Goal: Task Accomplishment & Management: Use online tool/utility

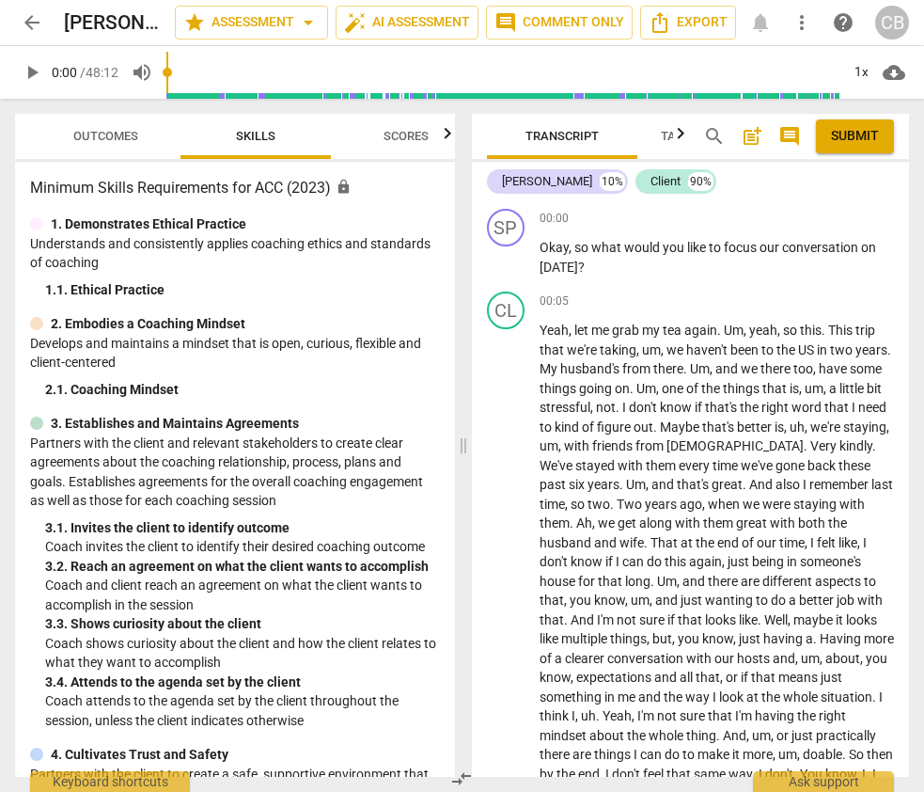
click at [389, 141] on span "Scores" at bounding box center [406, 136] width 45 height 14
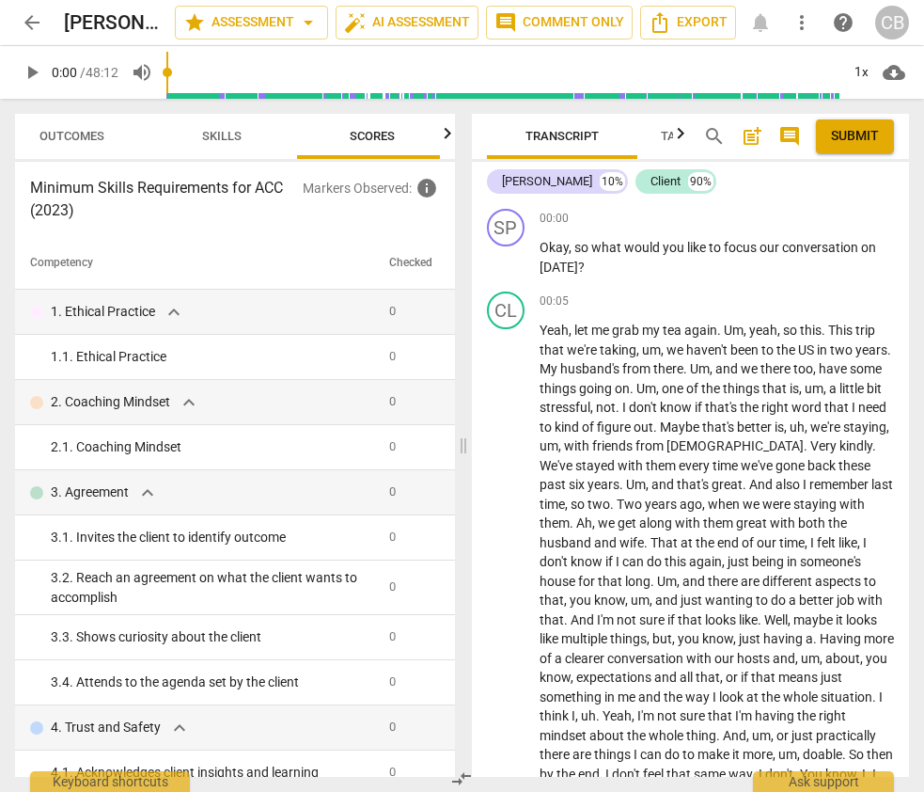
scroll to position [0, 41]
click at [792, 220] on div "+" at bounding box center [791, 218] width 19 height 19
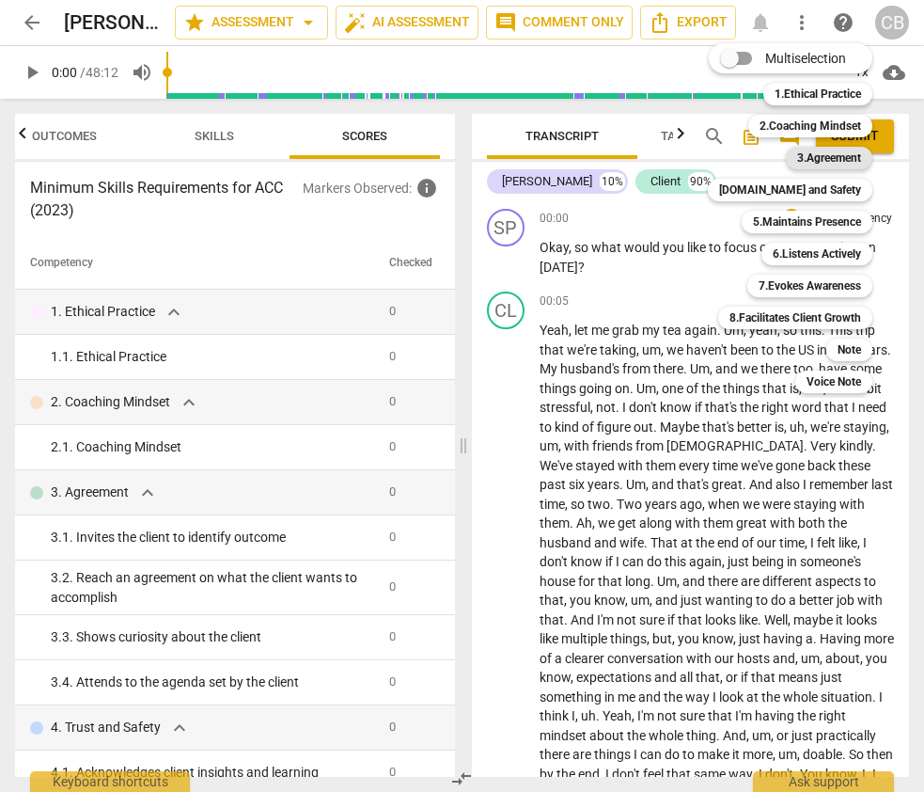
click at [813, 155] on b "3.Agreement" at bounding box center [829, 158] width 64 height 23
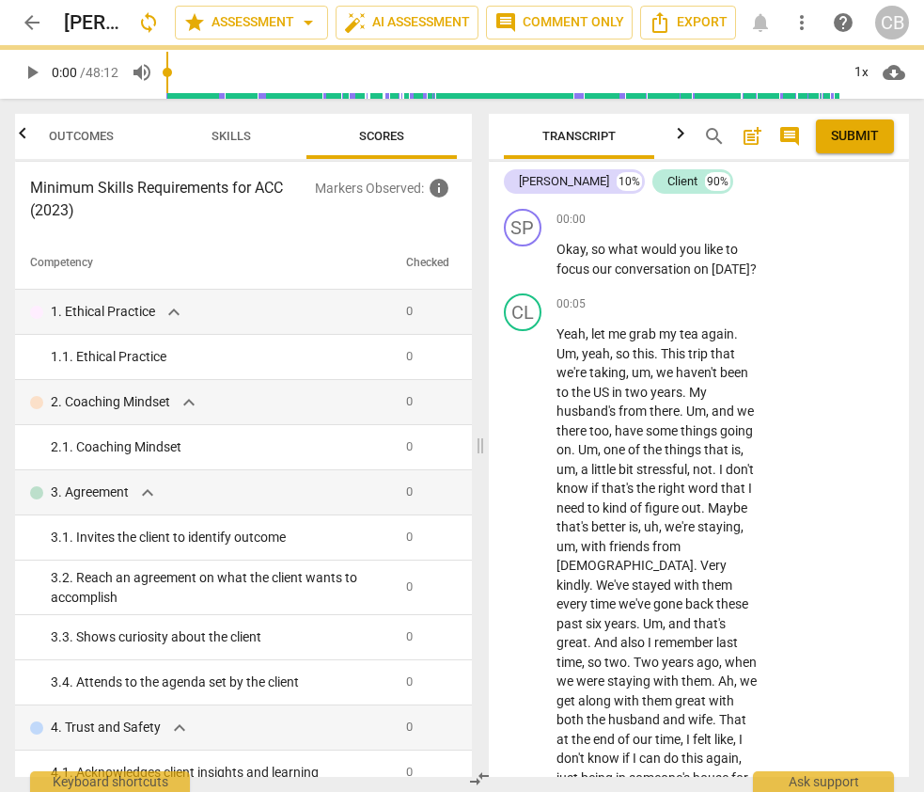
scroll to position [0, 24]
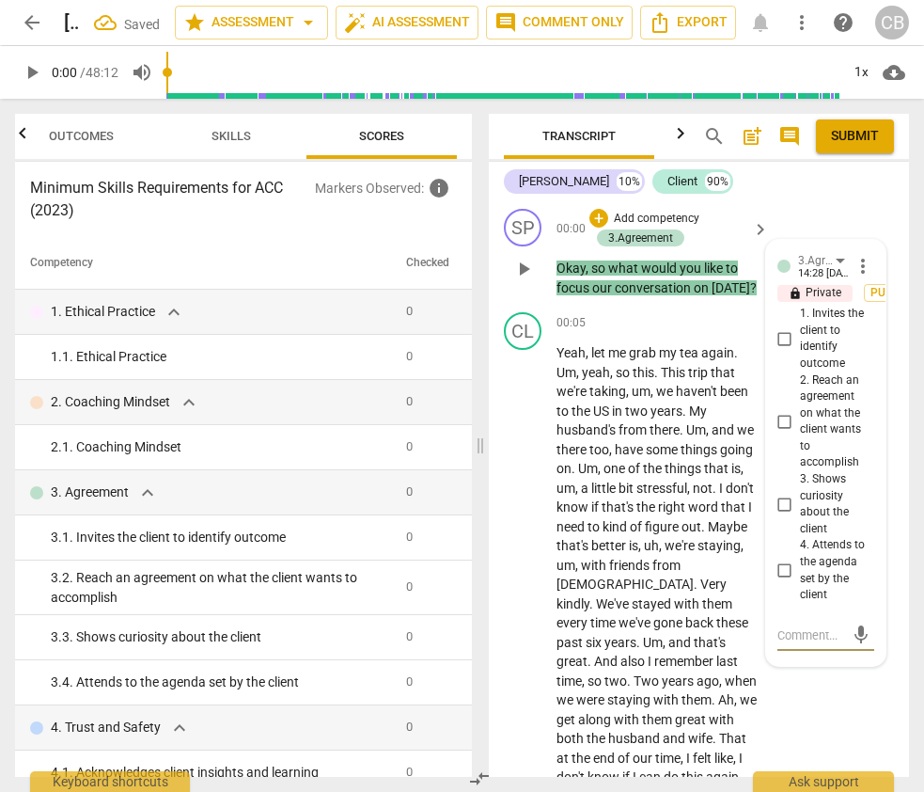
click at [783, 336] on input "1. Invites the client to identify outcome" at bounding box center [785, 338] width 30 height 23
checkbox input "true"
click at [625, 473] on span "one" at bounding box center [616, 468] width 24 height 15
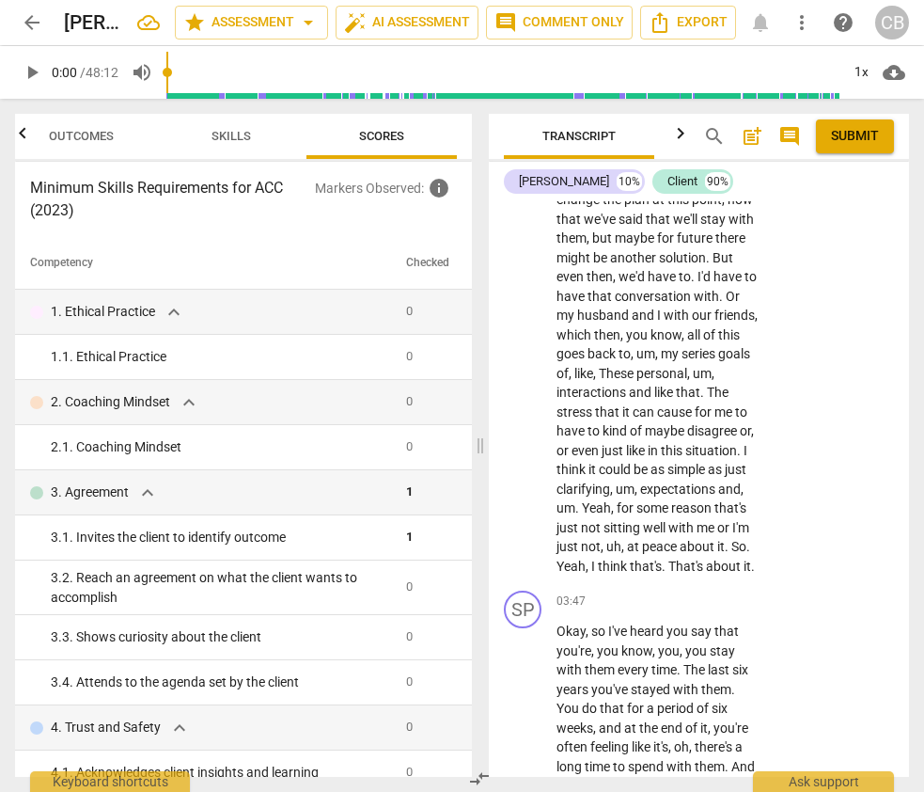
scroll to position [1279, 0]
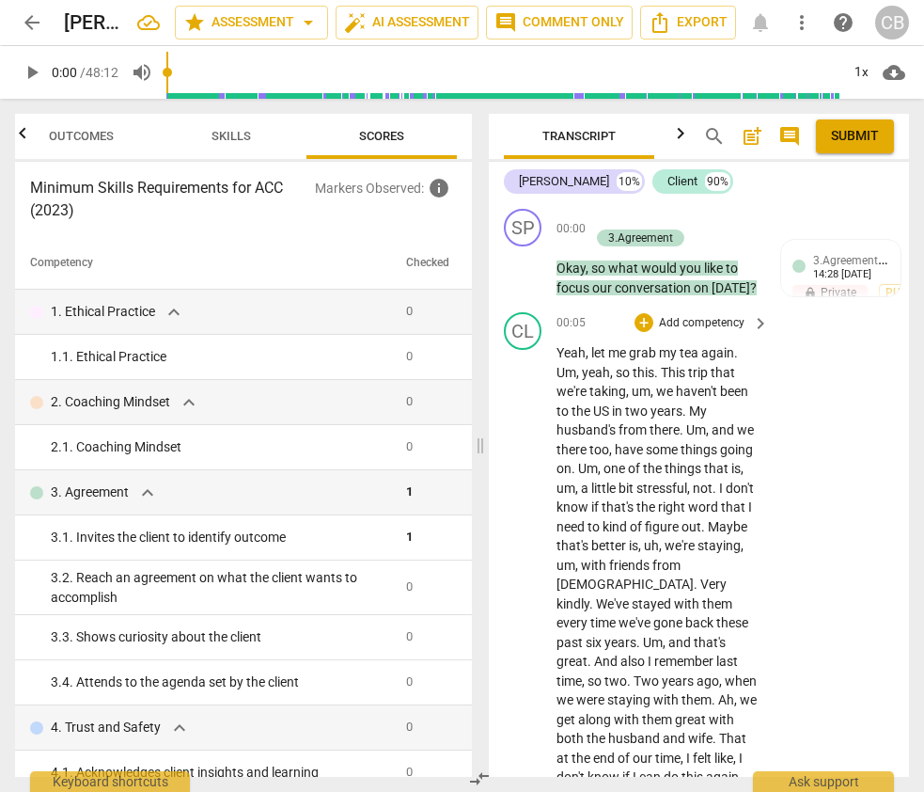
scroll to position [23, 0]
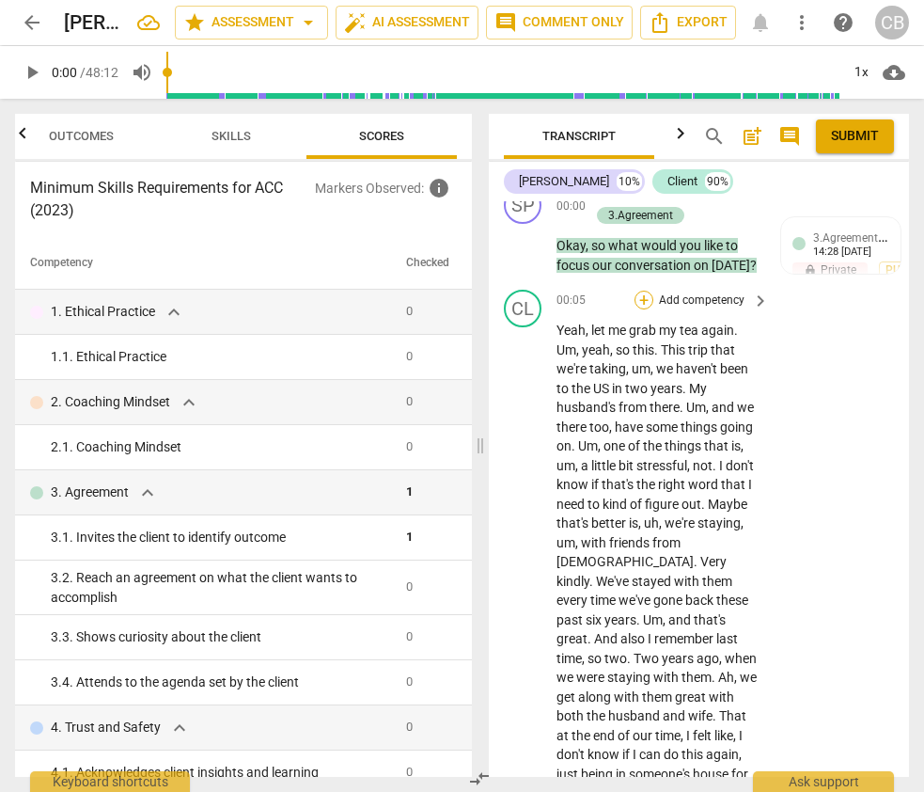
click at [643, 306] on div "+" at bounding box center [644, 300] width 19 height 19
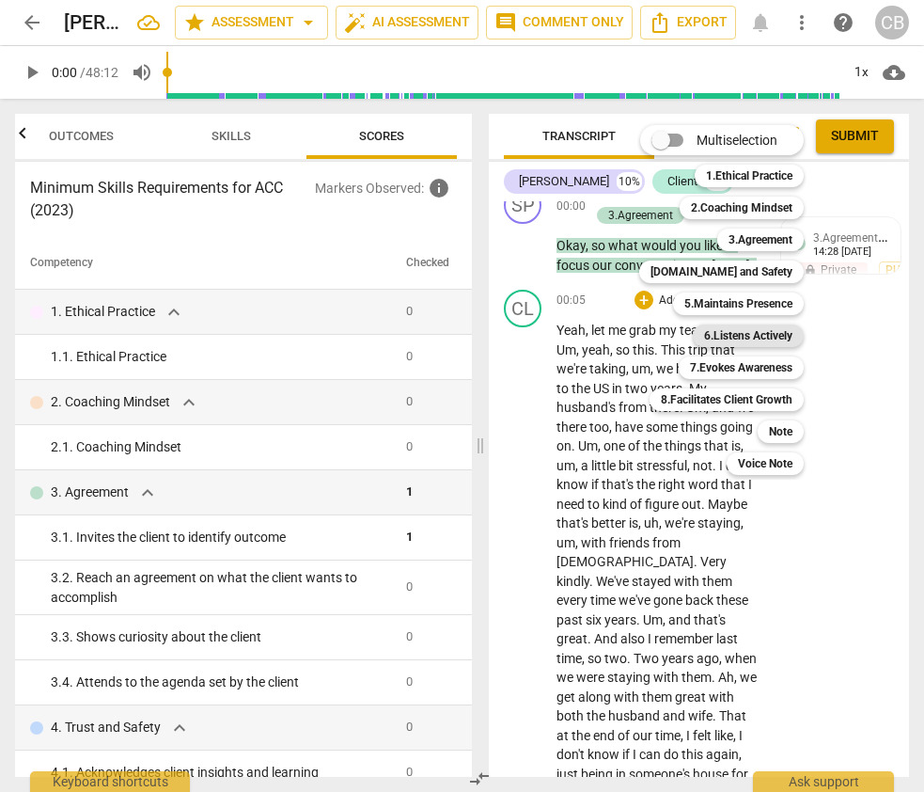
click at [749, 343] on b "6.Listens Actively" at bounding box center [748, 335] width 88 height 23
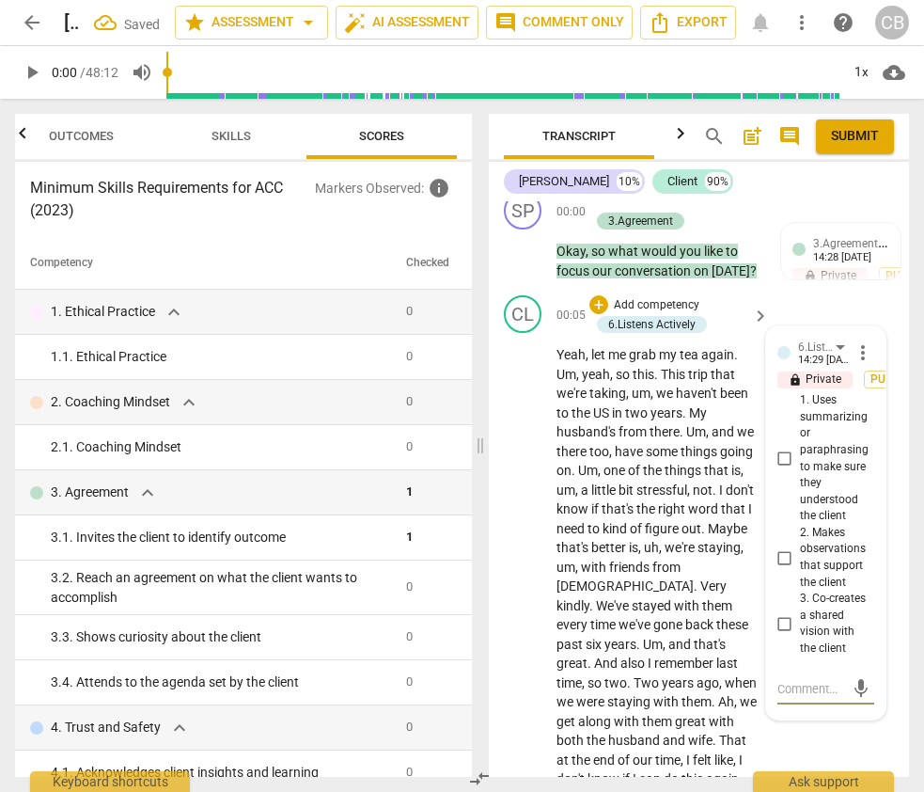
scroll to position [9, 0]
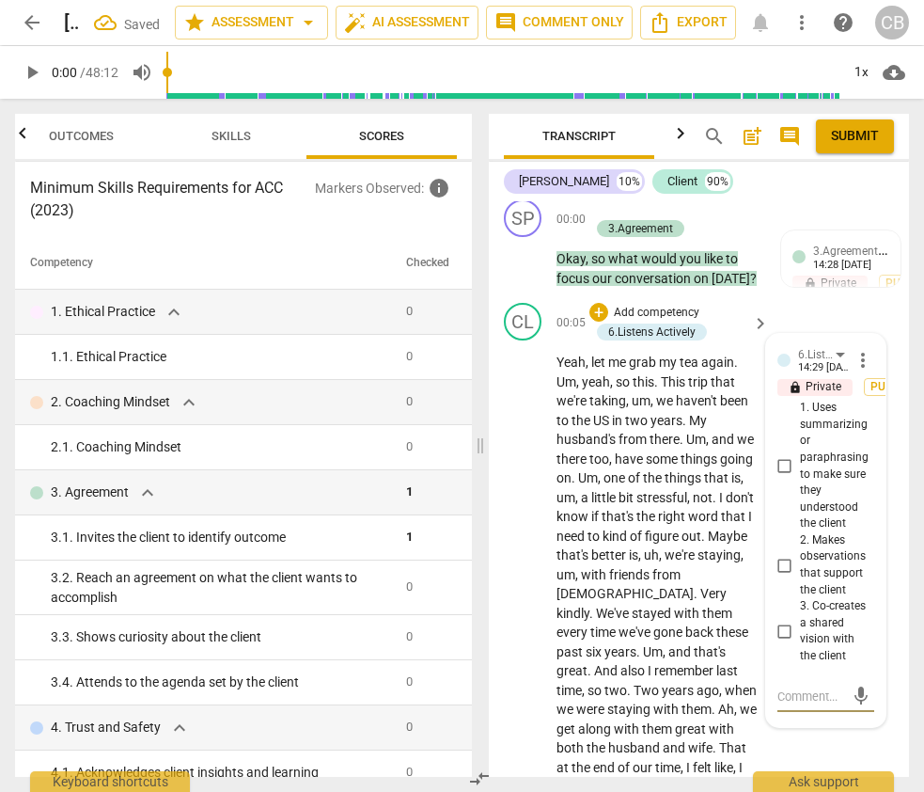
click at [857, 352] on span "more_vert" at bounding box center [863, 360] width 23 height 23
click at [867, 398] on li "Delete" at bounding box center [875, 395] width 65 height 36
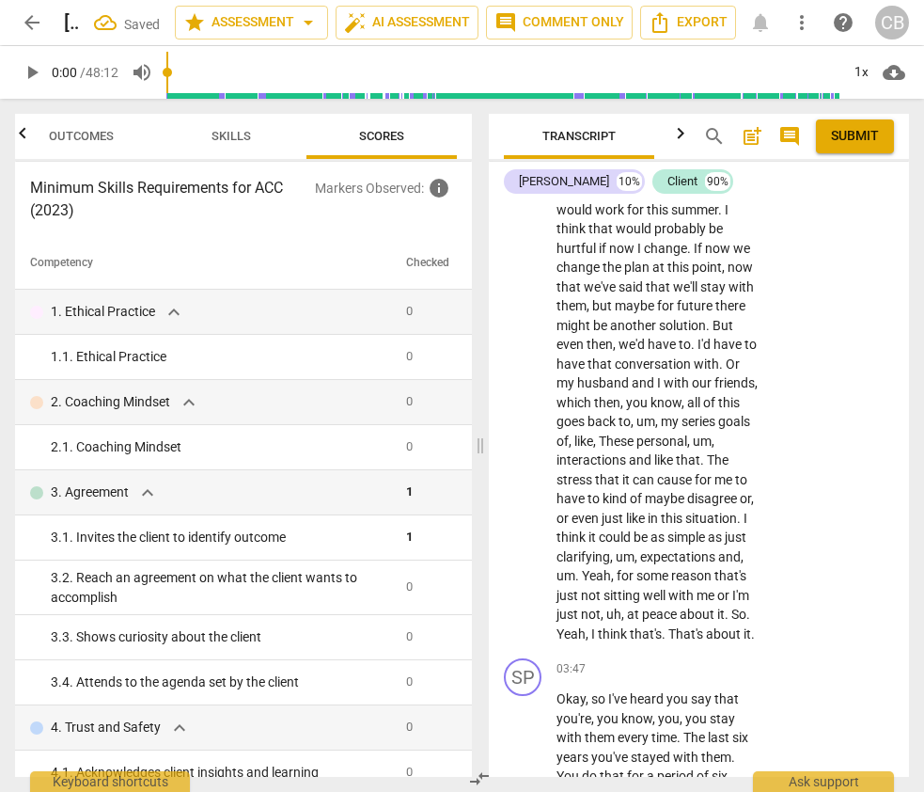
scroll to position [1205, 0]
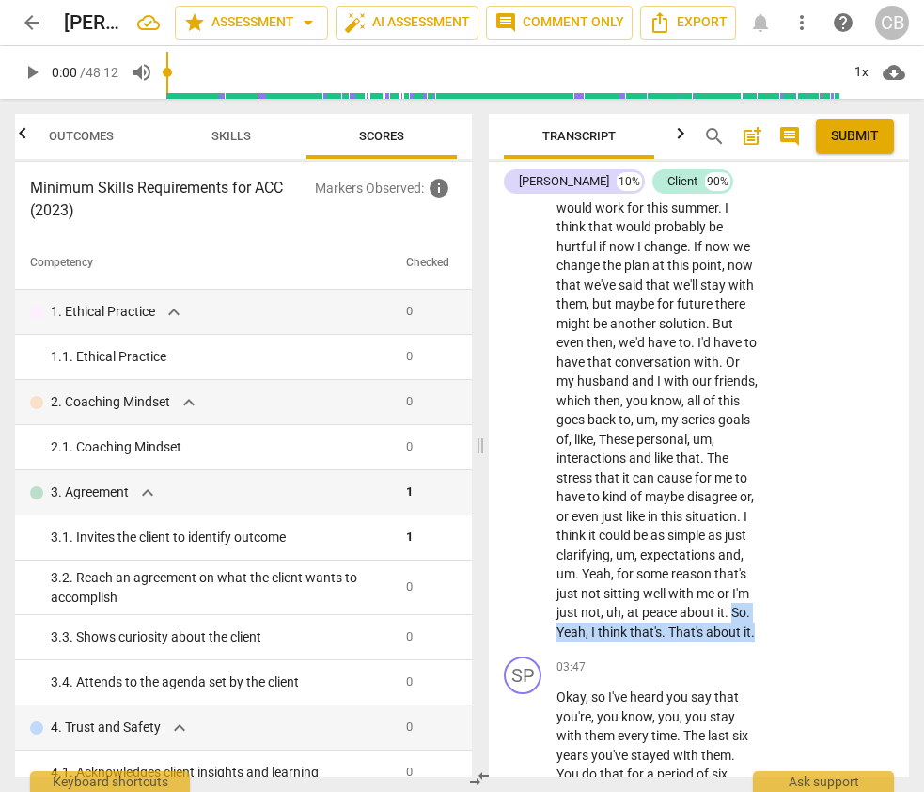
drag, startPoint x: 681, startPoint y: 637, endPoint x: 647, endPoint y: 610, distance: 43.5
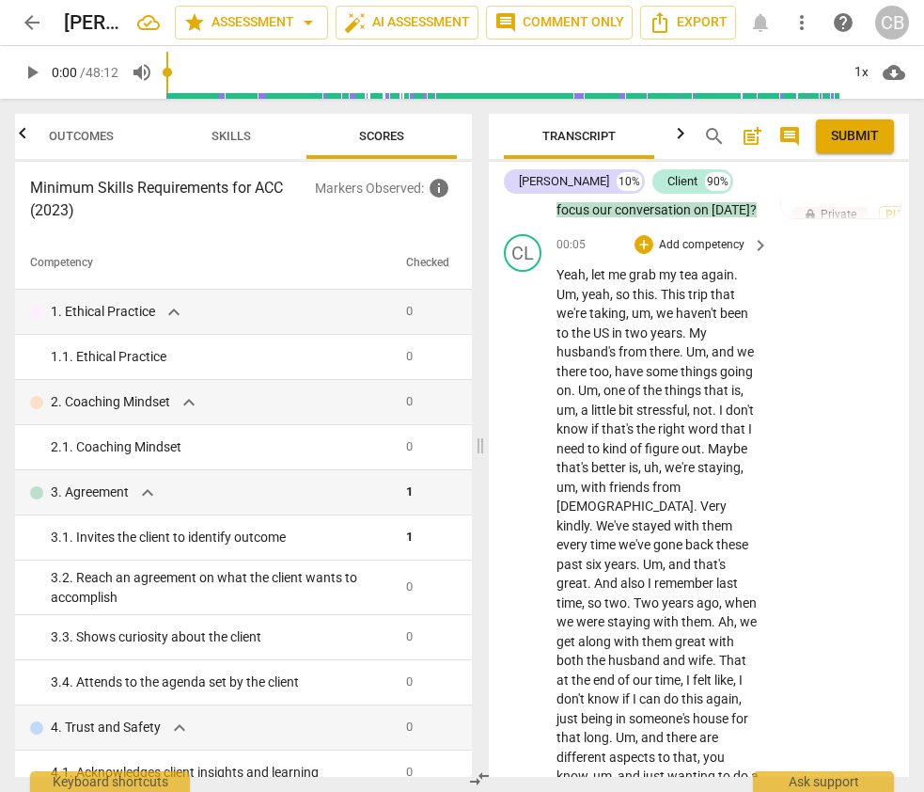
scroll to position [0, 0]
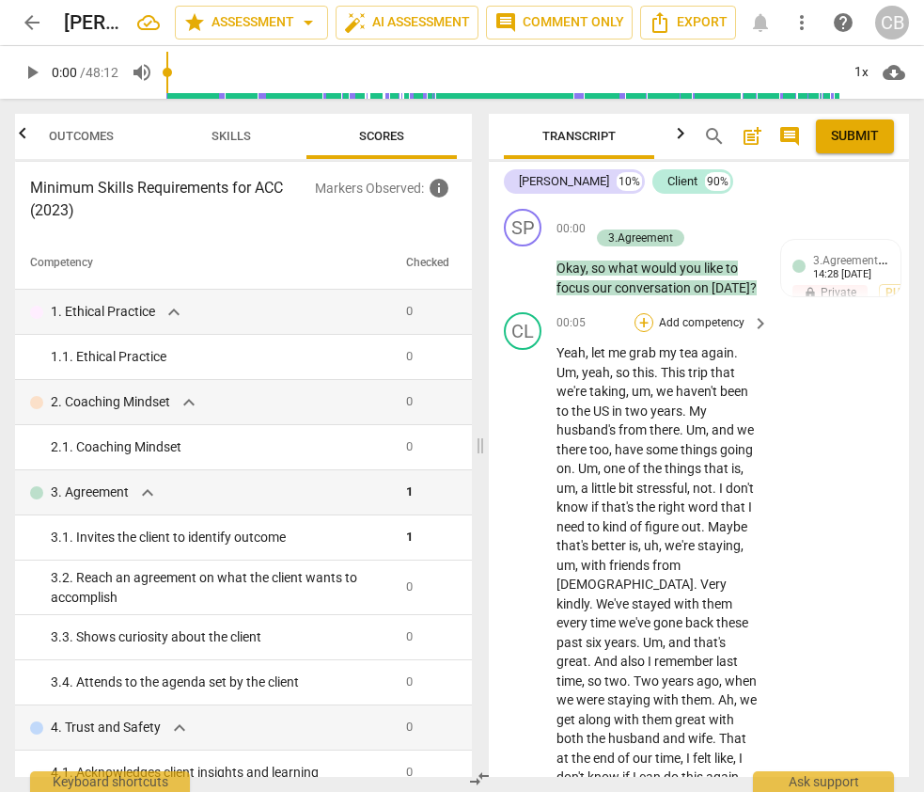
click at [644, 319] on div "+" at bounding box center [644, 322] width 19 height 19
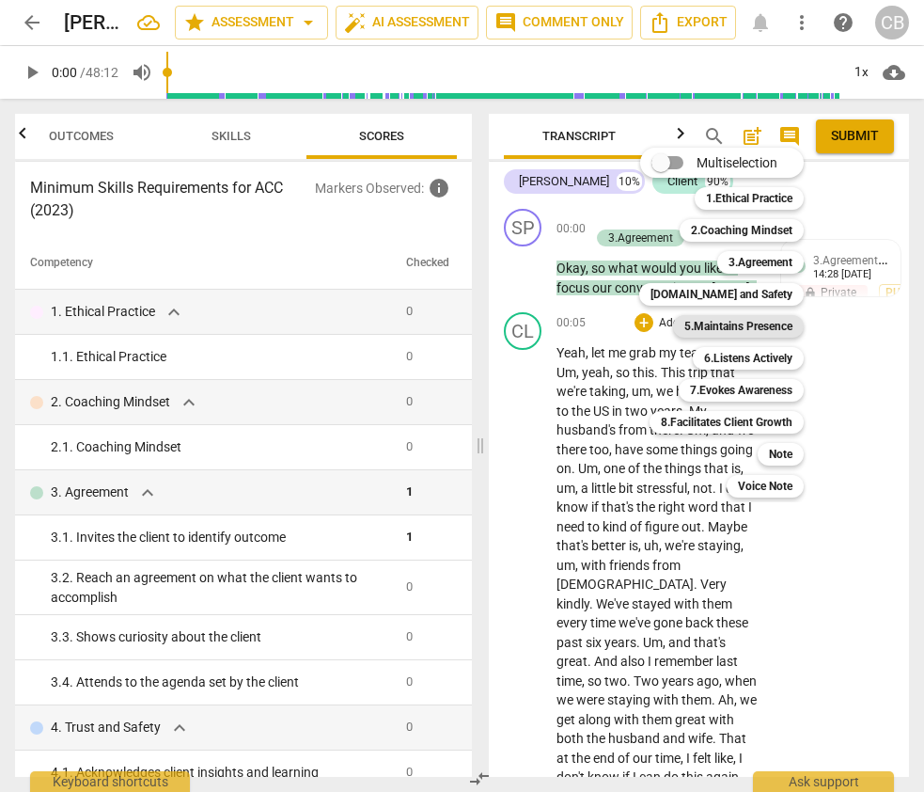
click at [752, 330] on b "5.Maintains Presence" at bounding box center [738, 326] width 108 height 23
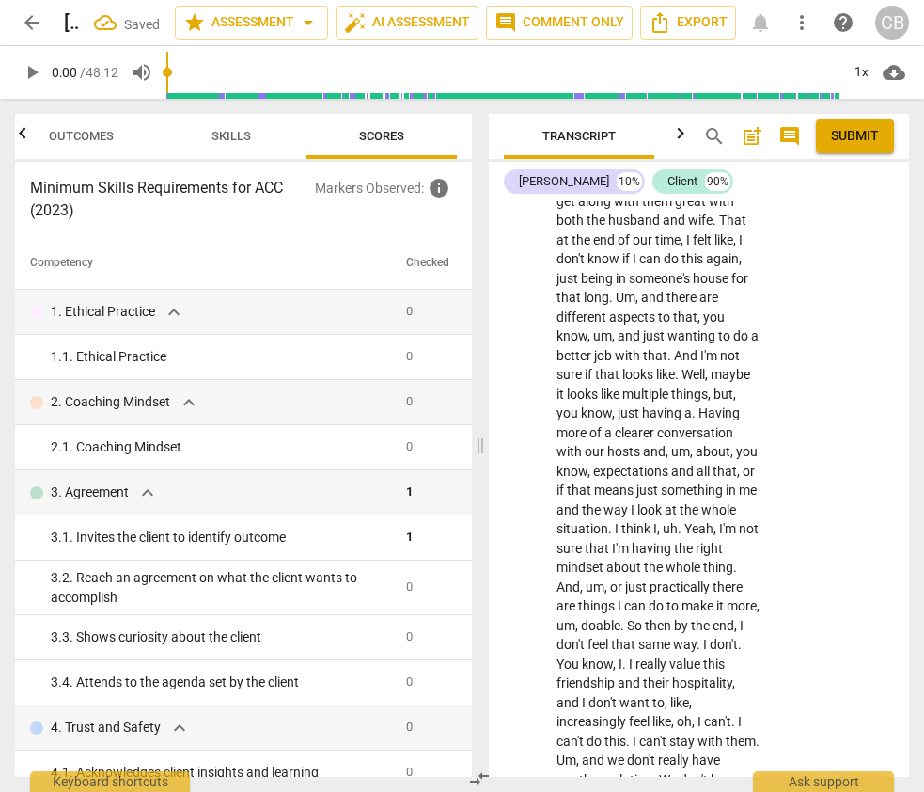
scroll to position [207, 0]
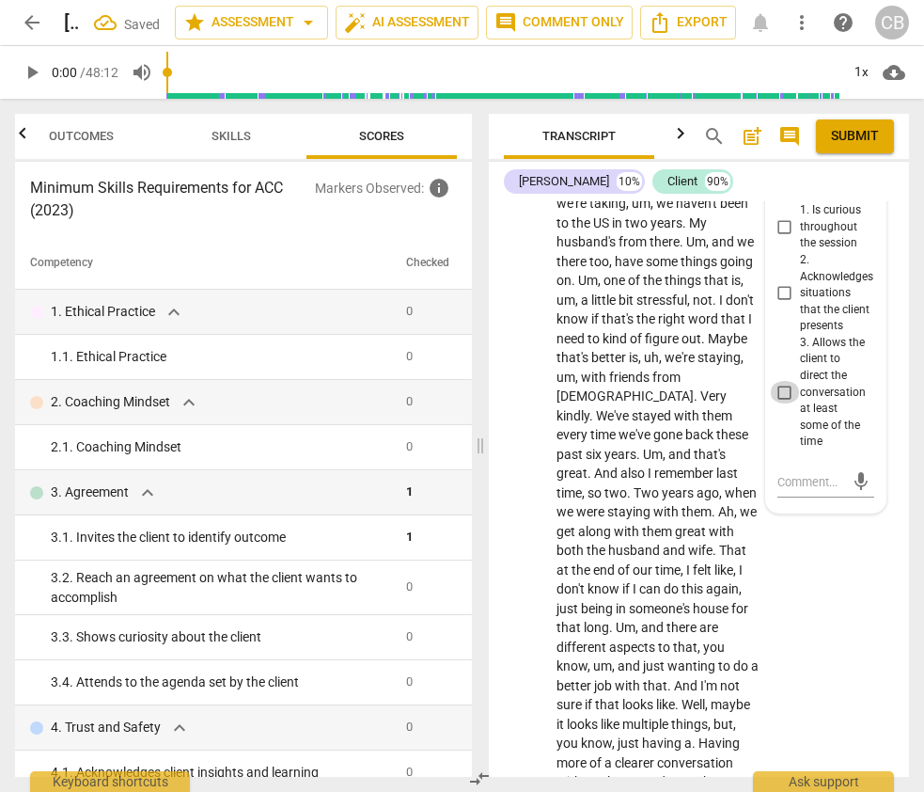
click at [781, 393] on input "3. Allows the client to direct the conversation at least some of the time" at bounding box center [785, 392] width 30 height 23
checkbox input "true"
click at [796, 474] on textarea at bounding box center [811, 482] width 67 height 18
type textarea "C"
type textarea "Co"
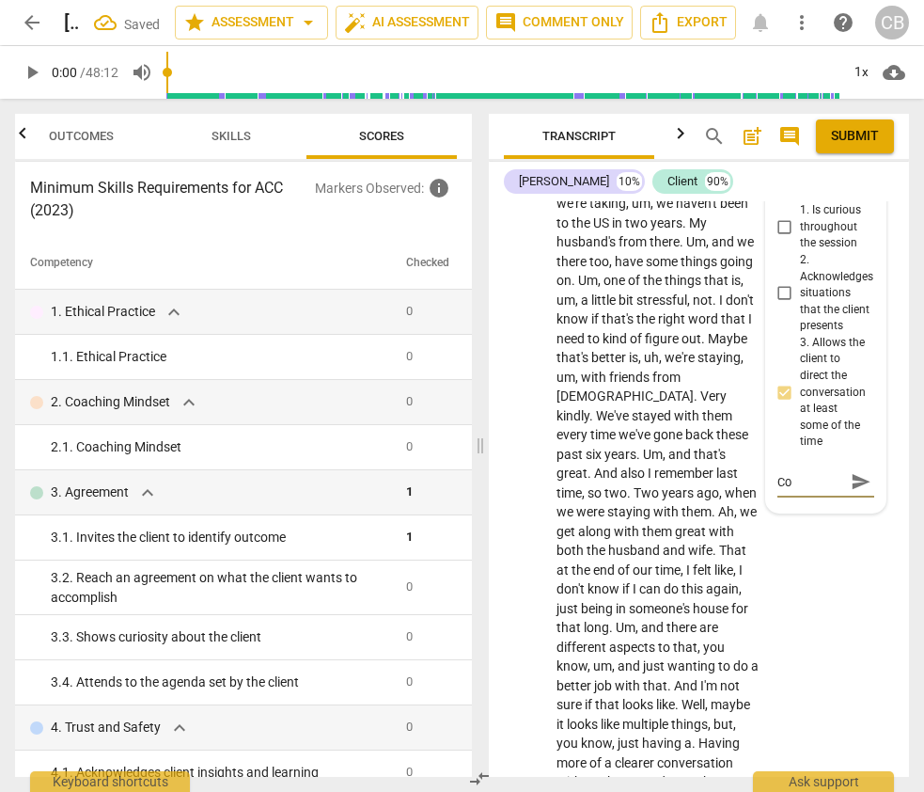
type textarea "Coa"
type textarea "Coac"
type textarea "Coach"
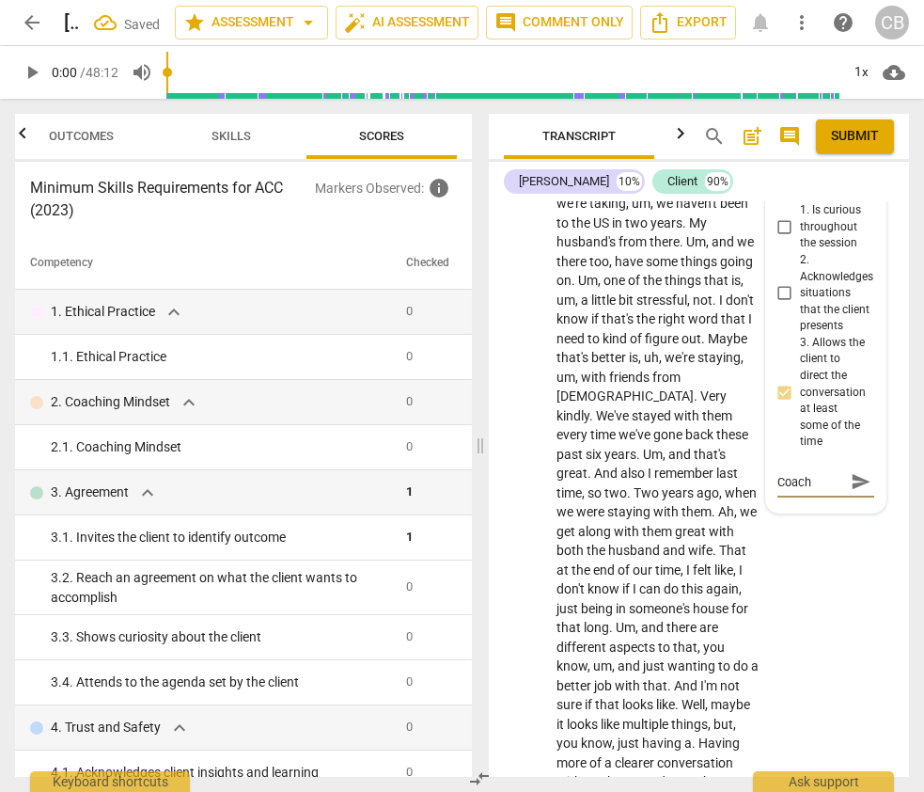
type textarea "Coach"
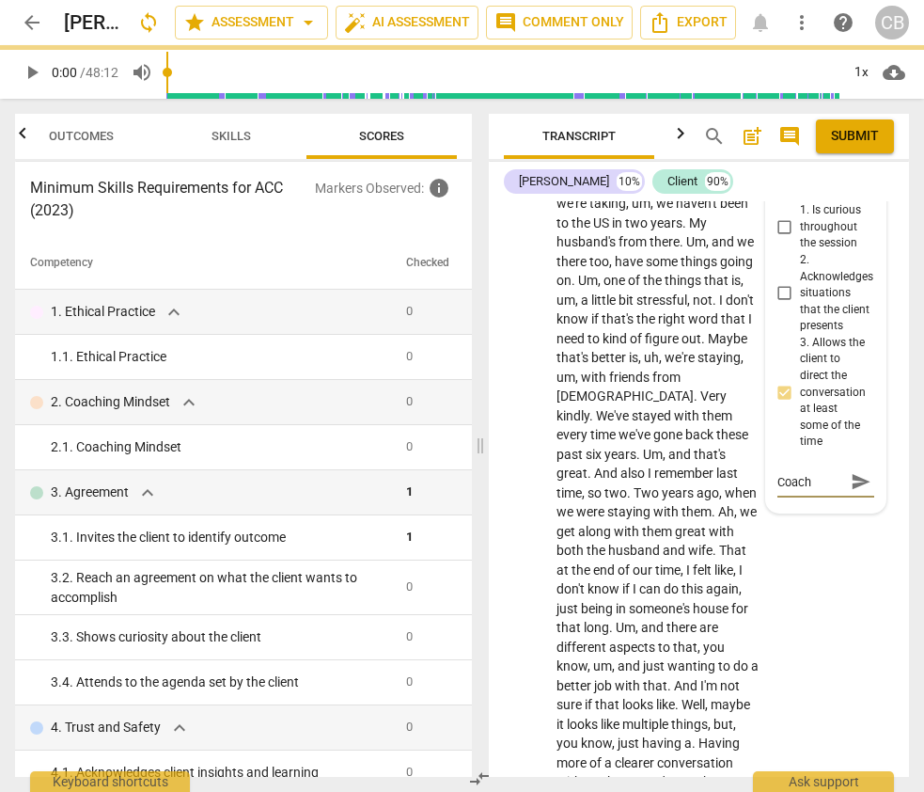
type textarea "Coach a"
type textarea "Coach al"
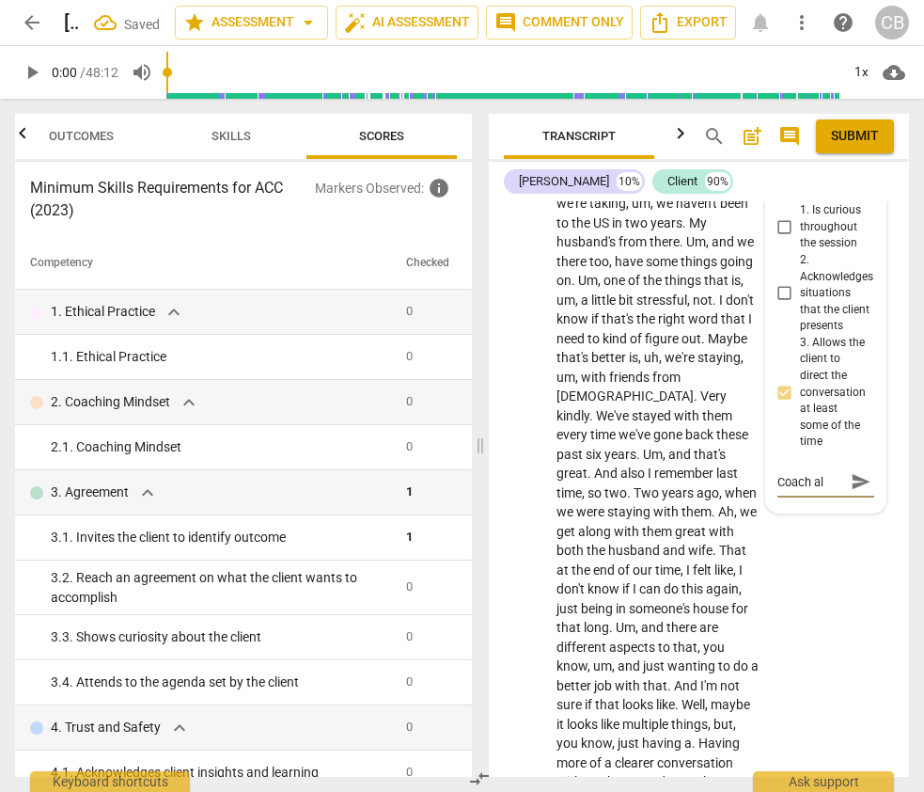
type textarea "Coach all"
type textarea "Coach allo"
type textarea "Coach allow"
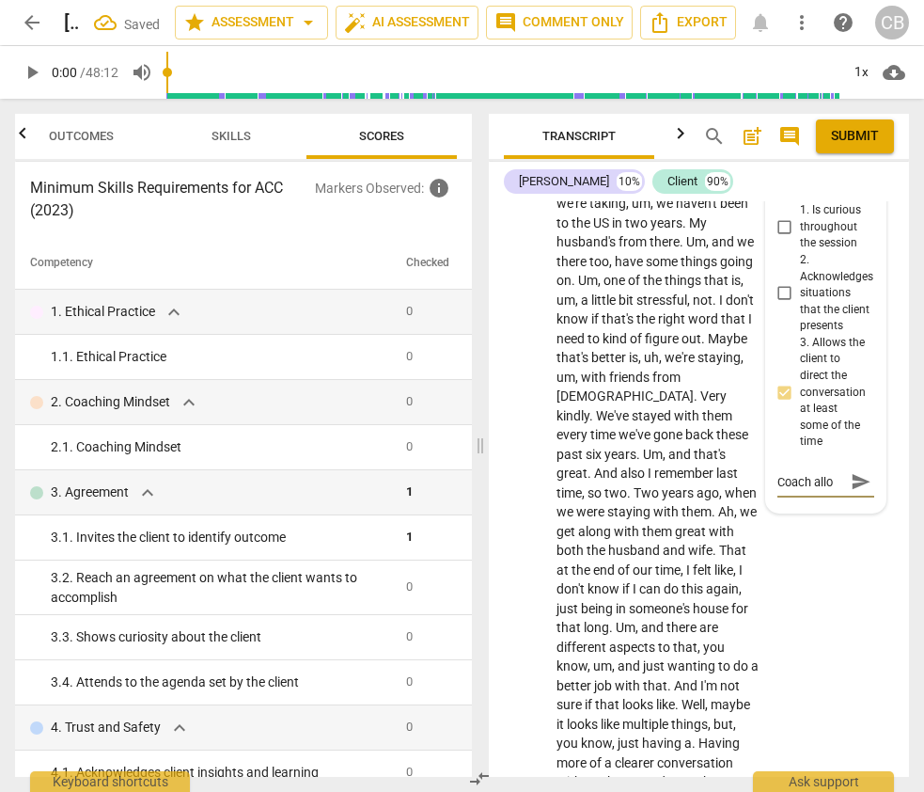
type textarea "Coach allow"
type textarea "Coach allowe"
type textarea "Coach allowed"
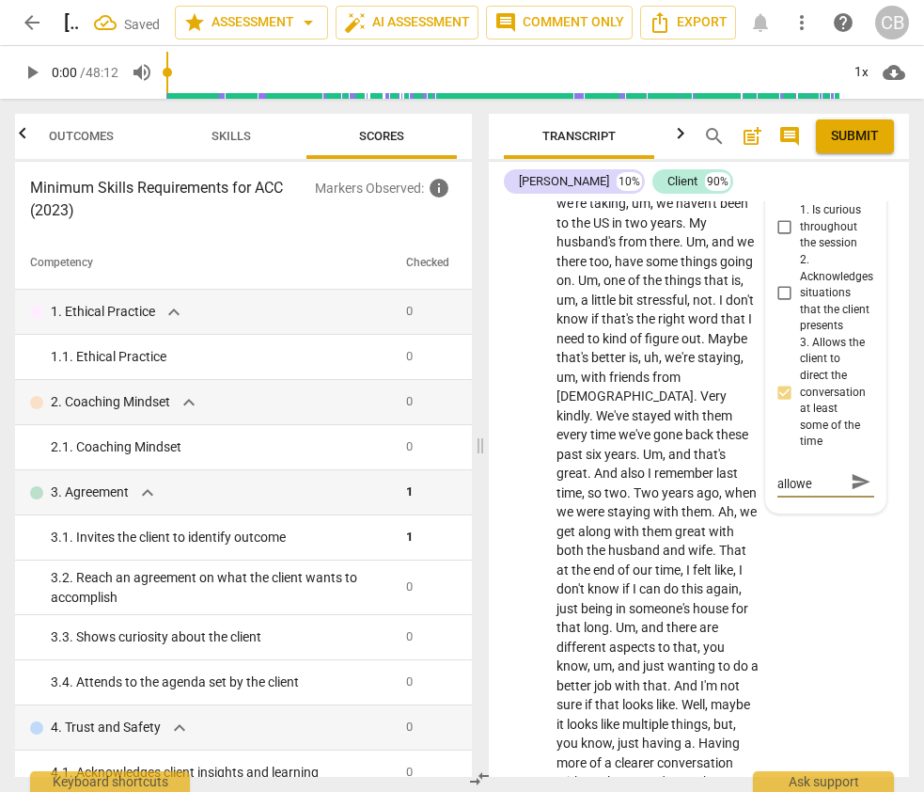
type textarea "Coach allowed"
type textarea "Coach allowed a"
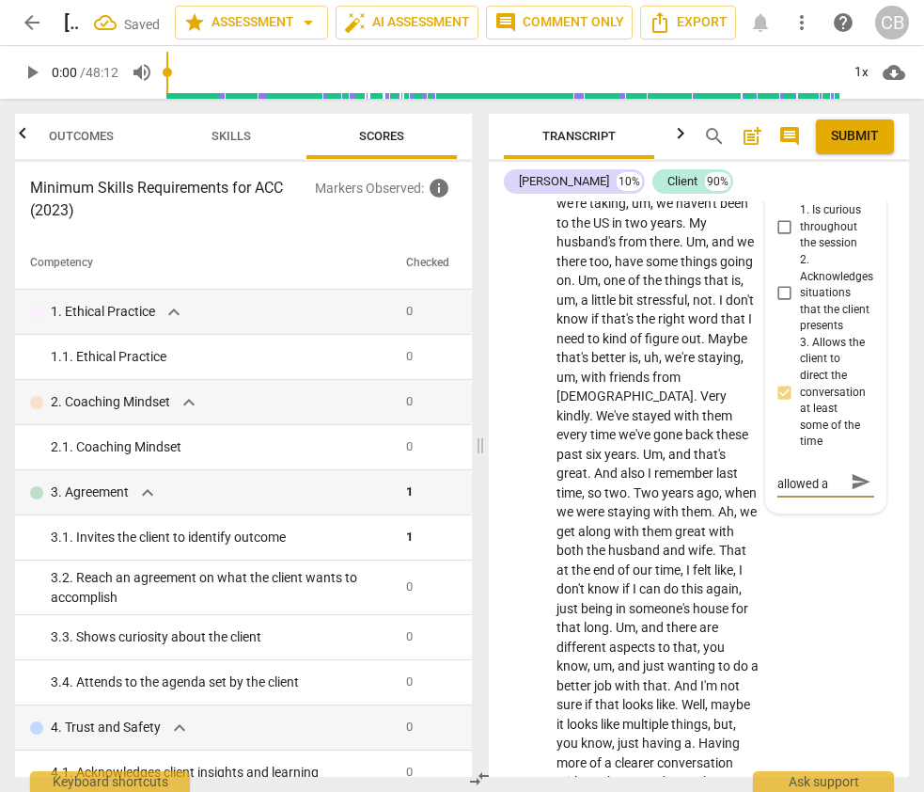
type textarea "Coach allowed a"
type textarea "Coach allowed a l"
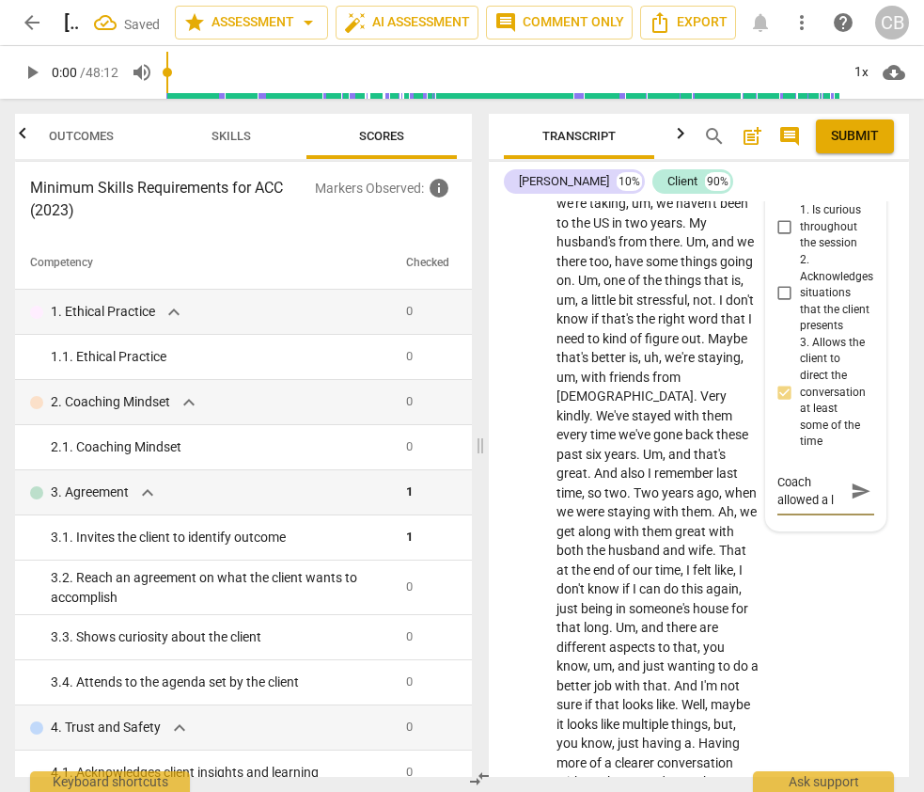
type textarea "Coach allowed a lo"
type textarea "Coach allowed a lot"
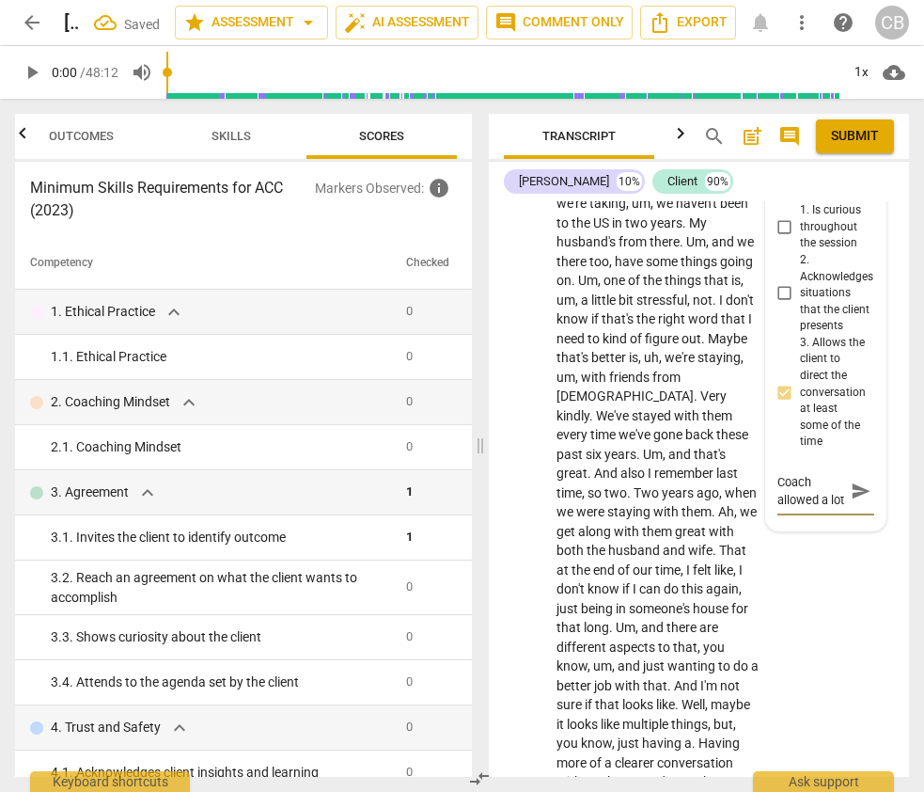
type textarea "Coach allowed a lot o"
type textarea "Coach allowed a lot of"
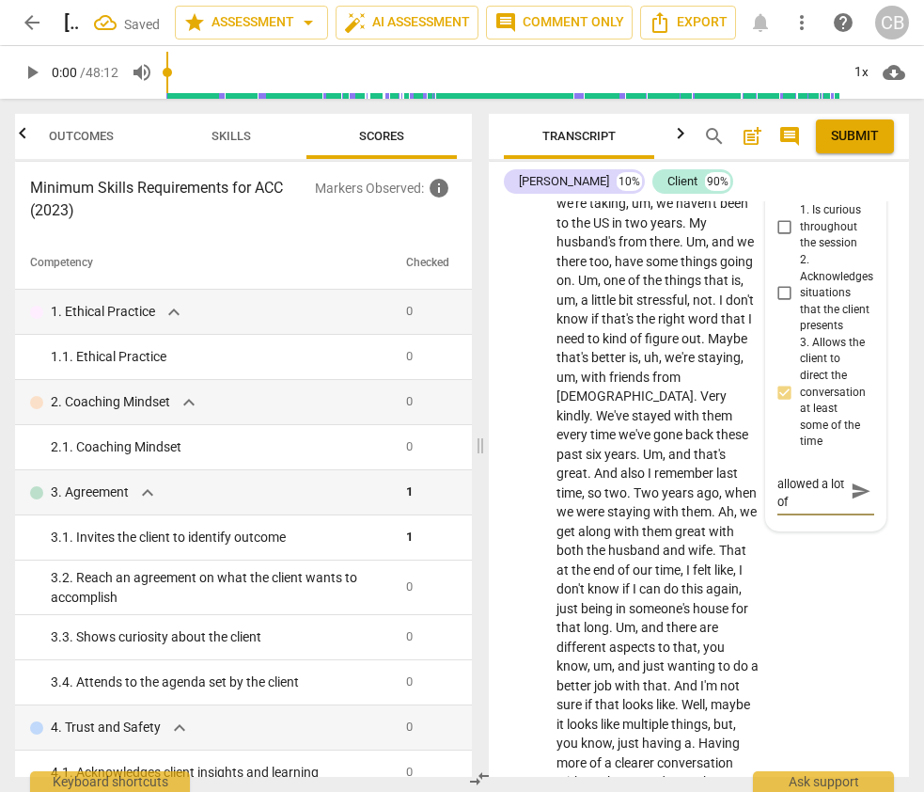
type textarea "Coach allowed a lot of"
type textarea "Coach allowed a lot of s"
type textarea "Coach allowed a lot of sp"
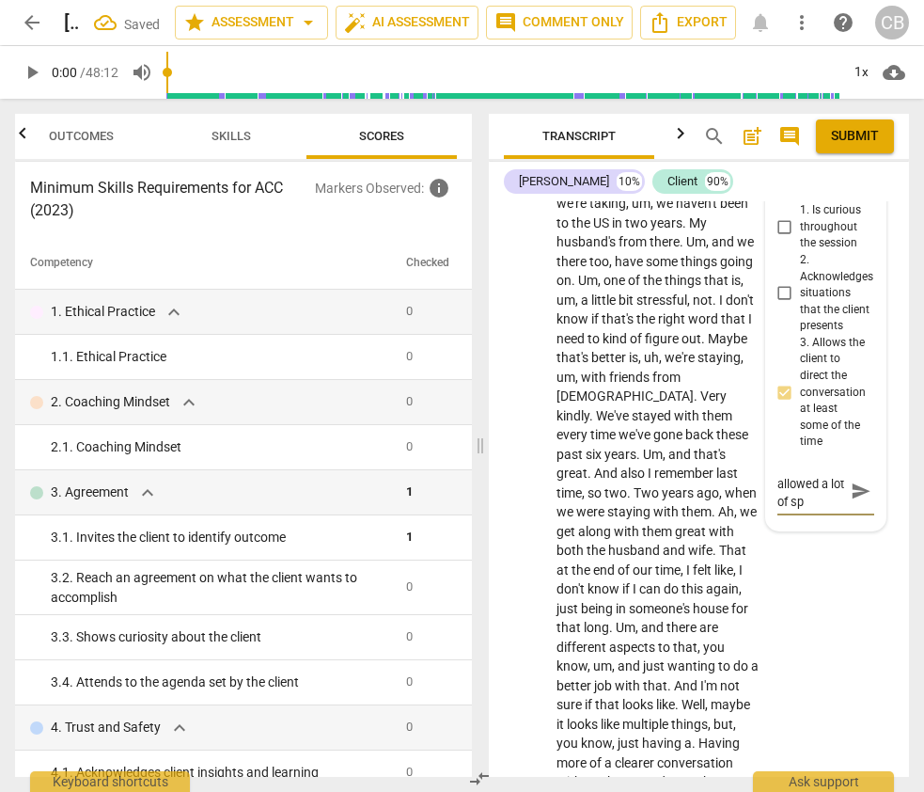
type textarea "Coach allowed a lot of spa"
type textarea "Coach allowed a lot of spac"
type textarea "Coach allowed a lot of space"
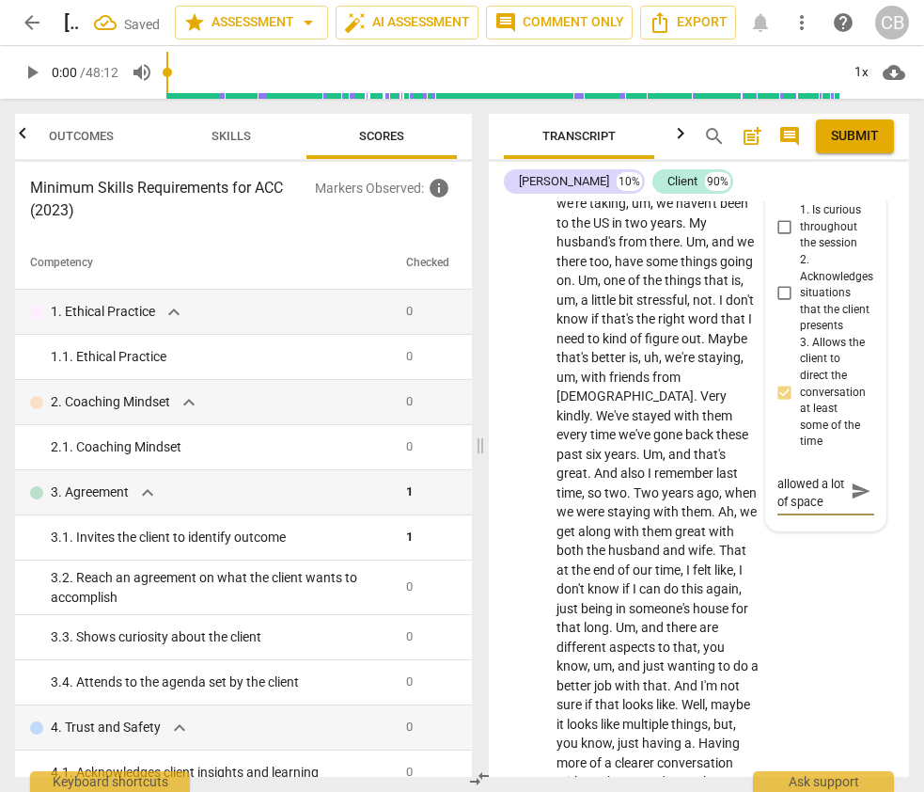
type textarea "Coach allowed a lot of space"
type textarea "Coach allowed a lot of space f"
type textarea "Coach allowed a lot of space fo"
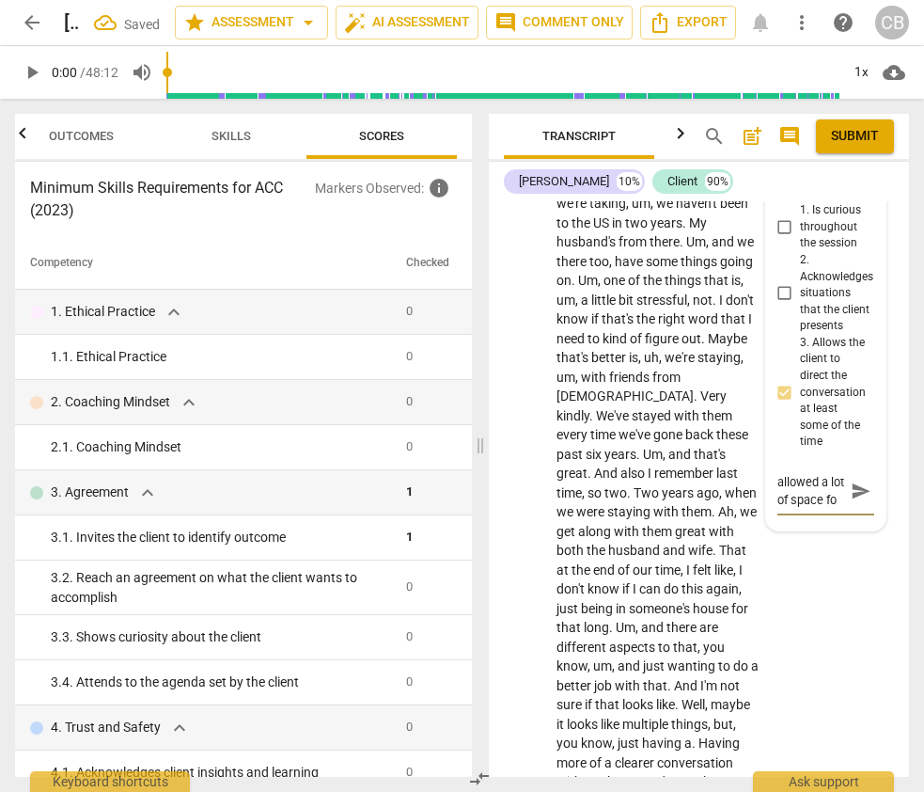
type textarea "Coach allowed a lot of space for"
type textarea "Coach allowed a lot of space for c"
type textarea "Coach allowed a lot of space for cl"
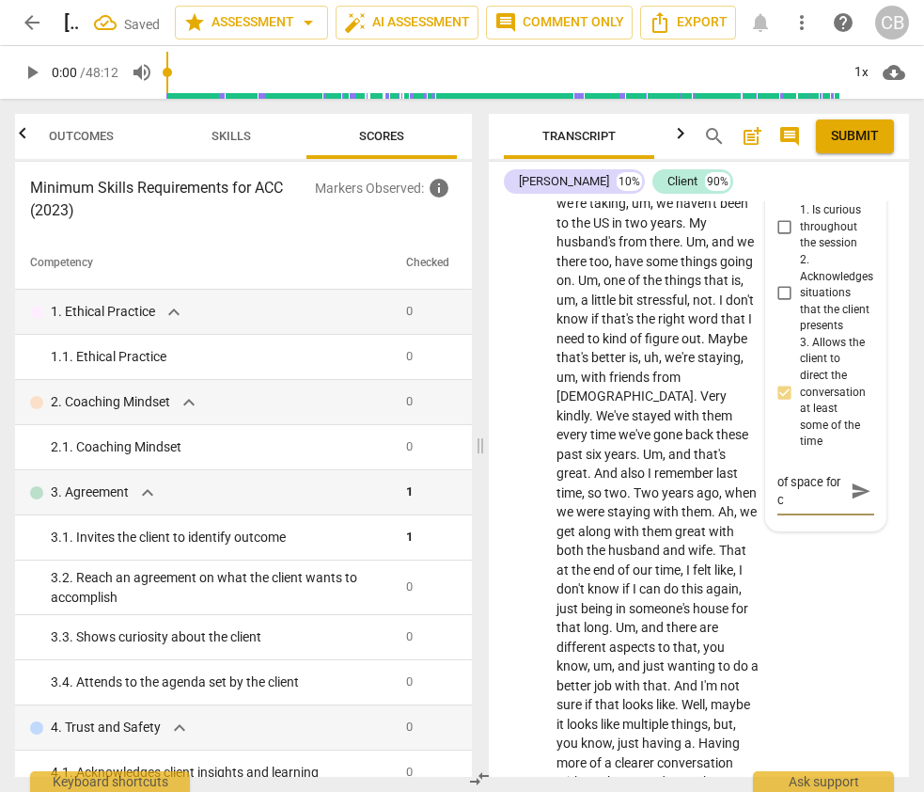
type textarea "Coach allowed a lot of space for cl"
type textarea "Coach allowed a lot of space for cli"
type textarea "Coach allowed a lot of space for clie"
type textarea "Coach allowed a lot of space for clien"
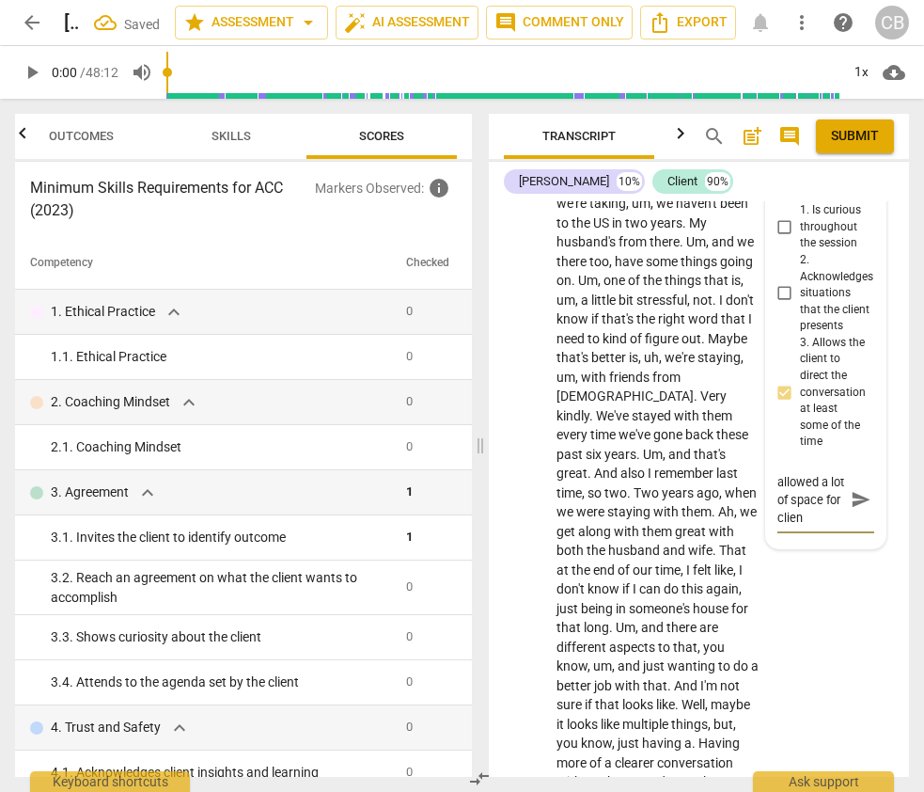
type textarea "Coach allowed a lot of space for client"
type textarea "Coach allowed a lot of space for client t"
type textarea "Coach allowed a lot of space for client to"
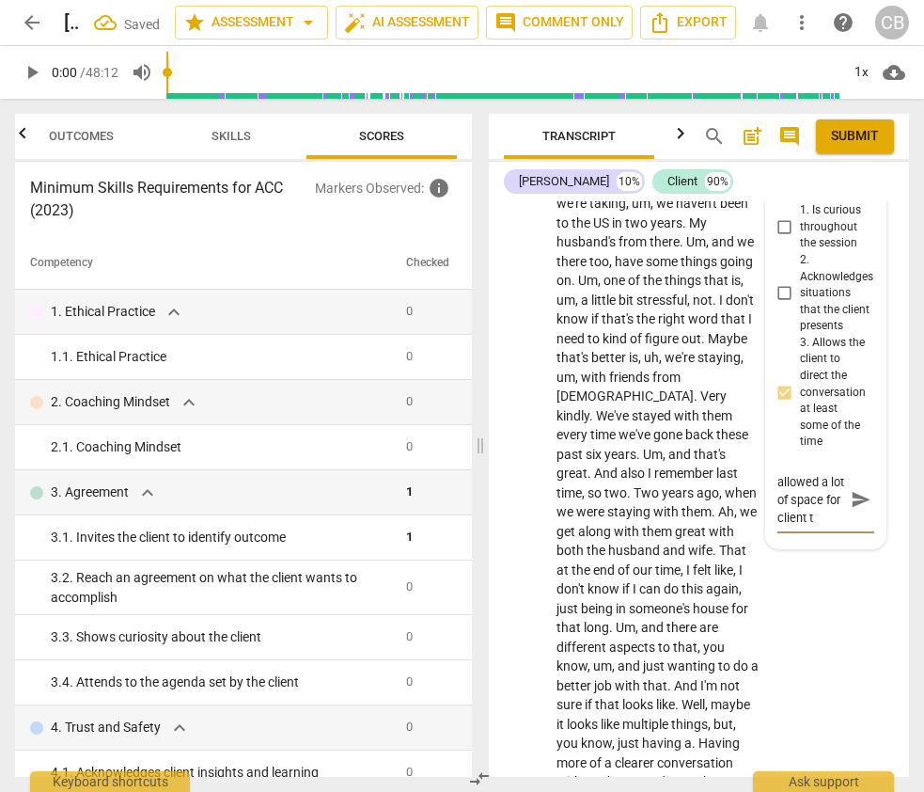
type textarea "Coach allowed a lot of space for client to"
type textarea "Coach allowed a lot of space for client to s"
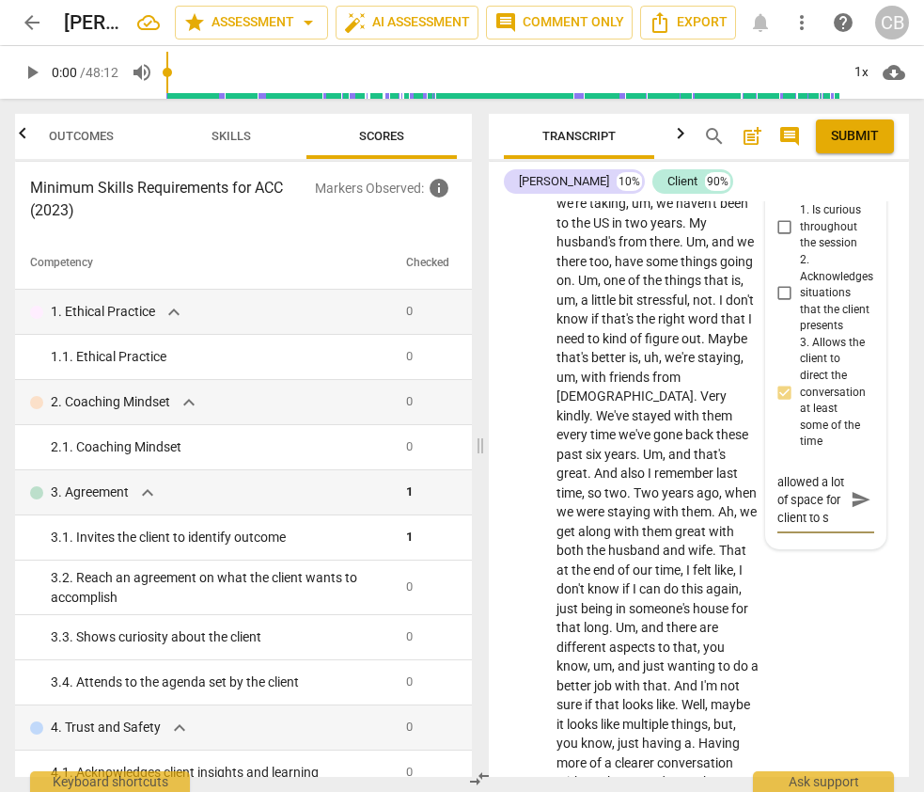
type textarea "Coach allowed a lot of space for client to sp"
type textarea "Coach allowed a lot of space for client to spe"
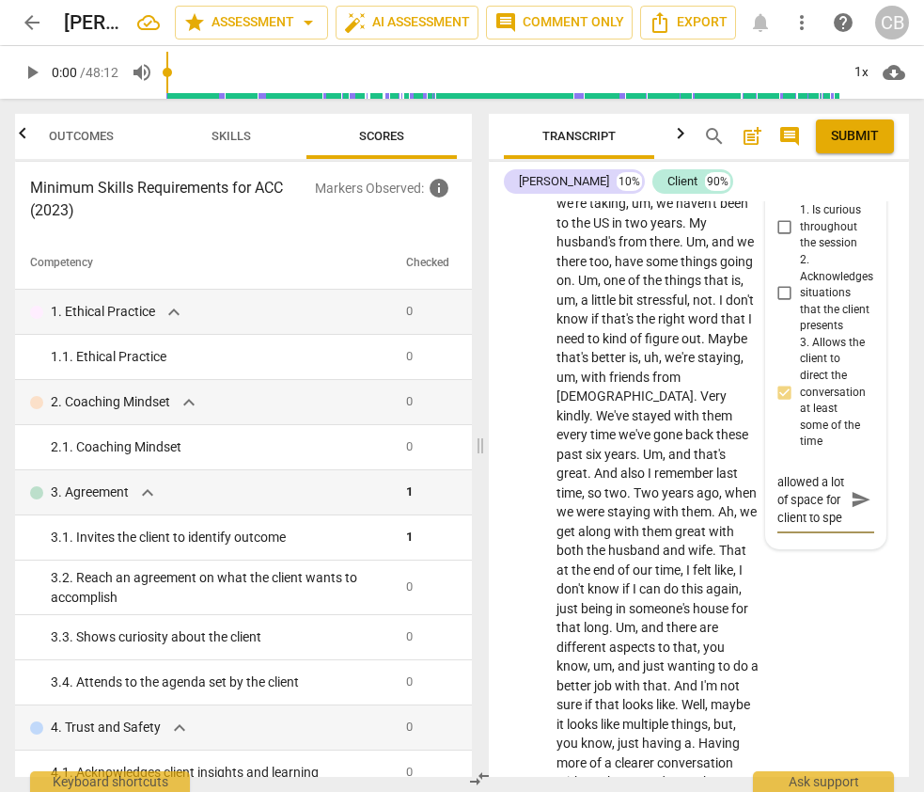
type textarea "Coach allowed a lot of space for client to spea"
type textarea "Coach allowed a lot of space for client to speak"
type textarea "Coach allowed a lot of space for client to speak."
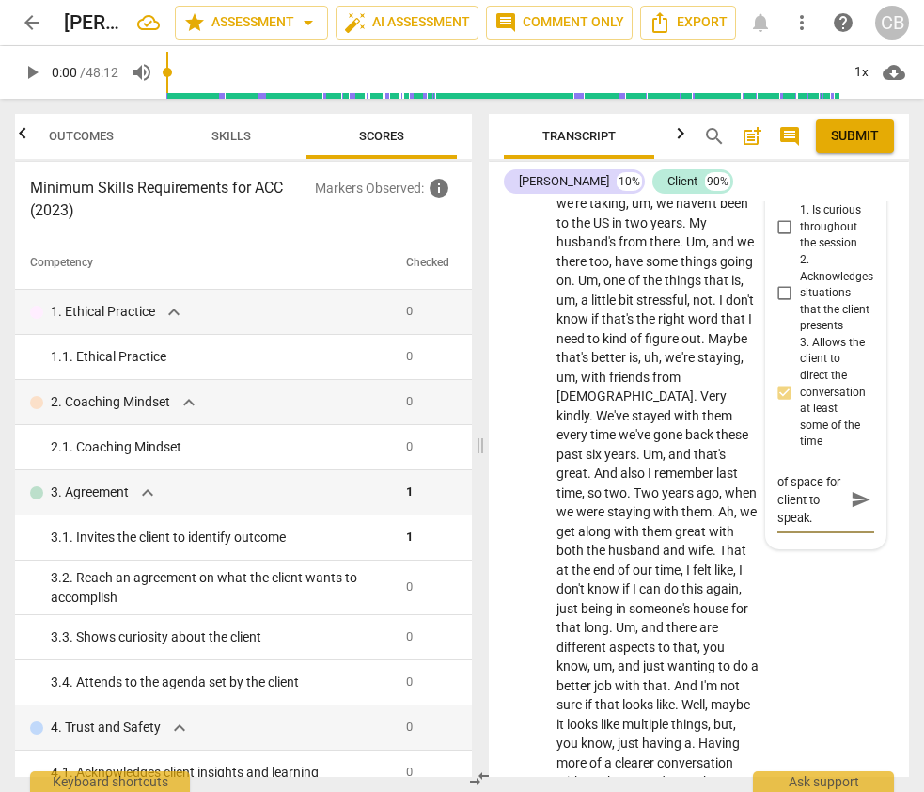
type textarea "Coach allowed a lot of space for client to speak."
click at [853, 495] on span "send" at bounding box center [861, 500] width 21 height 21
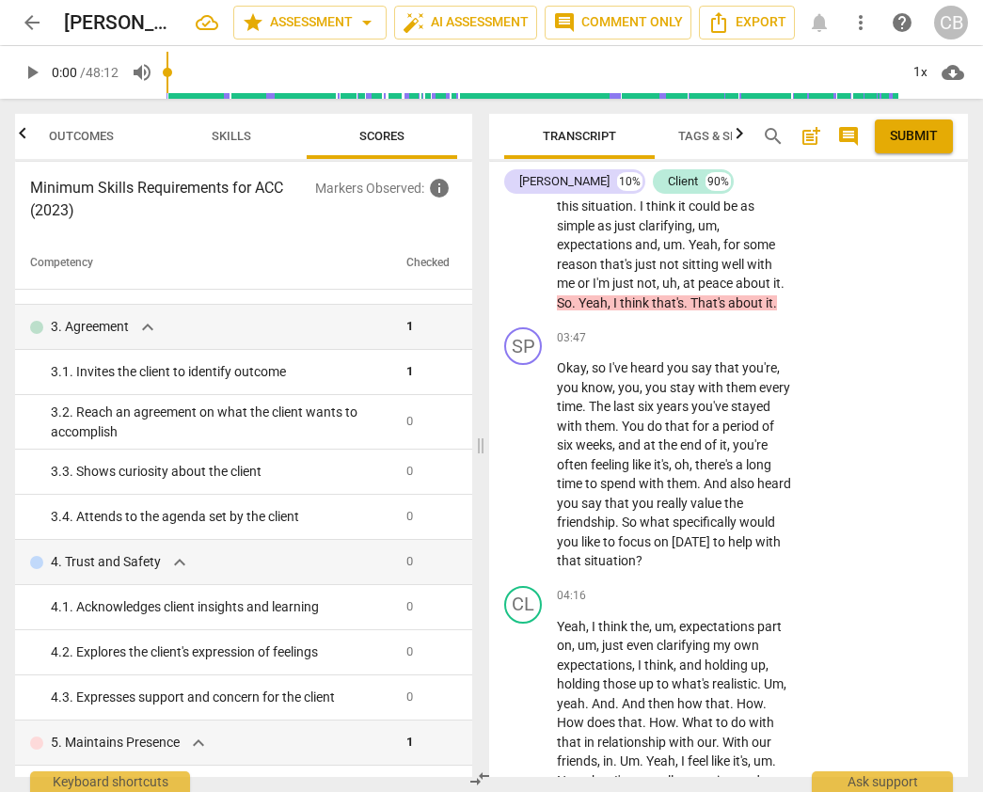
scroll to position [1328, 0]
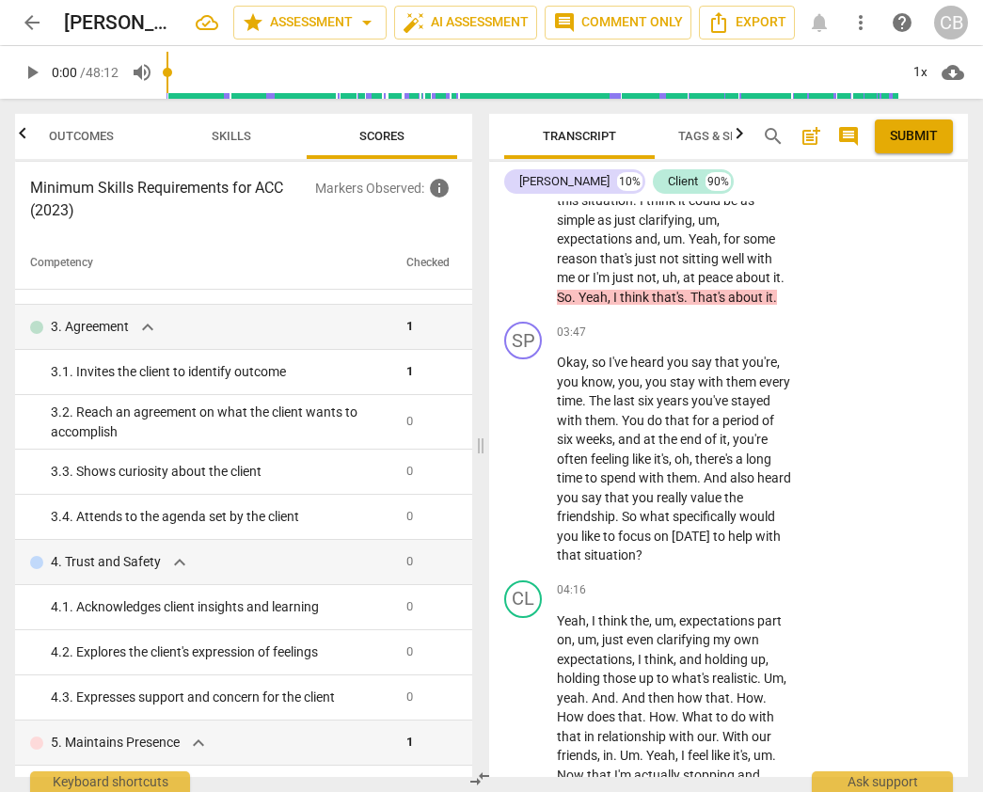
click at [26, 69] on span "play_arrow" at bounding box center [32, 72] width 23 height 23
click at [923, 73] on div "1x" at bounding box center [920, 72] width 36 height 30
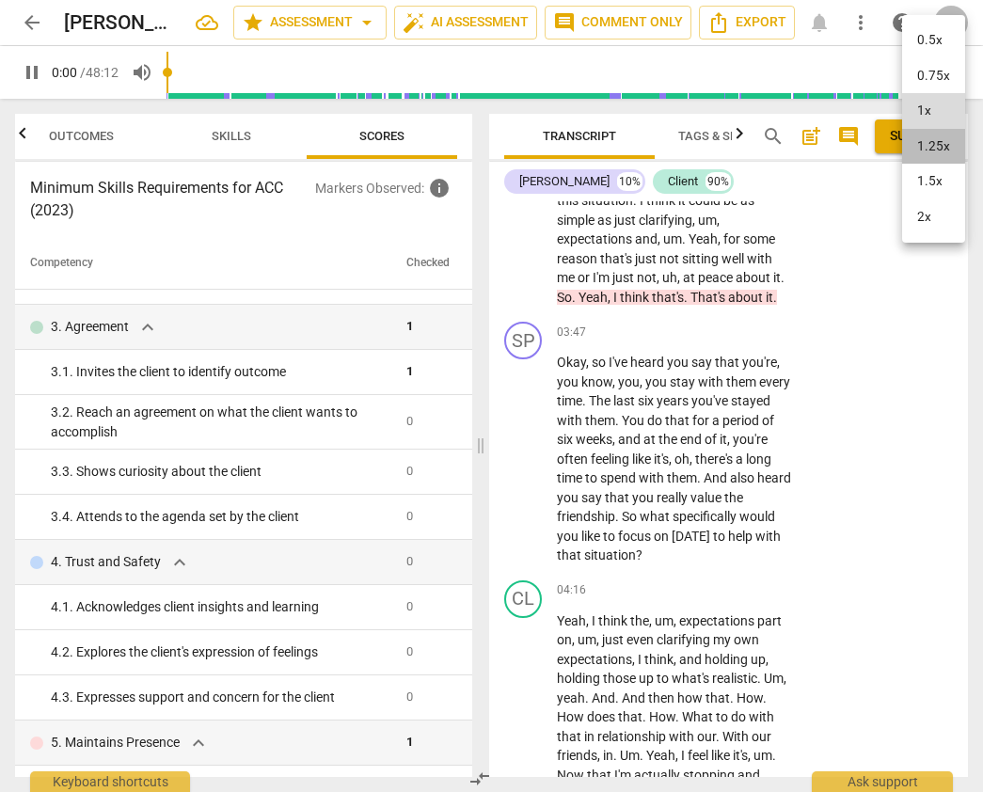
click at [923, 142] on li "1.25x" at bounding box center [933, 147] width 63 height 36
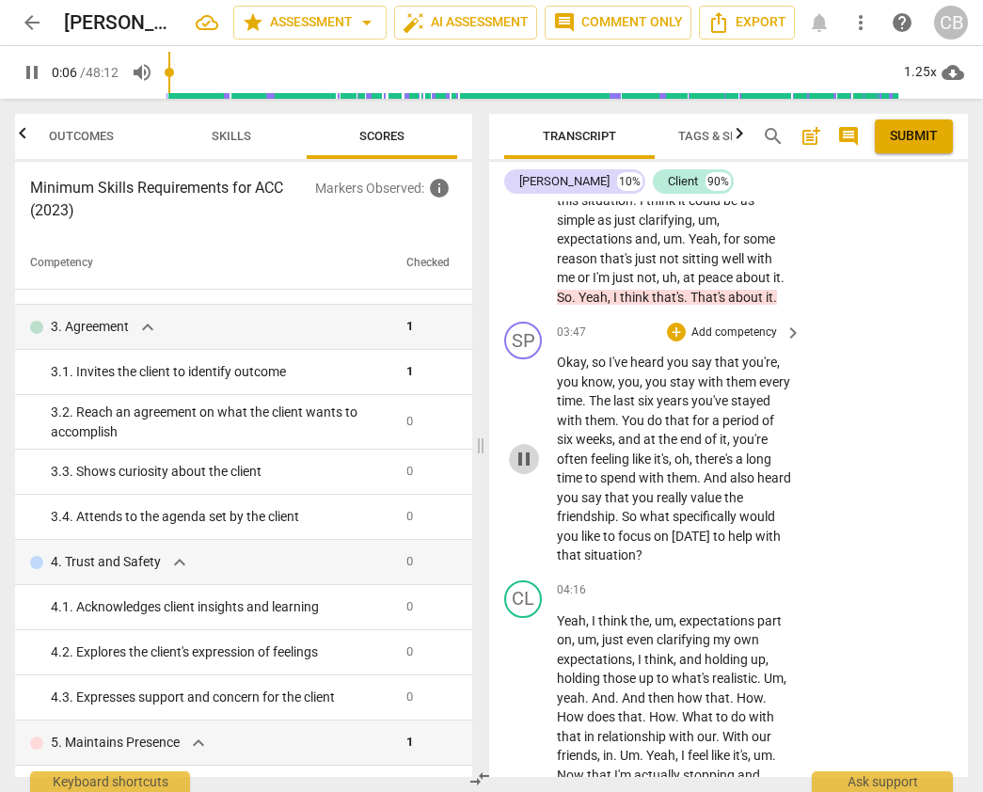
click at [526, 470] on span "pause" at bounding box center [523, 459] width 23 height 23
click at [526, 470] on span "play_arrow" at bounding box center [523, 459] width 23 height 23
click at [673, 341] on div "+" at bounding box center [676, 331] width 19 height 19
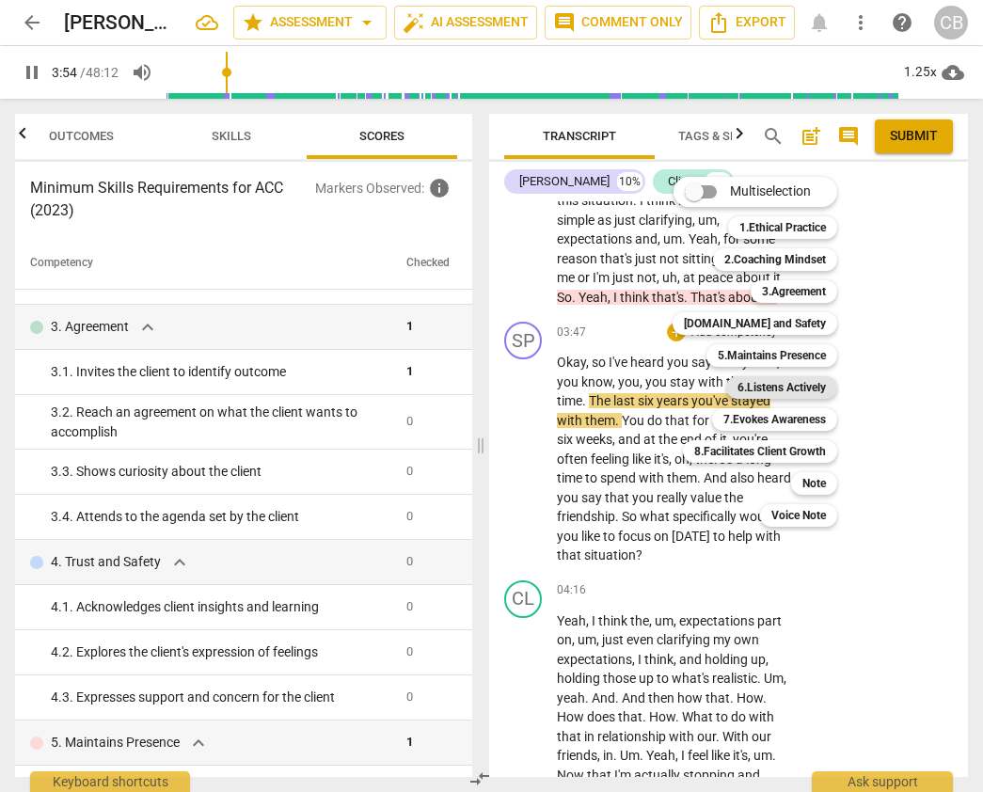
click at [756, 389] on b "6.Listens Actively" at bounding box center [781, 387] width 88 height 23
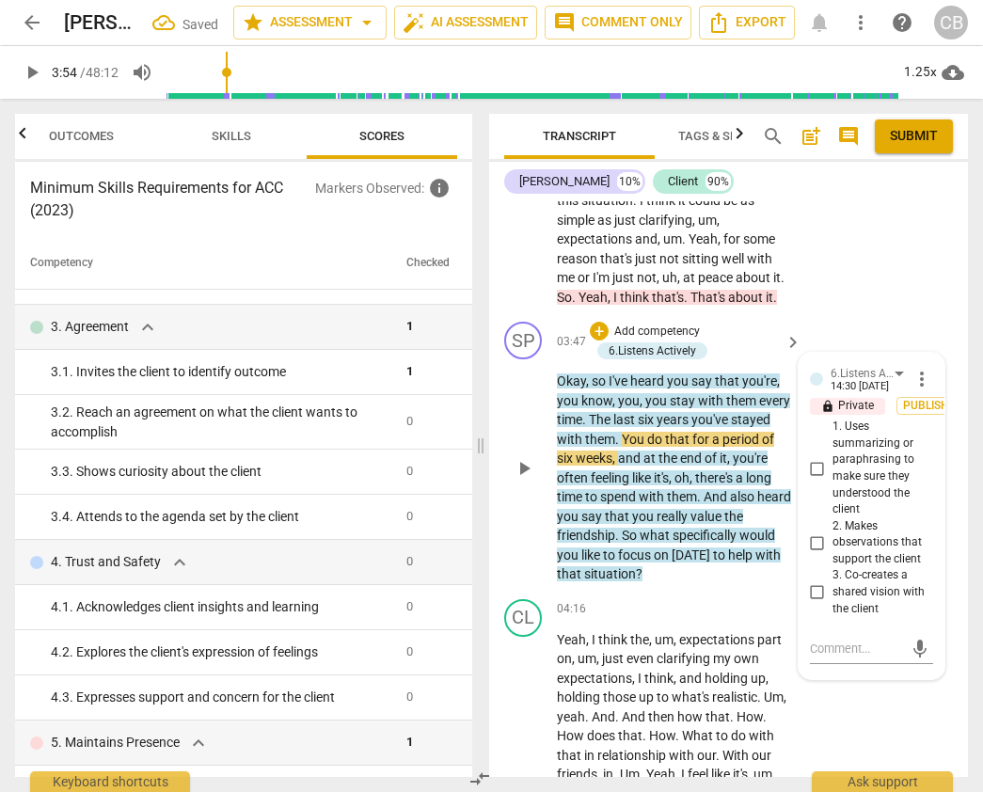
click at [685, 427] on span "years" at bounding box center [673, 419] width 35 height 15
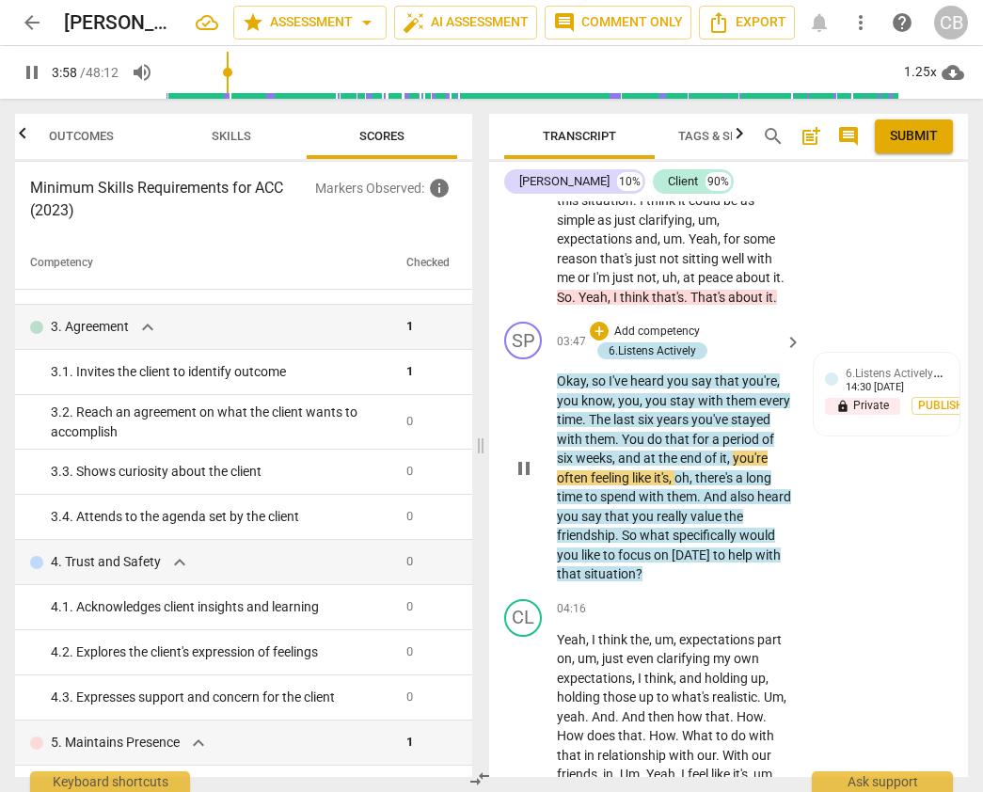
click at [687, 359] on div "6.Listens Actively" at bounding box center [651, 350] width 87 height 17
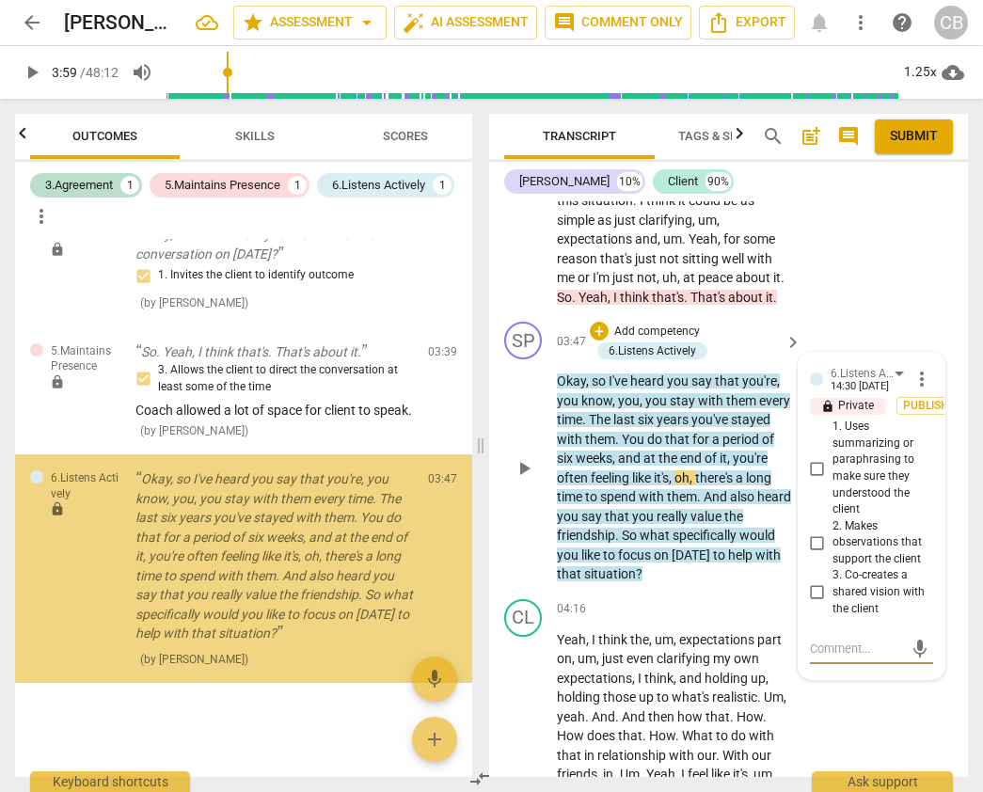
scroll to position [0, 0]
click at [917, 390] on span "more_vert" at bounding box center [921, 379] width 23 height 23
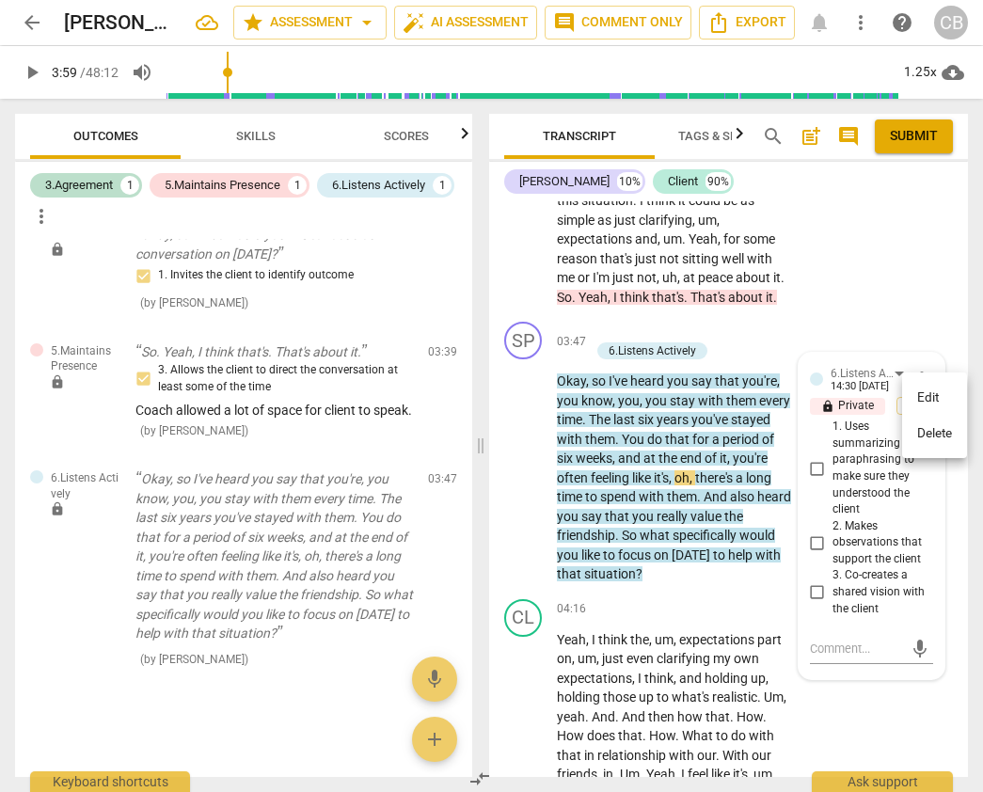
click at [921, 431] on li "Delete" at bounding box center [934, 434] width 65 height 36
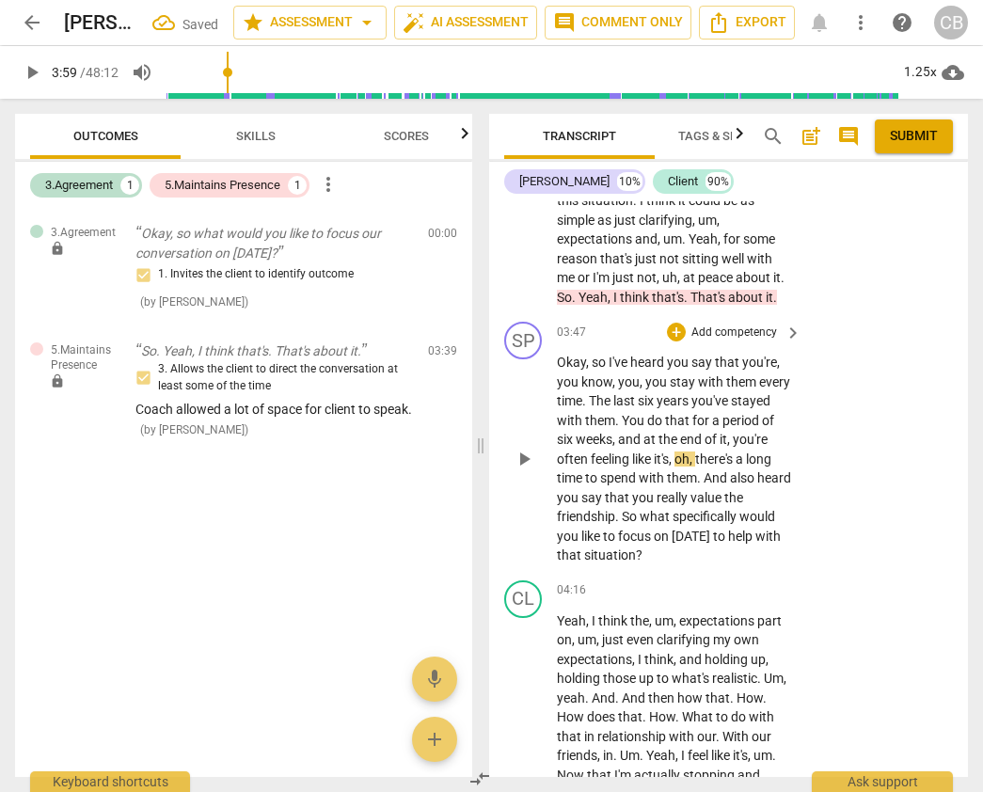
click at [525, 470] on span "play_arrow" at bounding box center [523, 459] width 23 height 23
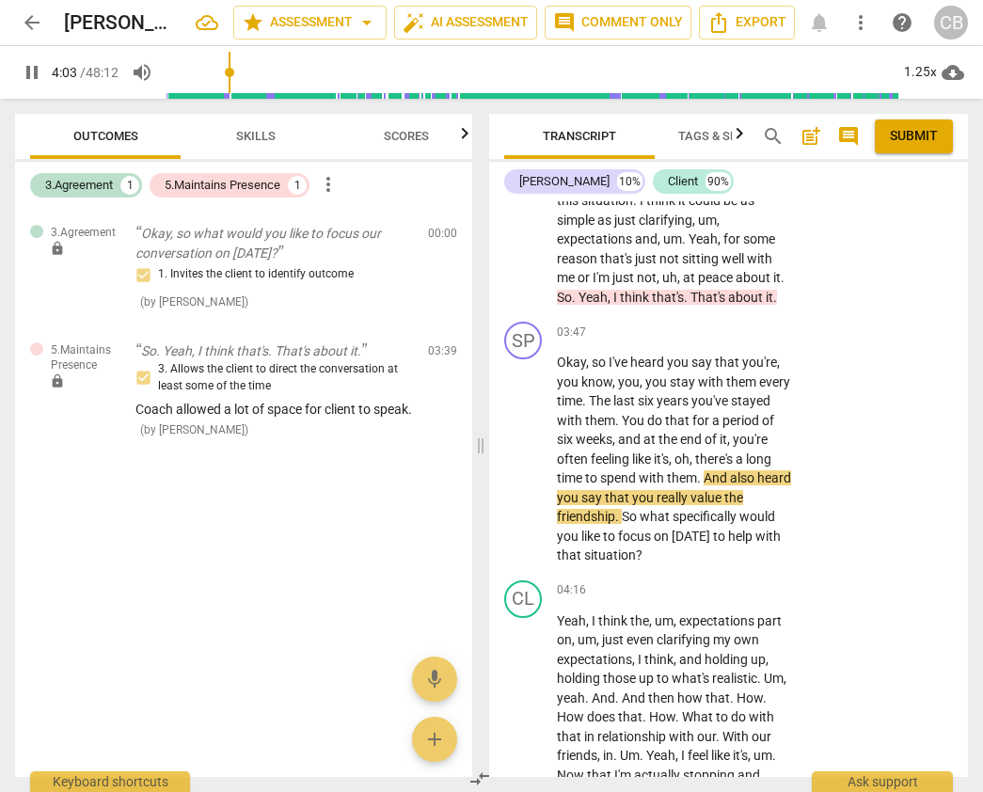
click at [396, 134] on span "Scores" at bounding box center [406, 136] width 45 height 14
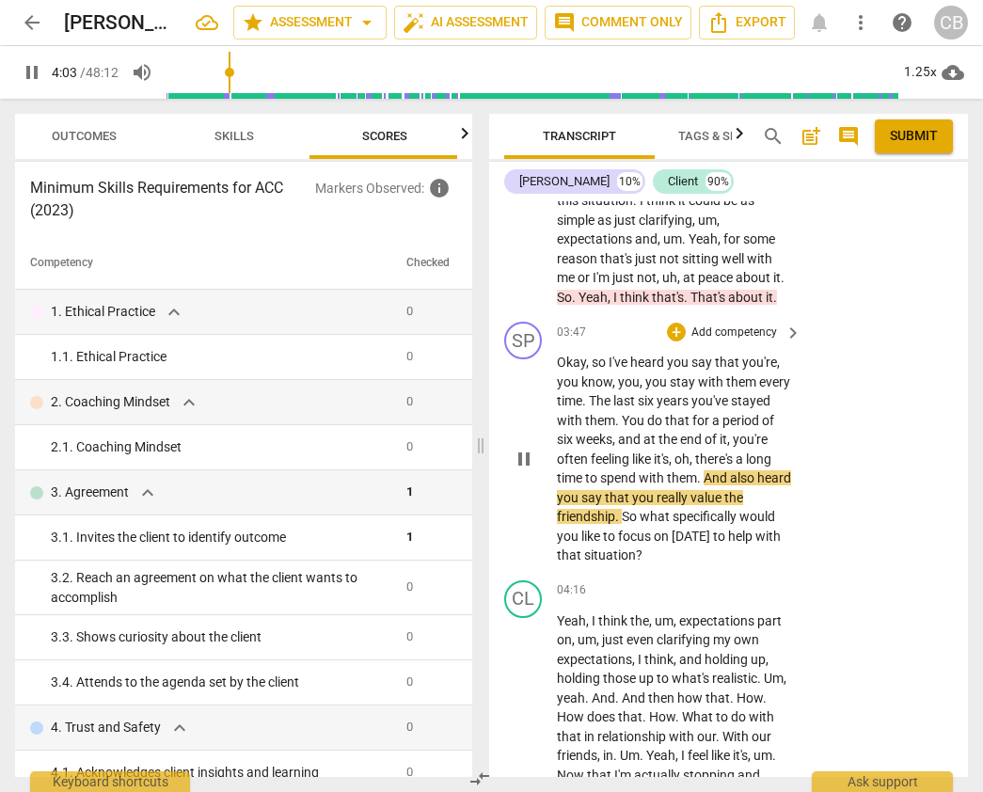
scroll to position [0, 24]
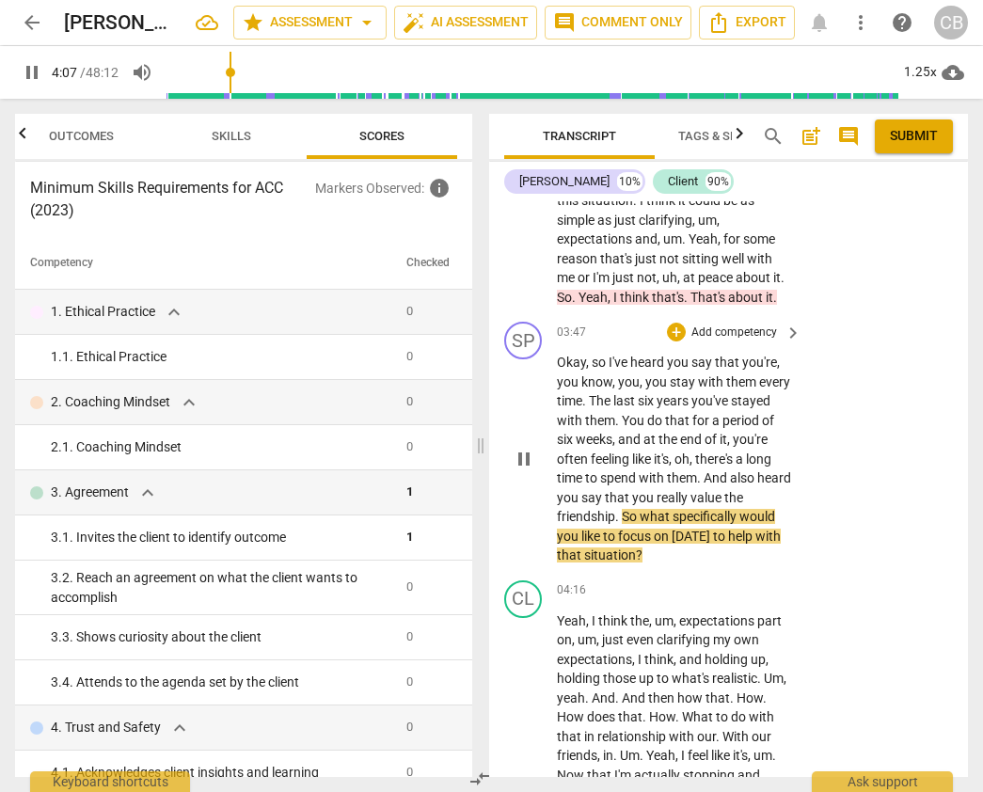
click at [525, 470] on span "pause" at bounding box center [523, 459] width 23 height 23
type input "248"
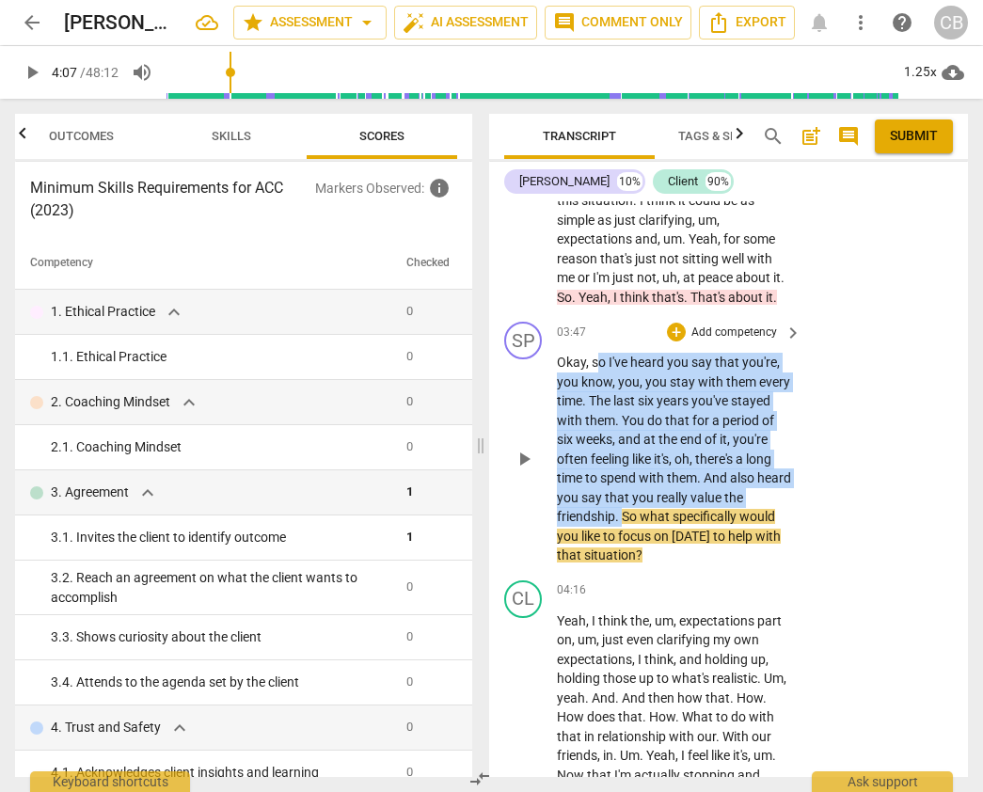
drag, startPoint x: 594, startPoint y: 384, endPoint x: 621, endPoint y: 528, distance: 147.2
click at [621, 528] on p "Okay , so I've heard you say that you're , you know , you , you stay with them …" at bounding box center [674, 459] width 235 height 212
click at [676, 341] on div "+" at bounding box center [676, 331] width 19 height 19
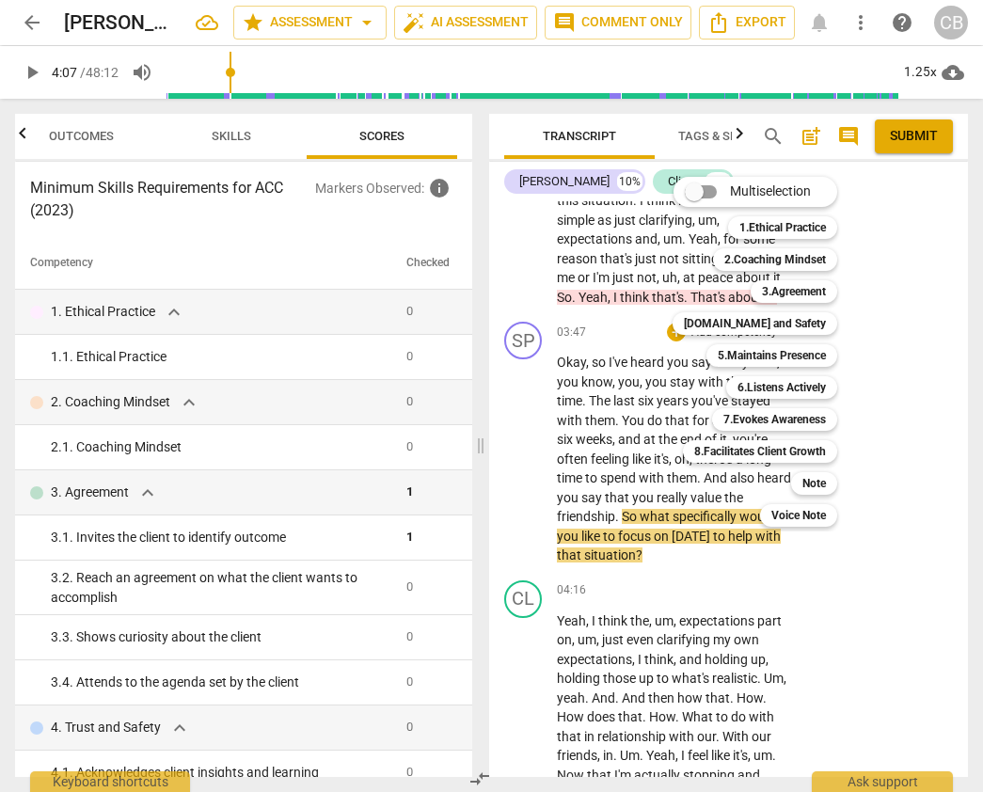
click at [628, 439] on div at bounding box center [491, 396] width 983 height 792
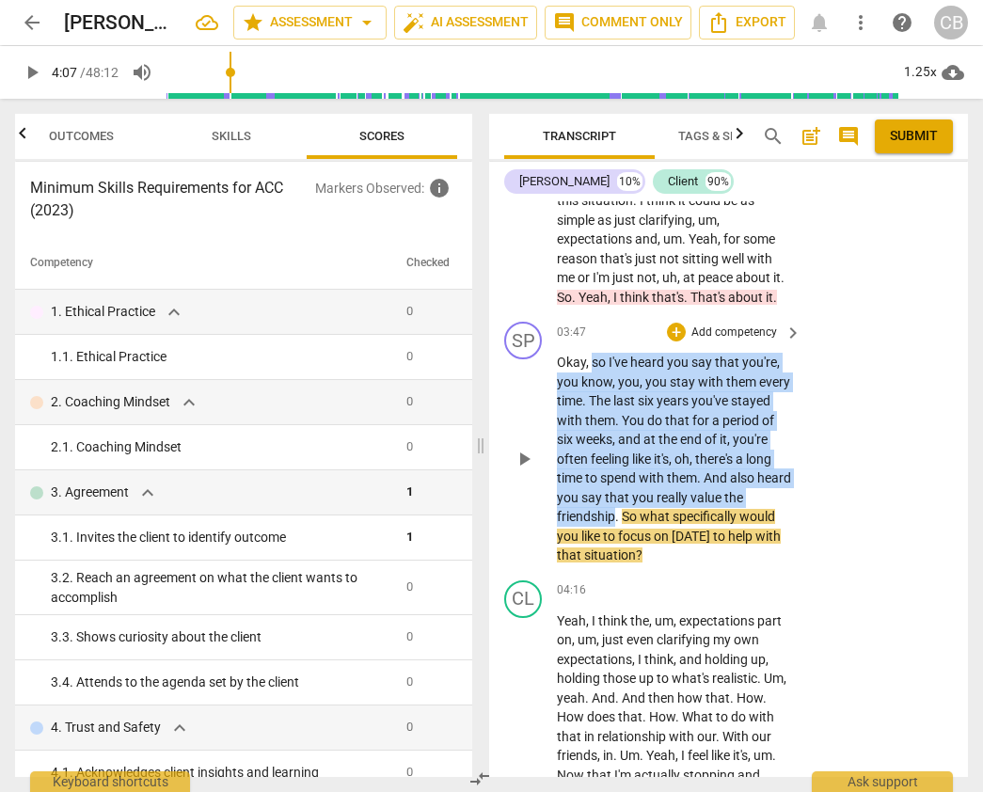
drag, startPoint x: 590, startPoint y: 383, endPoint x: 615, endPoint y: 531, distance: 150.5
click at [615, 532] on p "Okay , so I've heard you say that you're , you know , you , you stay with them …" at bounding box center [674, 459] width 235 height 212
click at [675, 341] on div "+" at bounding box center [676, 331] width 19 height 19
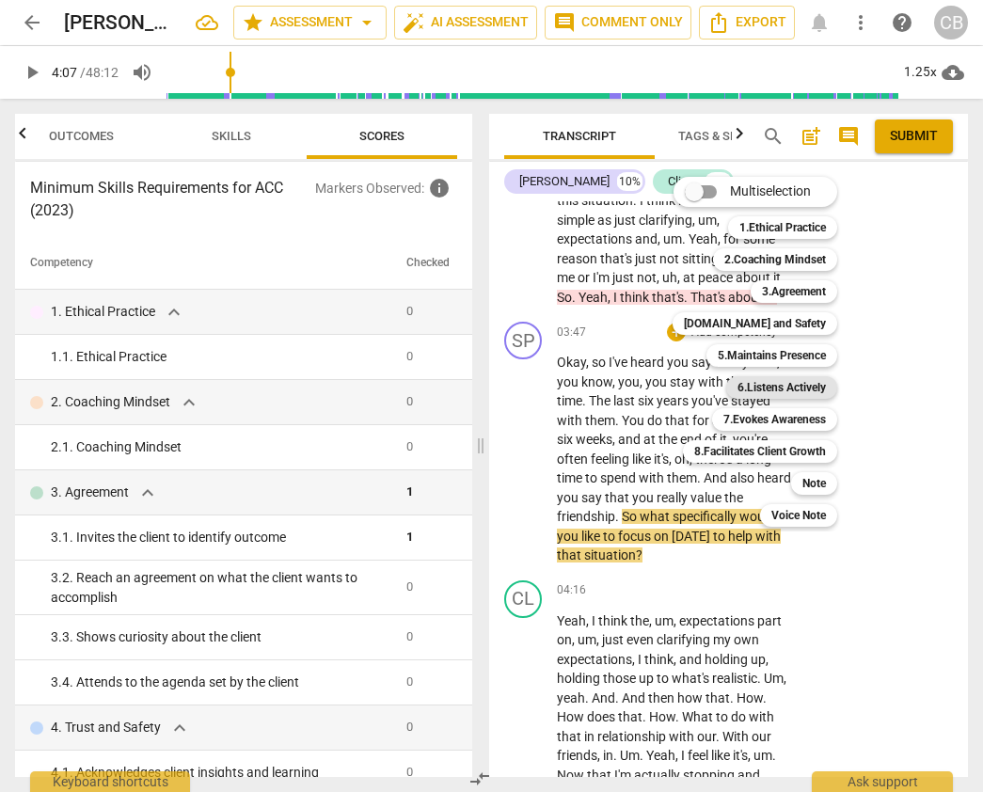
click at [787, 389] on b "6.Listens Actively" at bounding box center [781, 387] width 88 height 23
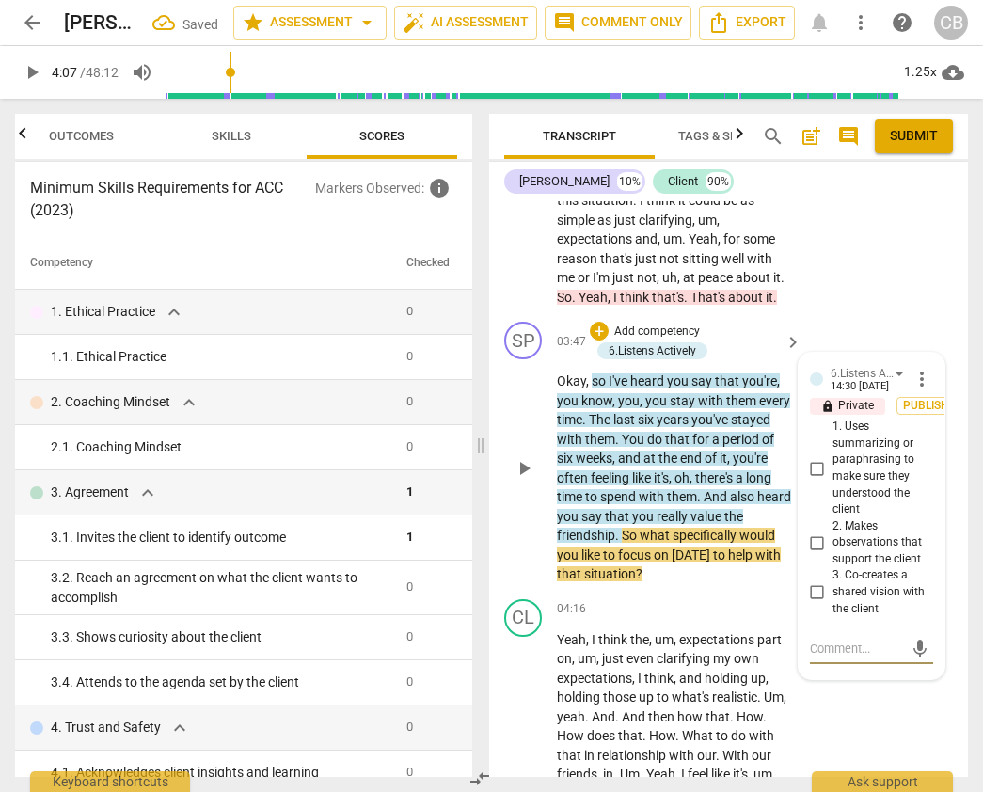
click at [817, 480] on input "1. Uses summarizing or paraphrasing to make sure they understood the client" at bounding box center [817, 468] width 30 height 23
checkbox input "true"
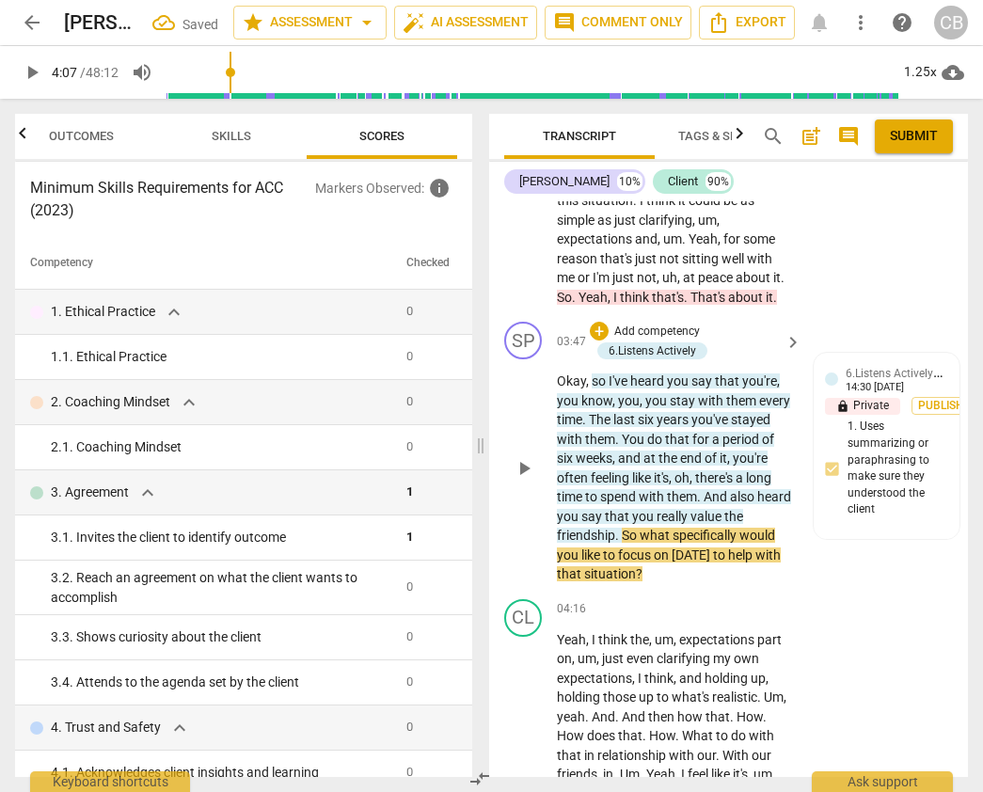
click at [623, 542] on span "So" at bounding box center [630, 534] width 18 height 15
click at [611, 504] on span "spend" at bounding box center [619, 496] width 39 height 15
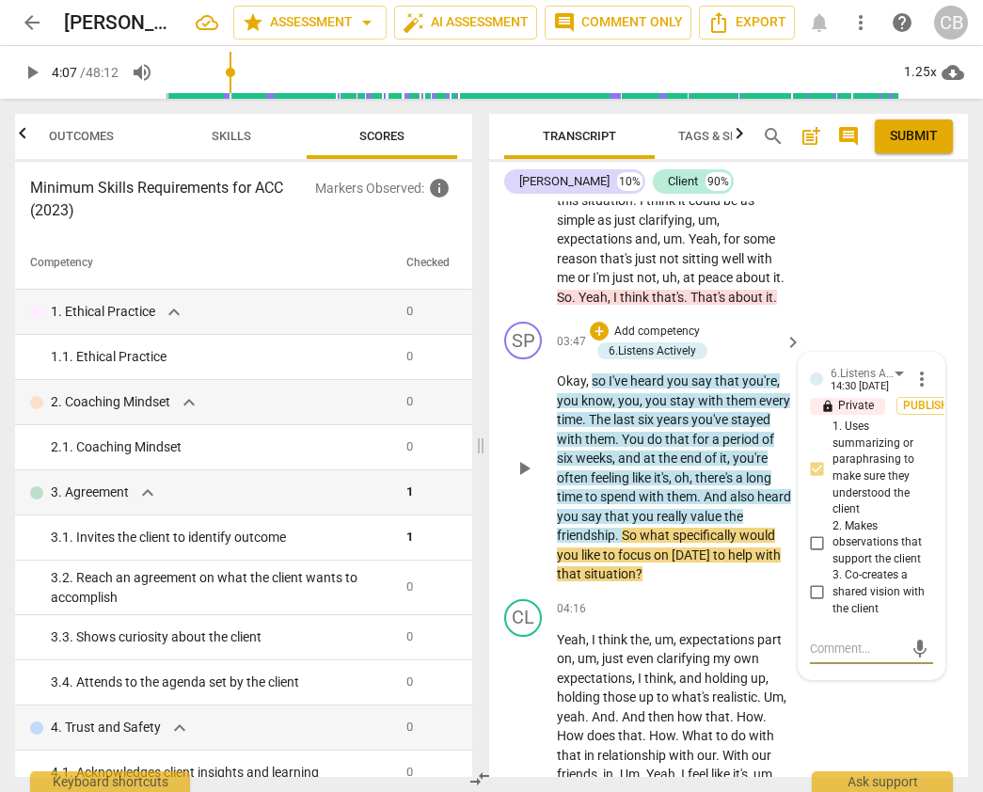
click at [658, 584] on p "Okay , so I've heard you say that you're , you know , you , you stay with them …" at bounding box center [674, 477] width 235 height 212
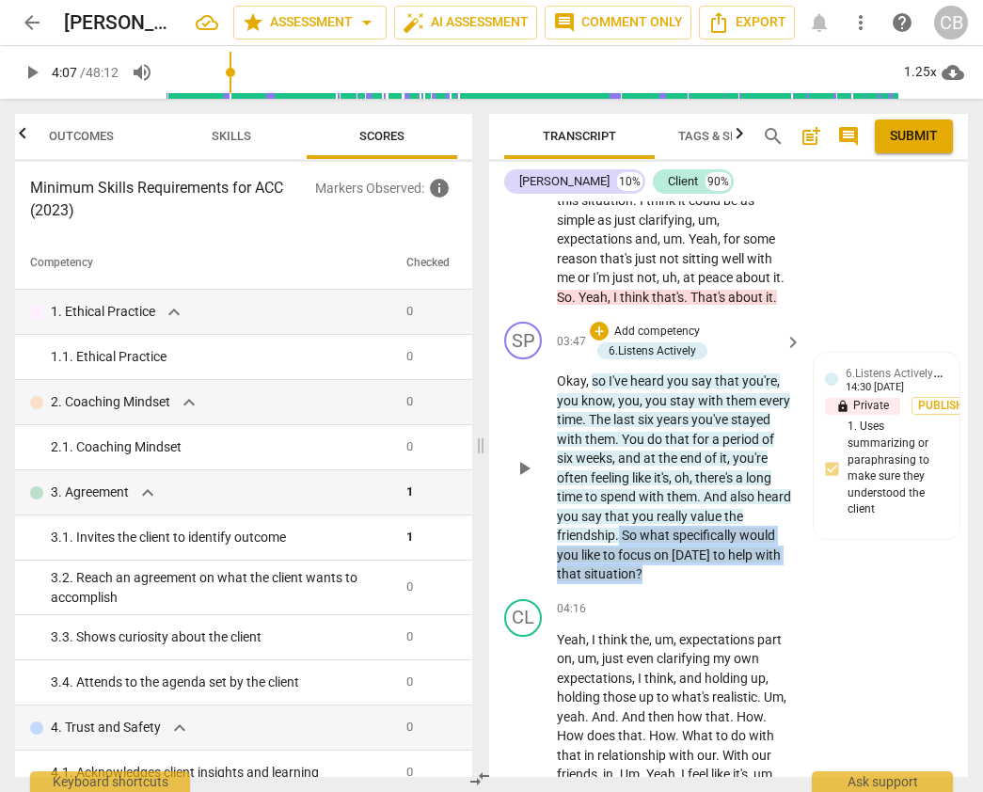
drag, startPoint x: 644, startPoint y: 593, endPoint x: 618, endPoint y: 555, distance: 46.7
click at [618, 555] on p "Okay , so I've heard you say that you're , you know , you , you stay with them …" at bounding box center [674, 477] width 235 height 212
click at [600, 340] on div "+" at bounding box center [599, 331] width 19 height 19
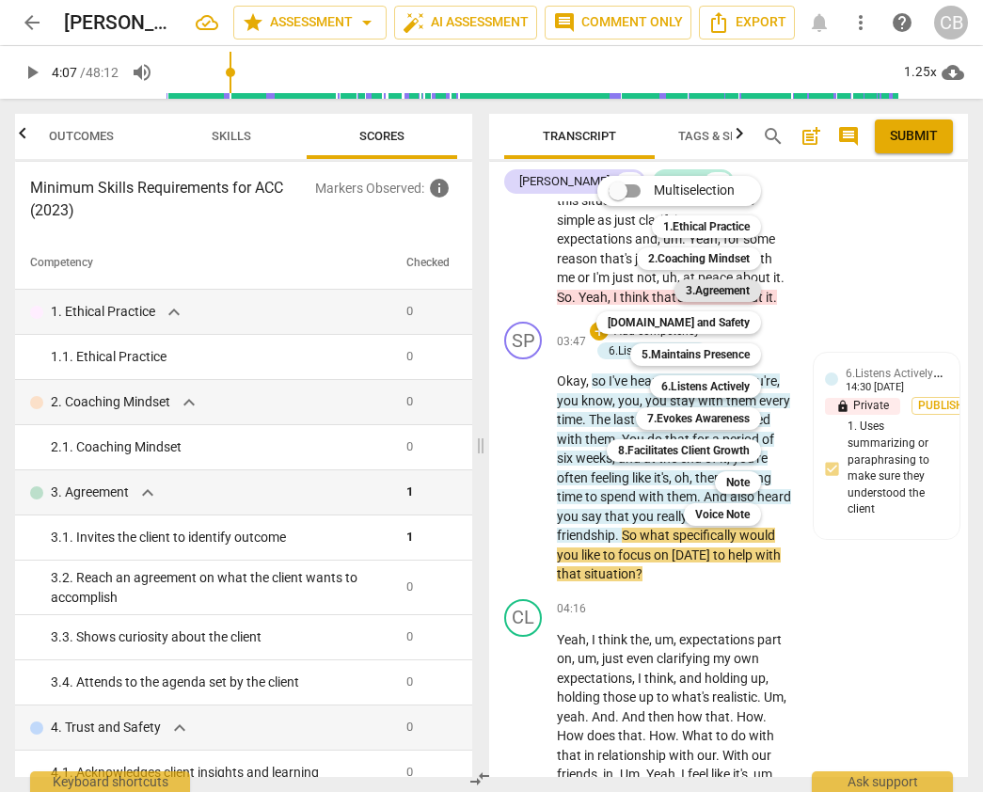
click at [698, 288] on b "3.Agreement" at bounding box center [717, 290] width 64 height 23
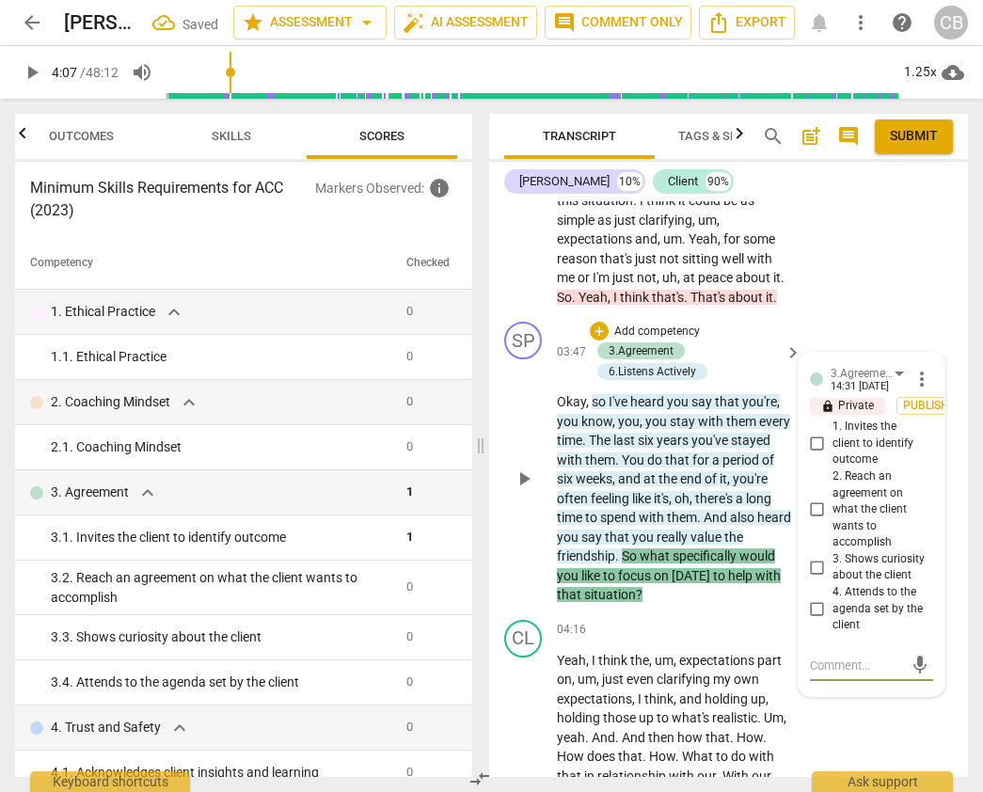
click at [817, 455] on input "1. Invites the client to identify outcome" at bounding box center [817, 443] width 30 height 23
checkbox input "true"
click at [812, 578] on input "3. Shows curiosity about the client" at bounding box center [817, 567] width 30 height 23
checkbox input "true"
click at [818, 455] on input "1. Invites the client to identify outcome" at bounding box center [817, 443] width 30 height 23
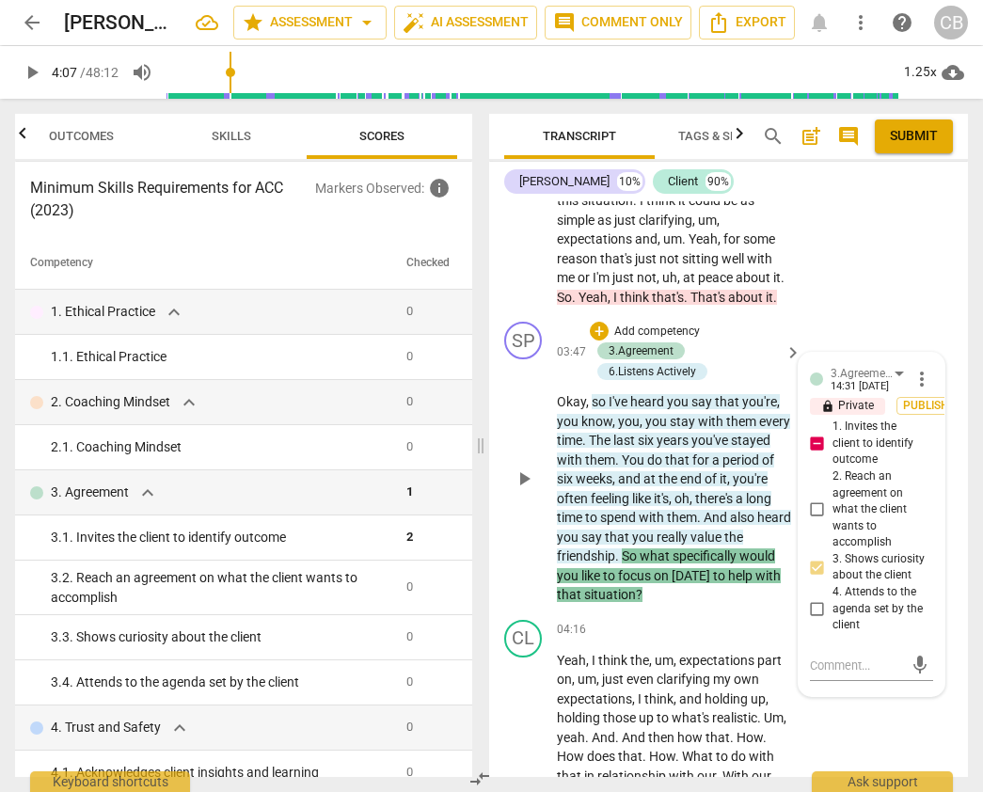
click at [811, 455] on input "1. Invites the client to identify outcome" at bounding box center [817, 443] width 30 height 23
checkbox input "false"
click at [899, 341] on div "SP play_arrow pause 03:47 + Add competency 3.Agreement 6.Listens Actively keybo…" at bounding box center [728, 463] width 479 height 298
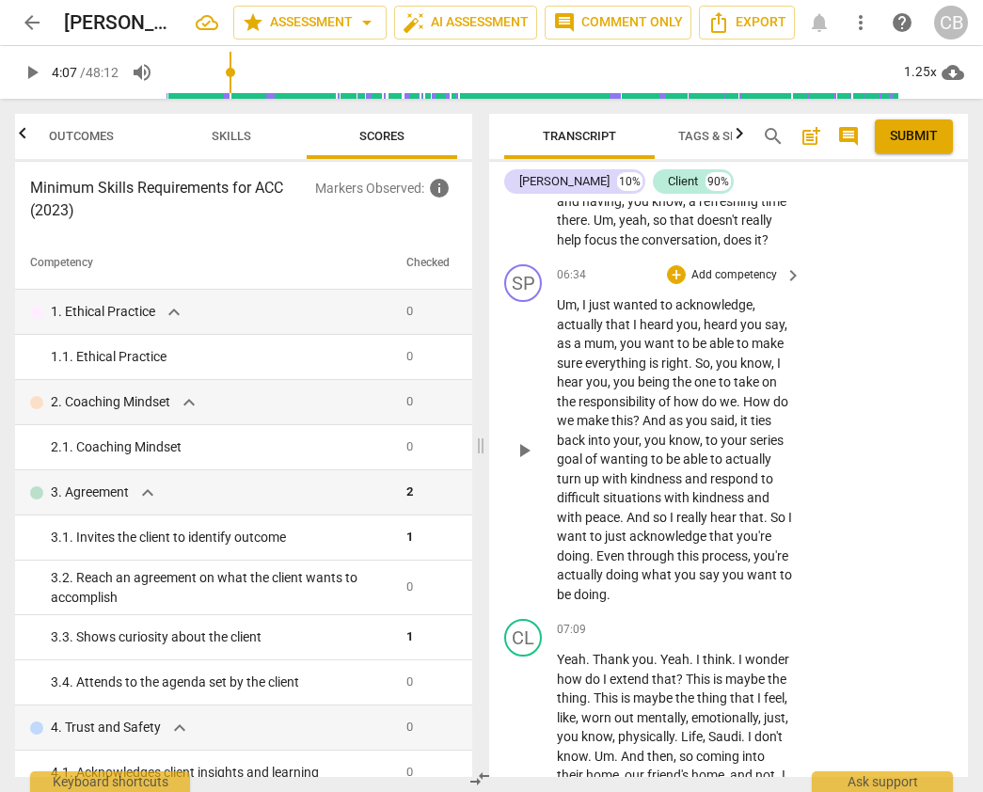
scroll to position [2292, 0]
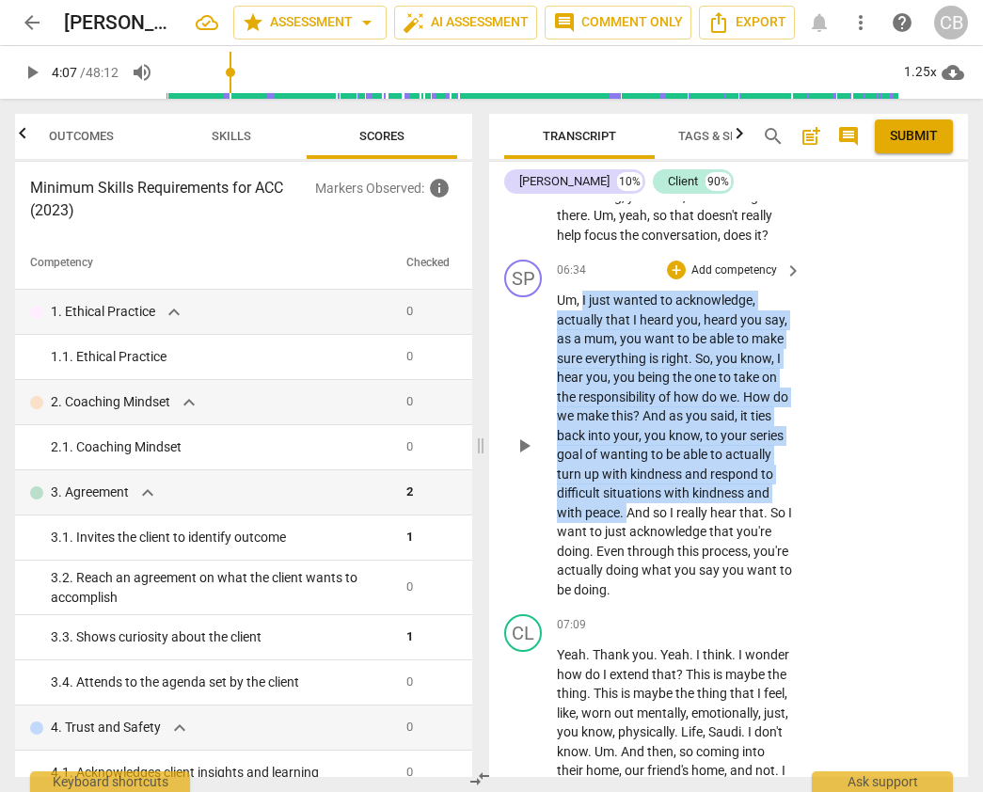
drag, startPoint x: 584, startPoint y: 338, endPoint x: 707, endPoint y: 546, distance: 241.5
click at [707, 546] on p "Um , I just wanted to acknowledge , actually that I heard you , heard you say ,…" at bounding box center [674, 445] width 235 height 308
click at [675, 279] on div "+" at bounding box center [676, 269] width 19 height 19
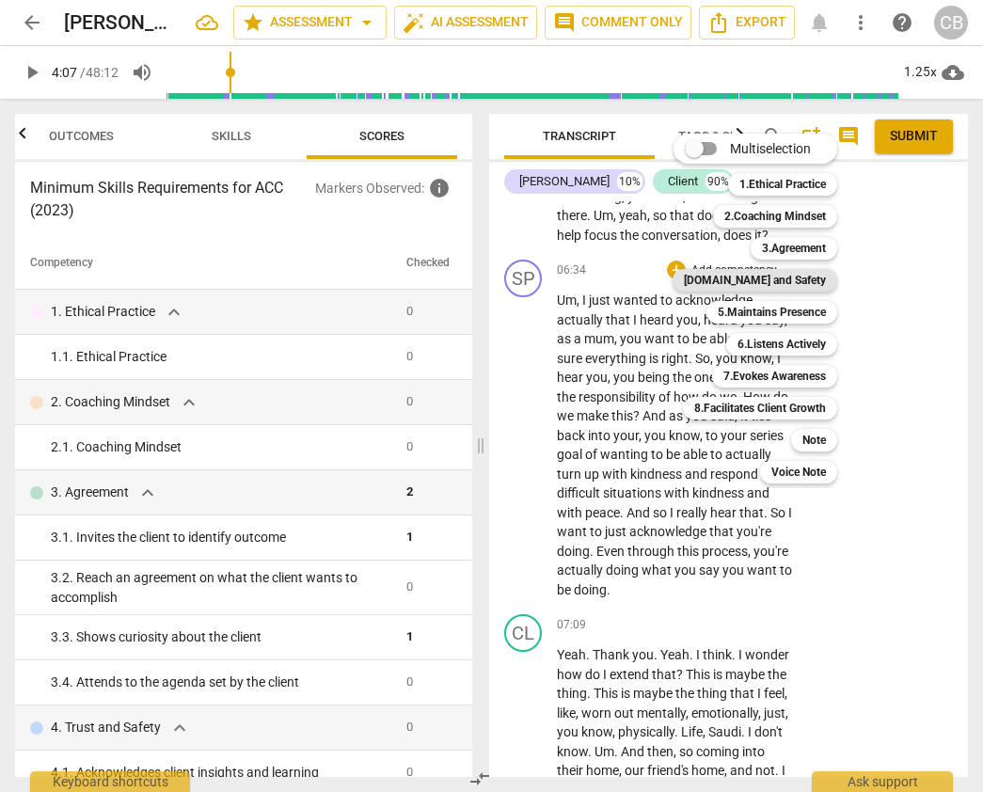
click at [789, 282] on b "[DOMAIN_NAME] and Safety" at bounding box center [755, 280] width 142 height 23
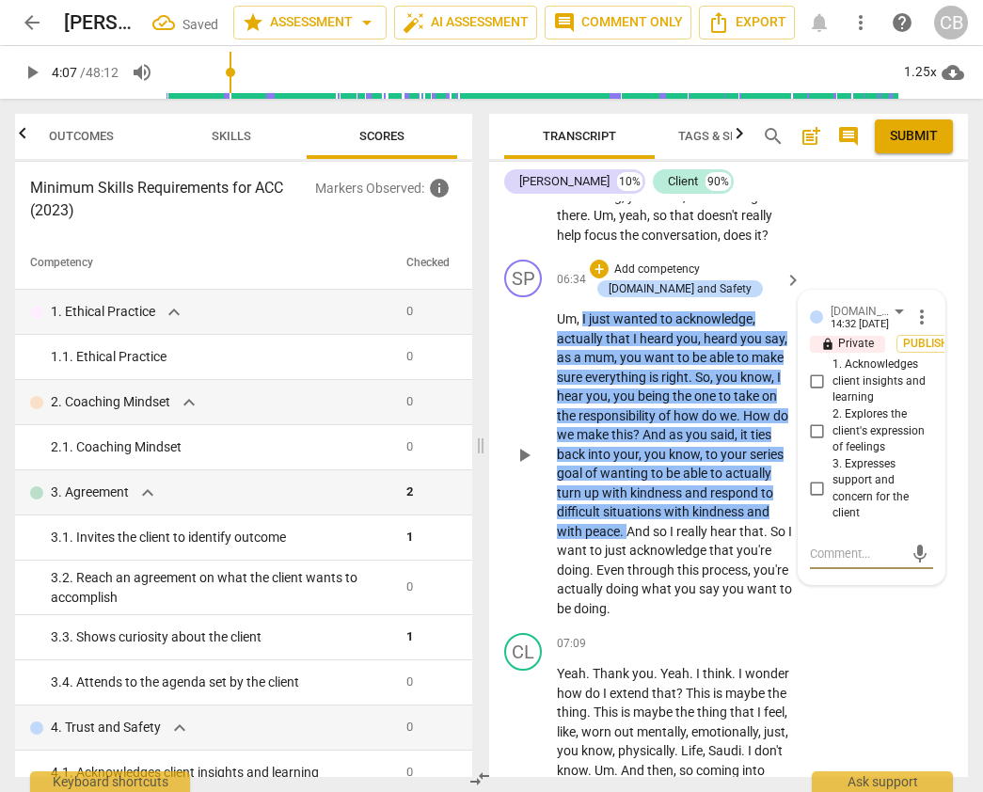
click at [813, 393] on input "1. Acknowledges client insights and learning" at bounding box center [817, 381] width 30 height 23
checkbox input "true"
click at [831, 562] on textarea at bounding box center [856, 553] width 93 height 18
type textarea "T"
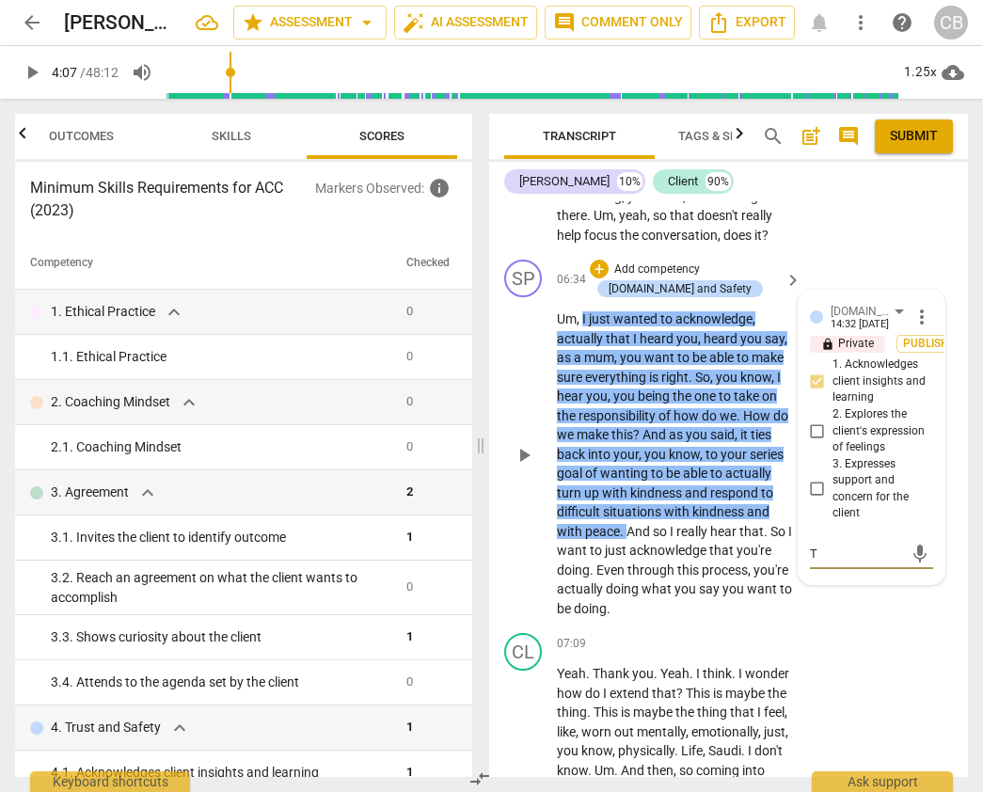
type textarea "Th"
type textarea "The"
type textarea "The c"
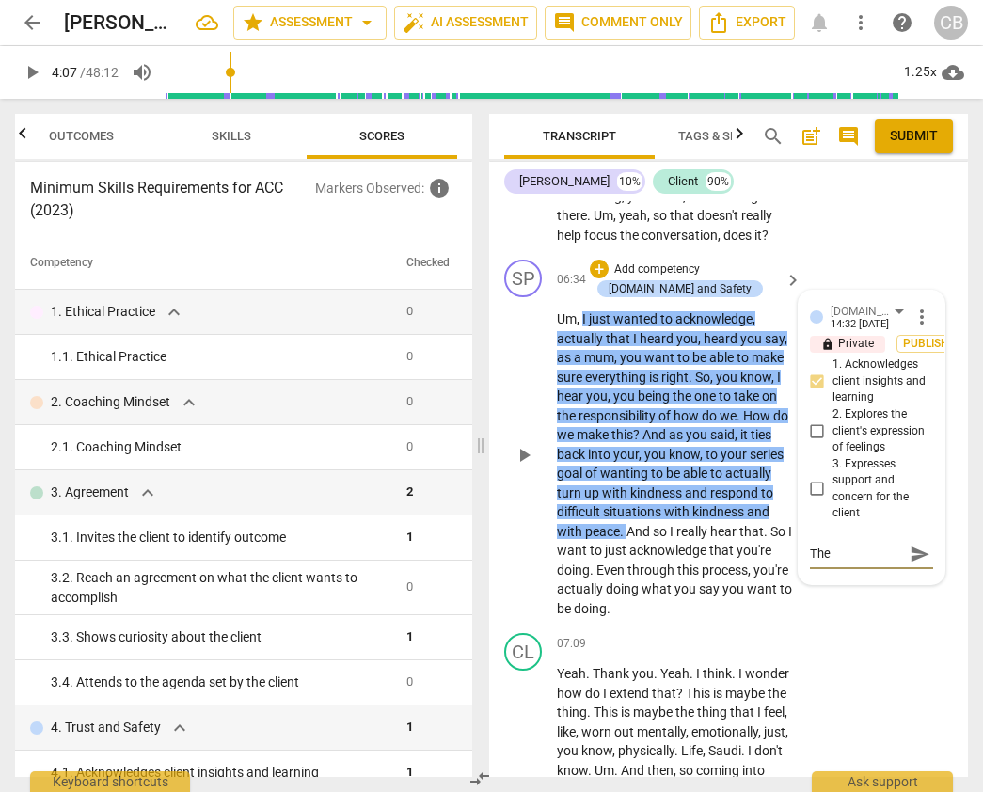
type textarea "The c"
type textarea "The co"
type textarea "The coa"
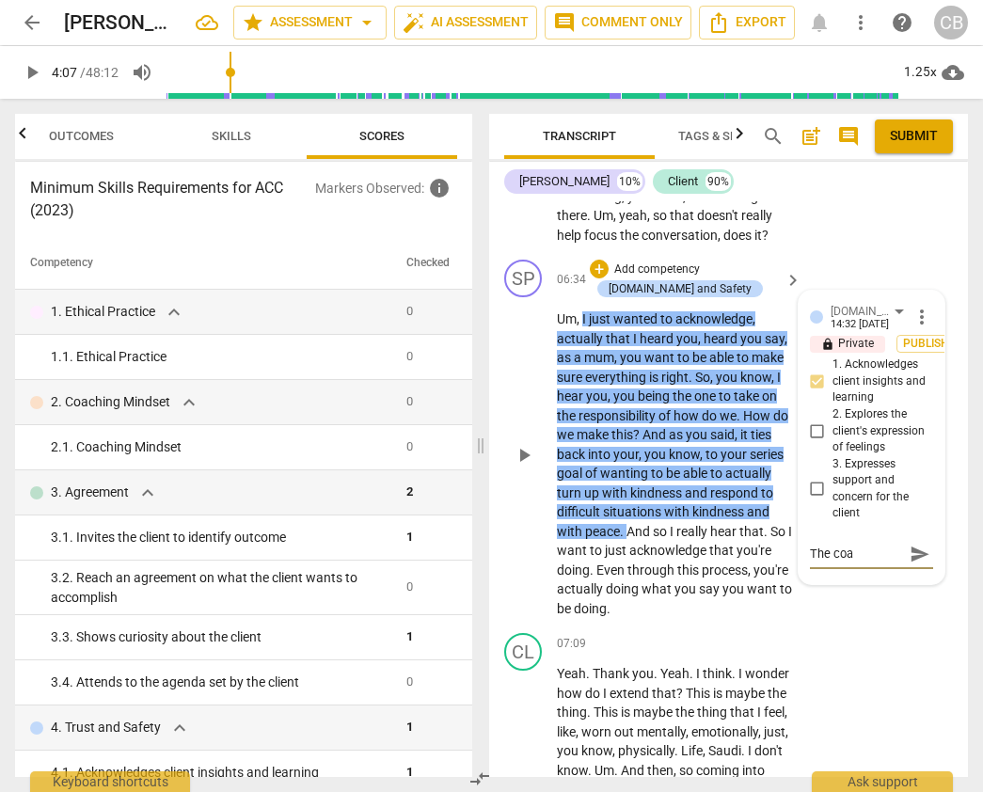
type textarea "The coac"
type textarea "The coach"
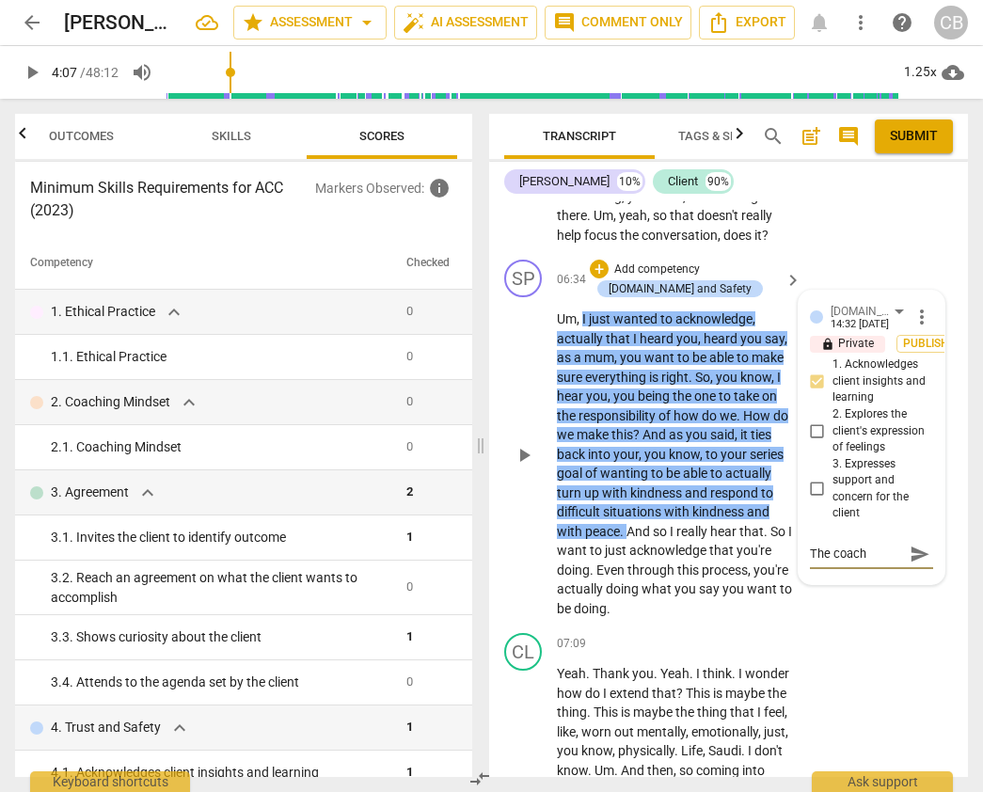
type textarea "The coach"
type textarea "The coac"
type textarea "The coa"
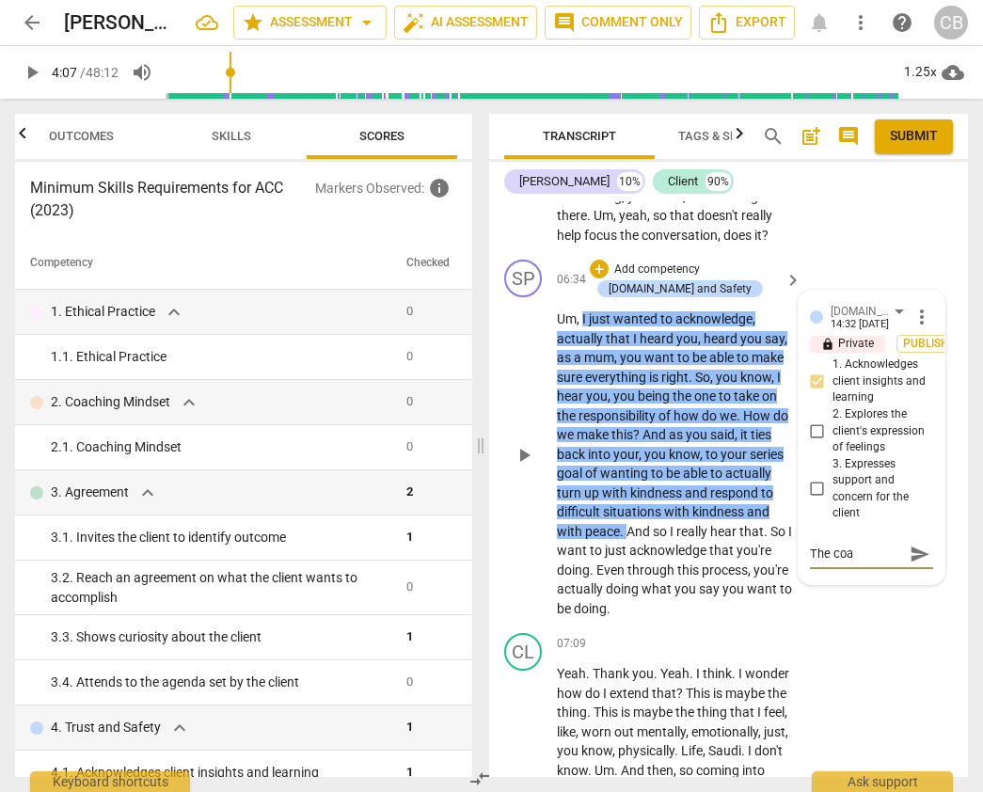
type textarea "The co"
type textarea "The c"
type textarea "The"
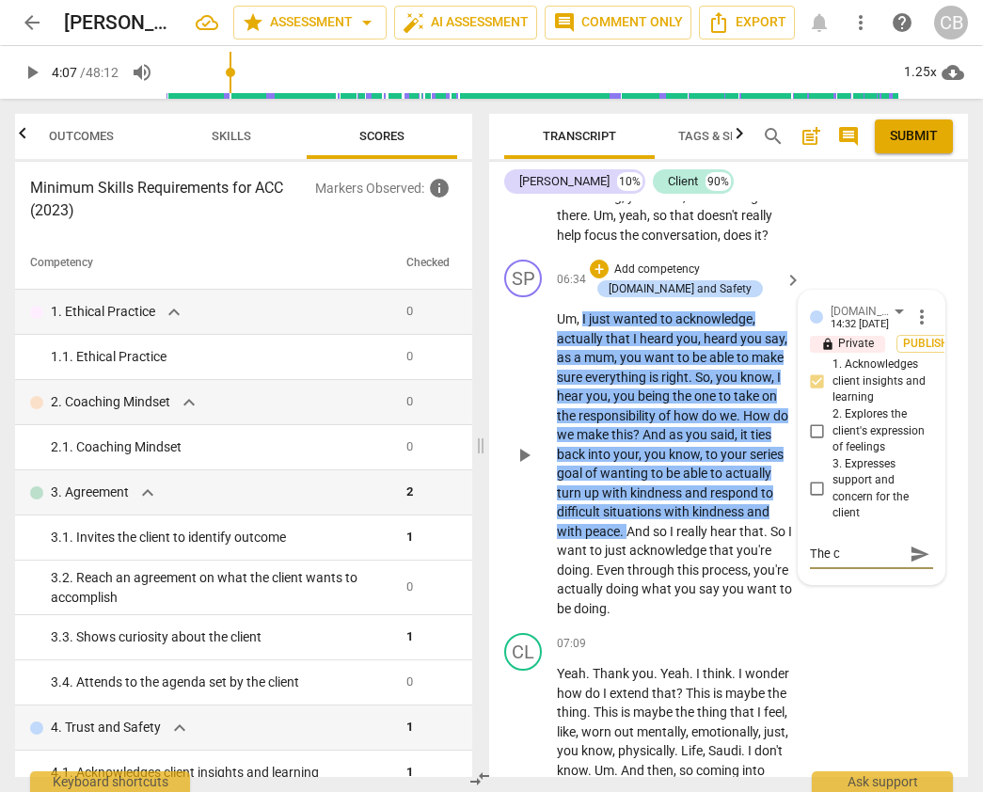
type textarea "The"
type textarea "Th"
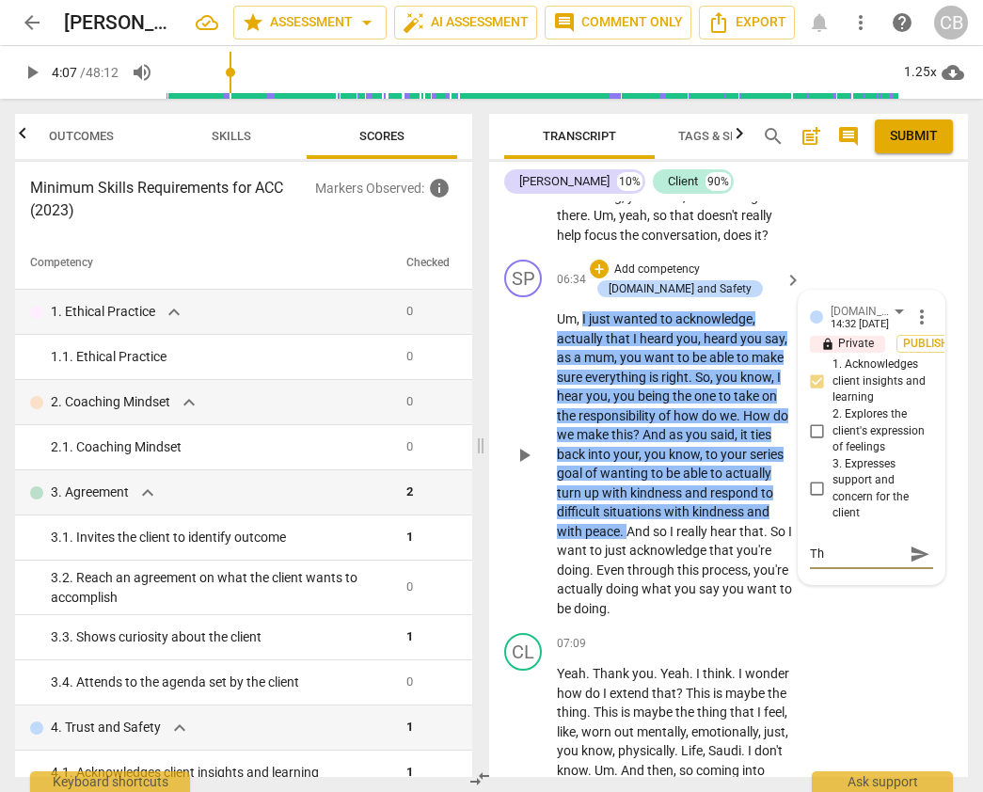
type textarea "T"
type textarea "C"
type textarea "Co"
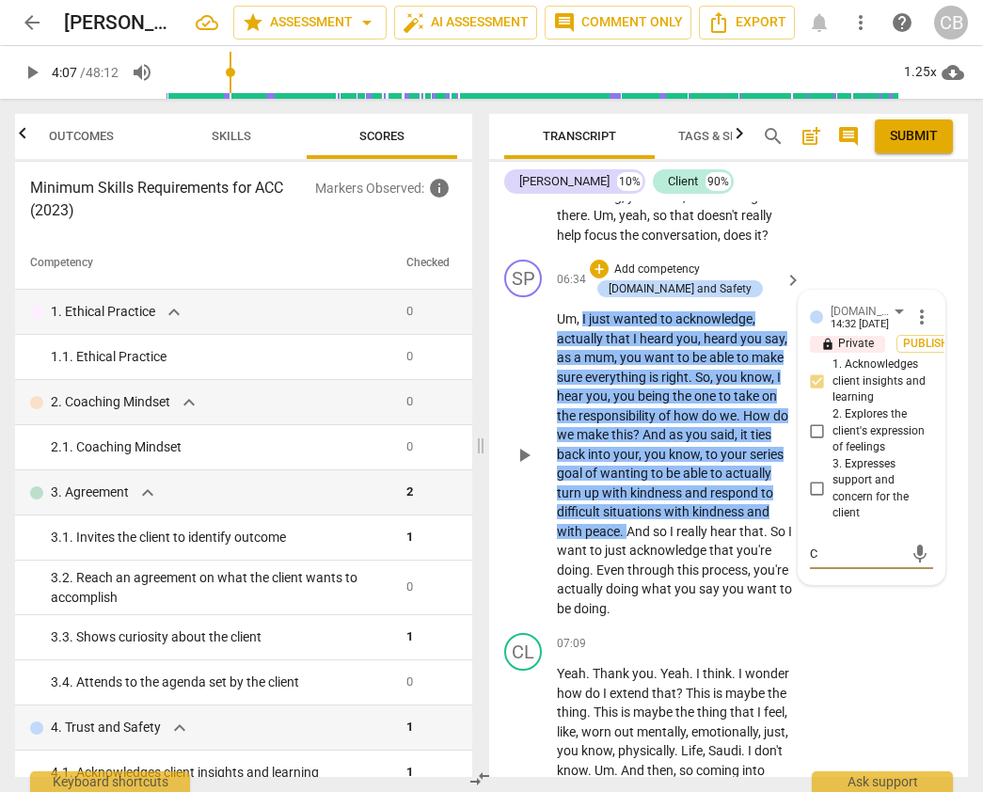
type textarea "Co"
type textarea "Coa"
type textarea "Coac"
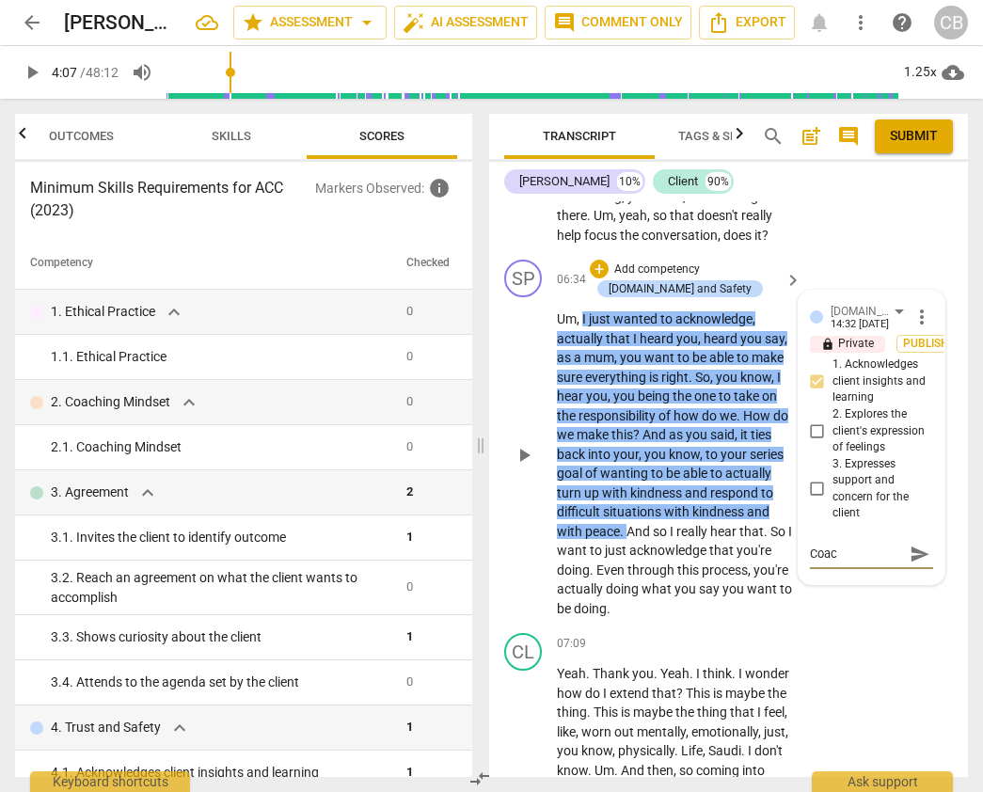
type textarea "Coach"
type textarea "Coach a"
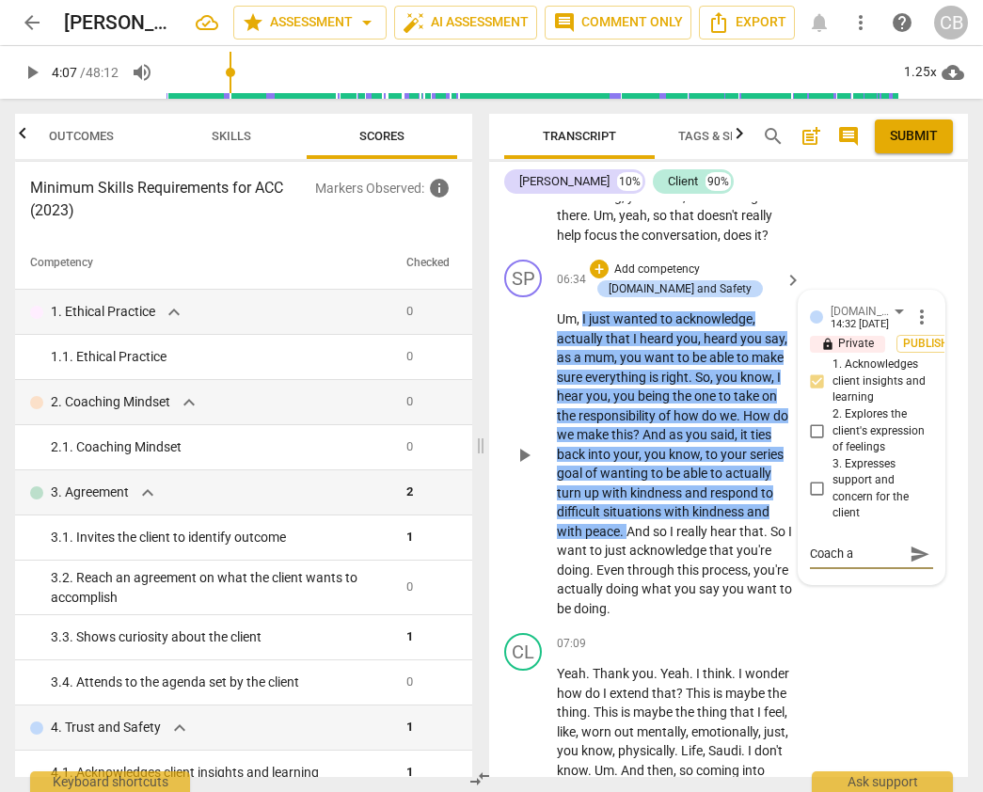
type textarea "Coach ac"
type textarea "Coach ack"
type textarea "Coach ackn"
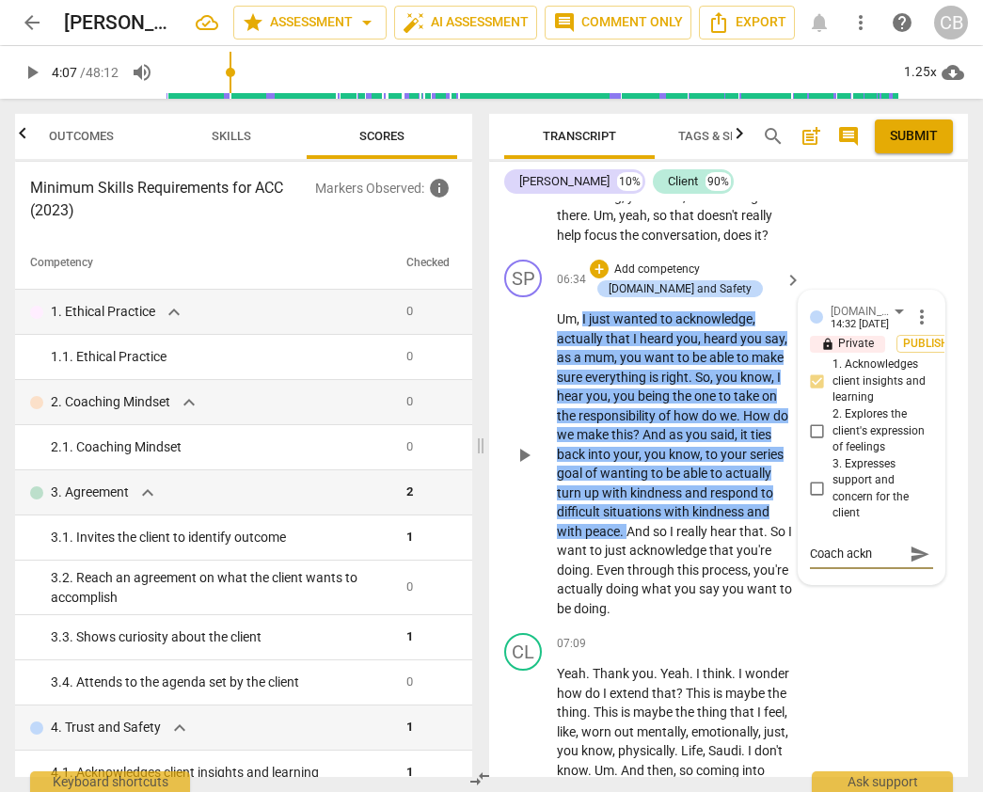
type textarea "Coach ackno"
type textarea "Coach acknow"
type textarea "Coach acknowl"
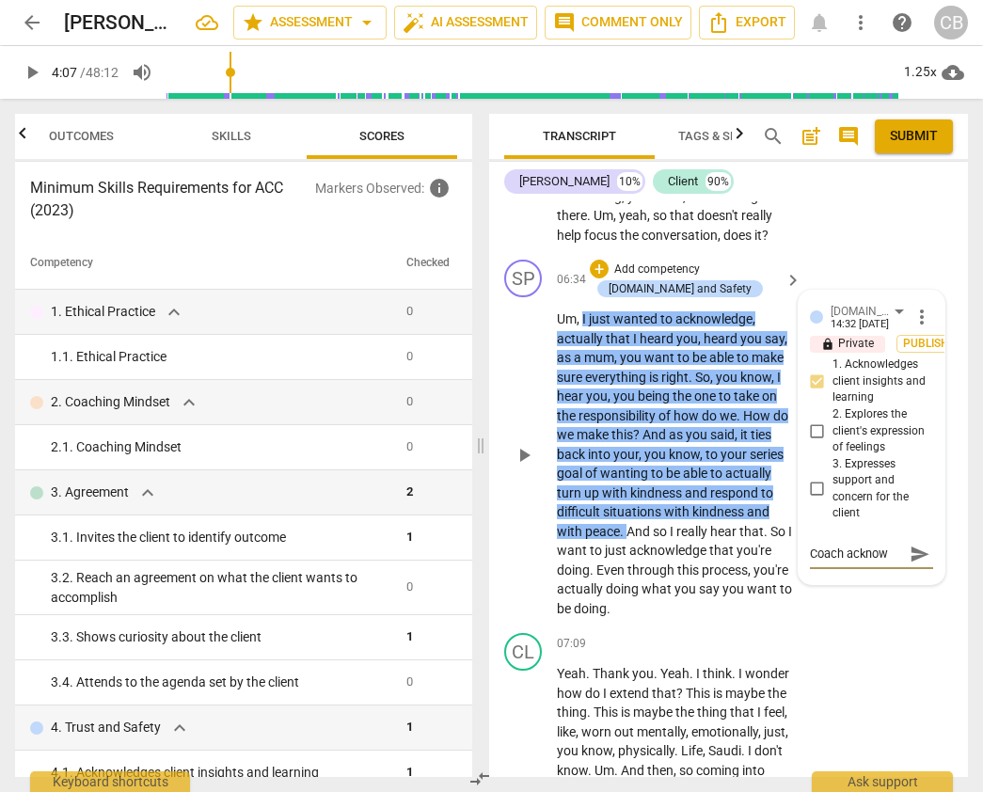
type textarea "Coach acknowl"
type textarea "Coach acknowle"
type textarea "Coach acknowledg"
type textarea "Coach acknowledge"
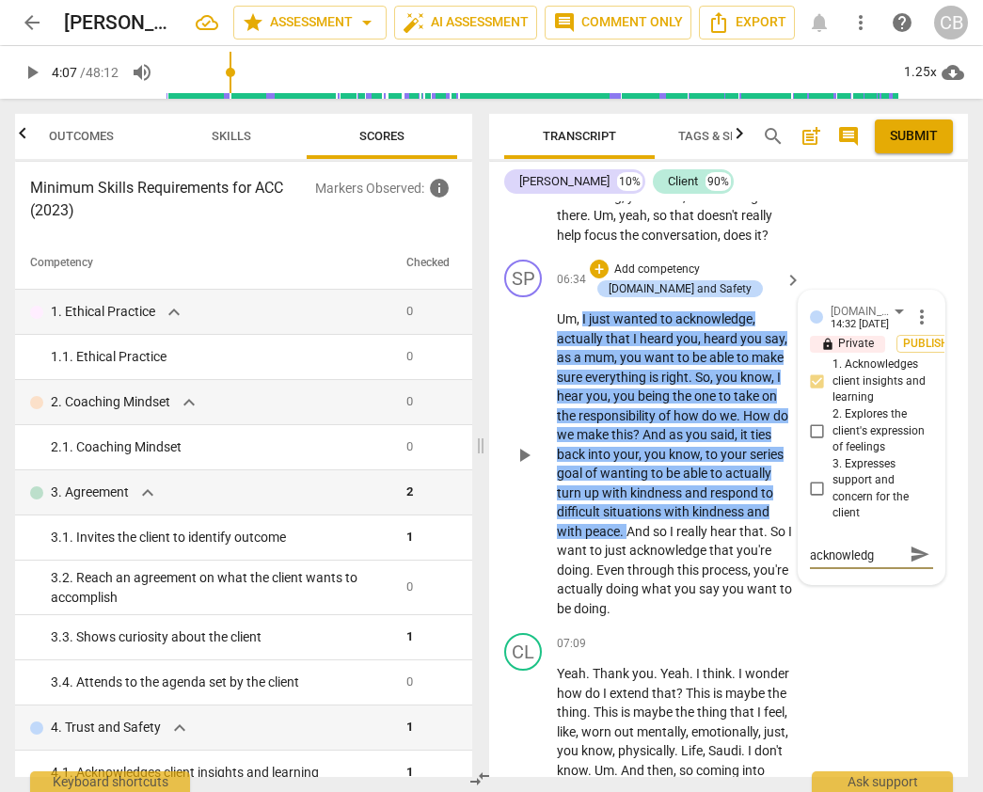
type textarea "Coach acknowledge"
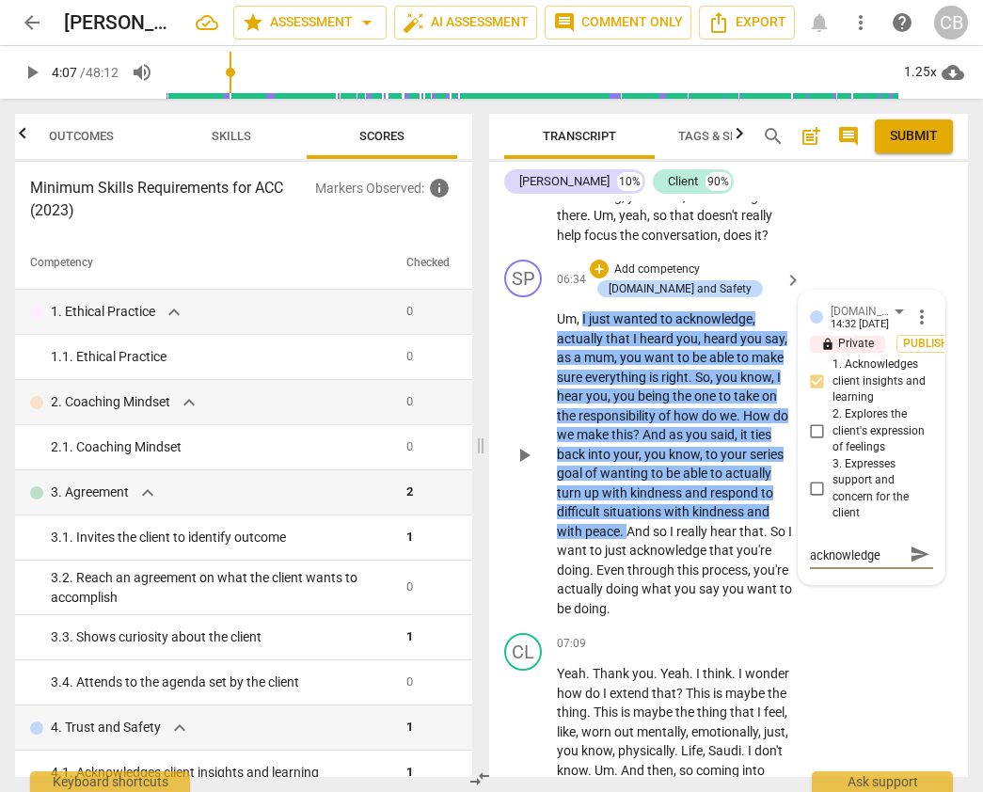
type textarea "Coach acknowledges"
type textarea "Coach acknowledges c"
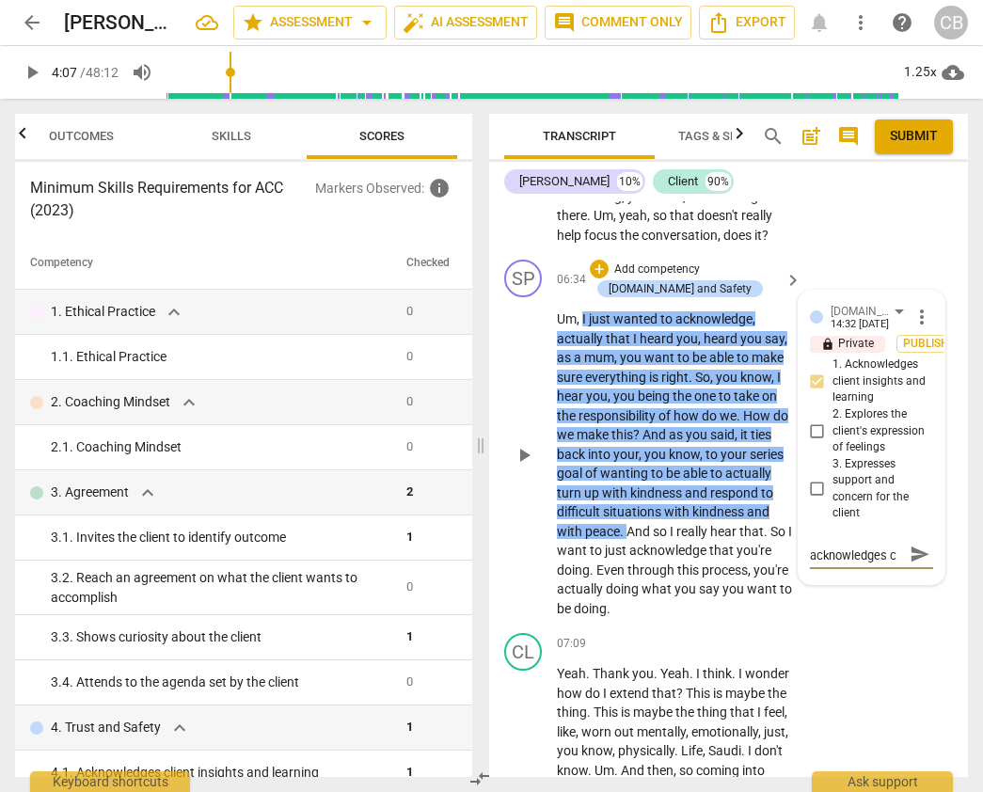
type textarea "Coach acknowledges cl"
type textarea "Coach acknowledges cli"
type textarea "Coach acknowledges clie"
type textarea "Coach acknowledges clien"
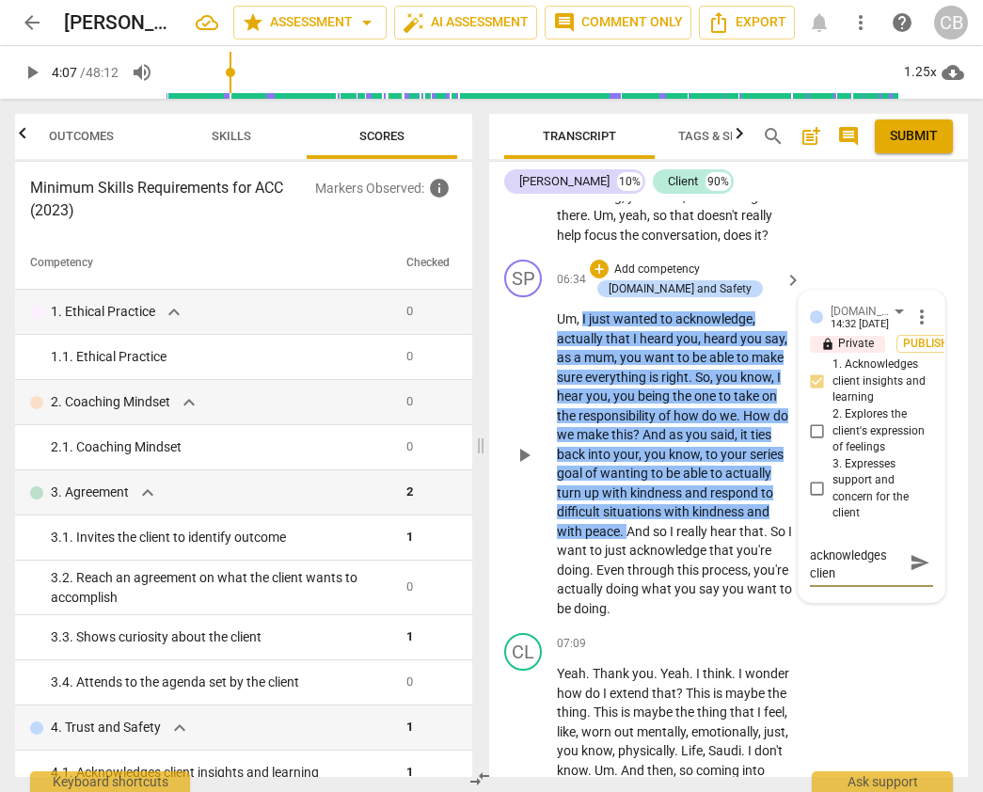
type textarea "Coach acknowledges client"
type textarea "Coach acknowledges client f"
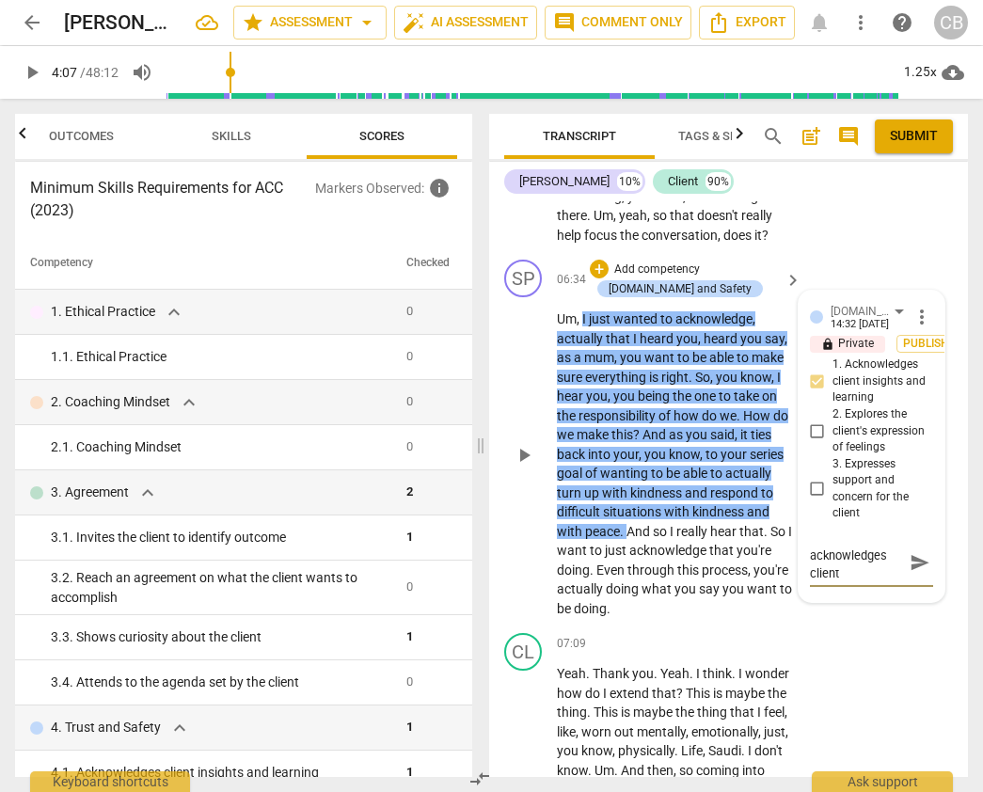
type textarea "Coach acknowledges client f"
type textarea "Coach acknowledges client fo"
type textarea "Coach acknowledges client for"
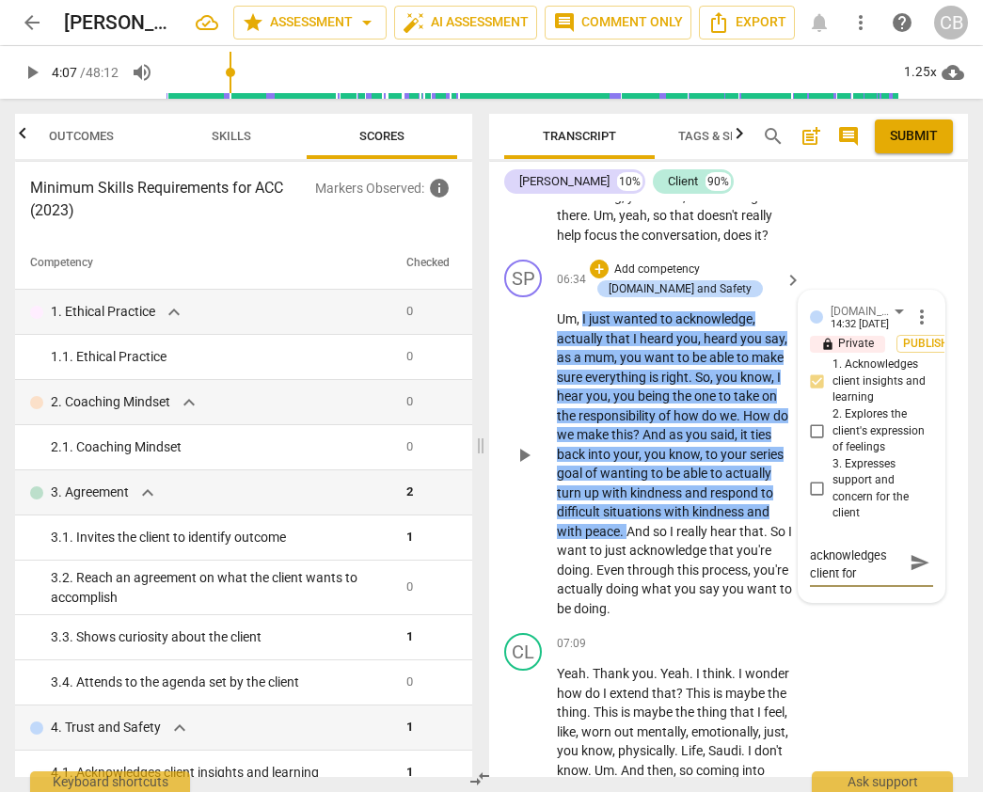
type textarea "Coach acknowledges client for"
type textarea "Coach acknowledges client for h"
type textarea "Coach acknowledges client for ho"
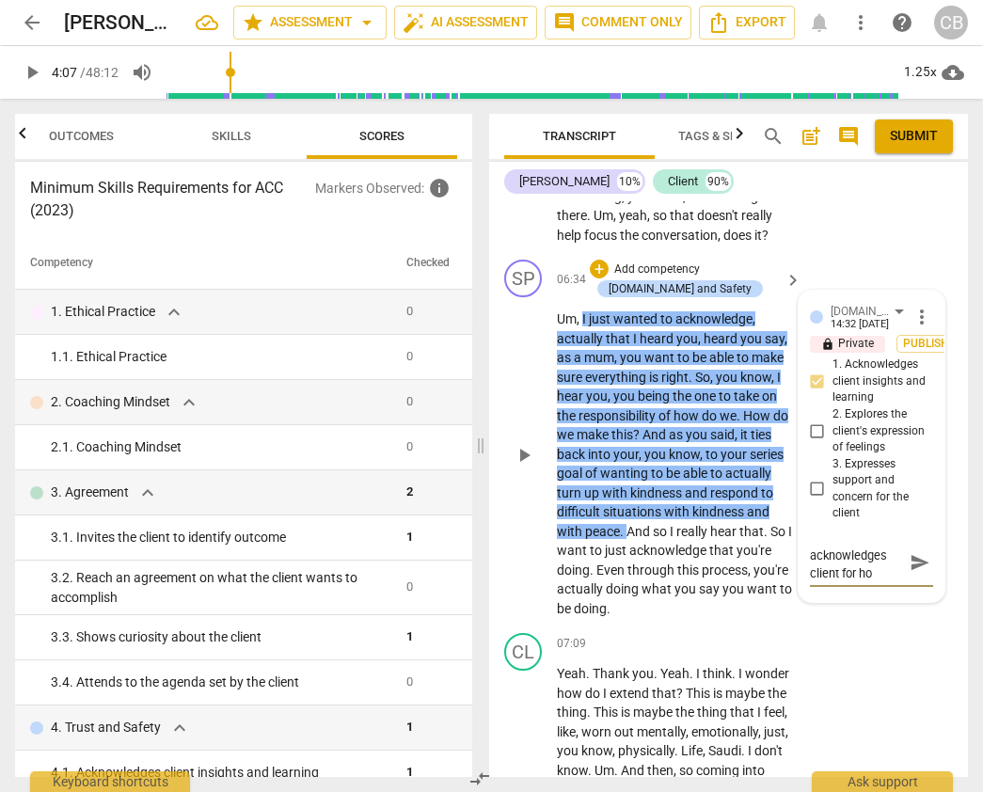
type textarea "Coach acknowledges client for how"
type textarea "Coach acknowledges client for how t"
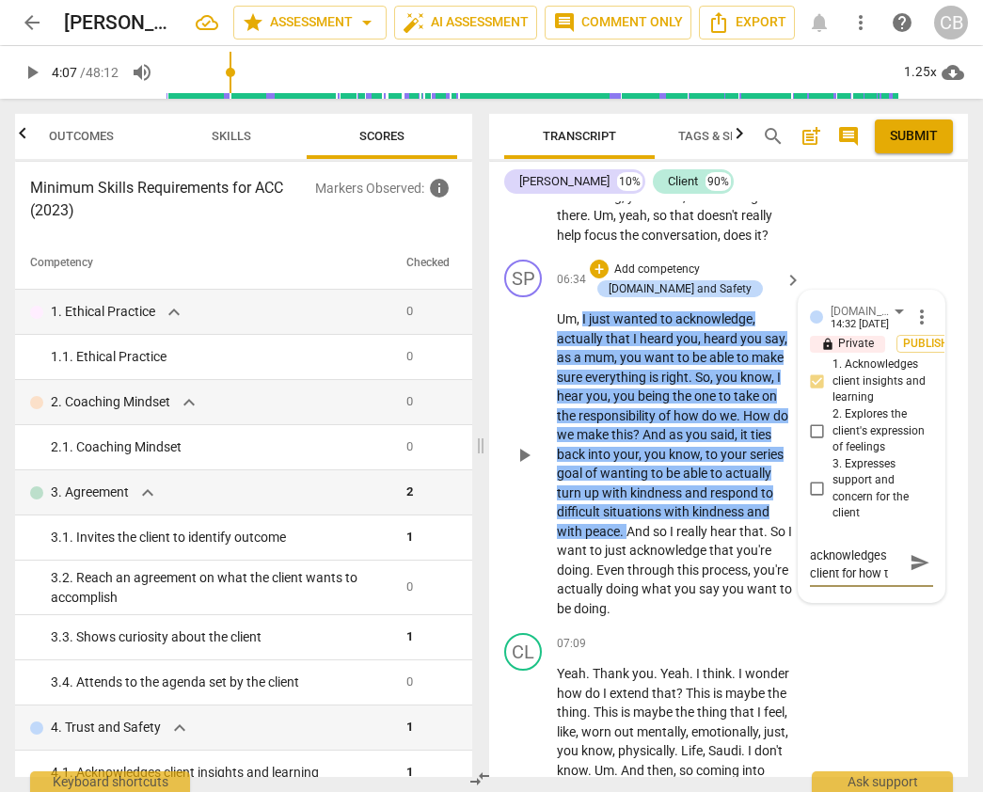
type textarea "Coach acknowledges client for how th"
type textarea "Coach acknowledges client for how the"
type textarea "Coach acknowledges client for how they"
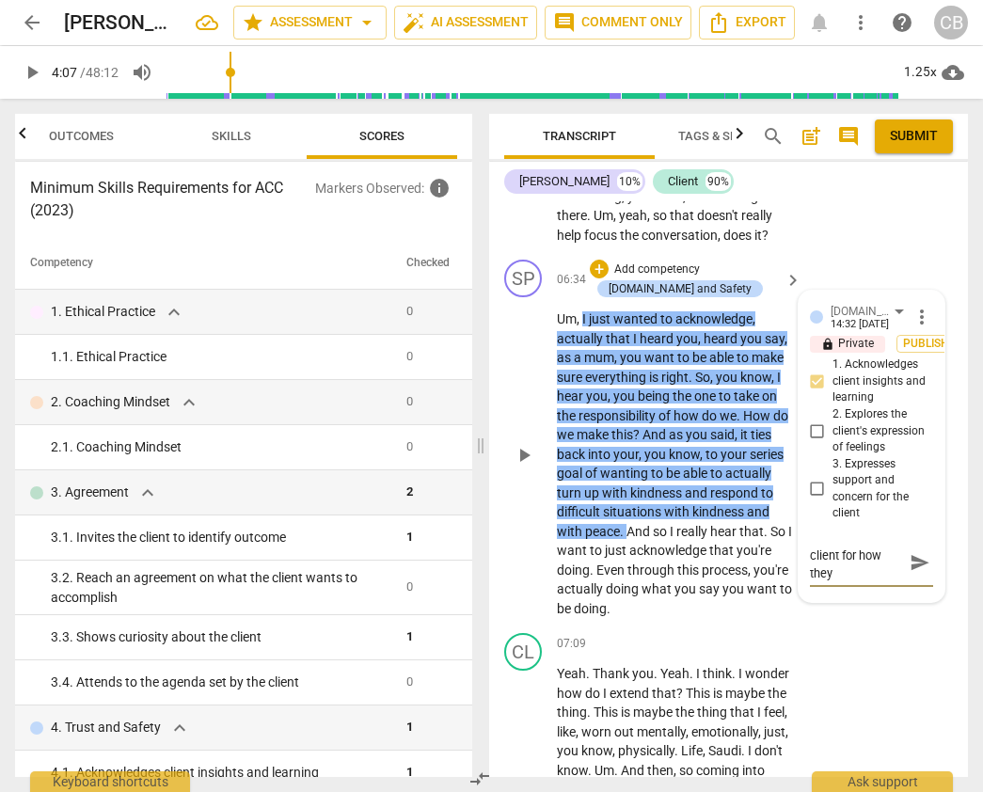
type textarea "Coach acknowledges client for how they"
type textarea "Coach acknowledges client for how they a"
click at [914, 582] on span "send" at bounding box center [919, 571] width 21 height 21
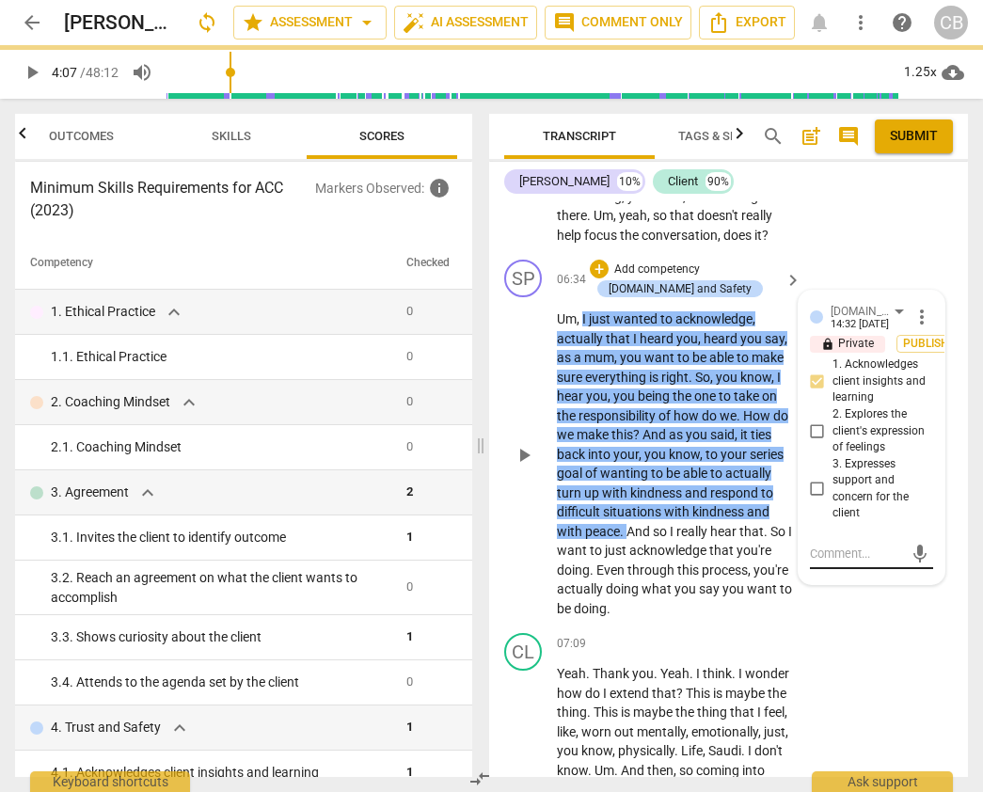
scroll to position [0, 0]
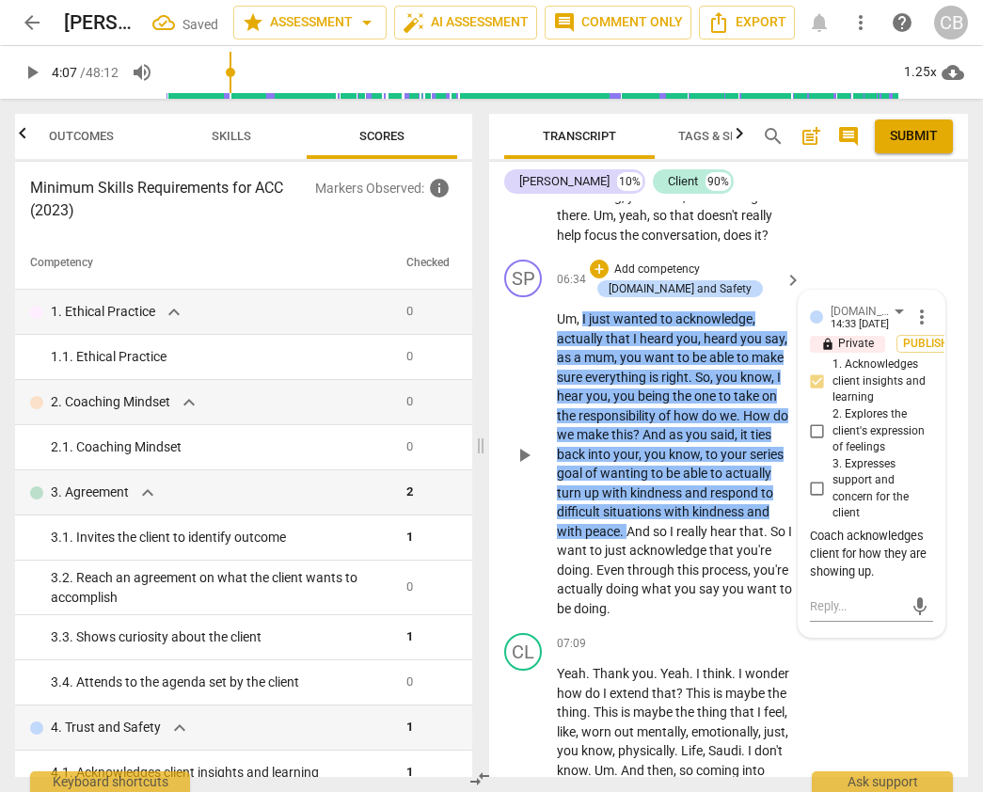
click at [747, 577] on span "," at bounding box center [750, 569] width 6 height 15
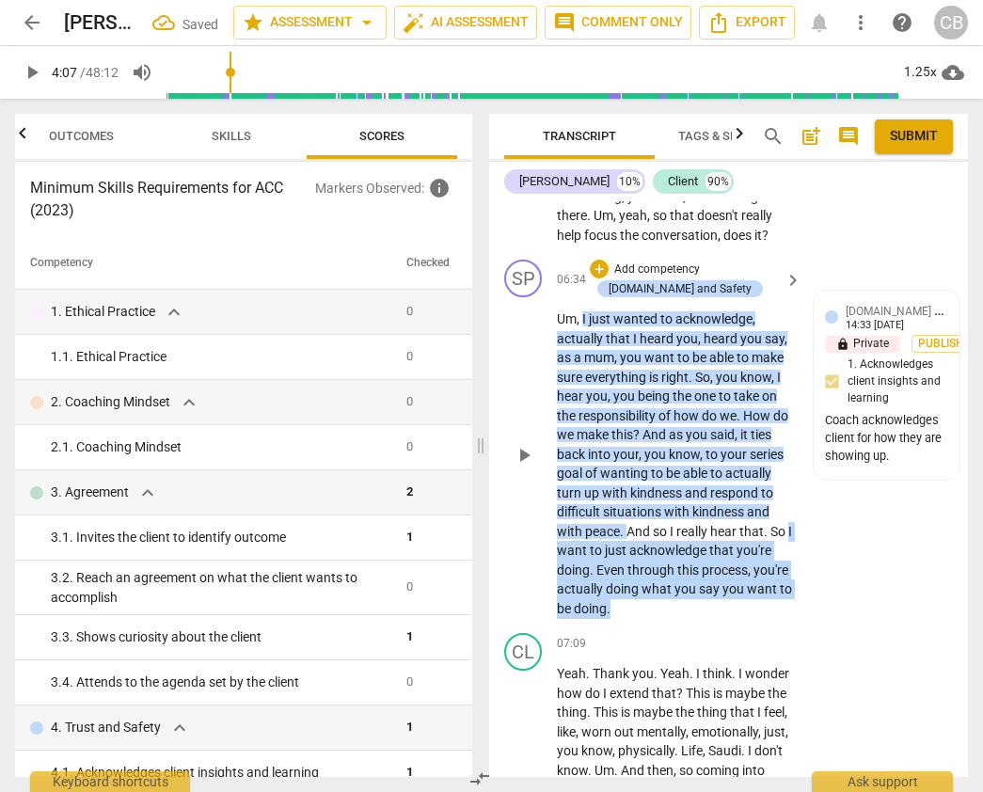
drag, startPoint x: 669, startPoint y: 588, endPoint x: 715, endPoint y: 660, distance: 85.3
click at [715, 618] on p "Um , I just wanted to acknowledge , actually that I heard you , heard you say ,…" at bounding box center [674, 463] width 235 height 308
click at [599, 278] on div "+" at bounding box center [599, 268] width 19 height 19
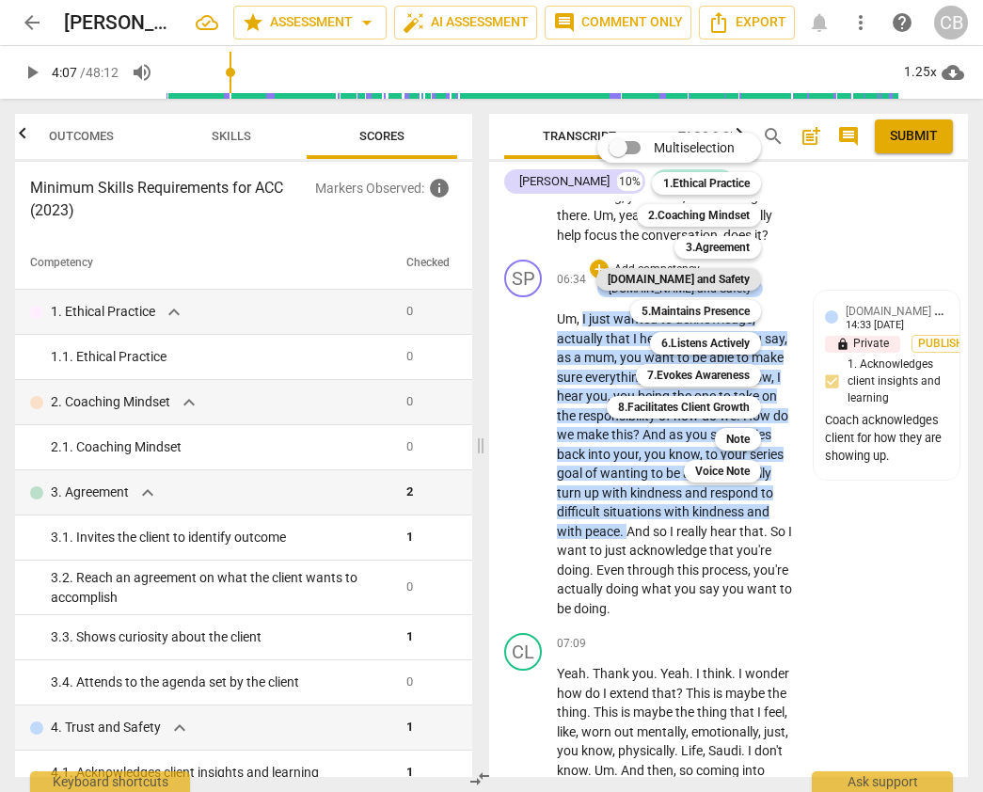
click at [703, 279] on b "[DOMAIN_NAME] and Safety" at bounding box center [678, 279] width 142 height 23
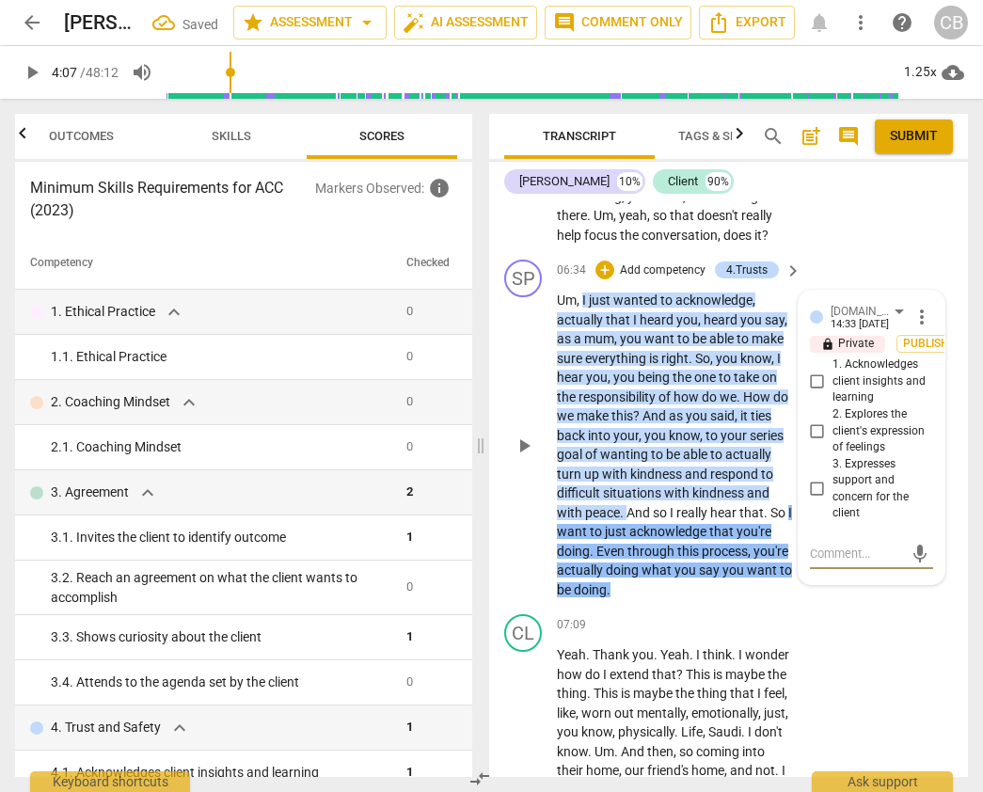
click at [810, 500] on input "3. Expresses support and concern for the client" at bounding box center [817, 489] width 30 height 23
click at [824, 562] on textarea at bounding box center [856, 553] width 93 height 18
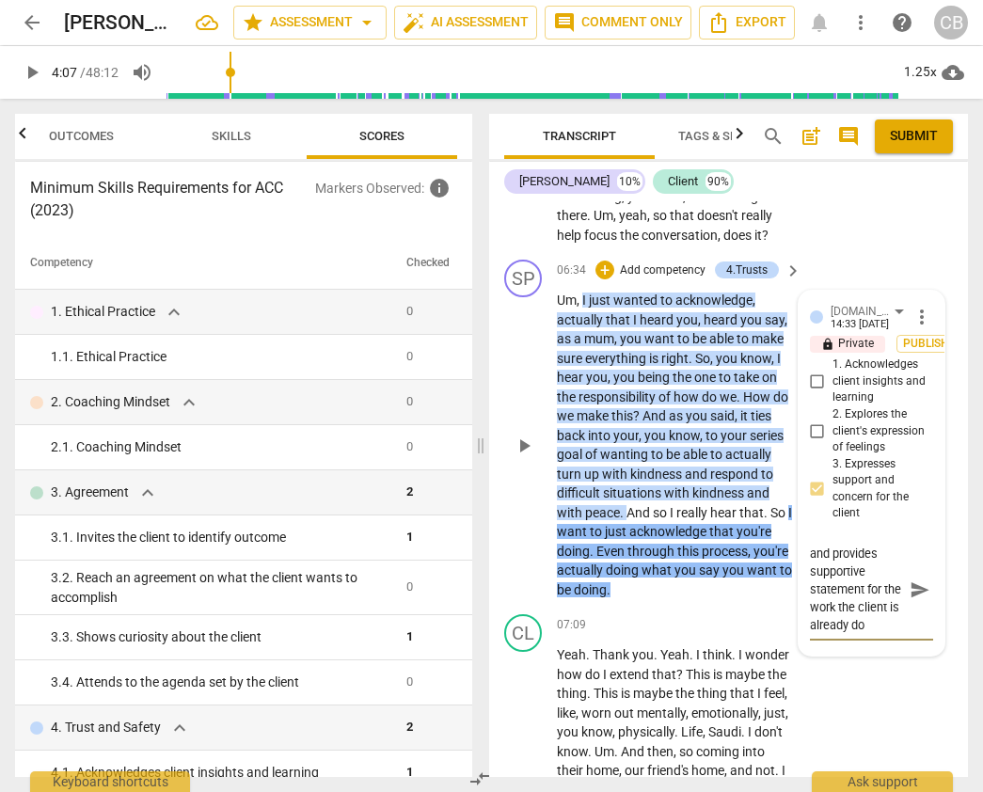
scroll to position [52, 0]
click at [913, 600] on span "send" at bounding box center [919, 589] width 21 height 21
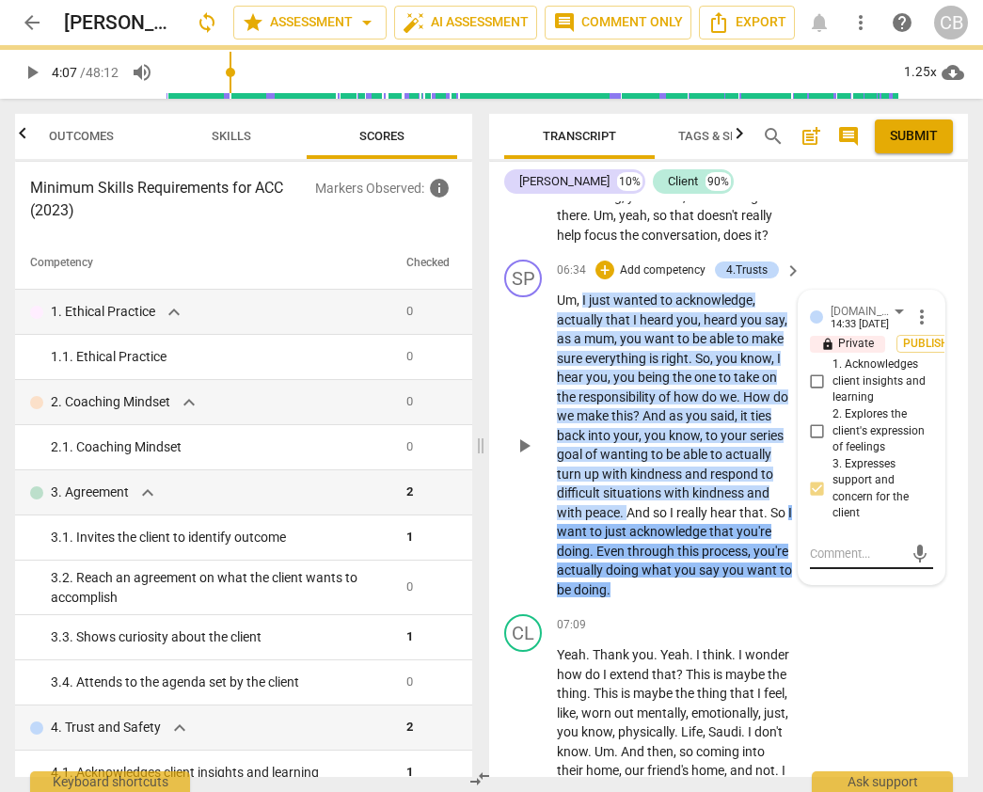
scroll to position [0, 0]
click at [848, 584] on div "4.Trust and Safety Claire Buswell 14:33 08-12-2025 more_vert lock Private Publi…" at bounding box center [871, 437] width 146 height 293
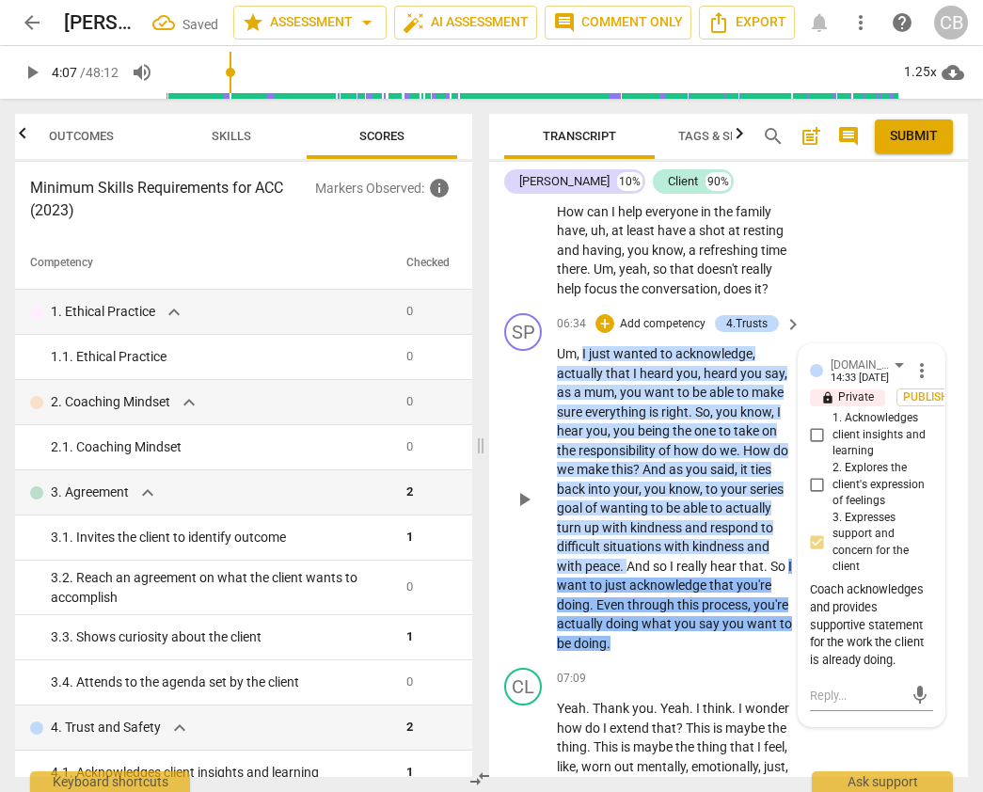
scroll to position [2207, 0]
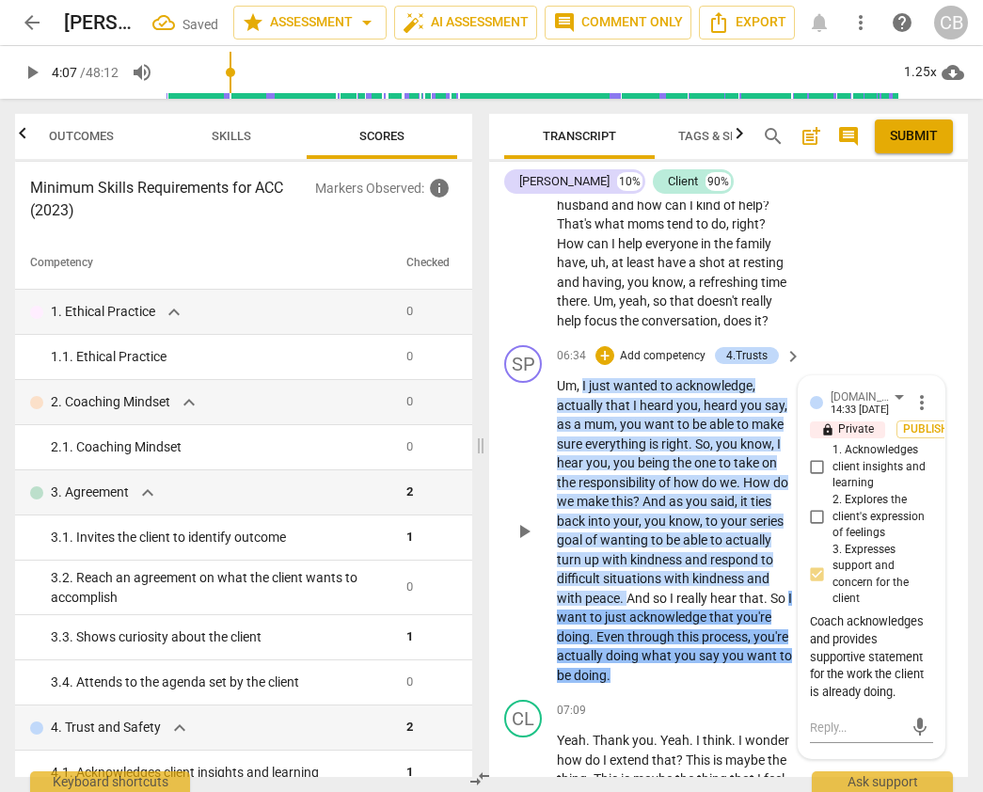
click at [671, 432] on span "want" at bounding box center [660, 424] width 33 height 15
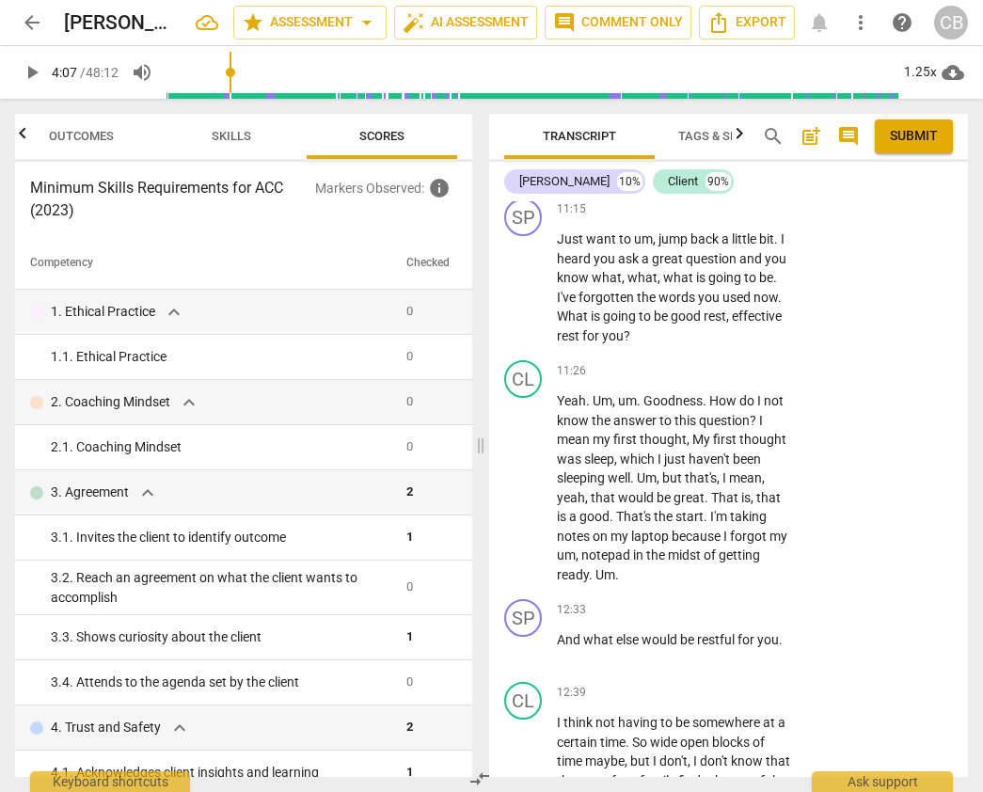
scroll to position [3853, 0]
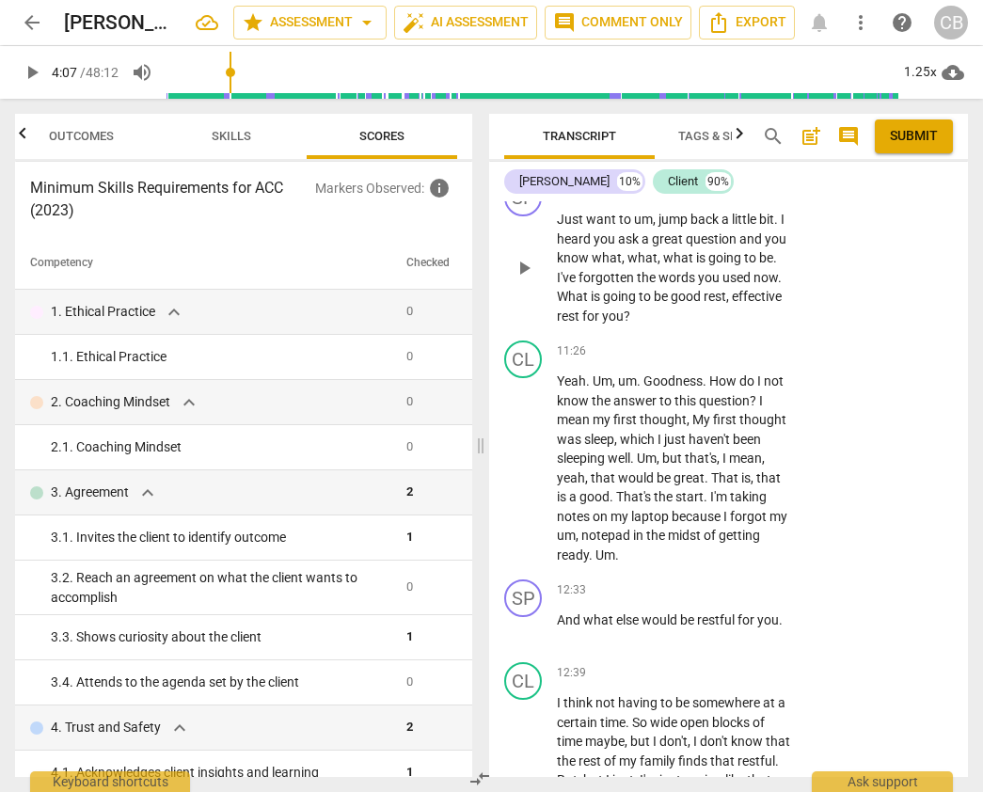
click at [663, 265] on span "what" at bounding box center [679, 257] width 33 height 15
drag, startPoint x: 778, startPoint y: 317, endPoint x: 546, endPoint y: 318, distance: 232.2
click at [546, 318] on div "SP play_arrow pause 11:15 + Add competency keyboard_arrow_right Just want to um…" at bounding box center [728, 252] width 479 height 162
copy p "Just want to um , jump back a little bit ."
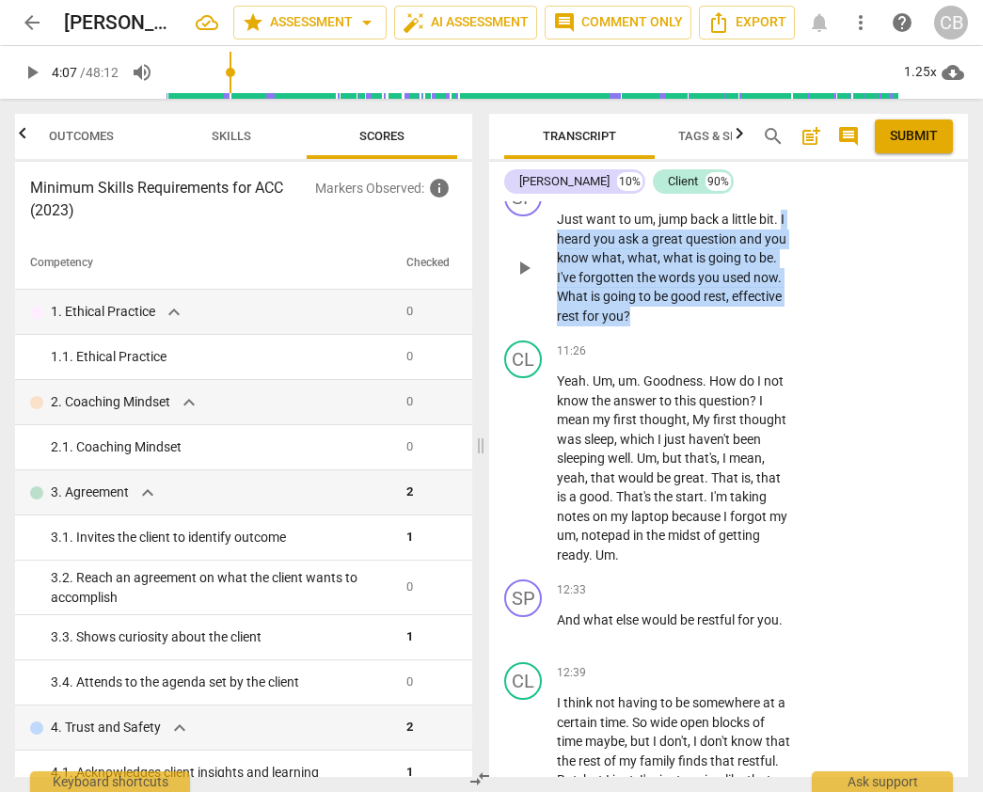
drag, startPoint x: 780, startPoint y: 316, endPoint x: 715, endPoint y: 416, distance: 118.9
click at [715, 325] on p "Just want to um , jump back a little bit . I heard you ask a great question and…" at bounding box center [674, 268] width 235 height 116
click at [674, 198] on div "+" at bounding box center [676, 189] width 19 height 19
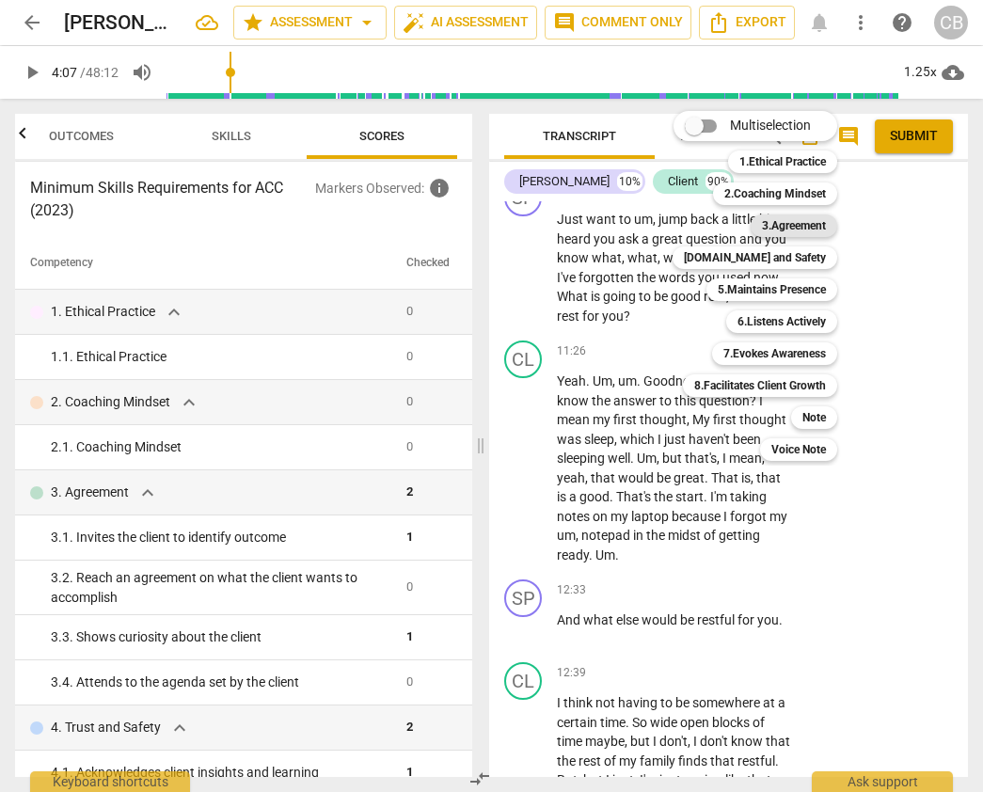
click at [795, 230] on b "3.Agreement" at bounding box center [794, 225] width 64 height 23
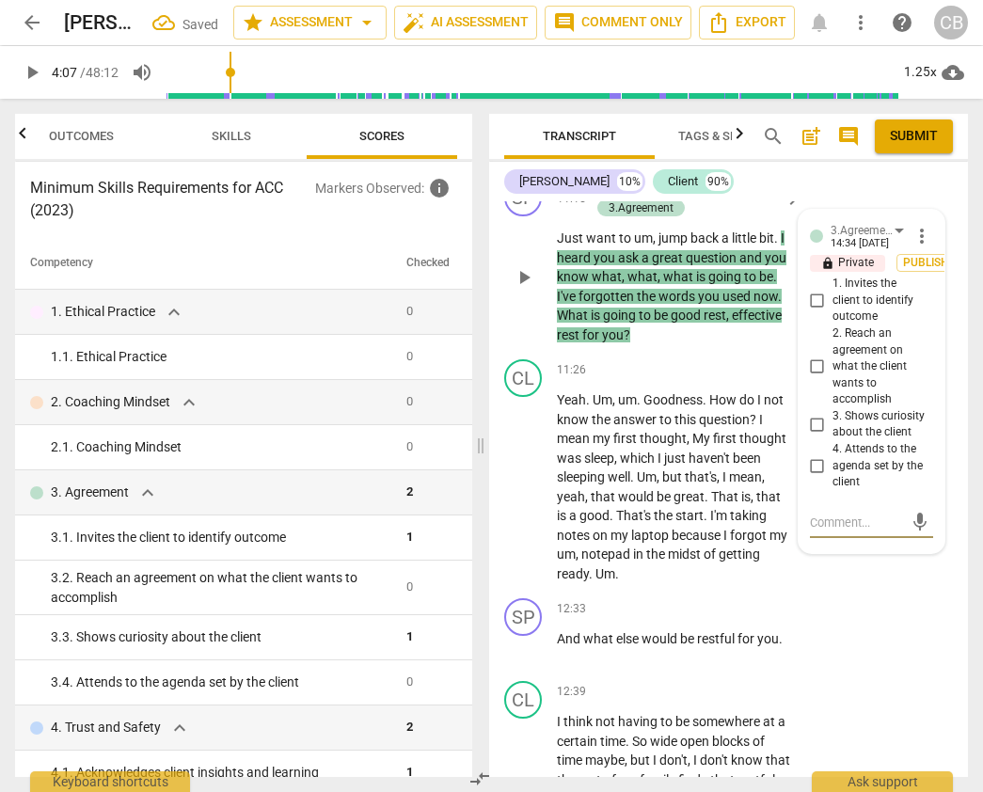
click at [810, 435] on input "3. Shows curiosity about the client" at bounding box center [817, 424] width 30 height 23
click at [823, 531] on textarea at bounding box center [856, 522] width 93 height 18
click at [875, 585] on textarea "Coach asked to hear more about outcome using the client language." at bounding box center [856, 548] width 93 height 71
click at [835, 585] on textarea "Coach asked to hear more about outcome using the client language." at bounding box center [856, 548] width 93 height 71
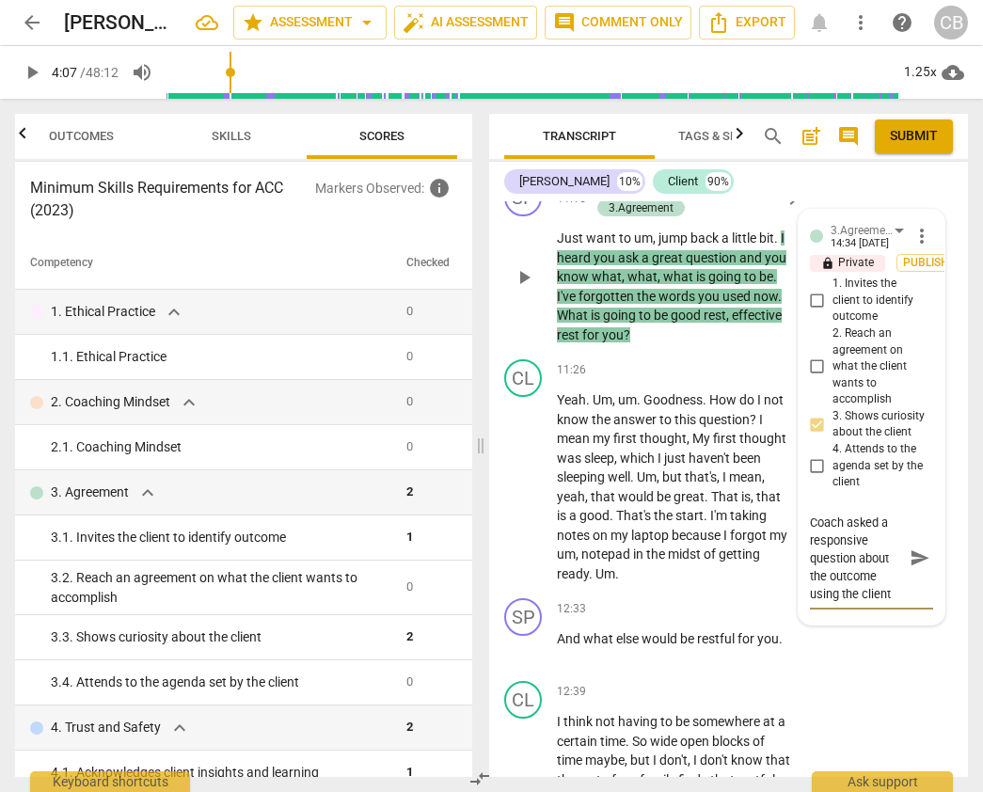
scroll to position [18, 0]
click at [857, 603] on textarea "Coach asked a responsive question about the outcome using the client language." at bounding box center [856, 557] width 93 height 89
click at [920, 559] on span "send" at bounding box center [919, 549] width 21 height 21
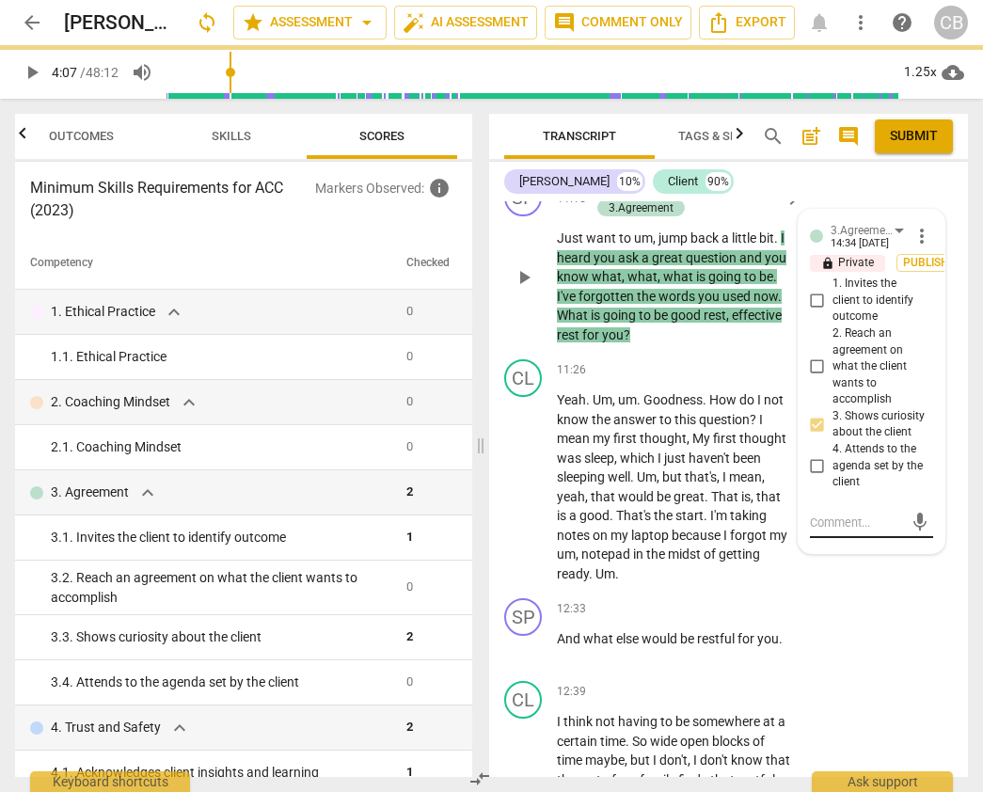
scroll to position [0, 0]
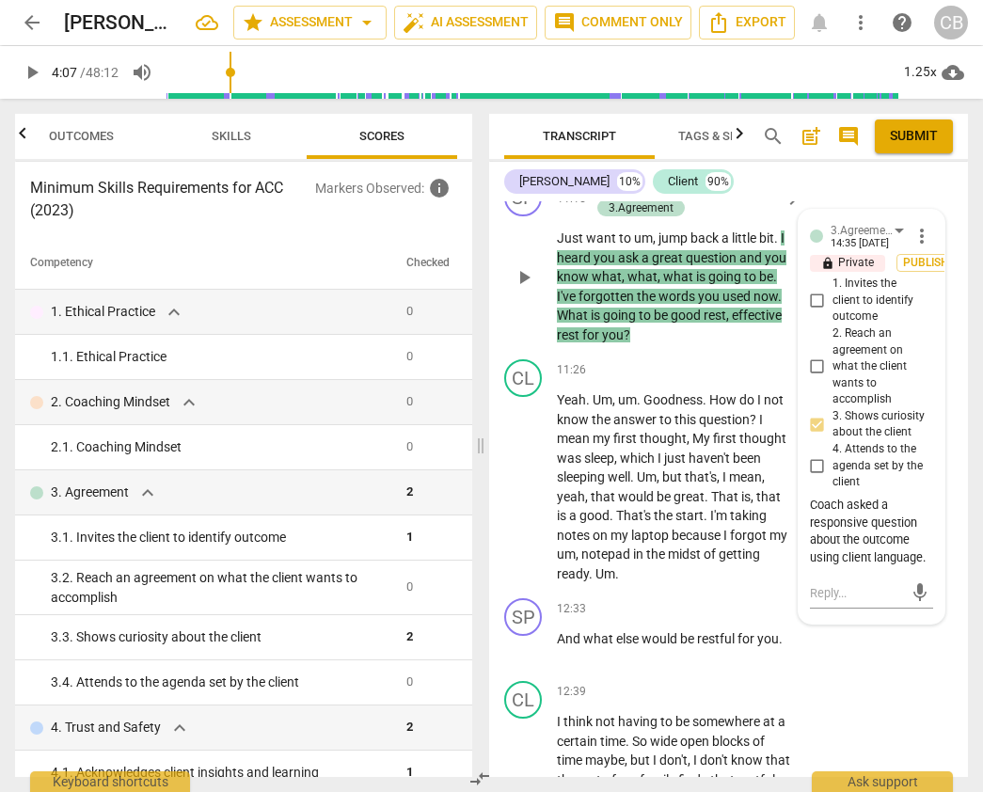
click at [778, 245] on span "." at bounding box center [777, 237] width 7 height 15
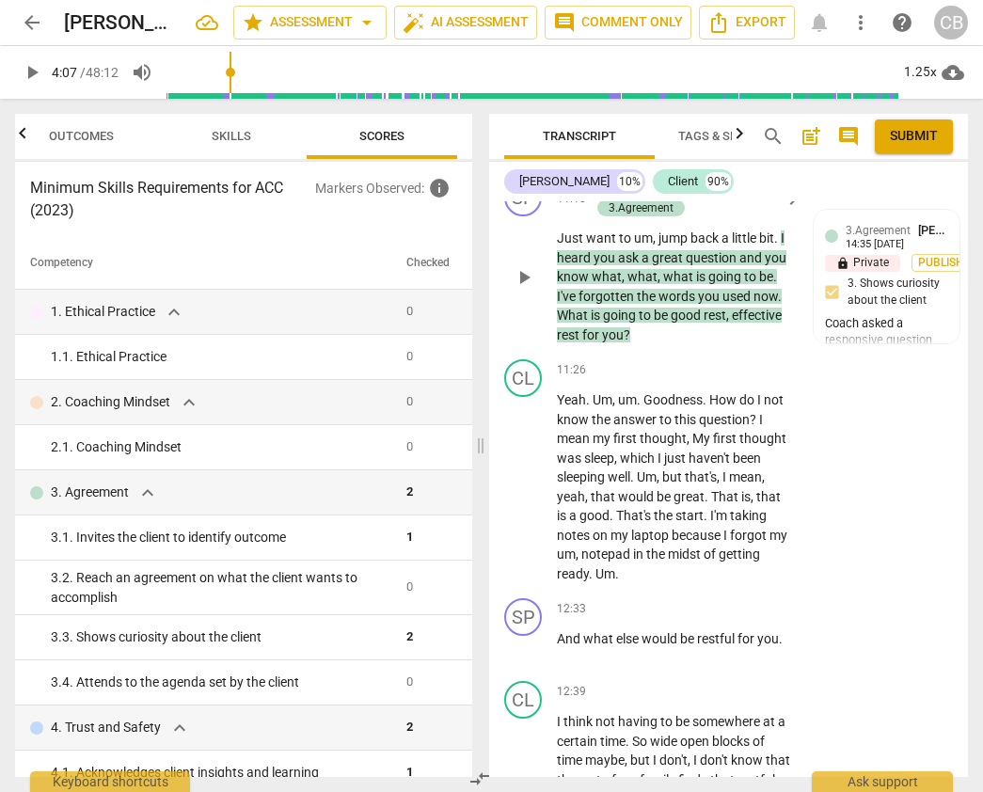
click at [696, 344] on p "Just want to um , jump back a little bit . I heard you ask a great question and…" at bounding box center [674, 286] width 235 height 116
click at [619, 322] on span "going" at bounding box center [621, 314] width 36 height 15
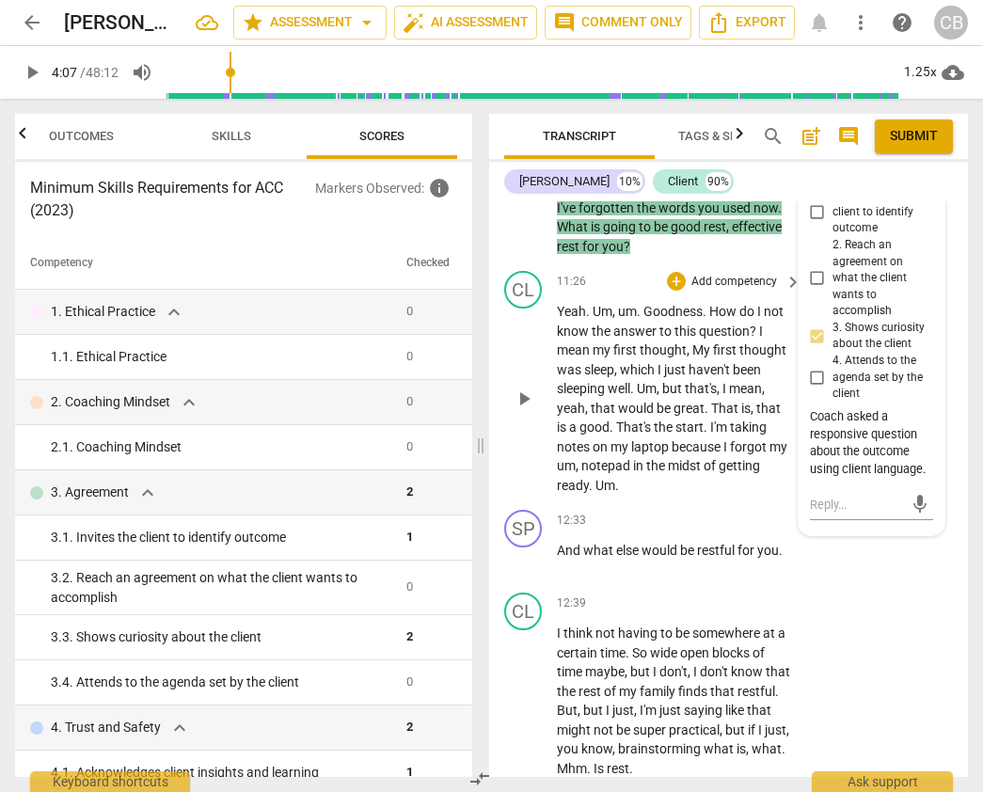
scroll to position [4002, 0]
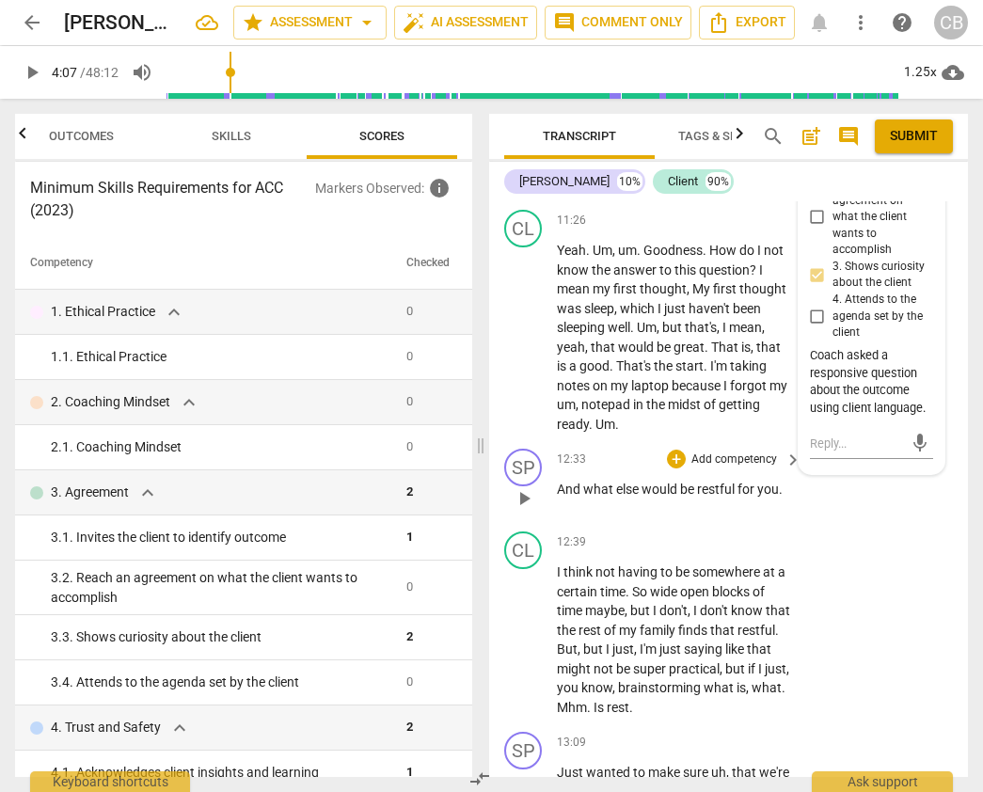
click at [626, 516] on div "12:33 + Add competency keyboard_arrow_right And what else would be restful for …" at bounding box center [680, 482] width 246 height 68
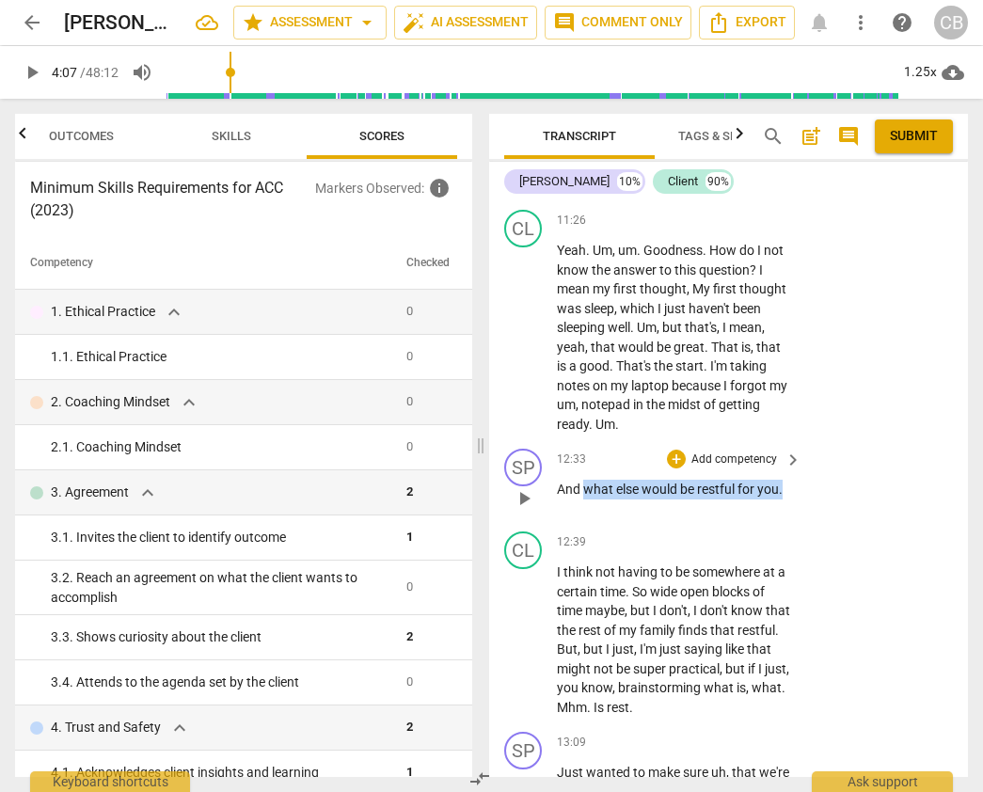
drag, startPoint x: 585, startPoint y: 584, endPoint x: 801, endPoint y: 591, distance: 216.4
click at [801, 524] on div "SP play_arrow pause 12:33 + Add competency keyboard_arrow_right And what else w…" at bounding box center [728, 482] width 479 height 83
click at [675, 468] on div "+" at bounding box center [676, 458] width 19 height 19
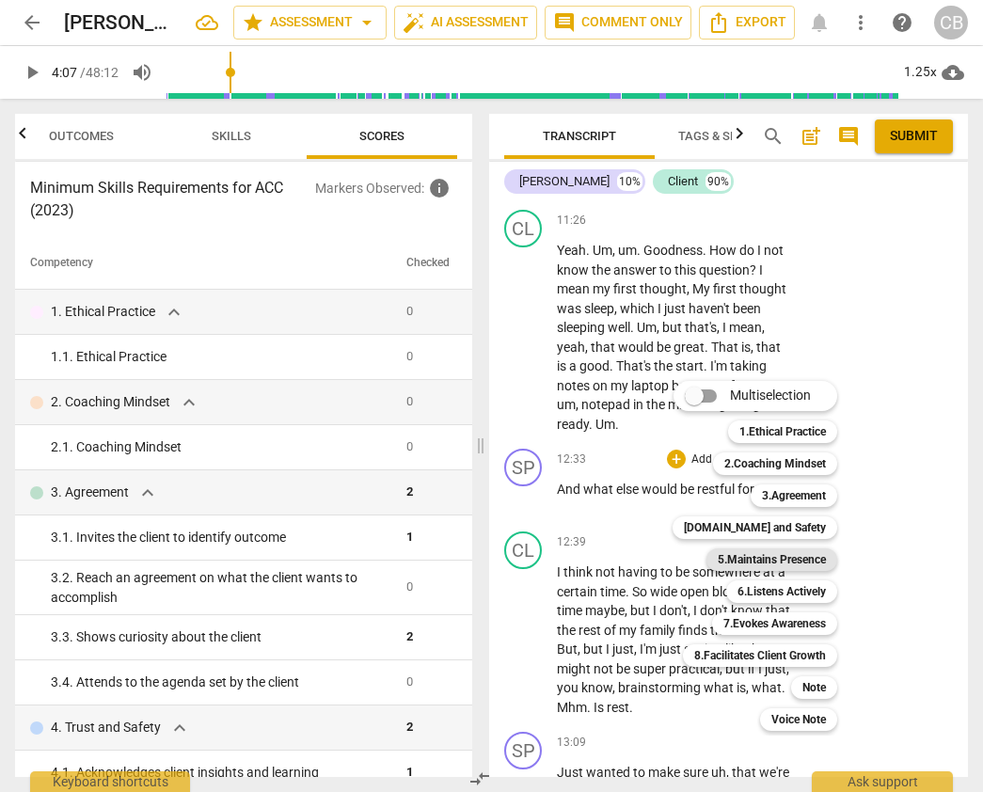
click at [770, 556] on b "5.Maintains Presence" at bounding box center [771, 559] width 108 height 23
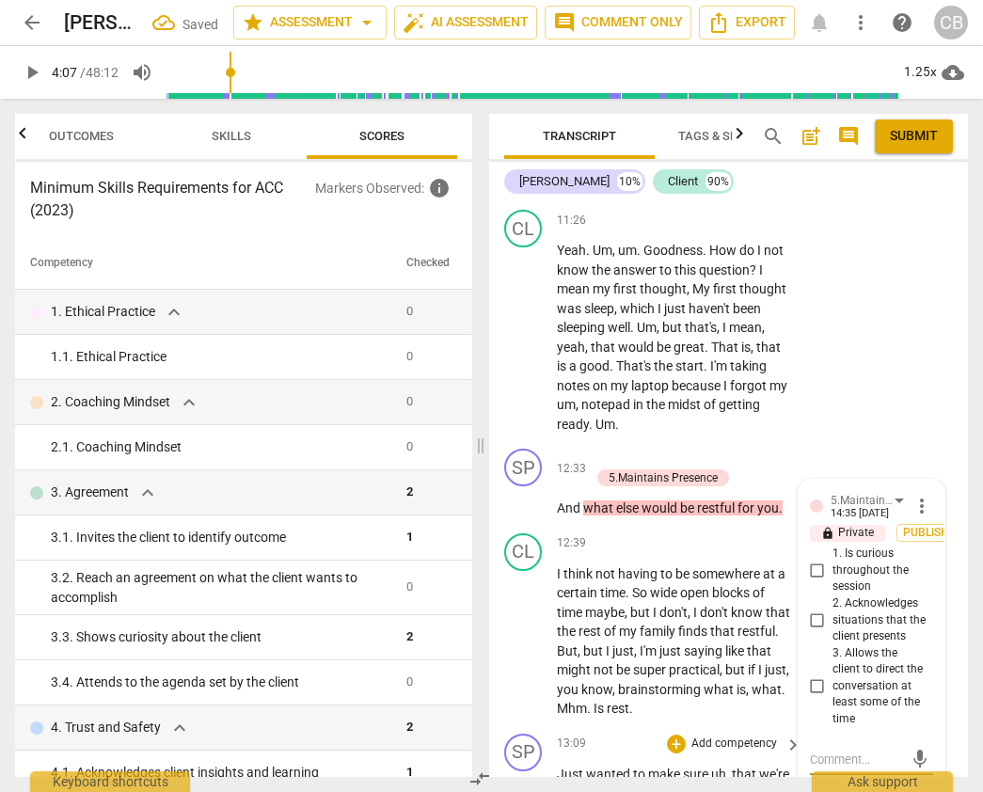
scroll to position [4385, 0]
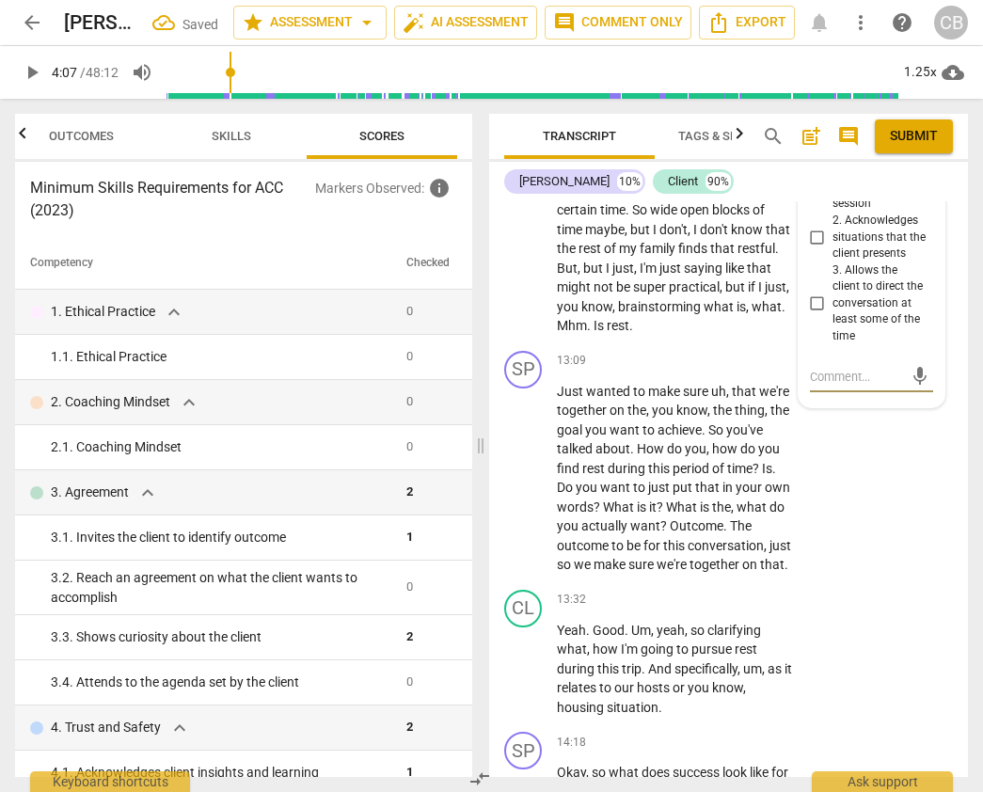
click at [813, 199] on input "1. Is curious throughout the session" at bounding box center [817, 188] width 30 height 23
click at [867, 582] on div "SP play_arrow pause 13:09 + Add competency keyboard_arrow_right Just wanted to …" at bounding box center [728, 462] width 479 height 239
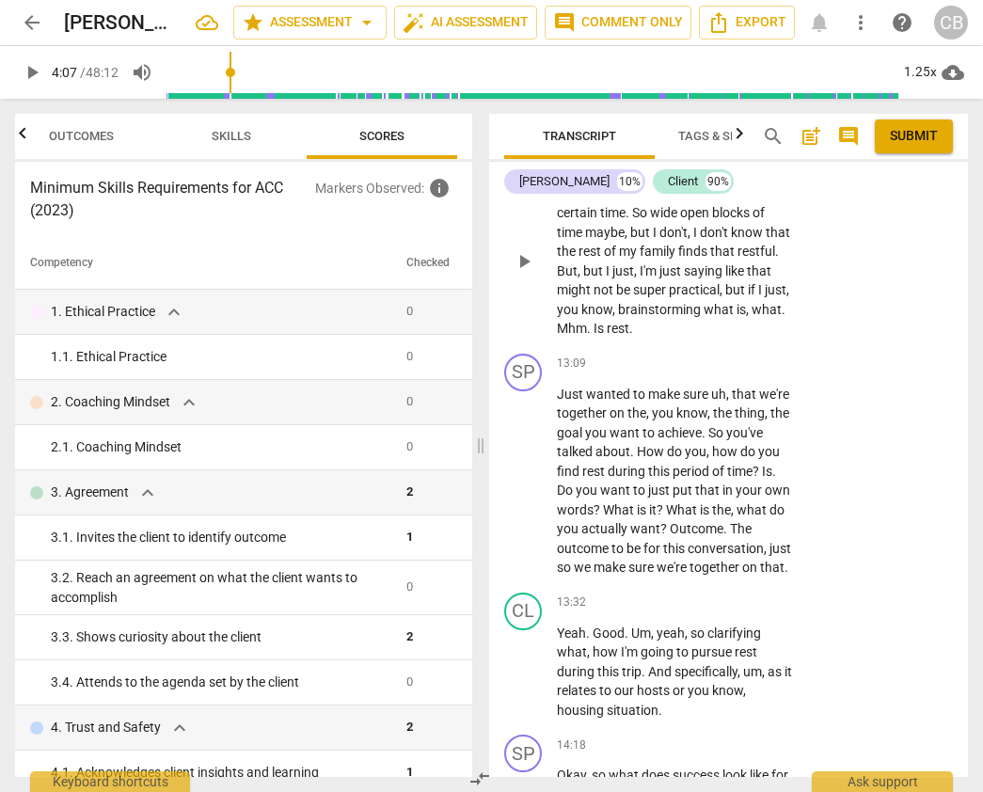
scroll to position [4394, 0]
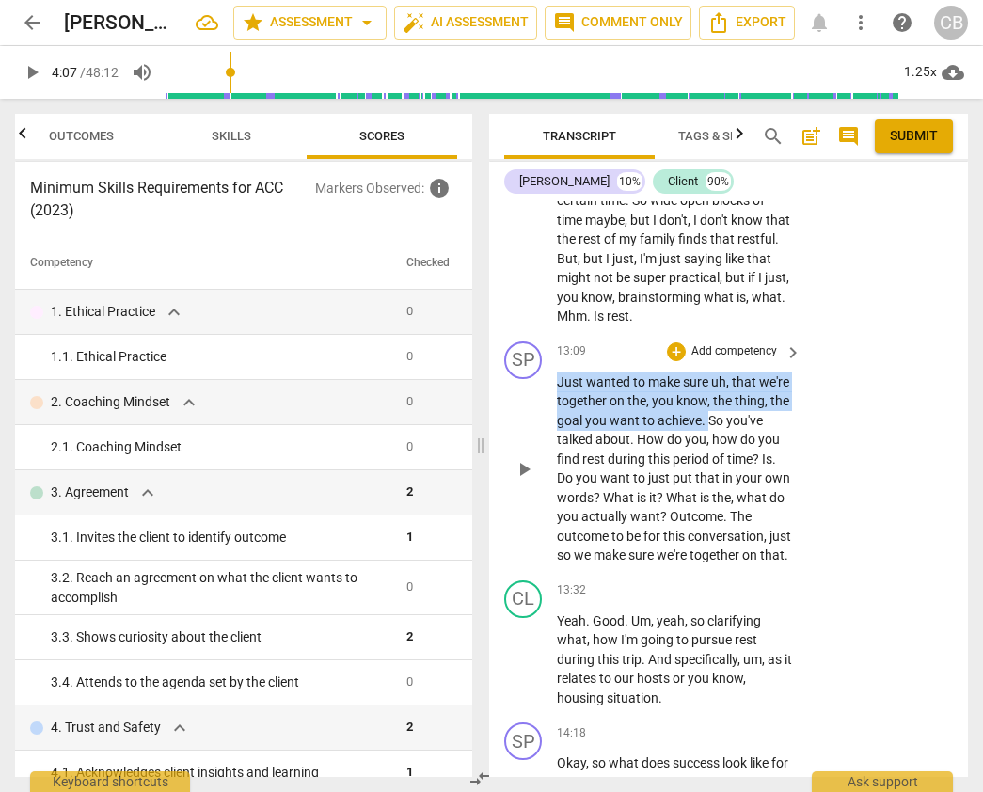
drag, startPoint x: 558, startPoint y: 477, endPoint x: 708, endPoint y: 515, distance: 155.3
click at [708, 515] on p "Just wanted to make sure uh , that we're together on the , you know , the thing…" at bounding box center [674, 468] width 235 height 193
click at [527, 260] on span "play_arrow" at bounding box center [523, 249] width 23 height 23
click at [29, 79] on span "pause" at bounding box center [32, 72] width 23 height 23
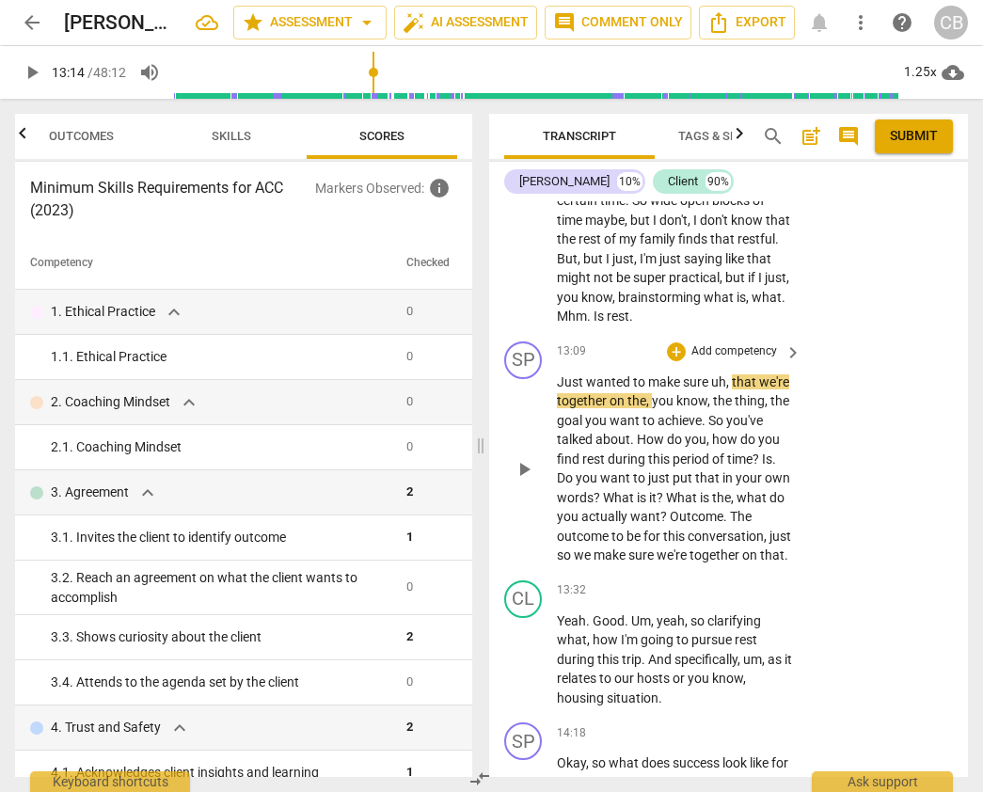
click at [658, 505] on span "?" at bounding box center [660, 497] width 9 height 15
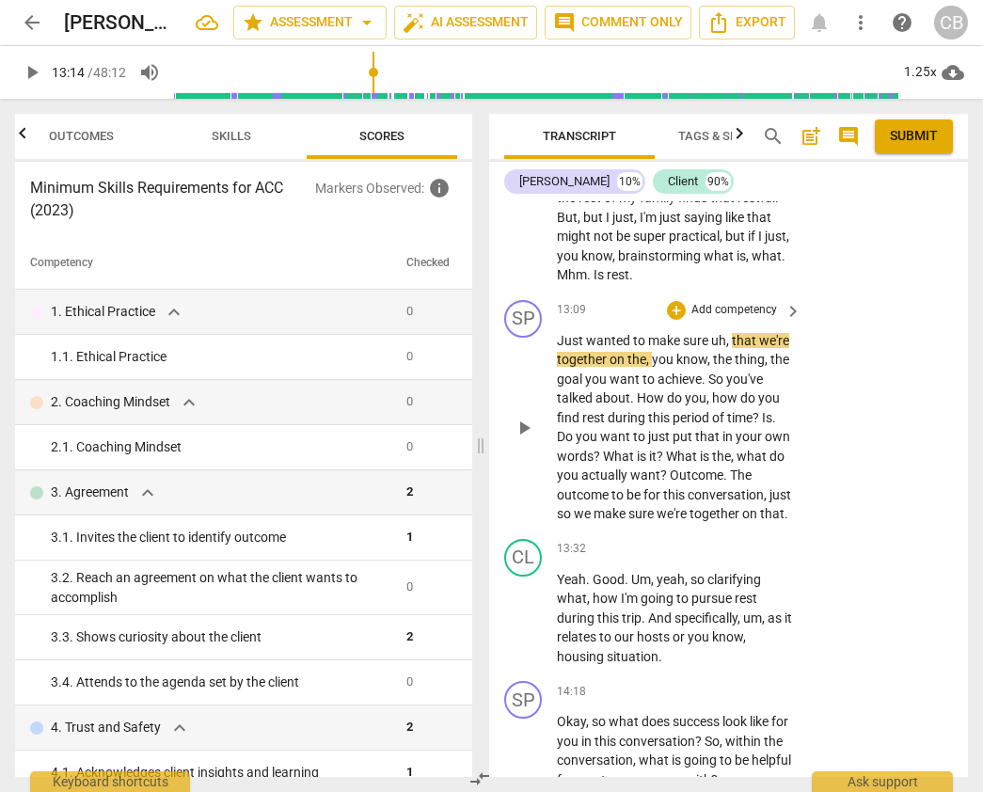
scroll to position [4454, 0]
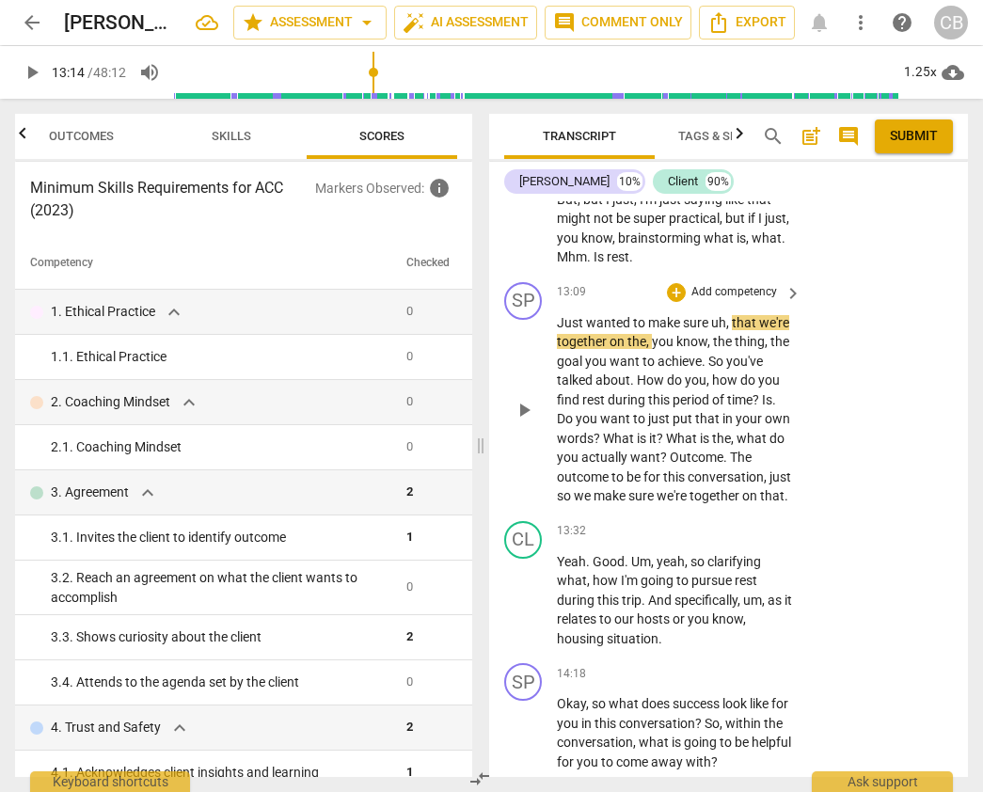
drag, startPoint x: 556, startPoint y: 513, endPoint x: 597, endPoint y: 590, distance: 86.7
click at [597, 506] on p "Just wanted to make sure uh , that we're together on the , you know , the thing…" at bounding box center [674, 409] width 235 height 193
click at [569, 426] on span "Do" at bounding box center [566, 418] width 19 height 15
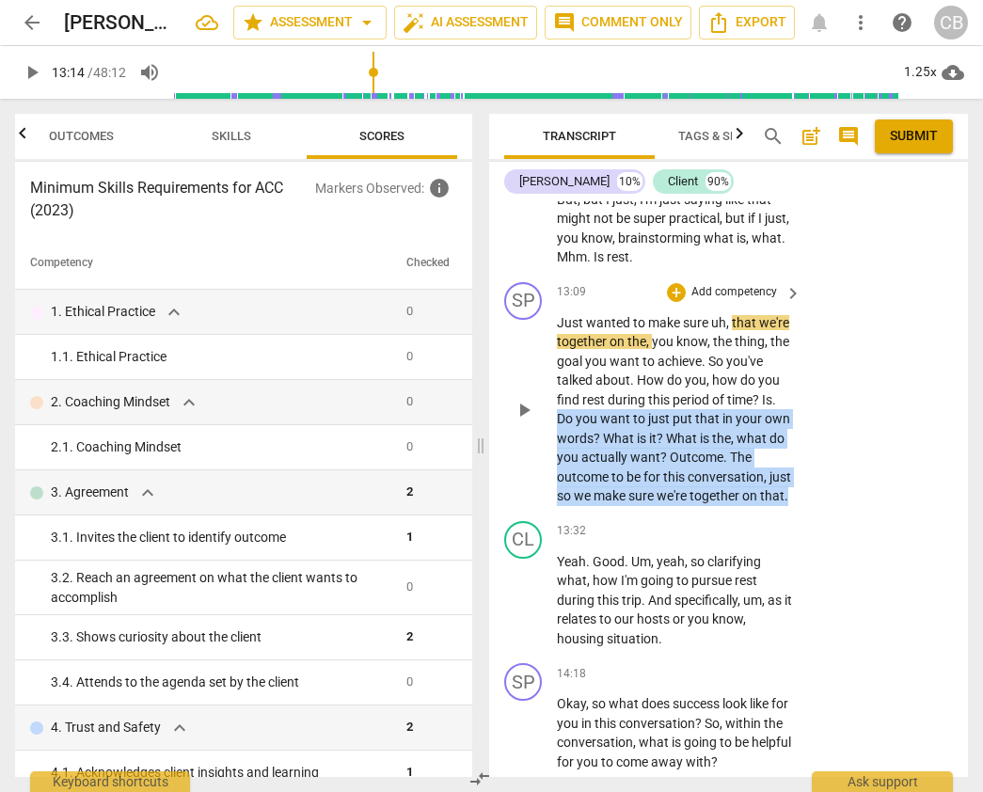
drag, startPoint x: 559, startPoint y: 513, endPoint x: 588, endPoint y: 605, distance: 96.4
click at [588, 506] on p "Just wanted to make sure uh , that we're together on the , you know , the thing…" at bounding box center [674, 409] width 235 height 193
copy p "Do you want to just put that in your own words ? What is it ? What is the , wha…"
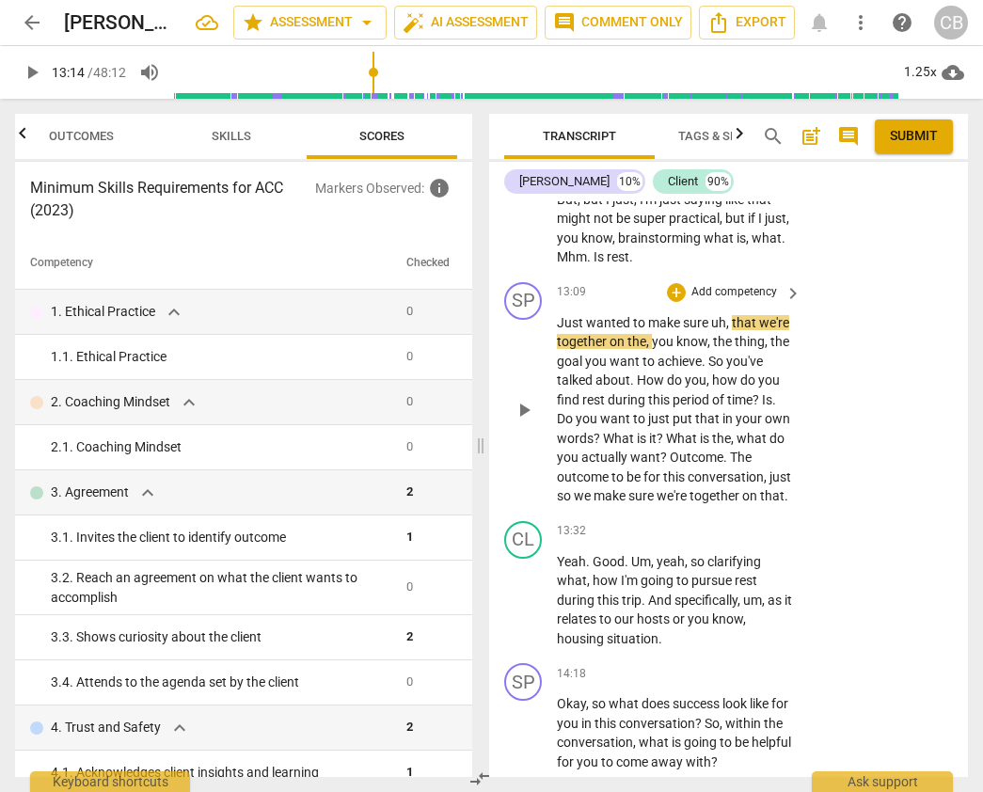
click at [699, 407] on span "period" at bounding box center [691, 399] width 39 height 15
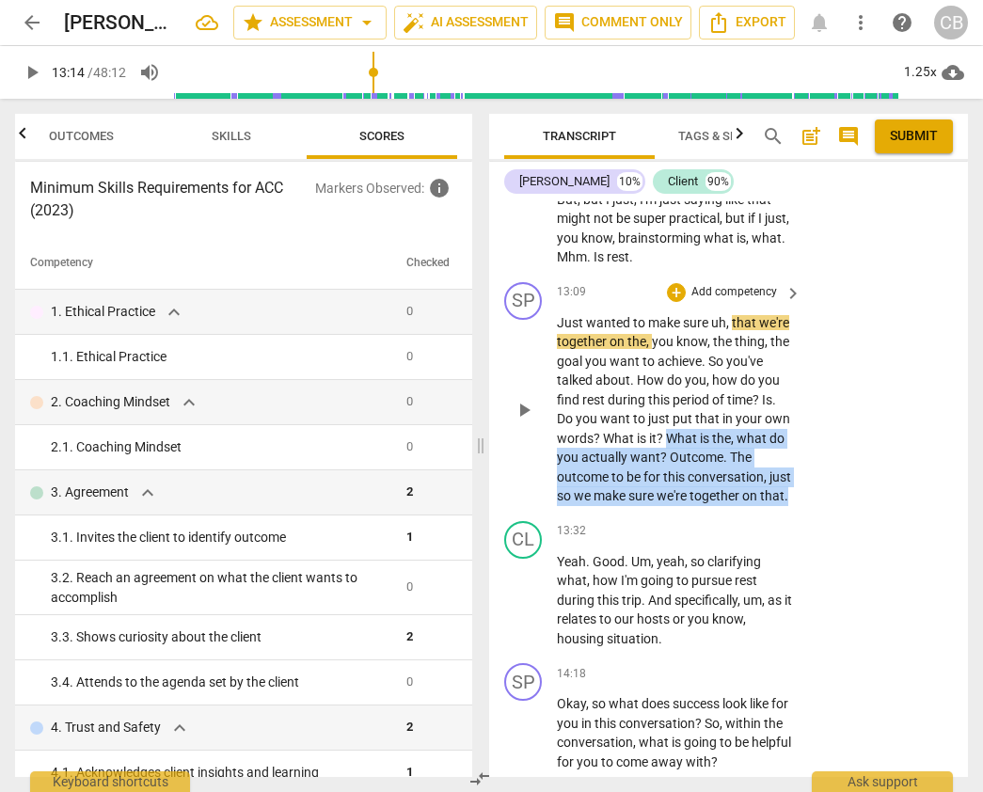
drag, startPoint x: 669, startPoint y: 533, endPoint x: 700, endPoint y: 605, distance: 78.8
click at [700, 506] on p "Just wanted to make sure uh , that we're together on the , you know , the thing…" at bounding box center [674, 409] width 235 height 193
click at [679, 302] on div "+" at bounding box center [676, 292] width 19 height 19
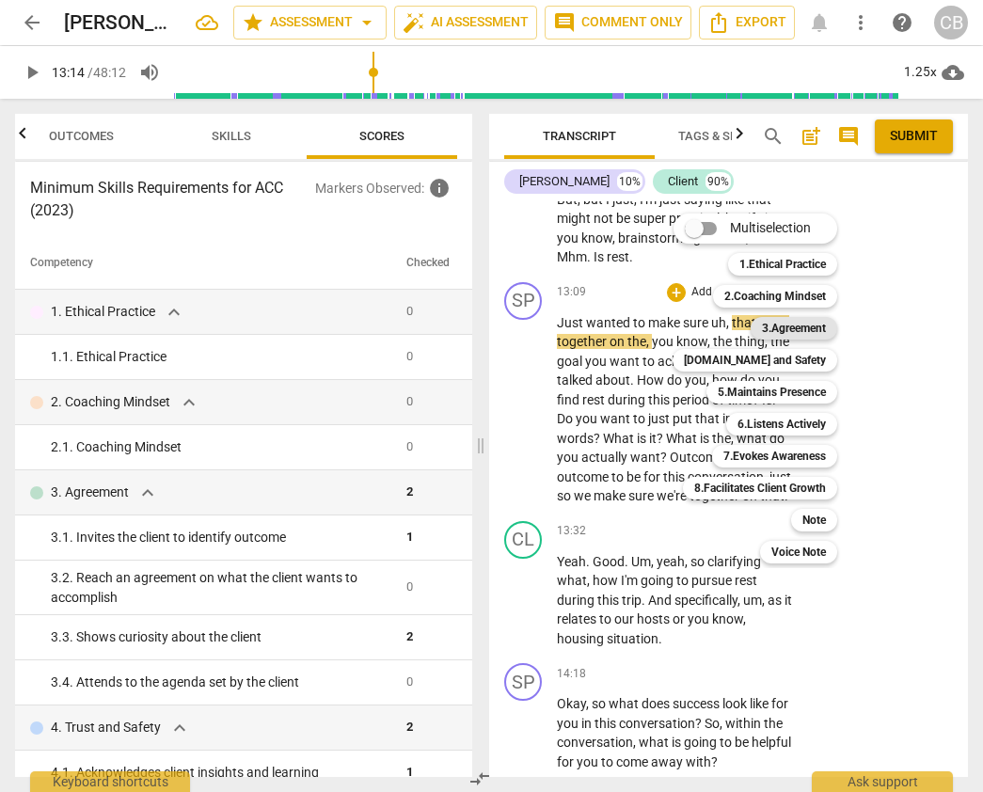
click at [791, 325] on b "3.Agreement" at bounding box center [794, 328] width 64 height 23
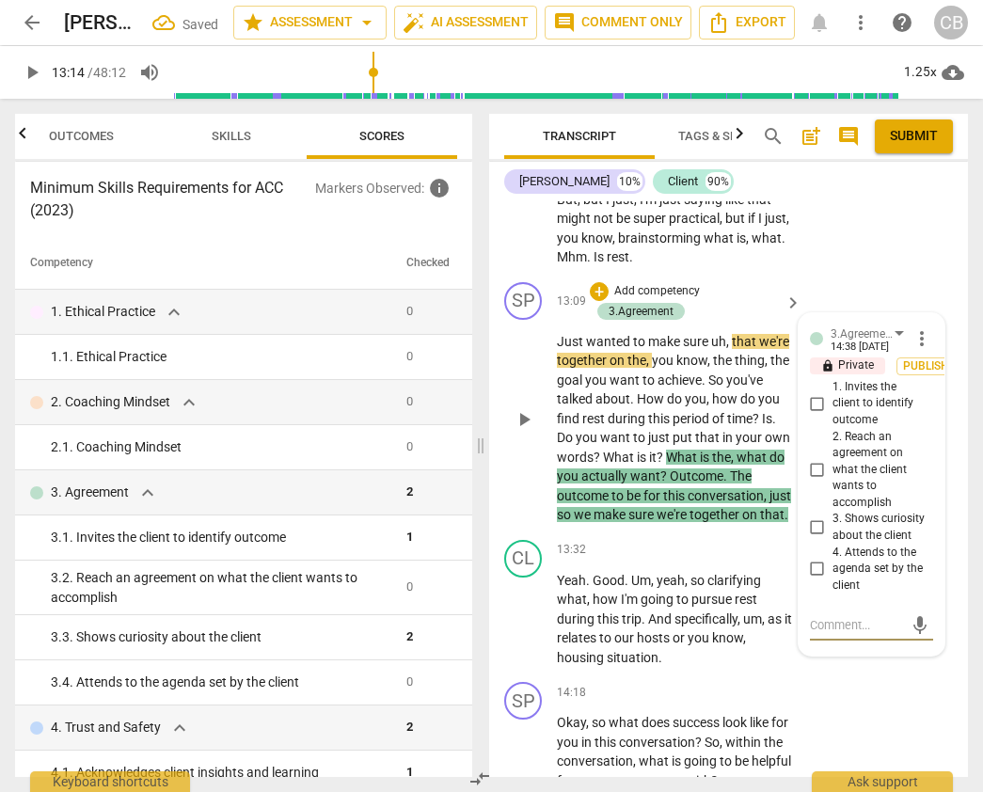
click at [821, 480] on input "2. Reach an agreement on what the client wants to accomplish" at bounding box center [817, 469] width 30 height 23
click at [824, 275] on div "CL play_arrow pause 12:39 + Add competency keyboard_arrow_right I think not hav…" at bounding box center [728, 174] width 479 height 200
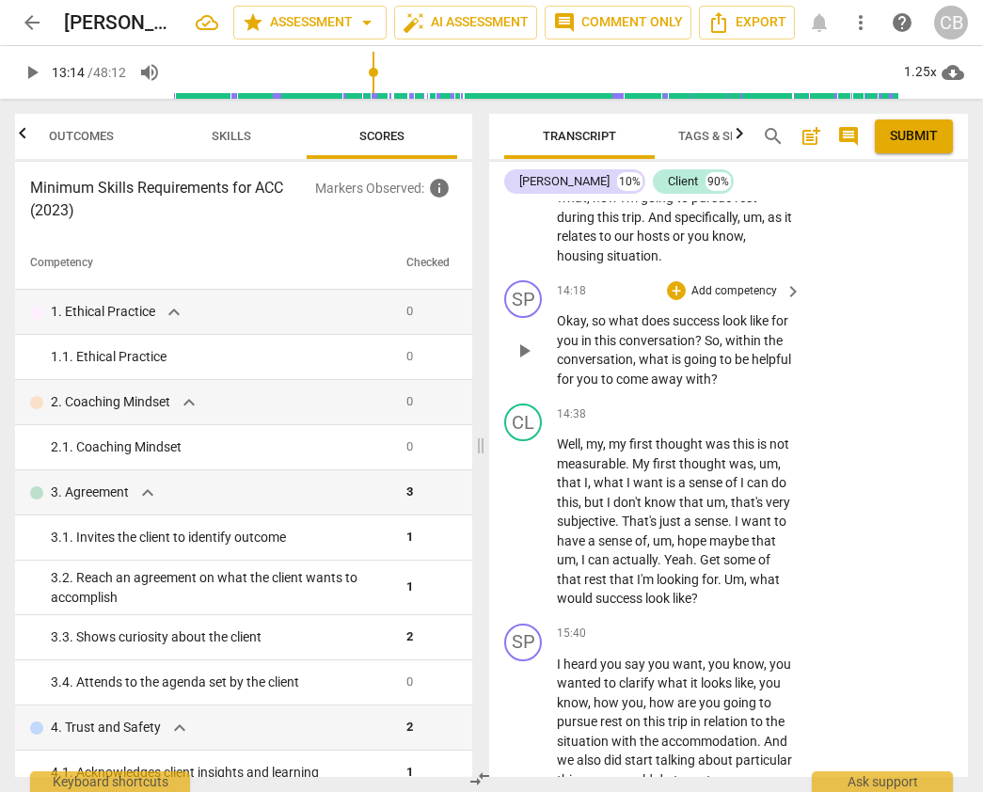
scroll to position [4866, 0]
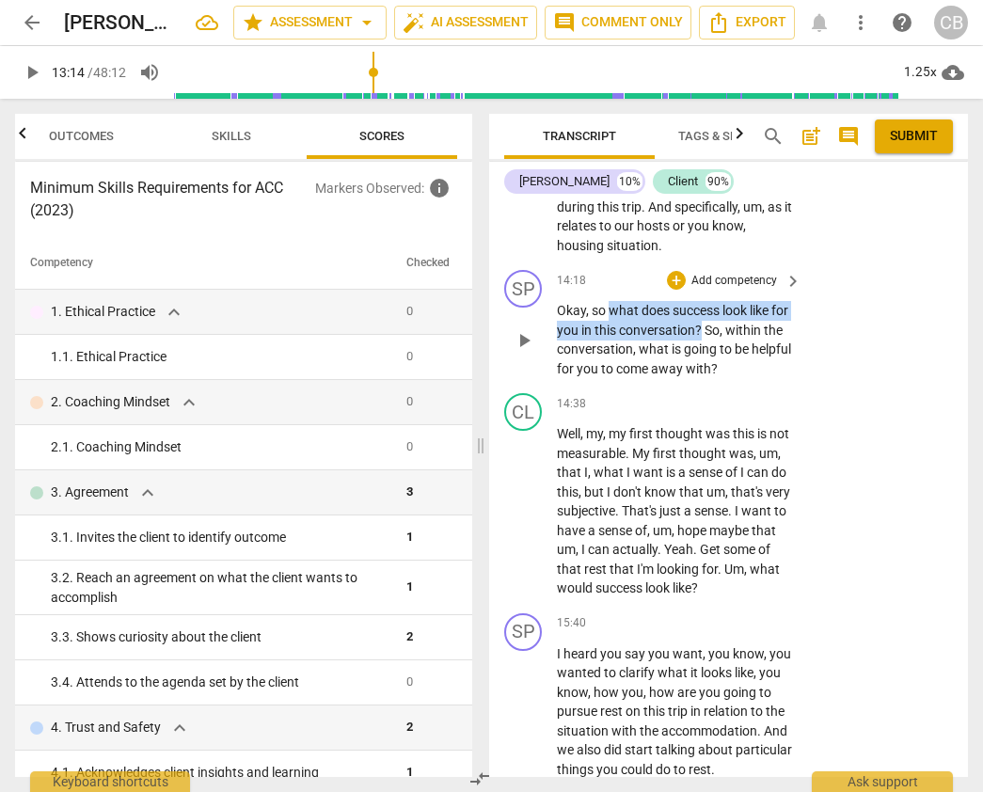
drag, startPoint x: 609, startPoint y: 423, endPoint x: 718, endPoint y: 448, distance: 112.0
click at [718, 378] on p "Okay , so what does success look like for you in this conversation ? So , withi…" at bounding box center [674, 339] width 235 height 77
click at [672, 290] on div "+" at bounding box center [676, 280] width 19 height 19
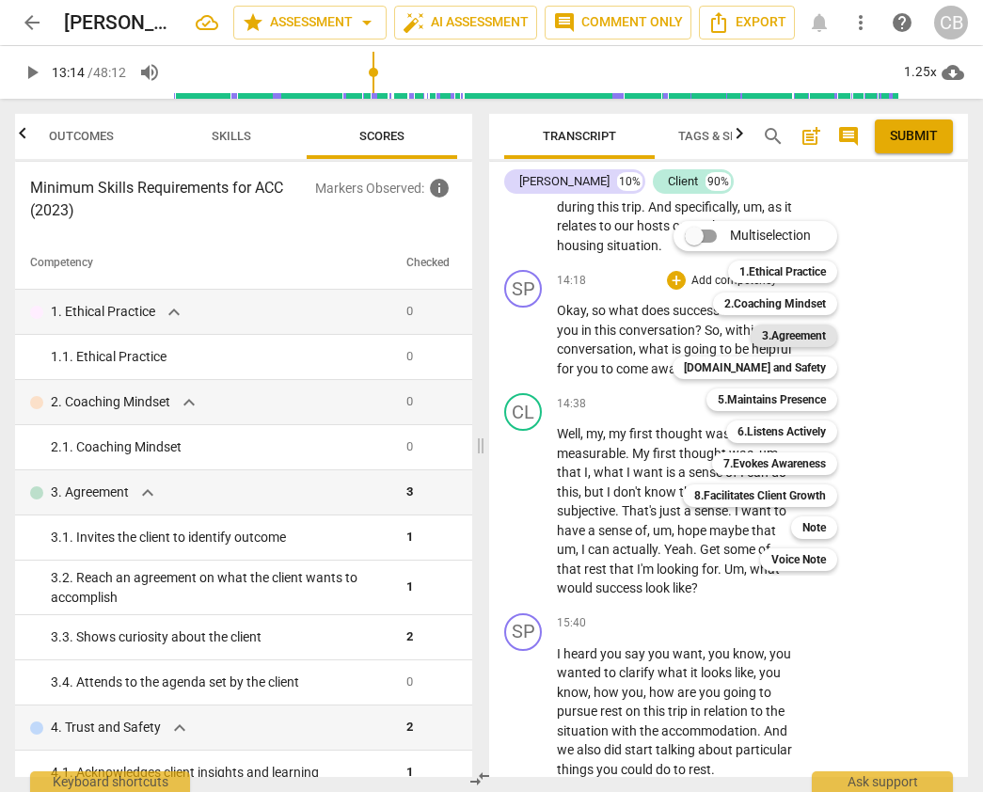
click at [787, 331] on b "3.Agreement" at bounding box center [794, 335] width 64 height 23
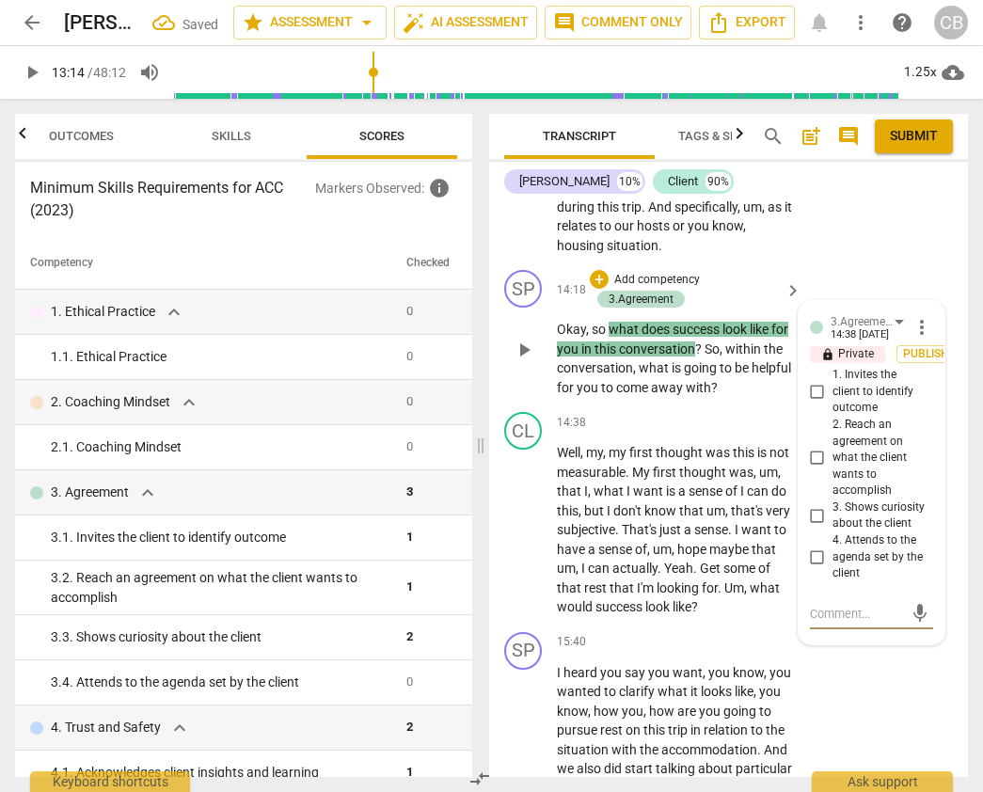
click at [816, 469] on input "2. Reach an agreement on what the client wants to accomplish" at bounding box center [817, 458] width 30 height 23
click at [659, 537] on span "That's" at bounding box center [640, 529] width 38 height 15
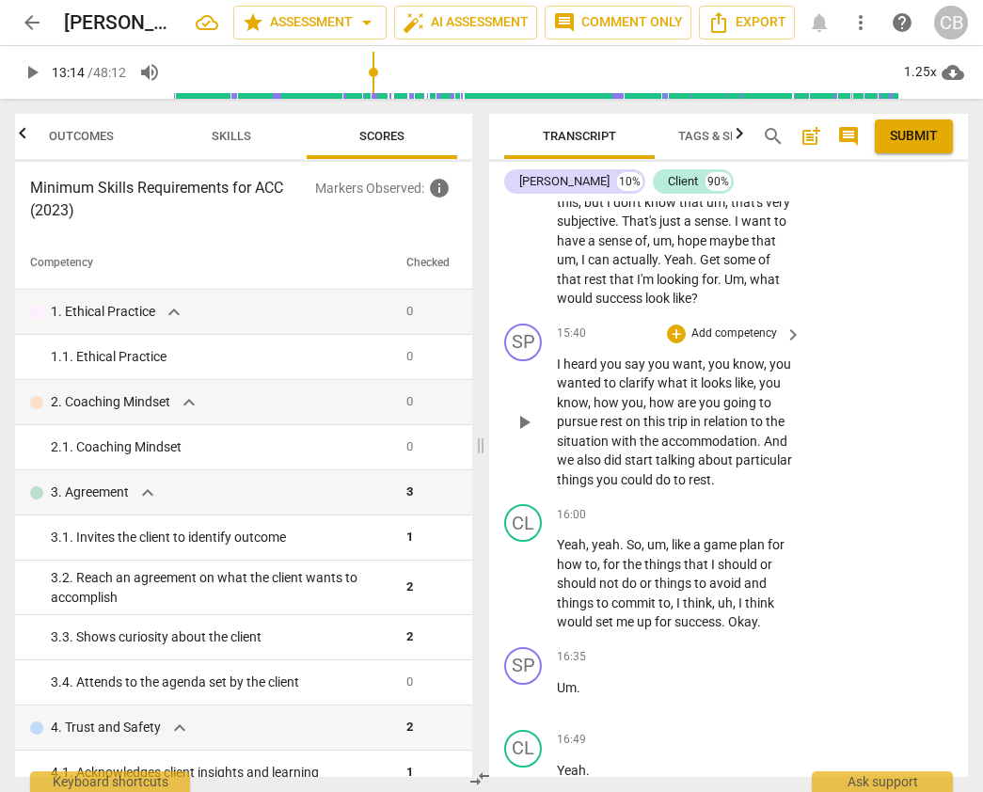
scroll to position [5185, 0]
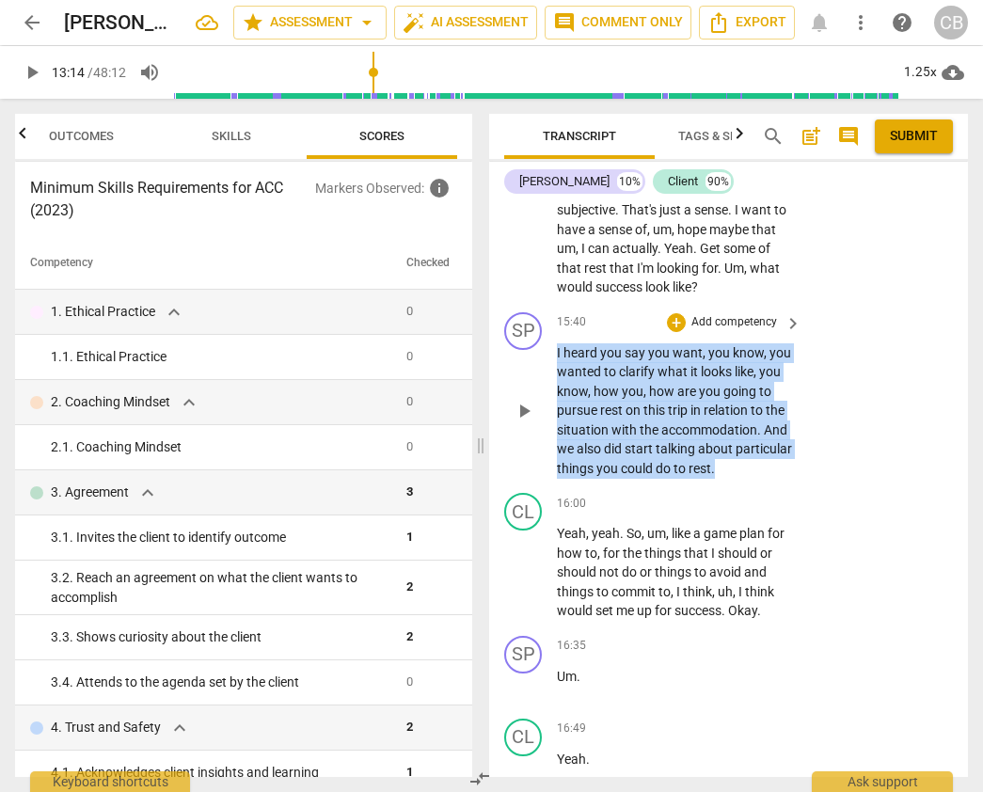
drag, startPoint x: 558, startPoint y: 485, endPoint x: 774, endPoint y: 598, distance: 243.9
click at [774, 479] on p "I heard you say you want , you know , you wanted to clarify what it looks like …" at bounding box center [674, 410] width 235 height 135
click at [673, 332] on div "+" at bounding box center [676, 322] width 19 height 19
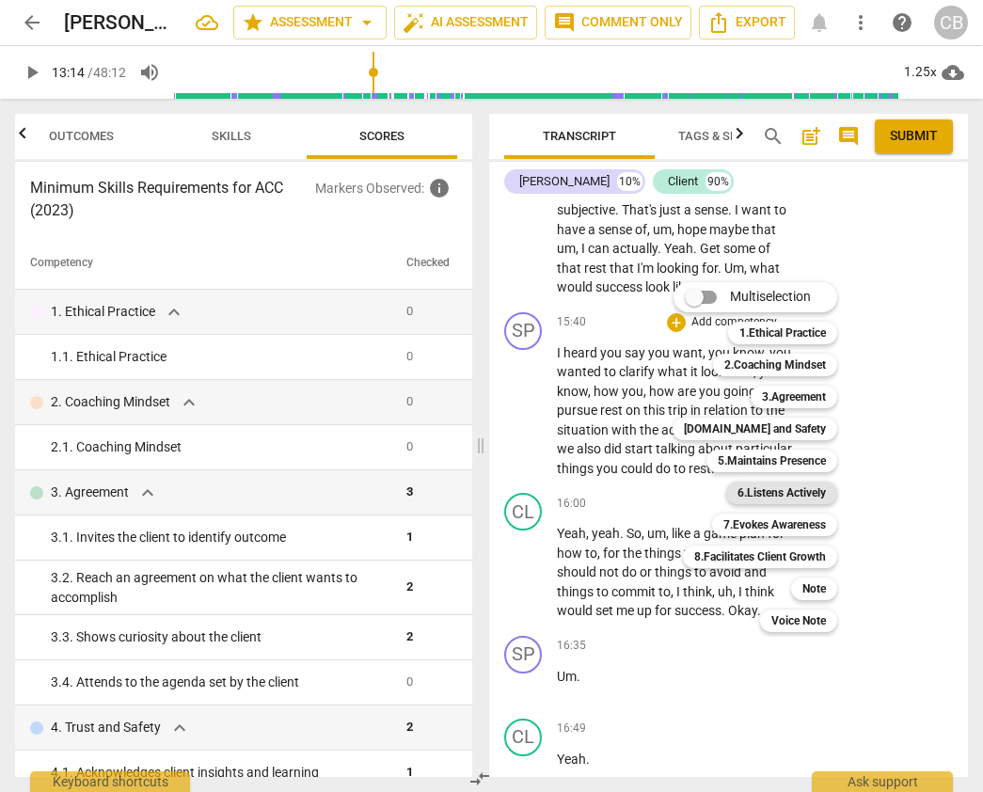
click at [790, 489] on b "6.Listens Actively" at bounding box center [781, 492] width 88 height 23
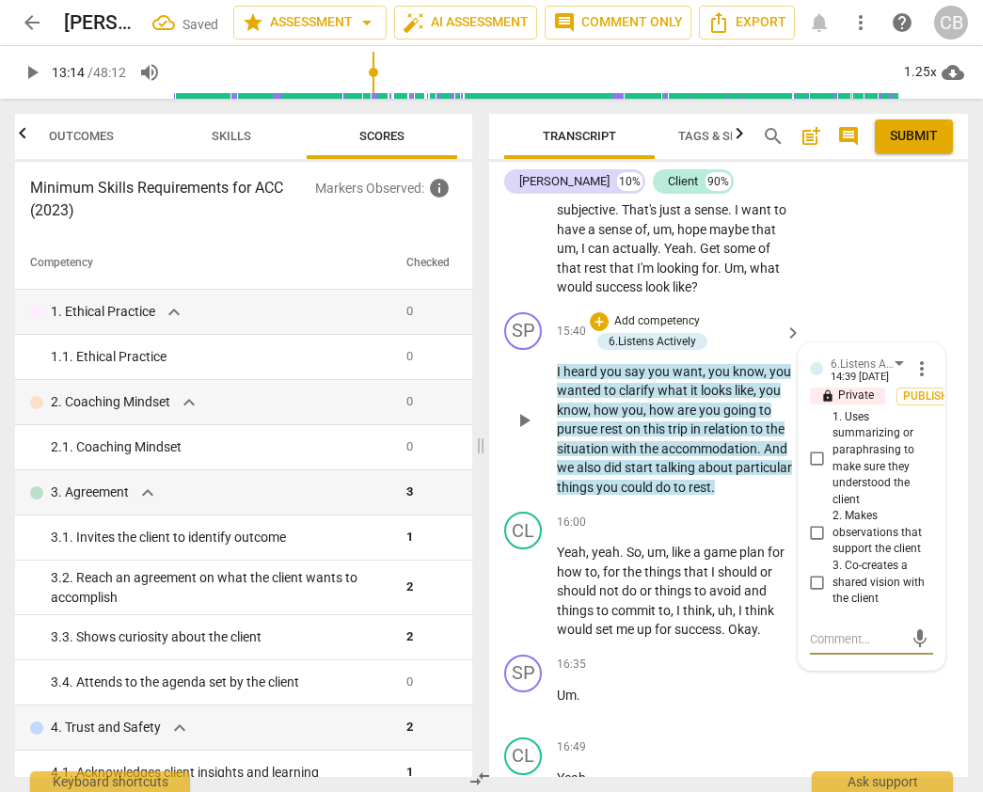
scroll to position [5189, 0]
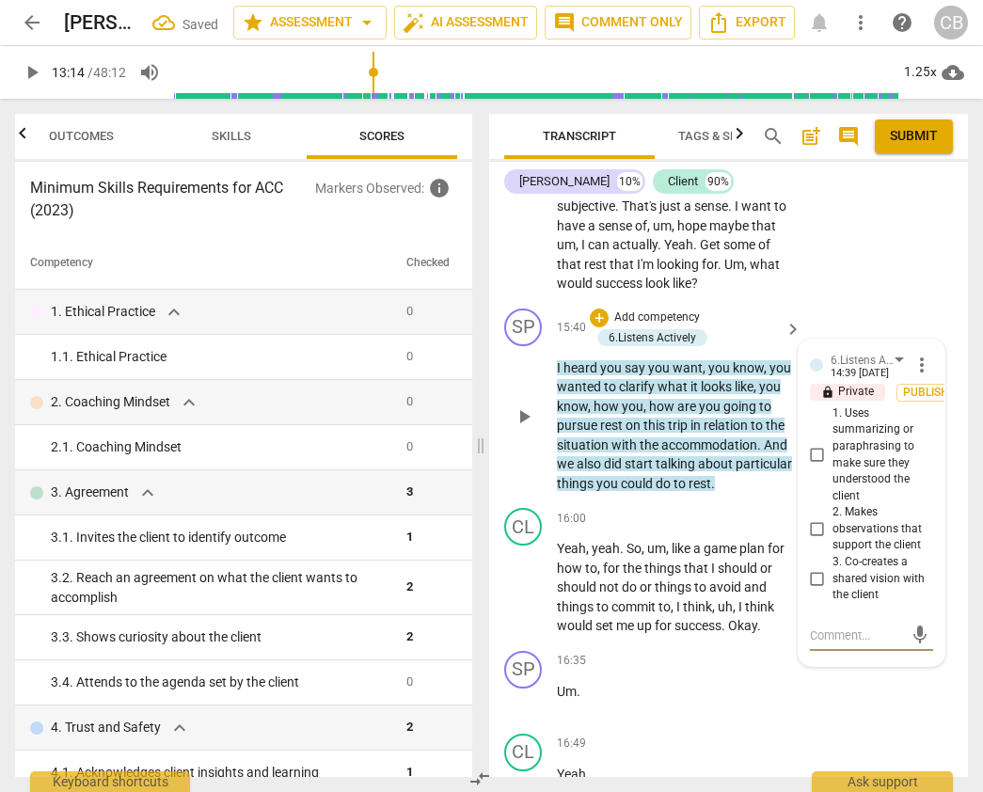
click at [810, 541] on input "2. Makes observations that support the client" at bounding box center [817, 529] width 30 height 23
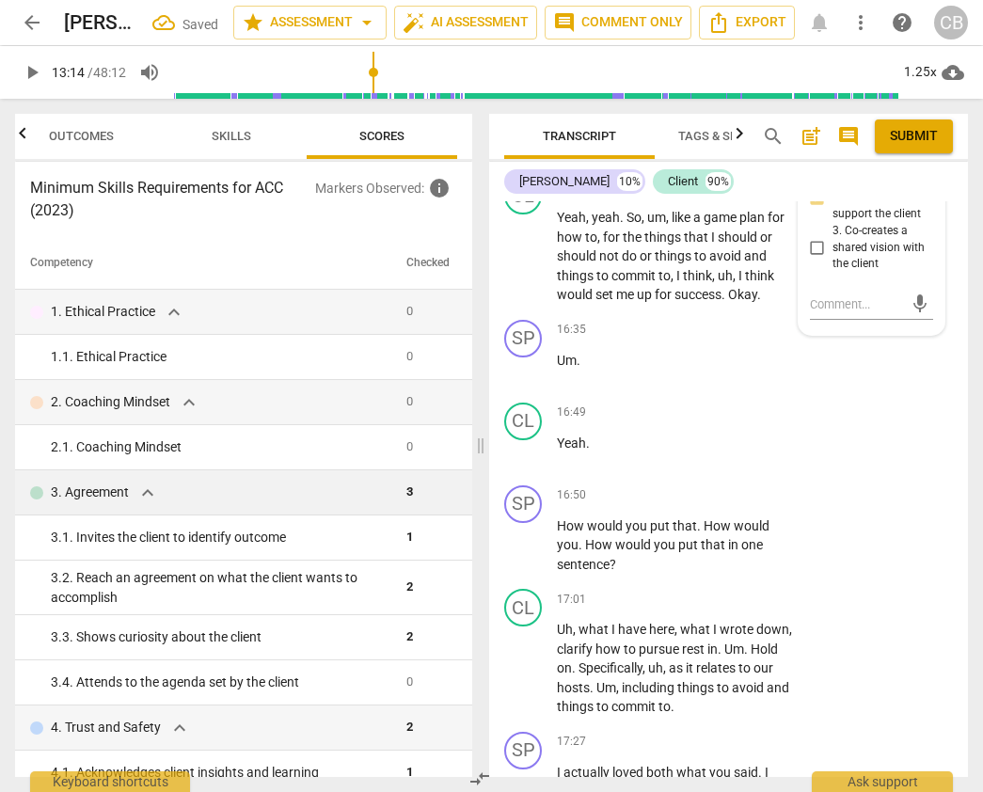
scroll to position [5549, 0]
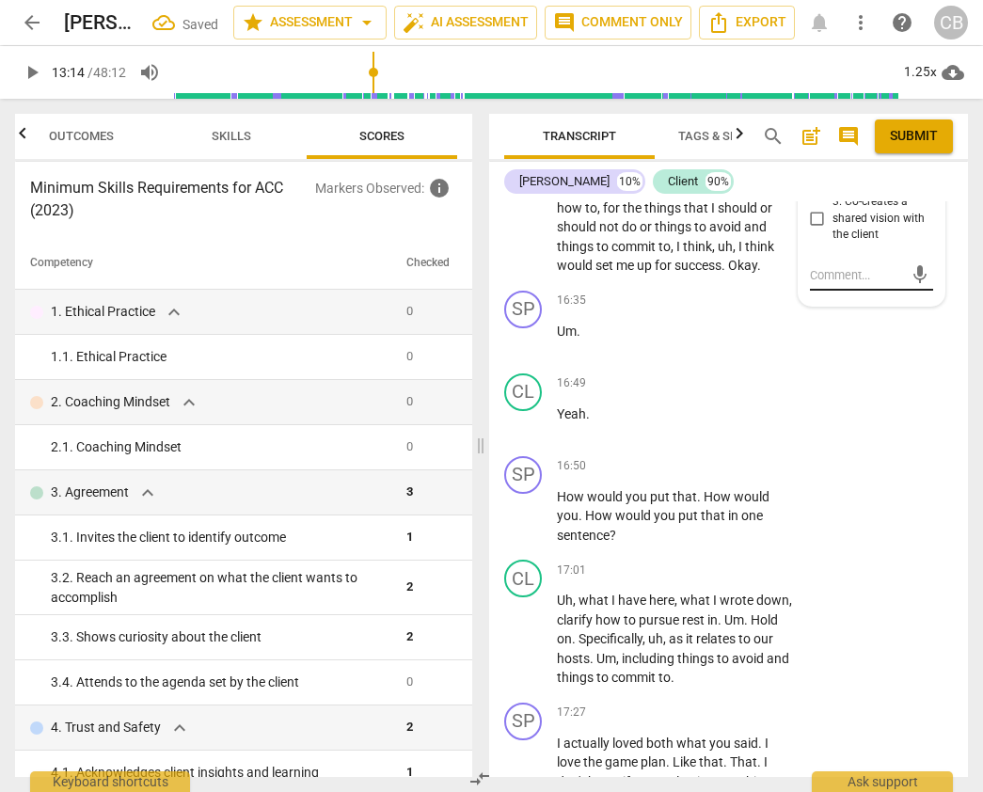
click at [822, 284] on textarea at bounding box center [856, 275] width 93 height 18
paste textarea "coach offers observational summary based on what client shared to help define t…"
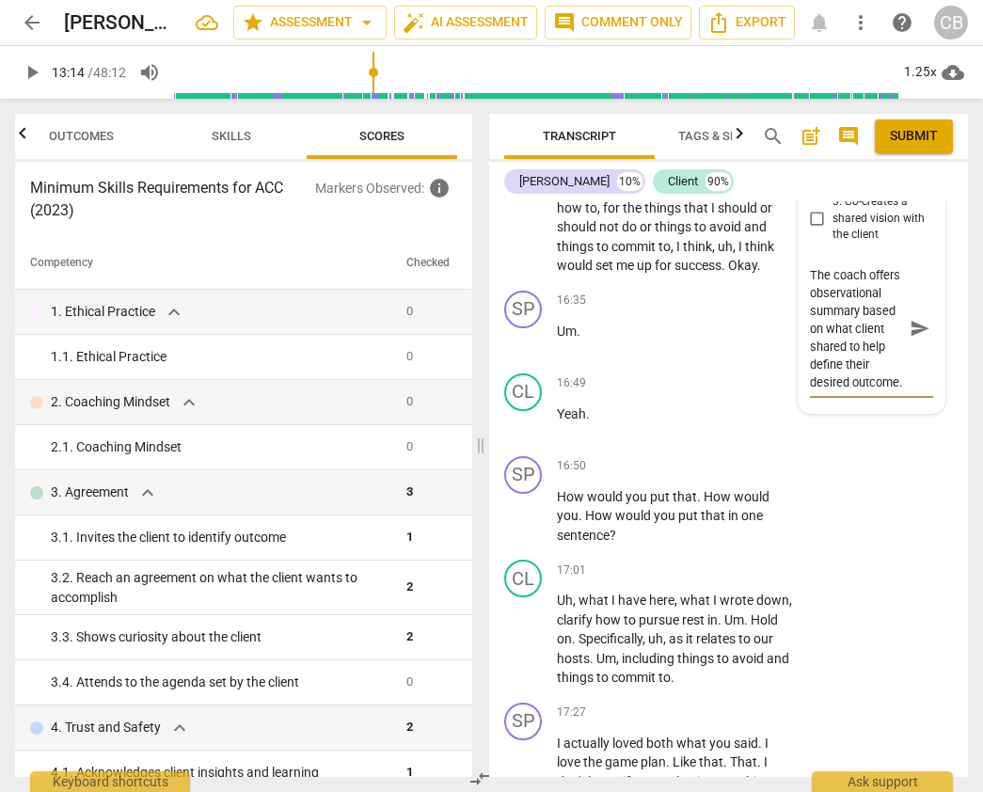
scroll to position [54, 0]
click at [831, 373] on textarea "The coach offers observational summary based on what client shared to help defi…" at bounding box center [856, 319] width 93 height 107
click at [810, 373] on textarea "The coach offers observational summary based on what client shared to help defi…" at bounding box center [856, 319] width 93 height 107
click at [856, 448] on div "CL play_arrow pause 16:49 + Add competency keyboard_arrow_right Yeah ." at bounding box center [728, 407] width 479 height 83
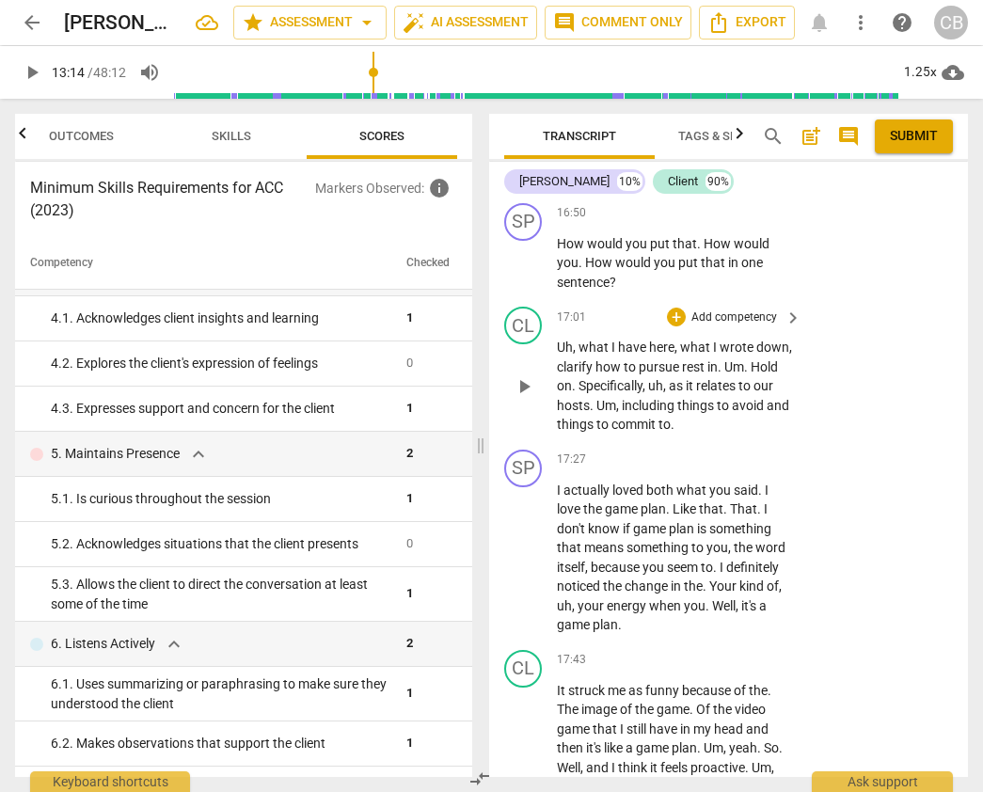
scroll to position [5804, 0]
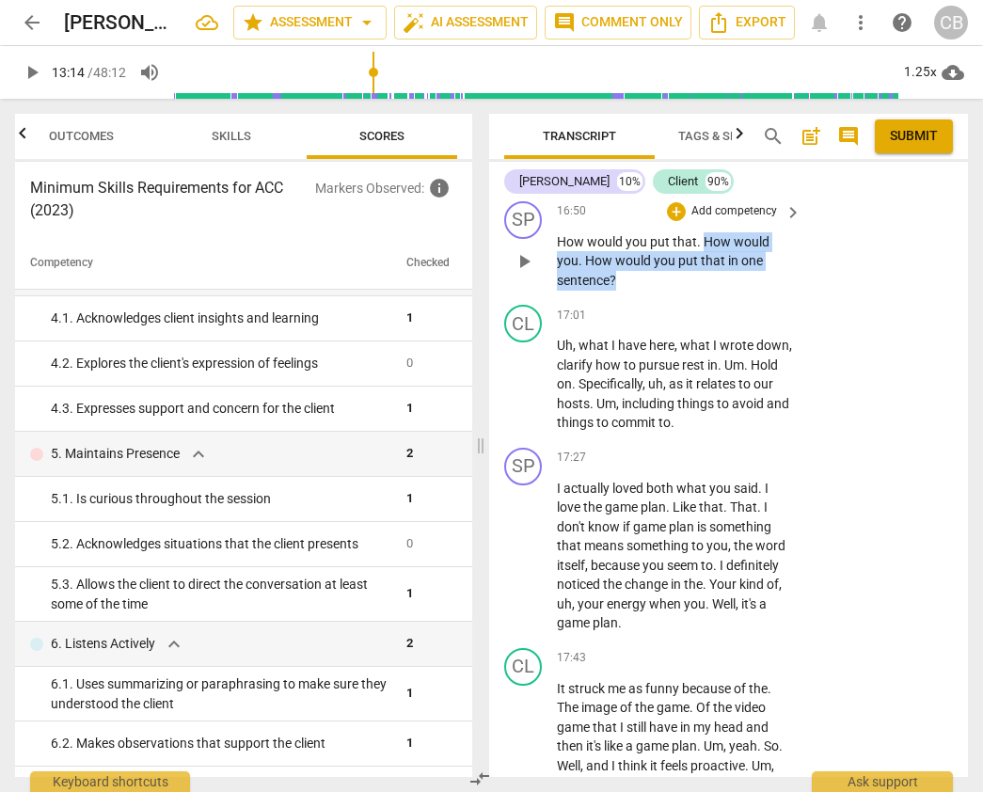
drag, startPoint x: 702, startPoint y: 373, endPoint x: 702, endPoint y: 407, distance: 33.8
click at [702, 291] on p "How would you put that . How would you . How would you put that in one sentence…" at bounding box center [674, 261] width 235 height 58
click at [672, 221] on div "+" at bounding box center [676, 211] width 19 height 19
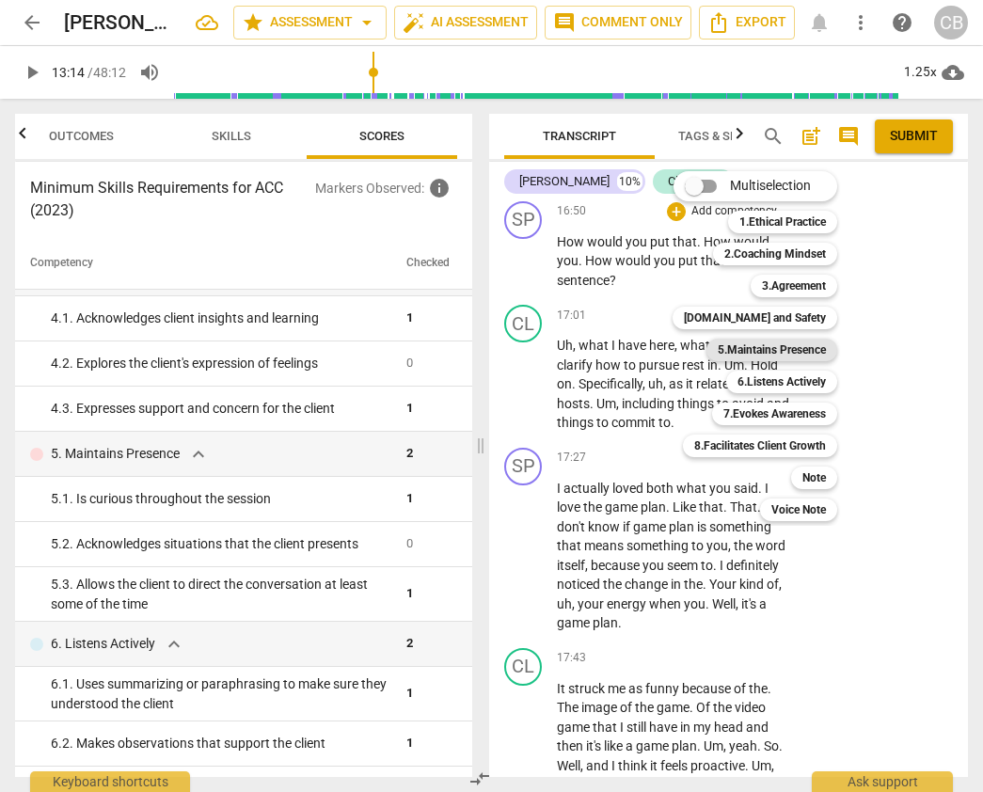
click at [787, 350] on b "5.Maintains Presence" at bounding box center [771, 349] width 108 height 23
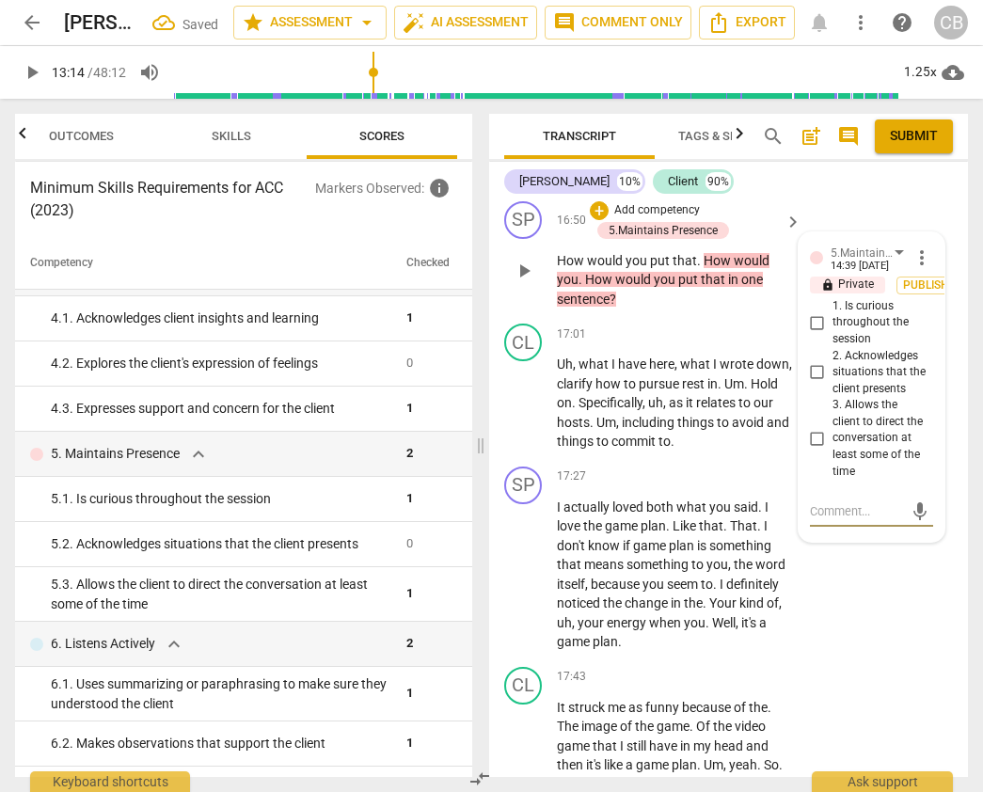
click at [814, 449] on input "3. Allows the client to direct the conversation at least some of the time" at bounding box center [817, 438] width 30 height 23
click at [837, 520] on textarea at bounding box center [856, 511] width 93 height 18
click at [845, 538] on textarea "Coach helps client refine" at bounding box center [856, 520] width 93 height 36
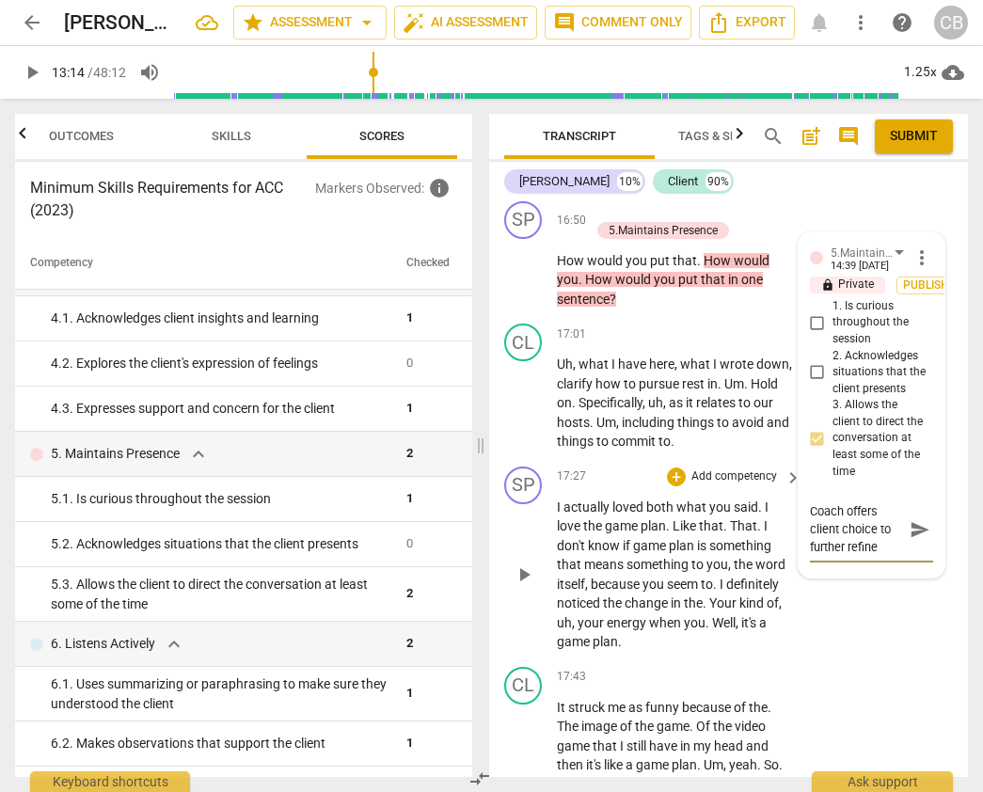
click at [864, 659] on div "SP play_arrow pause 17:27 + Add competency keyboard_arrow_right I actually love…" at bounding box center [728, 559] width 479 height 200
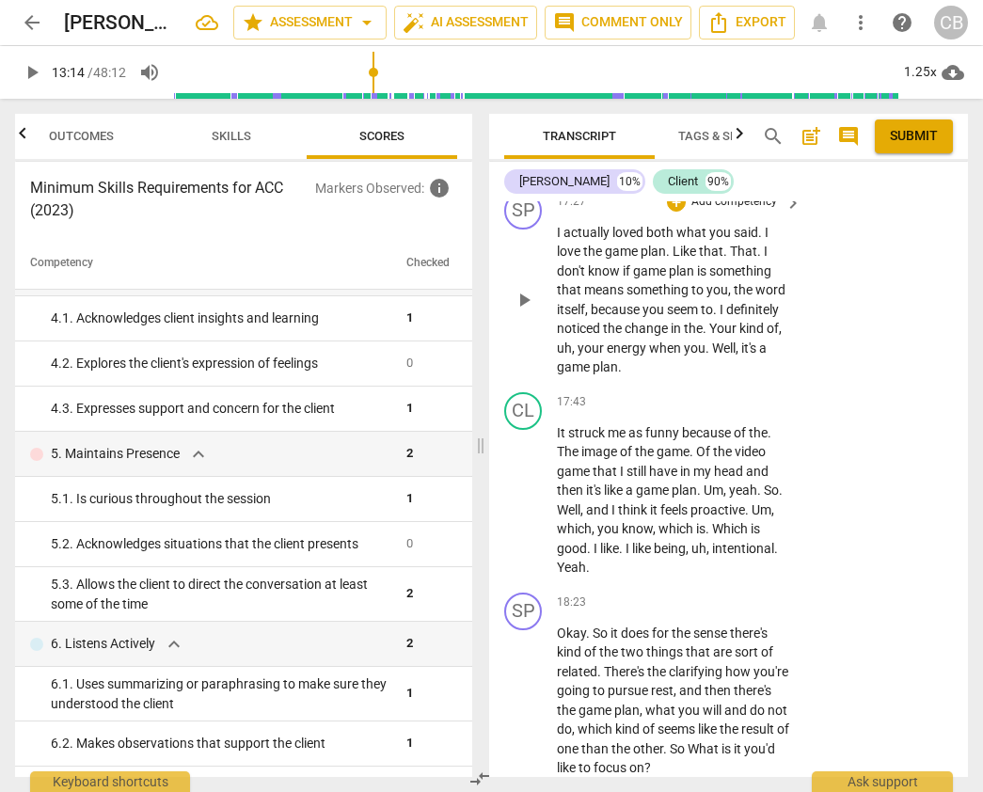
scroll to position [6109, 0]
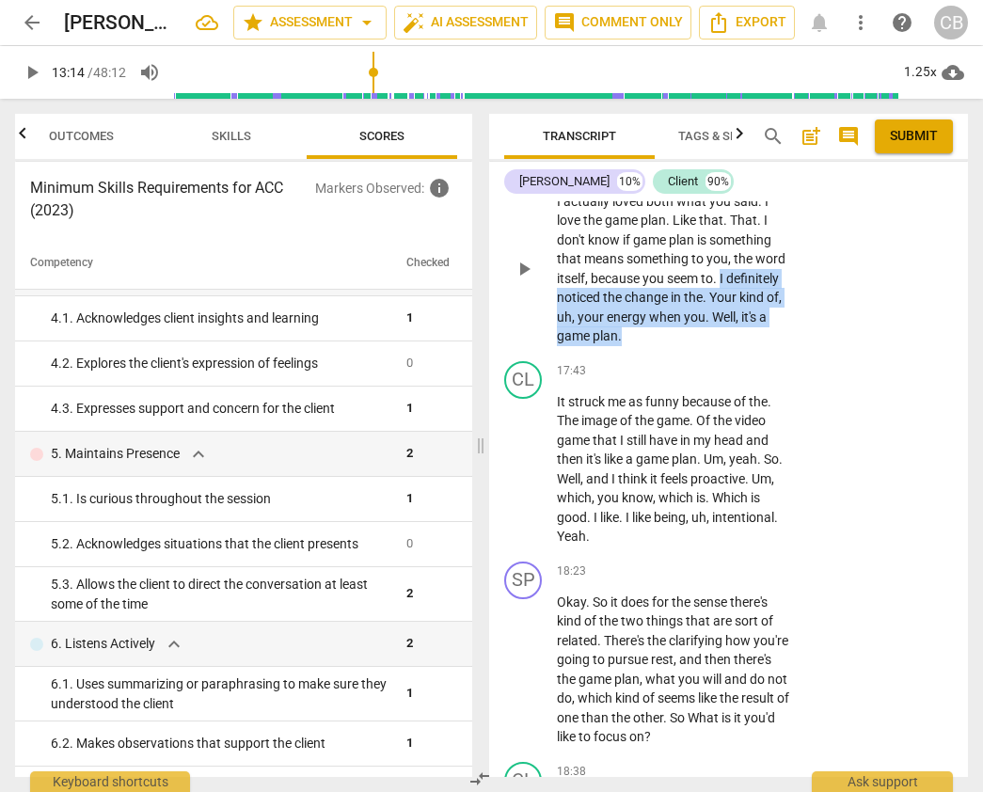
drag, startPoint x: 722, startPoint y: 412, endPoint x: 728, endPoint y: 463, distance: 51.1
click at [728, 346] on p "I actually loved both what you said . I love the game plan . Like that . That .…" at bounding box center [674, 269] width 235 height 154
click at [674, 181] on div "+" at bounding box center [676, 171] width 19 height 19
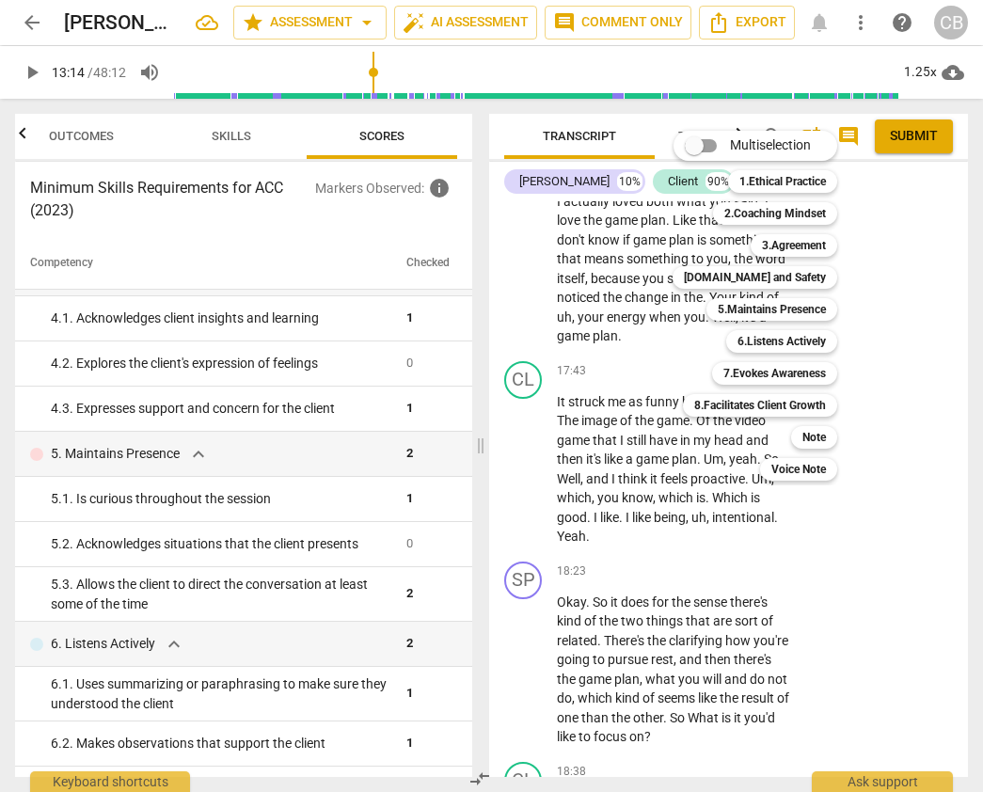
click at [678, 560] on div at bounding box center [491, 396] width 983 height 792
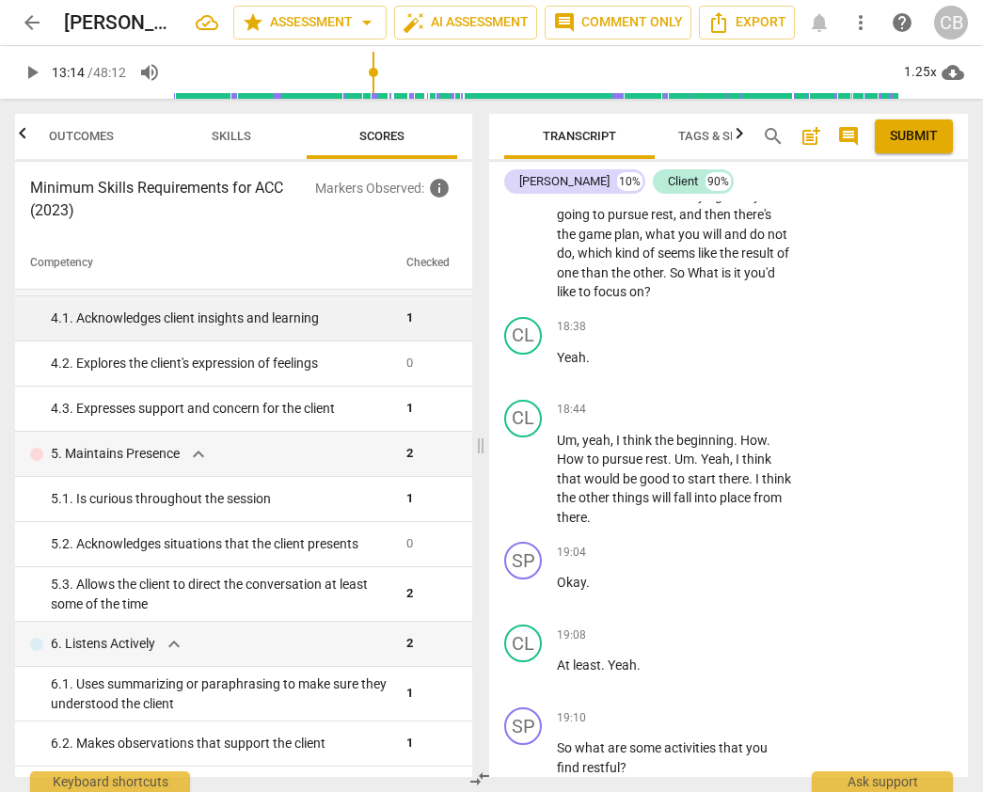
scroll to position [6587, 0]
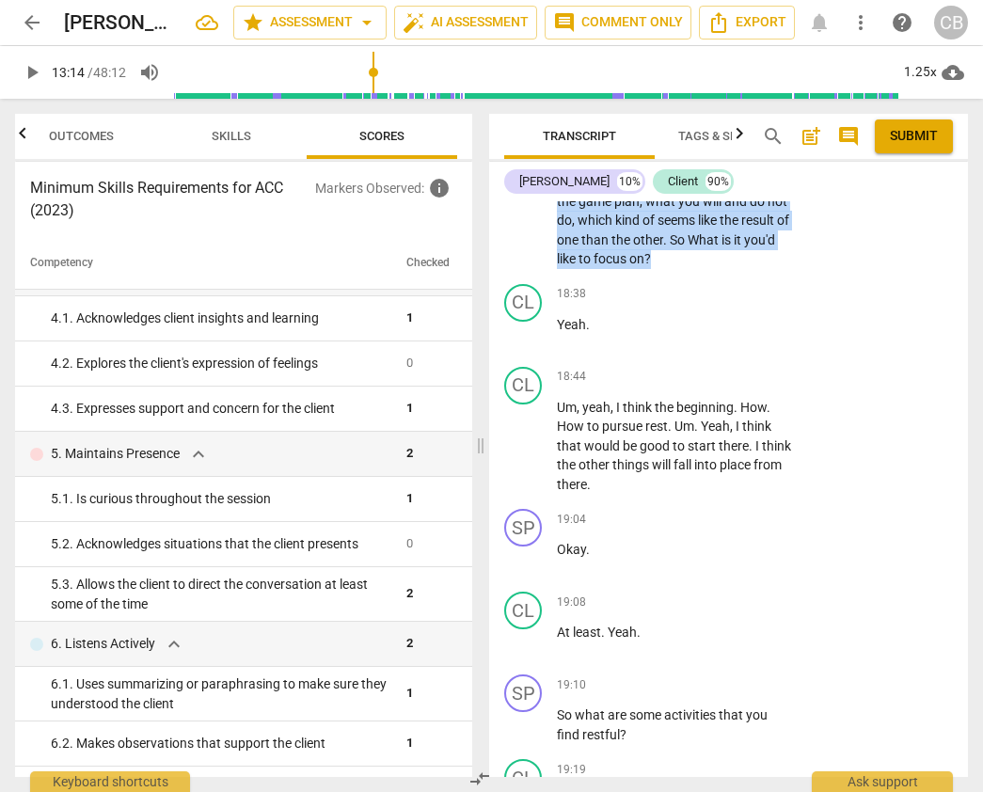
drag, startPoint x: 604, startPoint y: 296, endPoint x: 729, endPoint y: 388, distance: 155.3
click at [730, 269] on p "Okay . So it does for the sense there's kind of the two things that are sort of…" at bounding box center [674, 192] width 235 height 154
click at [678, 103] on div "+" at bounding box center [676, 94] width 19 height 19
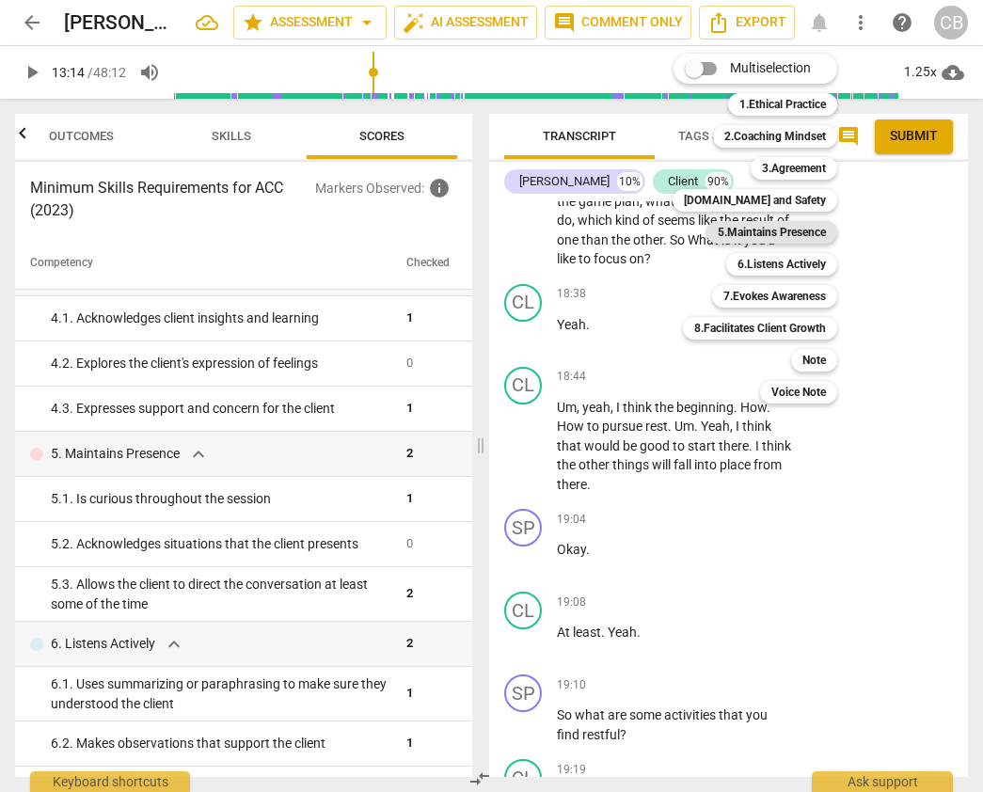
click at [774, 228] on b "5.Maintains Presence" at bounding box center [771, 232] width 108 height 23
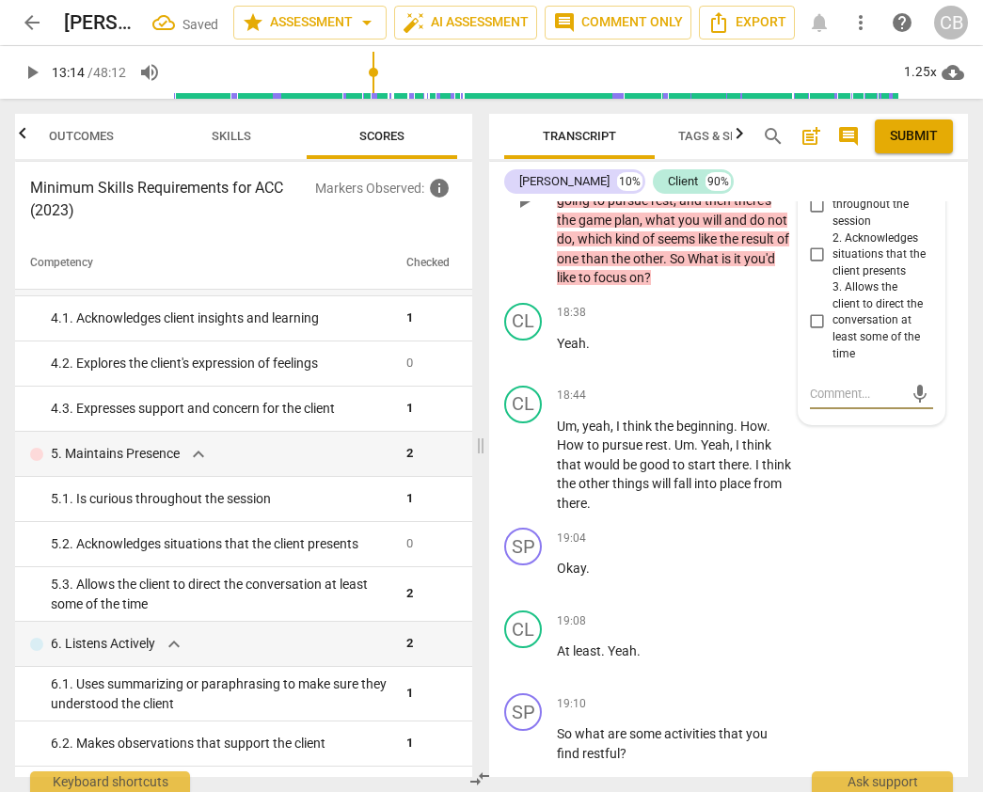
click at [813, 332] on input "3. Allows the client to direct the conversation at least some of the time" at bounding box center [817, 320] width 30 height 23
click at [831, 402] on textarea at bounding box center [856, 394] width 93 height 18
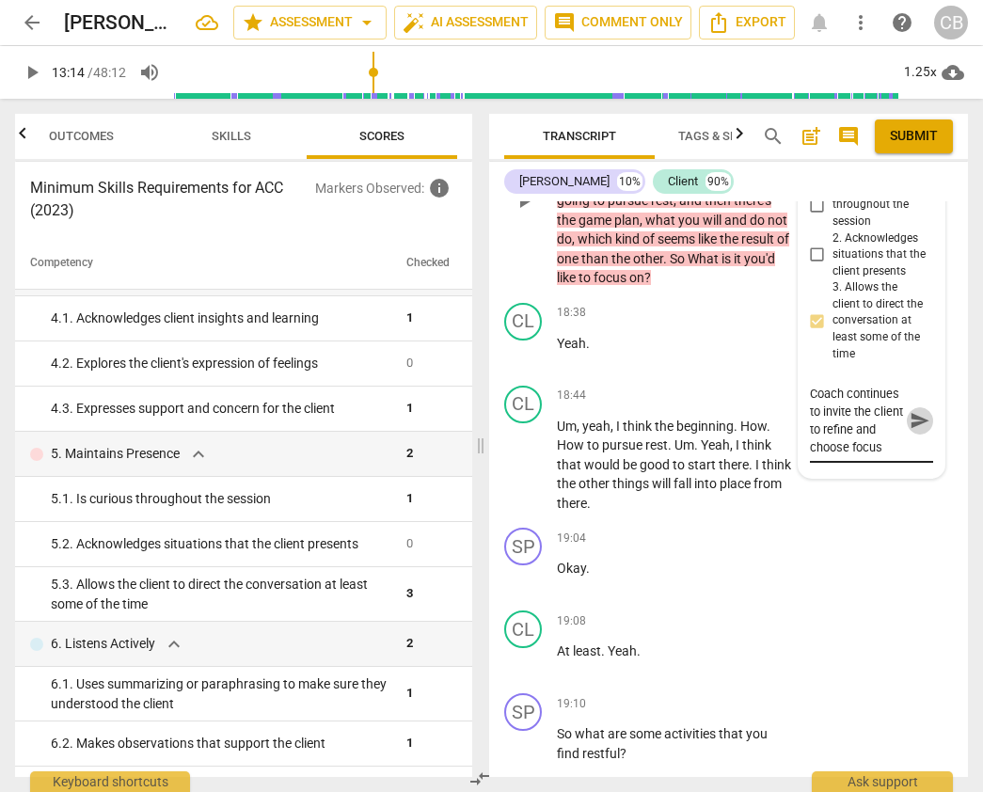
click at [917, 431] on span "send" at bounding box center [919, 420] width 21 height 21
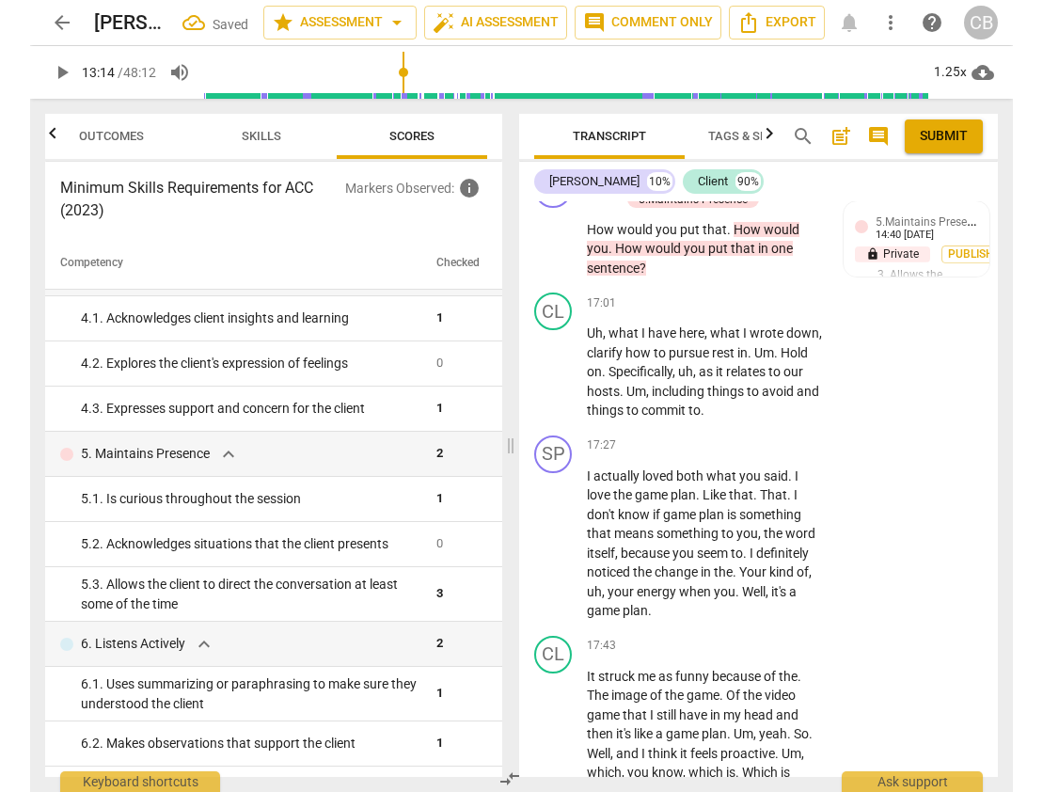
scroll to position [5829, 0]
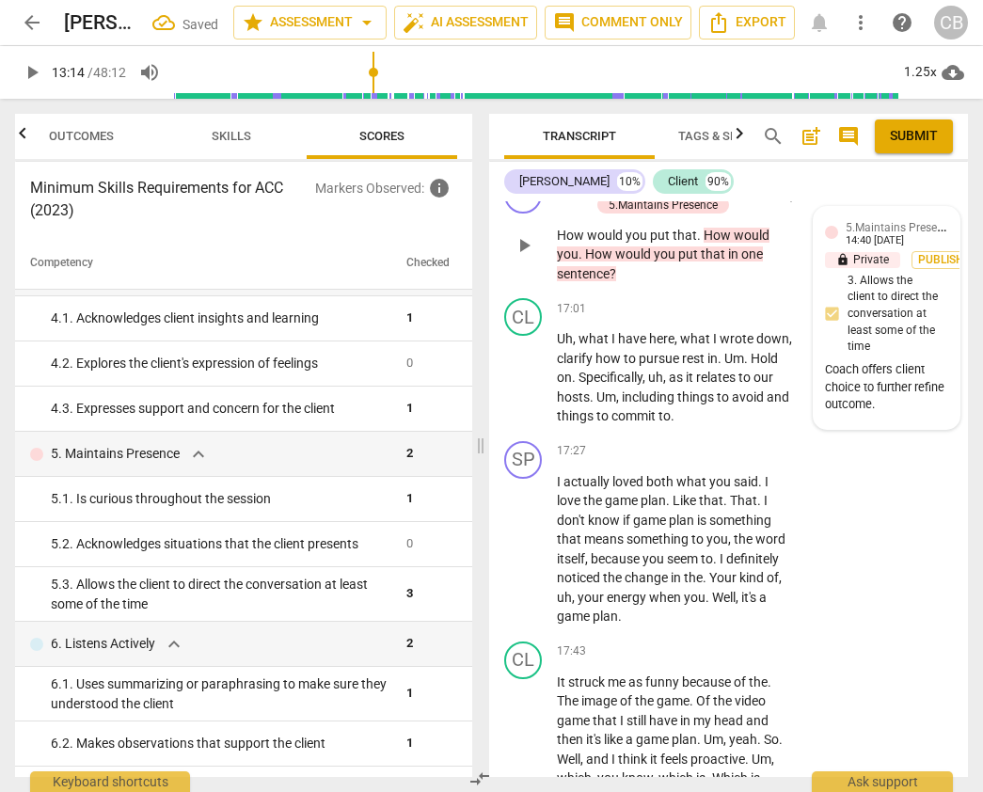
click at [923, 235] on span "5.Maintains Presence" at bounding box center [899, 226] width 109 height 18
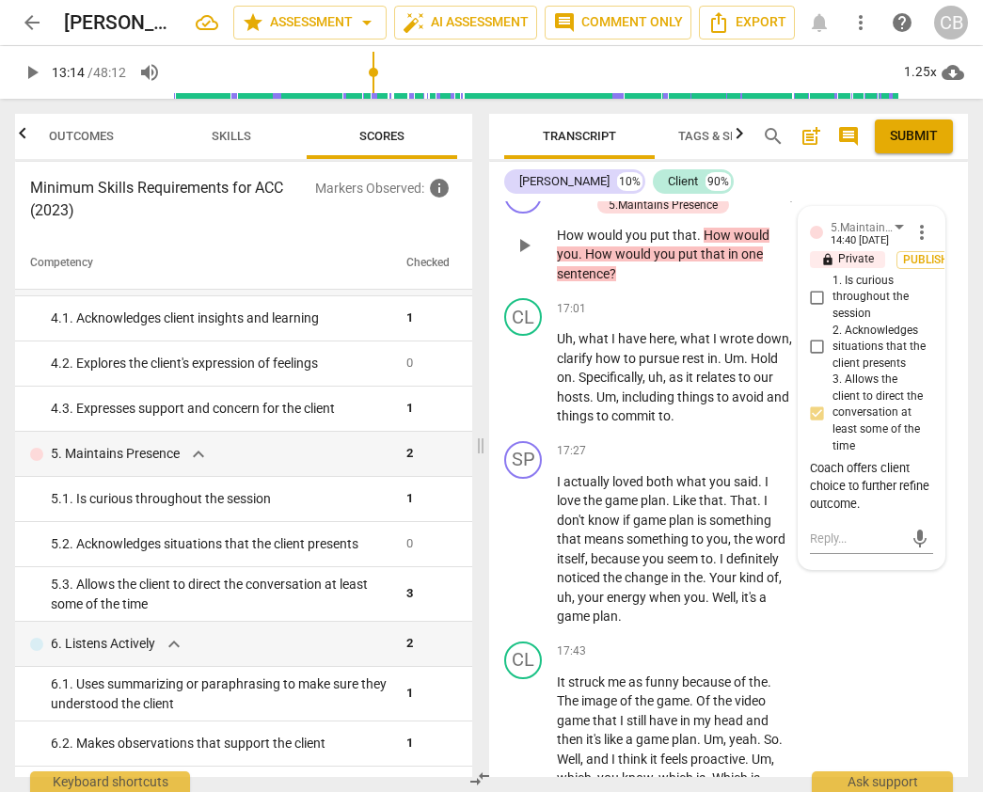
click at [920, 244] on span "more_vert" at bounding box center [921, 232] width 23 height 23
click at [923, 406] on li "Delete" at bounding box center [934, 403] width 65 height 36
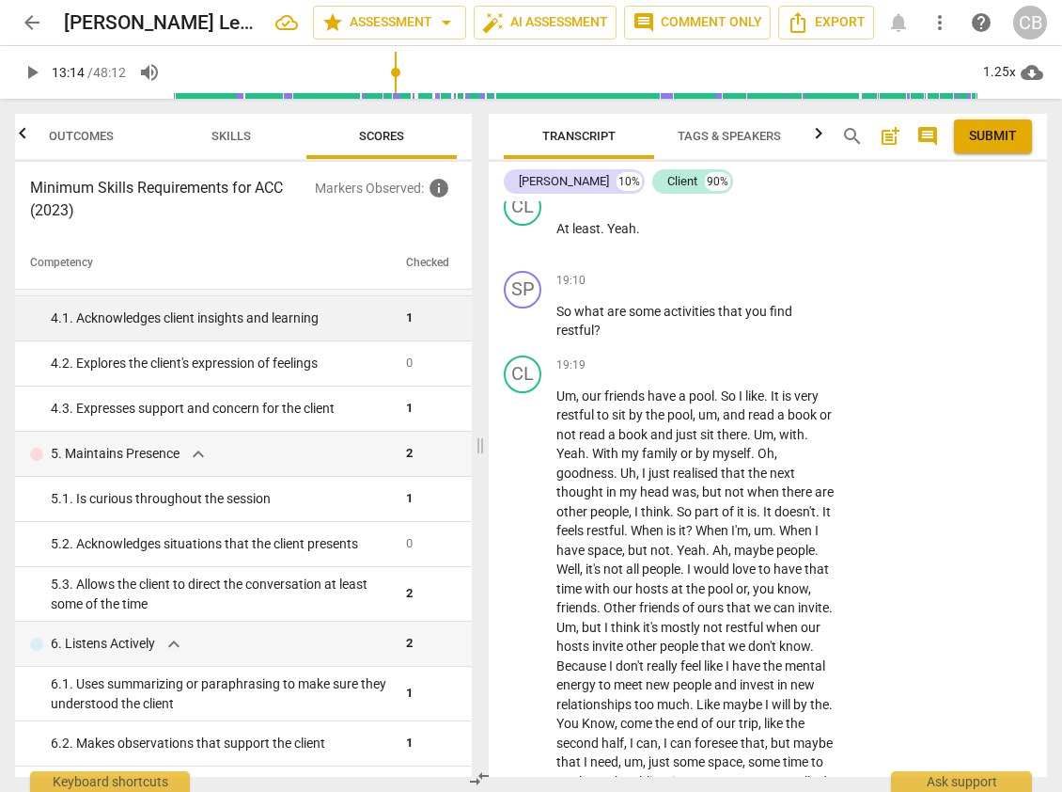
scroll to position [5985, 0]
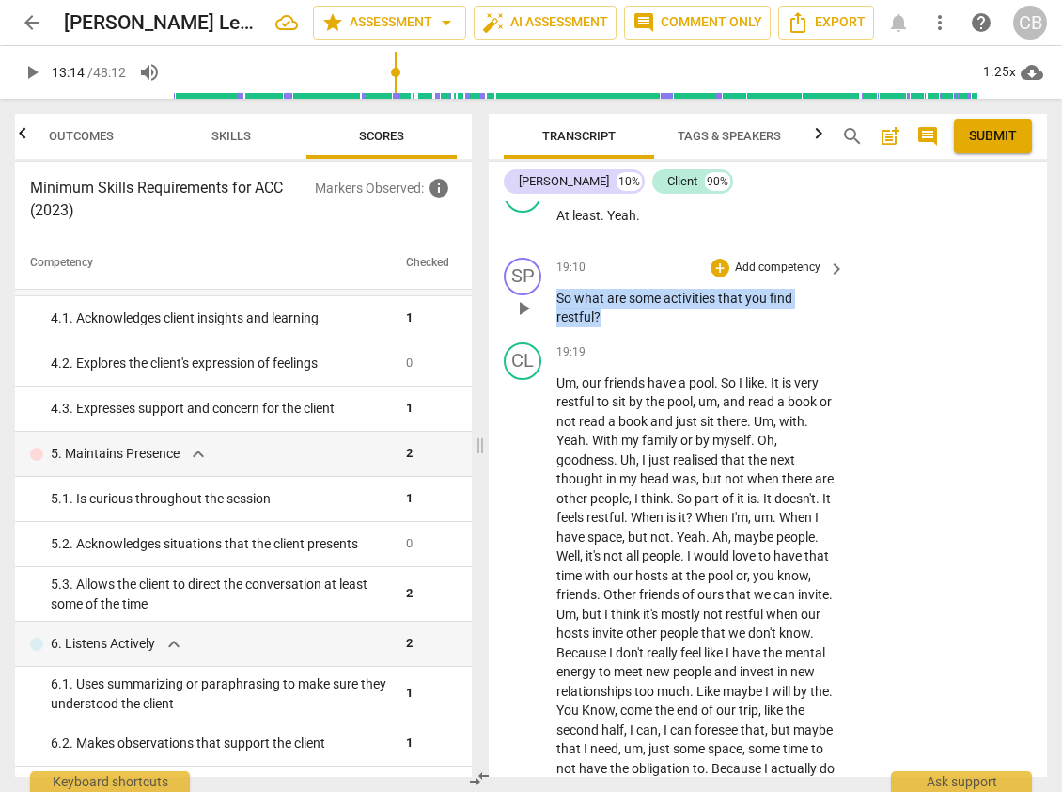
drag, startPoint x: 557, startPoint y: 432, endPoint x: 614, endPoint y: 449, distance: 60.1
click at [614, 327] on p "So what are some activities that you find restful ?" at bounding box center [696, 308] width 279 height 39
click at [714, 277] on div "+" at bounding box center [720, 268] width 19 height 19
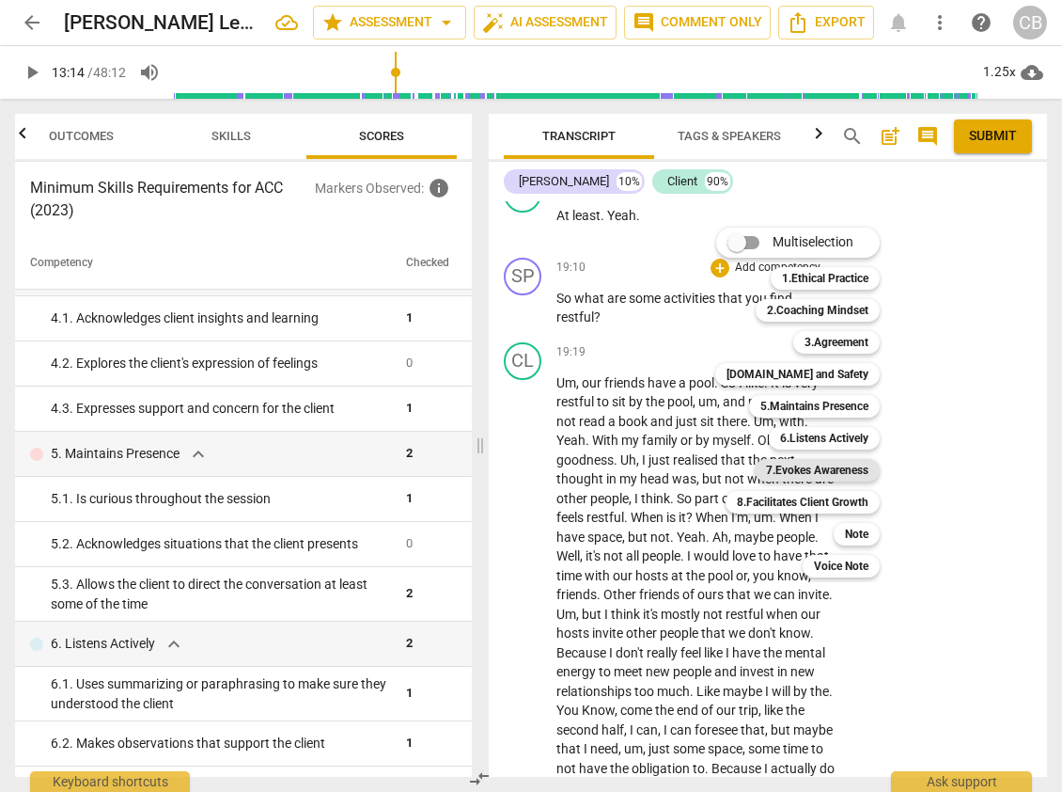
click at [819, 467] on b "7.Evokes Awareness" at bounding box center [817, 470] width 102 height 23
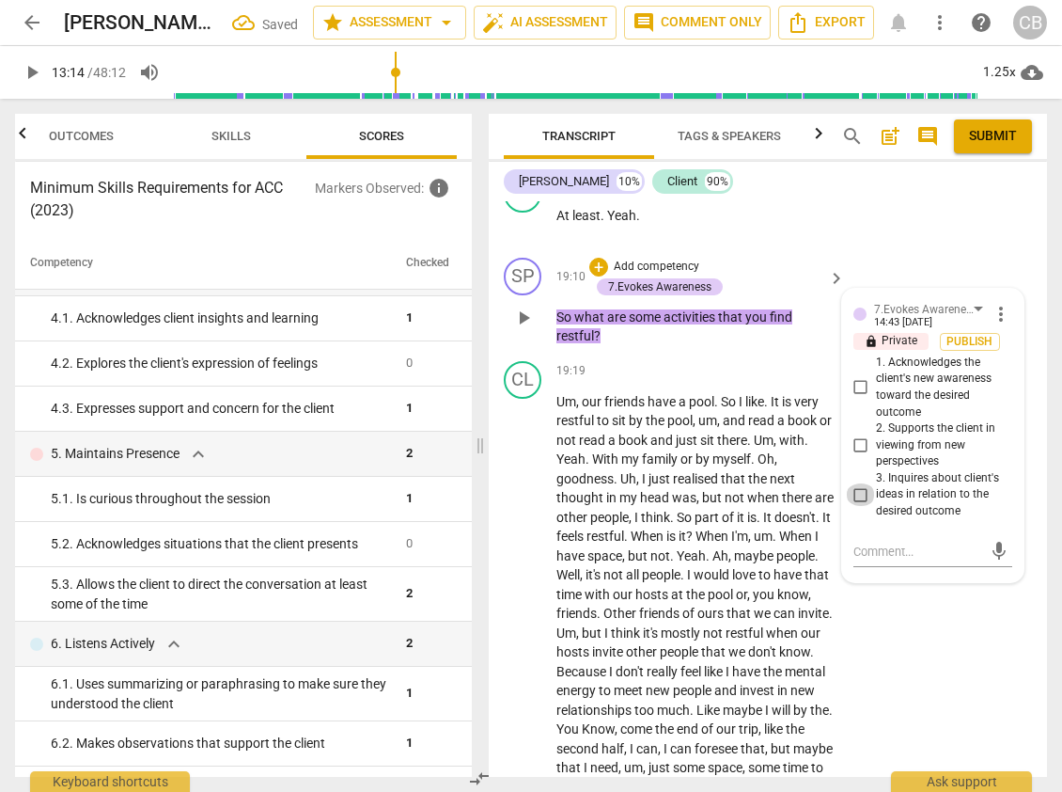
click at [858, 506] on input "3. Inquires about client's ideas in relation to the desired outcome" at bounding box center [861, 494] width 30 height 23
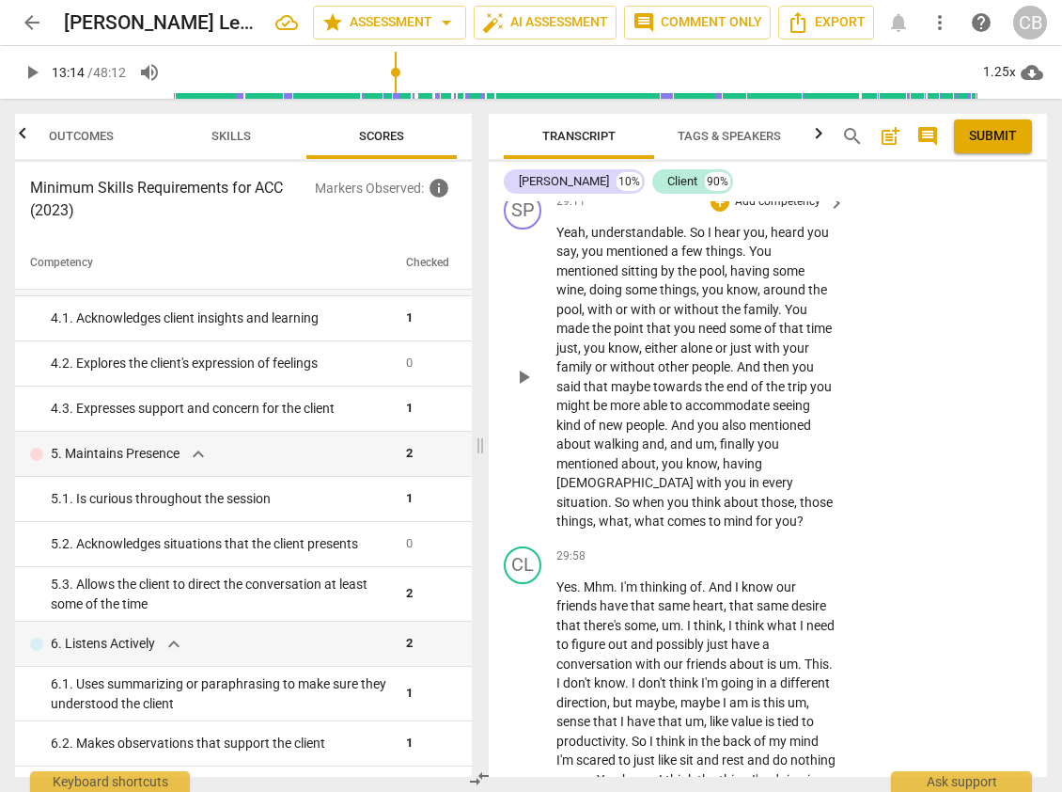
scroll to position [8596, 0]
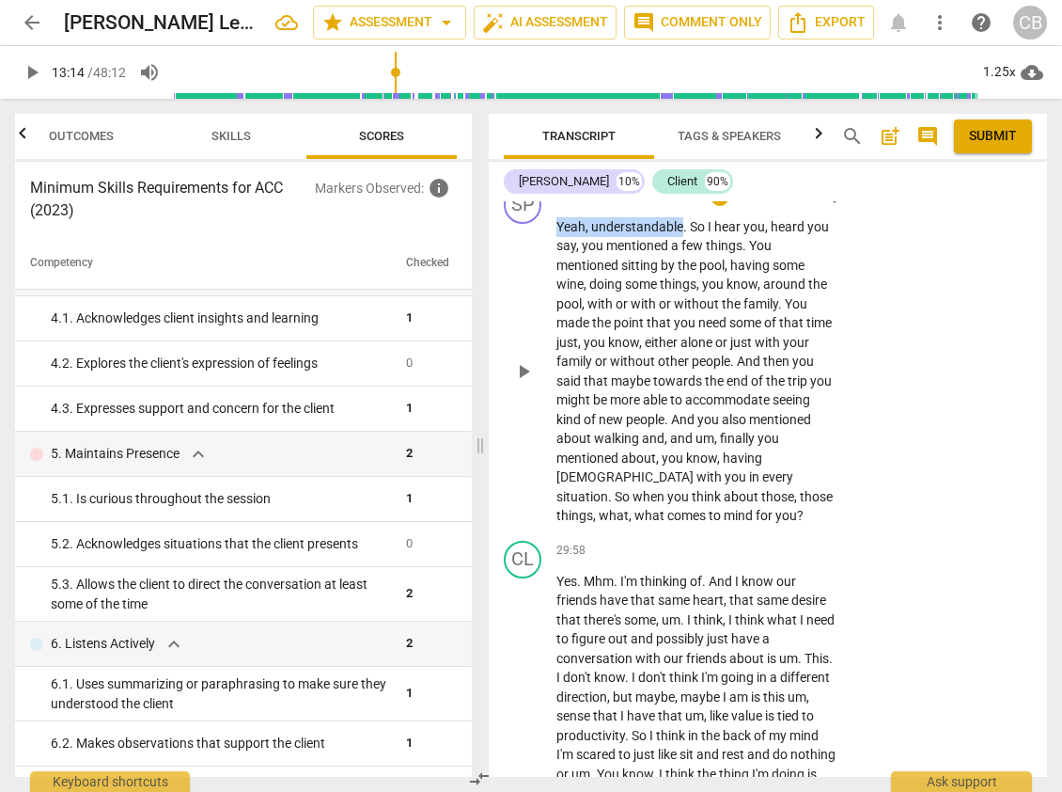
drag, startPoint x: 682, startPoint y: 322, endPoint x: 547, endPoint y: 322, distance: 134.4
click at [547, 322] on div "SP play_arrow pause 29:11 + Add competency keyboard_arrow_right Yeah , understa…" at bounding box center [768, 356] width 558 height 354
click at [722, 206] on div "+" at bounding box center [720, 196] width 19 height 19
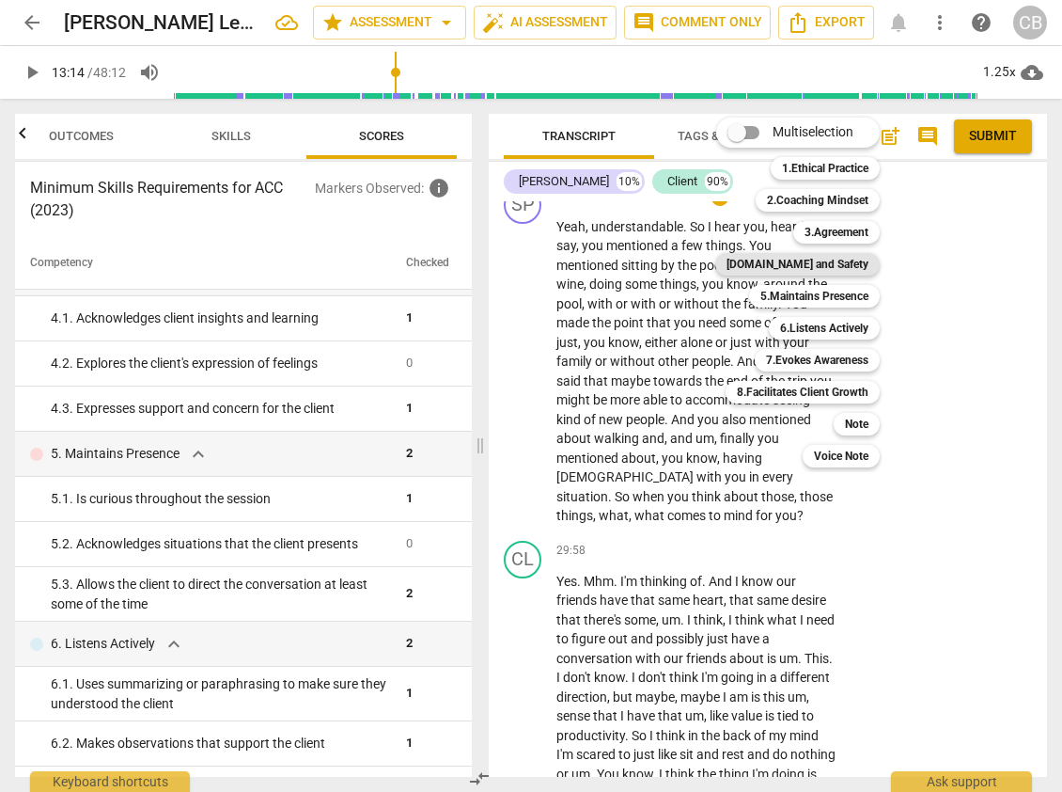
click at [841, 259] on b "[DOMAIN_NAME] and Safety" at bounding box center [798, 264] width 142 height 23
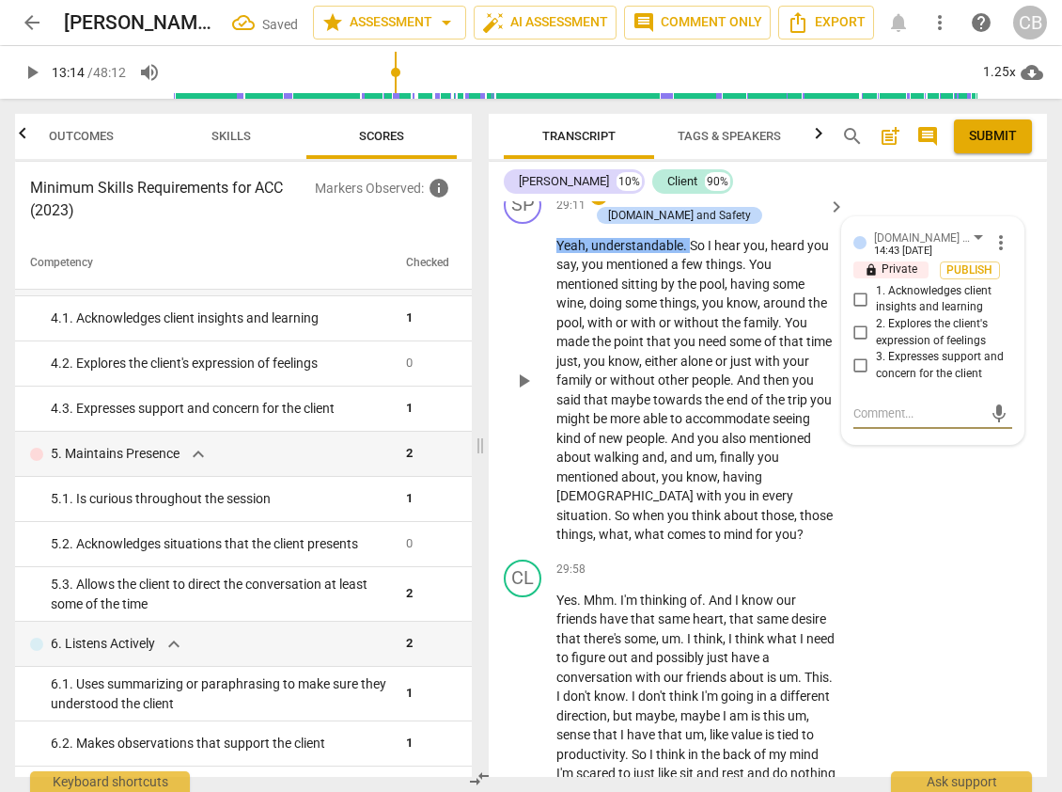
click at [856, 377] on input "3. Expresses support and concern for the client" at bounding box center [861, 365] width 30 height 23
click at [920, 552] on div "SP play_arrow pause 29:11 + Add competency 4.Trust and Safety keyboard_arrow_ri…" at bounding box center [768, 365] width 558 height 373
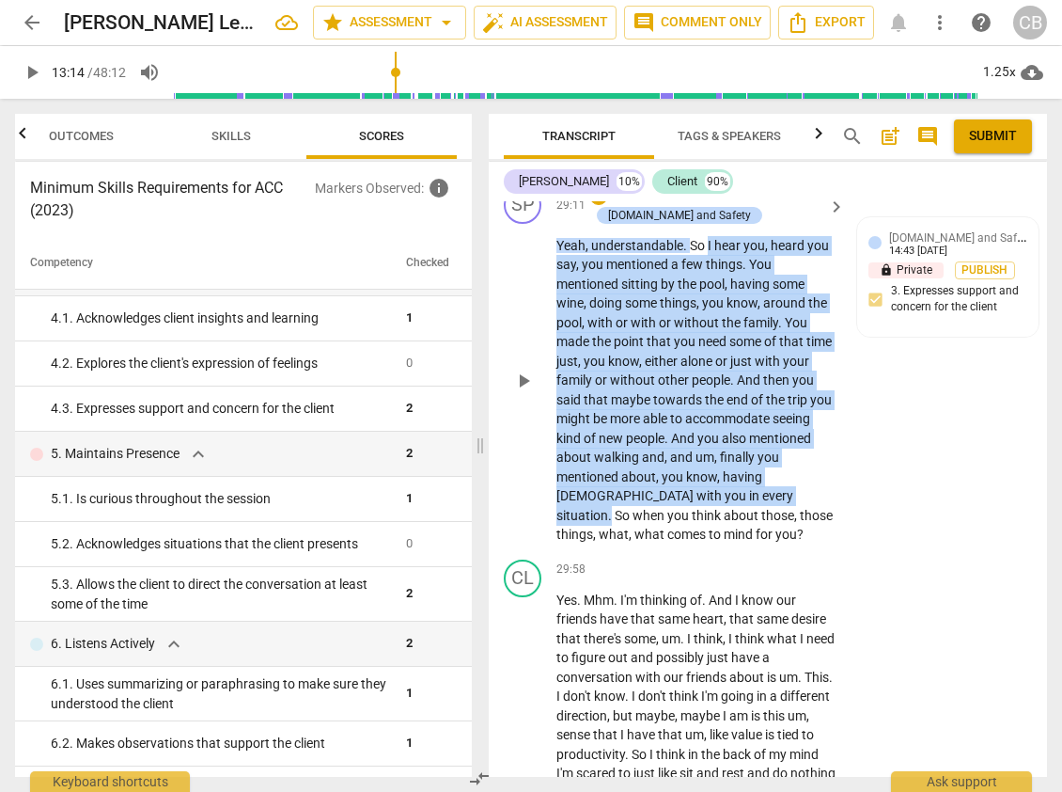
drag, startPoint x: 709, startPoint y: 339, endPoint x: 712, endPoint y: 586, distance: 246.3
click at [712, 544] on p "Yeah , understandable . So I hear you , heard you say , you mentioned a few thi…" at bounding box center [696, 390] width 279 height 308
click at [598, 205] on div "+" at bounding box center [599, 195] width 19 height 19
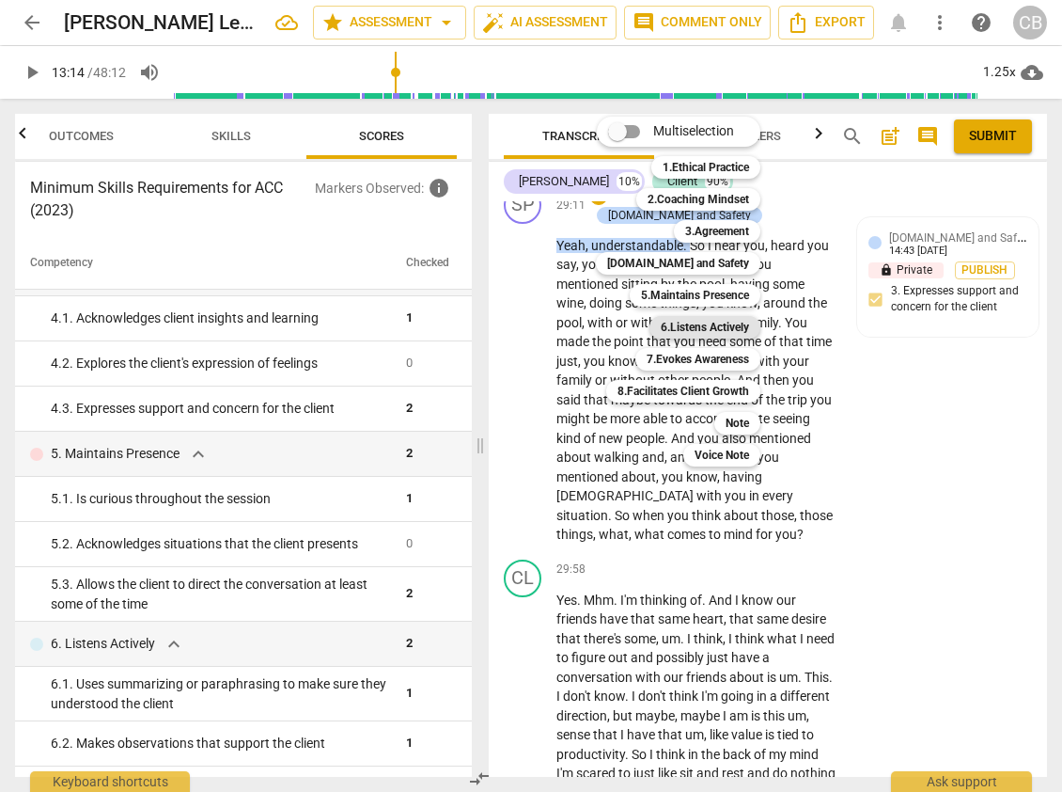
click at [715, 324] on b "6.Listens Actively" at bounding box center [705, 327] width 88 height 23
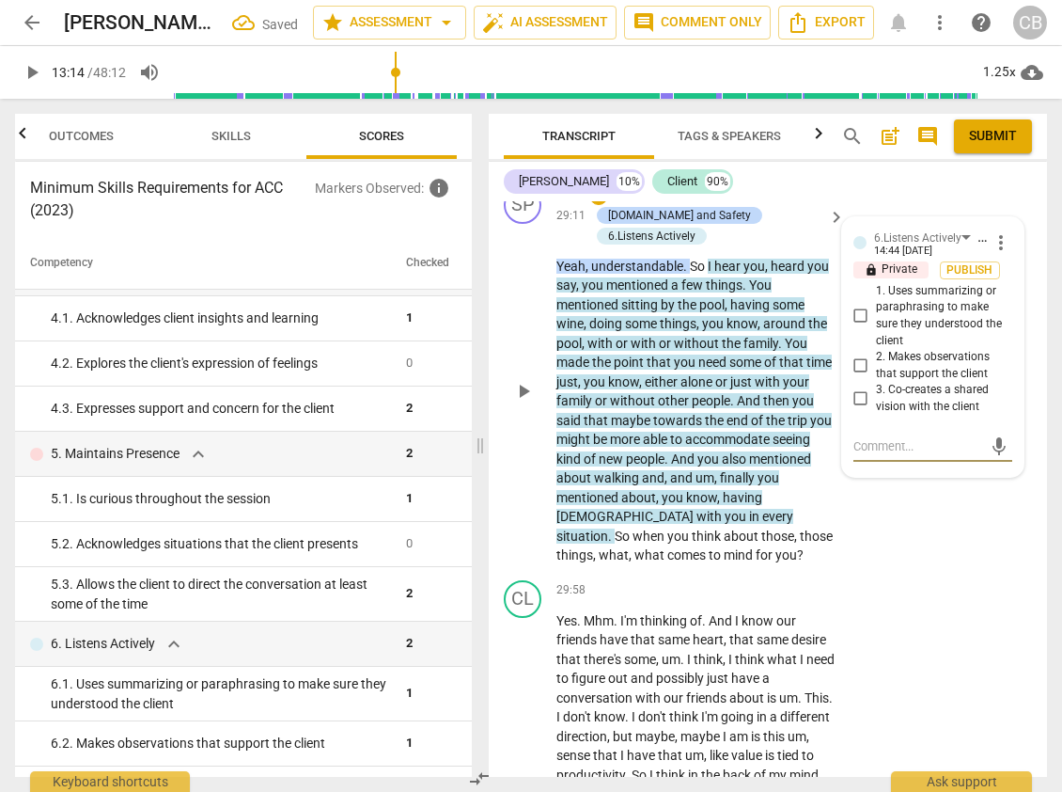
click at [857, 327] on input "1. Uses summarizing or paraphrasing to make sure they understood the client" at bounding box center [861, 316] width 30 height 23
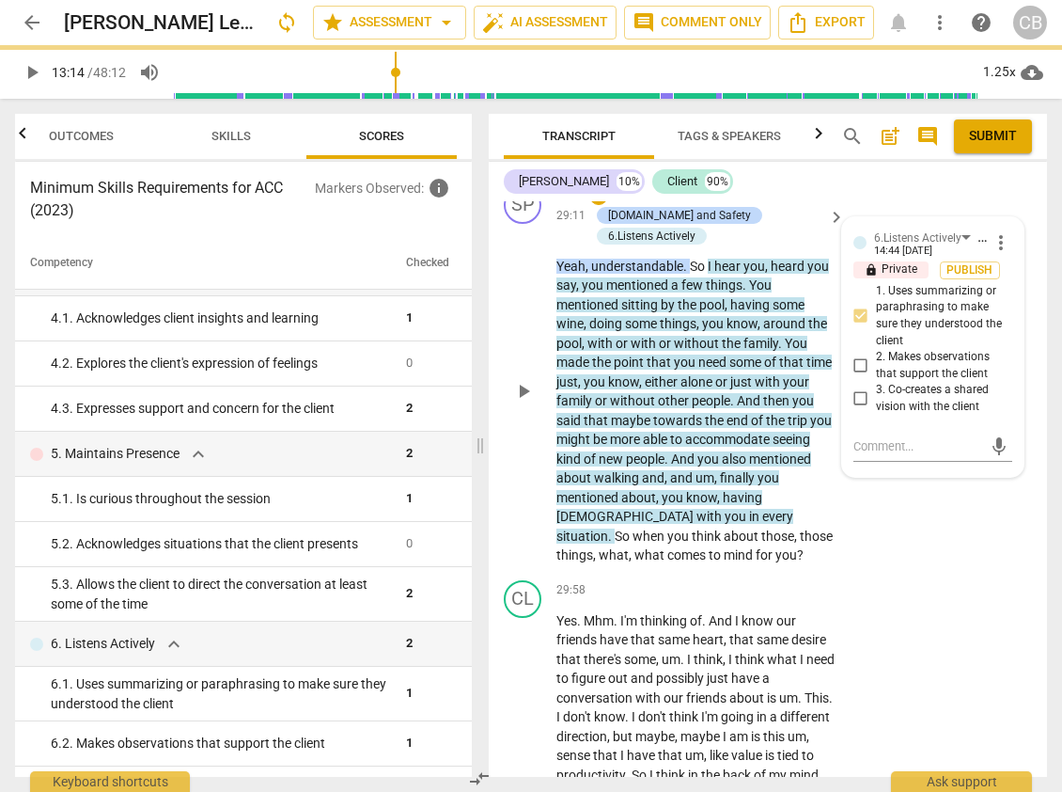
click at [858, 327] on input "1. Uses summarizing or paraphrasing to make sure they understood the client" at bounding box center [861, 316] width 30 height 23
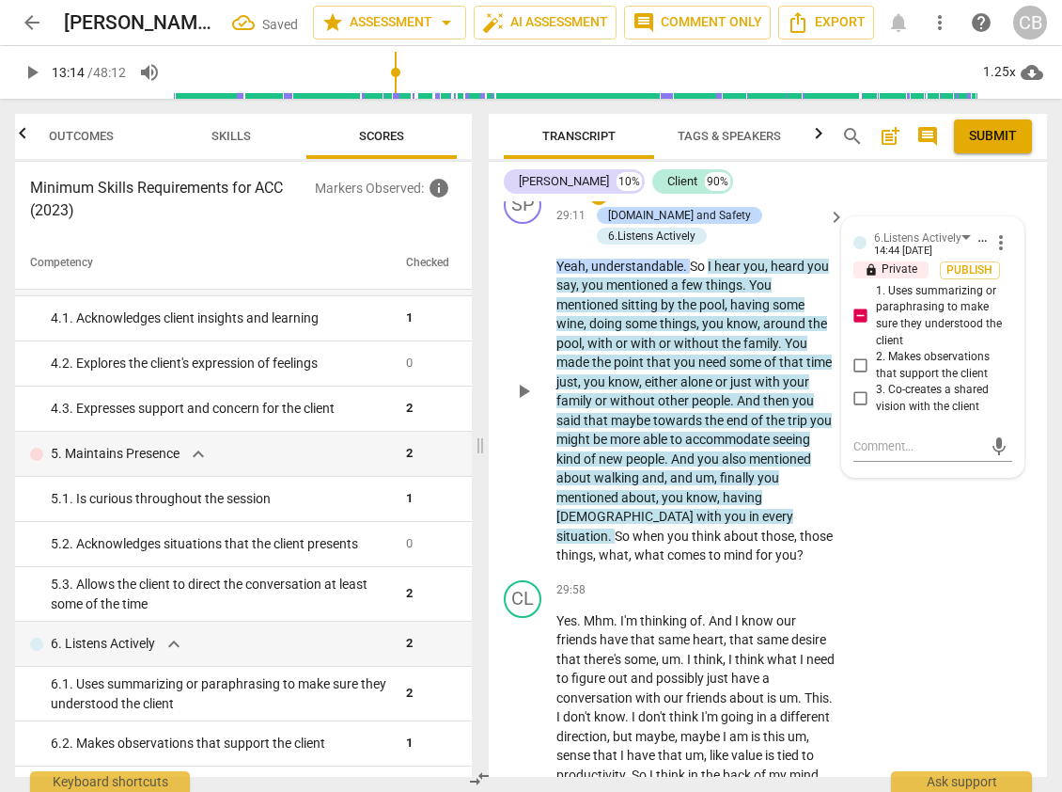
click at [856, 327] on input "1. Uses summarizing or paraphrasing to make sure they understood the client" at bounding box center [861, 316] width 30 height 23
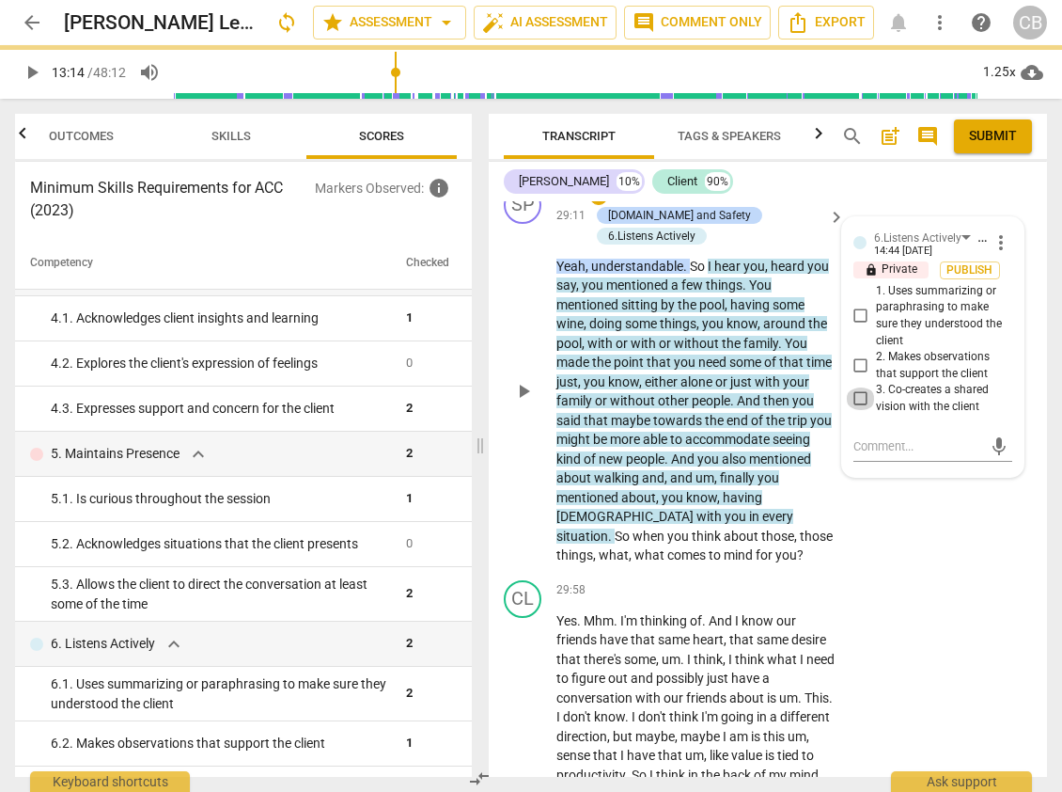
click at [857, 410] on input "3. Co-creates a shared vision with the client" at bounding box center [861, 398] width 30 height 23
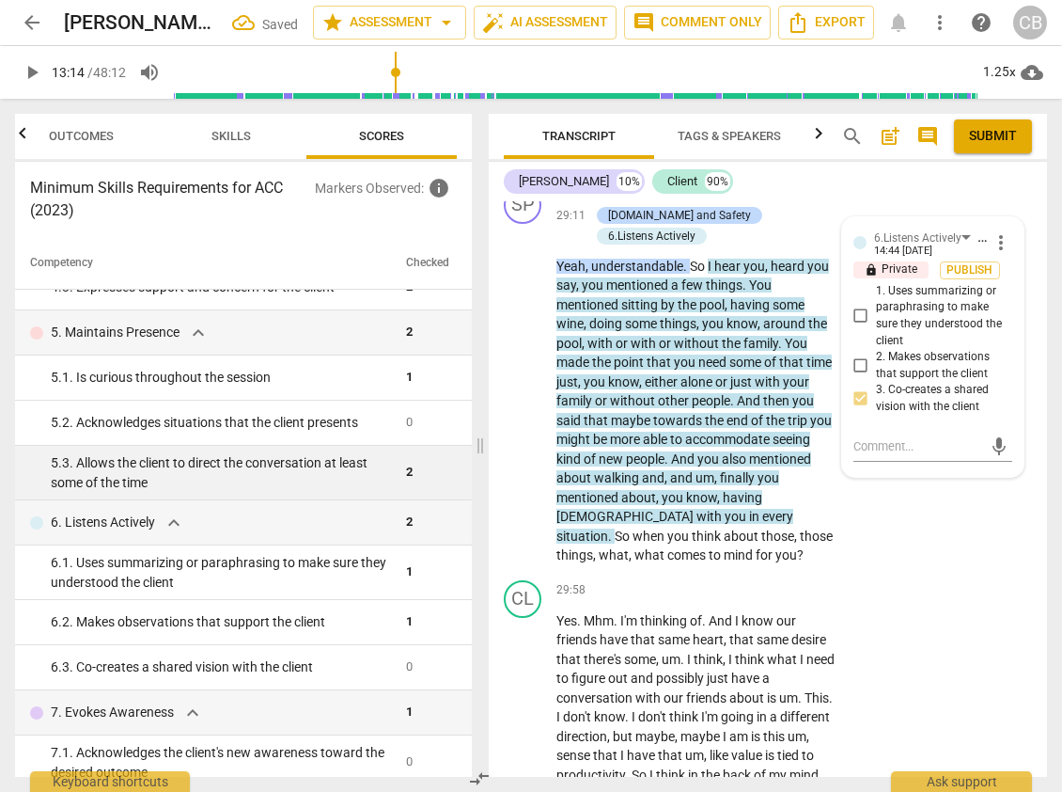
scroll to position [586, 0]
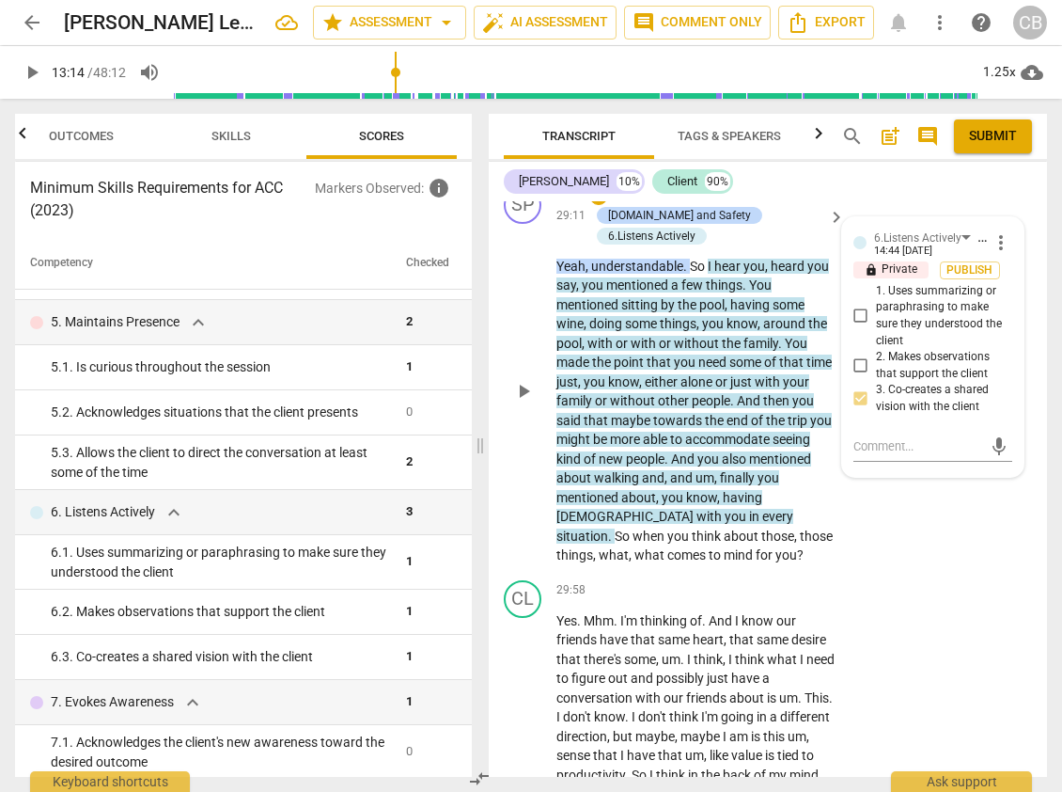
click at [855, 410] on input "3. Co-creates a shared vision with the client" at bounding box center [861, 398] width 30 height 23
click at [860, 410] on input "3. Co-creates a shared vision with the client" at bounding box center [861, 398] width 30 height 23
click at [923, 254] on span "more_vert" at bounding box center [1001, 242] width 23 height 23
click at [754, 424] on div at bounding box center [531, 396] width 1062 height 792
click at [702, 274] on span "So" at bounding box center [699, 266] width 18 height 15
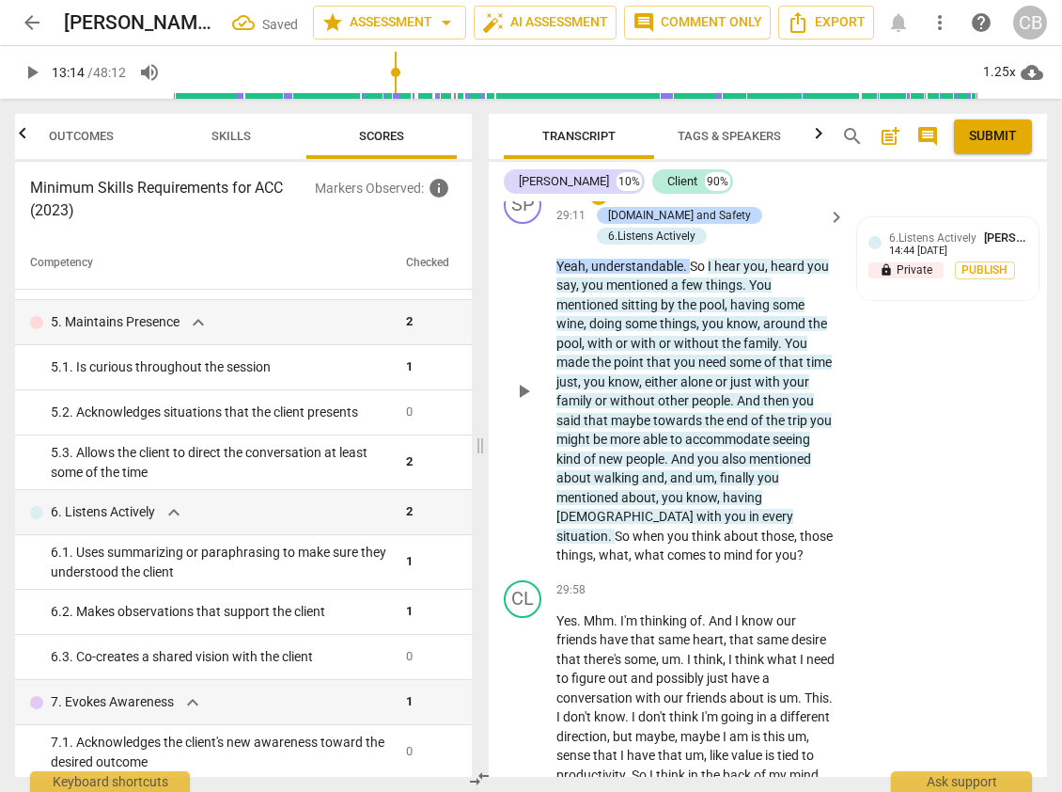
click at [709, 274] on span "I" at bounding box center [711, 266] width 7 height 15
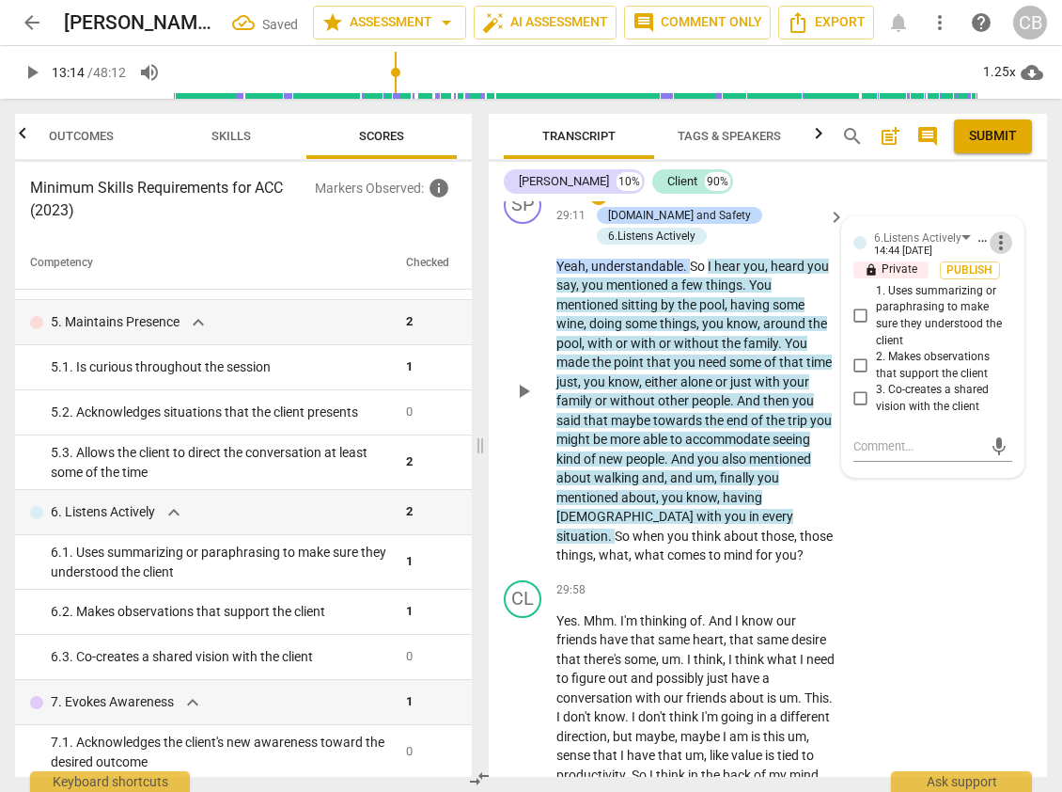
click at [923, 254] on span "more_vert" at bounding box center [1001, 242] width 23 height 23
click at [923, 369] on li "Delete" at bounding box center [1014, 374] width 65 height 36
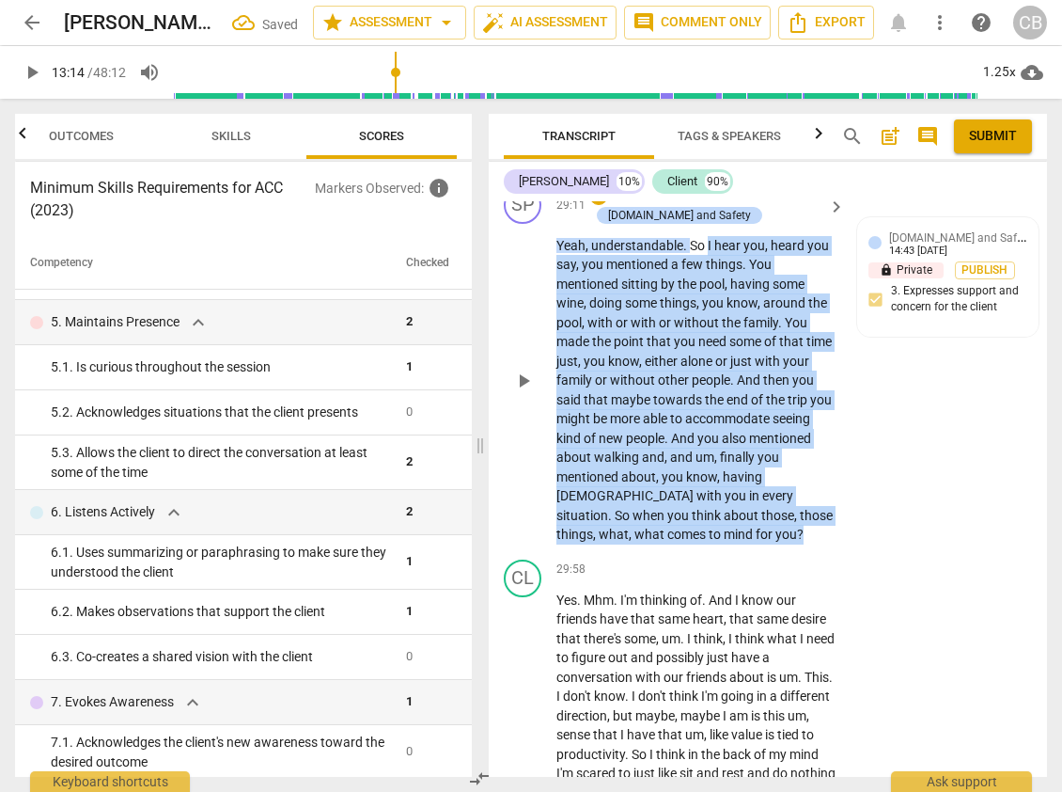
drag, startPoint x: 708, startPoint y: 338, endPoint x: 682, endPoint y: 623, distance: 287.0
click at [682, 544] on p "Yeah , understandable . So I hear you , heard you say , you mentioned a few thi…" at bounding box center [696, 390] width 279 height 308
click at [595, 205] on div "+" at bounding box center [599, 195] width 19 height 19
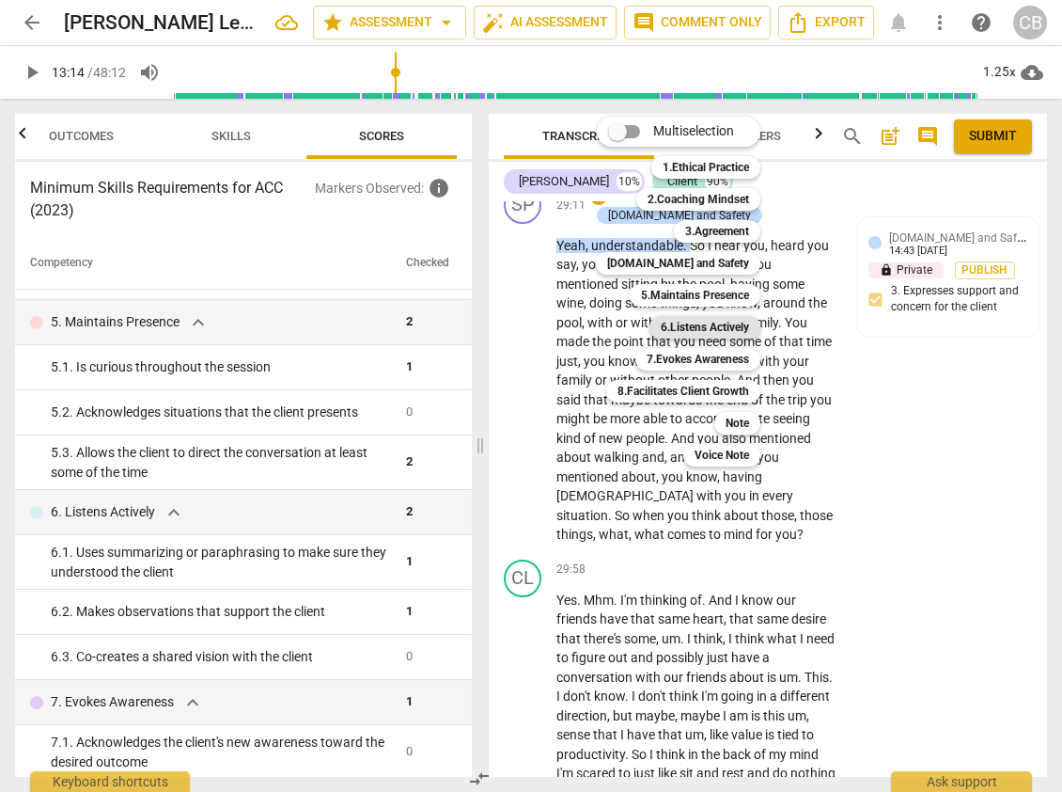
click at [694, 325] on b "6.Listens Actively" at bounding box center [705, 327] width 88 height 23
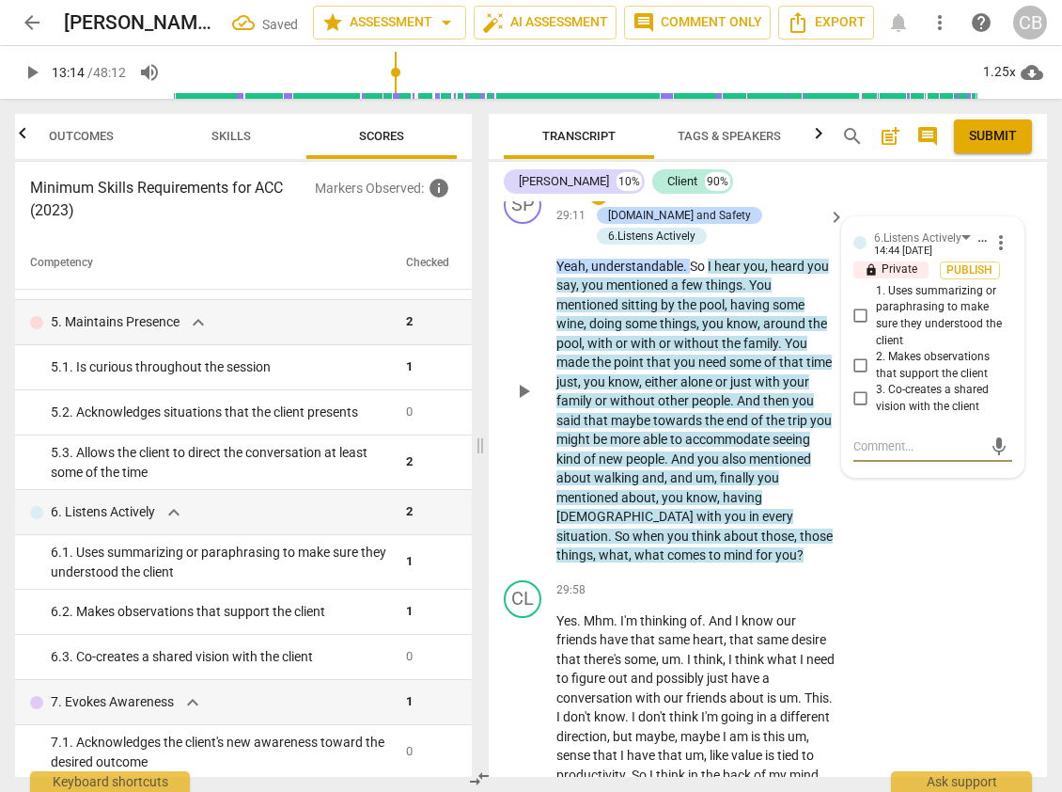
click at [860, 410] on input "3. Co-creates a shared vision with the client" at bounding box center [861, 398] width 30 height 23
click at [870, 455] on textarea at bounding box center [918, 446] width 129 height 18
paste textarea "The coach co-created through conversation, dialogue, or exploration that provid…"
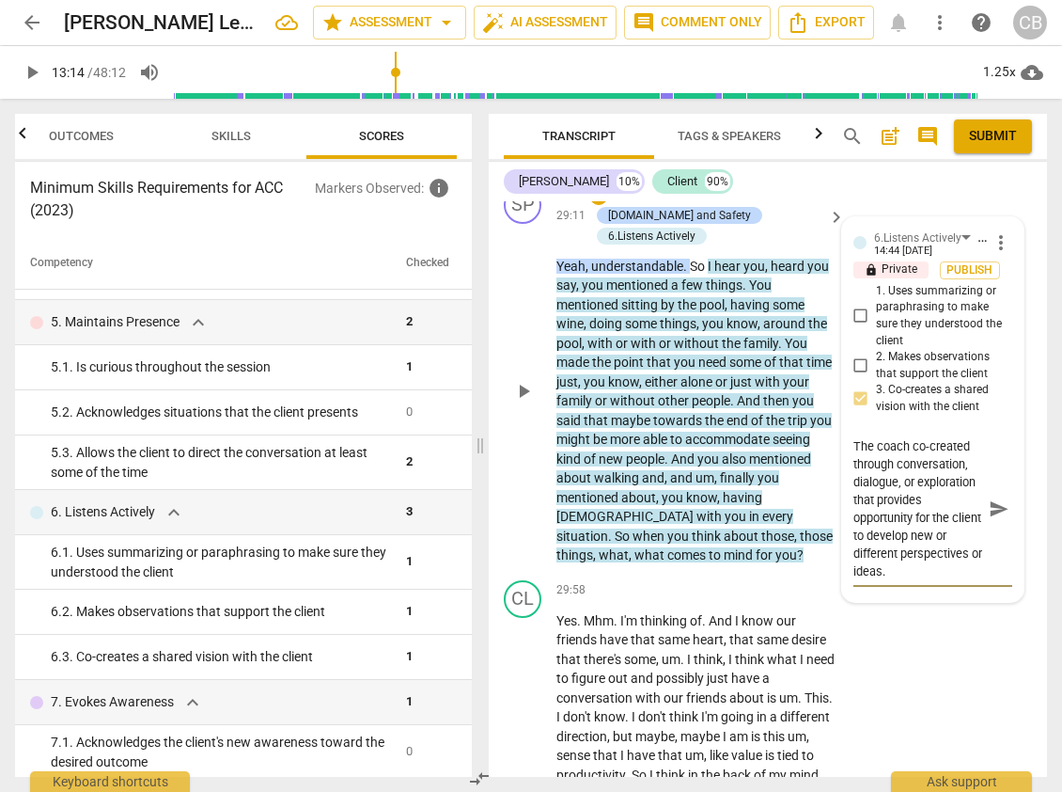
scroll to position [0, 0]
click at [892, 558] on textarea "The coach co-created through conversation, dialogue, or exploration that provid…" at bounding box center [918, 508] width 129 height 143
click at [923, 560] on textarea "The coach co-created through responsive dialogue conversation, dialogue, or exp…" at bounding box center [918, 508] width 129 height 143
click at [908, 580] on textarea "The coach co-created through responsive dialogue conversation, dialogue, or exp…" at bounding box center [918, 508] width 129 height 143
click at [915, 580] on textarea "The coach co-created through responsive dialogue conversation, dialogue, or exp…" at bounding box center [918, 508] width 129 height 143
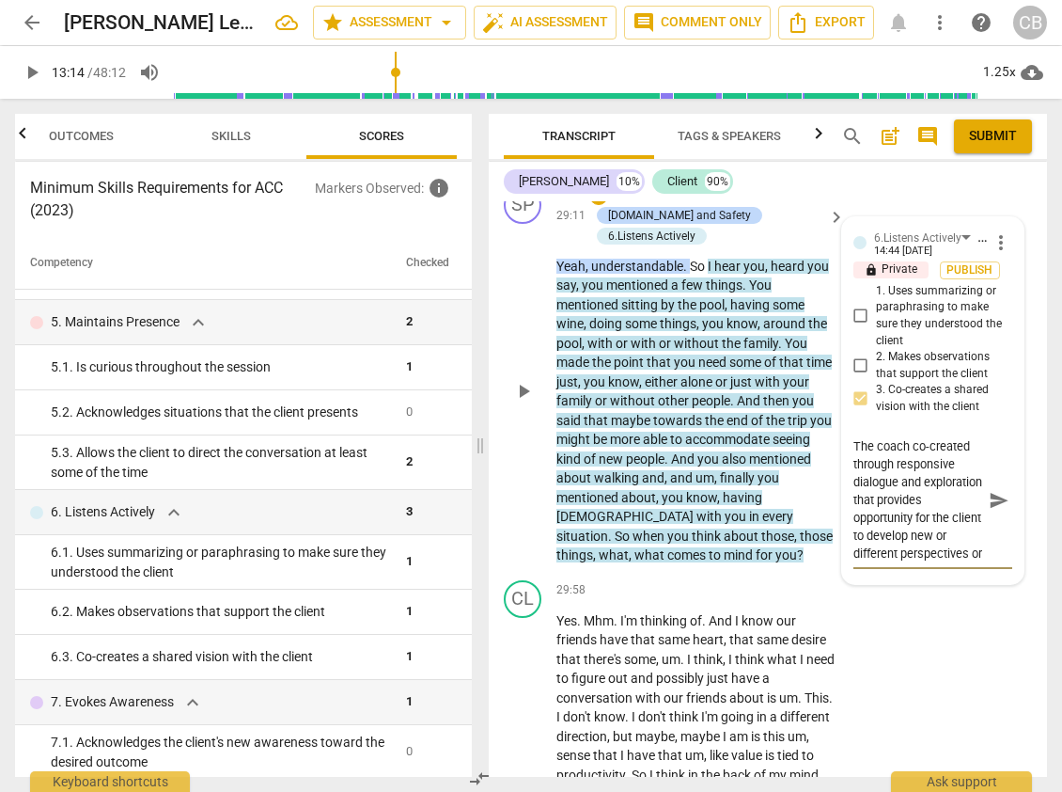
click at [908, 562] on textarea "The coach co-created through responsive dialogue and exploration that provides …" at bounding box center [918, 499] width 129 height 125
click at [923, 557] on textarea "The coach co-created through responsive dialogue and exploration that provides …" at bounding box center [918, 499] width 129 height 125
click at [923, 562] on textarea "The coach co-created through responsive dialogue and explorationprovides opport…" at bounding box center [918, 499] width 129 height 125
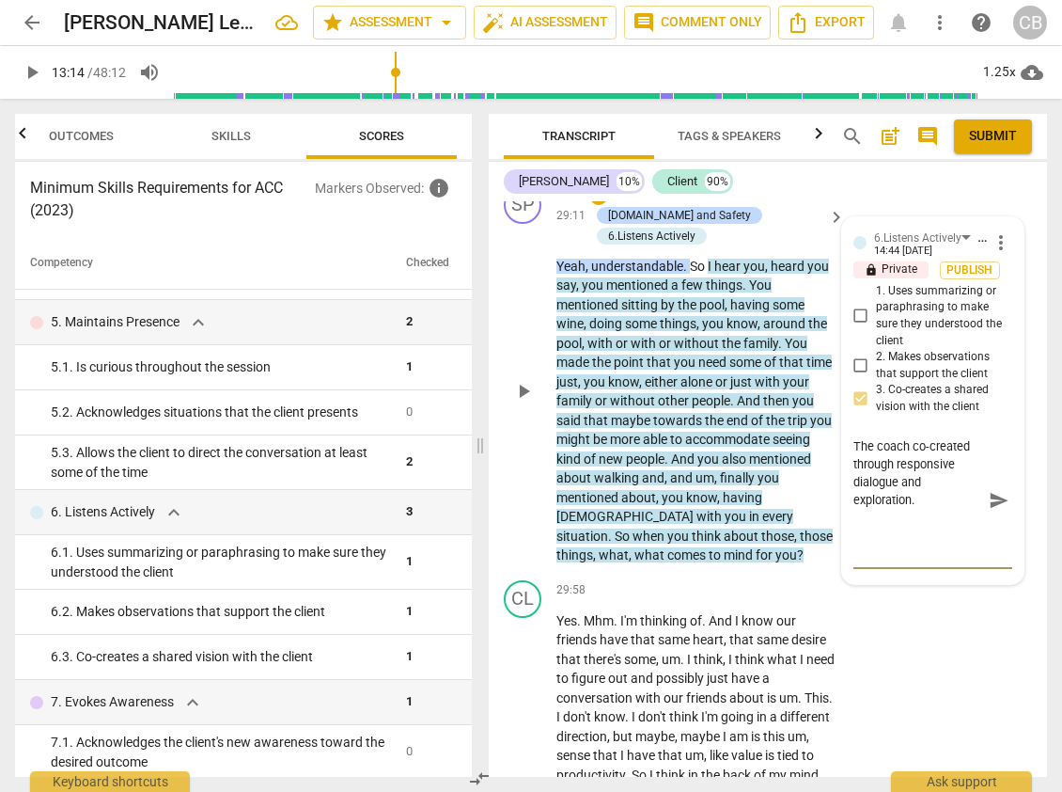
scroll to position [0, 0]
click at [923, 509] on textarea "The coach co-created through responsive dialogue and exploration." at bounding box center [918, 472] width 129 height 71
click at [897, 509] on textarea "The coach co-created through responsive dialogue and exploration." at bounding box center [918, 472] width 129 height 71
click at [911, 509] on textarea "The coach co-created through responsive dialogue, summary, and exploration." at bounding box center [918, 472] width 129 height 71
click at [894, 509] on textarea "The coach co-created through responsive dialogue, summary, and exploration." at bounding box center [918, 472] width 129 height 71
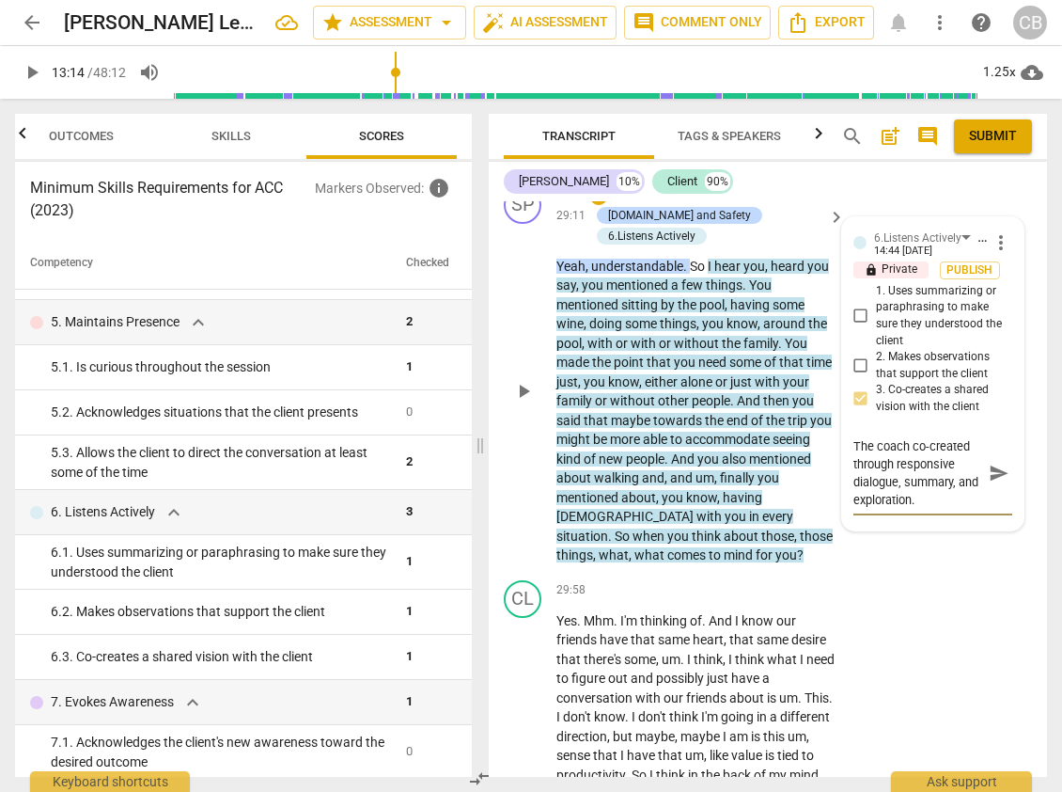
click at [923, 509] on textarea "The coach co-created through responsive dialogue, summary, and exploration." at bounding box center [918, 472] width 129 height 71
click at [899, 509] on textarea "The coach co-created through responsive dialogue, summary, and exploration." at bounding box center [918, 472] width 129 height 71
click at [903, 509] on textarea "The coach co-created through responsive summary, and exploration." at bounding box center [918, 472] width 129 height 71
click at [923, 509] on textarea "The coach co-created through responsive summary and exploration." at bounding box center [918, 472] width 129 height 71
click at [921, 509] on textarea "The coach co-created through responsive summary and further exploration." at bounding box center [918, 472] width 129 height 71
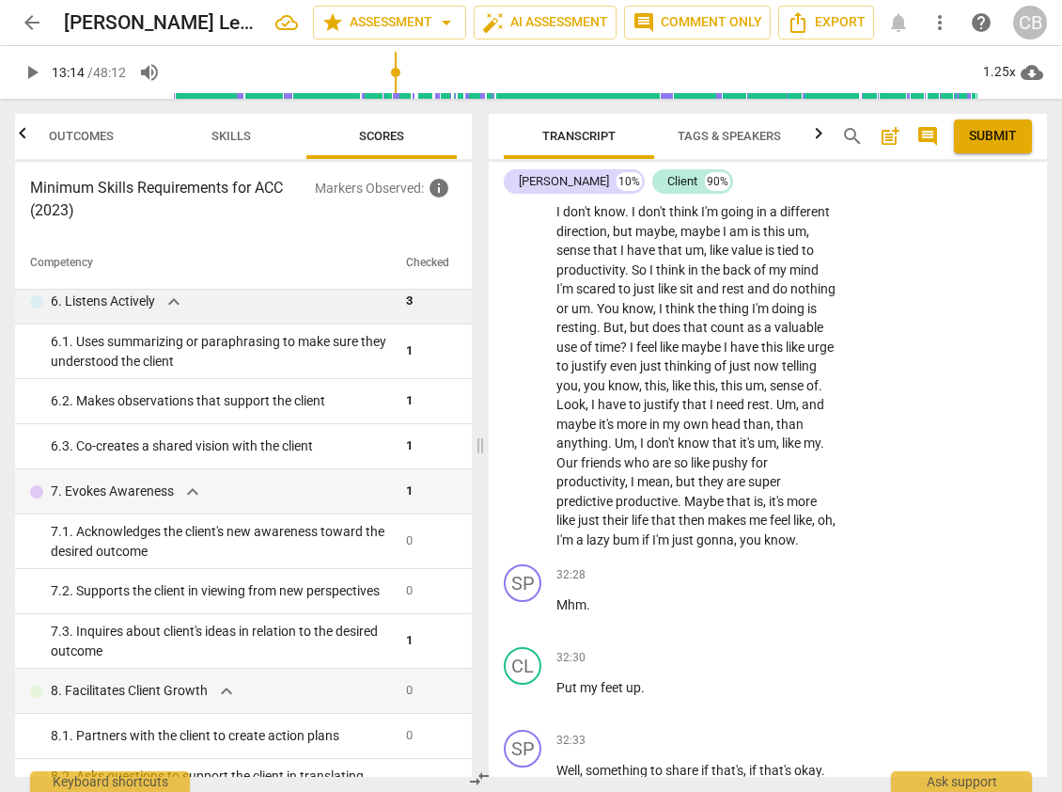
scroll to position [9103, 0]
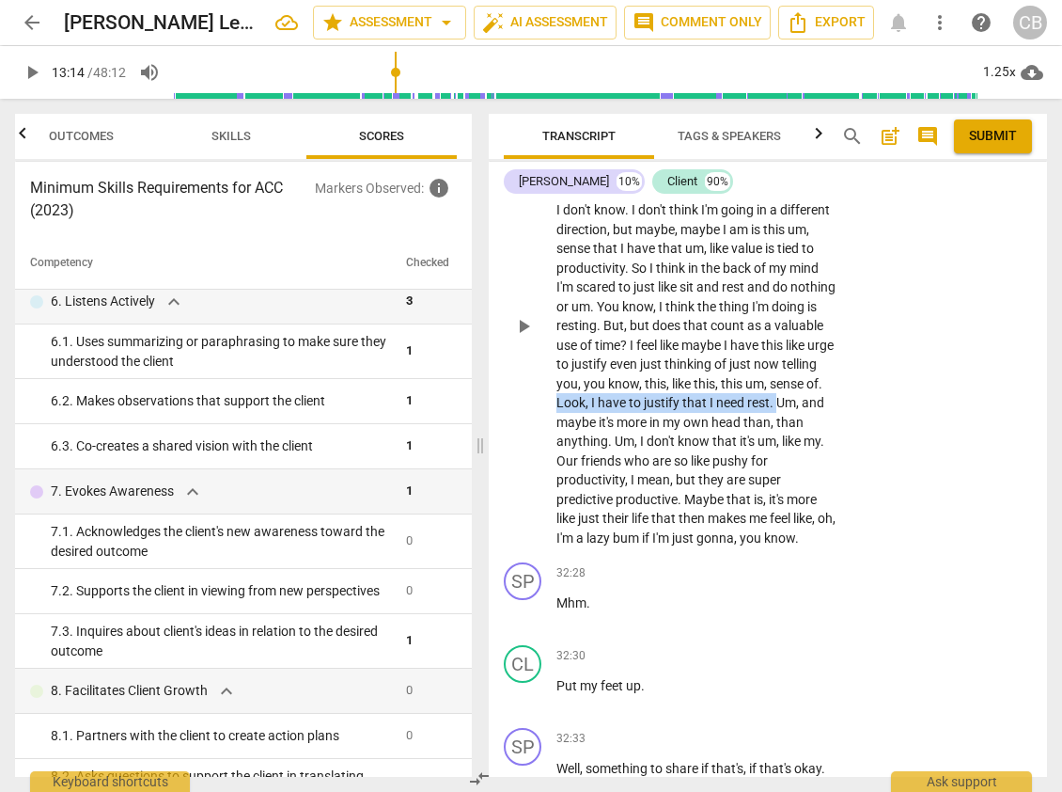
drag, startPoint x: 640, startPoint y: 497, endPoint x: 586, endPoint y: 516, distance: 57.7
click at [586, 516] on p "Yes . Mhm . I'm thinking of . And I know our friends have that same heart , tha…" at bounding box center [696, 326] width 279 height 444
copy p "Look , I have to justify that I need rest ."
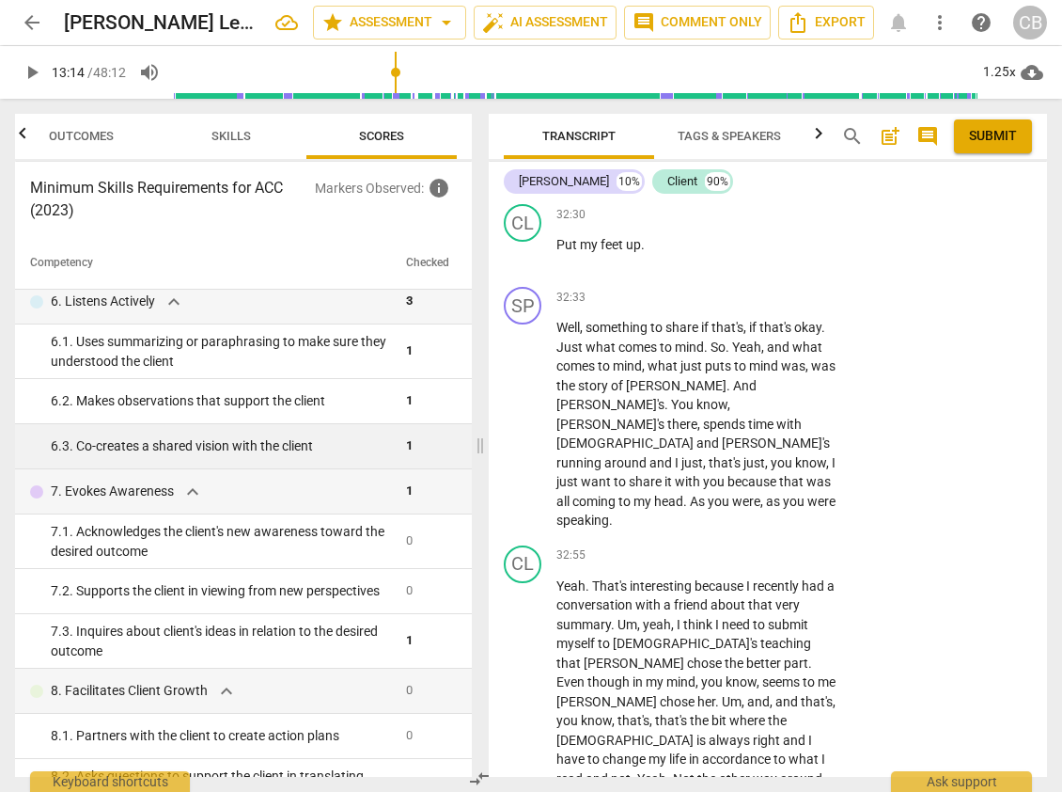
scroll to position [9551, 0]
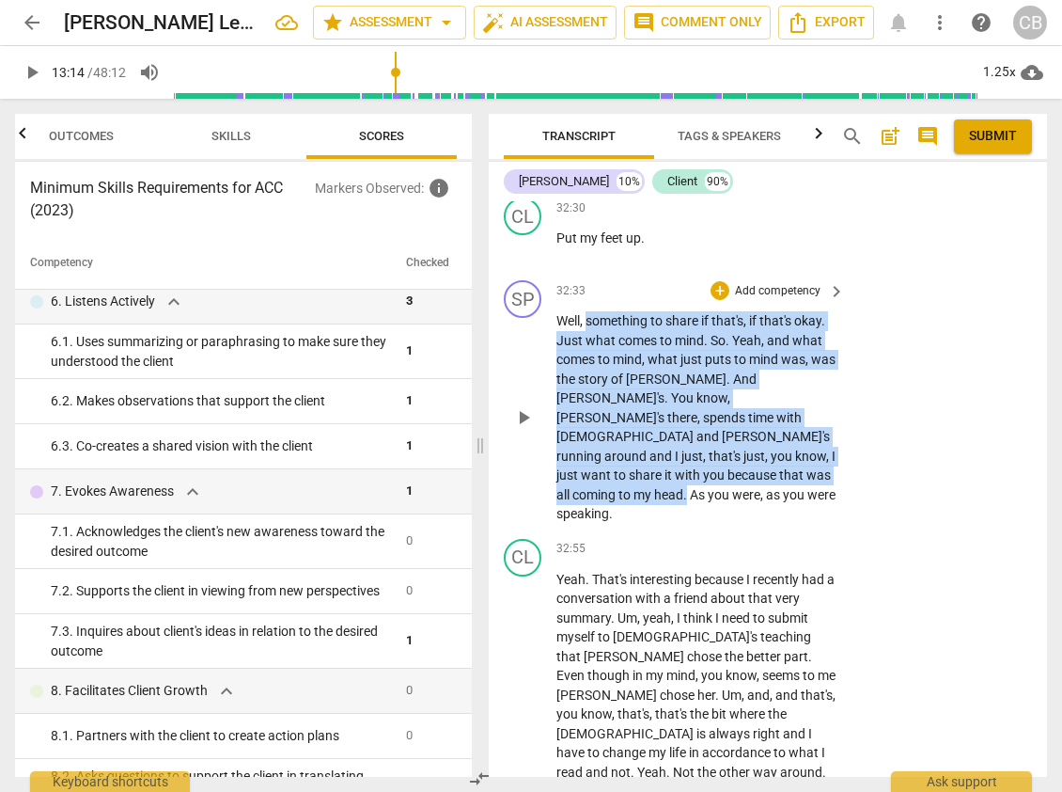
drag, startPoint x: 588, startPoint y: 417, endPoint x: 792, endPoint y: 554, distance: 245.9
click at [792, 524] on p "Well , something to share if that's , if that's okay . Just what comes to mind …" at bounding box center [696, 417] width 279 height 212
click at [720, 300] on div "+" at bounding box center [720, 290] width 19 height 19
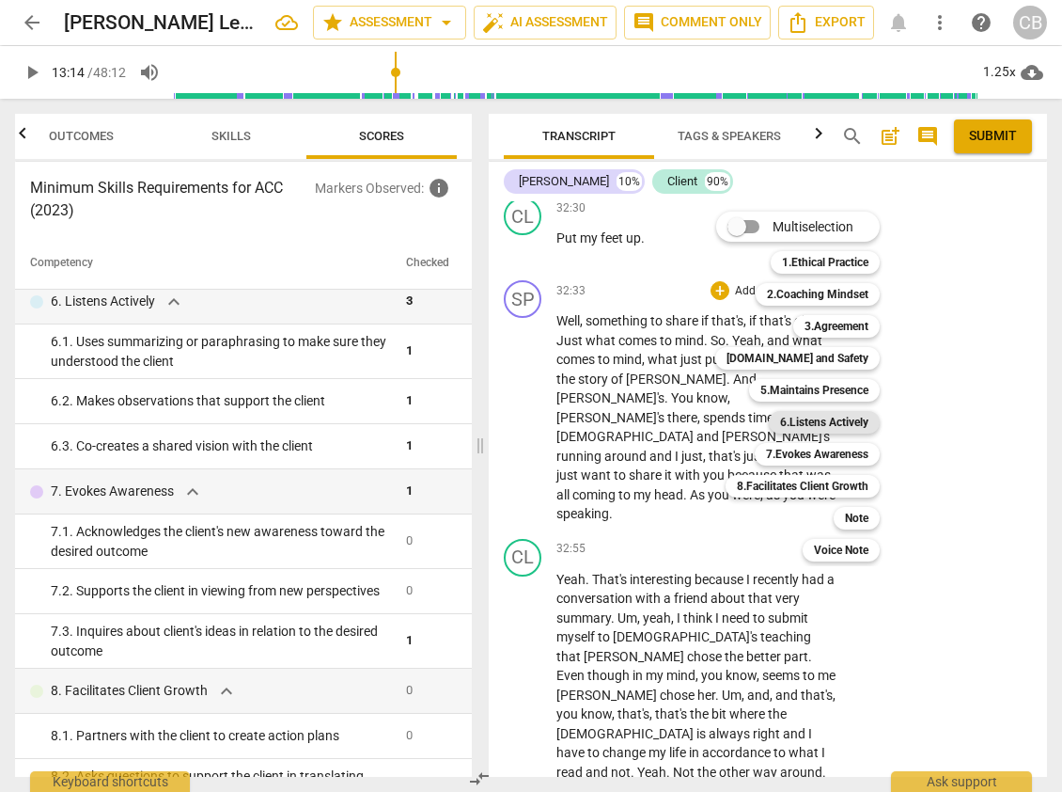
click at [813, 421] on b "6.Listens Actively" at bounding box center [824, 422] width 88 height 23
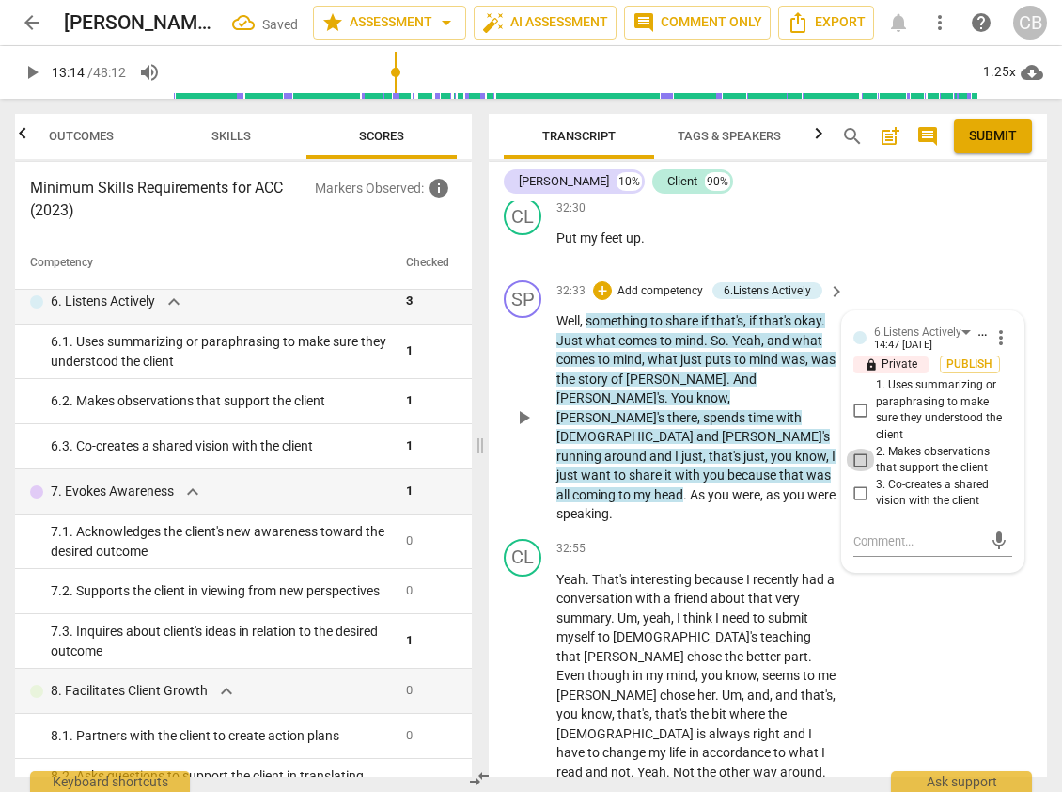
click at [858, 471] on input "2. Makes observations that support the client" at bounding box center [861, 459] width 30 height 23
click at [896, 550] on textarea at bounding box center [918, 541] width 129 height 18
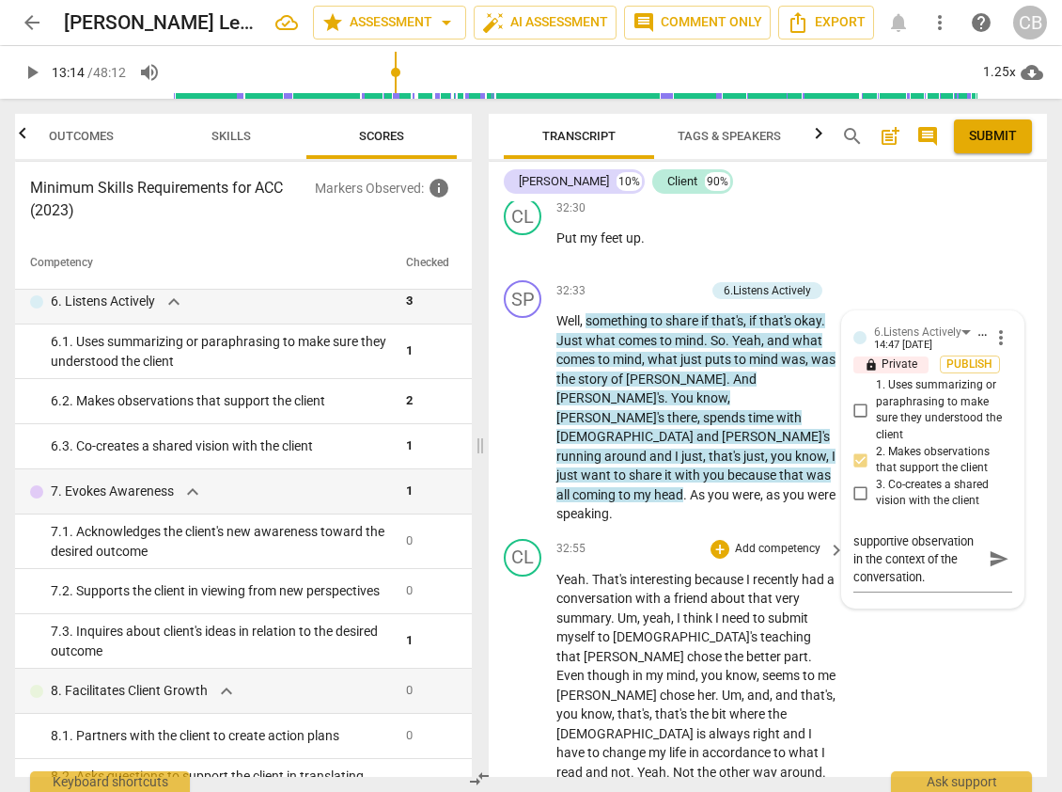
click at [877, 724] on div "CL play_arrow pause 32:55 + Add competency keyboard_arrow_right Yeah . That's i…" at bounding box center [768, 785] width 558 height 509
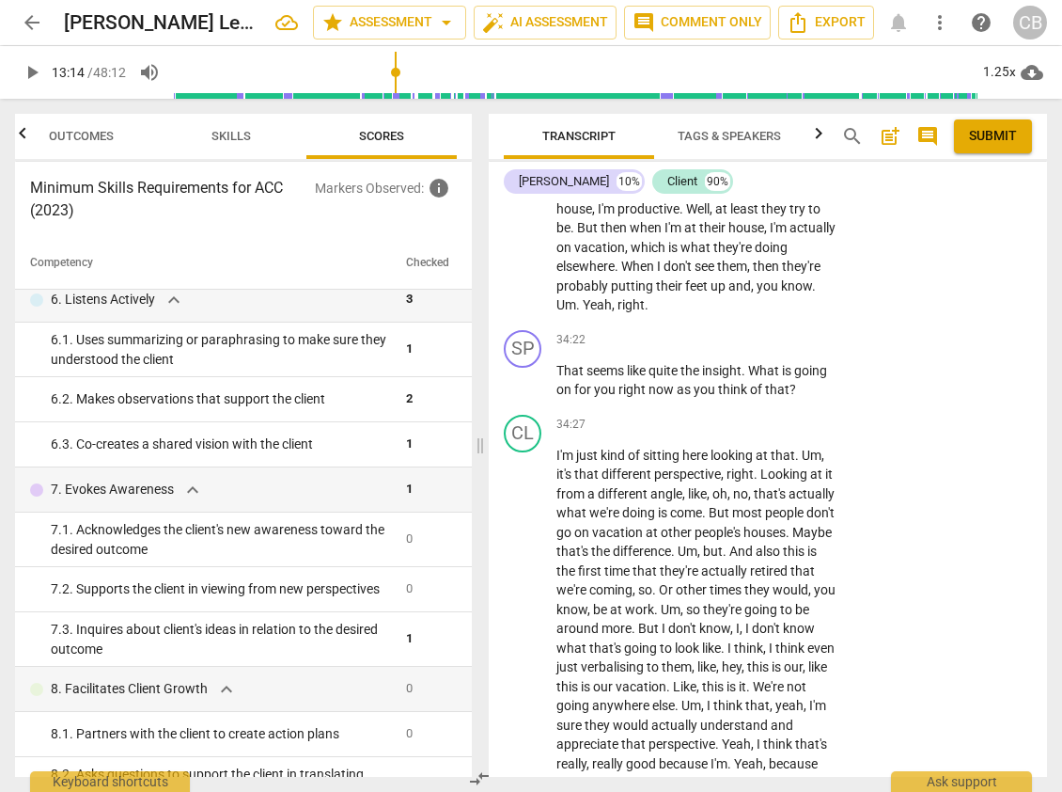
scroll to position [10284, 0]
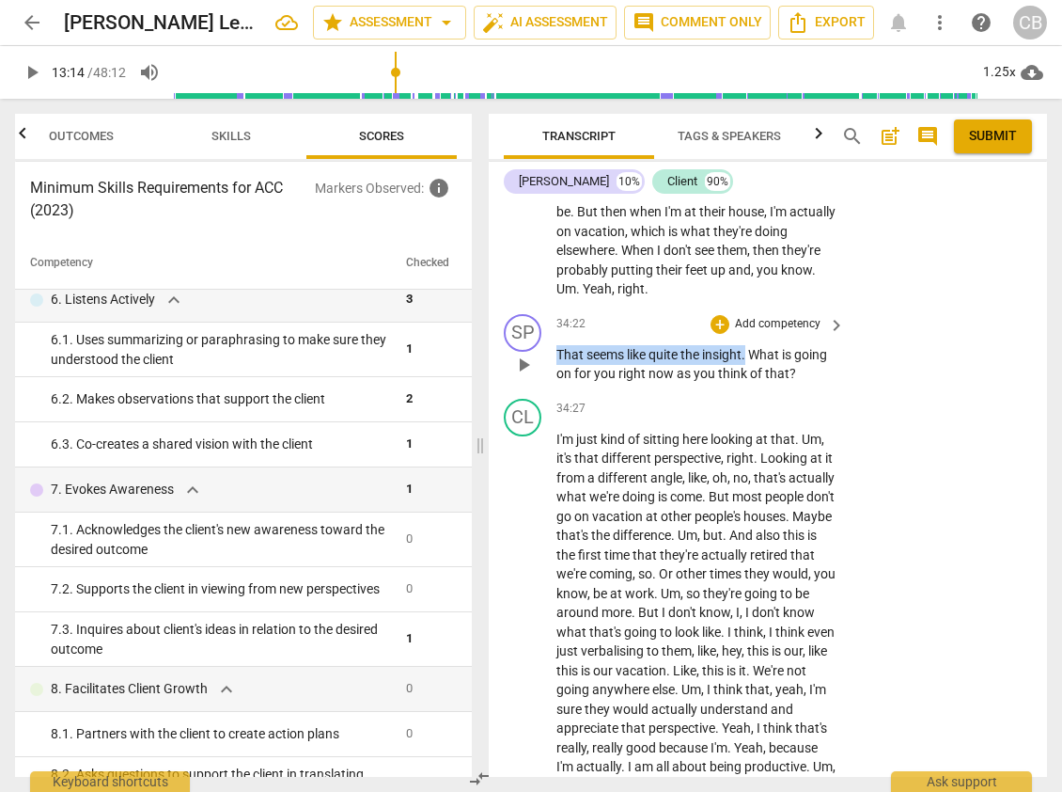
drag, startPoint x: 556, startPoint y: 372, endPoint x: 749, endPoint y: 374, distance: 193.7
click at [749, 374] on p "That seems like quite the insight . What is going on for you right now as you t…" at bounding box center [696, 364] width 279 height 39
click at [717, 334] on div "+" at bounding box center [720, 324] width 19 height 19
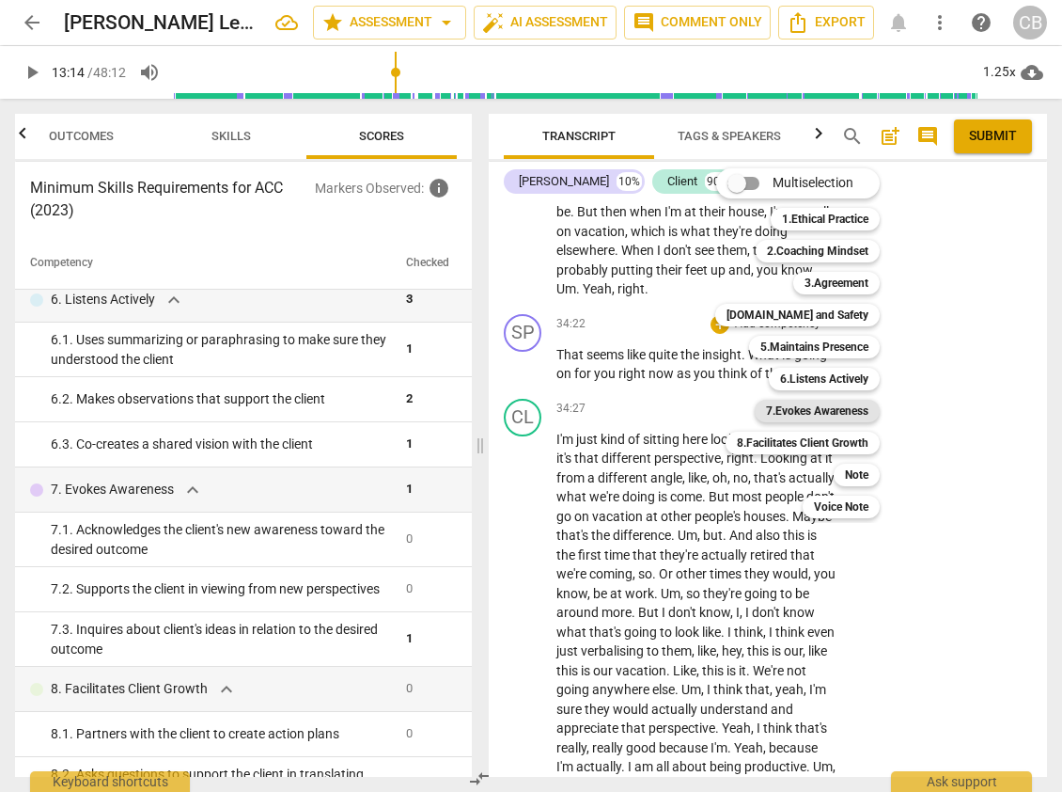
click at [841, 405] on b "7.Evokes Awareness" at bounding box center [817, 411] width 102 height 23
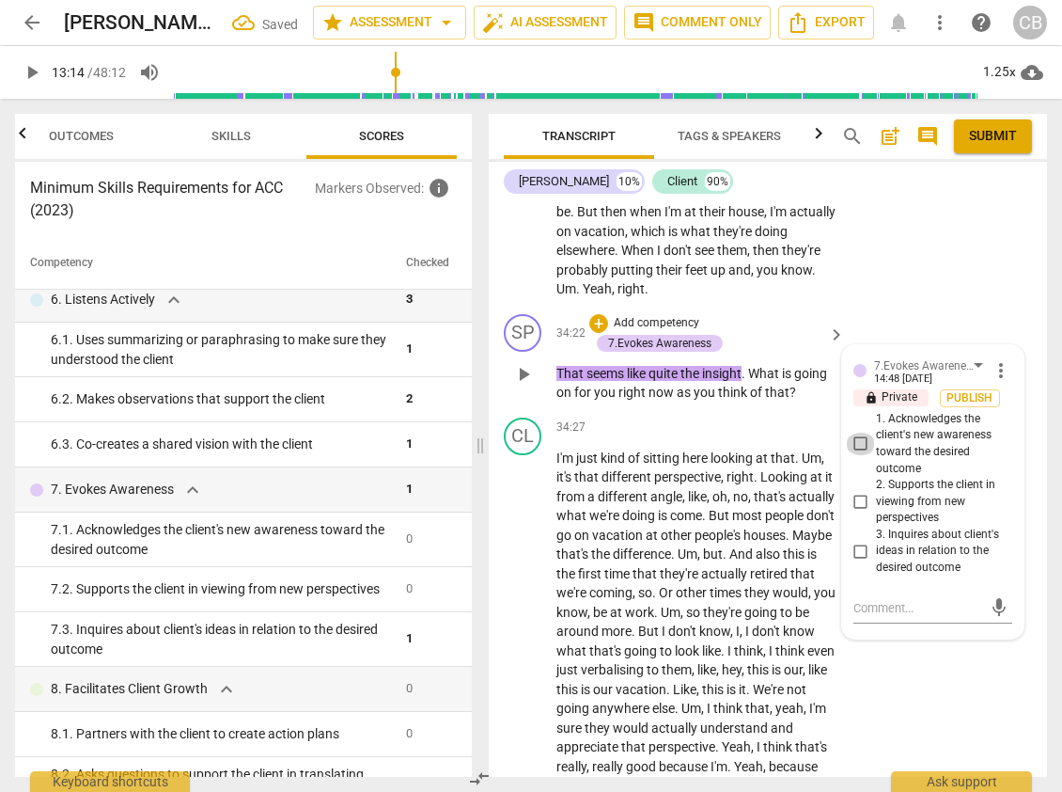
click at [853, 455] on input "1. Acknowledges the client's new awareness toward the desired outcome" at bounding box center [861, 443] width 30 height 23
click at [888, 696] on div "CL play_arrow pause 34:27 + Add competency keyboard_arrow_right I'm just kind o…" at bounding box center [768, 751] width 558 height 683
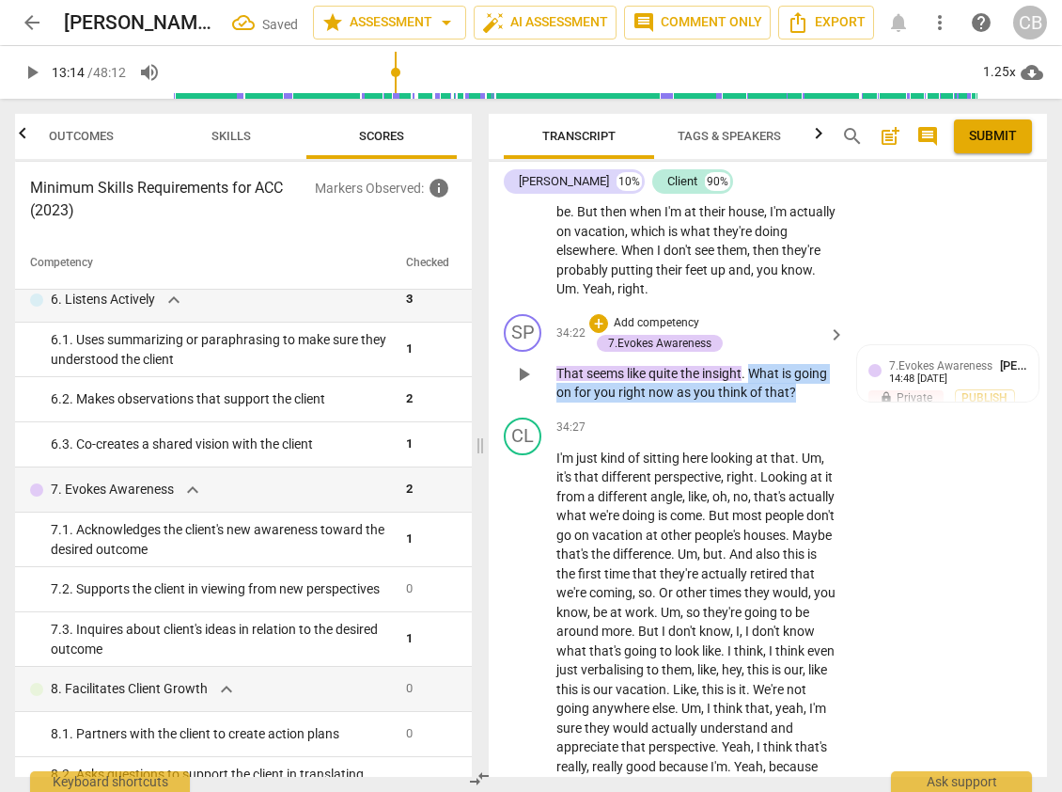
drag, startPoint x: 756, startPoint y: 388, endPoint x: 811, endPoint y: 417, distance: 62.2
click at [811, 402] on p "That seems like quite the insight . What is going on for you right now as you t…" at bounding box center [696, 383] width 279 height 39
click at [590, 333] on div "+" at bounding box center [599, 323] width 19 height 19
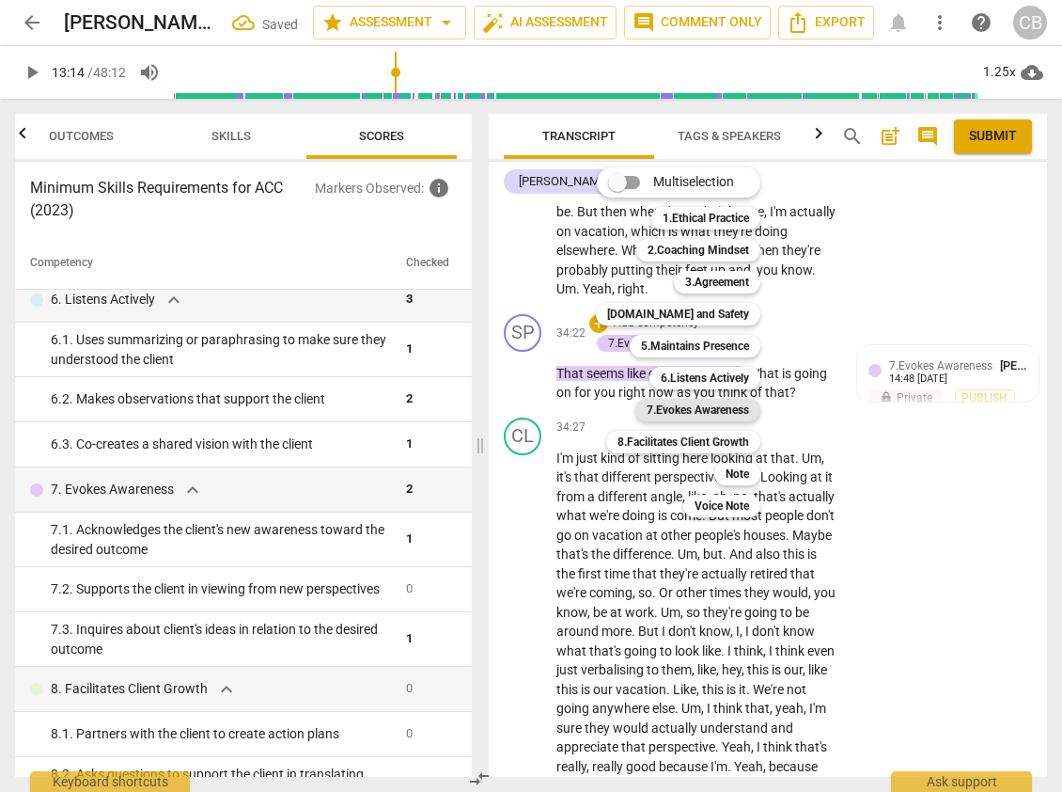
click at [689, 406] on b "7.Evokes Awareness" at bounding box center [698, 410] width 102 height 23
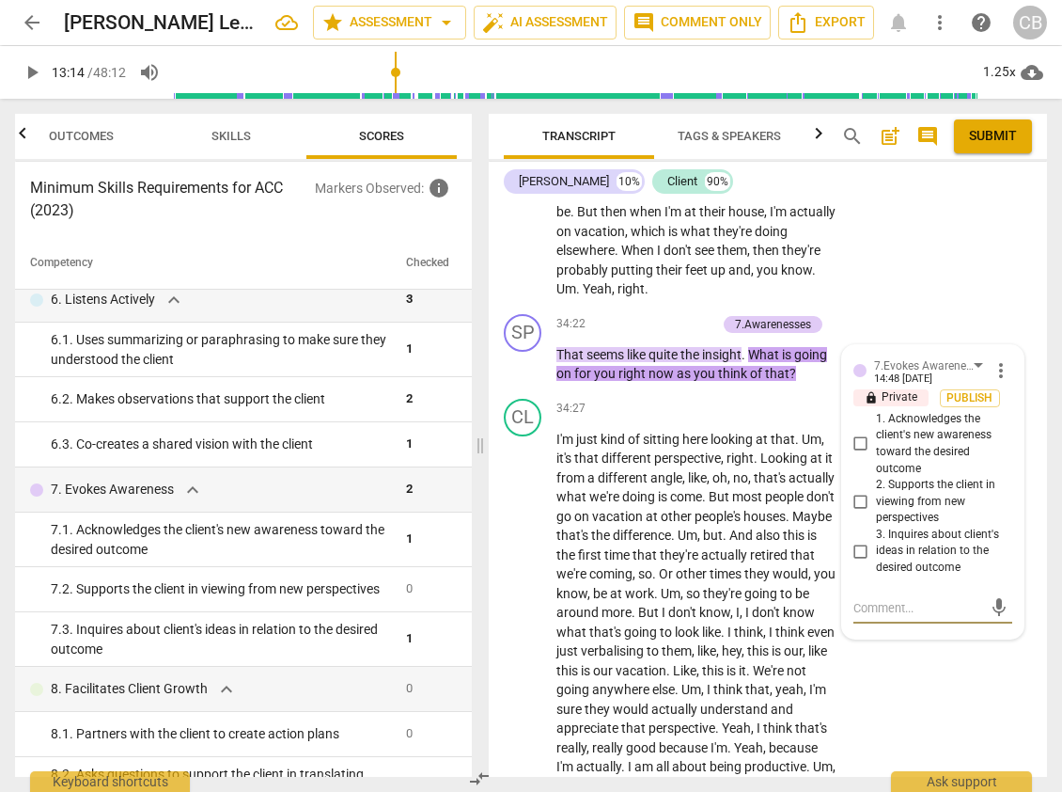
click at [901, 307] on div "CL play_arrow pause 32:55 + Add competency keyboard_arrow_right Yeah . That's i…" at bounding box center [768, 52] width 558 height 509
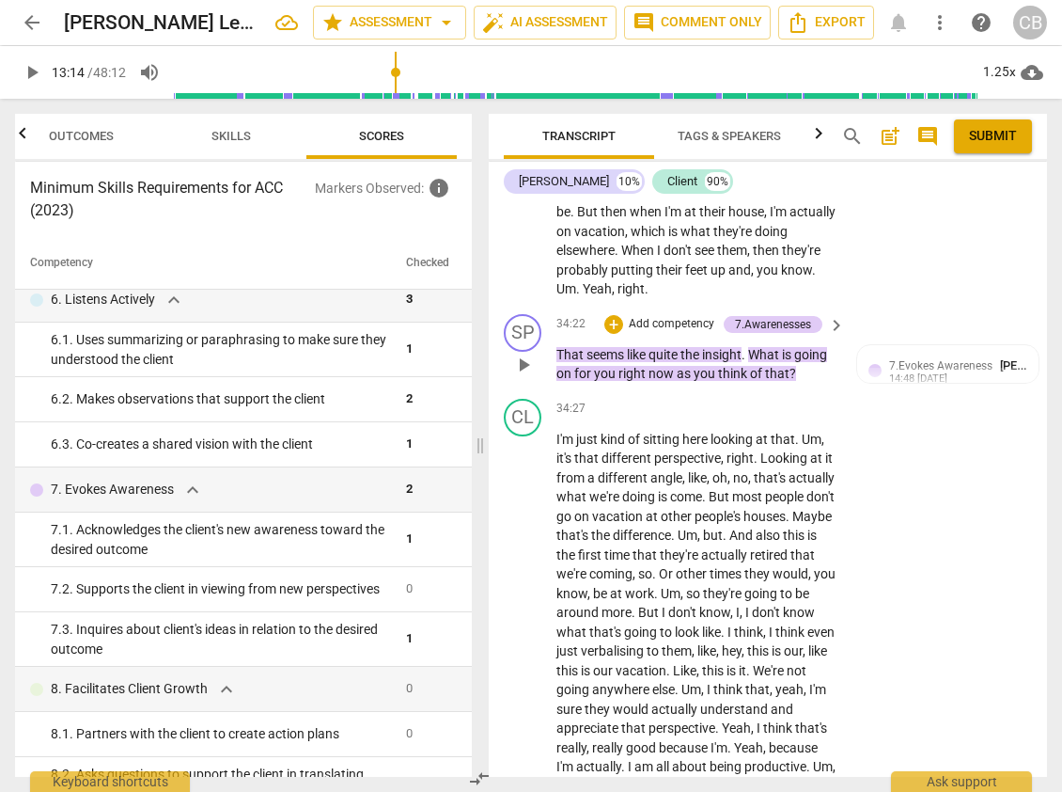
click at [780, 362] on span "What" at bounding box center [765, 354] width 34 height 15
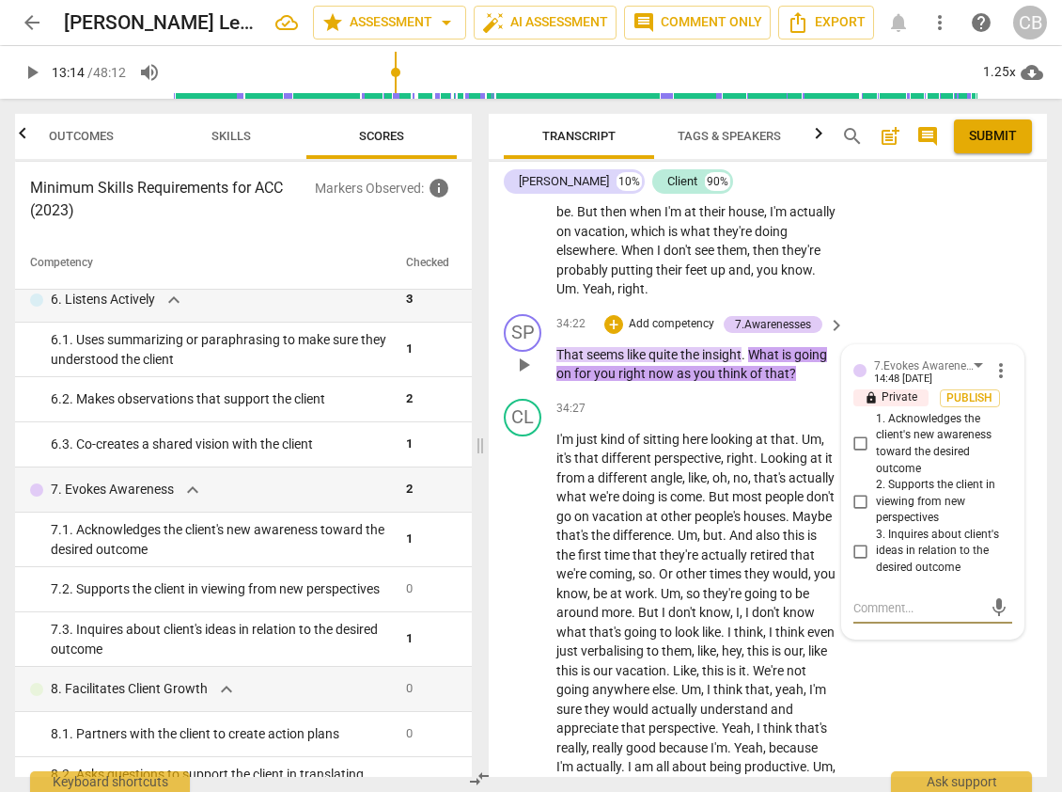
click at [923, 382] on span "more_vert" at bounding box center [1001, 370] width 23 height 23
click at [923, 427] on li "Delete" at bounding box center [1014, 425] width 65 height 36
click at [855, 512] on input "2. Supports the client in viewing from new perspectives" at bounding box center [861, 501] width 30 height 23
click at [883, 617] on textarea at bounding box center [918, 608] width 129 height 18
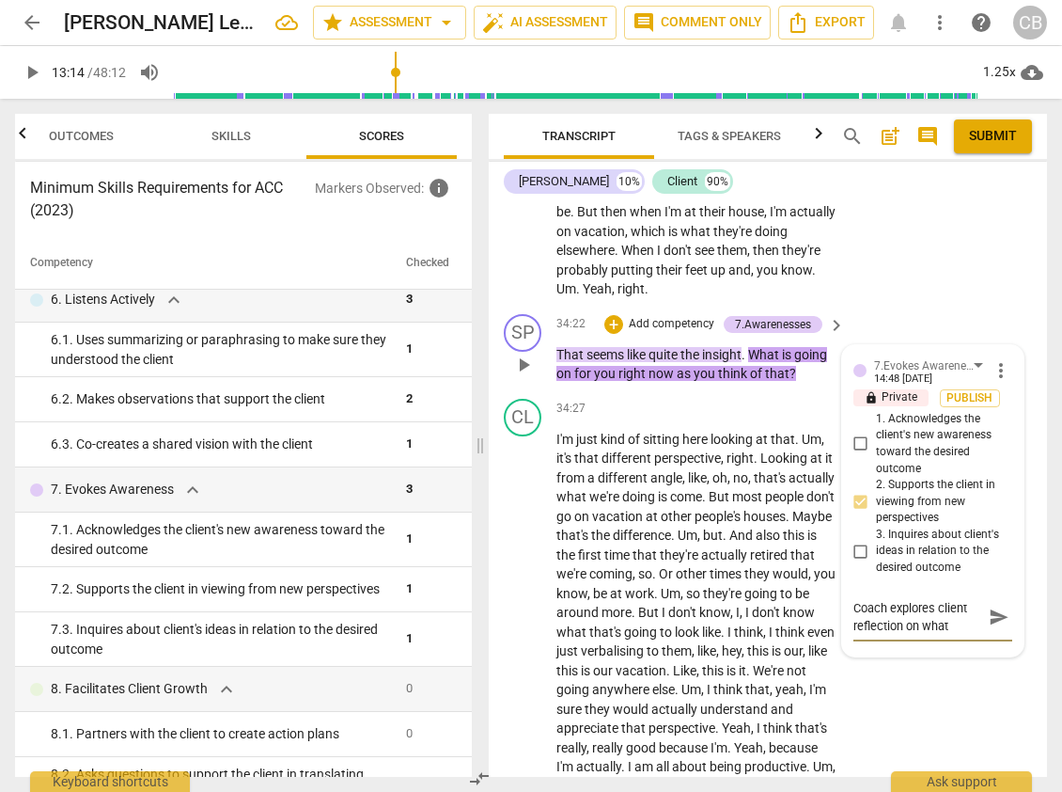
click at [854, 625] on textarea "Coach explores client reflection on what" at bounding box center [918, 617] width 129 height 36
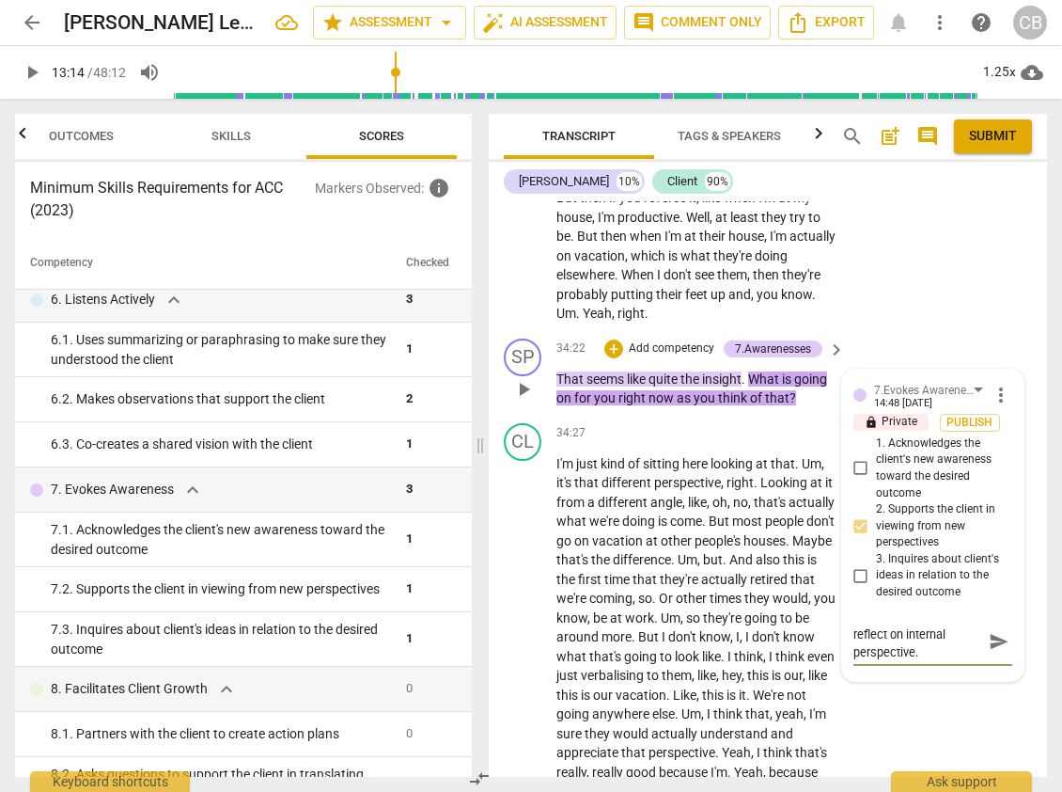
scroll to position [10322, 0]
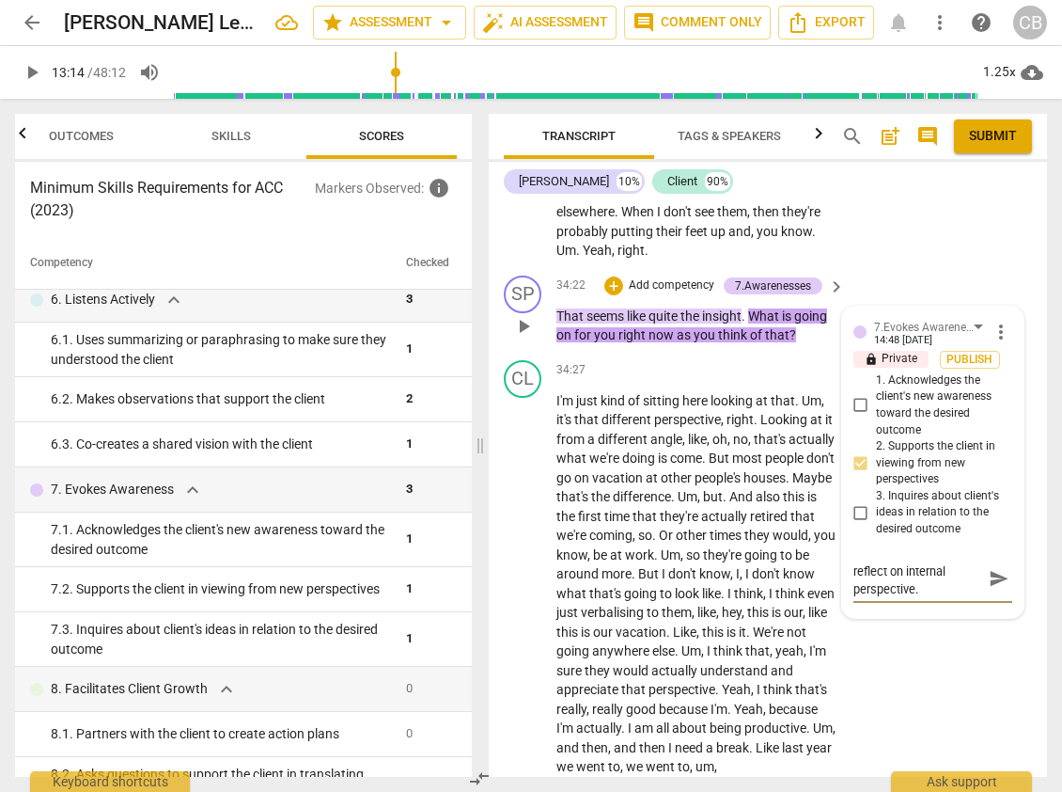
click at [917, 594] on textarea "Coach invites client to reflect on internal perspective." at bounding box center [918, 578] width 129 height 36
click at [923, 590] on textarea "Coach invites client to reflect on internal perspective." at bounding box center [918, 578] width 129 height 36
click at [904, 589] on textarea "Coach invites client to reflect on internal perspective." at bounding box center [918, 578] width 129 height 36
click at [904, 661] on div "CL play_arrow pause 34:27 + Add competency keyboard_arrow_right I'm just kind o…" at bounding box center [768, 694] width 558 height 683
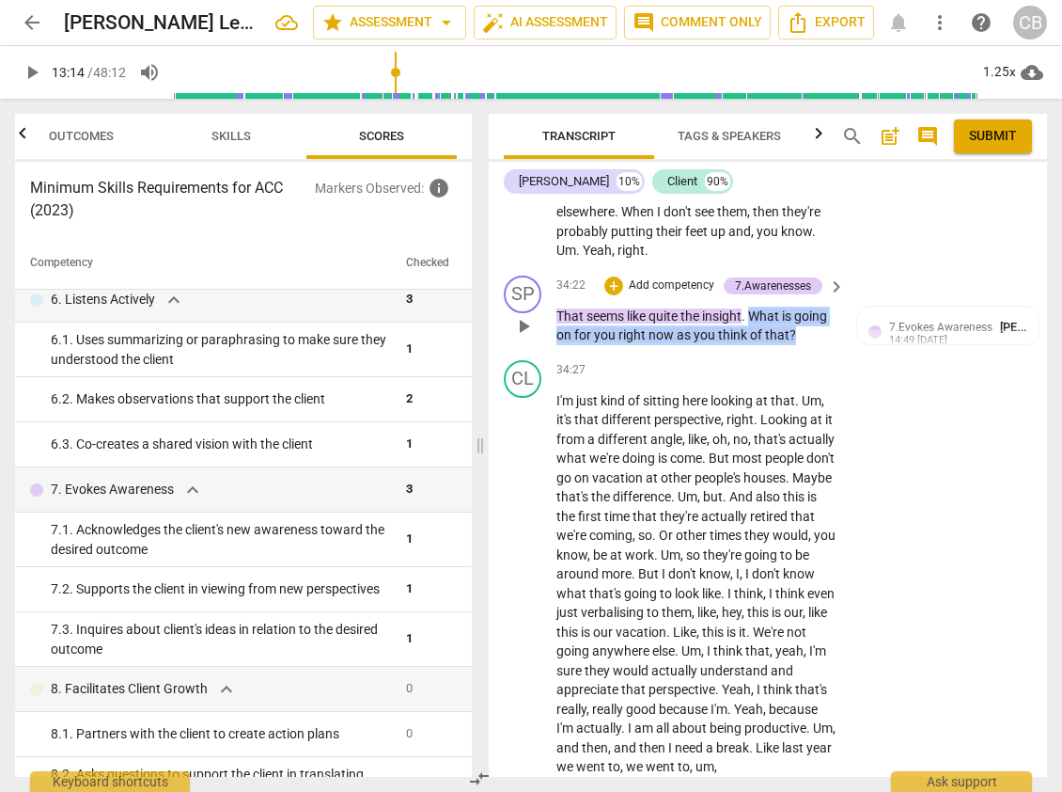
drag, startPoint x: 754, startPoint y: 332, endPoint x: 809, endPoint y: 362, distance: 62.3
click at [809, 345] on p "That seems like quite the insight . What is going on for you right now as you t…" at bounding box center [696, 326] width 279 height 39
click at [607, 295] on div "+" at bounding box center [614, 285] width 19 height 19
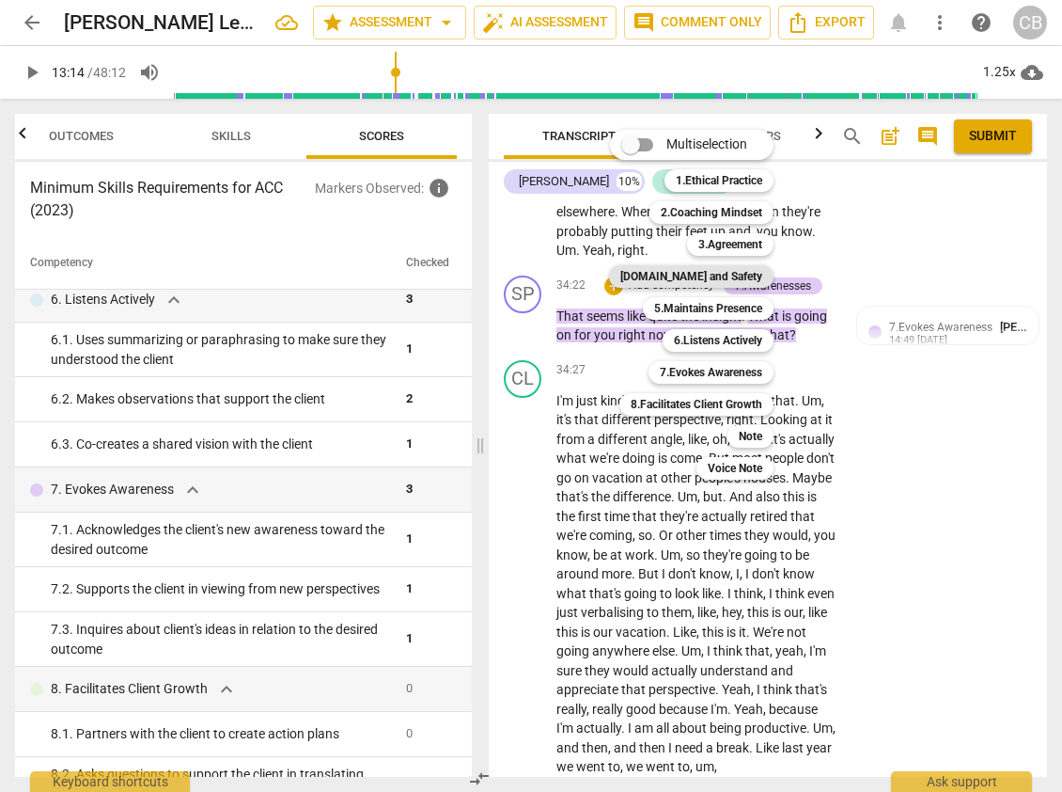
click at [715, 273] on b "[DOMAIN_NAME] and Safety" at bounding box center [692, 276] width 142 height 23
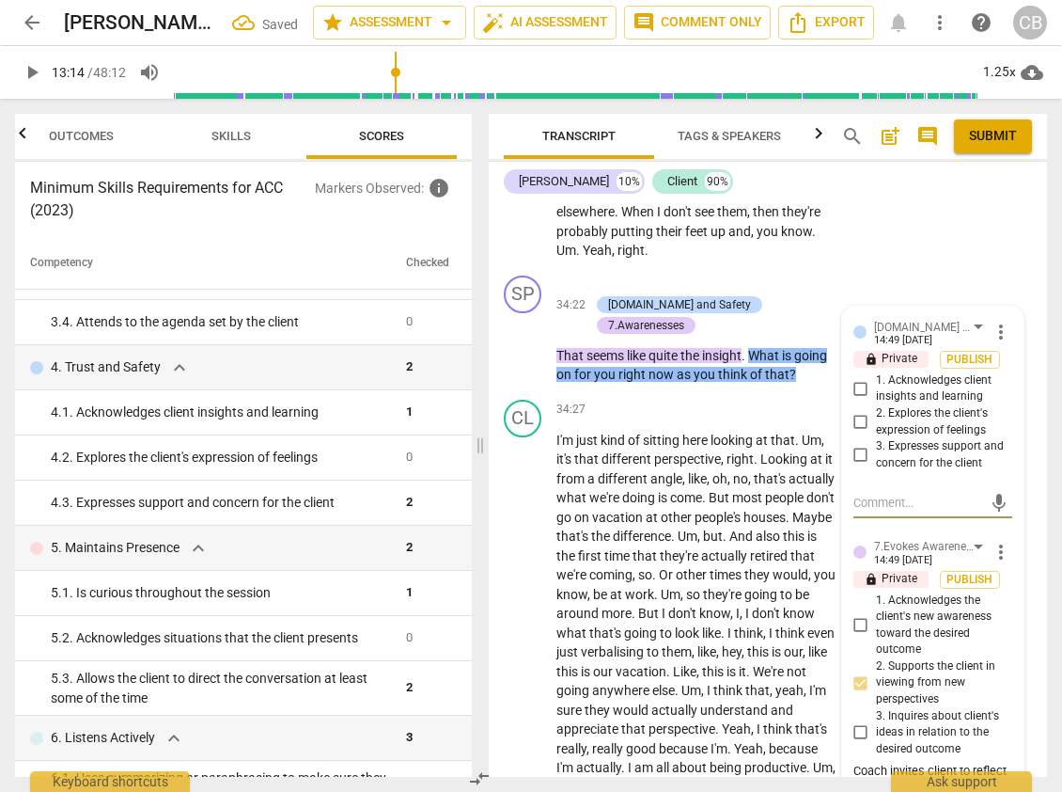
scroll to position [354, 0]
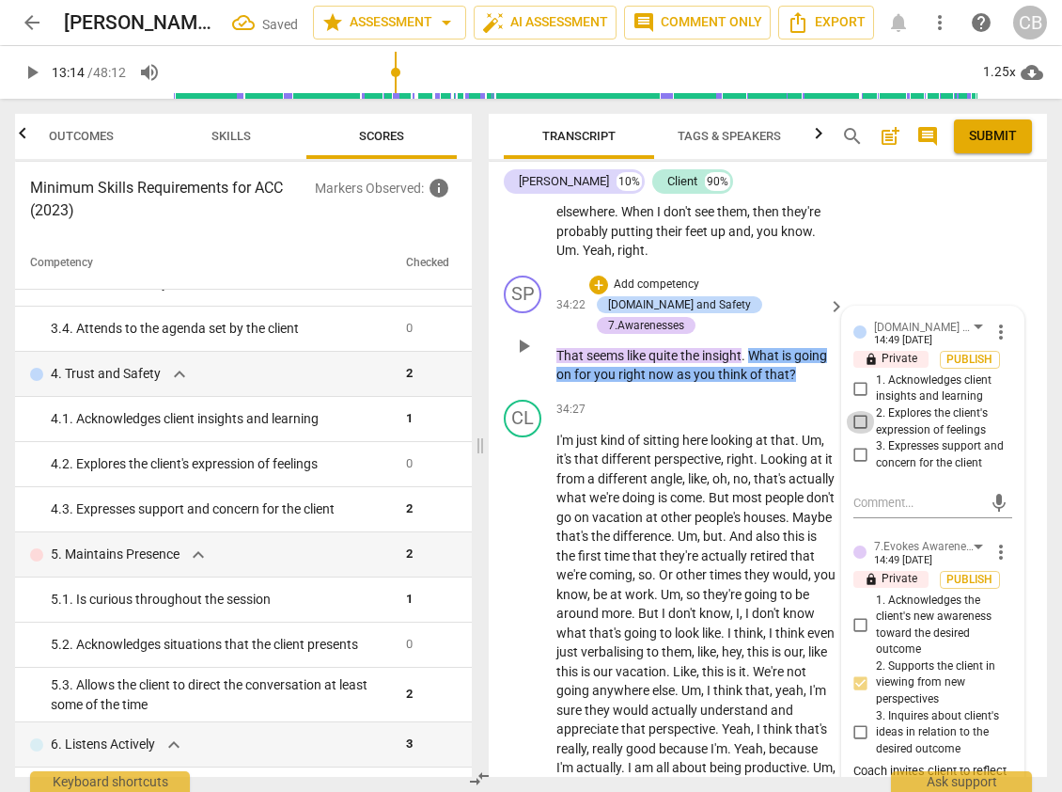
click at [853, 433] on input "2. Explores the client's expression of feelings" at bounding box center [861, 422] width 30 height 23
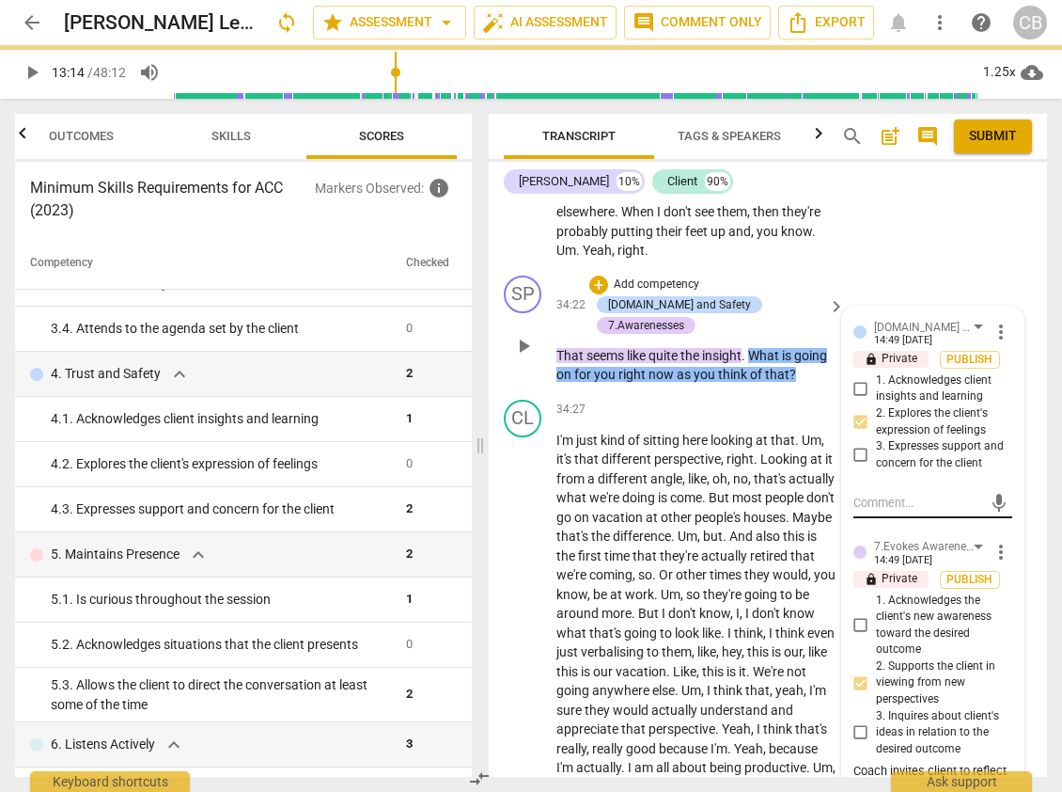
click at [885, 511] on textarea at bounding box center [918, 503] width 129 height 18
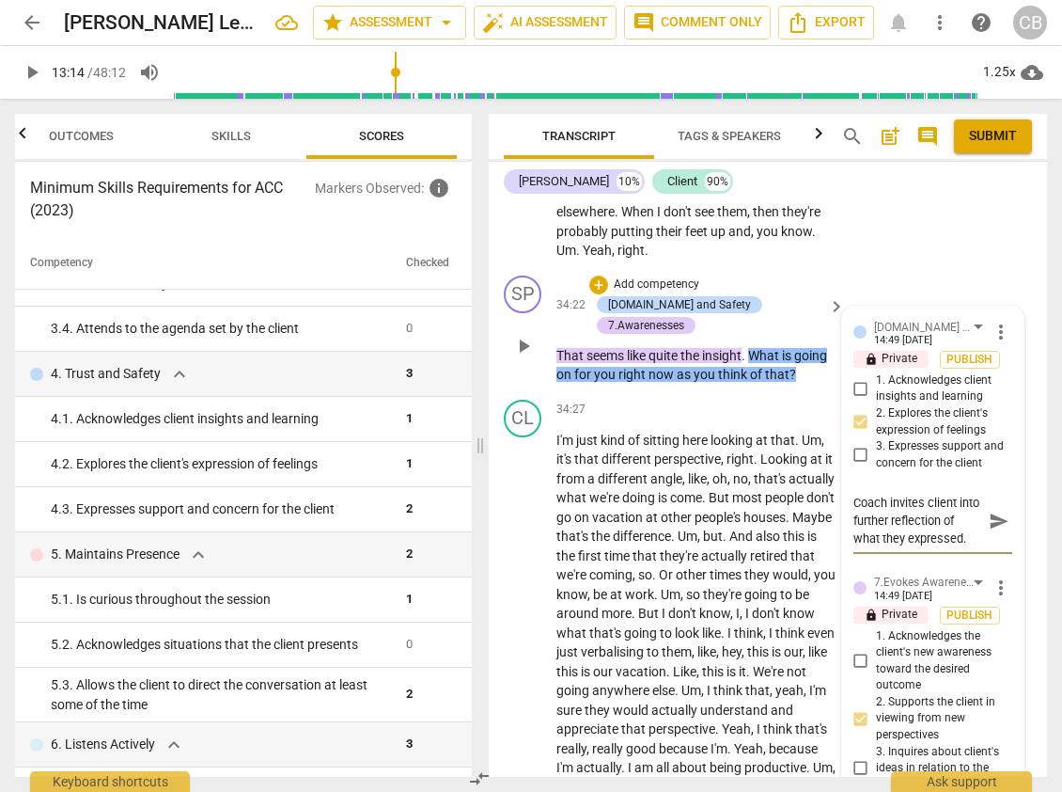
scroll to position [16, 0]
click at [917, 268] on div "CL play_arrow pause 32:55 + Add competency keyboard_arrow_right Yeah . That's i…" at bounding box center [768, 13] width 558 height 509
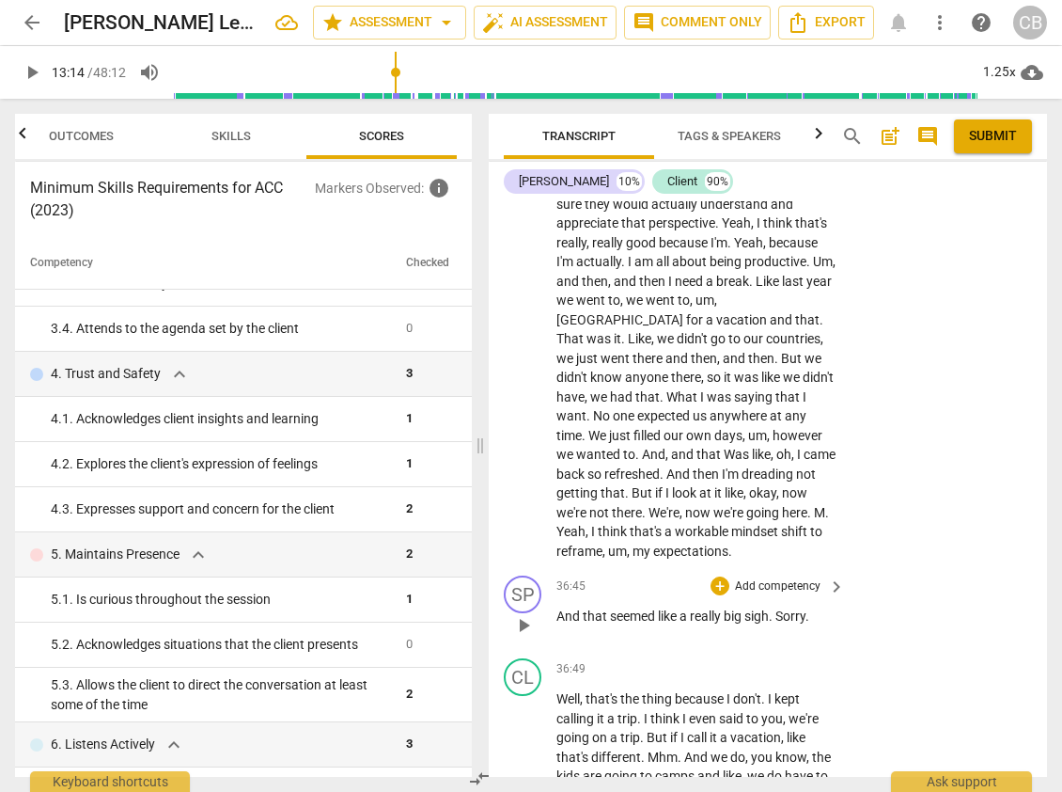
scroll to position [10836, 0]
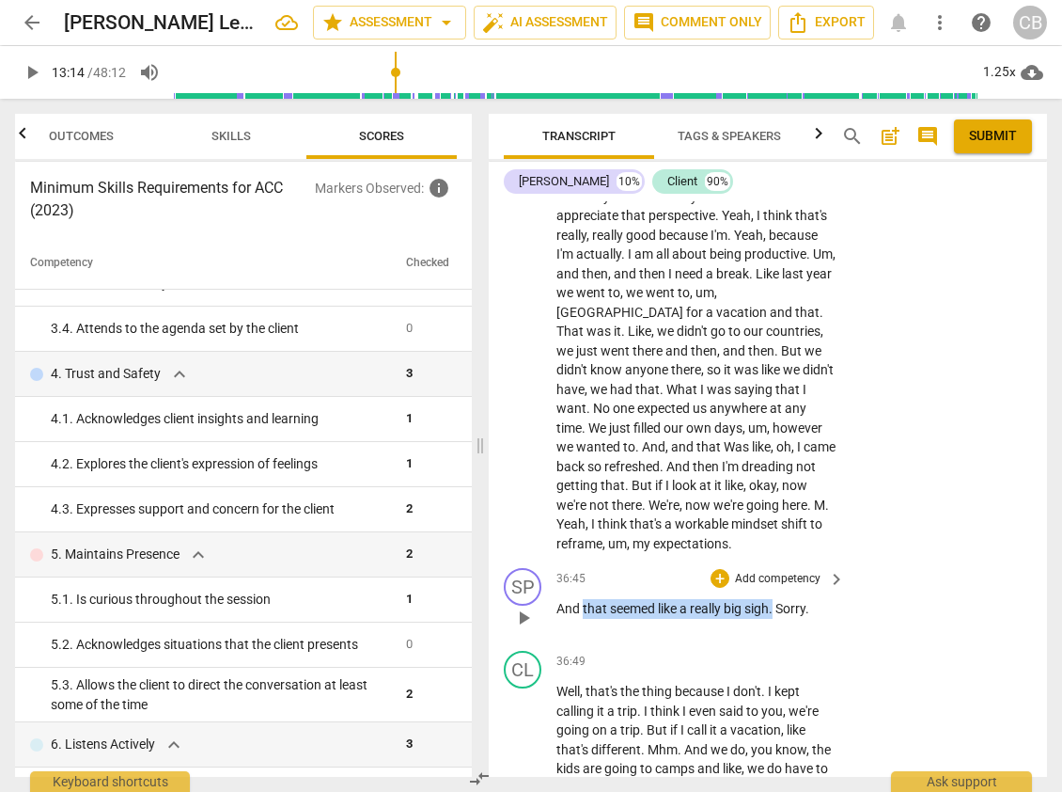
drag, startPoint x: 582, startPoint y: 624, endPoint x: 776, endPoint y: 623, distance: 193.7
click at [776, 619] on p "And that seemed like a really big sigh . Sorry ." at bounding box center [696, 609] width 279 height 20
click at [719, 588] on div "+" at bounding box center [720, 578] width 19 height 19
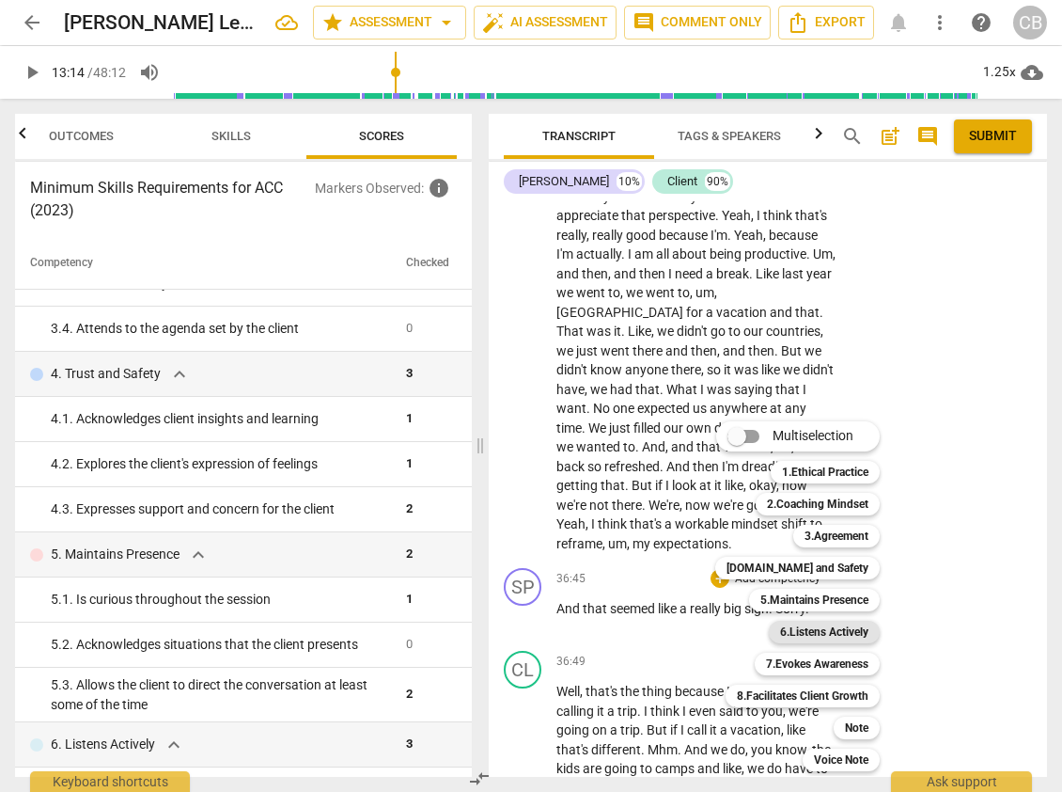
click at [825, 627] on b "6.Listens Actively" at bounding box center [824, 632] width 88 height 23
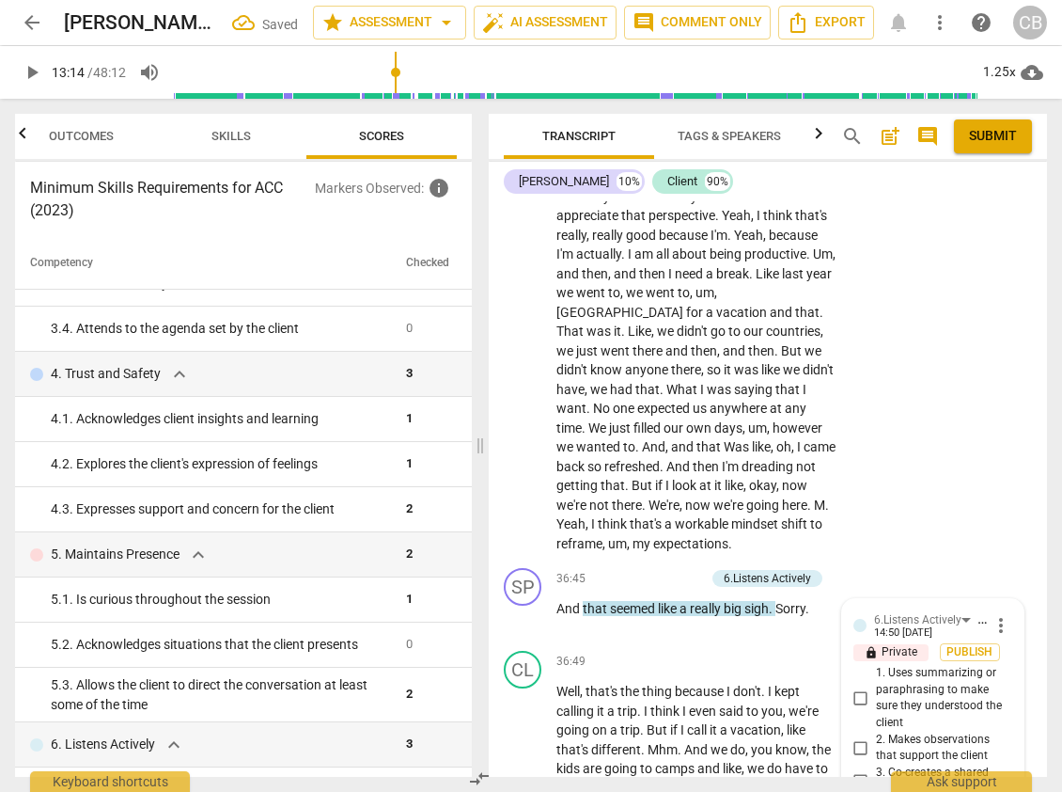
scroll to position [11193, 0]
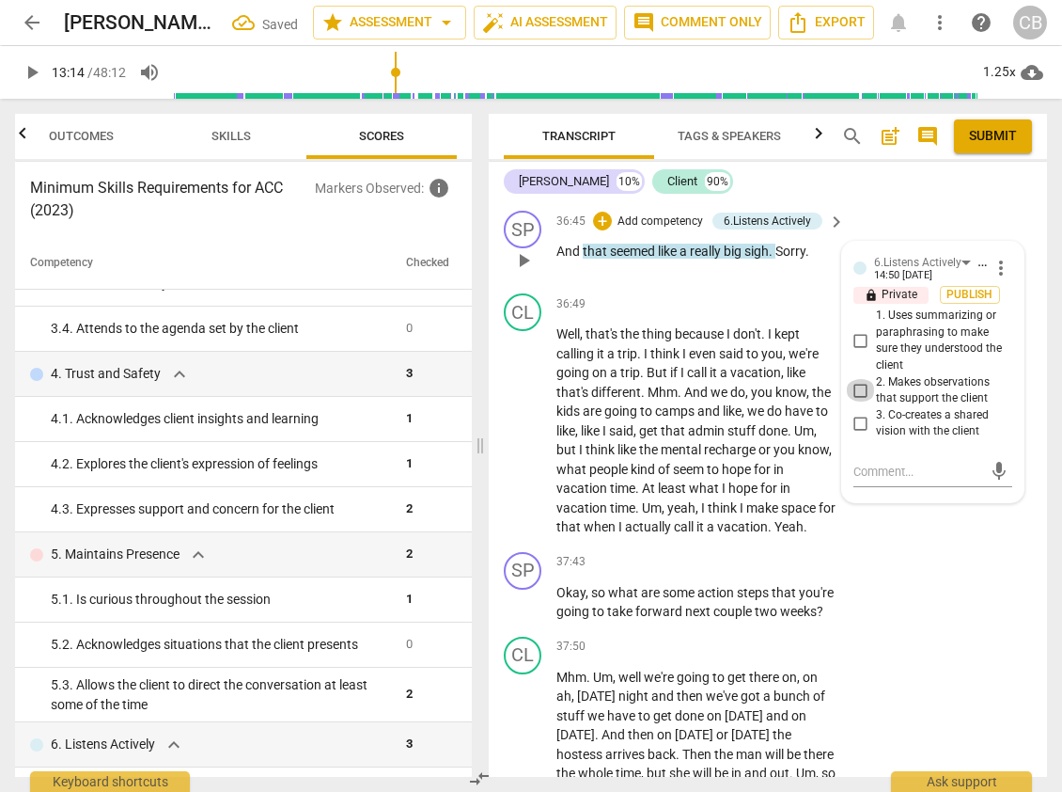
click at [860, 401] on input "2. Makes observations that support the client" at bounding box center [861, 390] width 30 height 23
click at [862, 480] on textarea at bounding box center [918, 472] width 129 height 18
click at [923, 482] on span "send" at bounding box center [999, 472] width 21 height 21
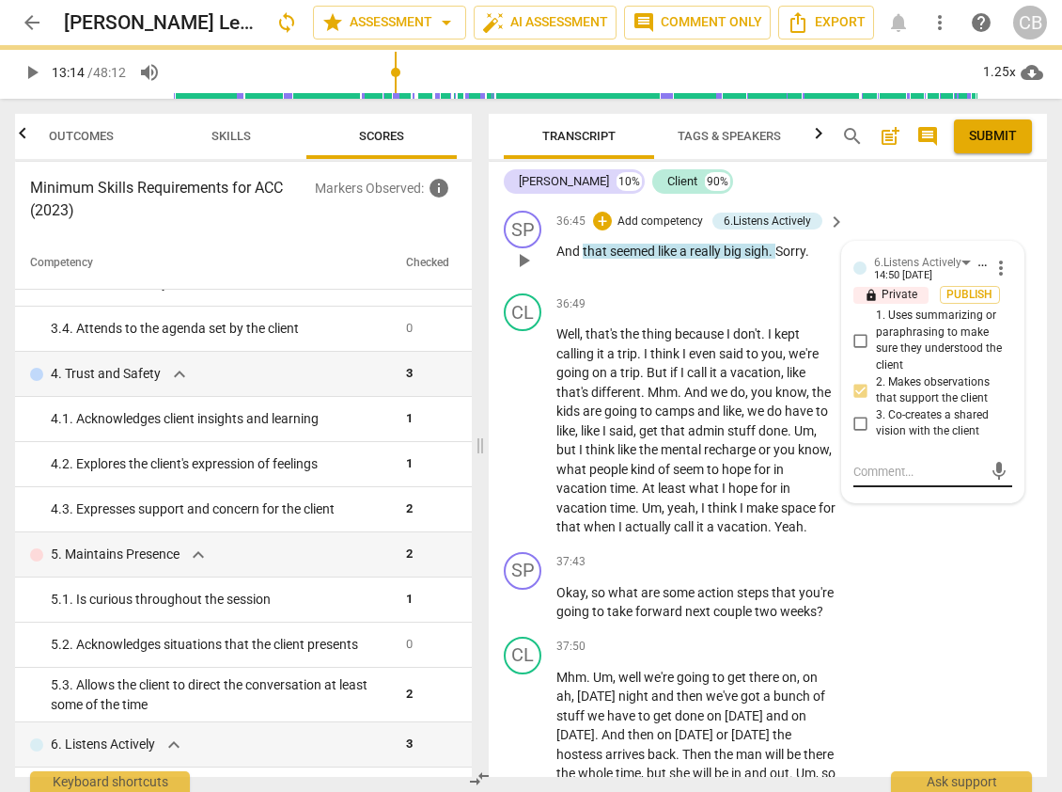
scroll to position [0, 0]
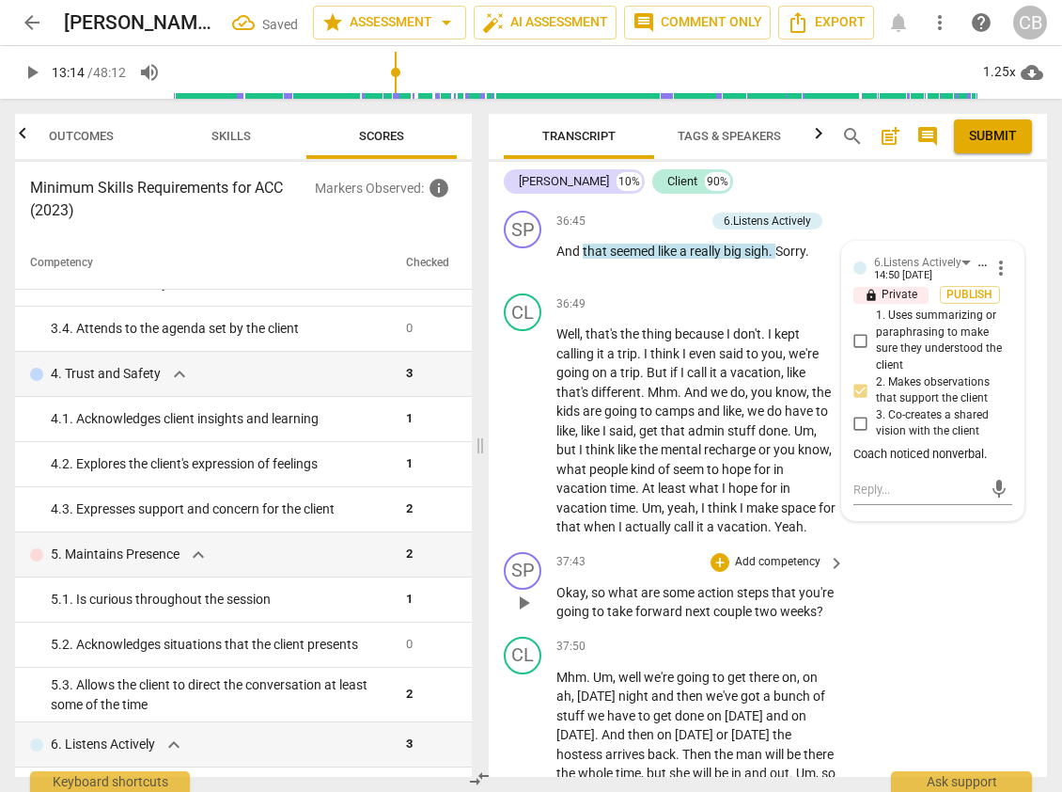
click at [922, 619] on div "SP play_arrow pause 37:43 + Add competency keyboard_arrow_right Okay , so what …" at bounding box center [768, 586] width 558 height 85
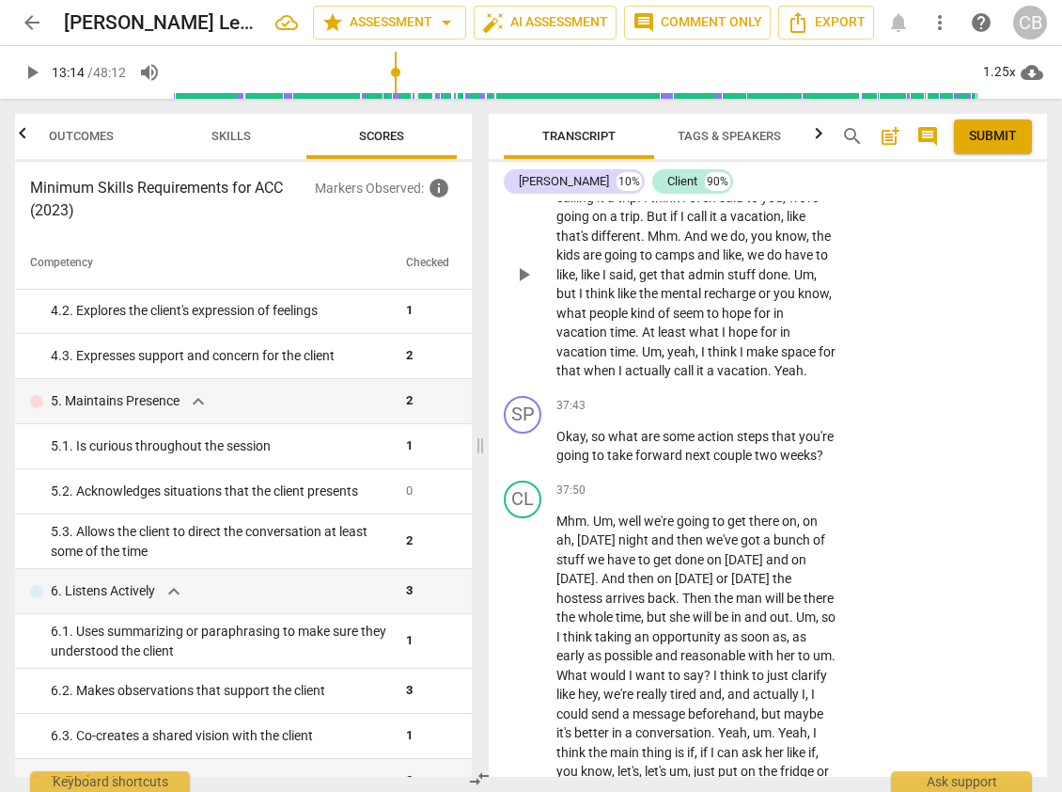
scroll to position [11362, 0]
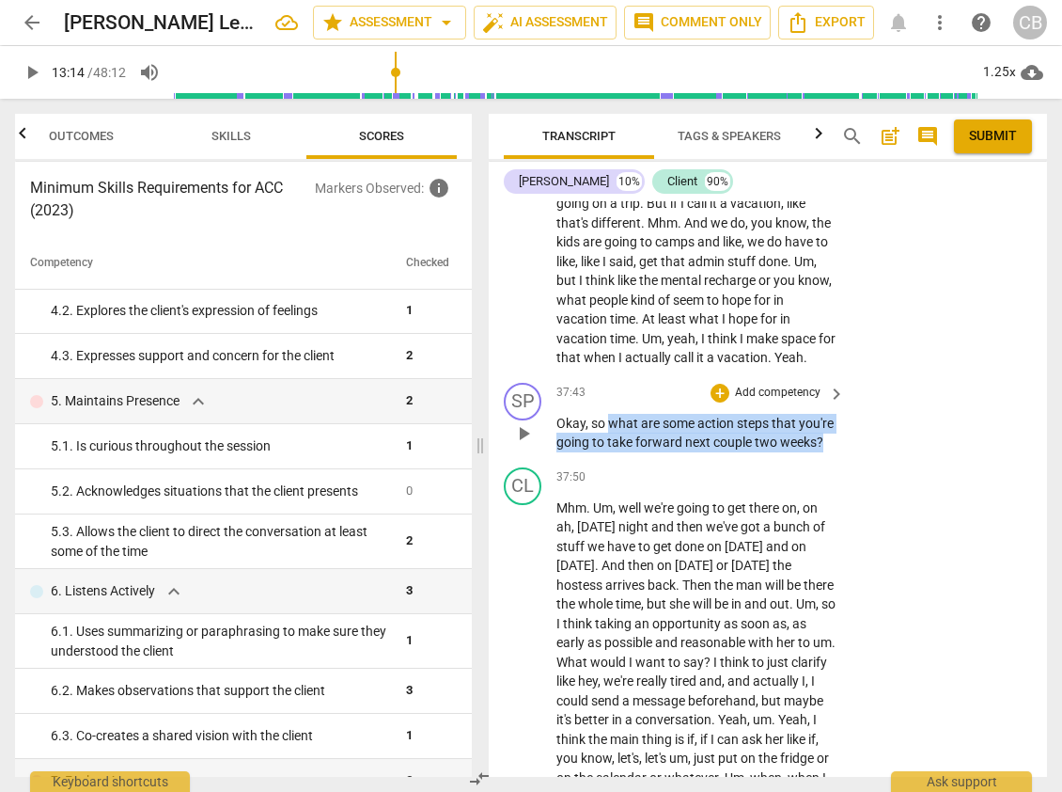
drag, startPoint x: 611, startPoint y: 438, endPoint x: 616, endPoint y: 479, distance: 40.7
click at [616, 452] on p "Okay , so what are some action steps that you're going to take forward next cou…" at bounding box center [696, 433] width 279 height 39
click at [717, 402] on div "+" at bounding box center [720, 393] width 19 height 19
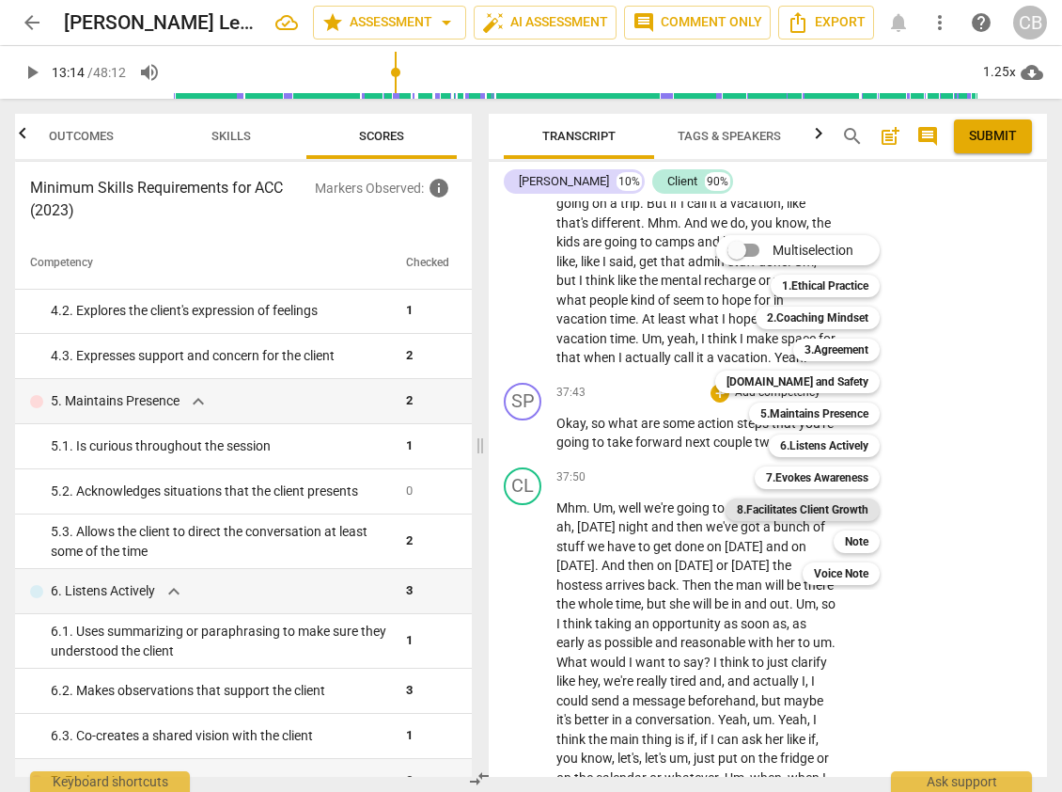
click at [824, 510] on b "8.Facilitates Client Growth" at bounding box center [803, 509] width 132 height 23
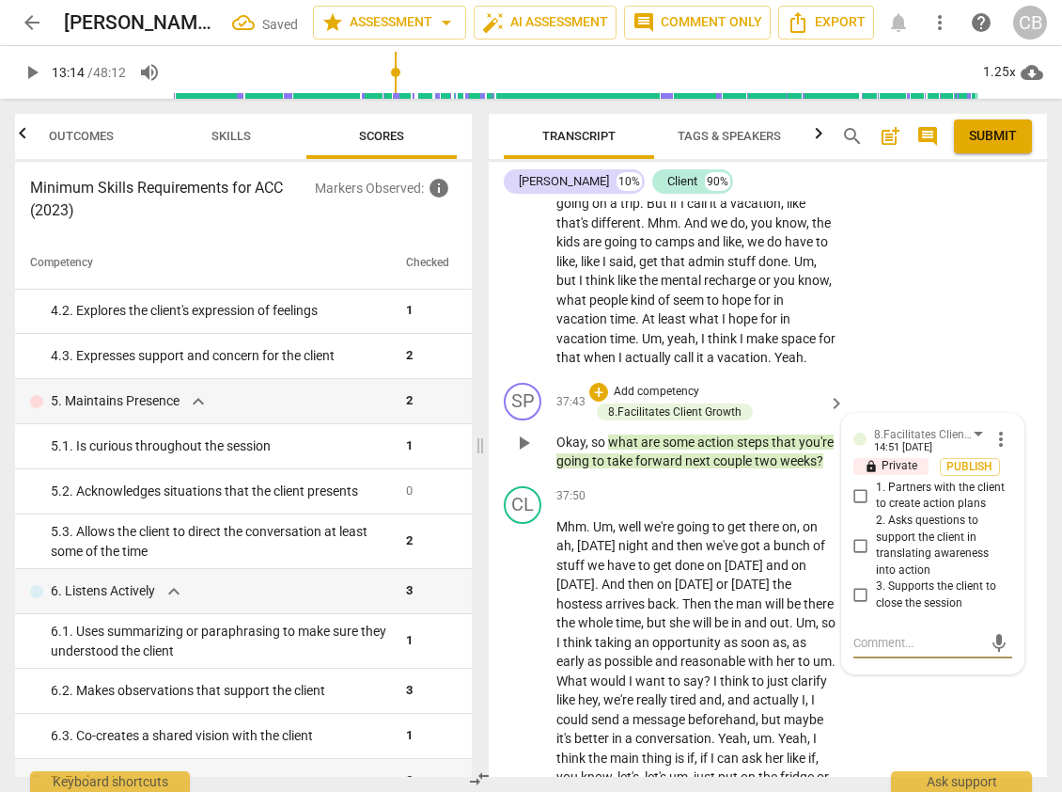
click at [857, 507] on input "1. Partners with the client to create action plans" at bounding box center [861, 495] width 30 height 23
click at [910, 332] on div "CL play_arrow pause 36:49 + Add competency keyboard_arrow_right Well , that's t…" at bounding box center [768, 246] width 558 height 259
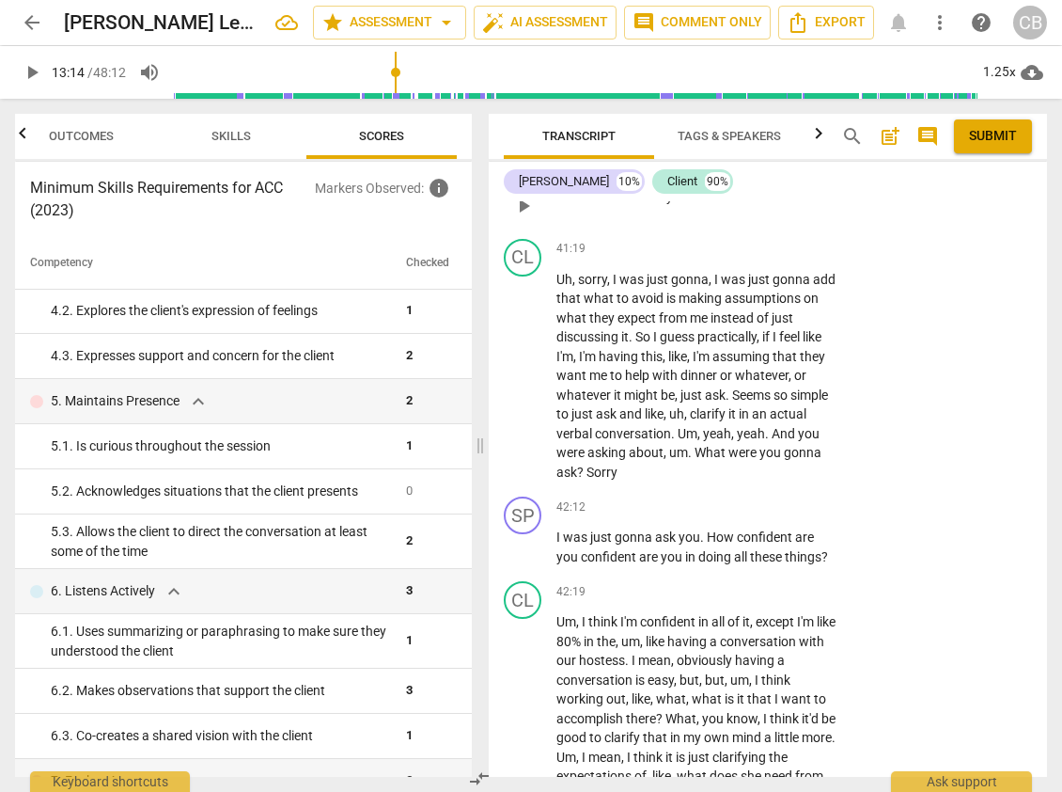
scroll to position [12390, 0]
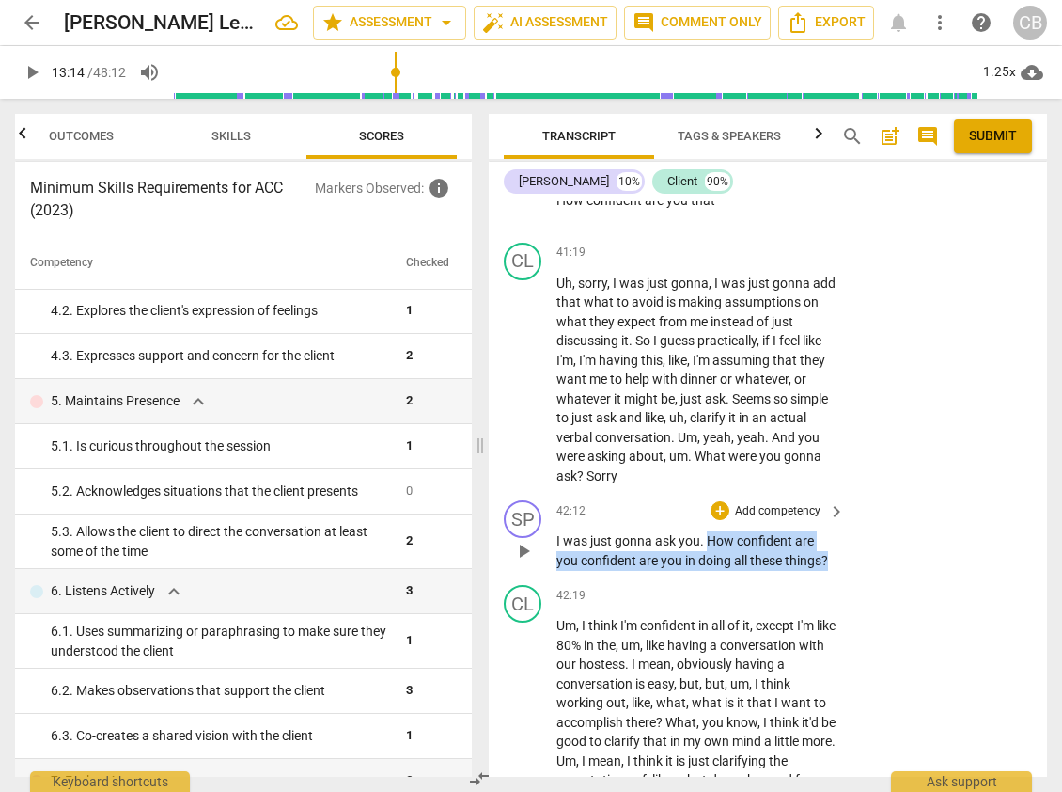
drag, startPoint x: 709, startPoint y: 596, endPoint x: 873, endPoint y: 617, distance: 165.8
click at [873, 577] on div "SP play_arrow pause 42:12 + Add competency keyboard_arrow_right I was just gonn…" at bounding box center [768, 535] width 558 height 85
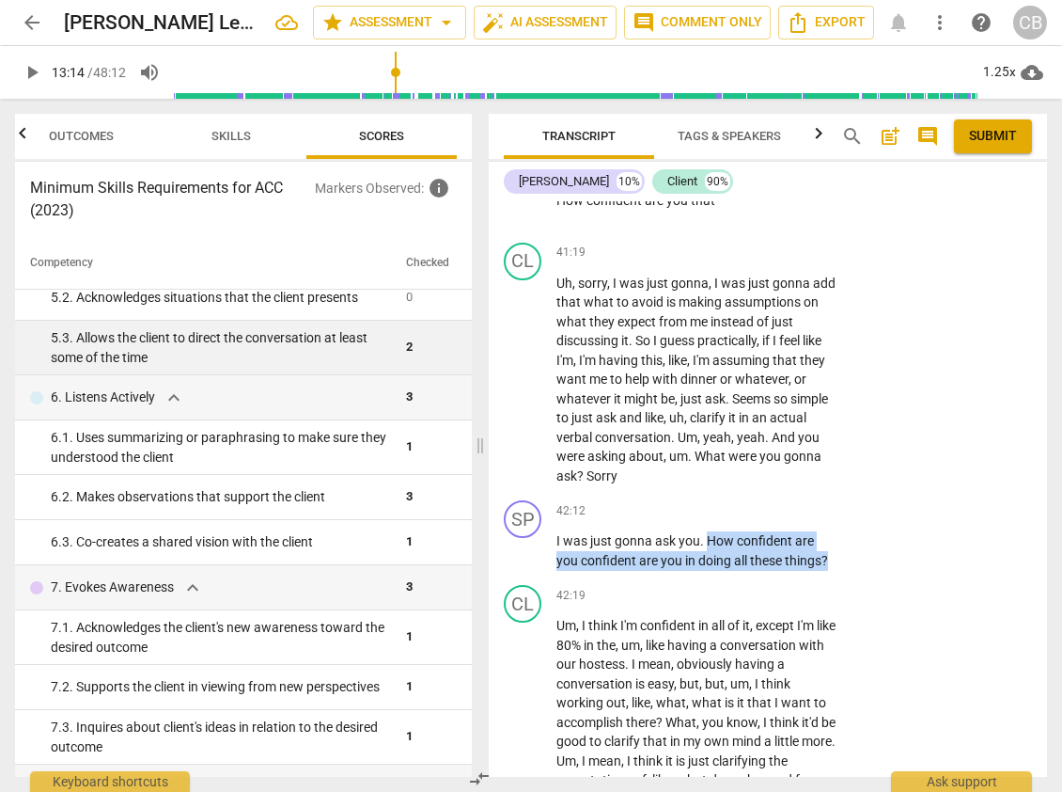
scroll to position [878, 0]
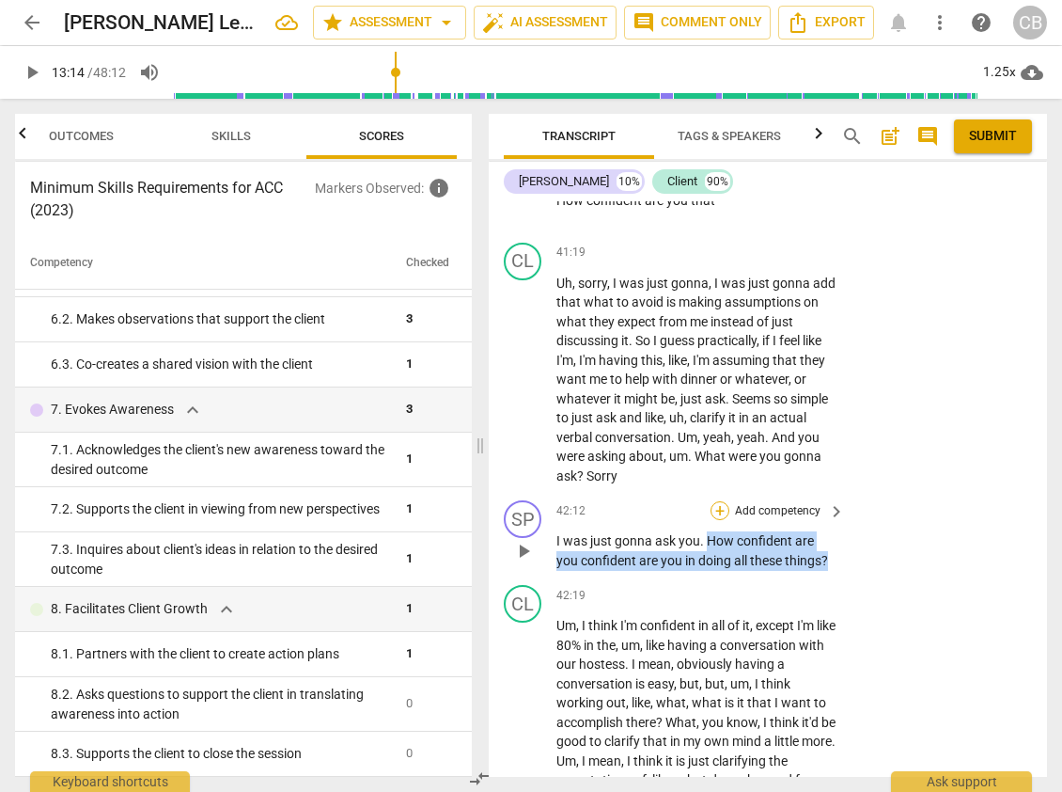
click at [715, 520] on div "+" at bounding box center [720, 510] width 19 height 19
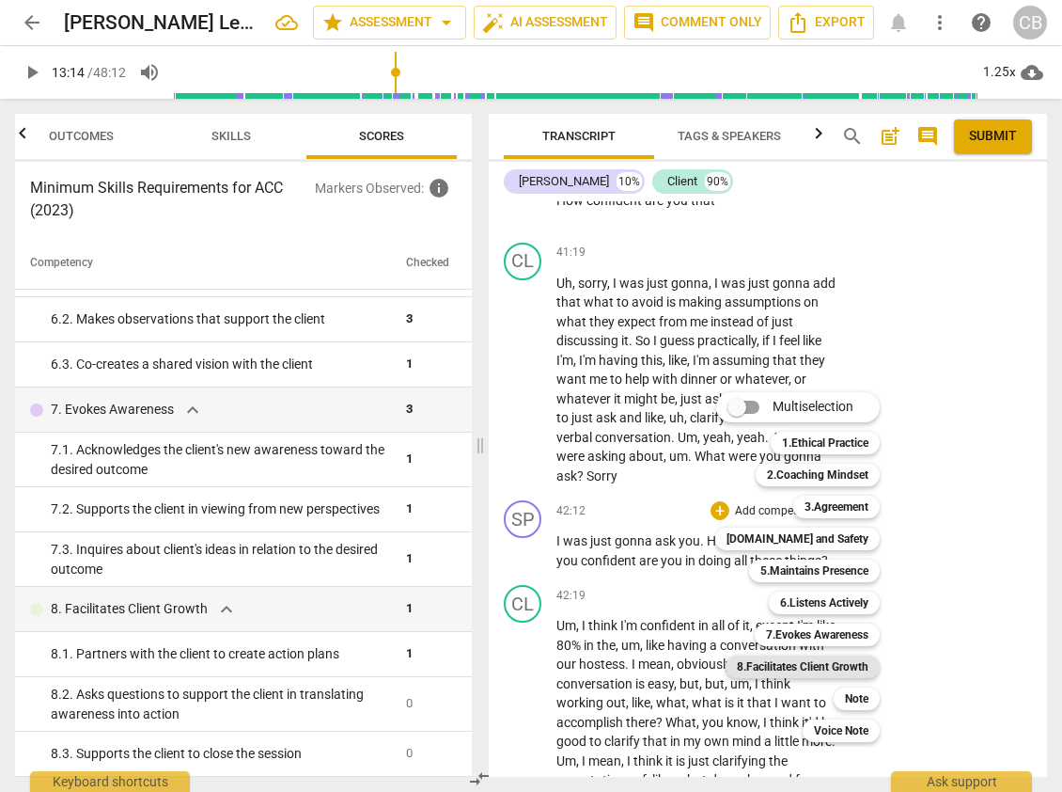
click at [812, 662] on b "8.Facilitates Client Growth" at bounding box center [803, 666] width 132 height 23
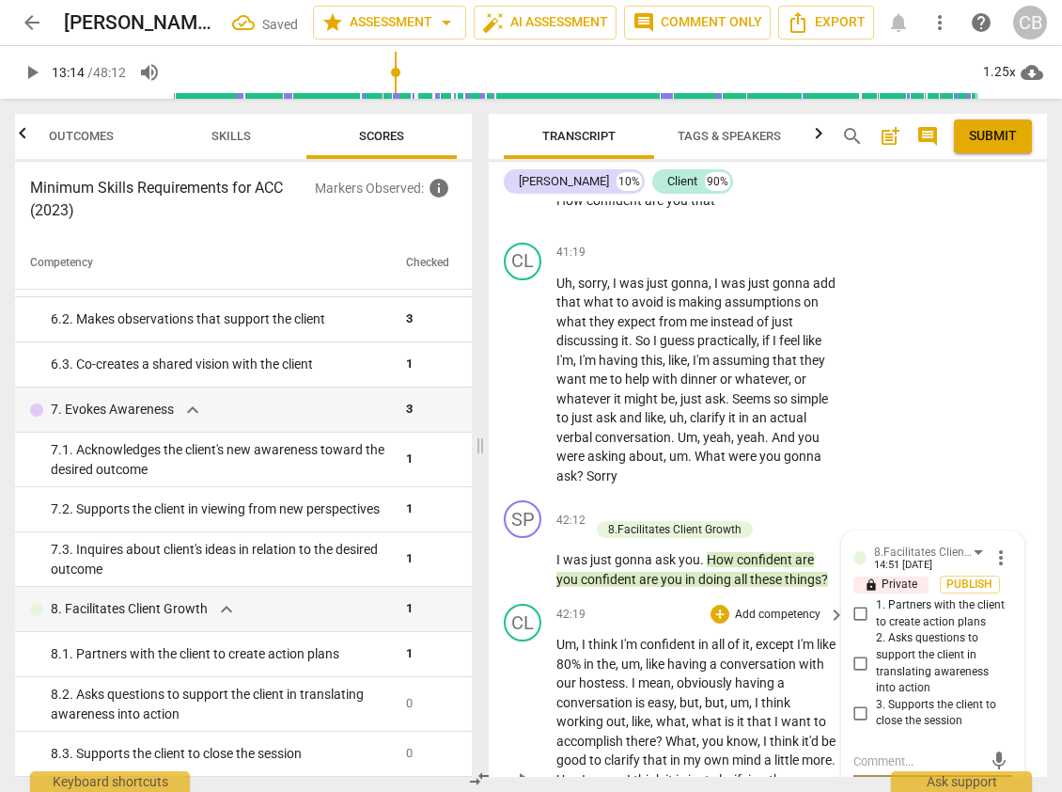
scroll to position [12735, 0]
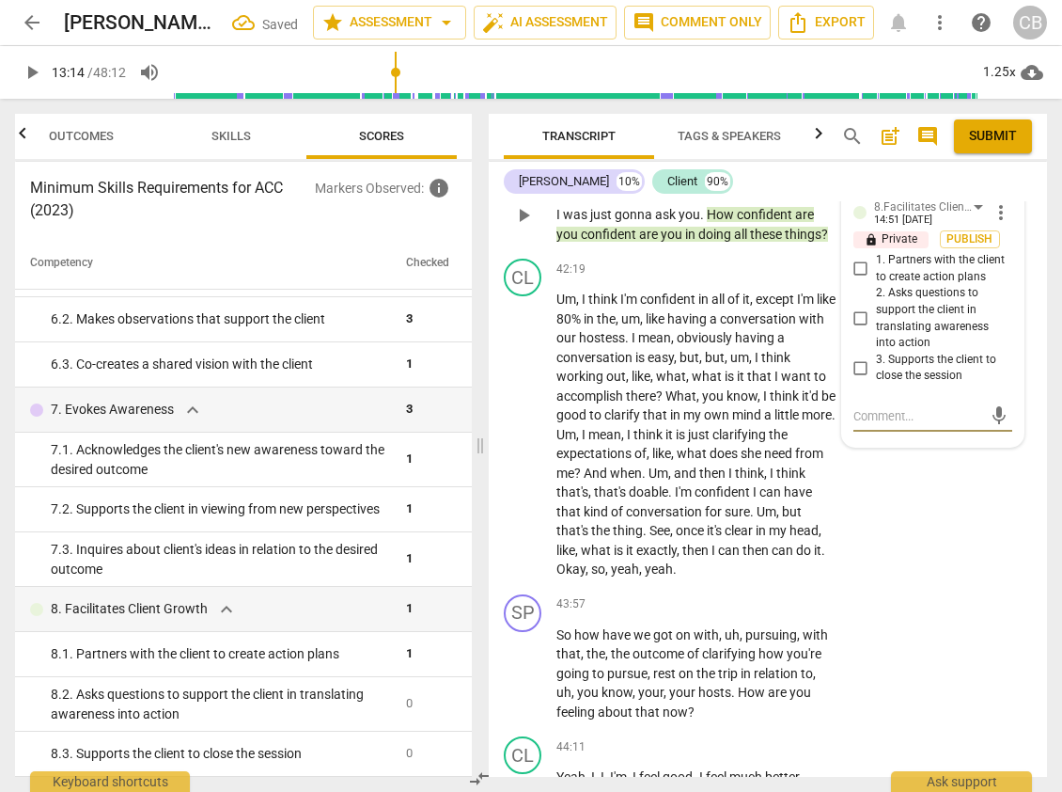
click at [859, 280] on input "1. Partners with the client to create action plans" at bounding box center [861, 269] width 30 height 23
click at [906, 642] on div "SP play_arrow pause 43:57 + Add competency keyboard_arrow_right So how have we …" at bounding box center [768, 658] width 558 height 143
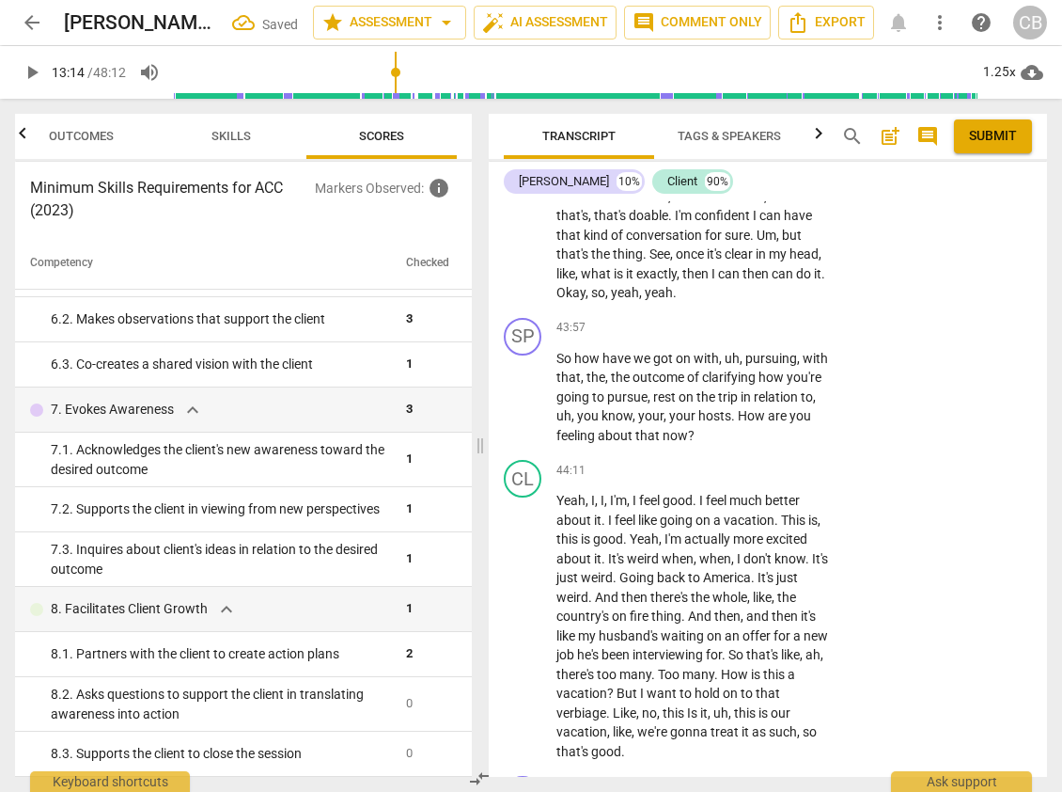
scroll to position [13012, 0]
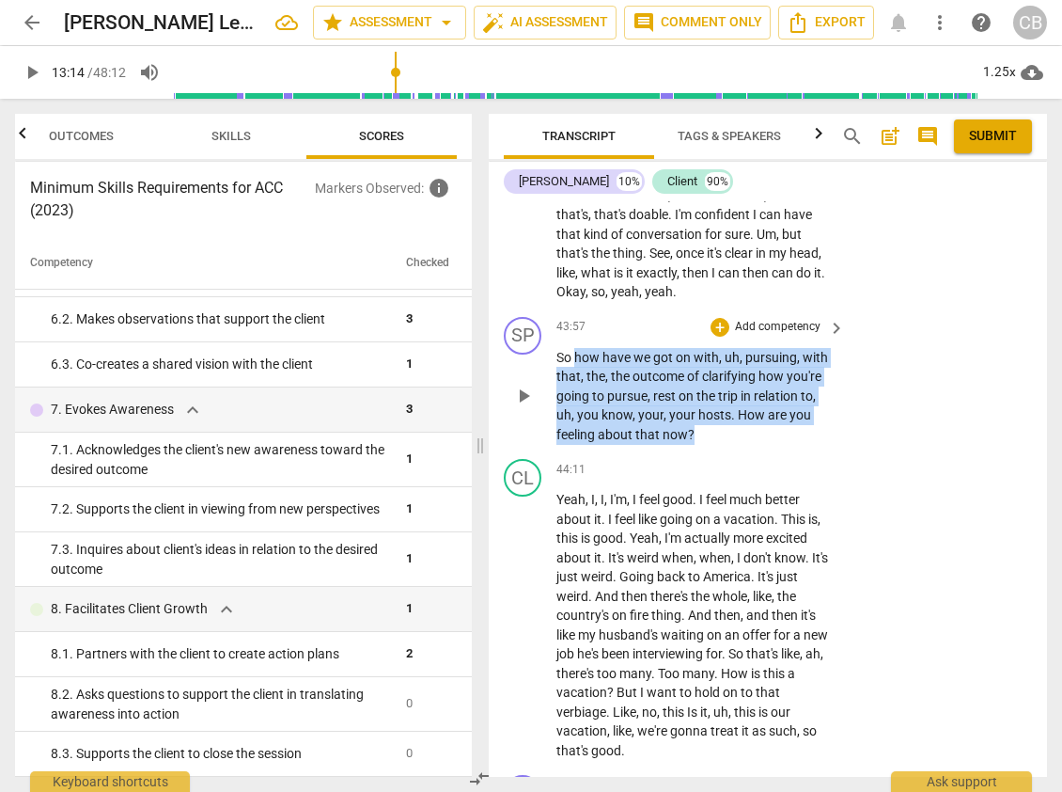
drag, startPoint x: 574, startPoint y: 410, endPoint x: 722, endPoint y: 497, distance: 171.6
click at [722, 445] on p "So how have we got on with , uh , pursuing , with that , the , the outcome of c…" at bounding box center [696, 396] width 279 height 97
click at [719, 337] on div "+" at bounding box center [720, 327] width 19 height 19
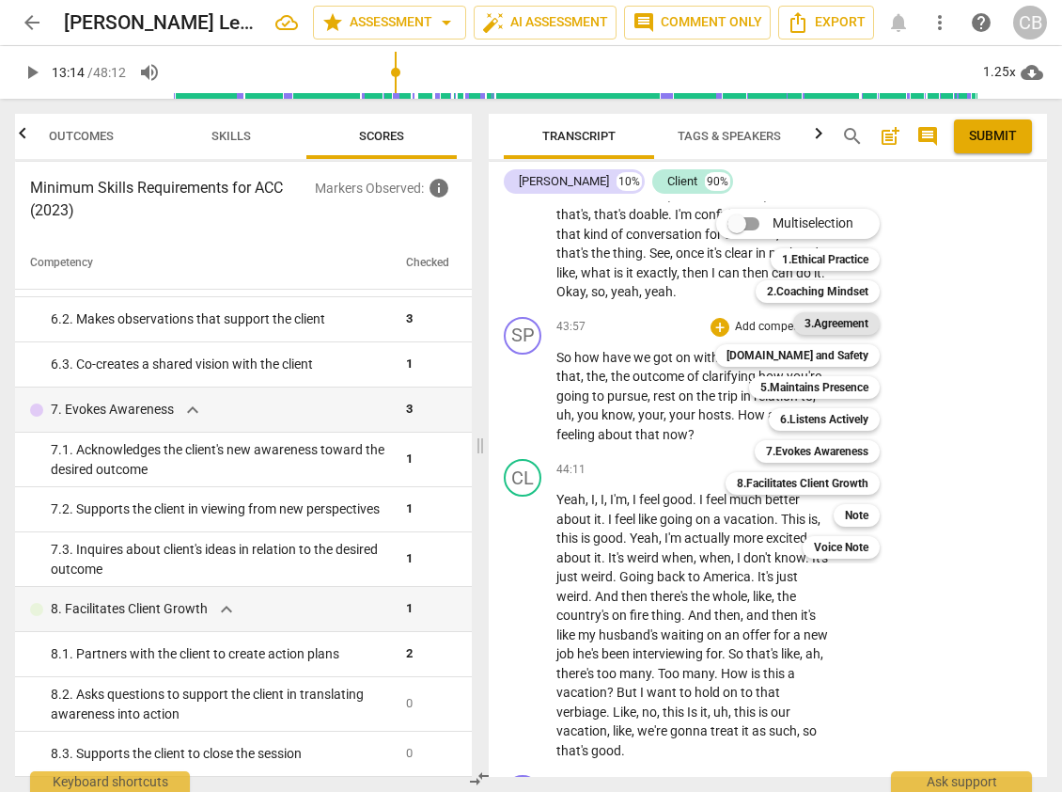
click at [837, 319] on b "3.Agreement" at bounding box center [837, 323] width 64 height 23
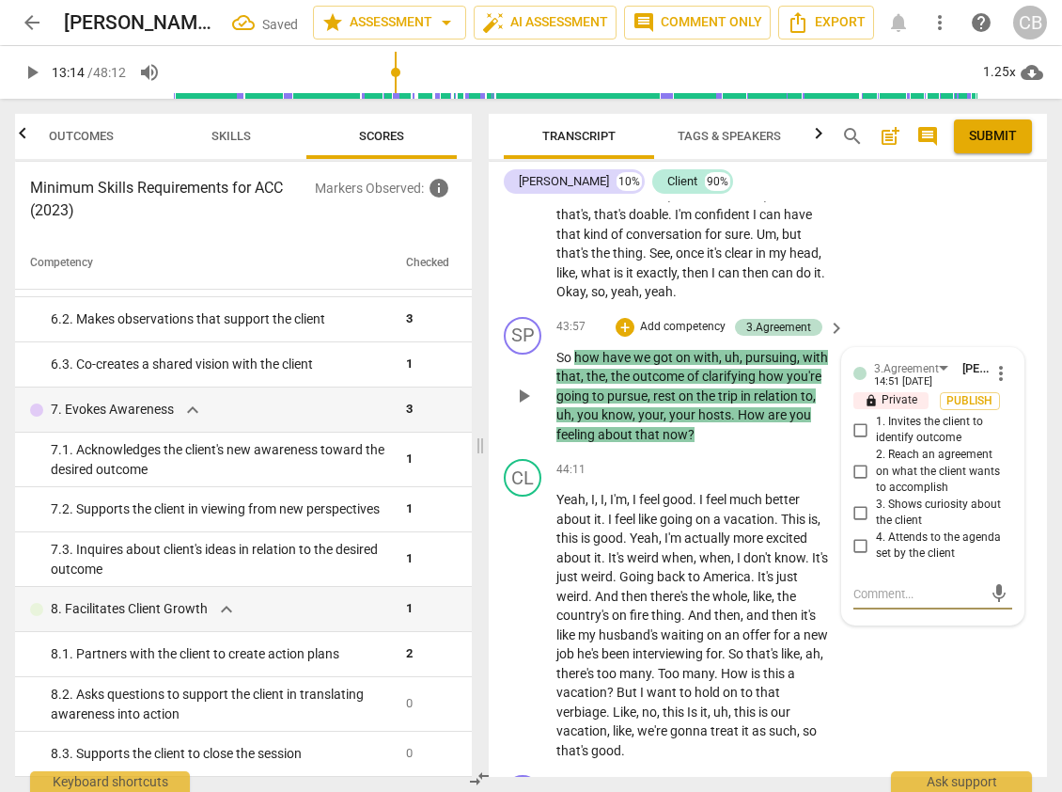
click at [862, 524] on input "3. Shows curiosity about the client" at bounding box center [861, 512] width 30 height 23
click at [858, 524] on input "3. Shows curiosity about the client" at bounding box center [861, 512] width 30 height 23
click at [857, 557] on input "4. Attends to the agenda set by the client" at bounding box center [861, 545] width 30 height 23
click at [890, 727] on div "CL play_arrow pause 44:11 + Add competency keyboard_arrow_right Yeah , I , I , …" at bounding box center [768, 609] width 558 height 316
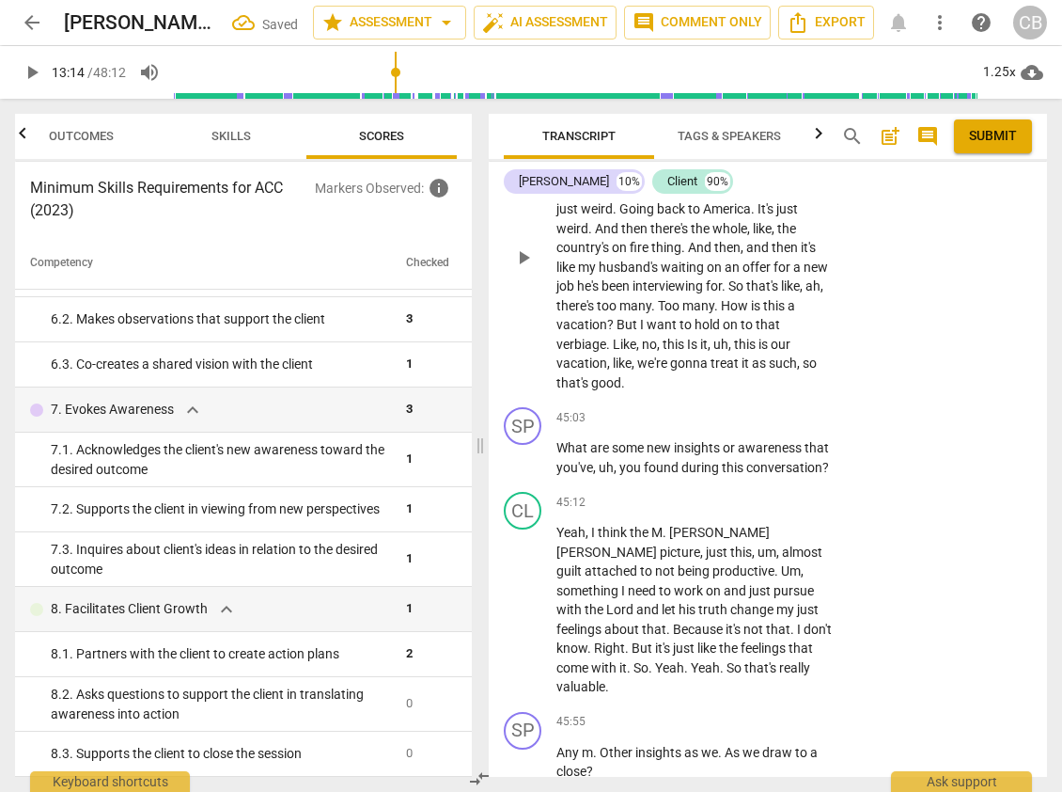
scroll to position [13400, 0]
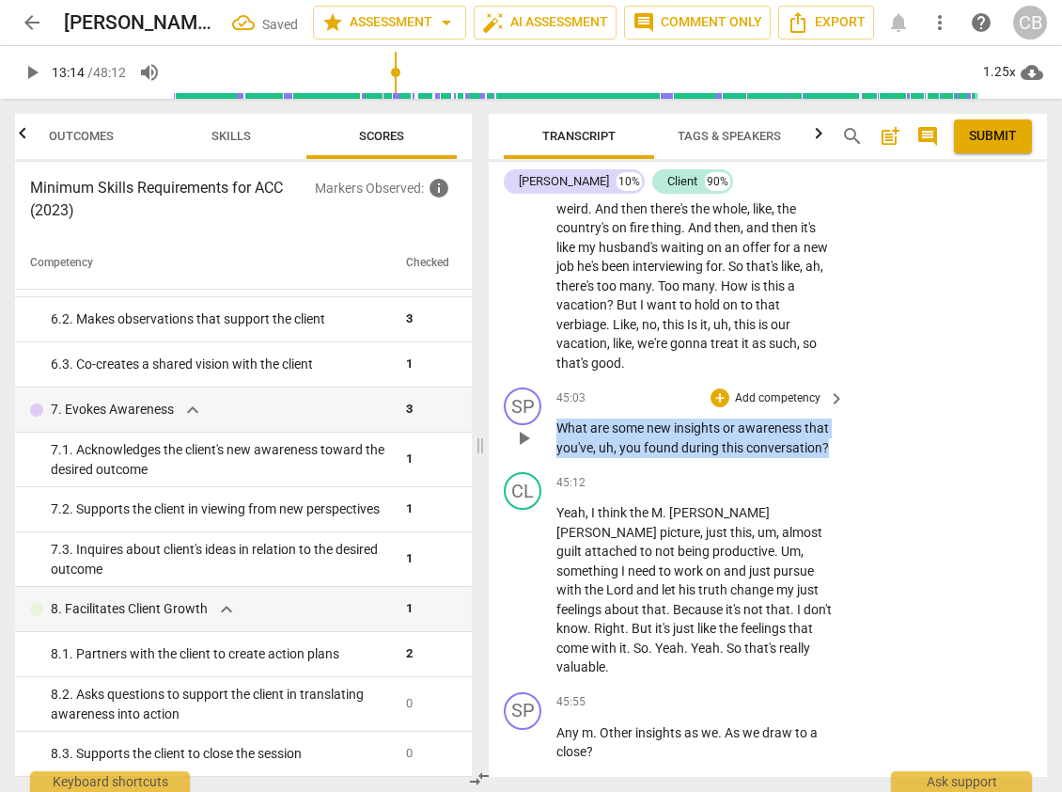
drag, startPoint x: 559, startPoint y: 483, endPoint x: 834, endPoint y: 503, distance: 275.2
click at [834, 457] on div "What are some new insights or awareness that you've , uh , you found during thi…" at bounding box center [702, 437] width 291 height 39
click at [715, 407] on div "+" at bounding box center [720, 397] width 19 height 19
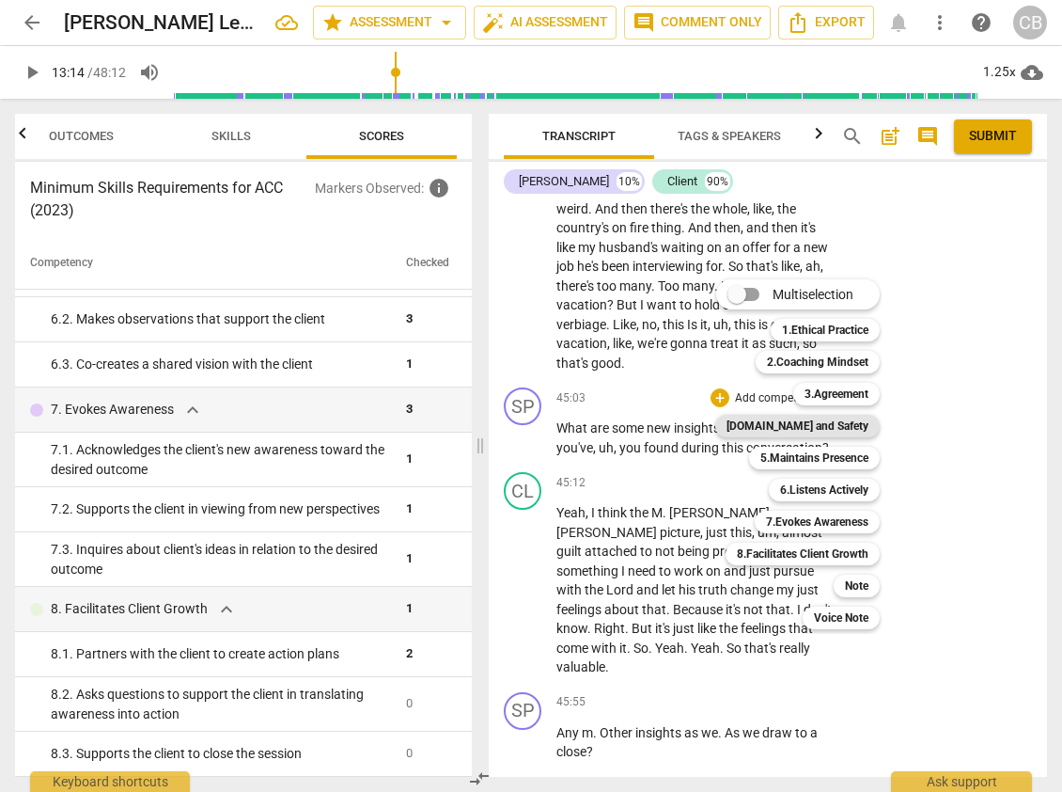
click at [793, 423] on b "[DOMAIN_NAME] and Safety" at bounding box center [798, 426] width 142 height 23
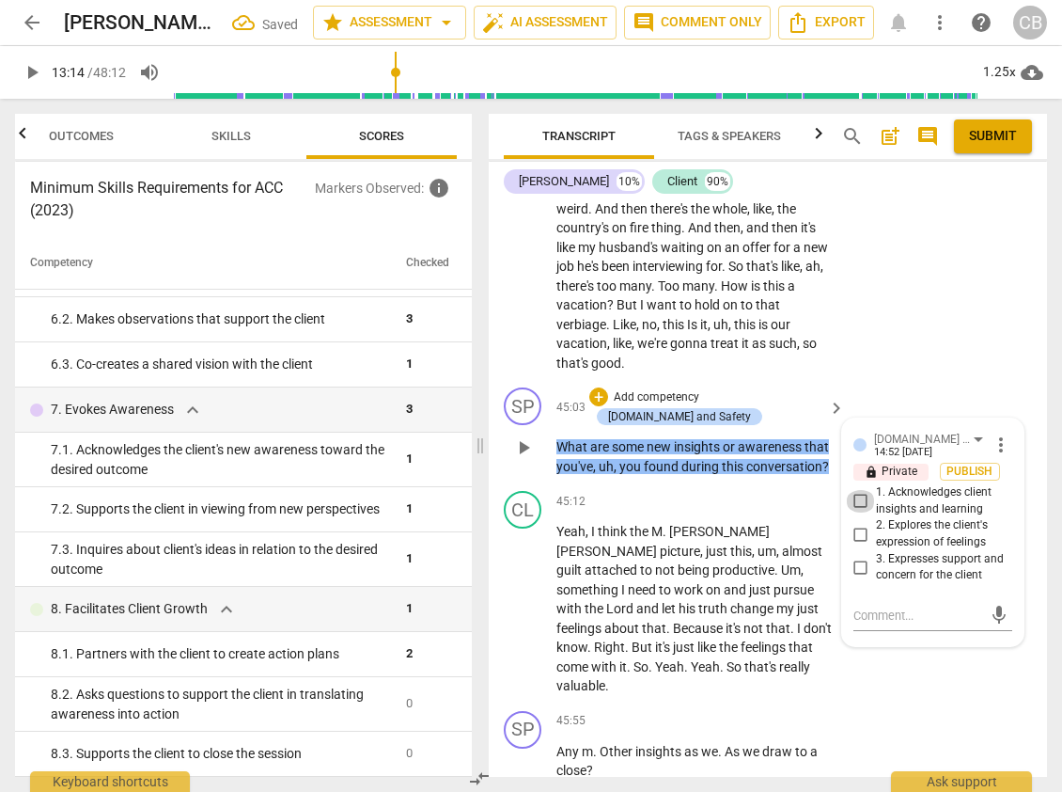
click at [857, 512] on input "1. Acknowledges client insights and learning" at bounding box center [861, 501] width 30 height 23
click at [861, 624] on textarea at bounding box center [918, 615] width 129 height 18
click at [854, 642] on textarea "Coach drew out client learning." at bounding box center [918, 624] width 129 height 36
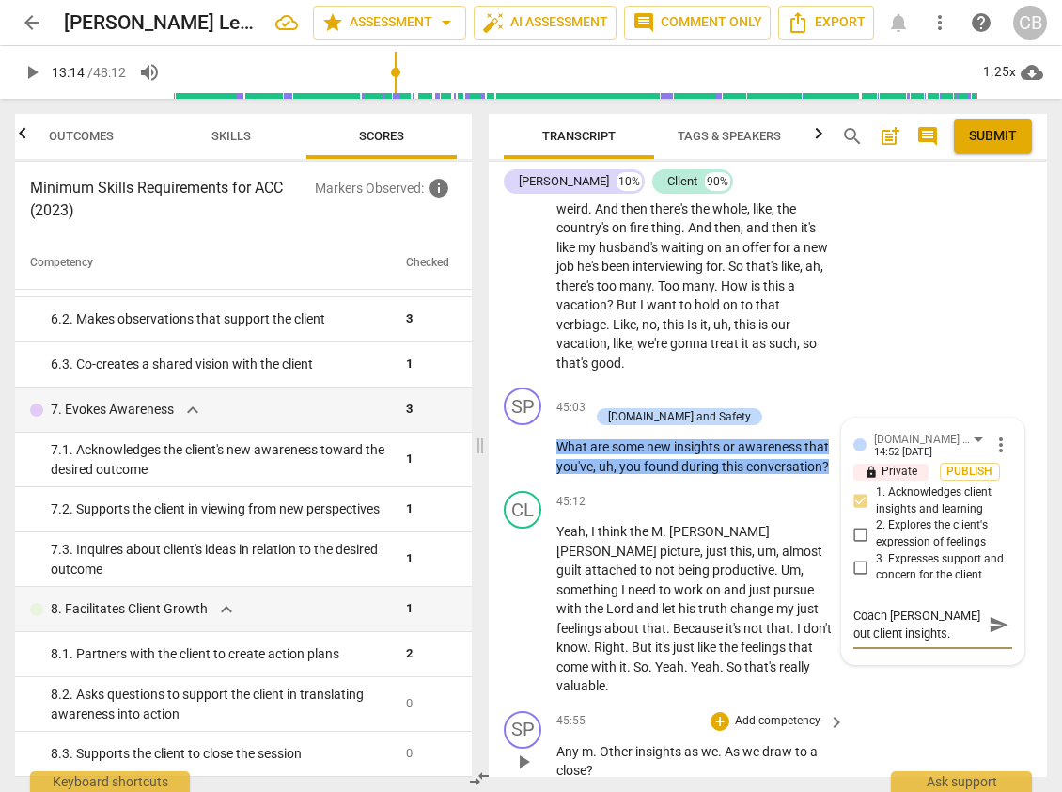
click at [921, 739] on div "SP play_arrow pause 45:55 + Add competency keyboard_arrow_right Any m . Other i…" at bounding box center [768, 745] width 558 height 85
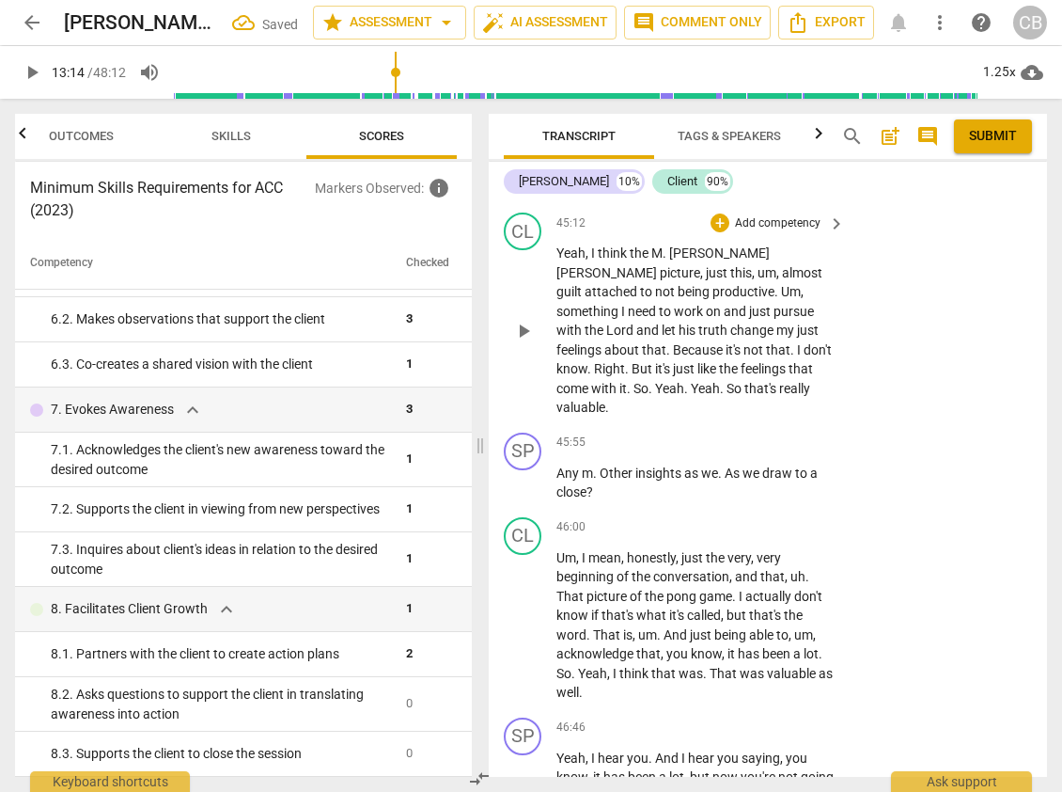
scroll to position [13688, 0]
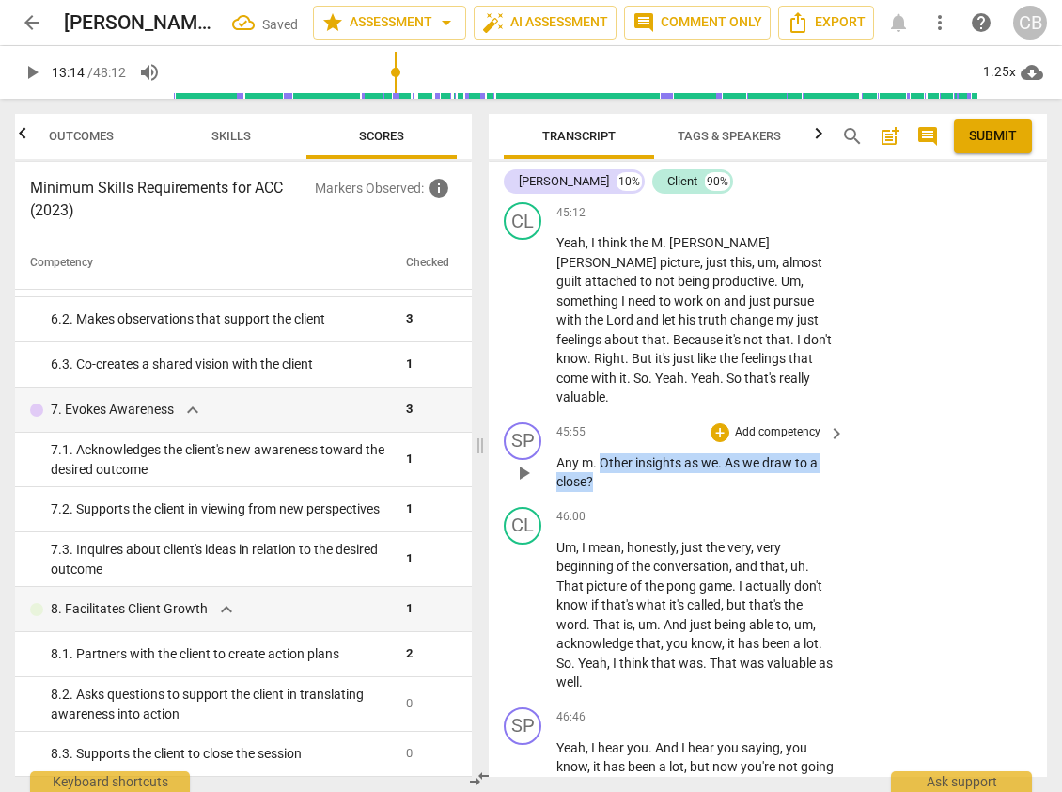
drag, startPoint x: 600, startPoint y: 499, endPoint x: 606, endPoint y: 521, distance: 22.6
click at [606, 492] on p "Any m . Other insights as we . As we draw to a close ?" at bounding box center [696, 472] width 279 height 39
click at [557, 470] on span "Any" at bounding box center [569, 462] width 25 height 15
drag, startPoint x: 556, startPoint y: 499, endPoint x: 609, endPoint y: 523, distance: 58.5
click at [609, 492] on p "Any m . Other insights as we . As we draw to a close ?" at bounding box center [696, 472] width 279 height 39
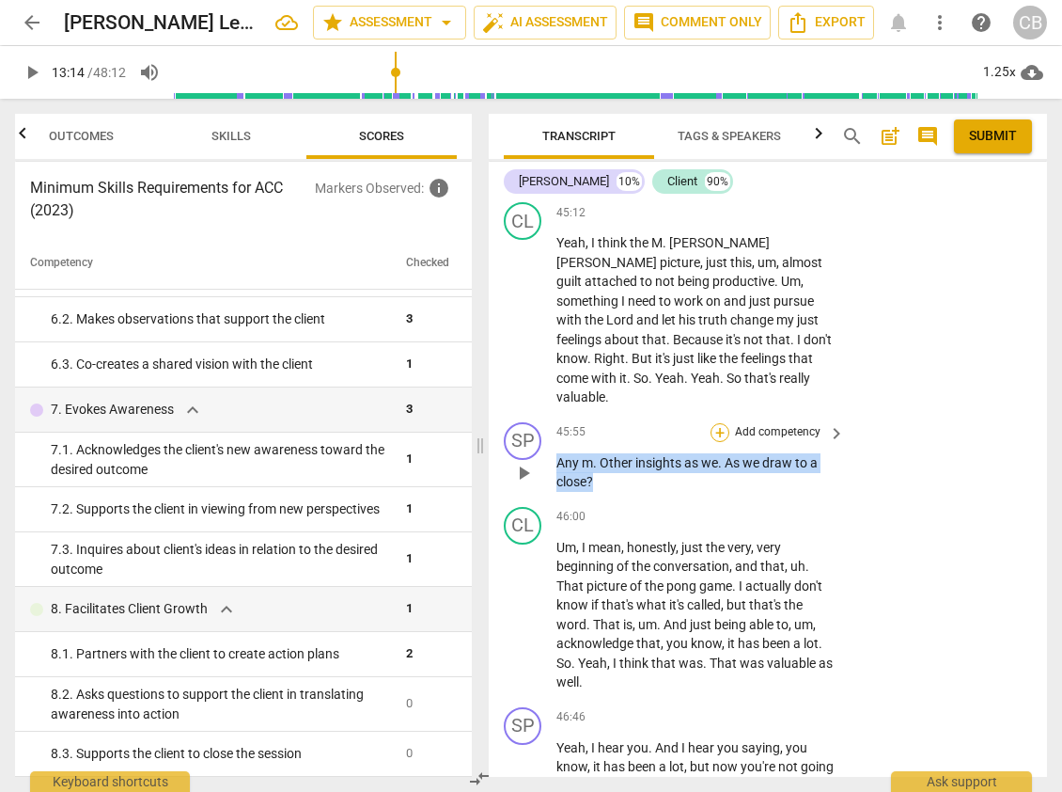
click at [713, 442] on div "+" at bounding box center [720, 432] width 19 height 19
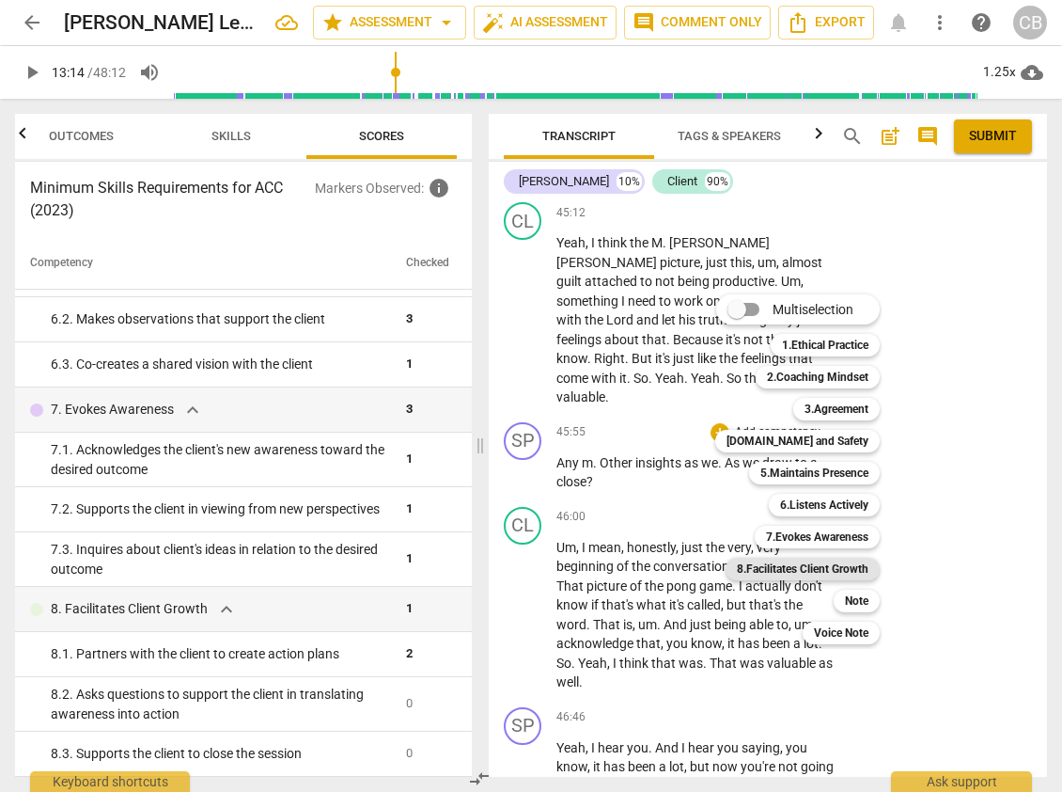
click at [852, 572] on b "8.Facilitates Client Growth" at bounding box center [803, 569] width 132 height 23
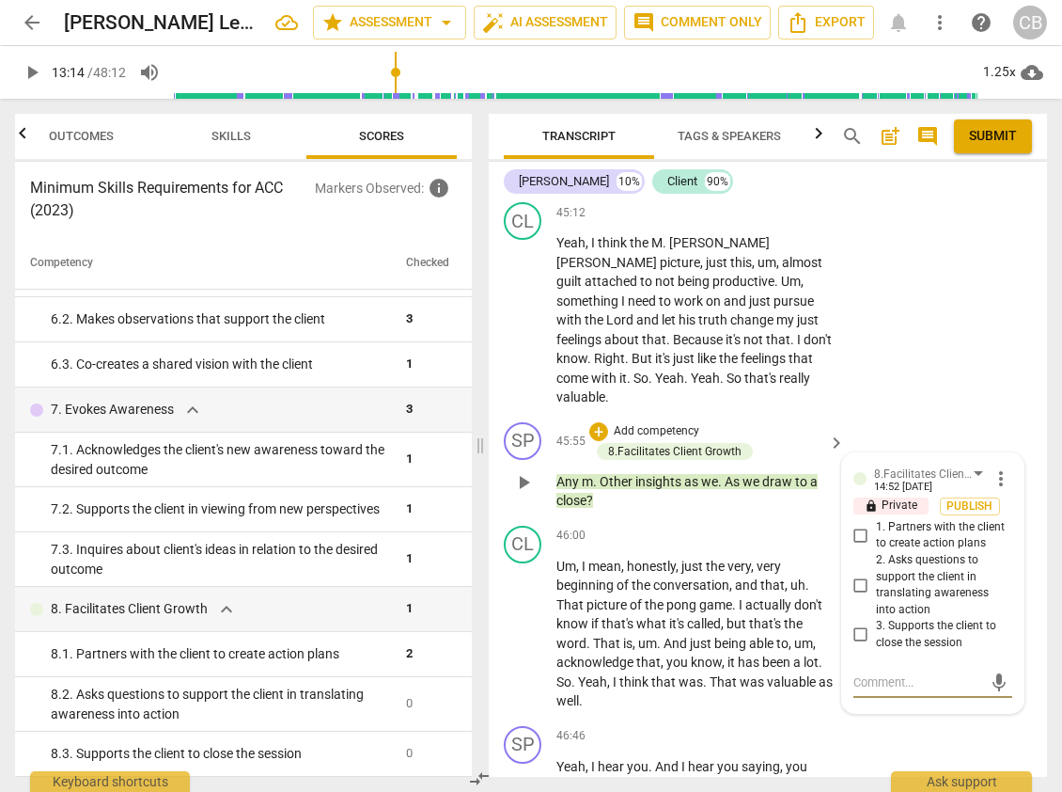
click at [859, 646] on input "3. Supports the client to close the session" at bounding box center [861, 634] width 30 height 23
click at [923, 415] on div "CL play_arrow pause 45:12 + Add competency keyboard_arrow_right Yeah , I think …" at bounding box center [768, 305] width 558 height 220
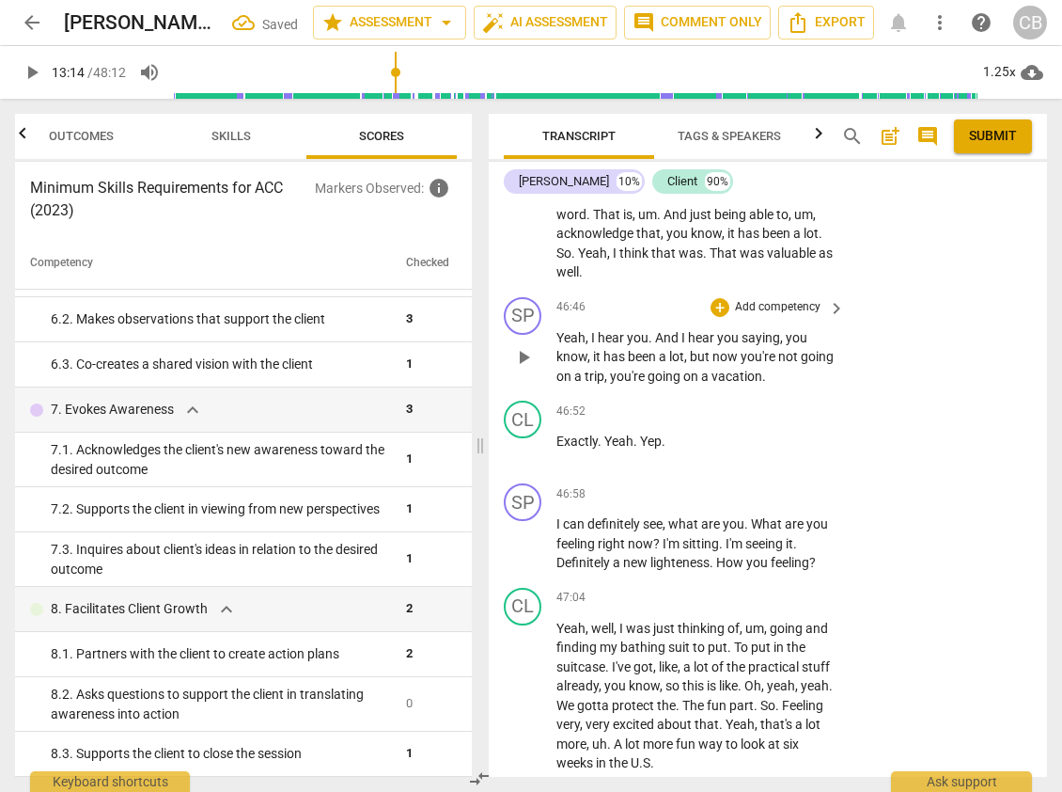
scroll to position [14119, 0]
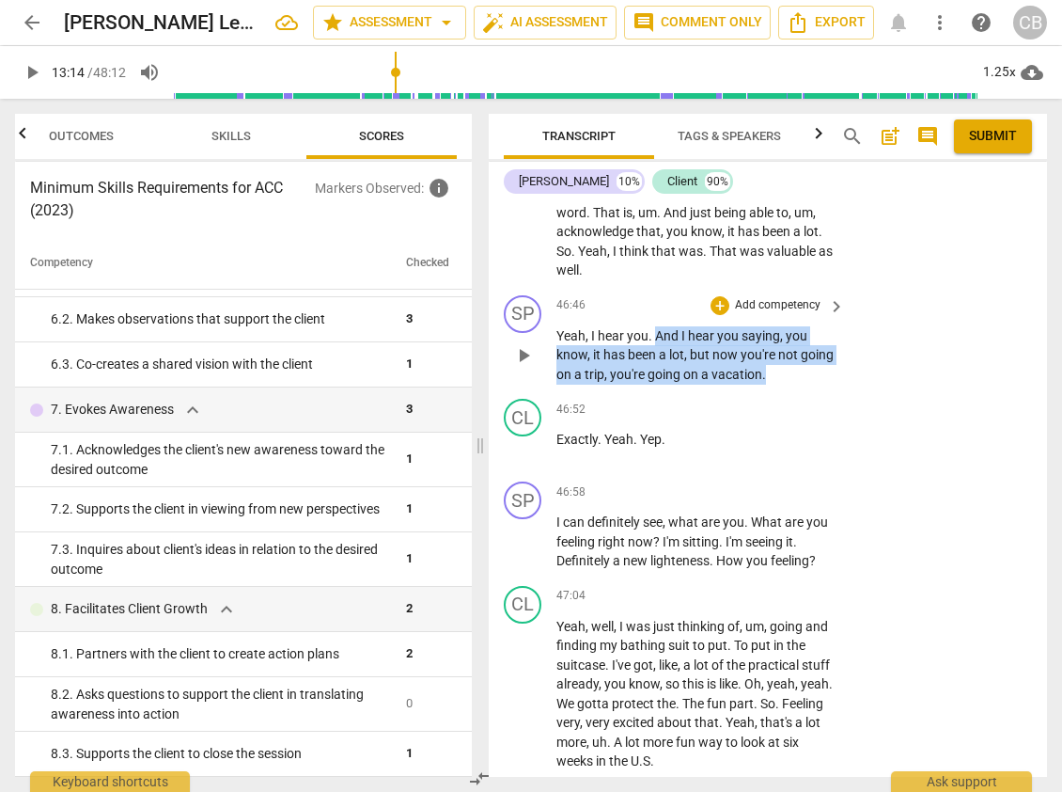
drag, startPoint x: 655, startPoint y: 373, endPoint x: 805, endPoint y: 410, distance: 153.9
click at [805, 385] on p "Yeah , I hear you . And I hear you saying , you know , it has been a lot , but …" at bounding box center [696, 355] width 279 height 58
click at [719, 315] on div "+" at bounding box center [720, 305] width 19 height 19
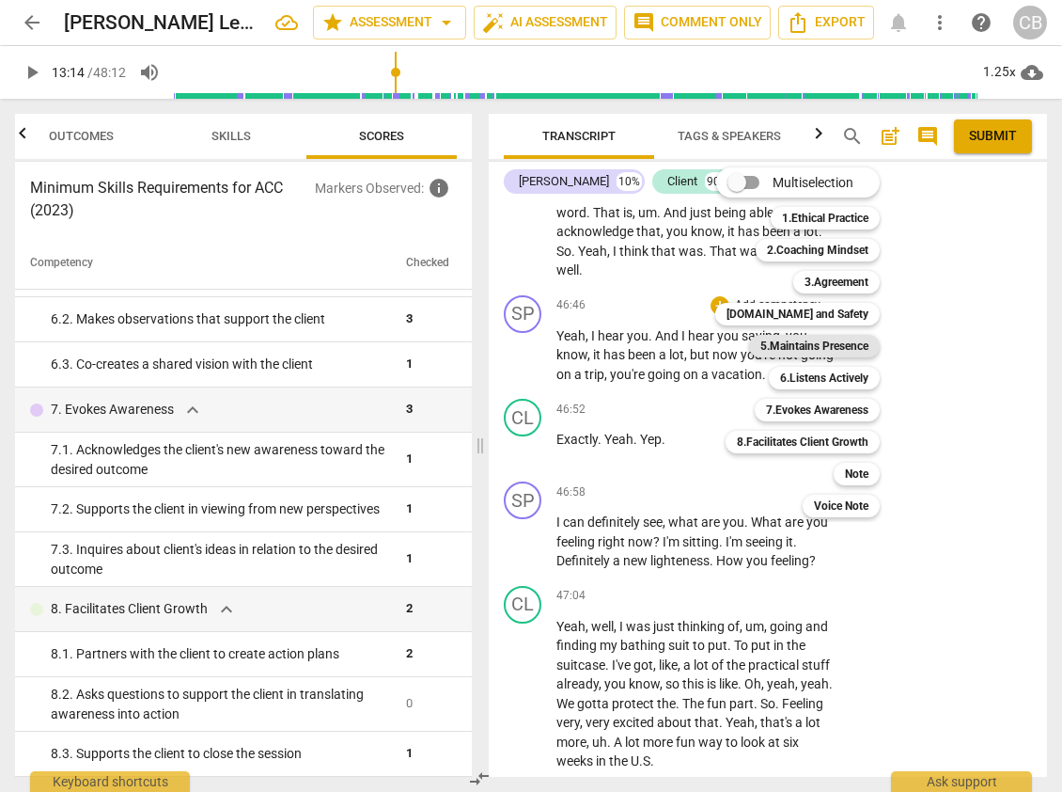
click at [841, 349] on b "5.Maintains Presence" at bounding box center [815, 346] width 108 height 23
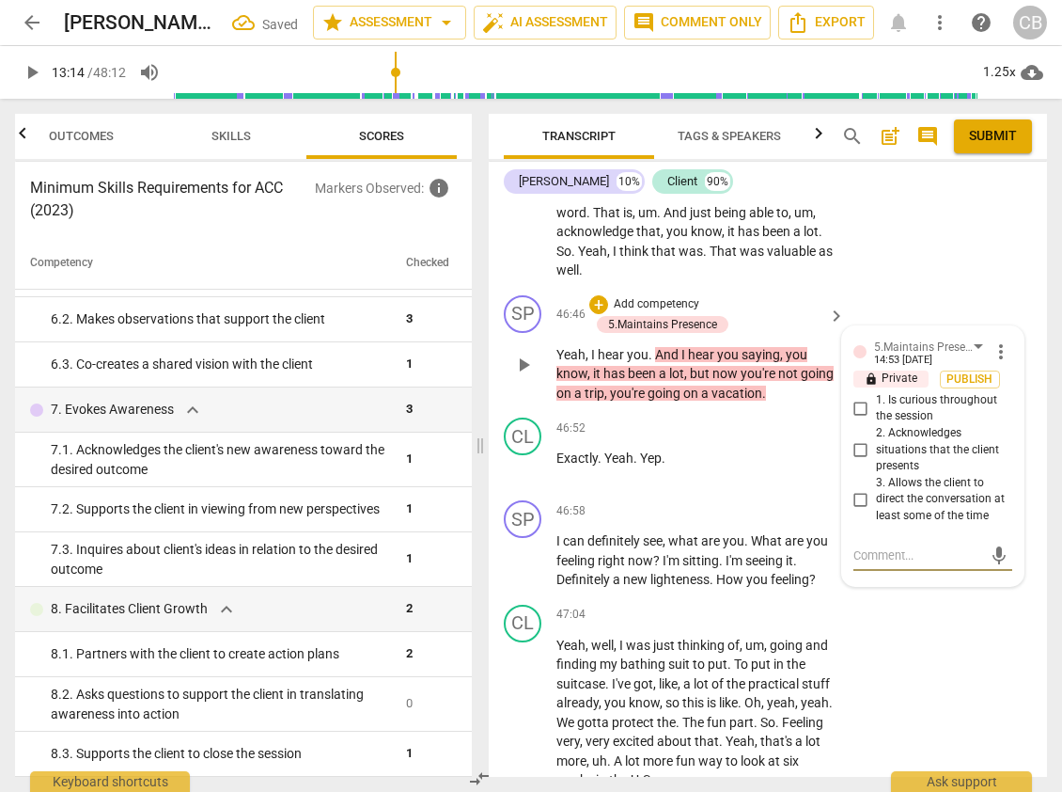
click at [858, 461] on input "2. Acknowledges situations that the client presents" at bounding box center [861, 449] width 30 height 23
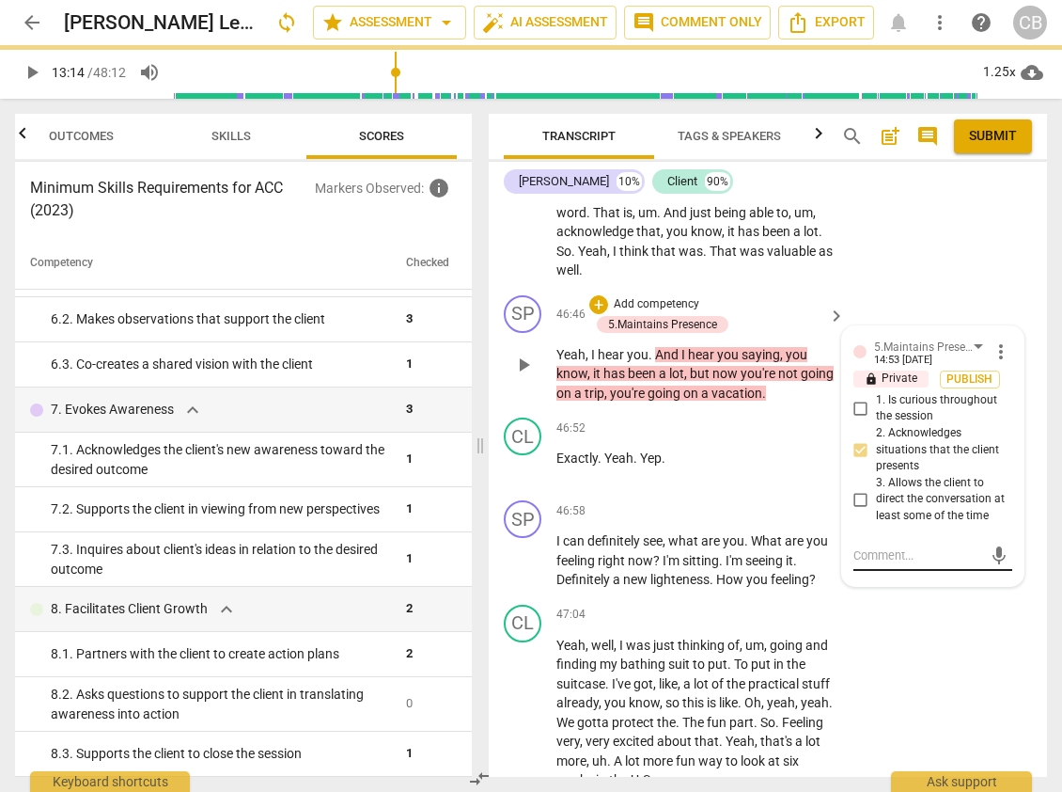
click at [888, 564] on textarea at bounding box center [918, 555] width 129 height 18
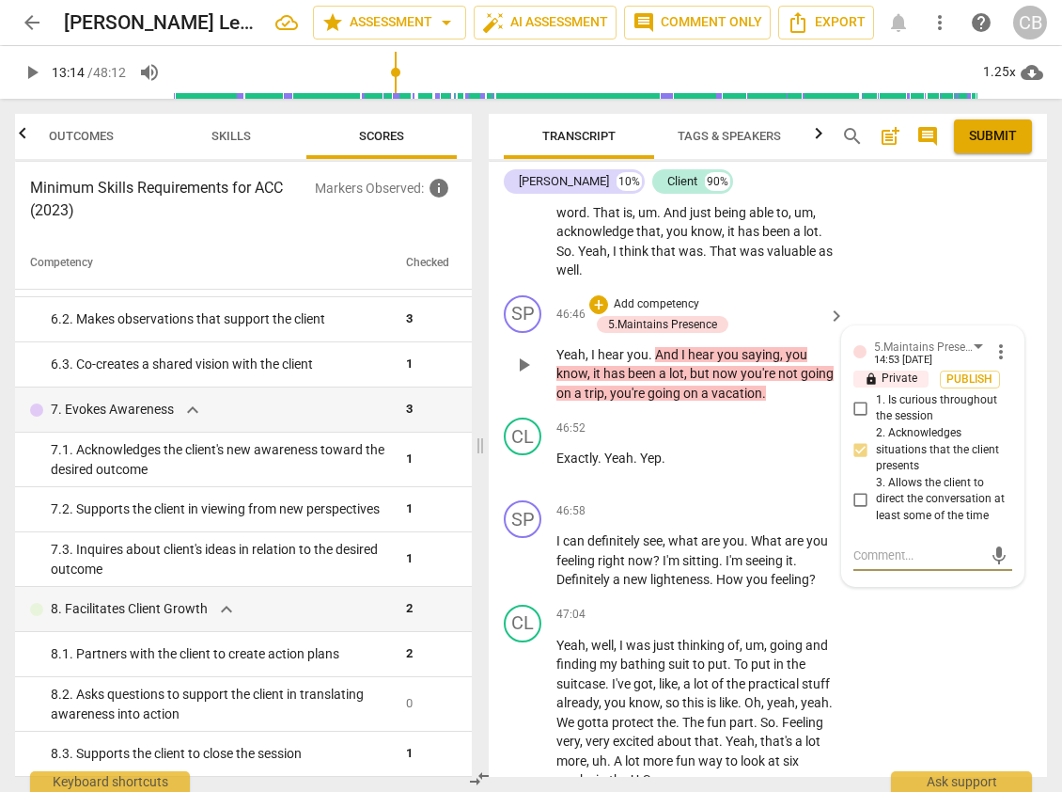
click at [923, 363] on span "more_vert" at bounding box center [1001, 351] width 23 height 23
click at [923, 417] on li "Delete" at bounding box center [1014, 424] width 65 height 36
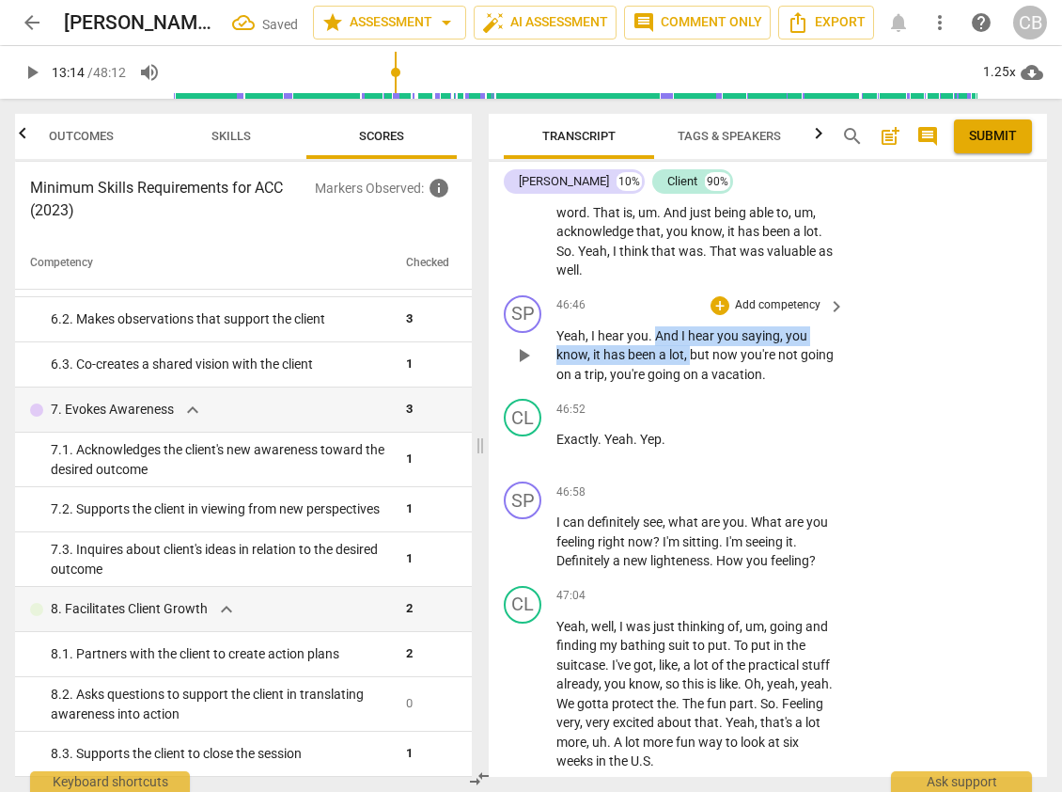
drag, startPoint x: 658, startPoint y: 371, endPoint x: 690, endPoint y: 394, distance: 39.1
click at [690, 385] on p "Yeah , I hear you . And I hear you saying , you know , it has been a lot , but …" at bounding box center [696, 355] width 279 height 58
click at [717, 315] on div "+" at bounding box center [720, 305] width 19 height 19
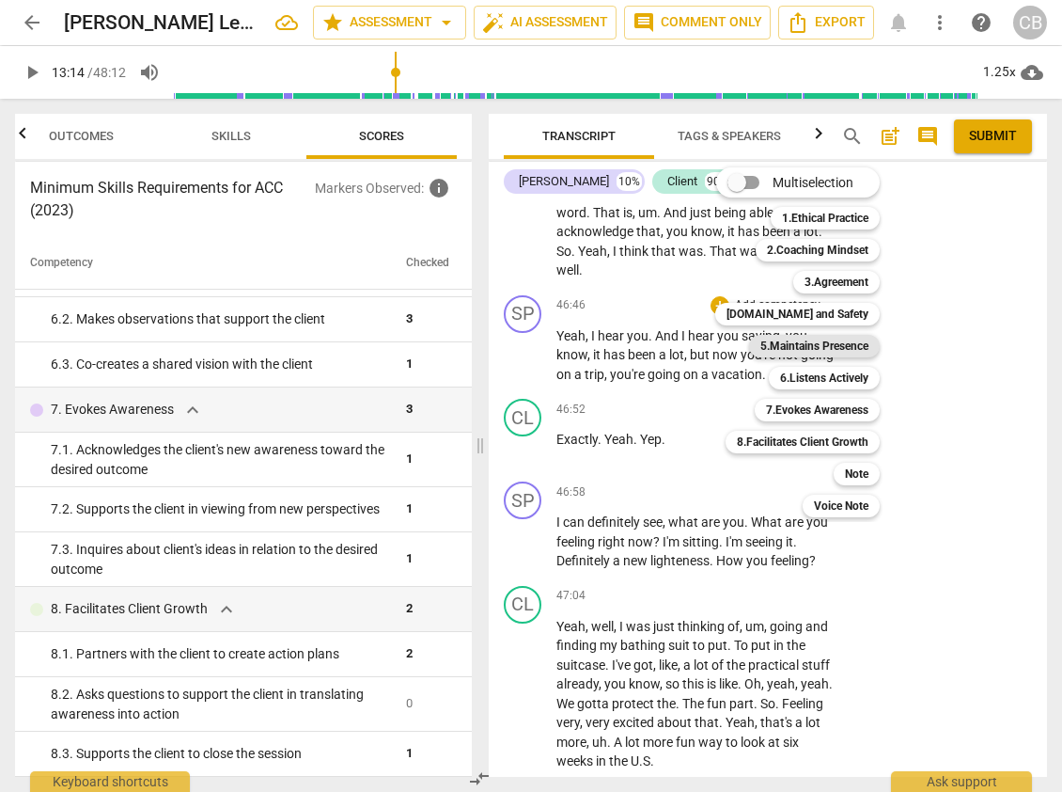
click at [833, 348] on b "5.Maintains Presence" at bounding box center [815, 346] width 108 height 23
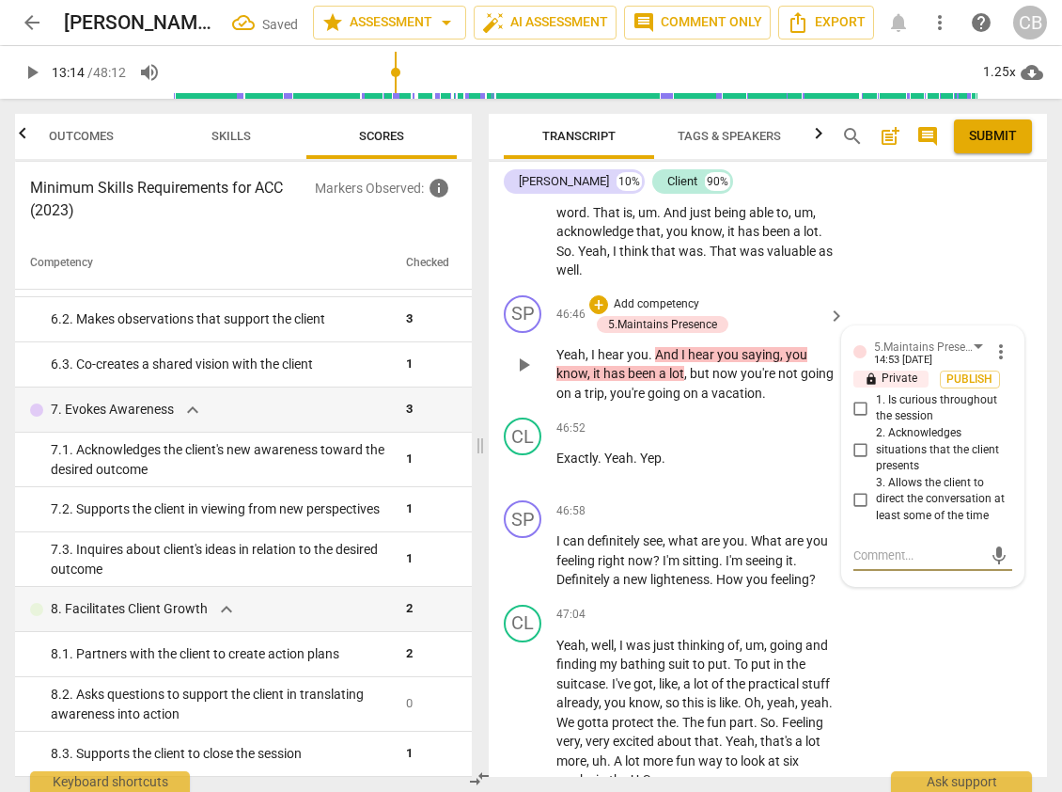
click at [859, 461] on input "2. Acknowledges situations that the client presents" at bounding box center [861, 449] width 30 height 23
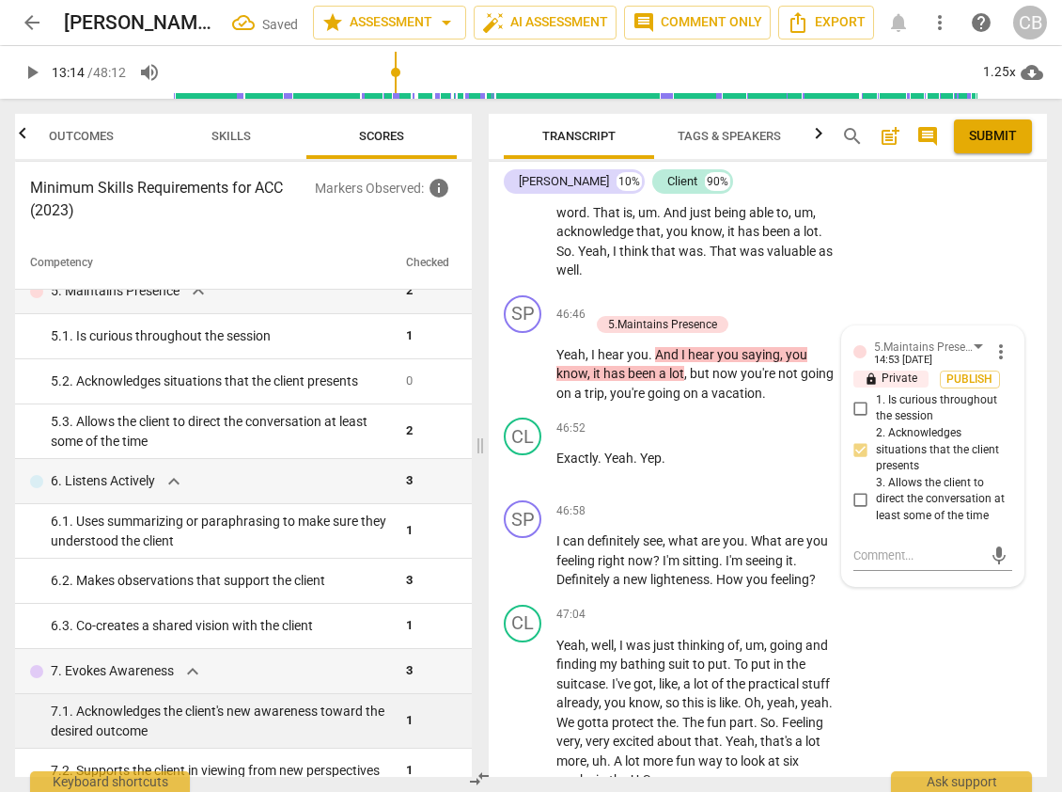
scroll to position [612, 0]
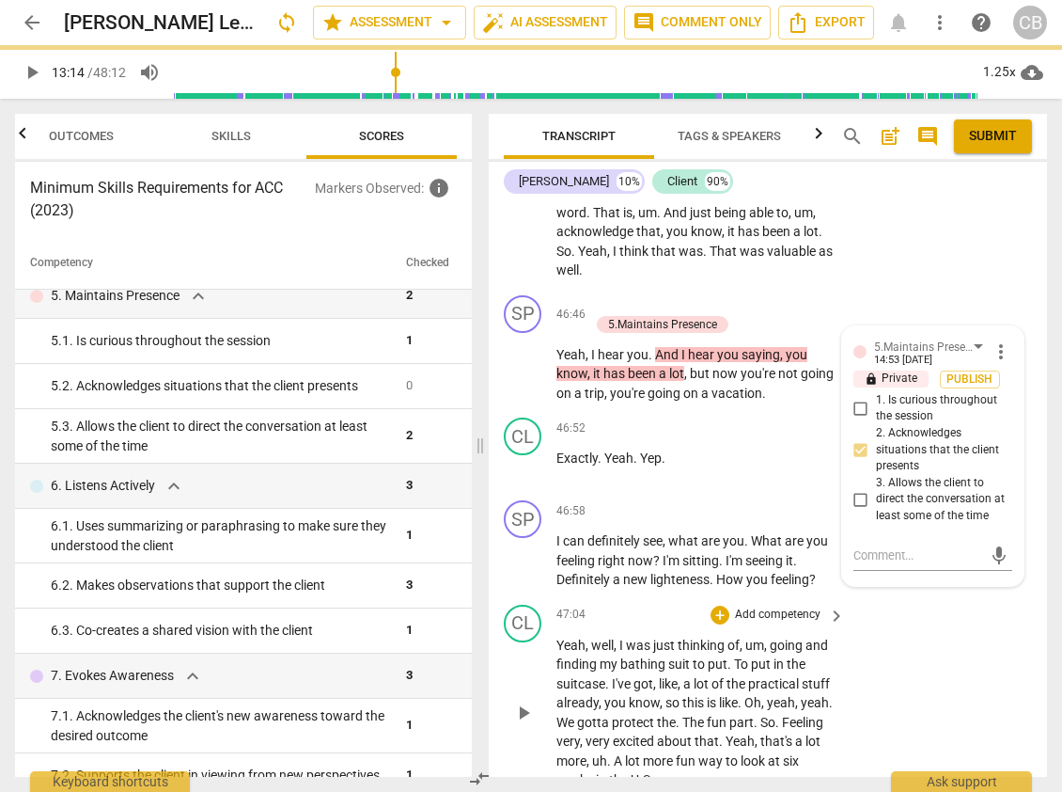
click at [923, 680] on div "CL play_arrow pause 47:04 + Add competency keyboard_arrow_right Yeah , well , I…" at bounding box center [768, 697] width 558 height 200
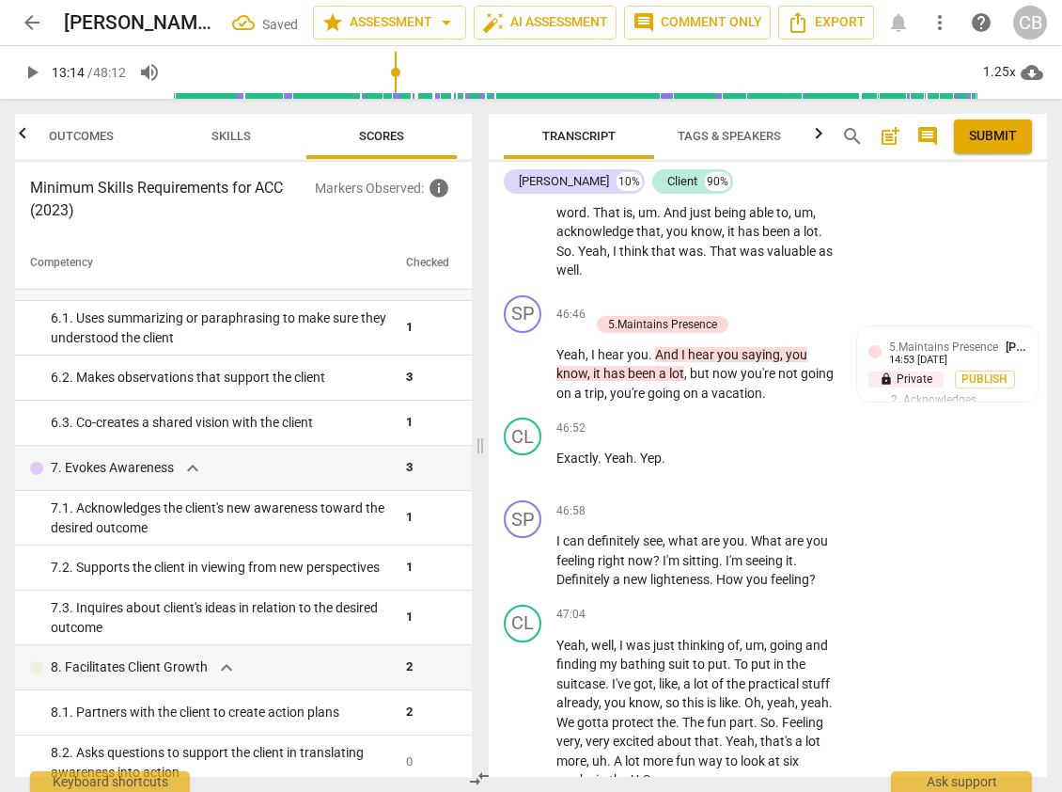
scroll to position [878, 0]
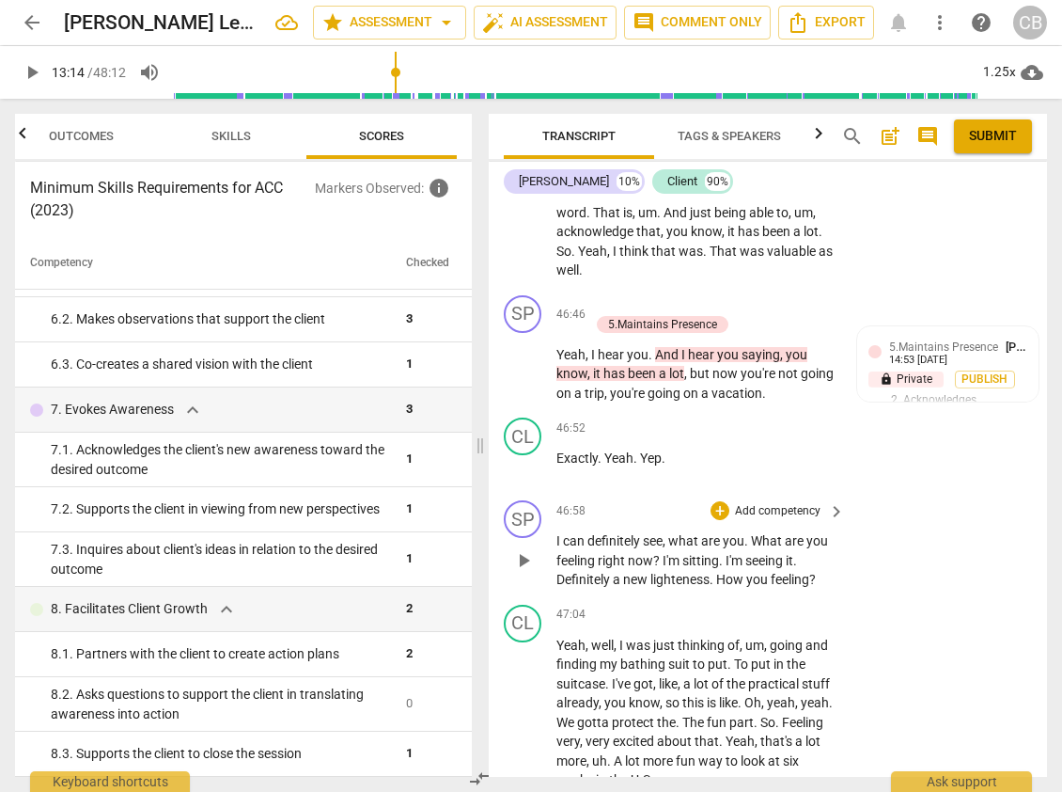
click at [713, 587] on span "." at bounding box center [713, 579] width 7 height 15
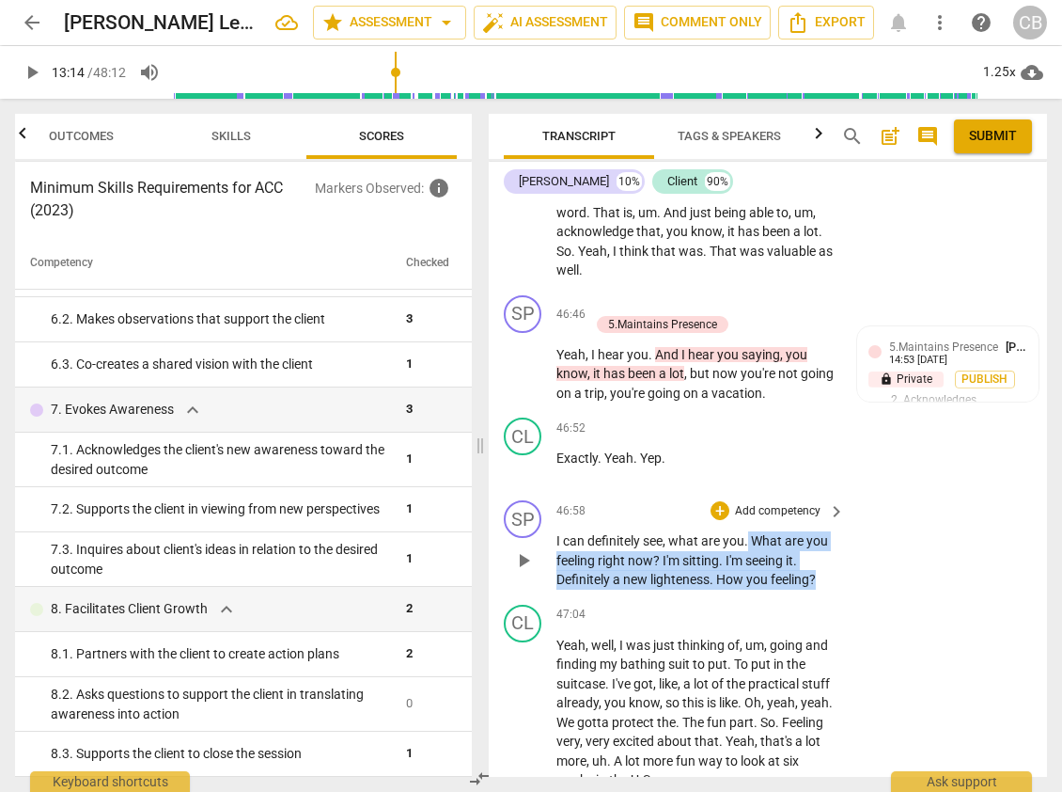
drag, startPoint x: 749, startPoint y: 578, endPoint x: 832, endPoint y: 618, distance: 91.7
click at [832, 590] on div "I can definitely see , what are you . What are you feeling right now ? I'm sitt…" at bounding box center [702, 560] width 291 height 58
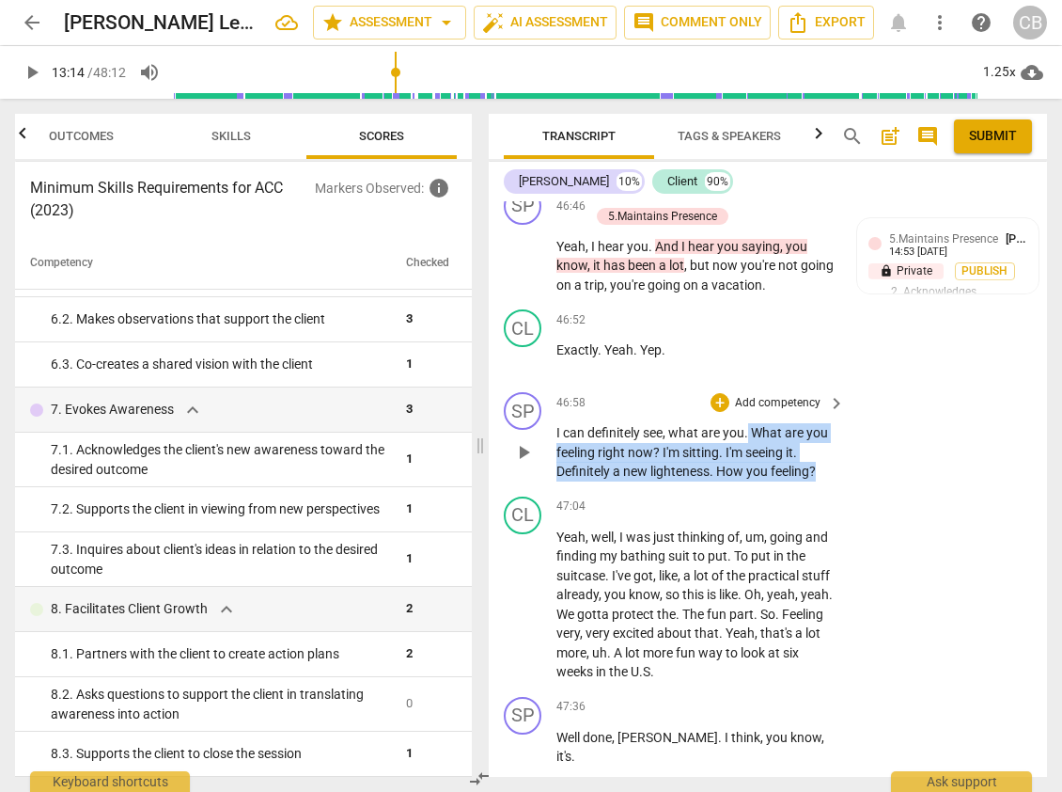
scroll to position [14241, 0]
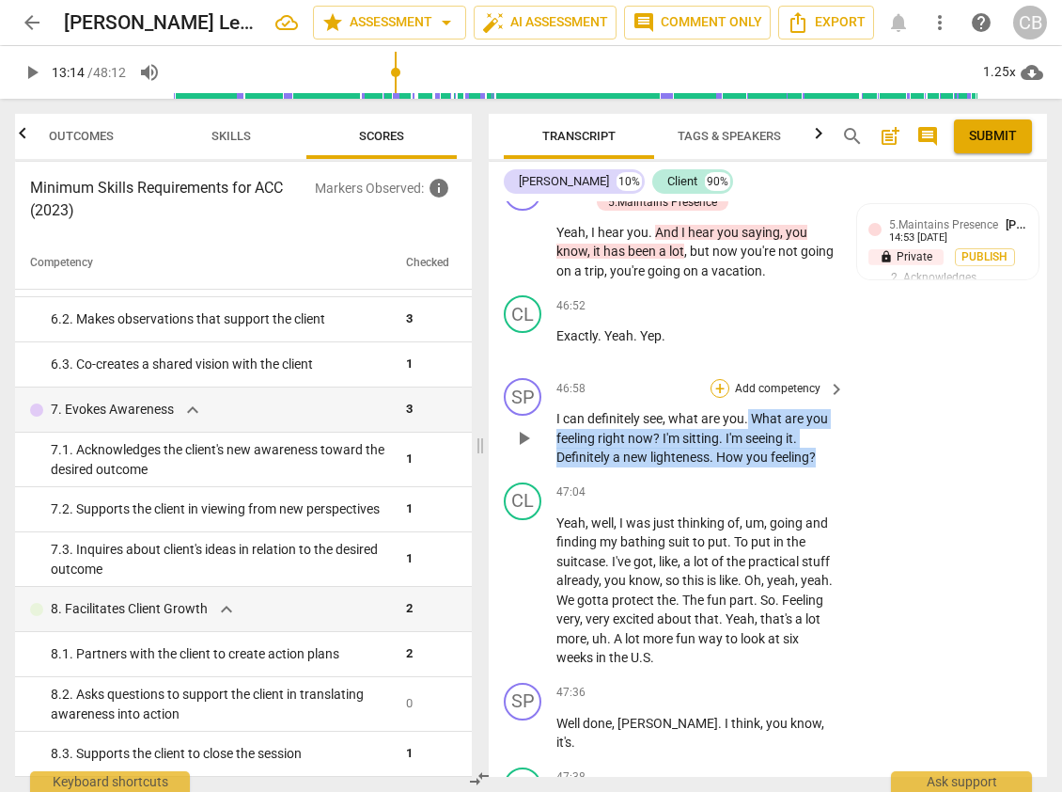
click at [723, 398] on div "+" at bounding box center [720, 388] width 19 height 19
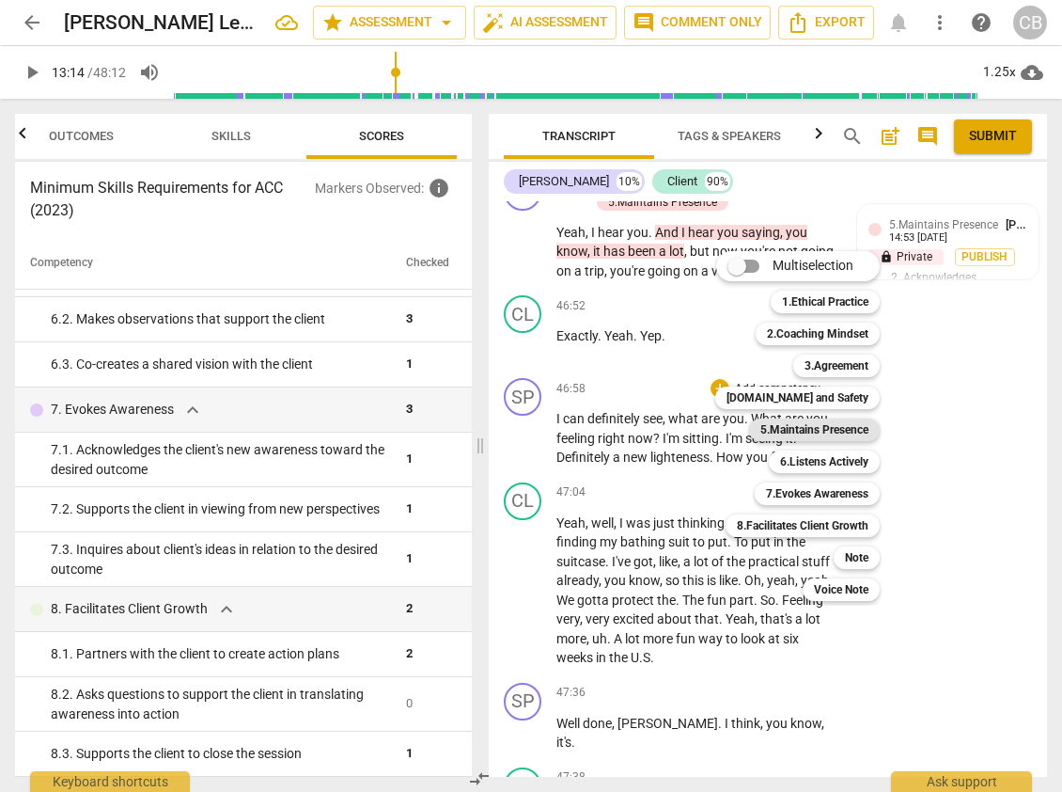
click at [840, 431] on b "5.Maintains Presence" at bounding box center [815, 429] width 108 height 23
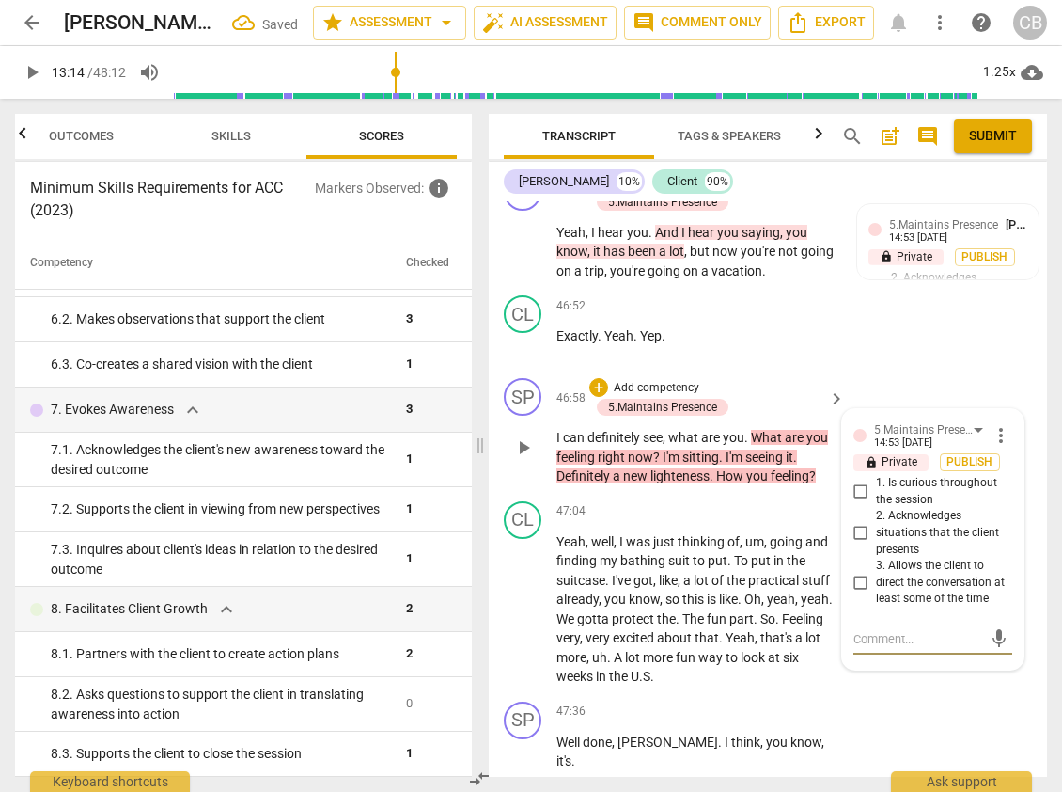
click at [857, 503] on input "1. Is curious throughout the session" at bounding box center [861, 491] width 30 height 23
click at [874, 735] on div "SP play_arrow pause 47:36 + Add competency keyboard_arrow_right Well done , Ire…" at bounding box center [768, 736] width 558 height 85
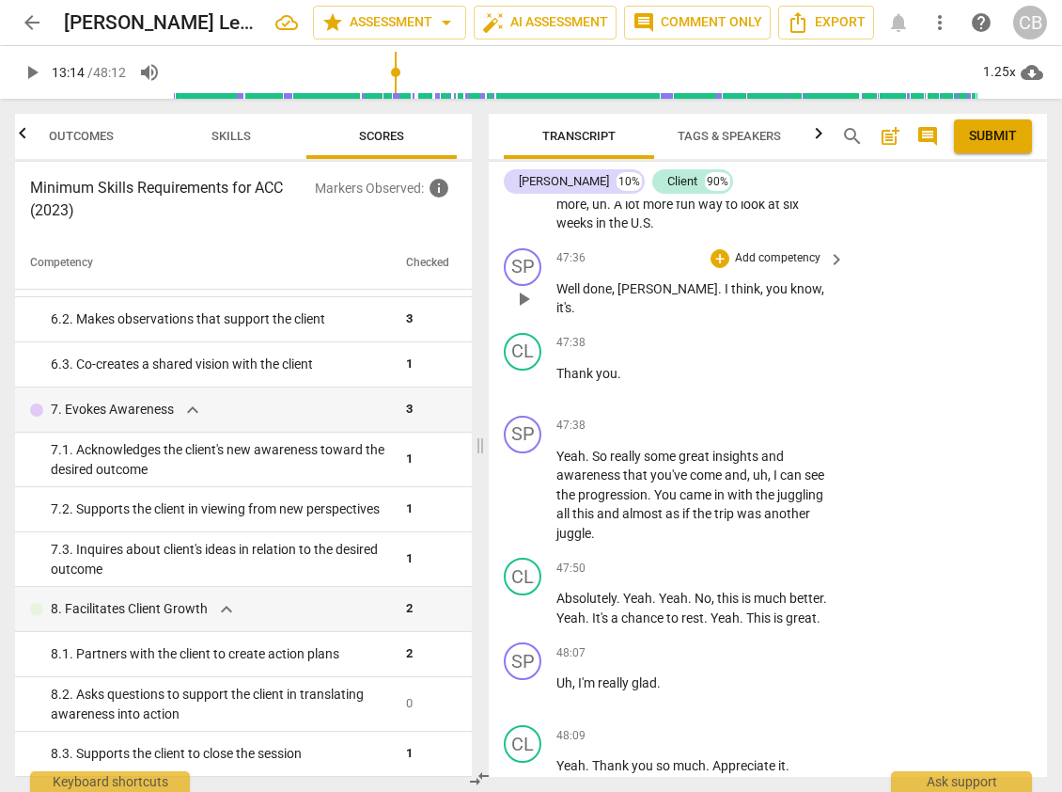
scroll to position [14701, 0]
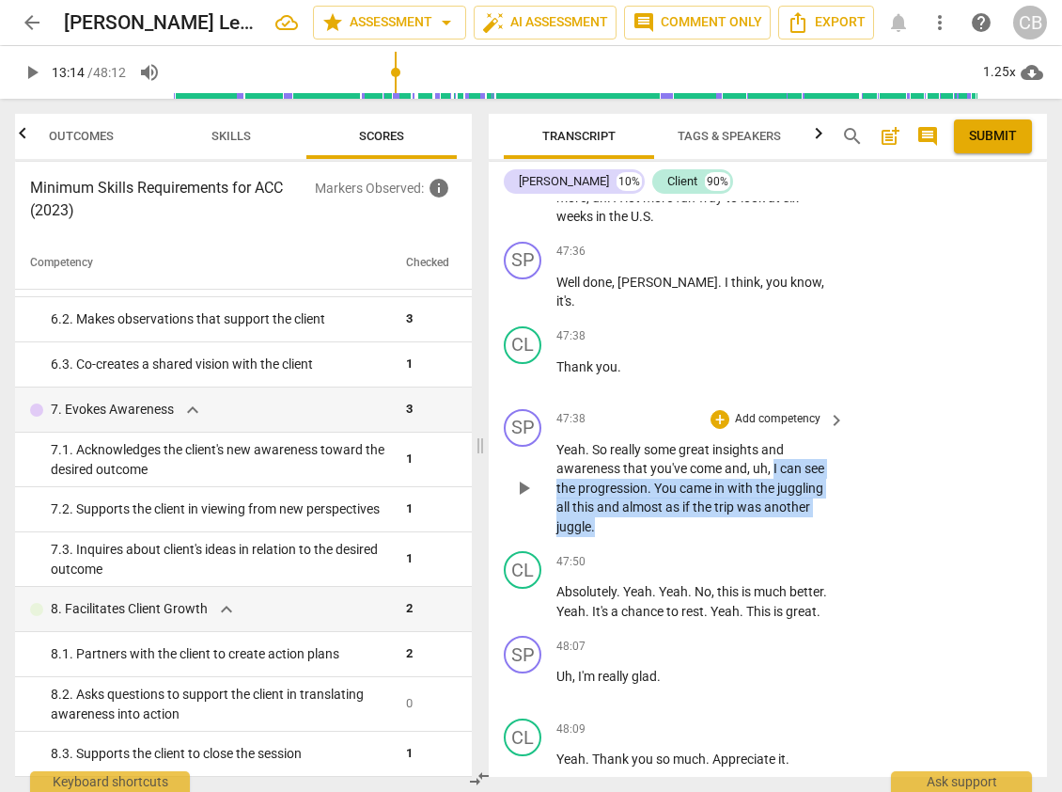
drag, startPoint x: 773, startPoint y: 506, endPoint x: 789, endPoint y: 558, distance: 54.1
click at [789, 537] on p "Yeah . So really some great insights and awareness that you've come and , uh , …" at bounding box center [696, 488] width 279 height 97
click at [718, 429] on div "+" at bounding box center [720, 419] width 19 height 19
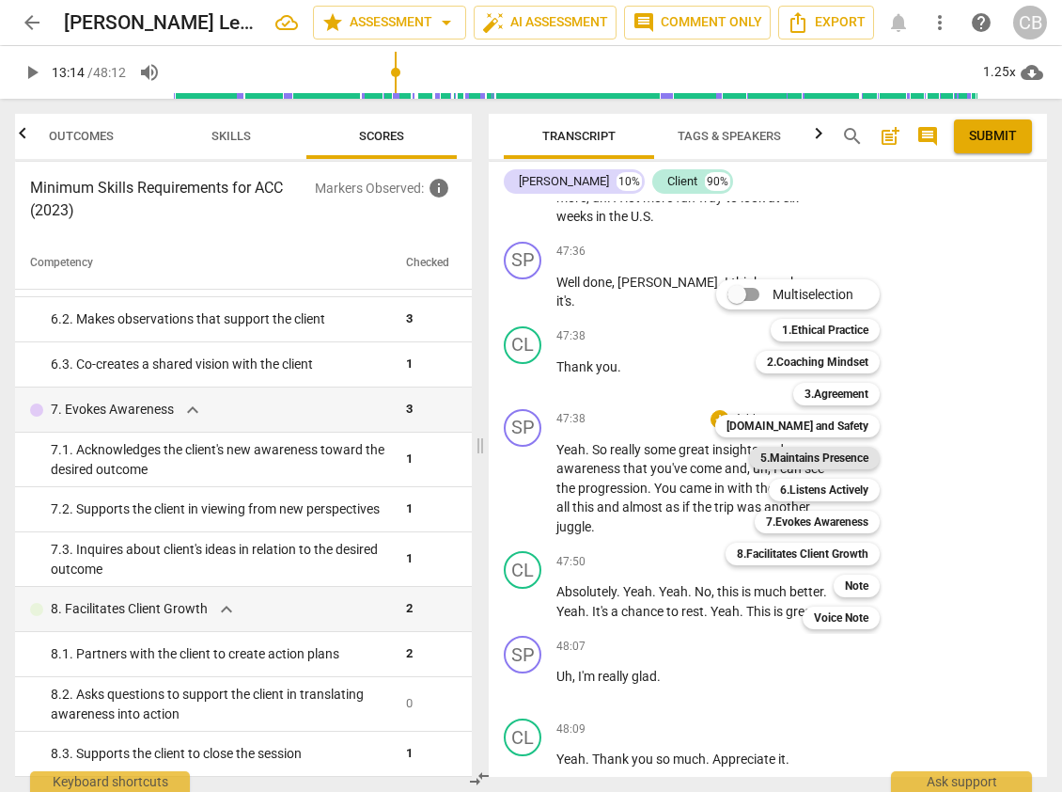
click at [848, 466] on b "5.Maintains Presence" at bounding box center [815, 458] width 108 height 23
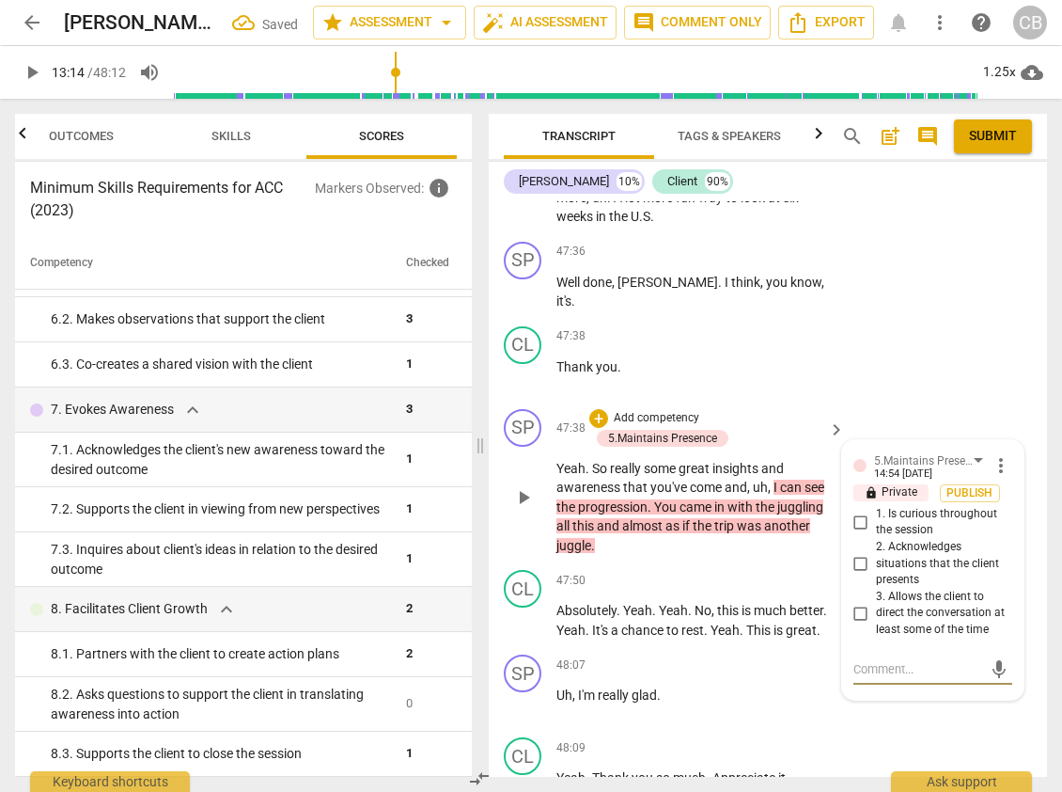
click at [857, 574] on input "2. Acknowledges situations that the client presents" at bounding box center [861, 563] width 30 height 23
click at [865, 730] on div "SP play_arrow pause 48:07 + Add competency keyboard_arrow_right Uh , I'm really…" at bounding box center [768, 688] width 558 height 83
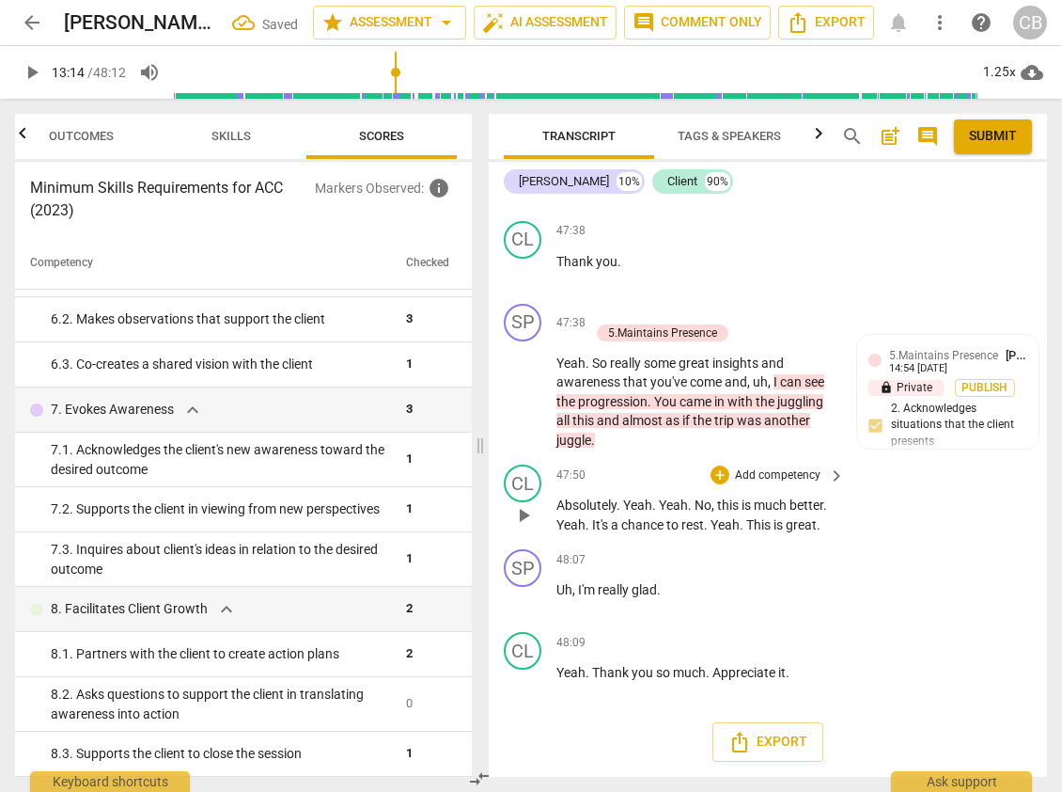
scroll to position [14841, 0]
click at [815, 21] on span "Export" at bounding box center [826, 22] width 79 height 23
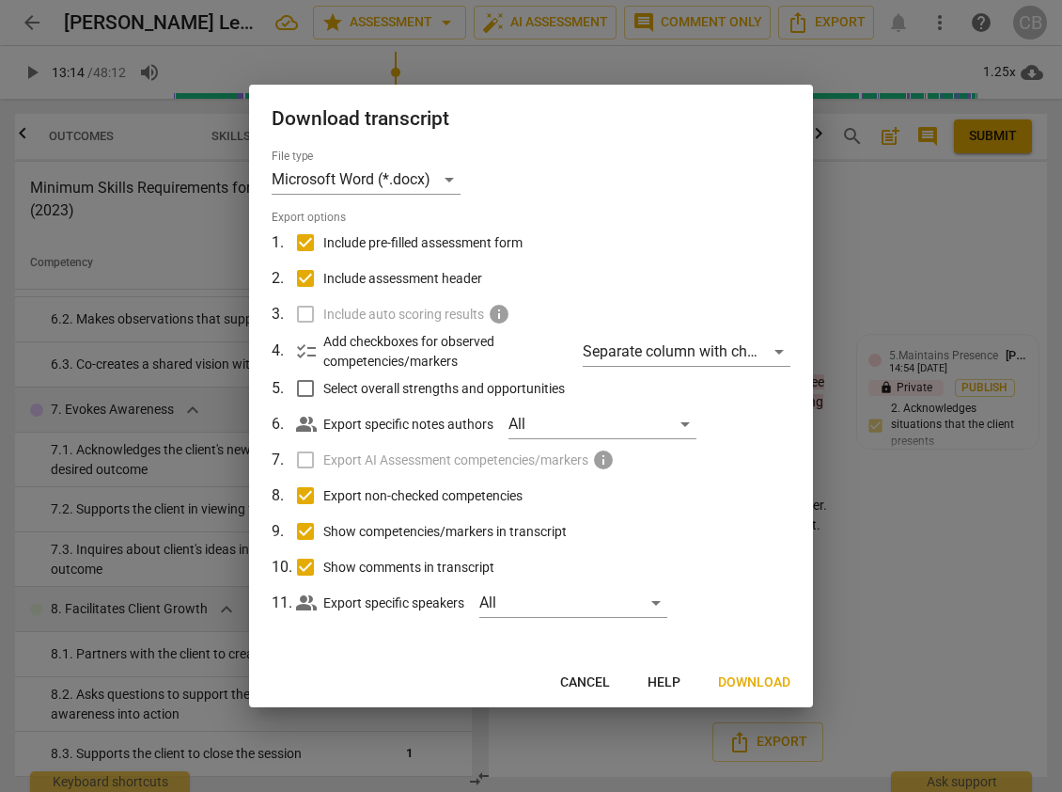
click at [763, 678] on span "Download" at bounding box center [754, 682] width 72 height 19
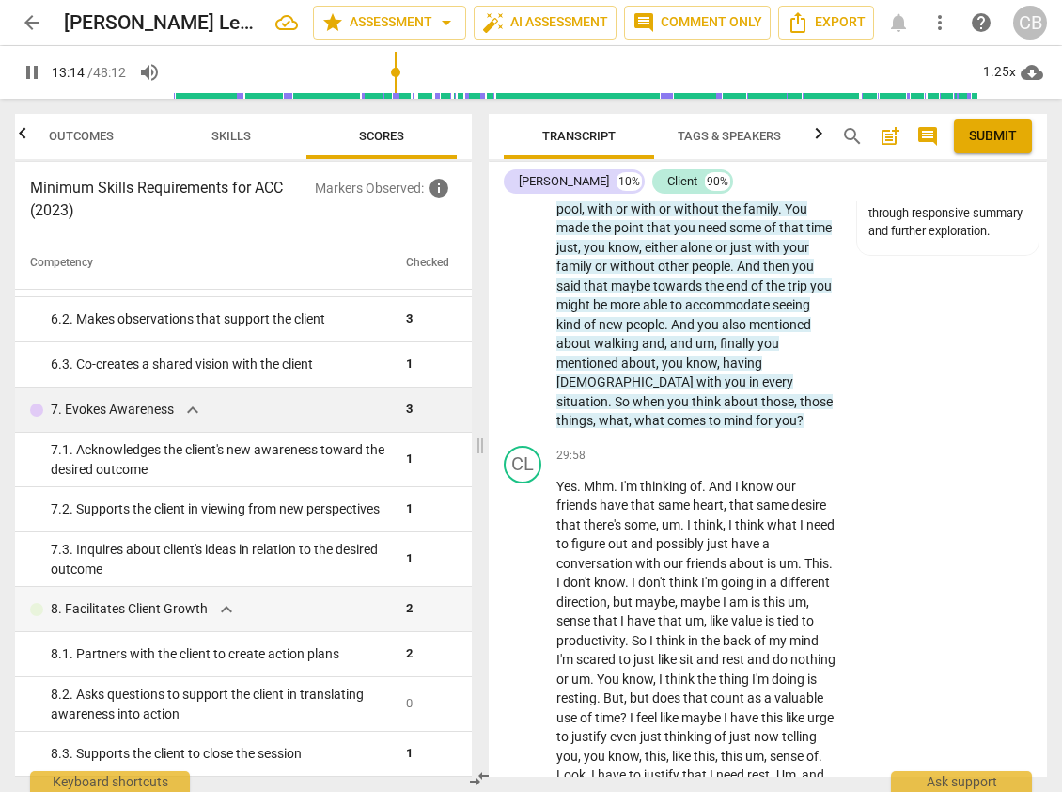
scroll to position [3932, 0]
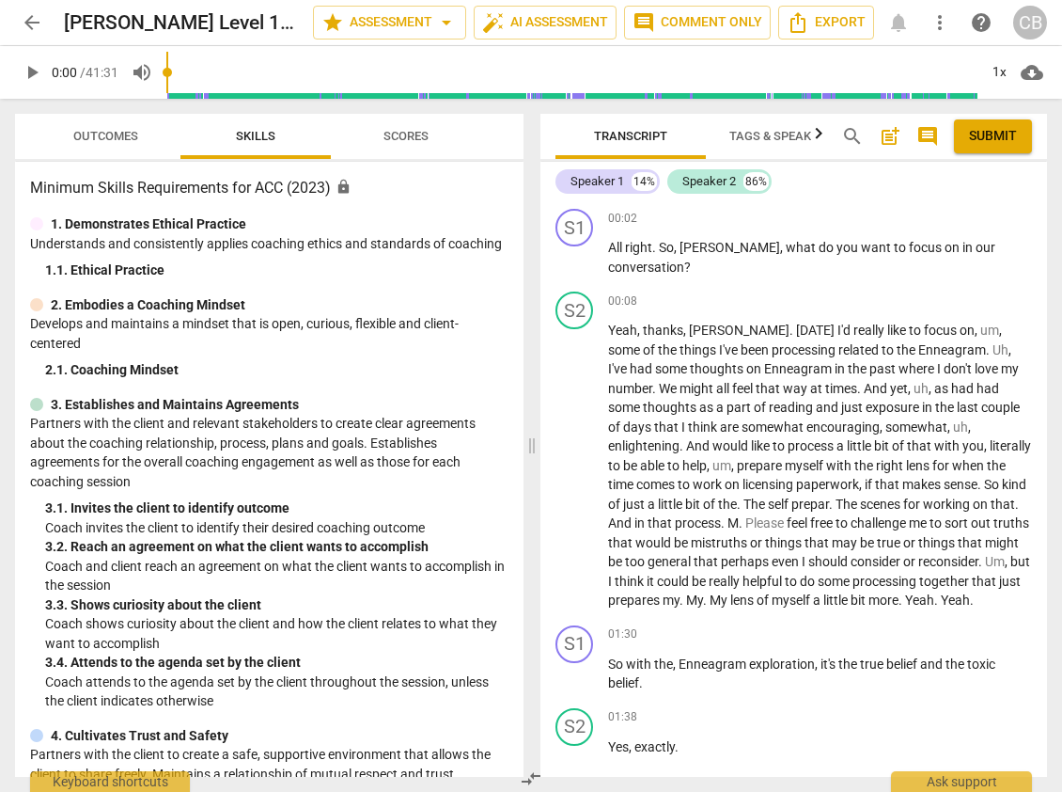
click at [432, 128] on span "Scores" at bounding box center [406, 136] width 90 height 25
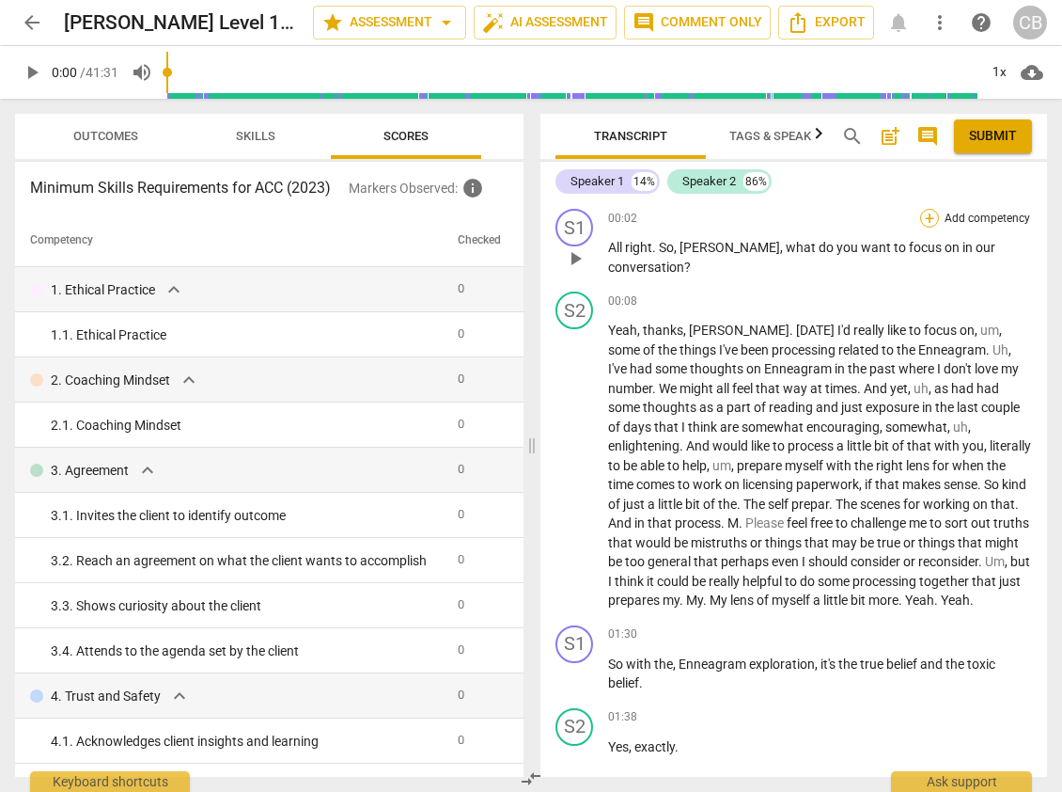
click at [927, 214] on div "+" at bounding box center [929, 218] width 19 height 19
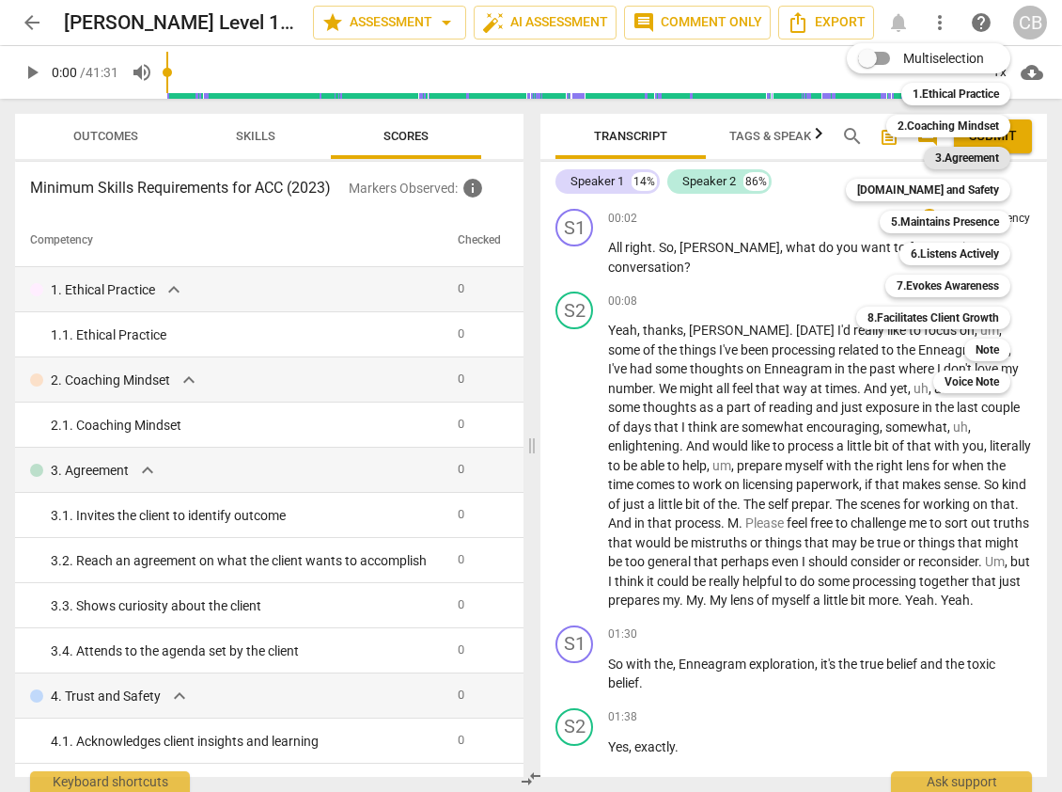
click at [951, 154] on b "3.Agreement" at bounding box center [967, 158] width 64 height 23
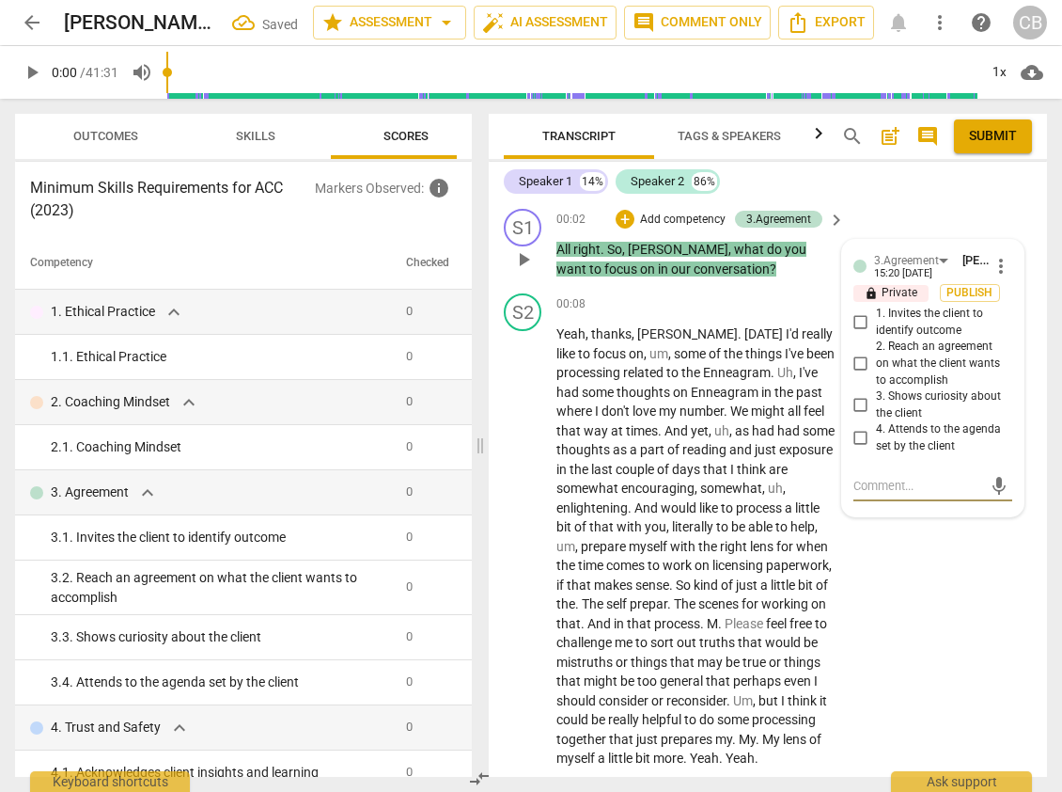
click at [853, 322] on input "1. Invites the client to identify outcome" at bounding box center [861, 322] width 30 height 23
checkbox input "true"
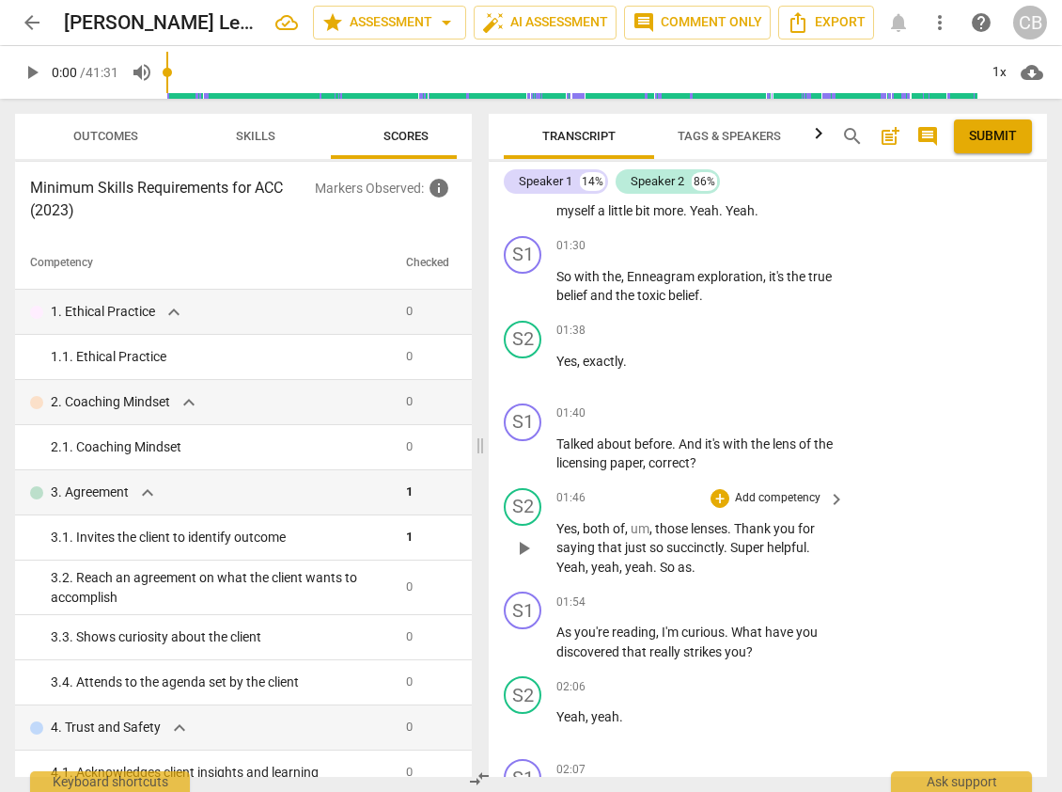
scroll to position [549, 0]
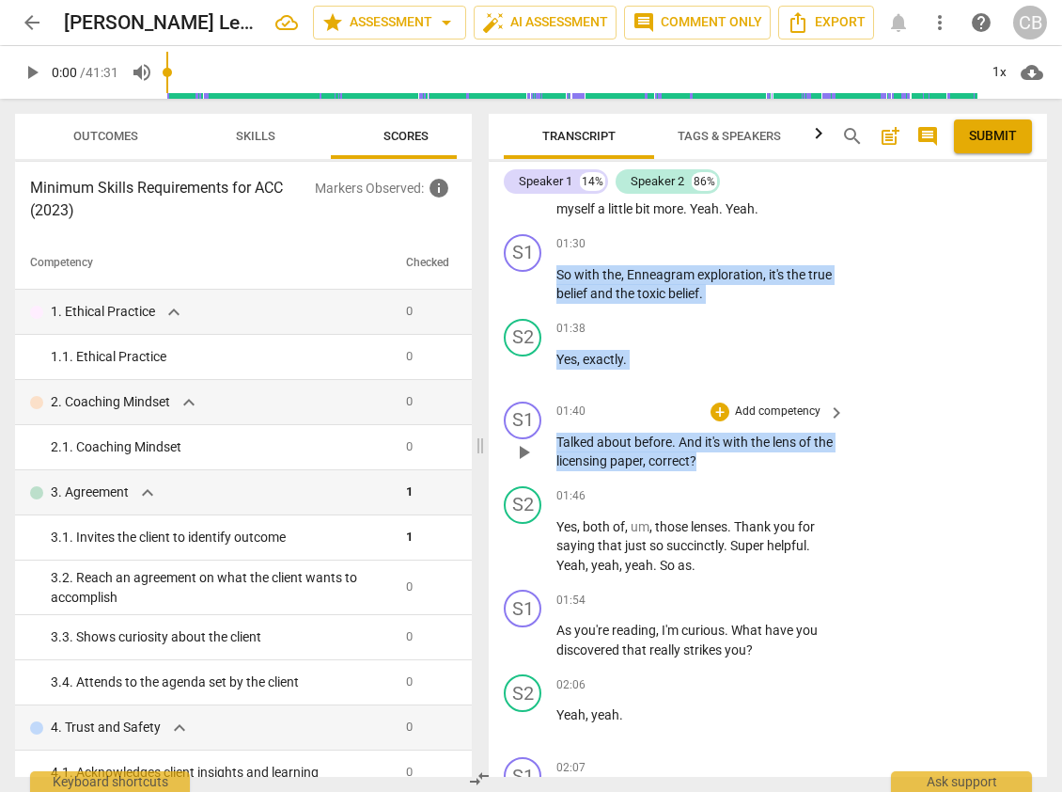
drag, startPoint x: 557, startPoint y: 291, endPoint x: 752, endPoint y: 492, distance: 279.9
click at [752, 492] on div "S1 play_arrow pause 00:02 + Add competency 3.Agreement keyboard_arrow_right All…" at bounding box center [768, 488] width 558 height 575
click at [721, 254] on div "+" at bounding box center [720, 244] width 19 height 19
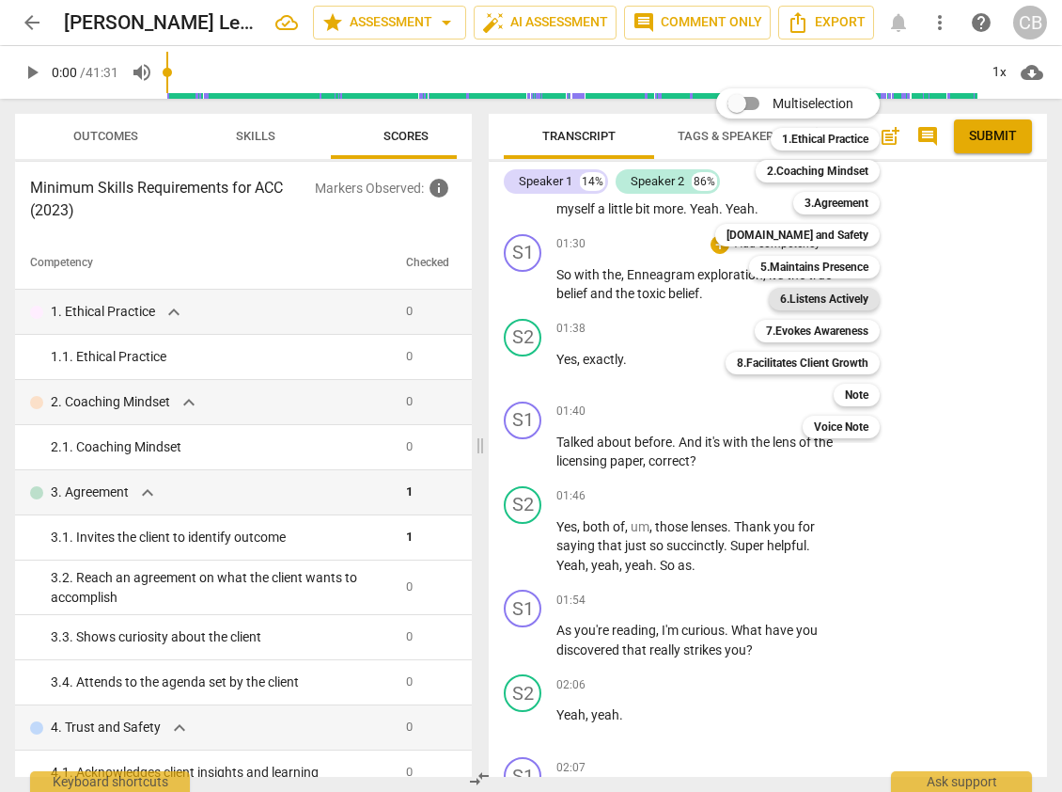
click at [834, 299] on b "6.Listens Actively" at bounding box center [824, 299] width 88 height 23
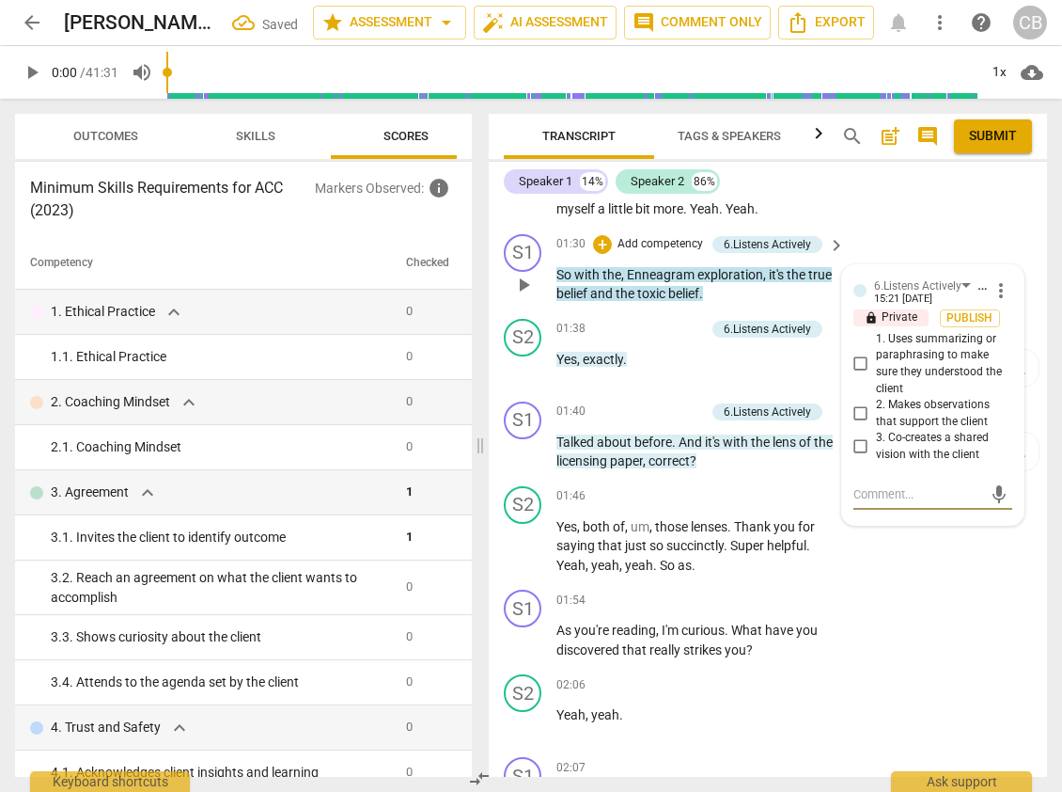
click at [858, 375] on input "1. Uses summarizing or paraphrasing to make sure they understood the client" at bounding box center [861, 364] width 30 height 23
checkbox input "true"
click at [878, 503] on textarea at bounding box center [918, 494] width 129 height 18
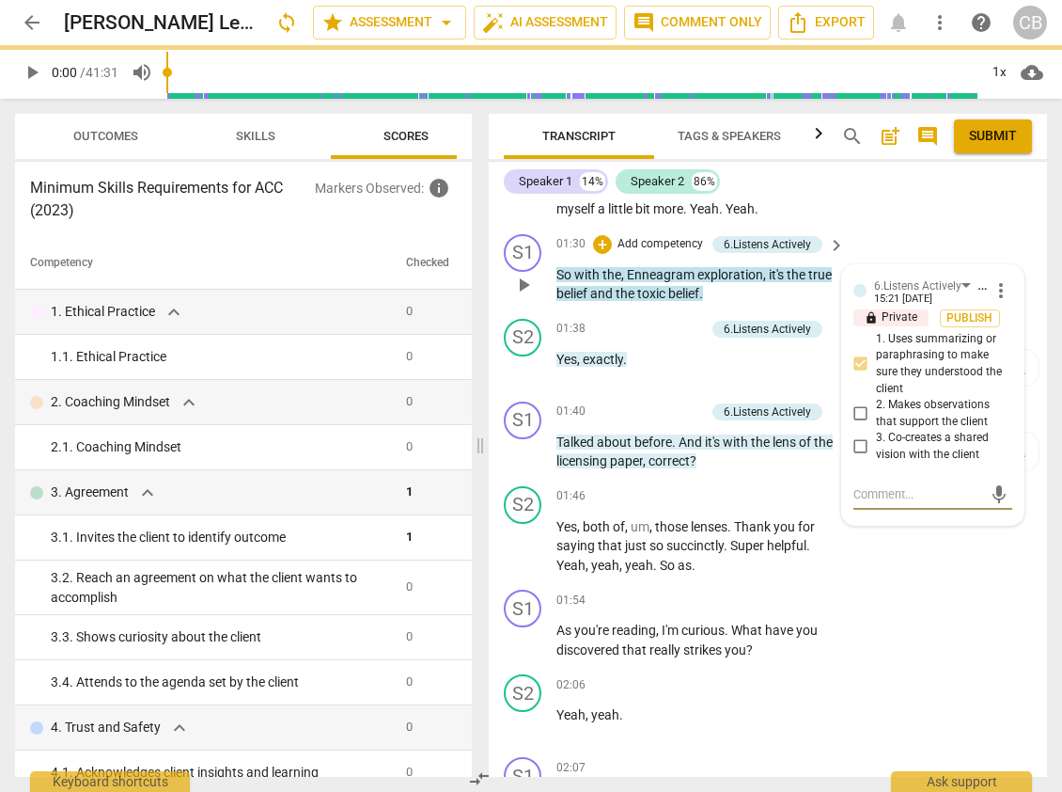
type textarea "T"
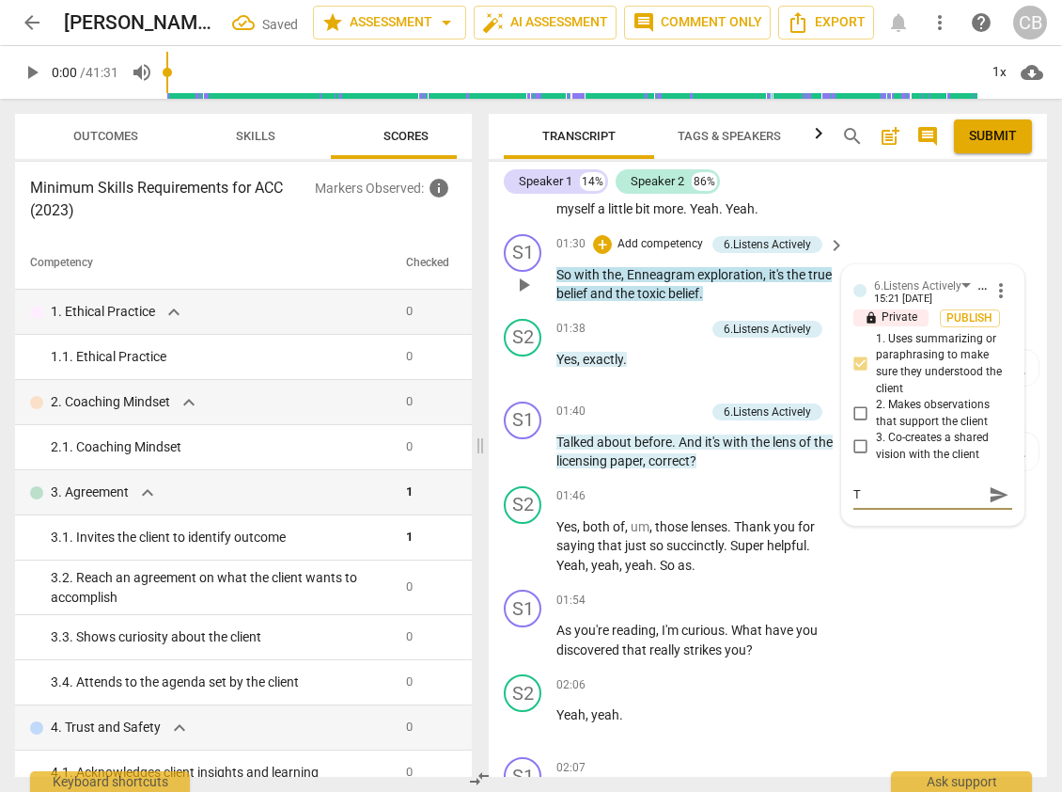
type textarea "Th"
type textarea "The"
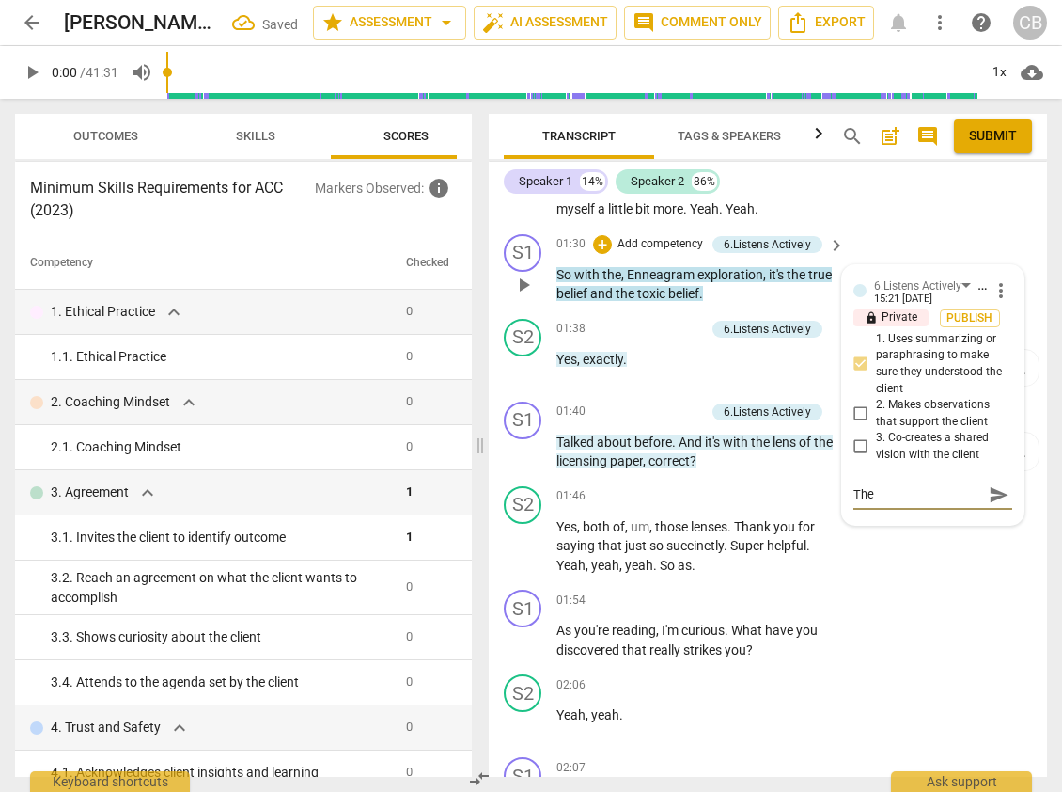
type textarea "The c"
type textarea "The co"
type textarea "The coa"
type textarea "The coac"
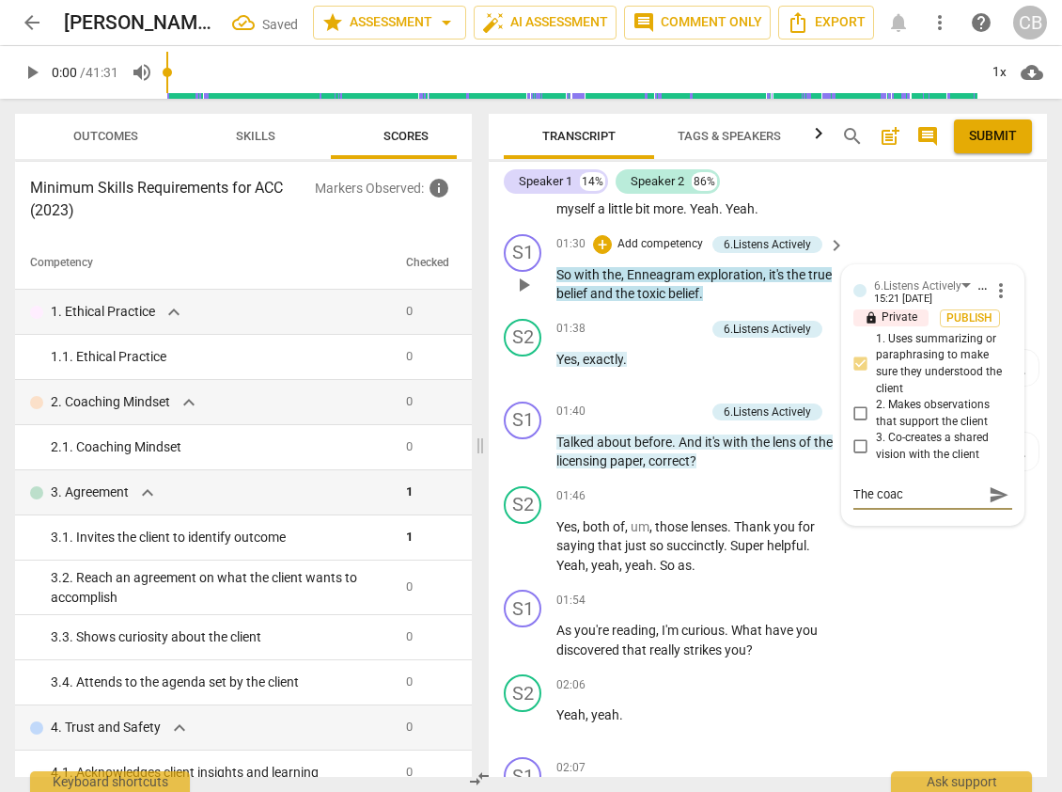
type textarea "The coach"
type textarea "The coach s"
type textarea "The coach su"
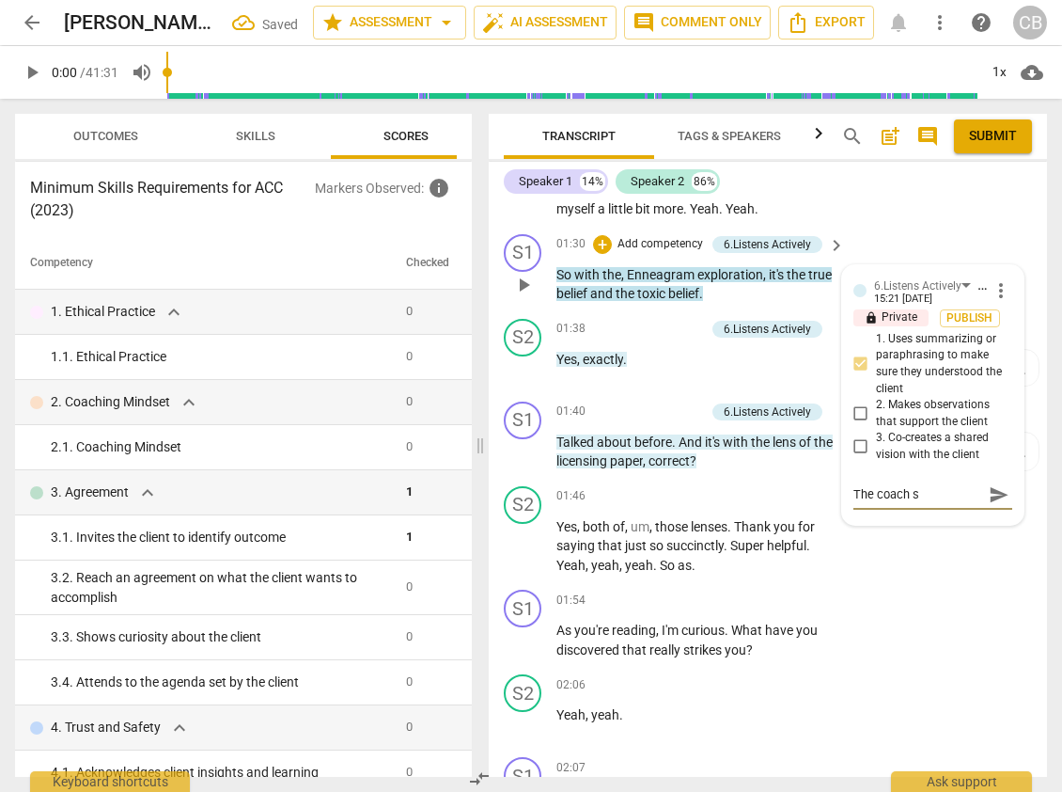
type textarea "The coach su"
type textarea "The coach sum"
type textarea "The coach summ"
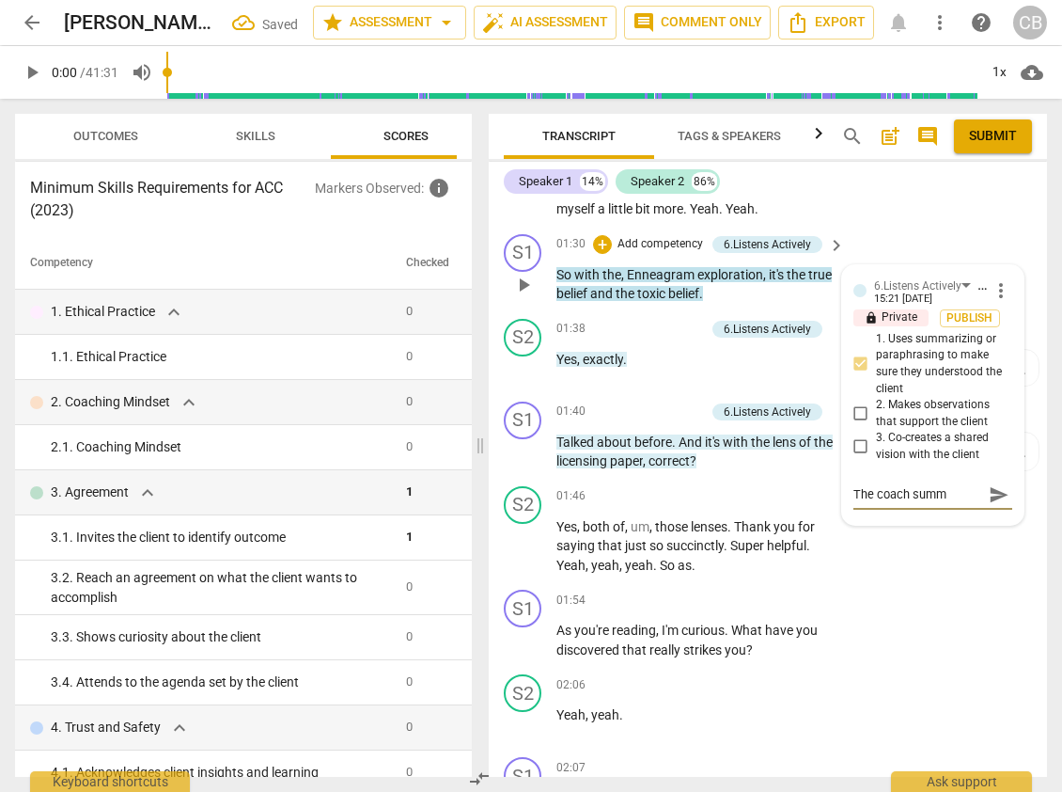
type textarea "The coach summa"
type textarea "The coach [PERSON_NAME]"
type textarea "The coach summari"
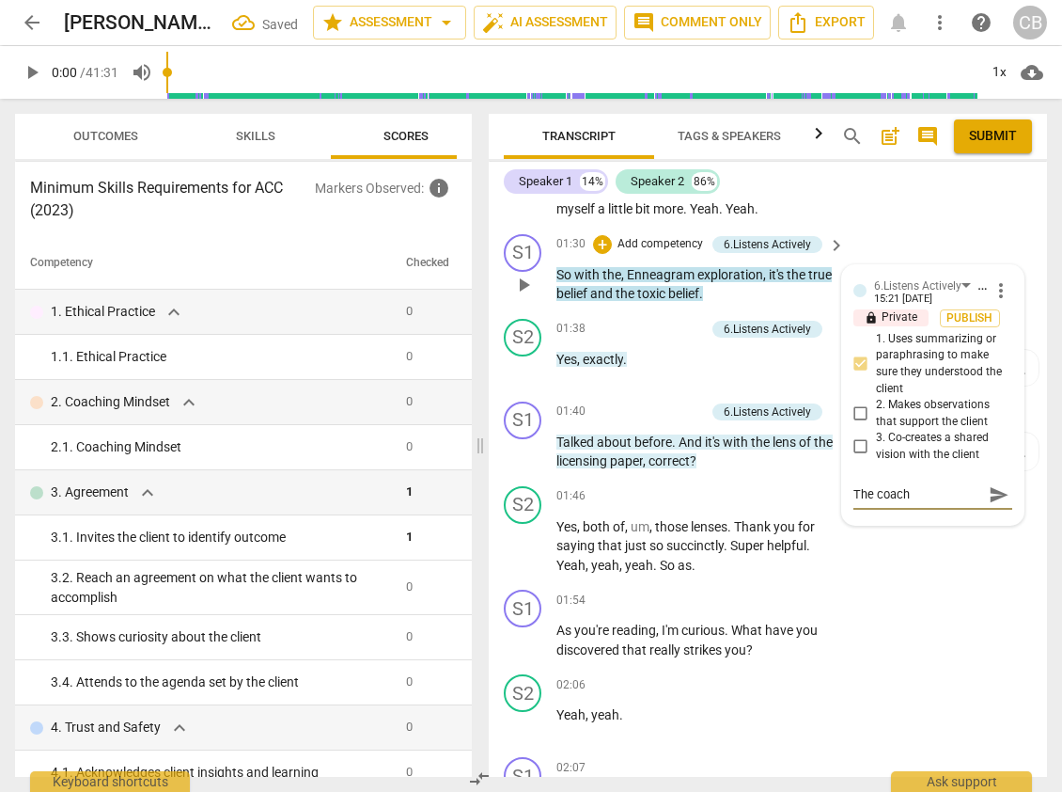
type textarea "The coach summari"
type textarea "The coach summaris"
type textarea "The coach summarise"
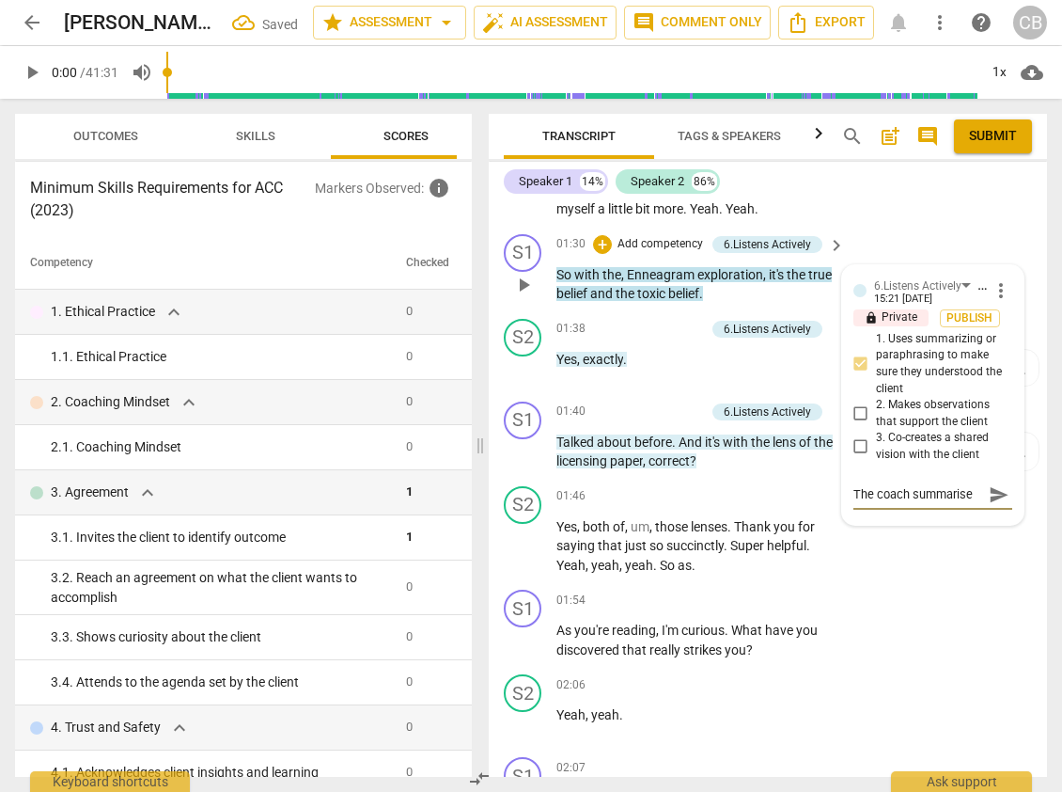
type textarea "The coach summarises"
type textarea "The coach summarises,"
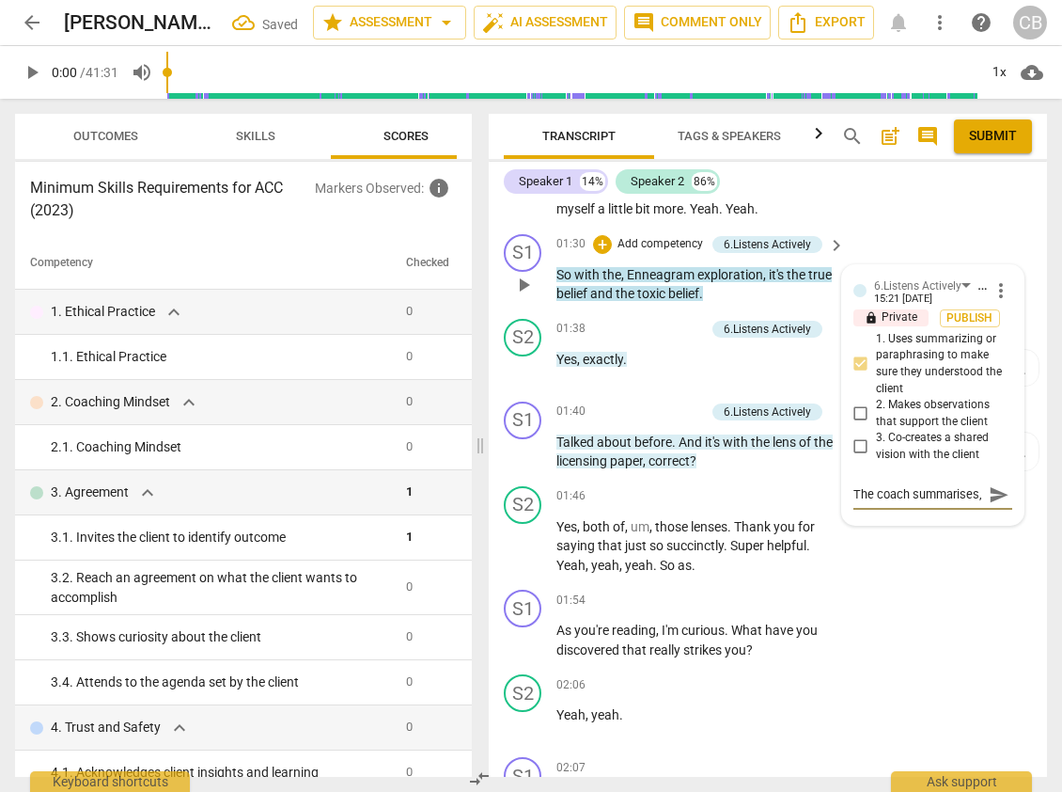
type textarea "The coach summarises,"
type textarea "The coach summarises"
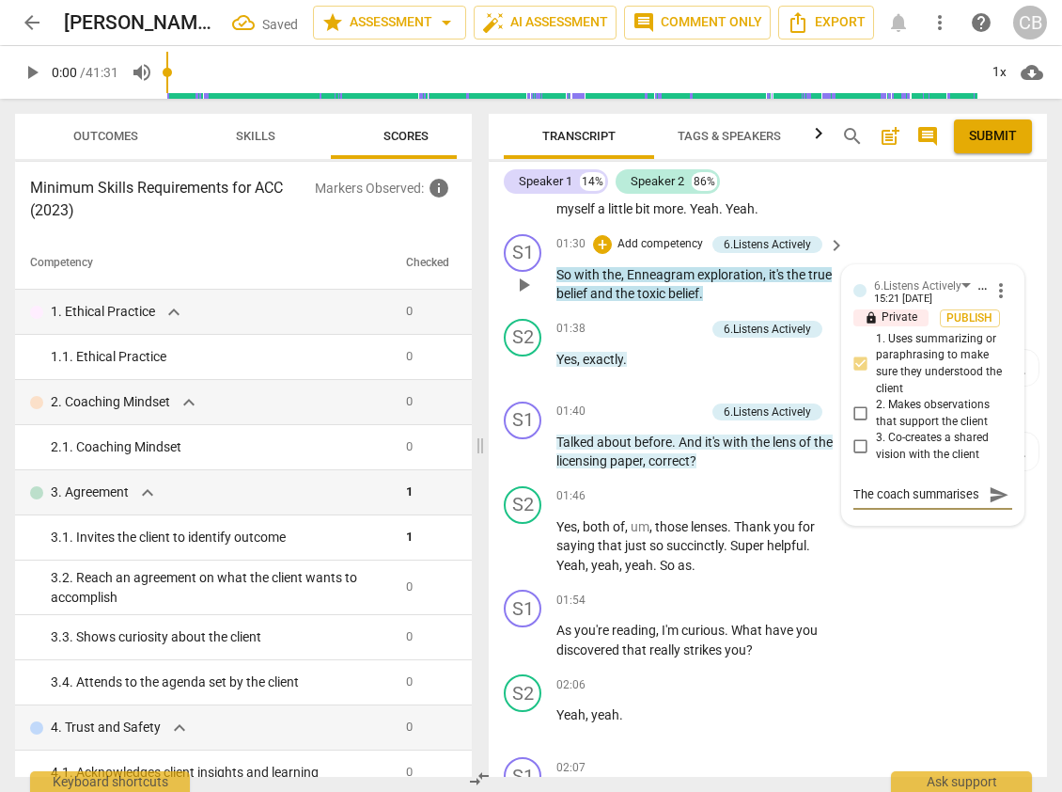
type textarea "The coach summarises"
type textarea "The coach summarises a"
type textarea "The coach summarises an"
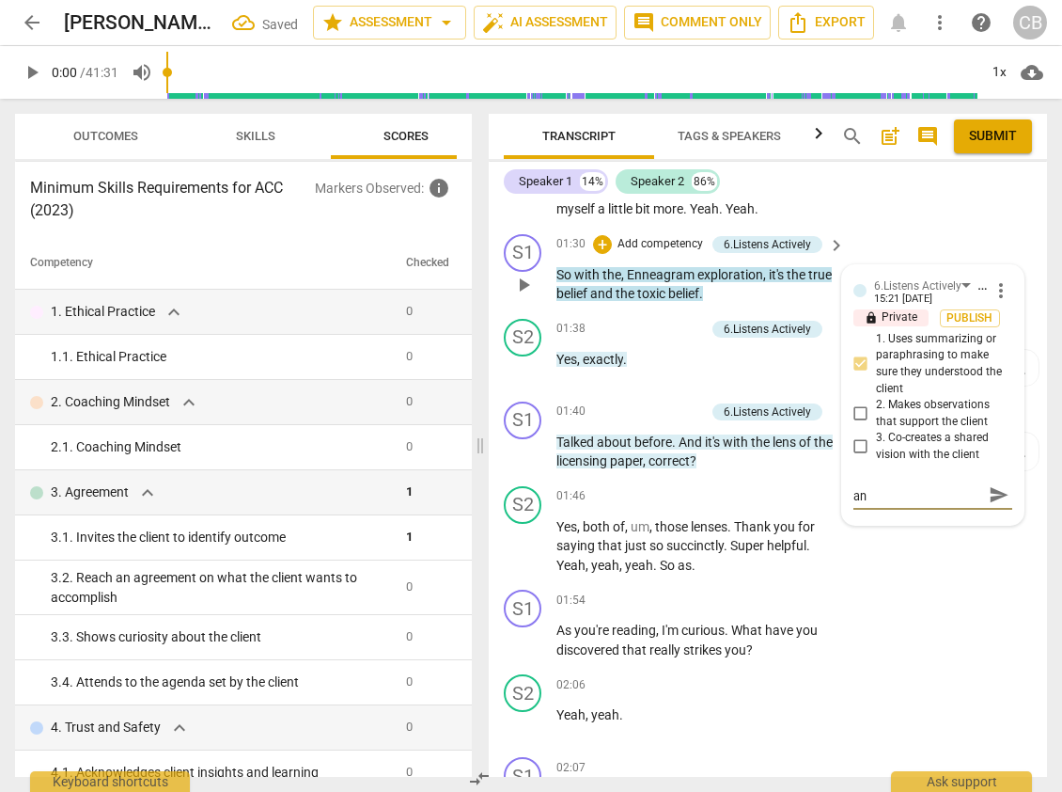
type textarea "The coach summarises and"
type textarea "The coach summarises and b"
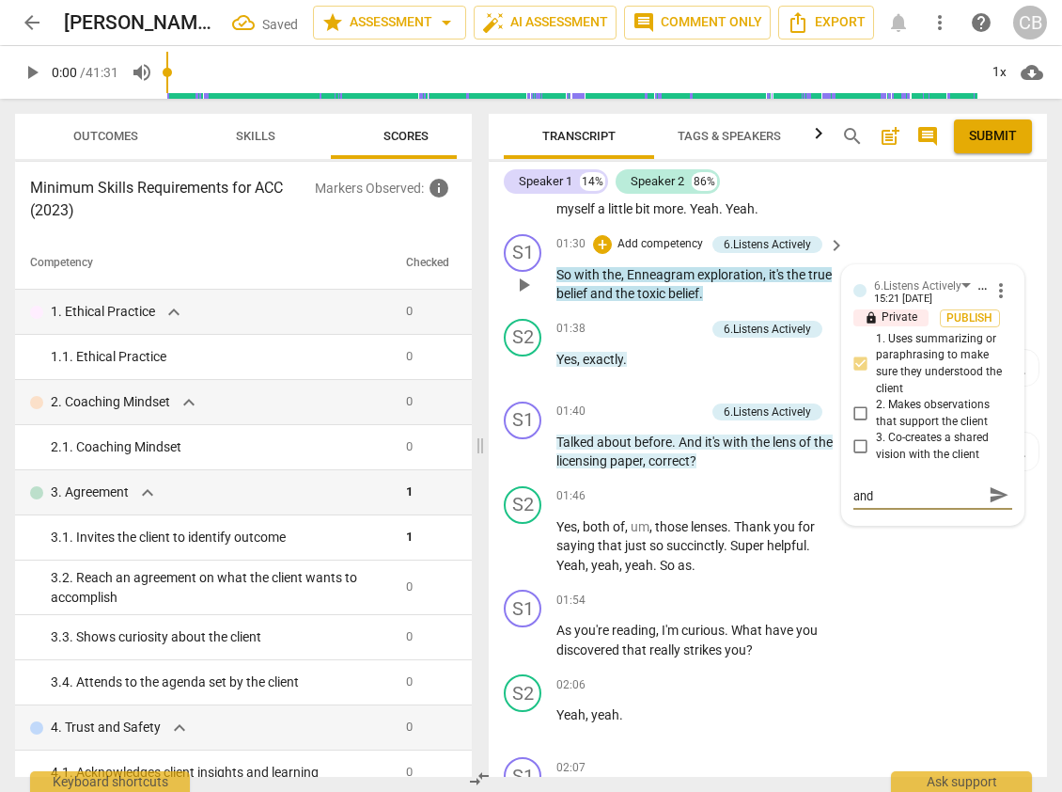
type textarea "The coach summarises and b"
type textarea "The coach summarises and br"
type textarea "The coach summarises and bri"
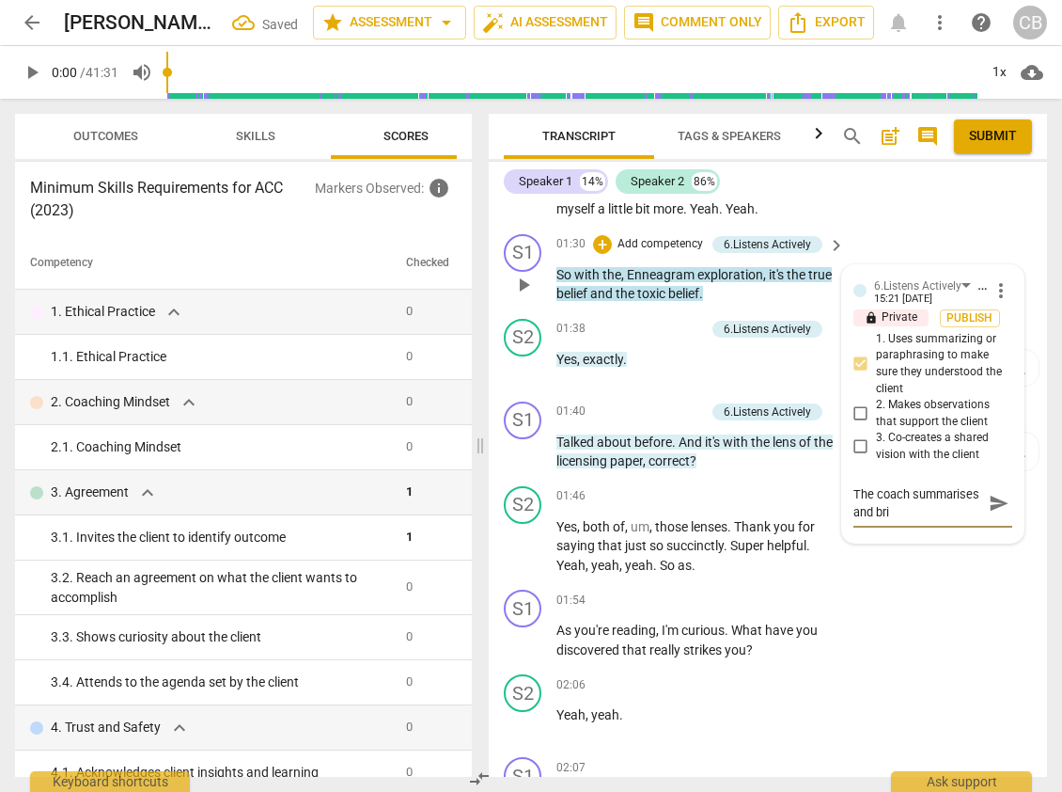
type textarea "The coach summarises and brin"
type textarea "The coach summarises and bring"
type textarea "The coach summarises and brings"
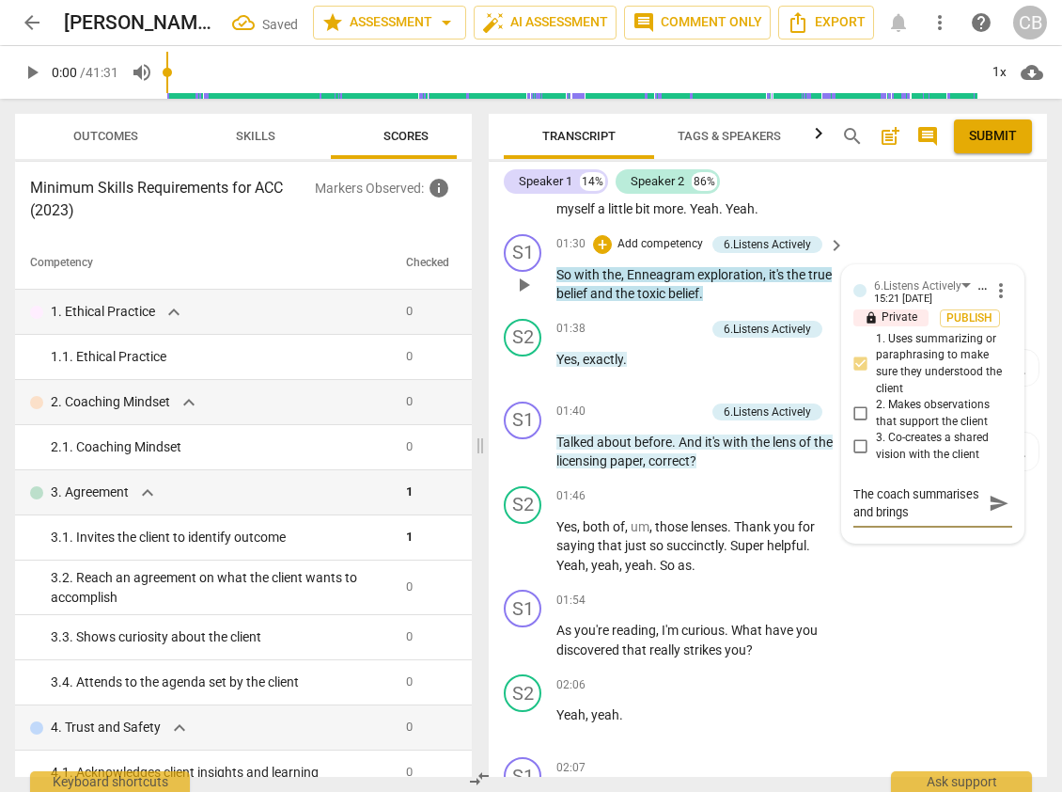
type textarea "The coach summarises and brings"
type textarea "The coach summarises and brings i"
type textarea "The coach summarises and brings in"
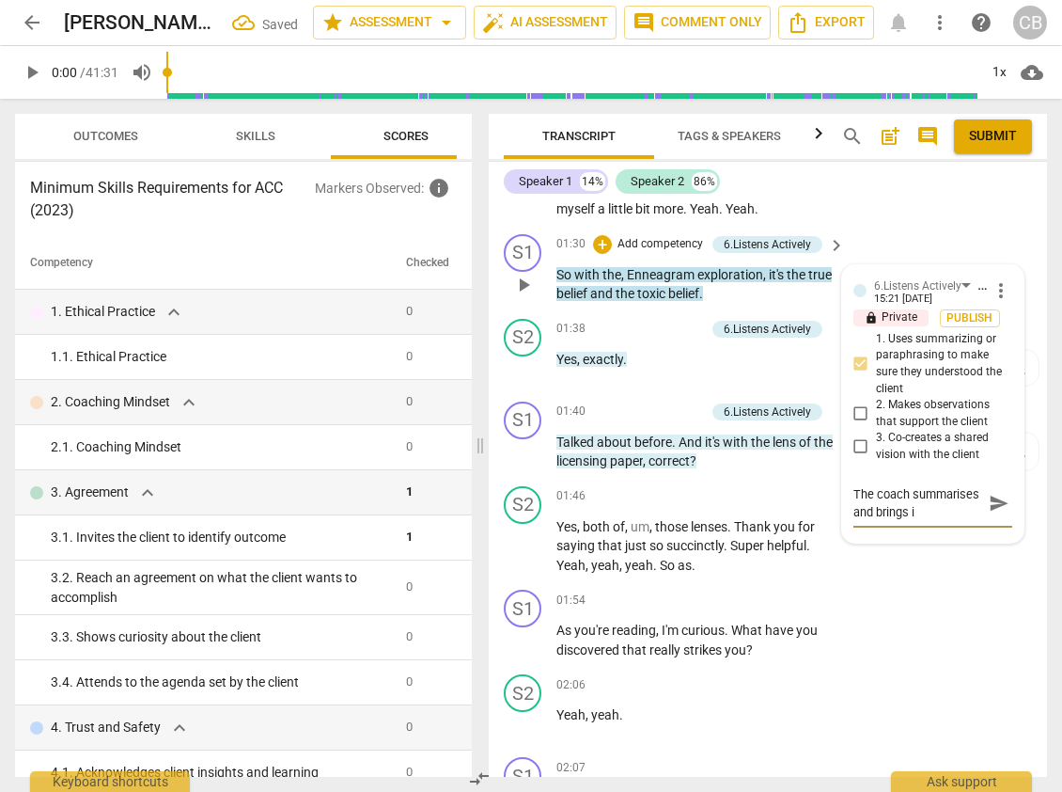
type textarea "The coach summarises and brings in"
type textarea "The coach summarises and brings in w"
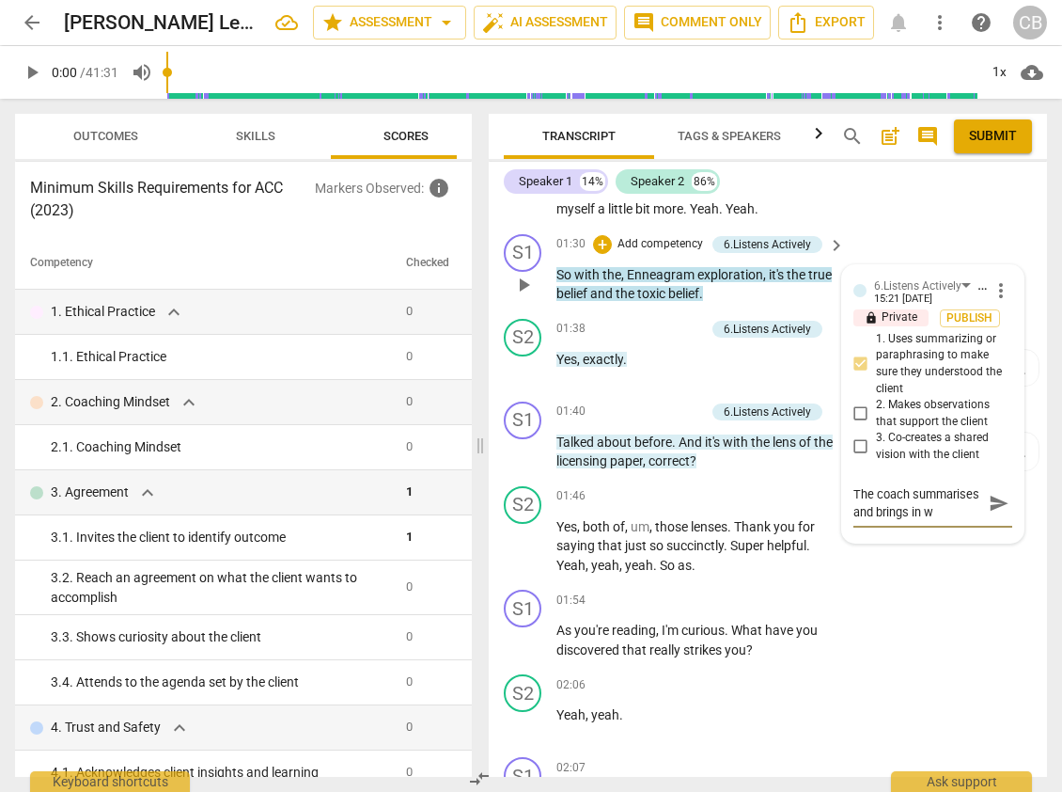
type textarea "The coach summarises and brings in wh"
type textarea "The coach summarises and brings in wha"
type textarea "The coach summarises and brings in what"
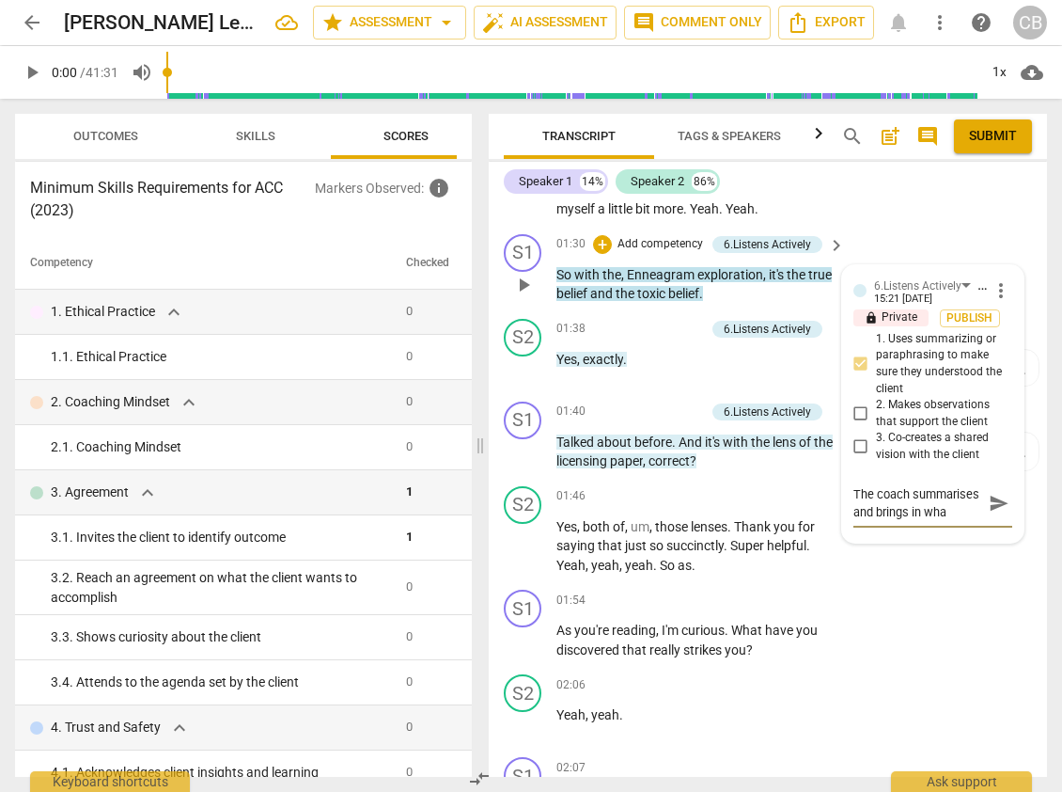
type textarea "The coach summarises and brings in what"
type textarea "The coach summarises and brings in what c"
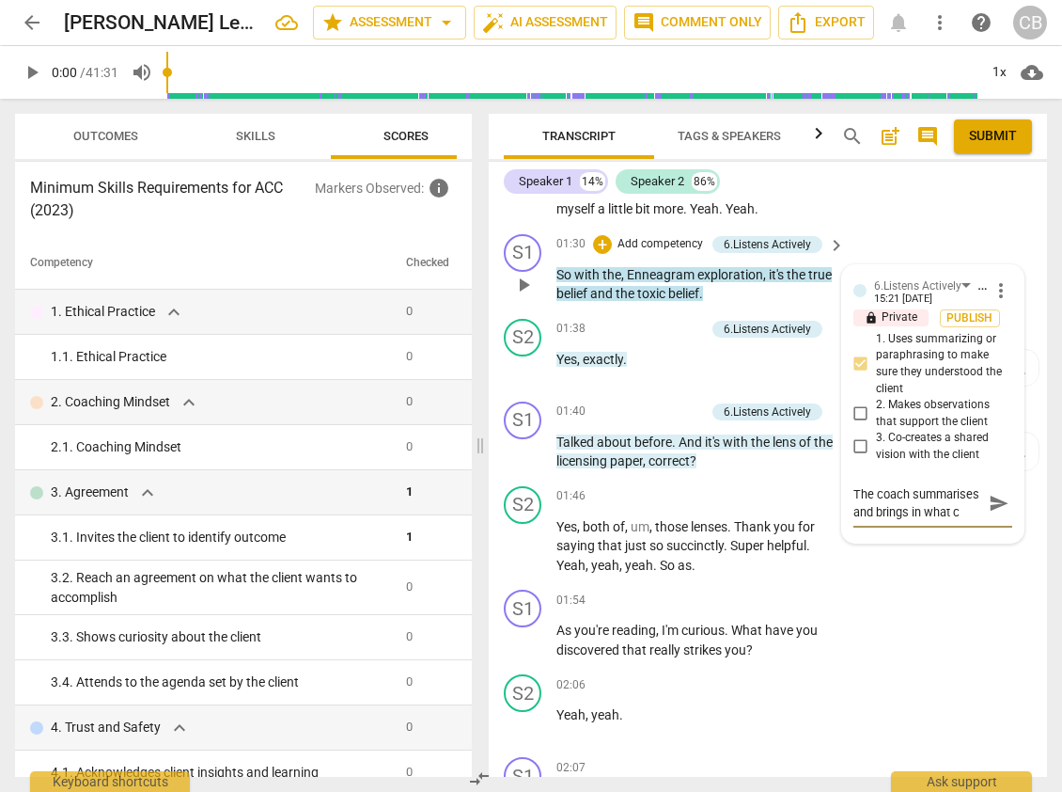
type textarea "The coach summarises and brings in what cl"
type textarea "The coach summarises and brings in what cli"
type textarea "The coach summarises and brings in what clie"
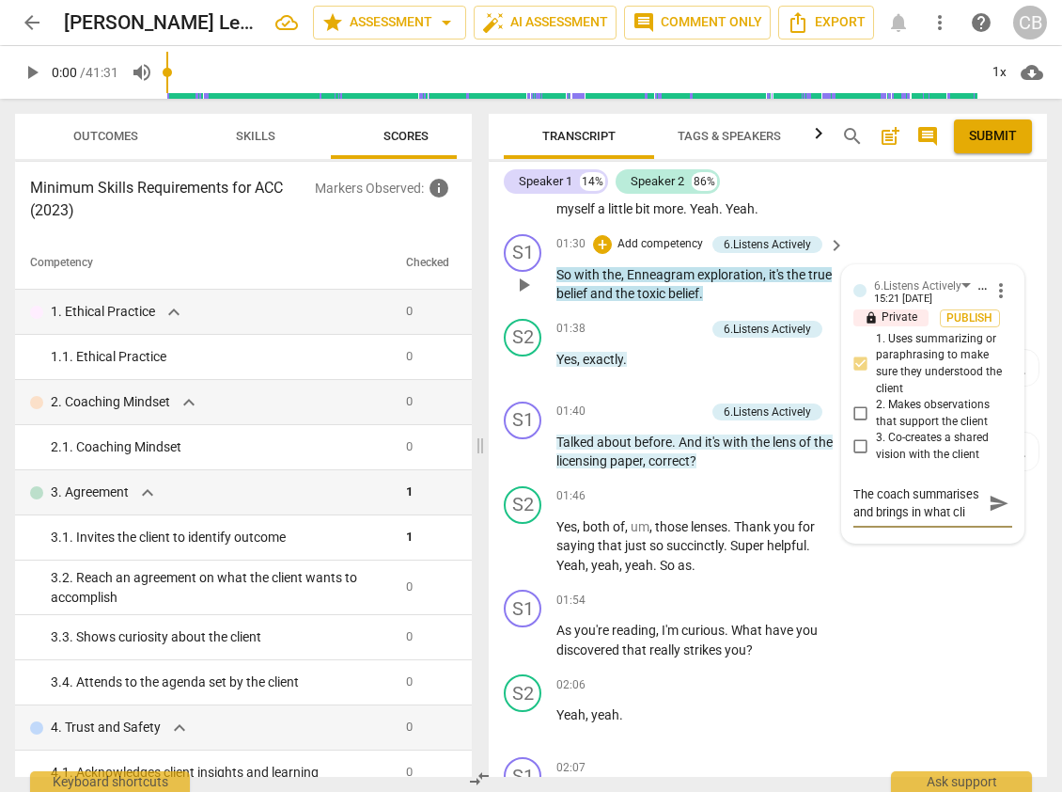
type textarea "The coach summarises and brings in what clie"
type textarea "The coach summarises and brings in what clien"
type textarea "The coach summarises and brings in what client"
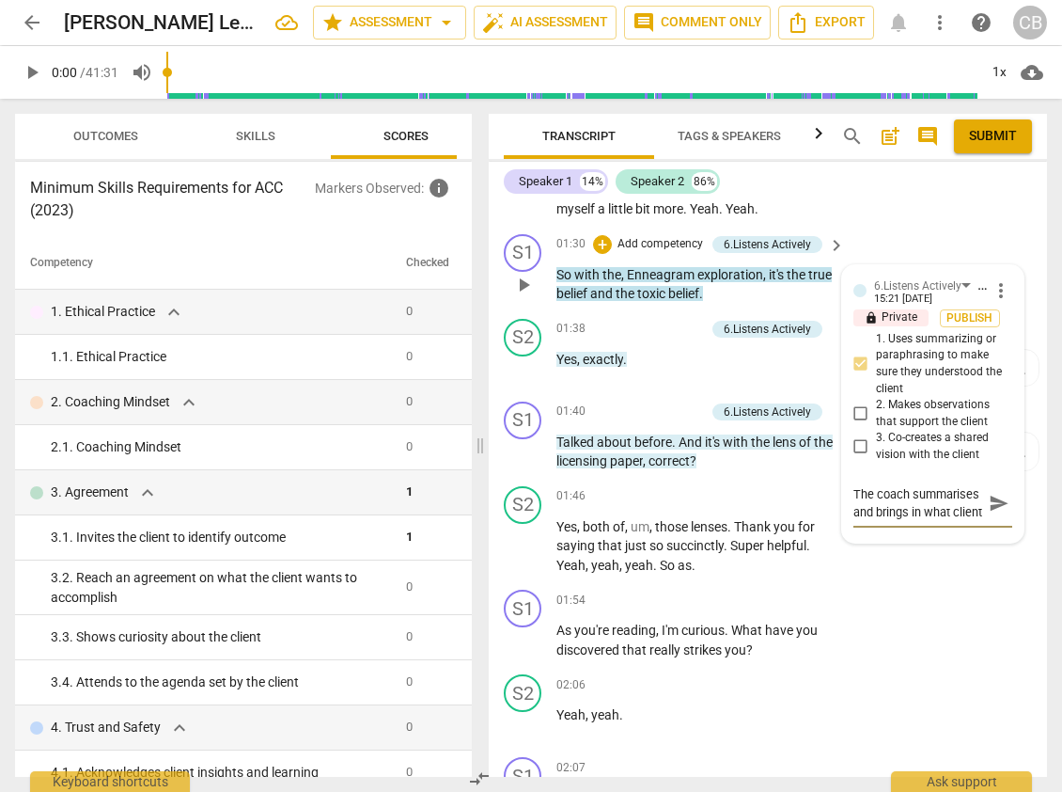
type textarea "The coach summarises and brings in what client"
type textarea "The coach summarises and brings in what client s"
type textarea "The coach summarises and brings in what client sh"
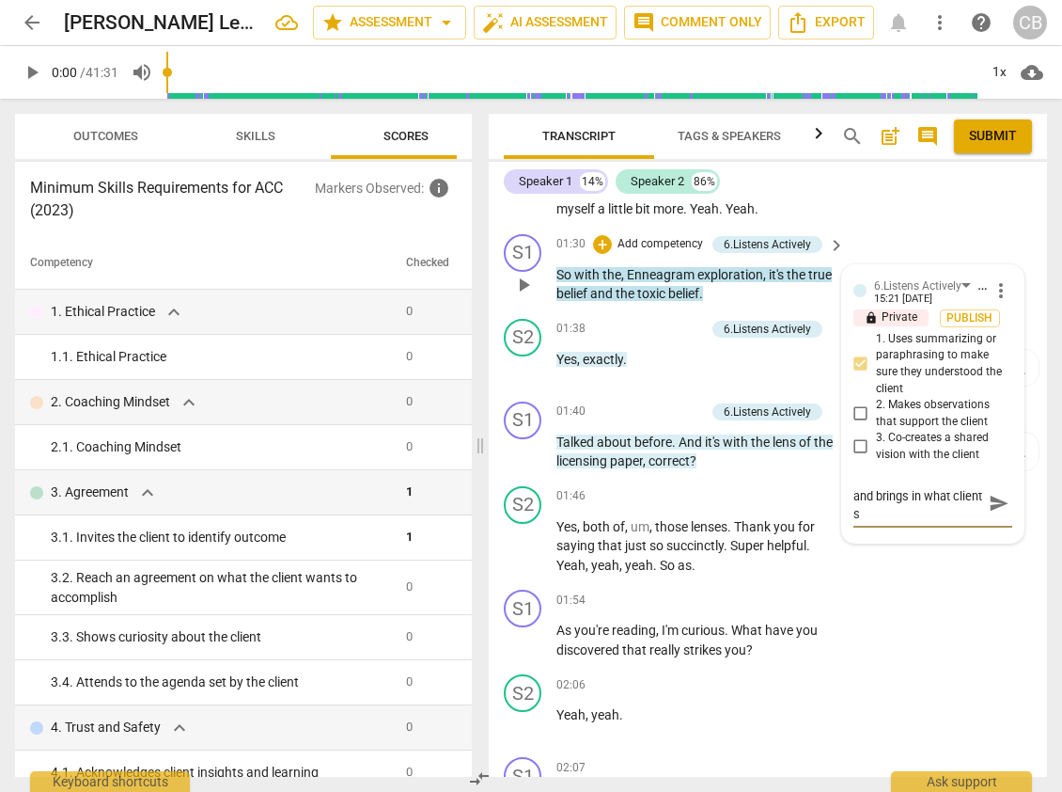
type textarea "The coach summarises and brings in what client sh"
type textarea "The coach summarises and brings in what client sha"
type textarea "The coach summarises and brings in what client shar"
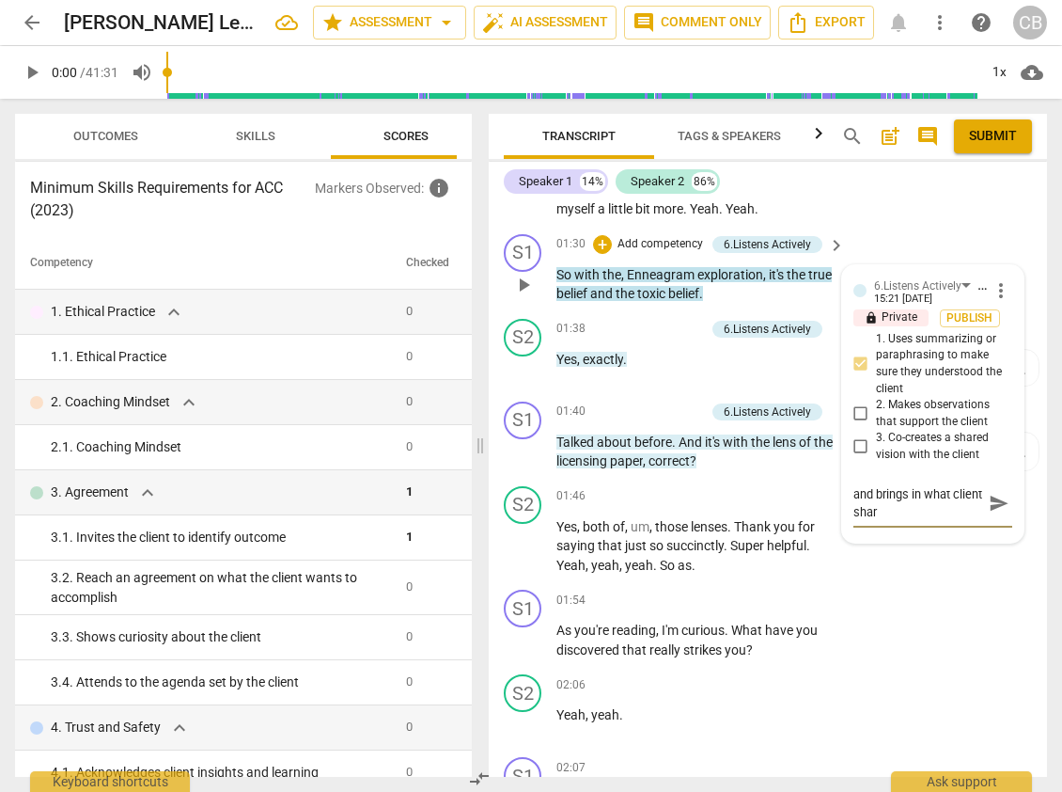
type textarea "The coach summarises and brings in what client share"
type textarea "The coach summarises and brings in what client shared"
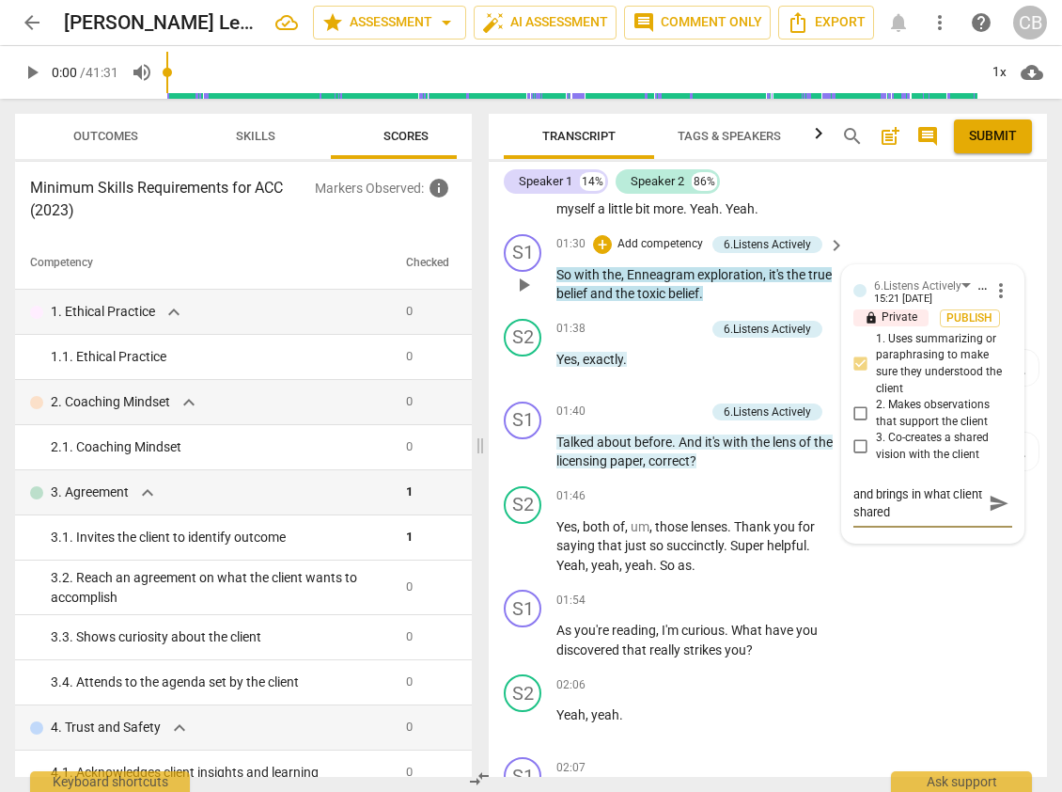
type textarea "The coach summarises and brings in what client shared"
type textarea "The coach summarises and brings in what client shared p"
type textarea "The coach summarises and brings in what client shared pr"
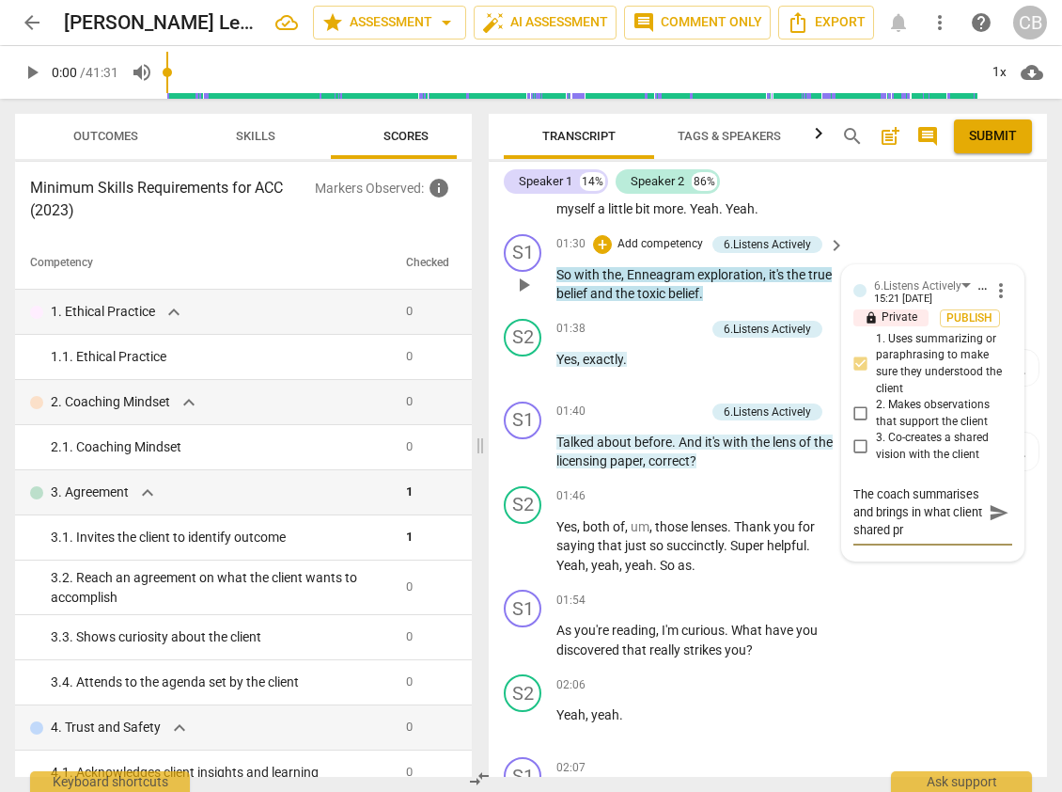
scroll to position [18, 0]
type textarea "The coach summarises and brings in what client shared pre"
type textarea "The coach summarises and brings in what client shared prev"
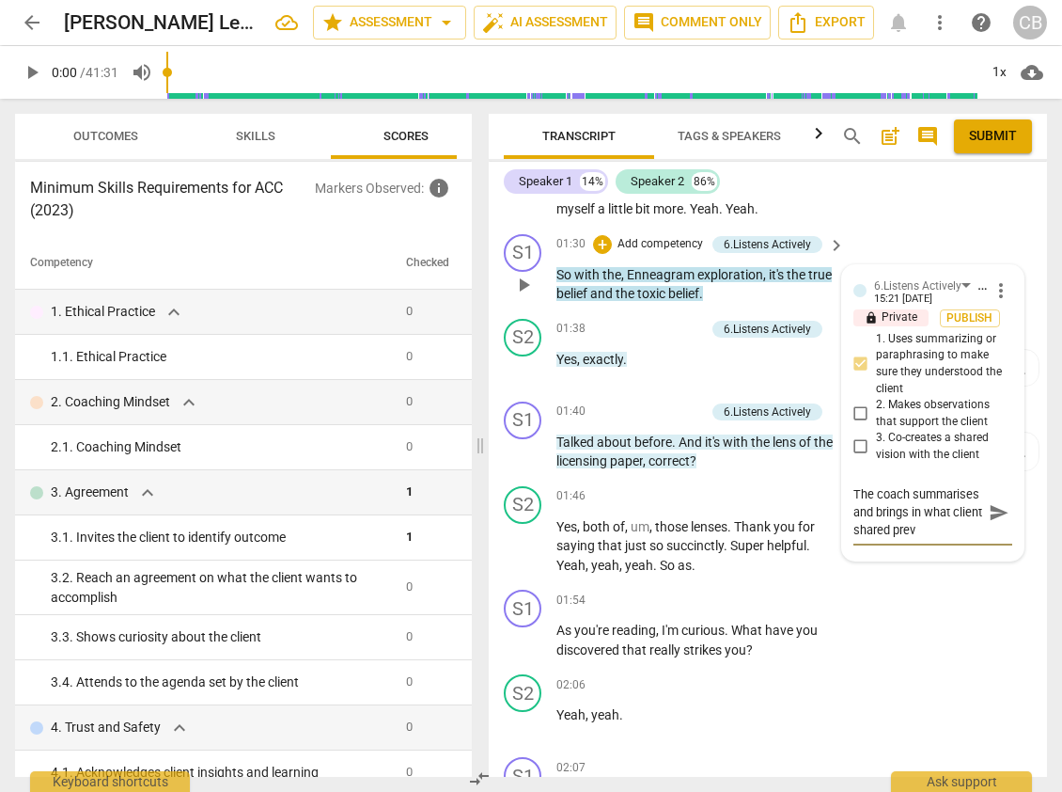
type textarea "The coach summarises and brings in what client shared previ"
type textarea "The coach summarises and brings in what client shared previo"
type textarea "The coach summarises and brings in what client shared previou"
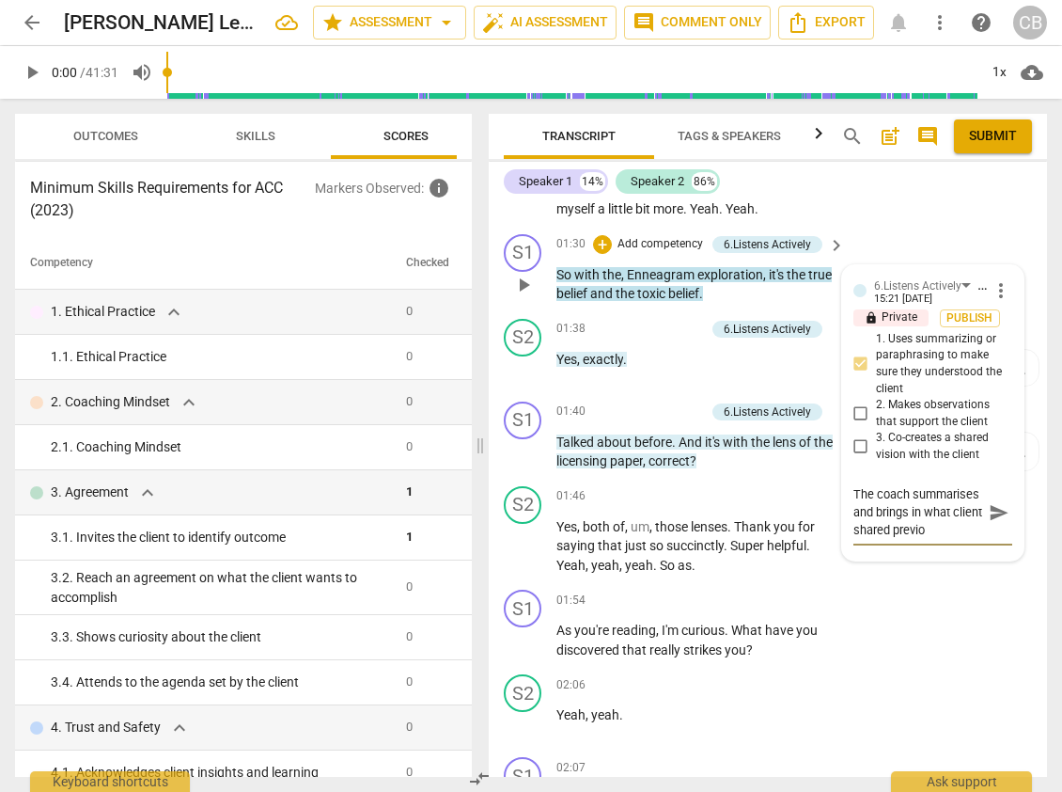
type textarea "The coach summarises and brings in what client shared previou"
type textarea "The coach summarises and brings in what client shared previous"
type textarea "The coach summarises and brings in what client shared previousl"
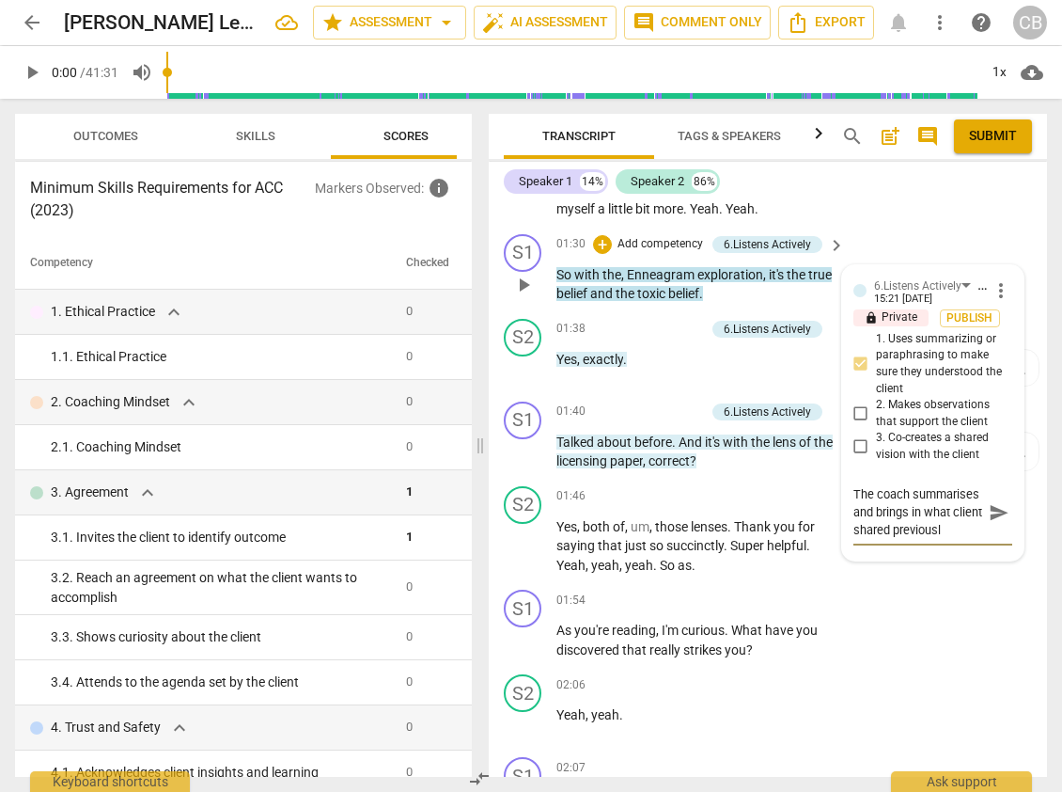
type textarea "The coach summarises and brings in what client shared previously"
type textarea "The coach summarises and brings in what client shared previously."
type textarea "The coach summarises and brings in what client shared previously"
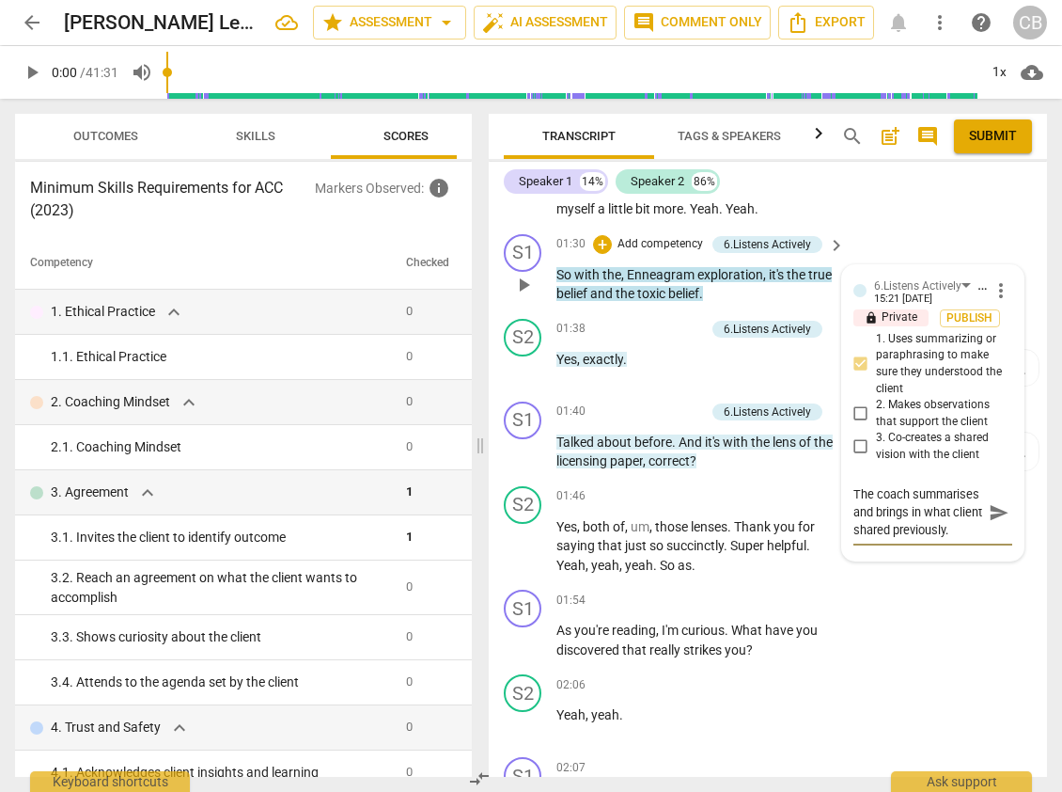
type textarea "The coach summarises and brings in what client shared previously"
type textarea "The coach summarises and brings in what client shared previously f"
type textarea "The coach summarises and brings in what client shared previously fo"
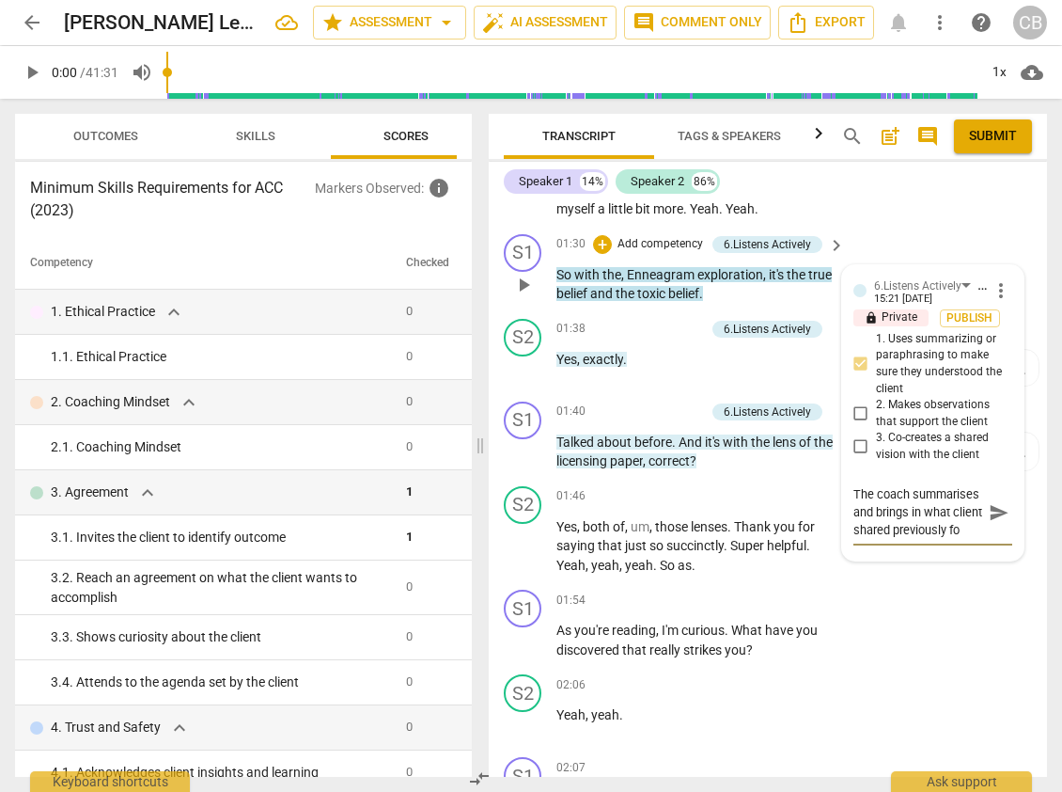
type textarea "The coach summarises and brings in what client shared previously for"
type textarea "The coach summarises and brings in what client shared previously for c"
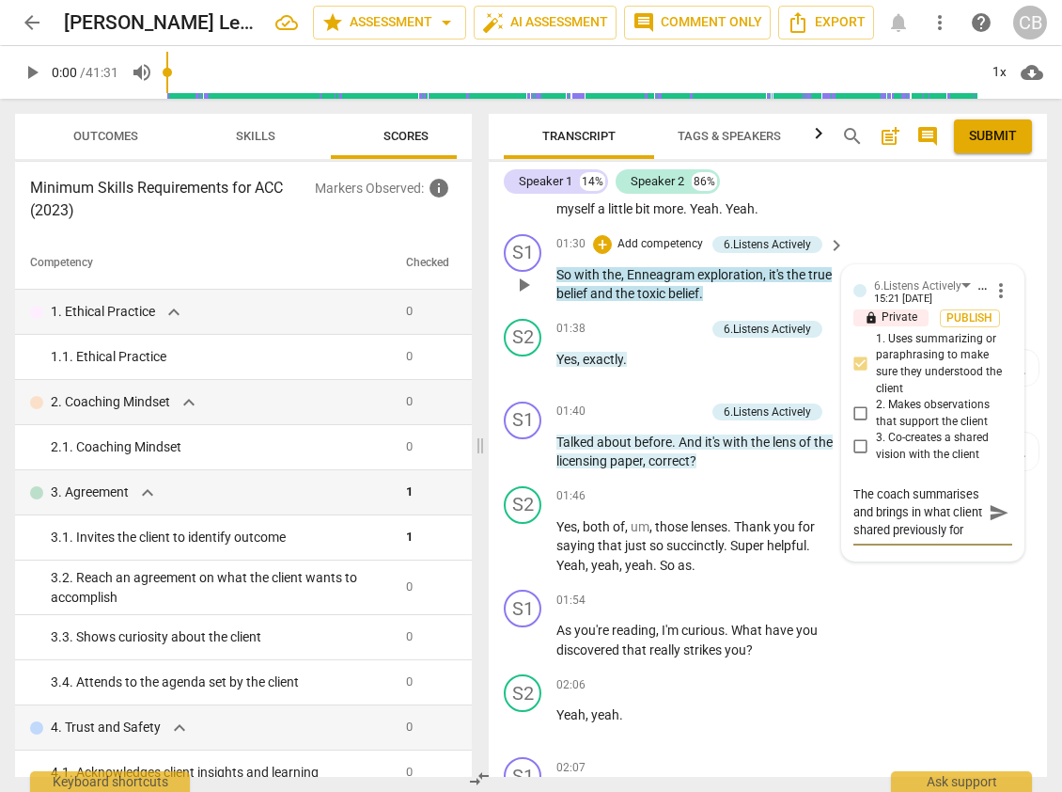
type textarea "The coach summarises and brings in what client shared previously for c"
type textarea "The coach summarises and brings in what client shared previously for cl"
type textarea "The coach summarises and brings in what client shared previously for cla"
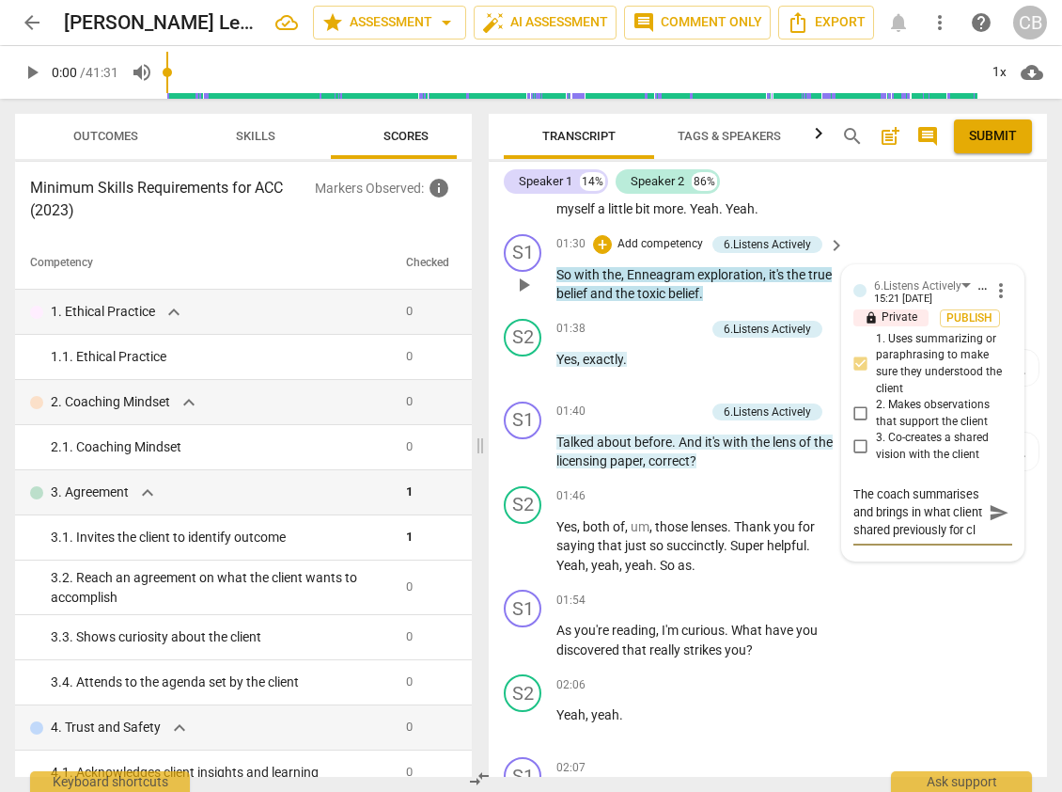
type textarea "The coach summarises and brings in what client shared previously for cla"
type textarea "The coach summarises and brings in what client shared previously for clar"
type textarea "The coach summarises and brings in what client shared previously for clari"
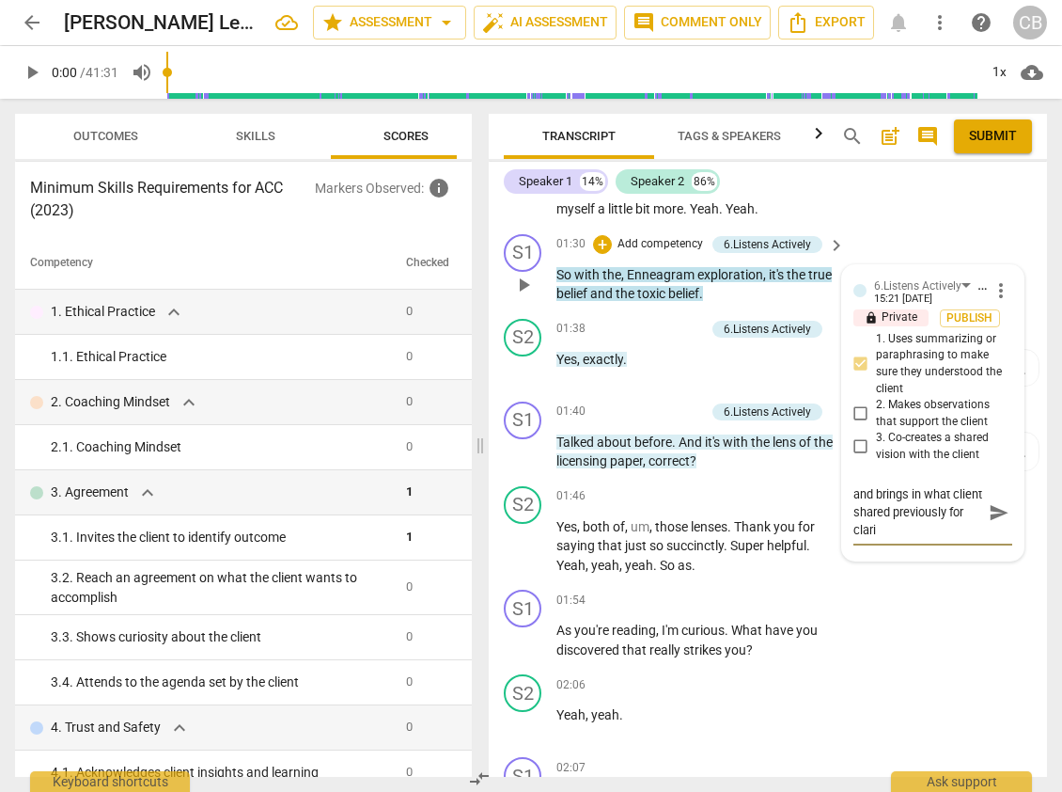
type textarea "The coach summarises and brings in what client shared previously for clarif"
type textarea "The coach summarises and brings in what client shared previously for [PERSON_NA…"
type textarea "The coach summarises and brings in what client shared previously for clarific"
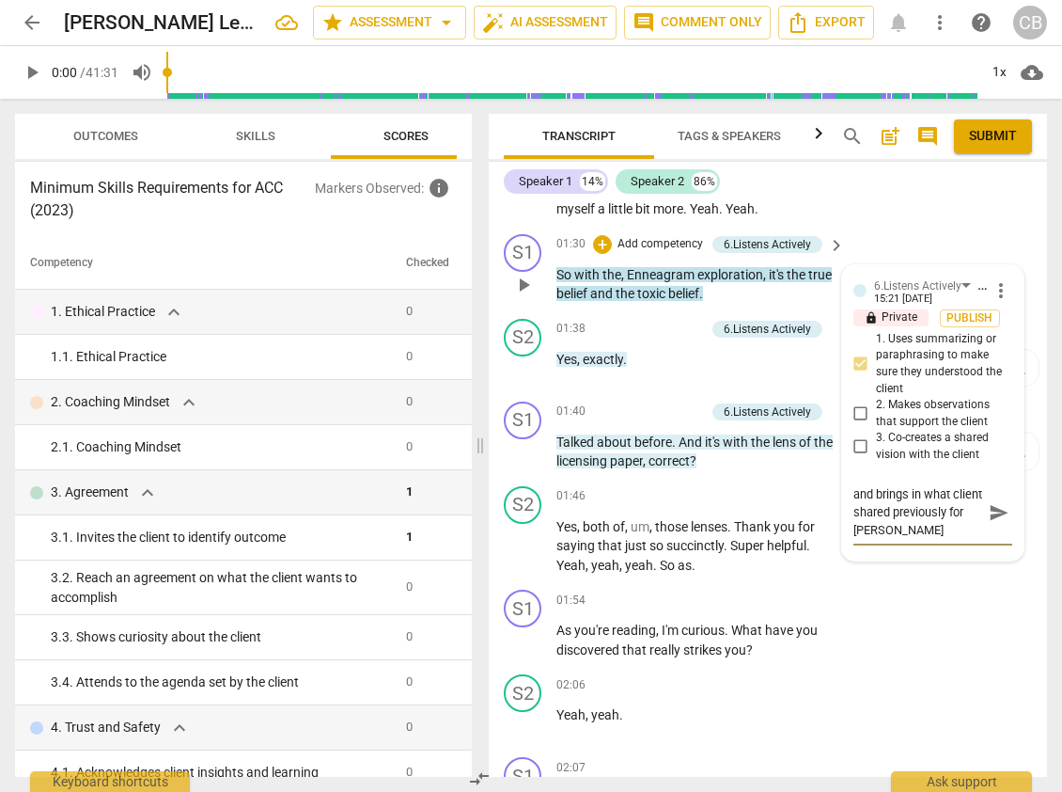
type textarea "The coach summarises and brings in what client shared previously for clarific"
type textarea "The coach summarises and brings in what client shared previously for clarifica"
type textarea "The coach summarises and brings in what client shared previously for clarificai"
type textarea "The coach summarises and brings in what client shared previously for clarificait"
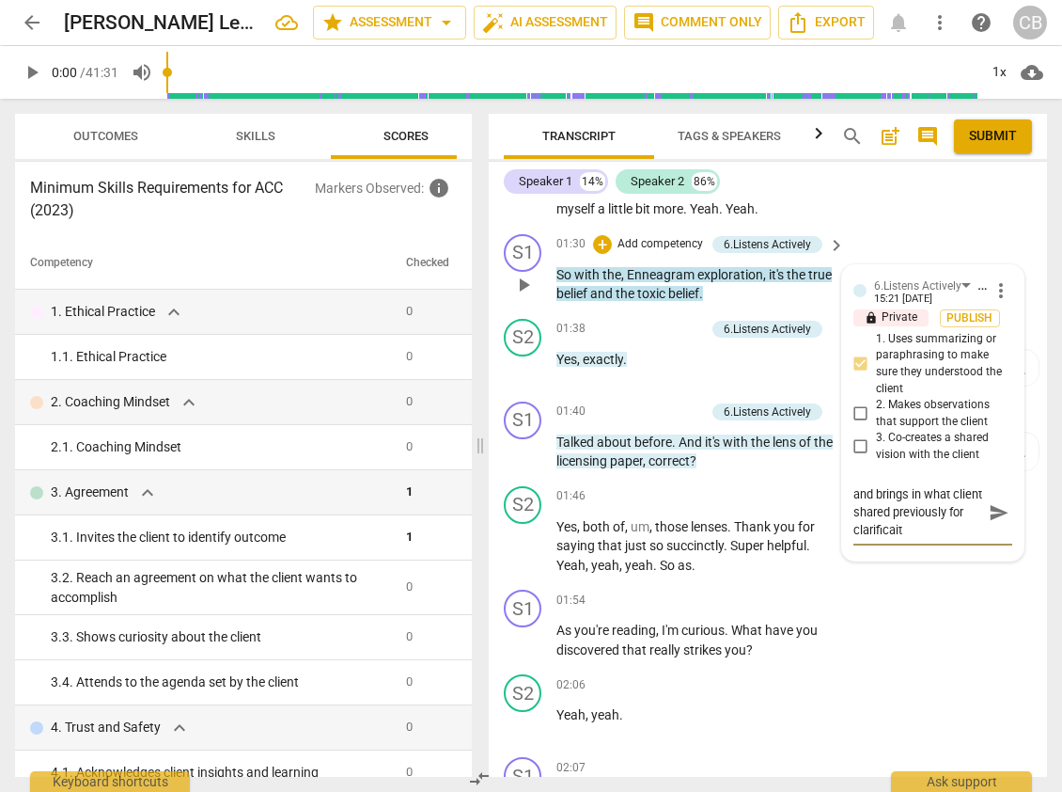
type textarea "The coach summarises and brings in what client shared previously for clarificai…"
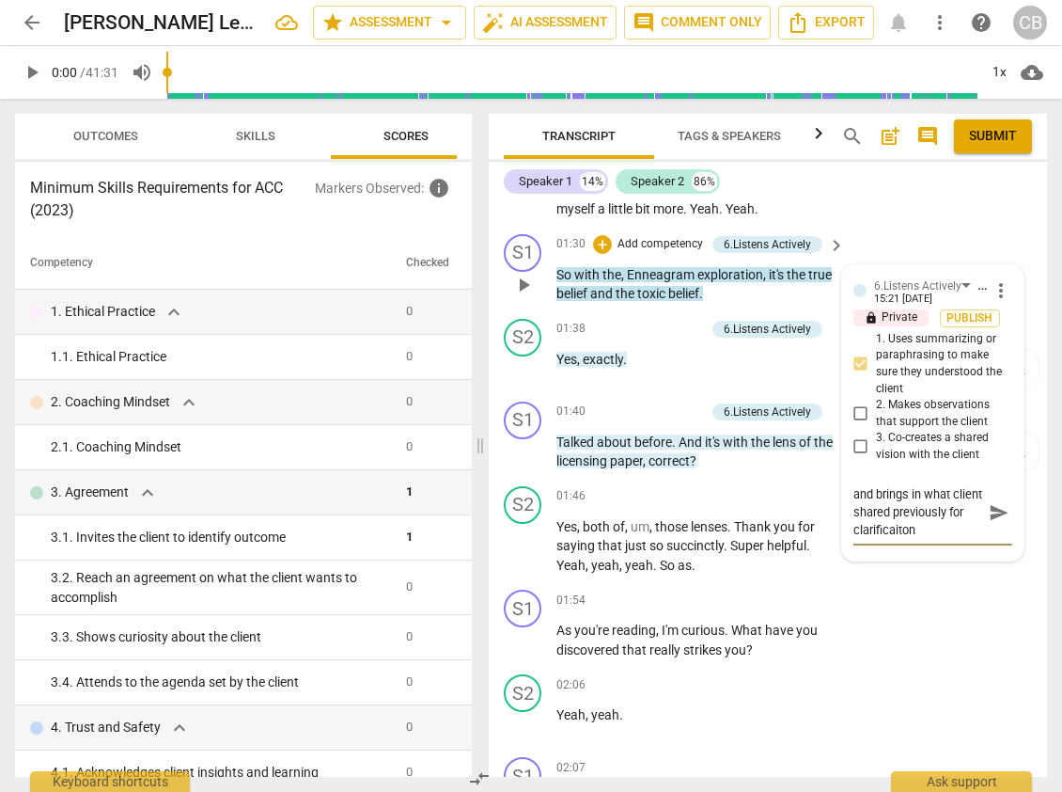
type textarea "The coach summarises and brings in what client shared previously for clarificai…"
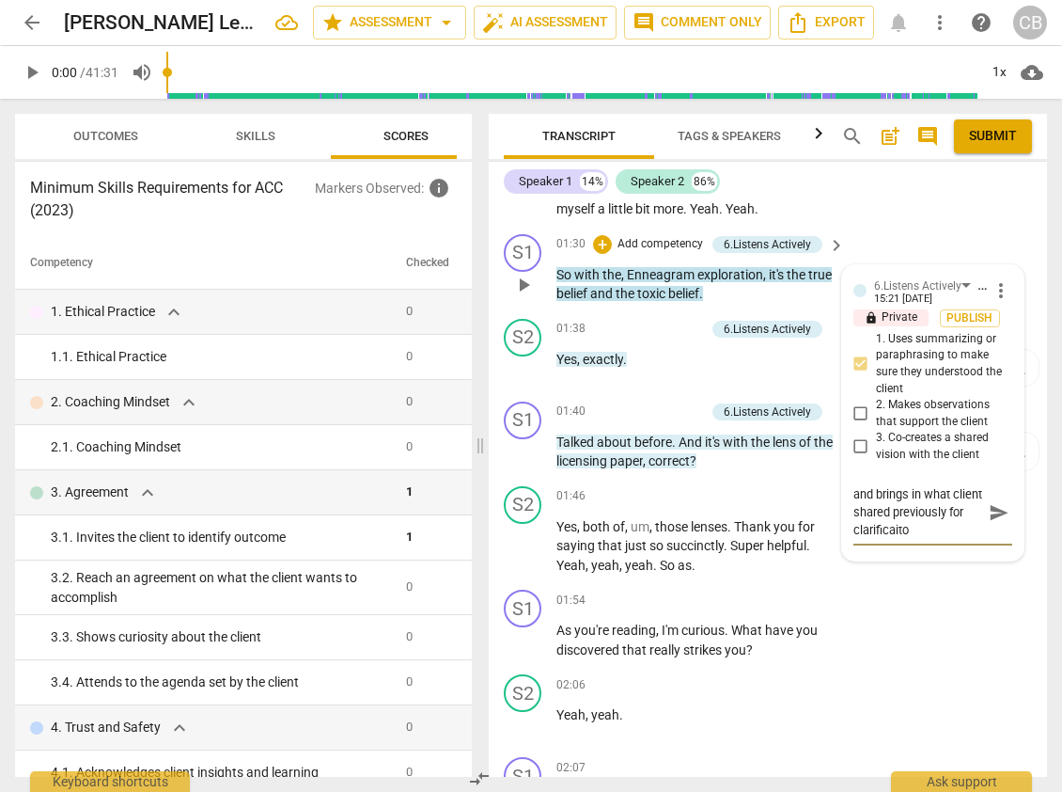
type textarea "The coach summarises and brings in what client shared previously for clarificait"
type textarea "The coach summarises and brings in what client shared previously for clarificai"
type textarea "The coach summarises and brings in what client shared previously for clarificait"
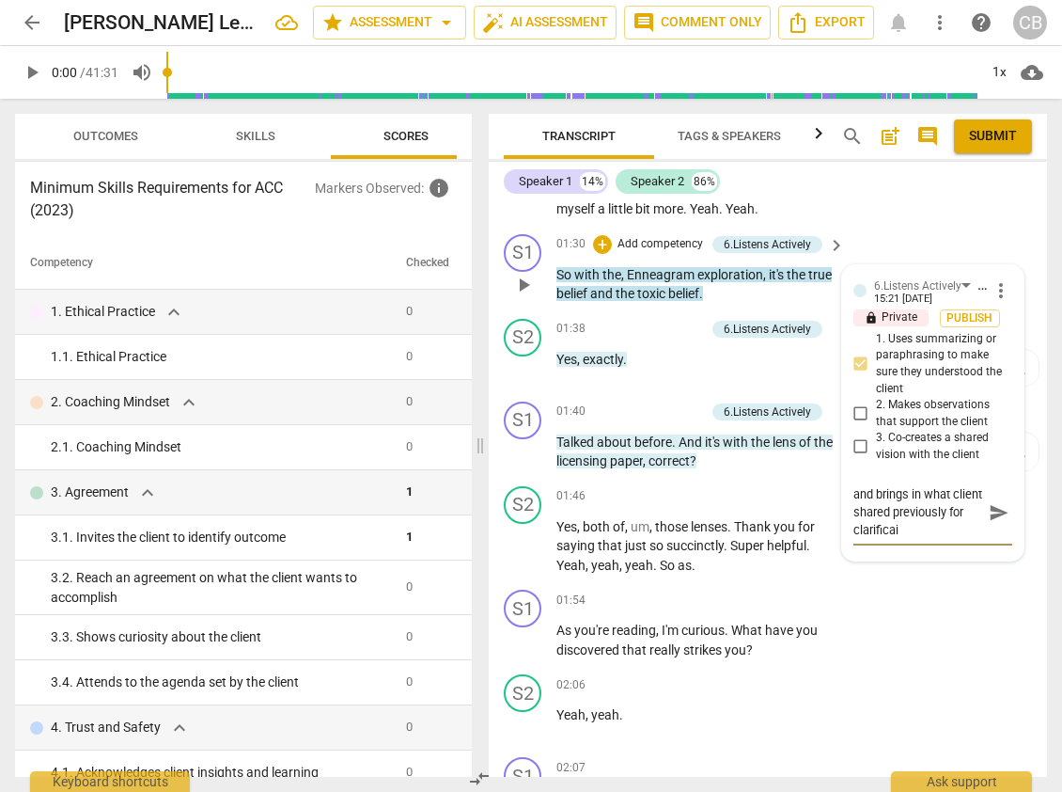
type textarea "The coach summarises and brings in what client shared previously for clarificait"
type textarea "The coach summarises and brings in what client shared previously for clarificai…"
type textarea "The coach summarises and brings in what client shared previously for clarificait"
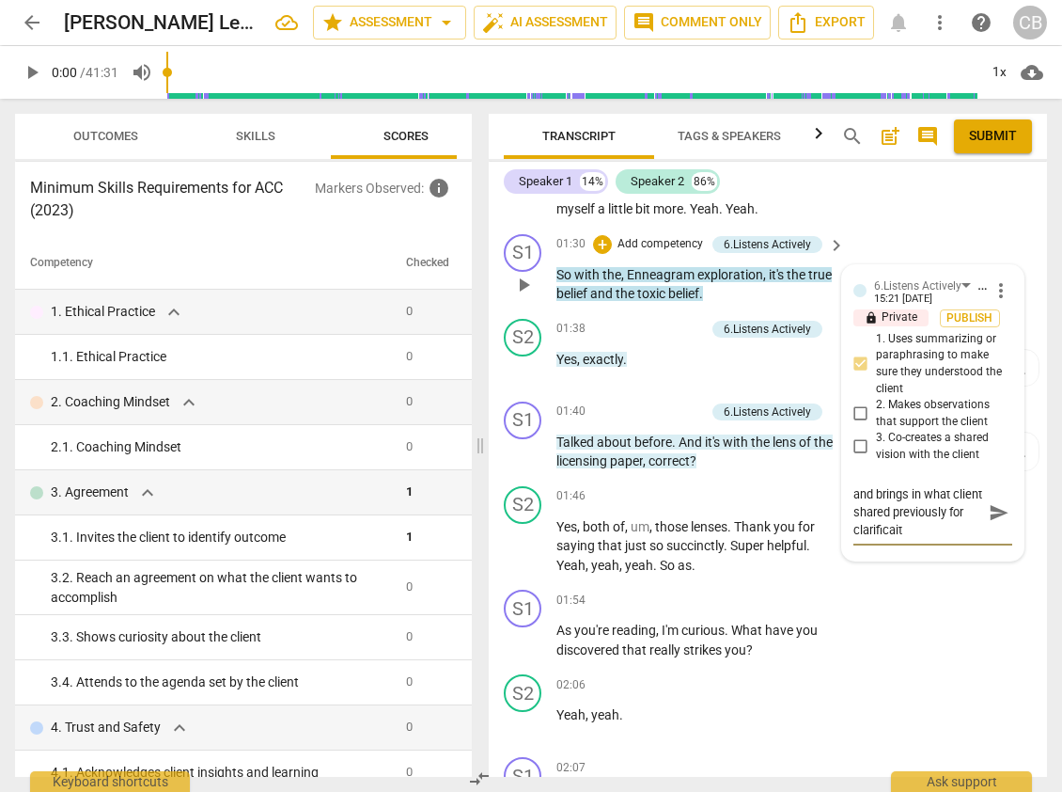
type textarea "The coach summarises and brings in what client shared previously for clarificai"
type textarea "The coach summarises and brings in what client shared previously for clarifica"
type textarea "The coach summarises and brings in what client shared previously for clarificat"
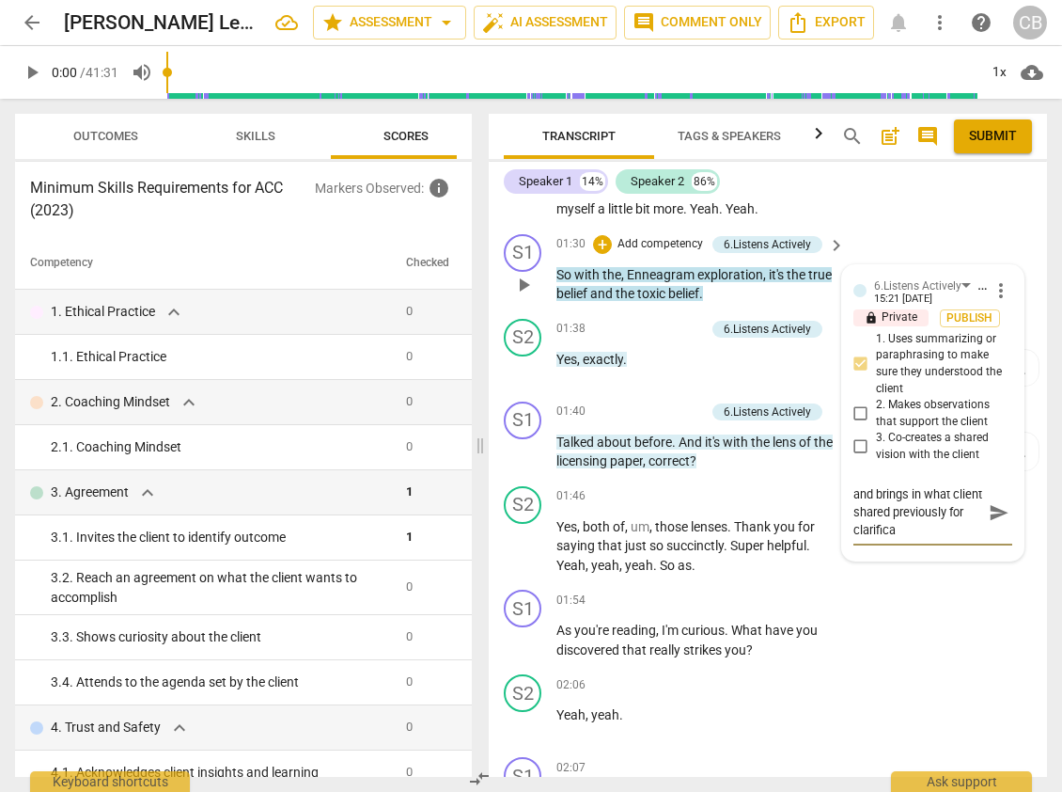
type textarea "The coach summarises and brings in what client shared previously for clarificat"
type textarea "The coach summarises and brings in what client shared previously for clarificati"
type textarea "The coach summarises and brings in what client shared previously for clarificat…"
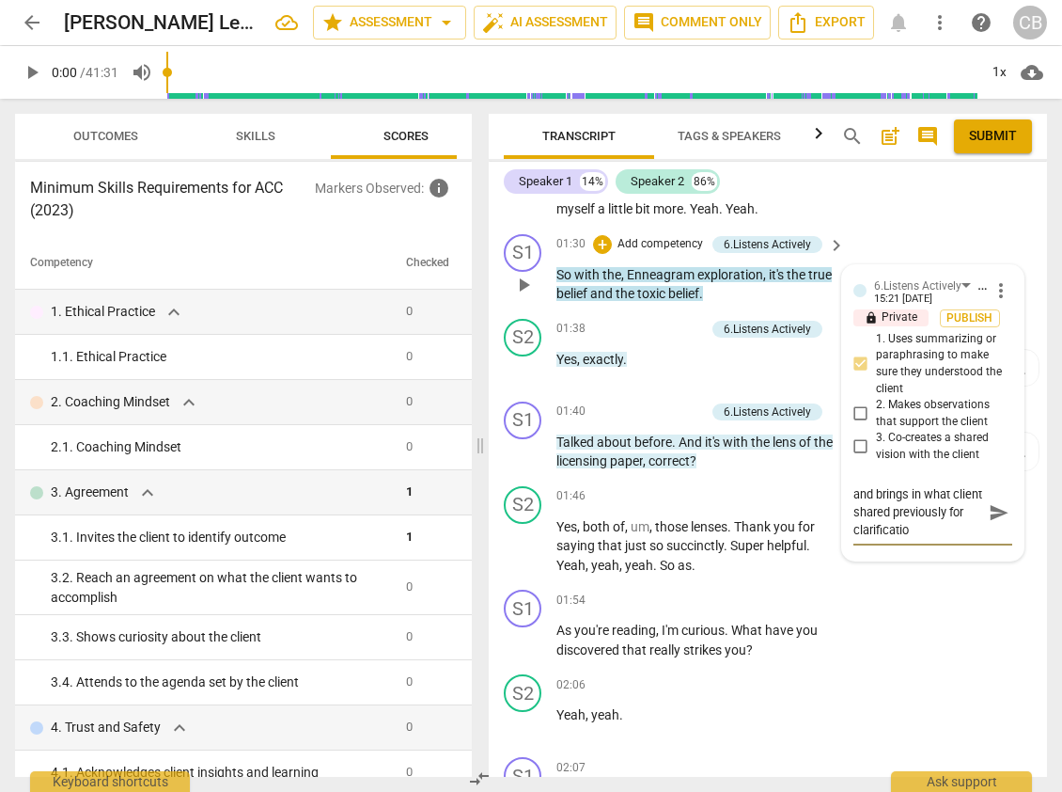
type textarea "The coach summarises and brings in what client shared previously for clarificat…"
click at [995, 523] on span "send" at bounding box center [999, 512] width 21 height 21
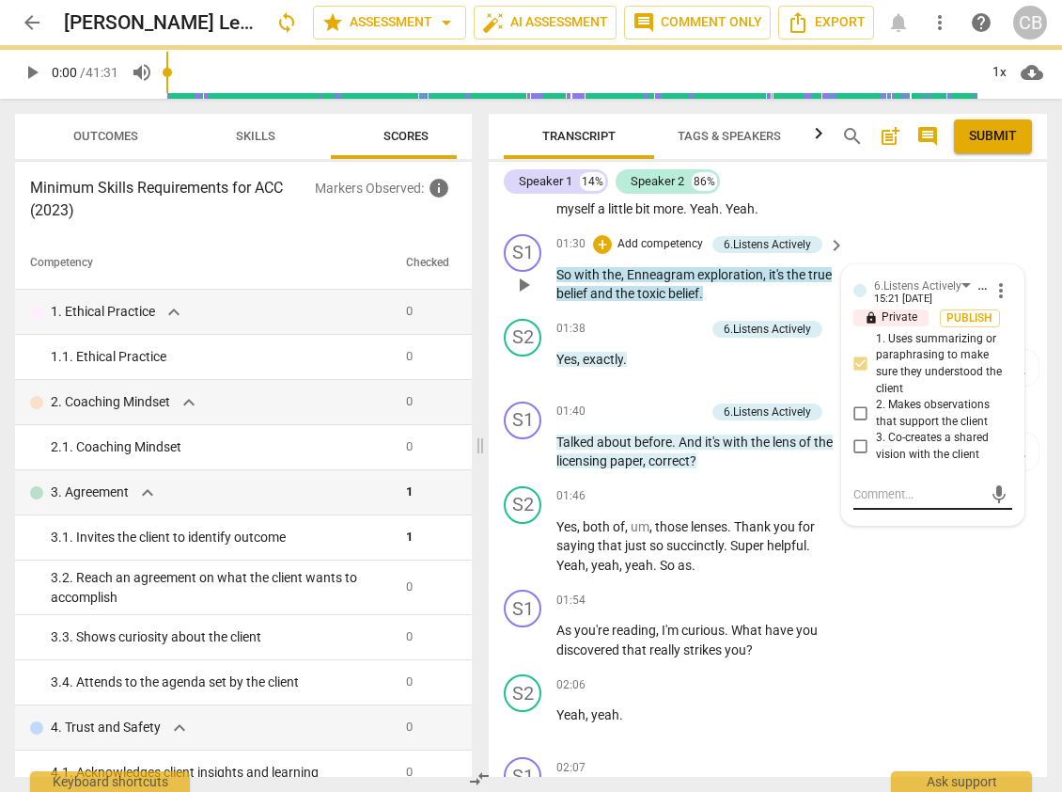
scroll to position [0, 0]
click at [943, 691] on div "S2 play_arrow pause 02:06 + Add competency keyboard_arrow_right Yeah , yeah ." at bounding box center [768, 708] width 558 height 83
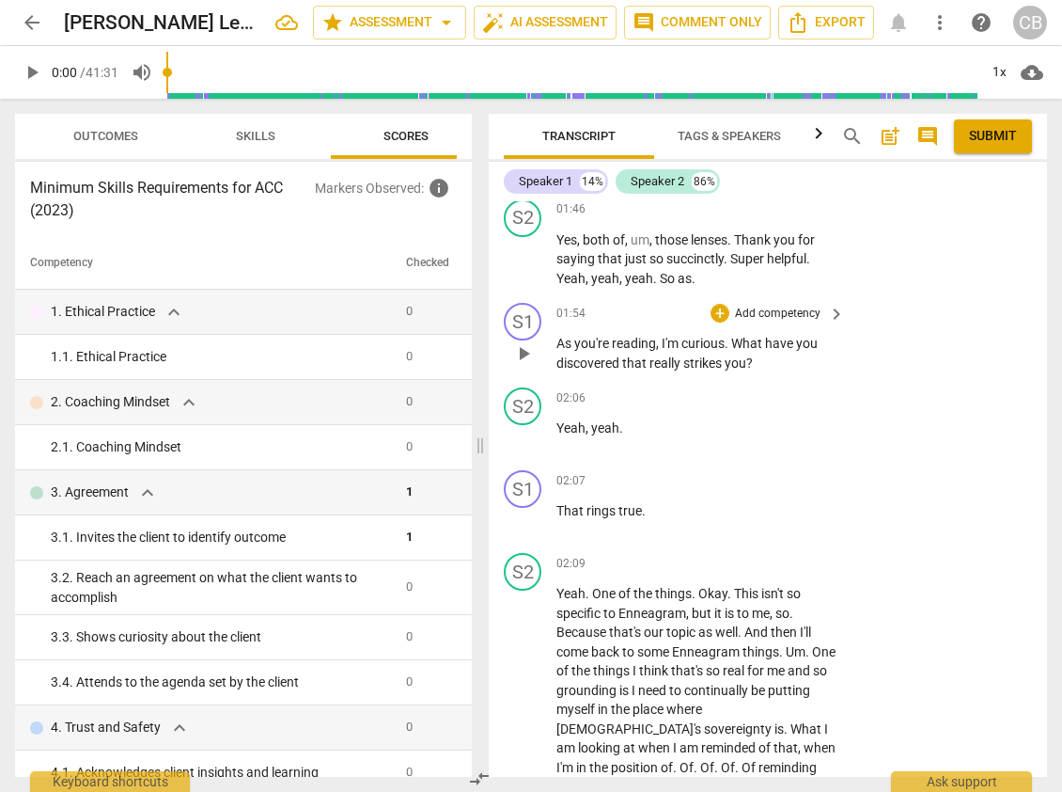
scroll to position [837, 0]
drag, startPoint x: 736, startPoint y: 361, endPoint x: 759, endPoint y: 388, distance: 35.4
click at [759, 371] on p "As you're reading , I'm curious . What have you discovered that really strikes …" at bounding box center [696, 352] width 279 height 39
click at [619, 369] on span "discovered" at bounding box center [590, 361] width 66 height 15
drag, startPoint x: 558, startPoint y: 360, endPoint x: 762, endPoint y: 377, distance: 204.7
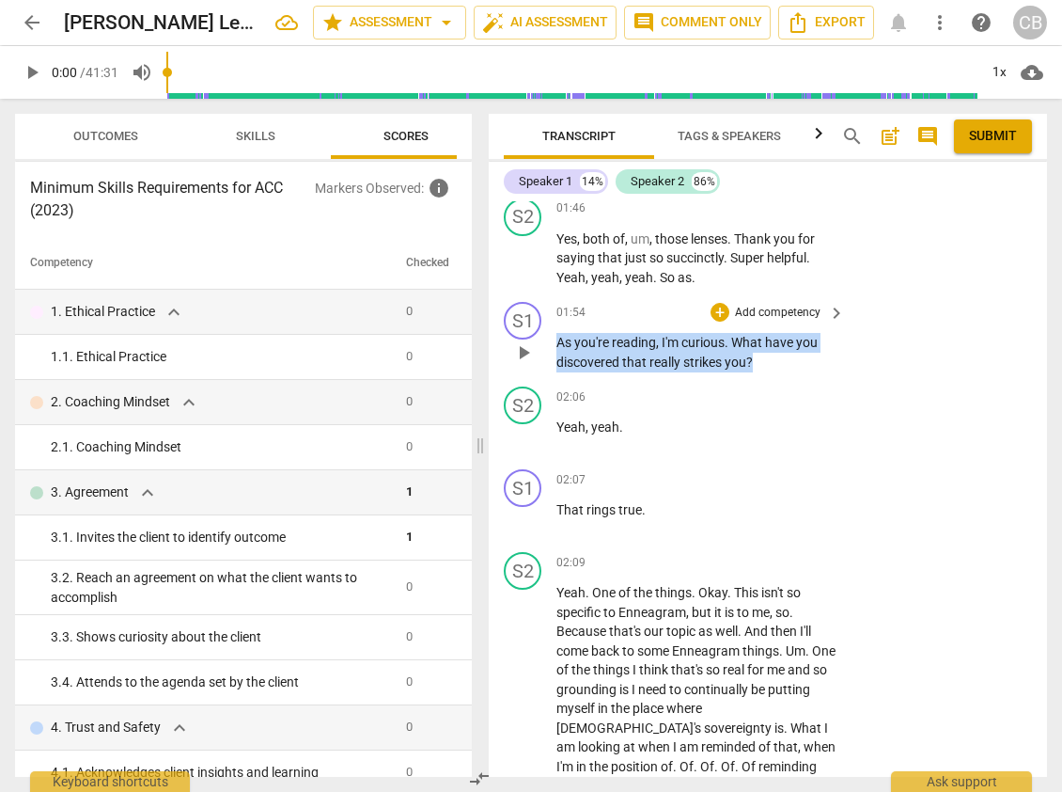
click at [762, 371] on p "As you're reading , I'm curious . What have you discovered that really strikes …" at bounding box center [696, 352] width 279 height 39
drag, startPoint x: 736, startPoint y: 362, endPoint x: 762, endPoint y: 387, distance: 36.6
click at [762, 371] on p "As you're reading , I'm curious . What have you discovered that really strikes …" at bounding box center [696, 352] width 279 height 39
click at [716, 322] on div "+" at bounding box center [720, 312] width 19 height 19
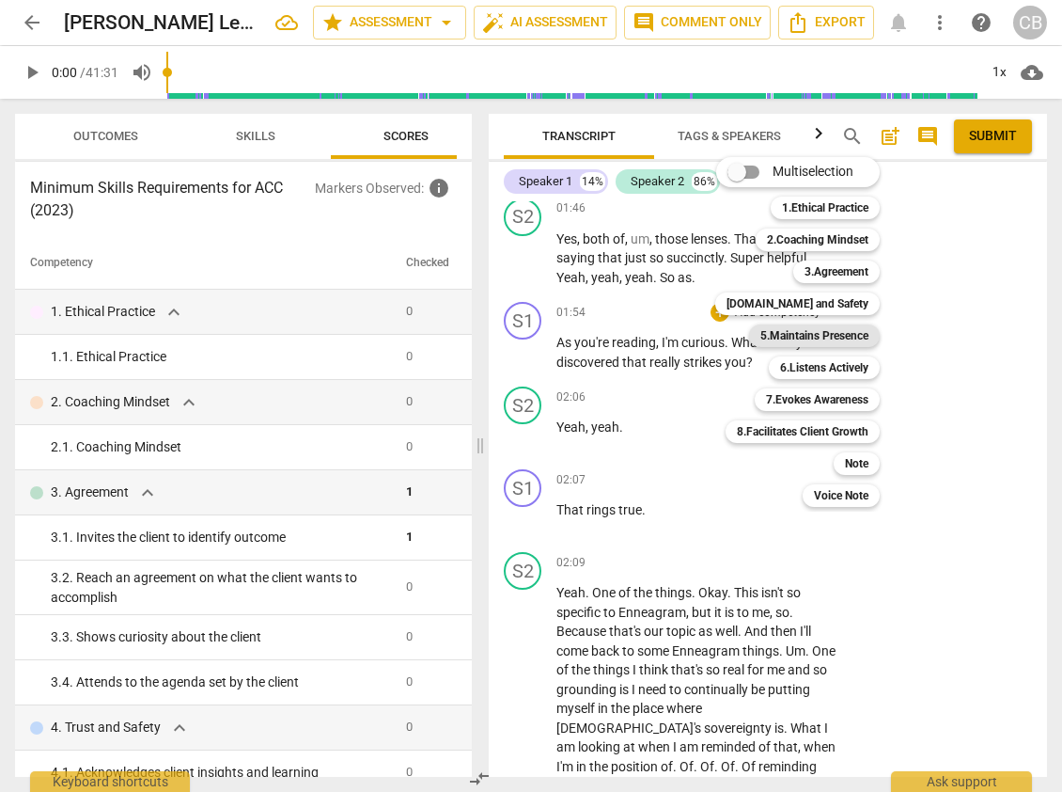
click at [831, 337] on b "5.Maintains Presence" at bounding box center [815, 335] width 108 height 23
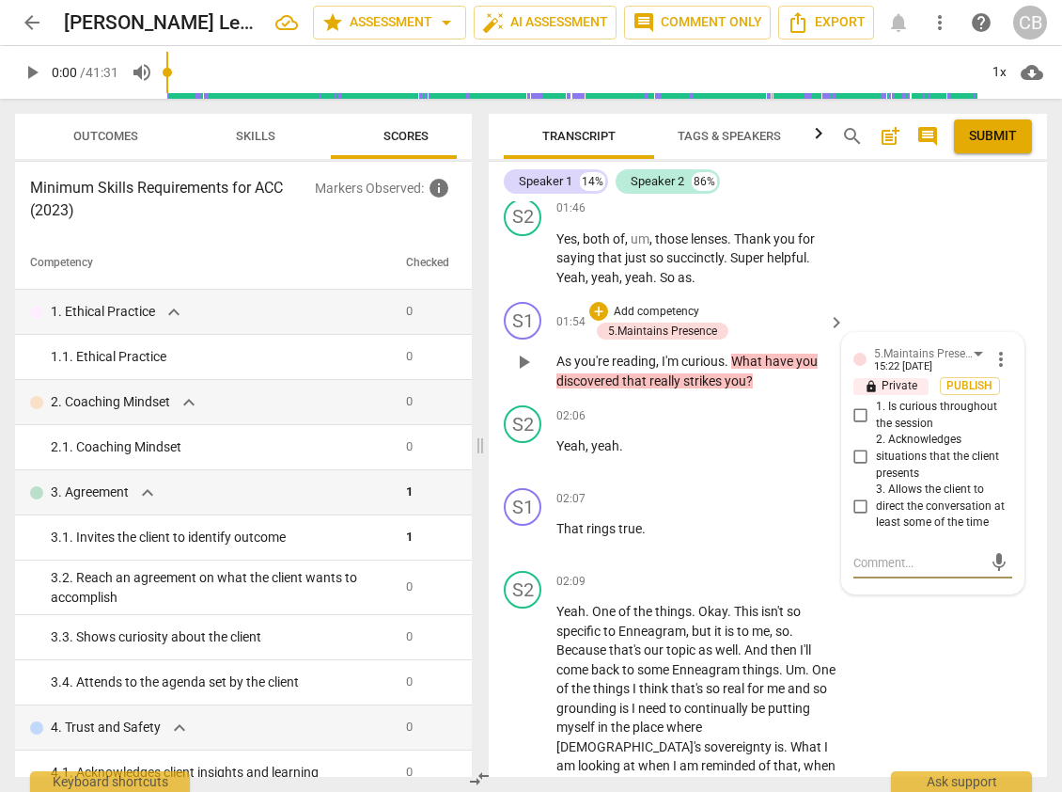
click at [895, 313] on div "S1 play_arrow pause 01:54 + Add competency 5.Maintains Presence keyboard_arrow_…" at bounding box center [768, 345] width 558 height 103
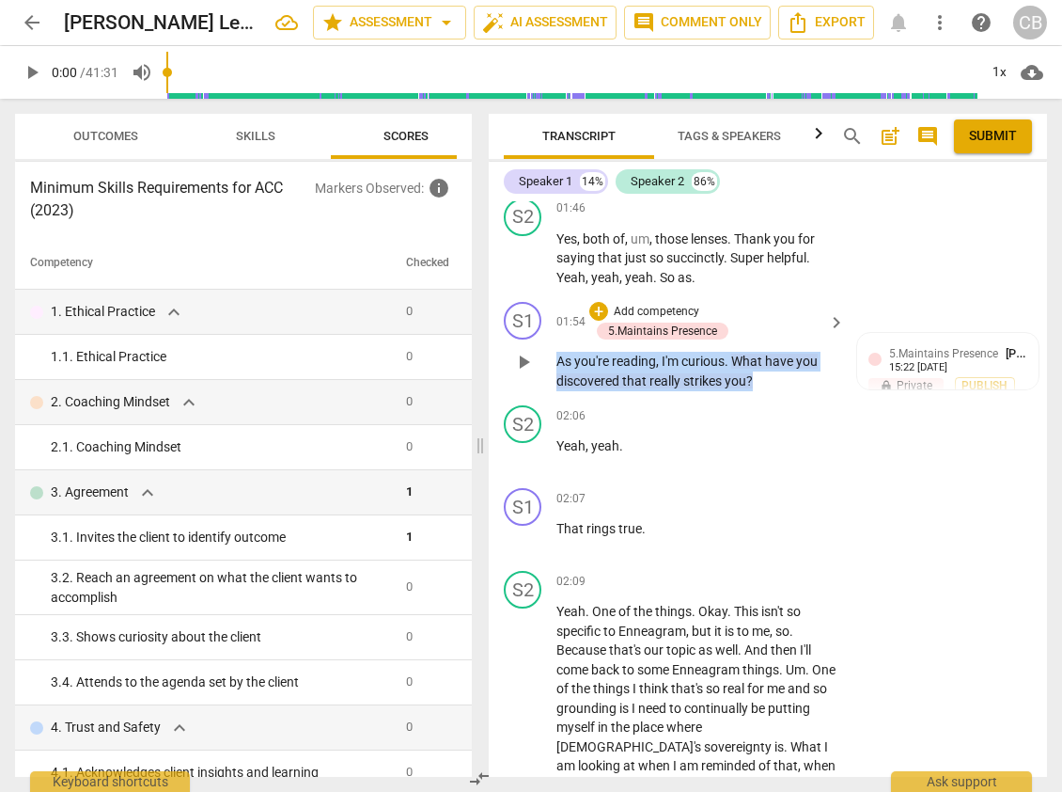
drag, startPoint x: 556, startPoint y: 380, endPoint x: 767, endPoint y: 403, distance: 212.8
click at [767, 390] on p "As you're reading , I'm curious . What have you discovered that really strikes …" at bounding box center [696, 371] width 279 height 39
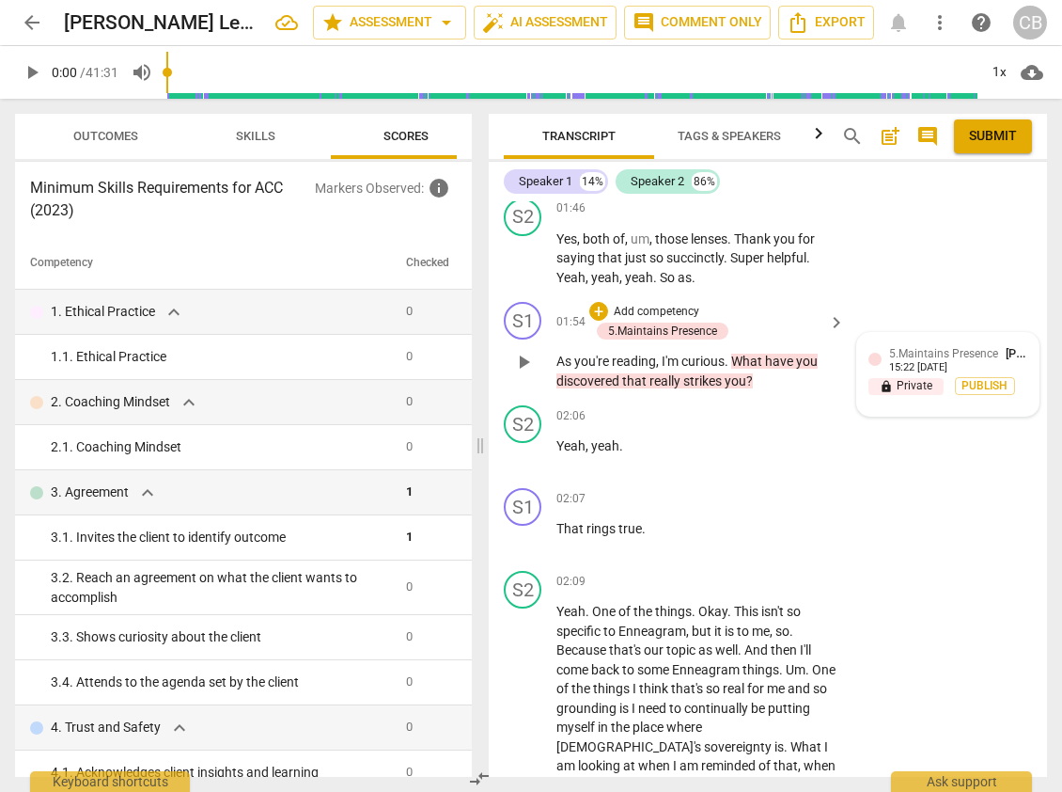
click at [1024, 377] on div "5.Maintains Presence [PERSON_NAME] 15:22 [DATE] lock Private Publish" at bounding box center [947, 374] width 181 height 83
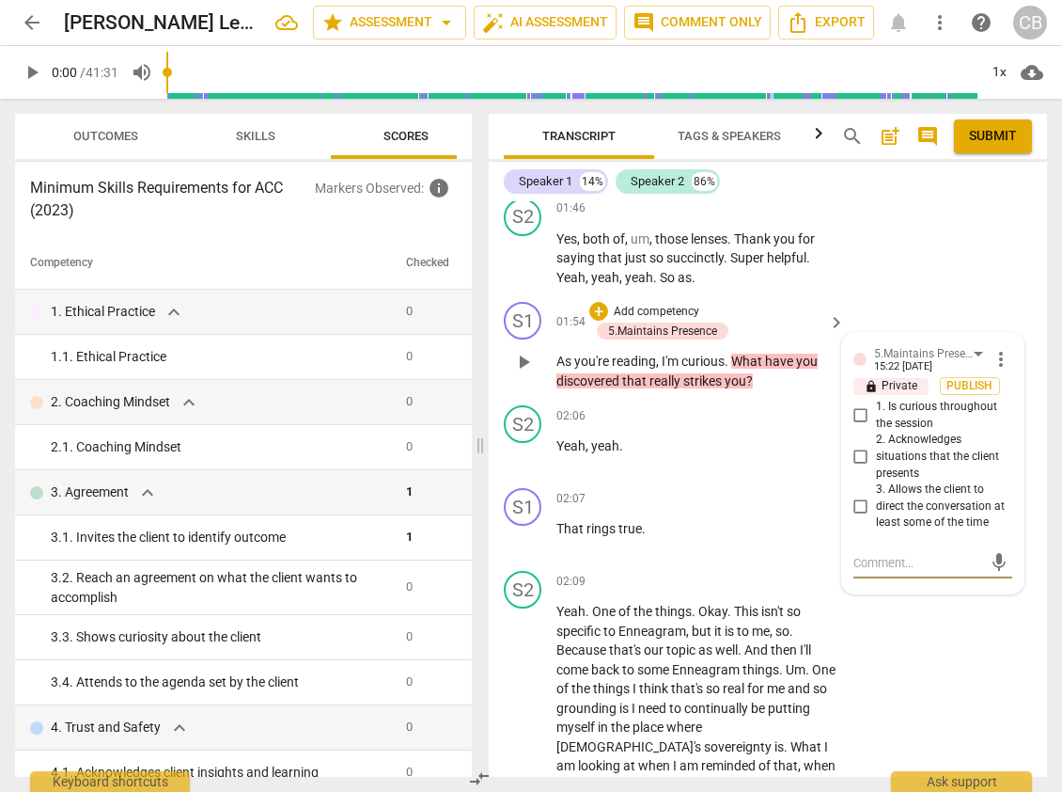
click at [1013, 377] on div "5.Maintains Presence [PERSON_NAME] 15:22 [DATE] more_vert lock Private Publish …" at bounding box center [932, 463] width 181 height 260
click at [996, 370] on span "more_vert" at bounding box center [1001, 359] width 23 height 23
click at [1002, 413] on li "Delete" at bounding box center [1014, 414] width 65 height 36
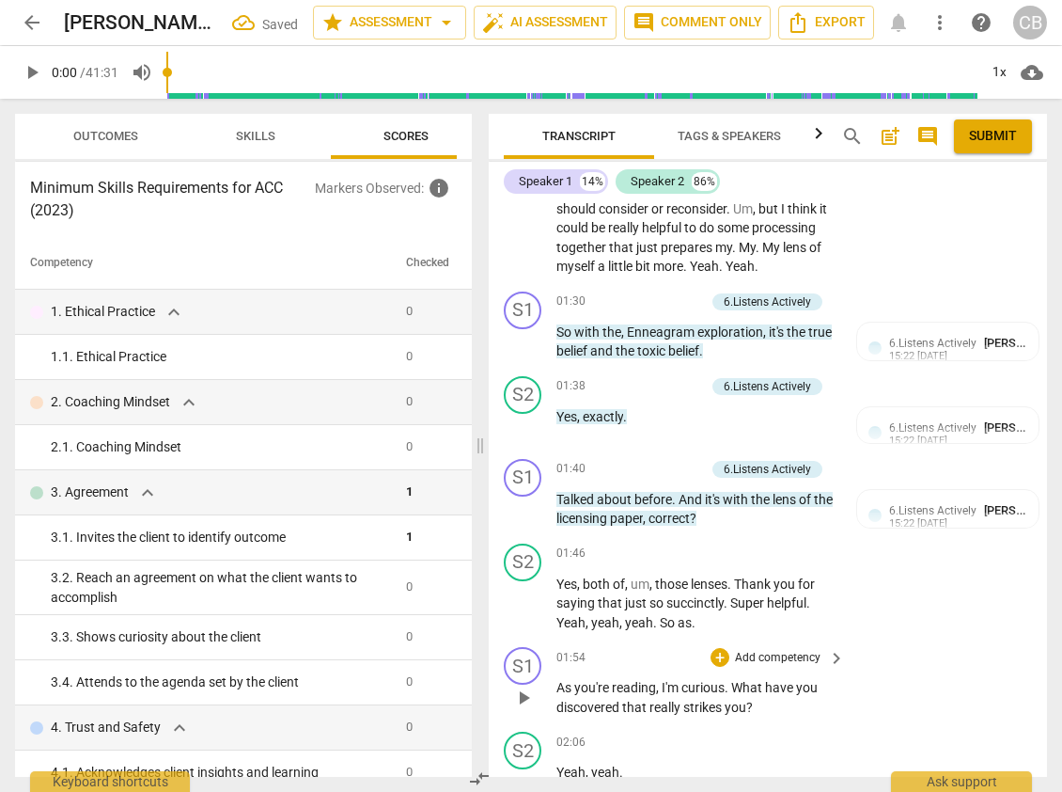
scroll to position [468, 0]
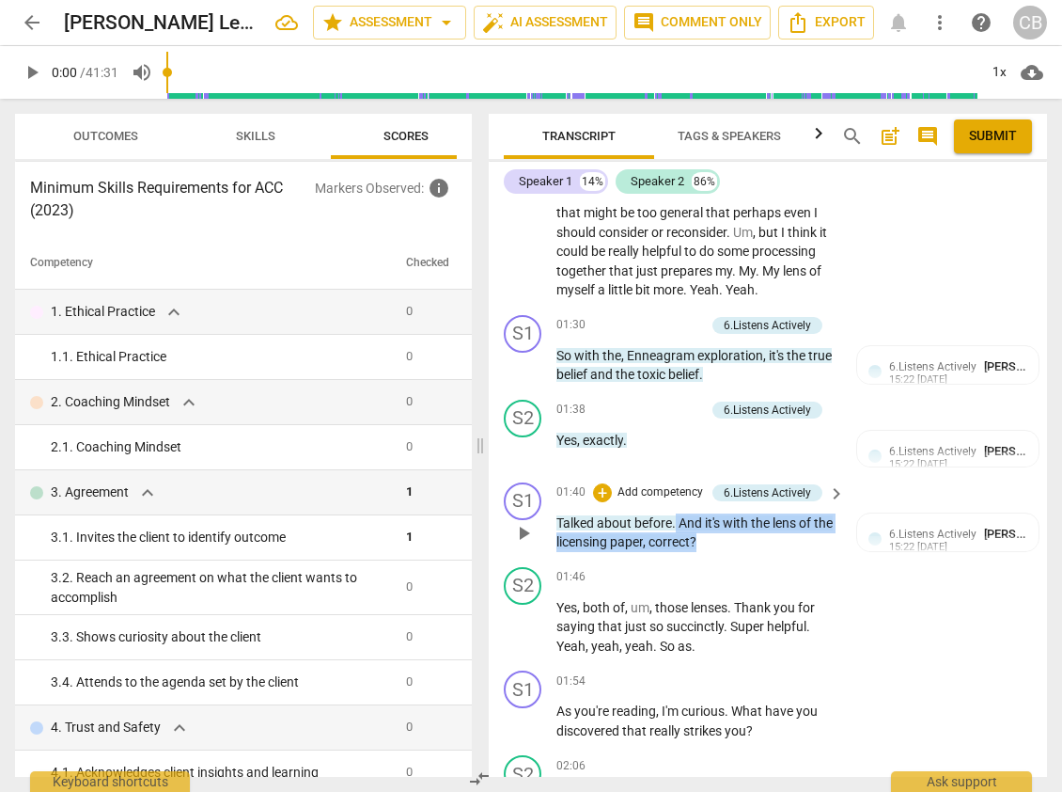
drag, startPoint x: 722, startPoint y: 558, endPoint x: 678, endPoint y: 538, distance: 48.4
click at [678, 538] on p "Talked about before . And it's with the lens of the licensing paper , correct ?" at bounding box center [696, 532] width 279 height 39
click at [597, 335] on div "+" at bounding box center [602, 325] width 19 height 19
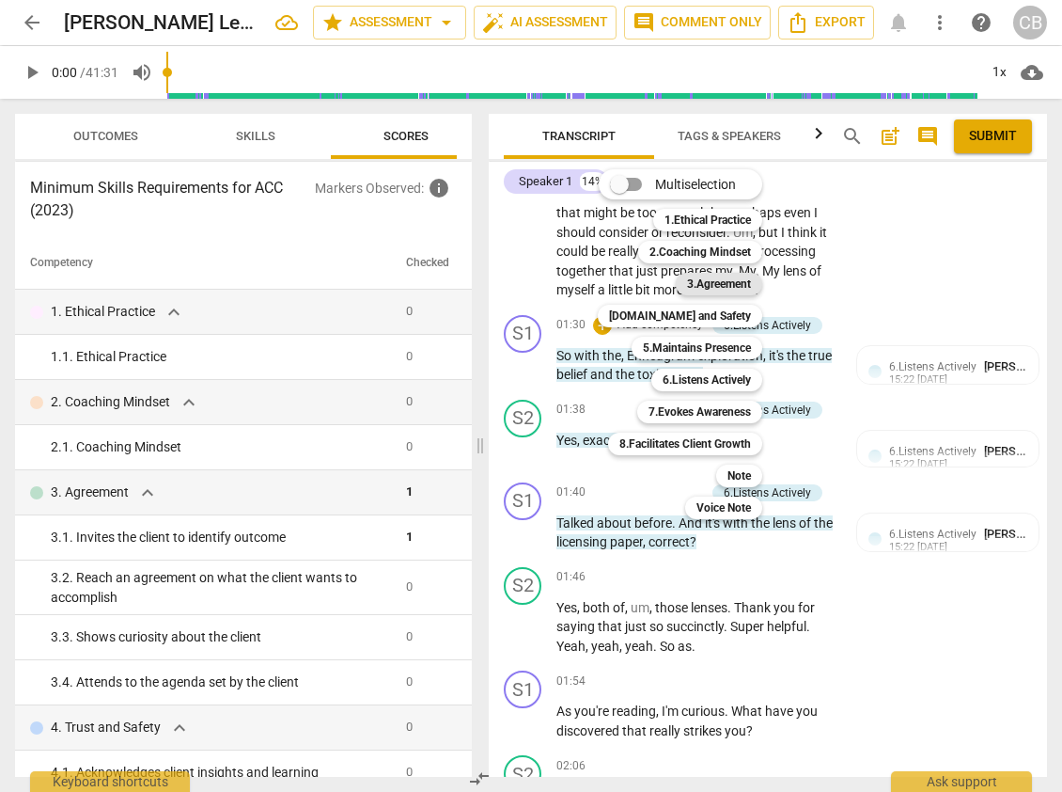
click at [719, 283] on b "3.Agreement" at bounding box center [719, 284] width 64 height 23
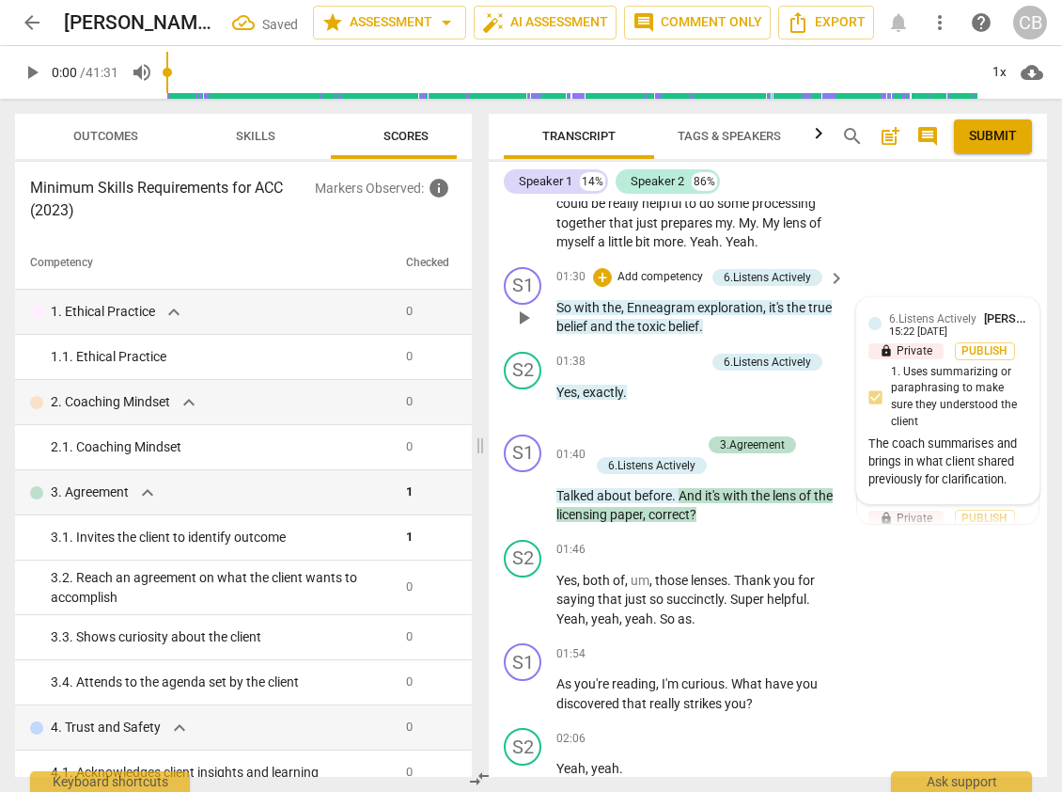
scroll to position [522, 0]
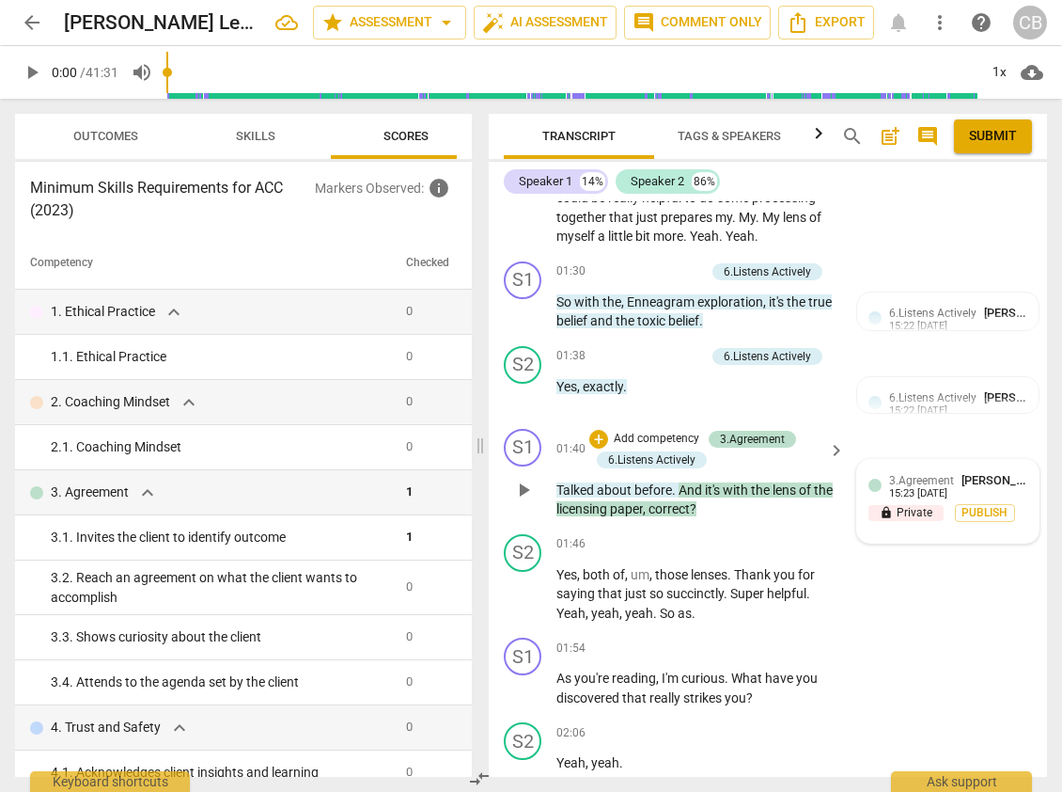
click at [914, 500] on div "15:23 [DATE]" at bounding box center [918, 494] width 58 height 12
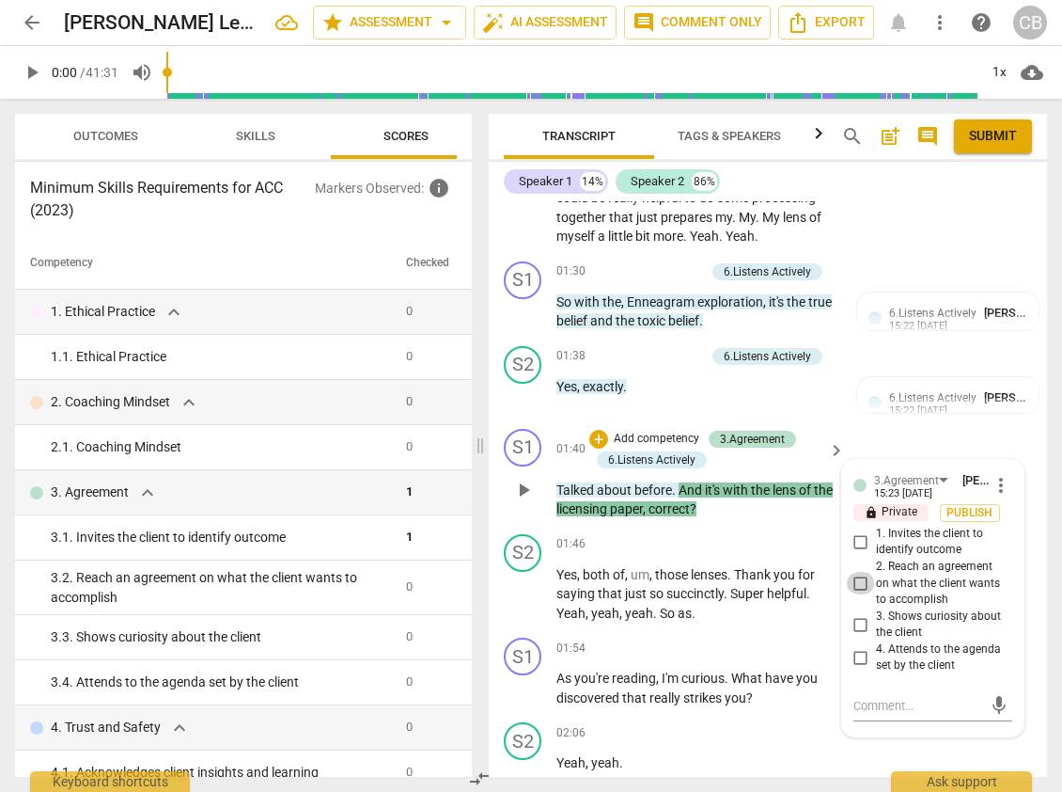
click at [859, 594] on input "2. Reach an agreement on what the client wants to accomplish" at bounding box center [861, 583] width 30 height 23
checkbox input "true"
click at [993, 496] on span "more_vert" at bounding box center [1001, 485] width 23 height 23
click at [1005, 547] on li "Delete" at bounding box center [1014, 540] width 65 height 36
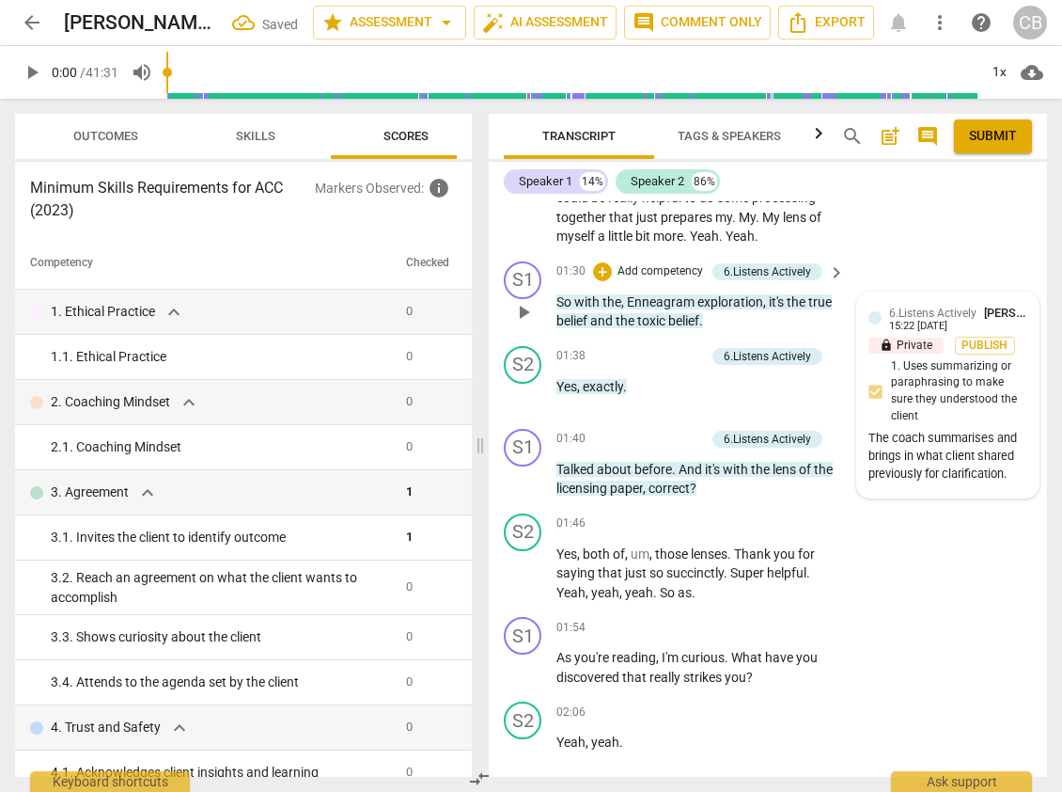
click at [1010, 320] on span "[PERSON_NAME]" at bounding box center [1029, 313] width 90 height 14
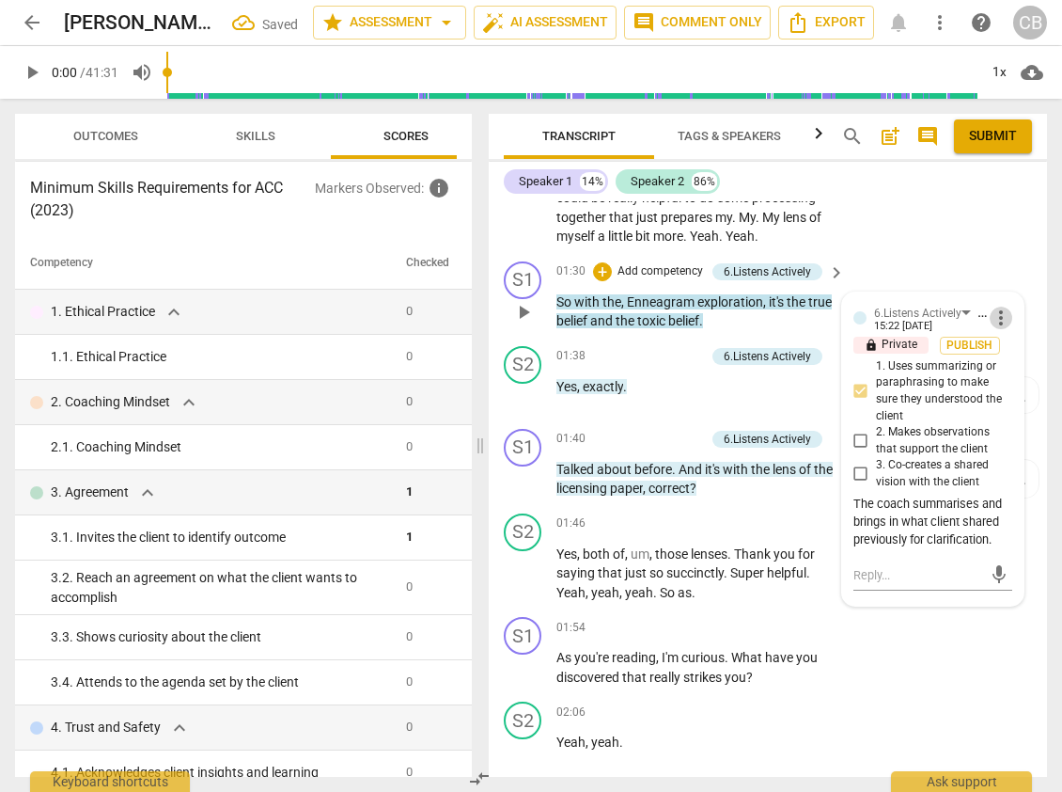
click at [994, 329] on span "more_vert" at bounding box center [1001, 318] width 23 height 23
click at [1003, 358] on li "Delete" at bounding box center [1014, 372] width 65 height 36
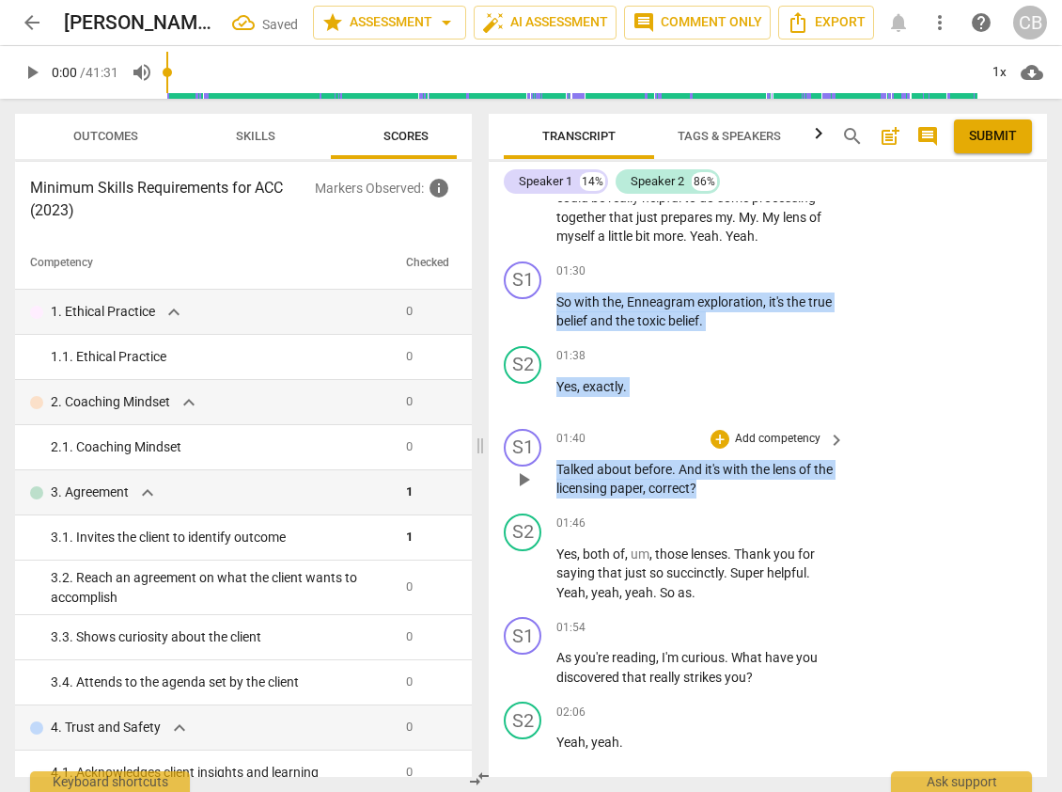
drag, startPoint x: 558, startPoint y: 319, endPoint x: 734, endPoint y: 507, distance: 258.1
click at [734, 507] on div "S1 play_arrow pause 00:02 + Add competency 3.Agreement keyboard_arrow_right All…" at bounding box center [768, 488] width 558 height 575
click at [718, 281] on div "+" at bounding box center [720, 271] width 19 height 19
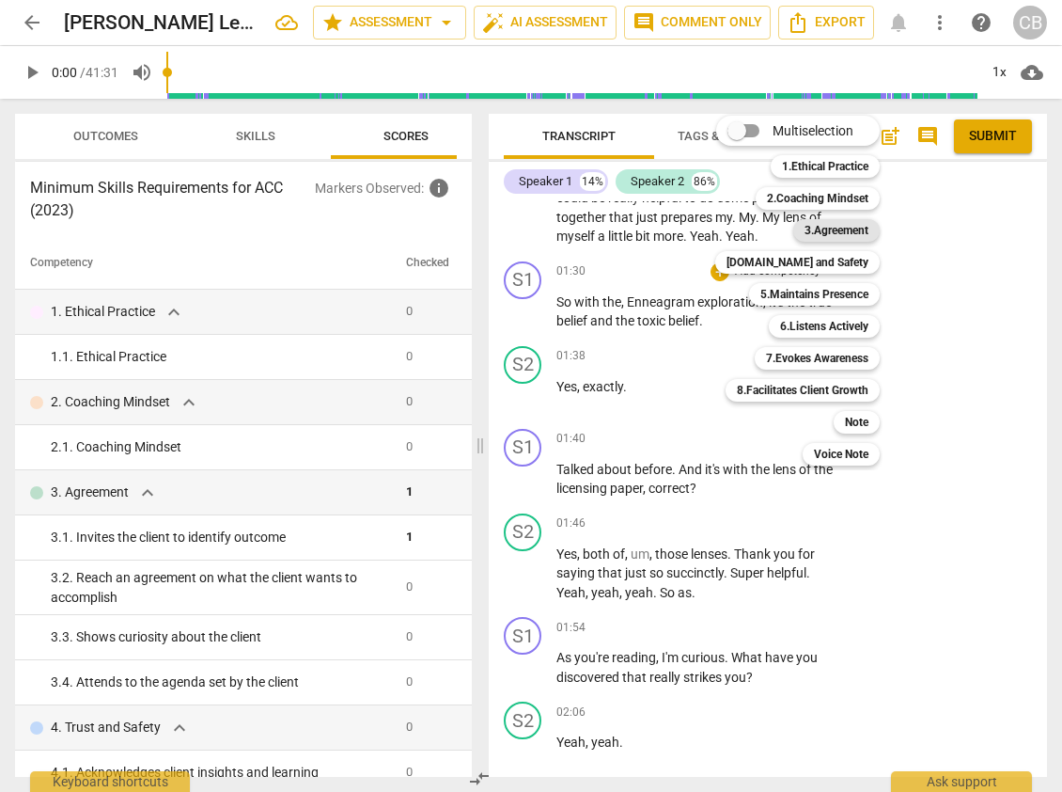
click at [838, 223] on b "3.Agreement" at bounding box center [837, 230] width 64 height 23
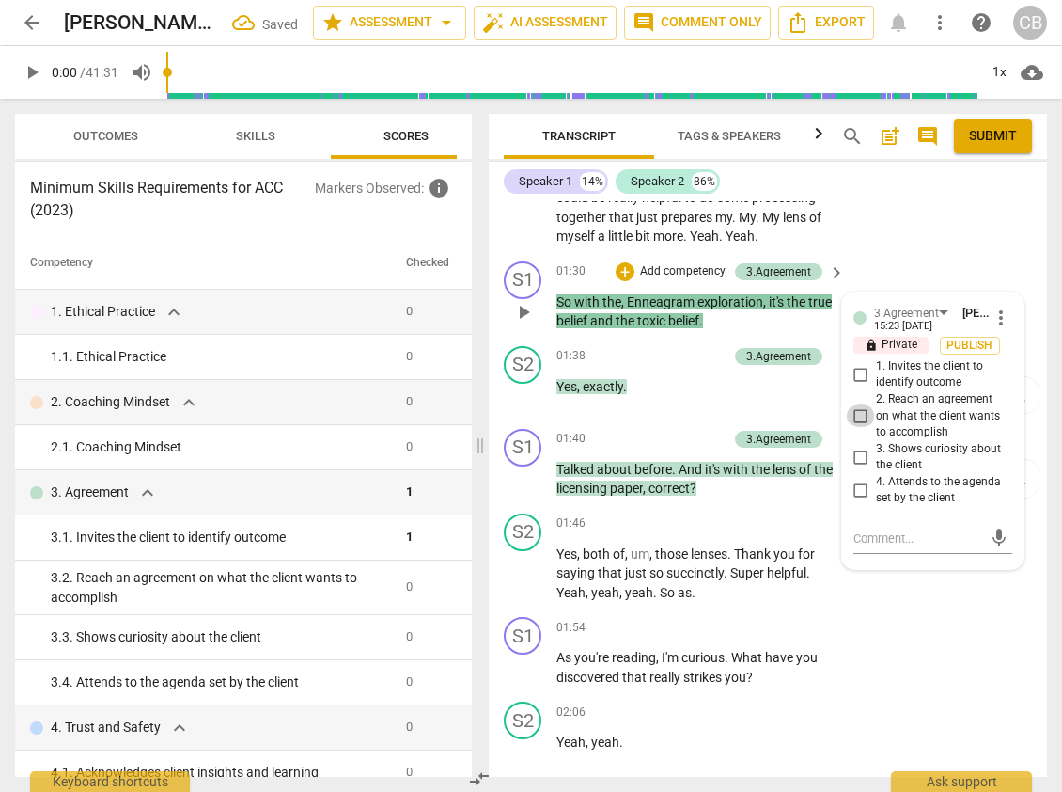
click at [857, 427] on input "2. Reach an agreement on what the client wants to accomplish" at bounding box center [861, 415] width 30 height 23
checkbox input "true"
click at [942, 661] on div "S1 play_arrow pause 01:54 + Add competency keyboard_arrow_right As you're readi…" at bounding box center [768, 651] width 558 height 85
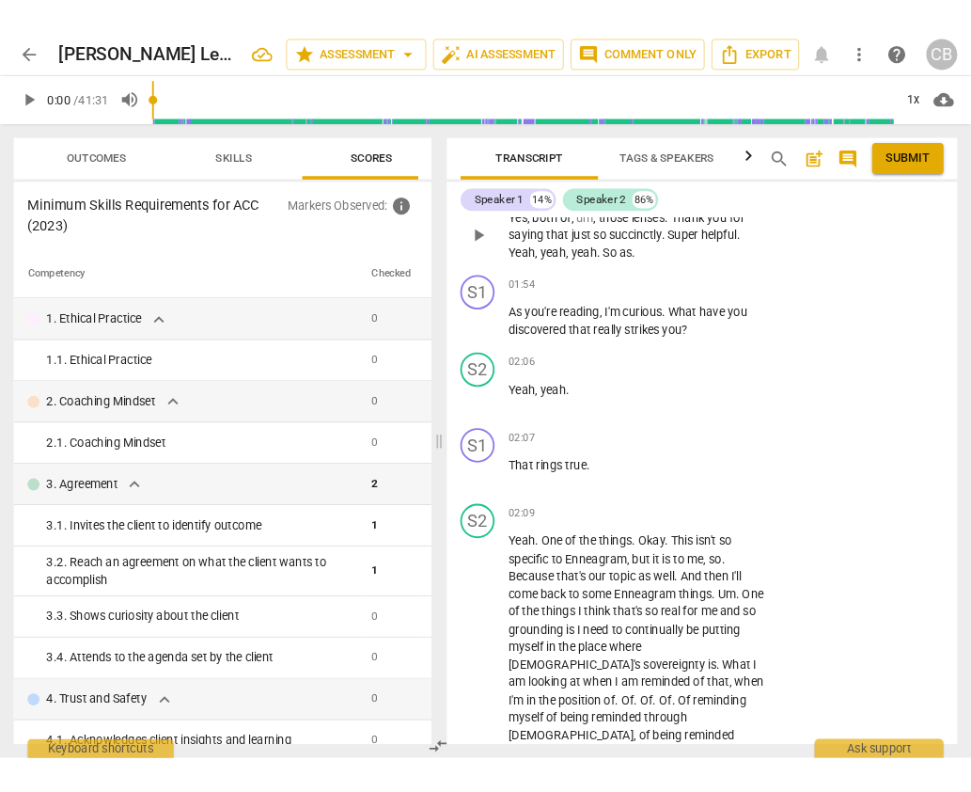
scroll to position [892, 0]
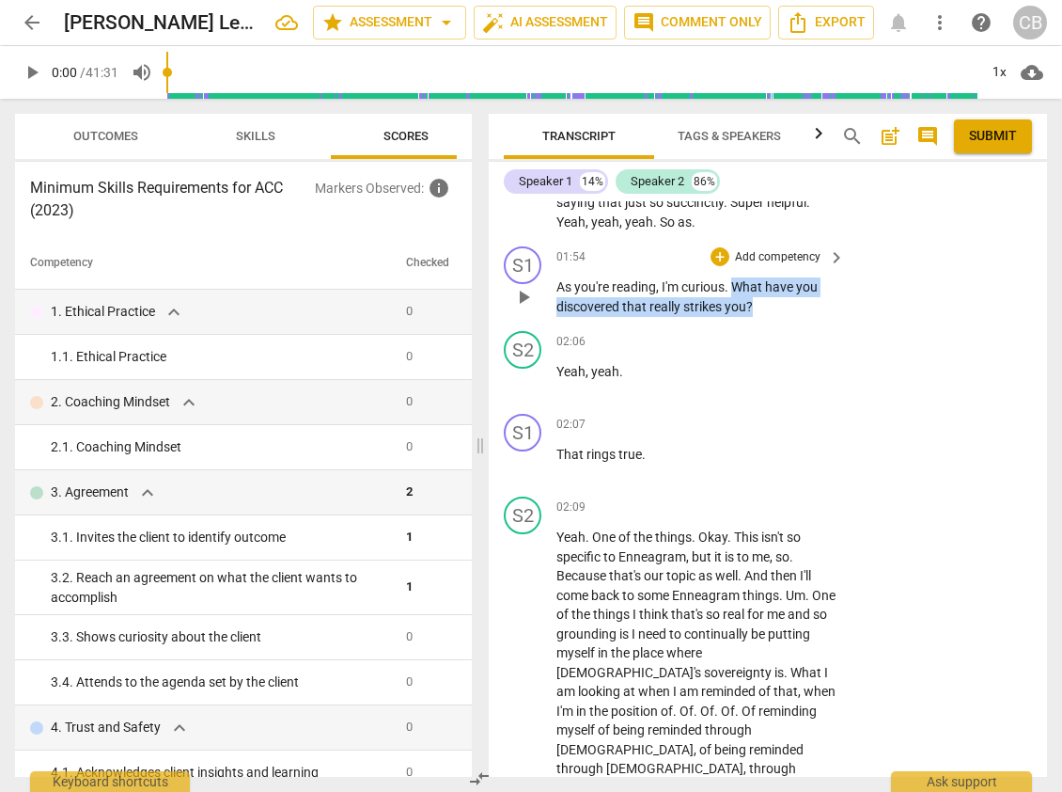
drag, startPoint x: 734, startPoint y: 307, endPoint x: 775, endPoint y: 332, distance: 47.7
click at [775, 316] on p "As you're reading , I'm curious . What have you discovered that really strikes …" at bounding box center [696, 296] width 279 height 39
click at [722, 266] on div "+" at bounding box center [720, 256] width 19 height 19
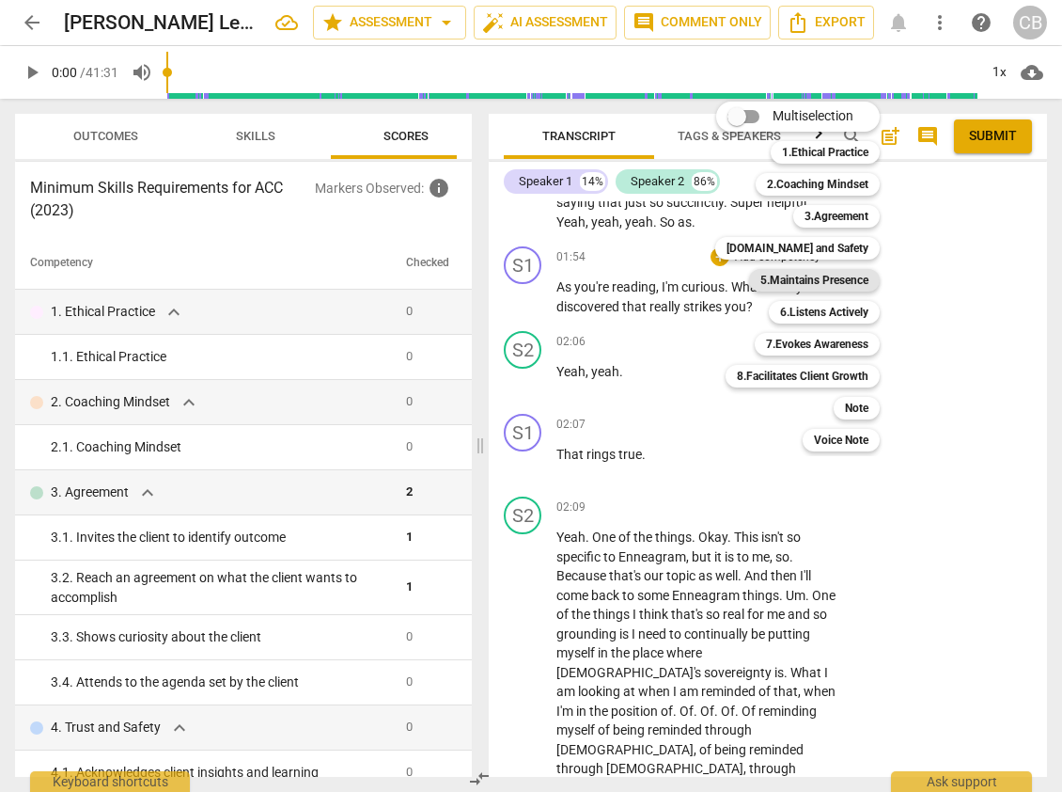
click at [824, 281] on b "5.Maintains Presence" at bounding box center [815, 280] width 108 height 23
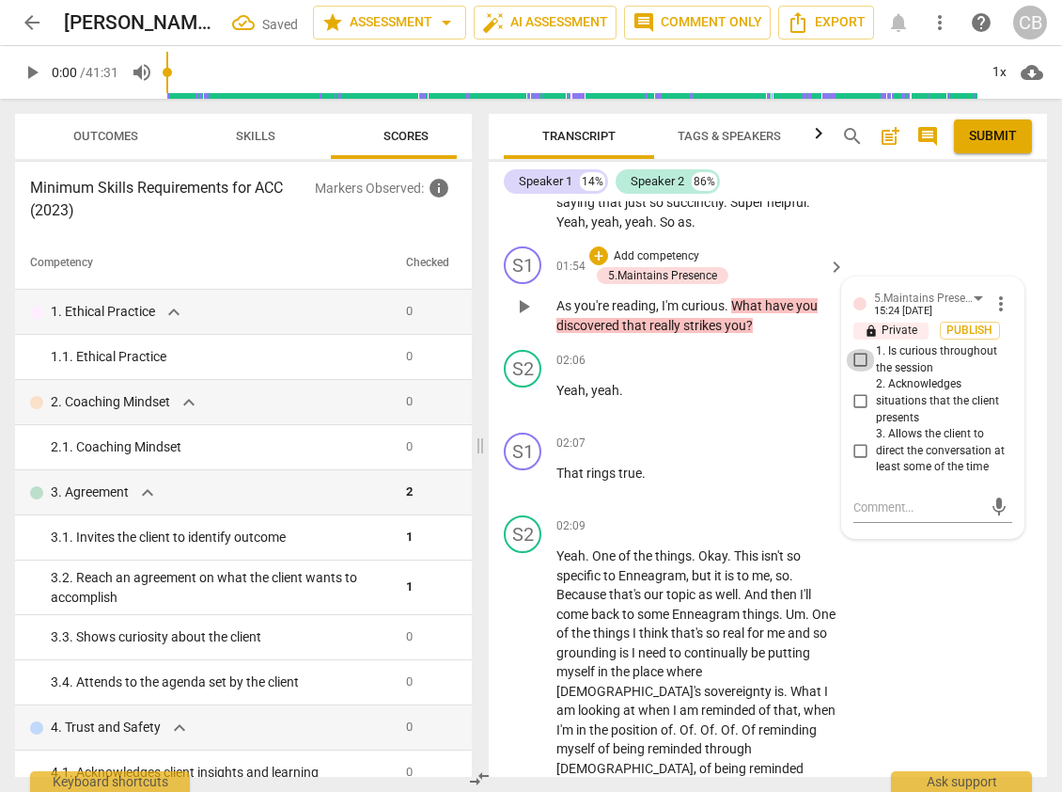
click at [854, 371] on input "1. Is curious throughout the session" at bounding box center [861, 360] width 30 height 23
checkbox input "true"
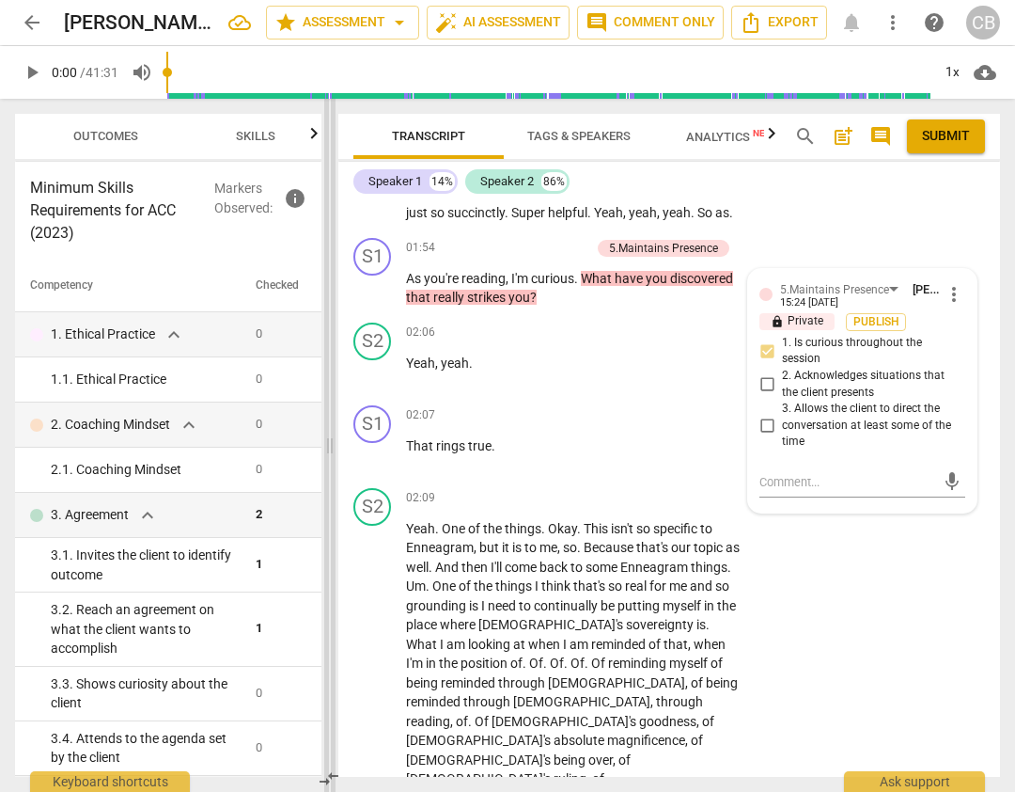
scroll to position [786, 0]
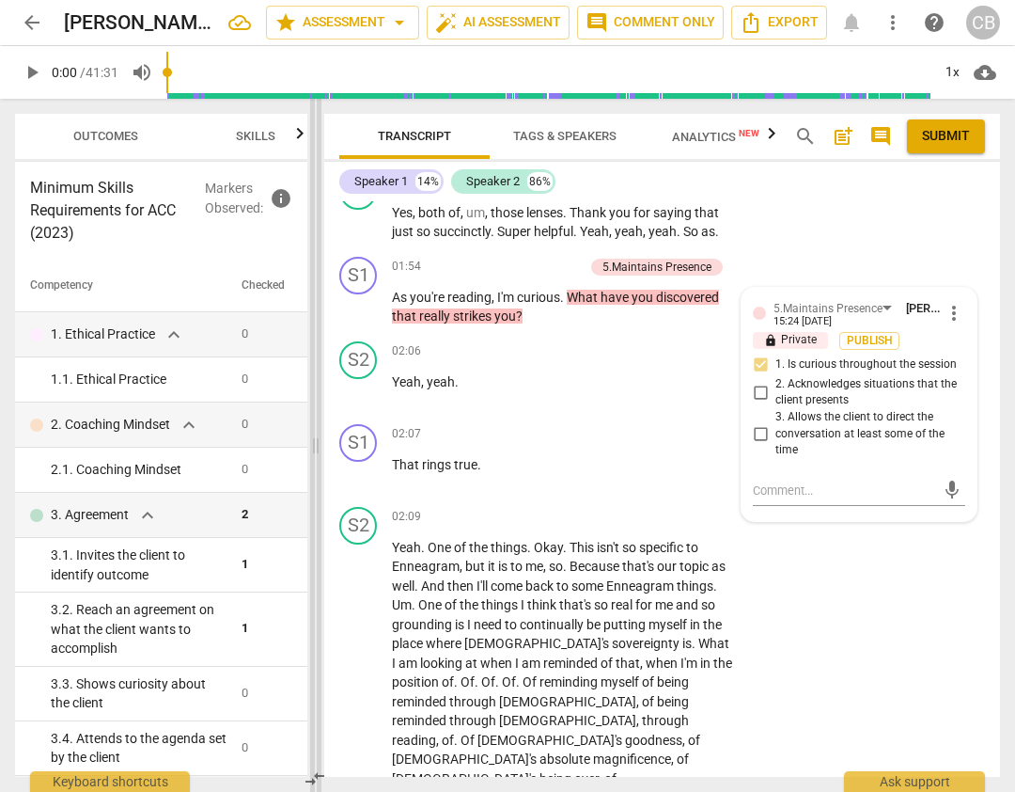
drag, startPoint x: 479, startPoint y: 442, endPoint x: 312, endPoint y: 444, distance: 166.4
click at [312, 444] on span at bounding box center [315, 445] width 11 height 693
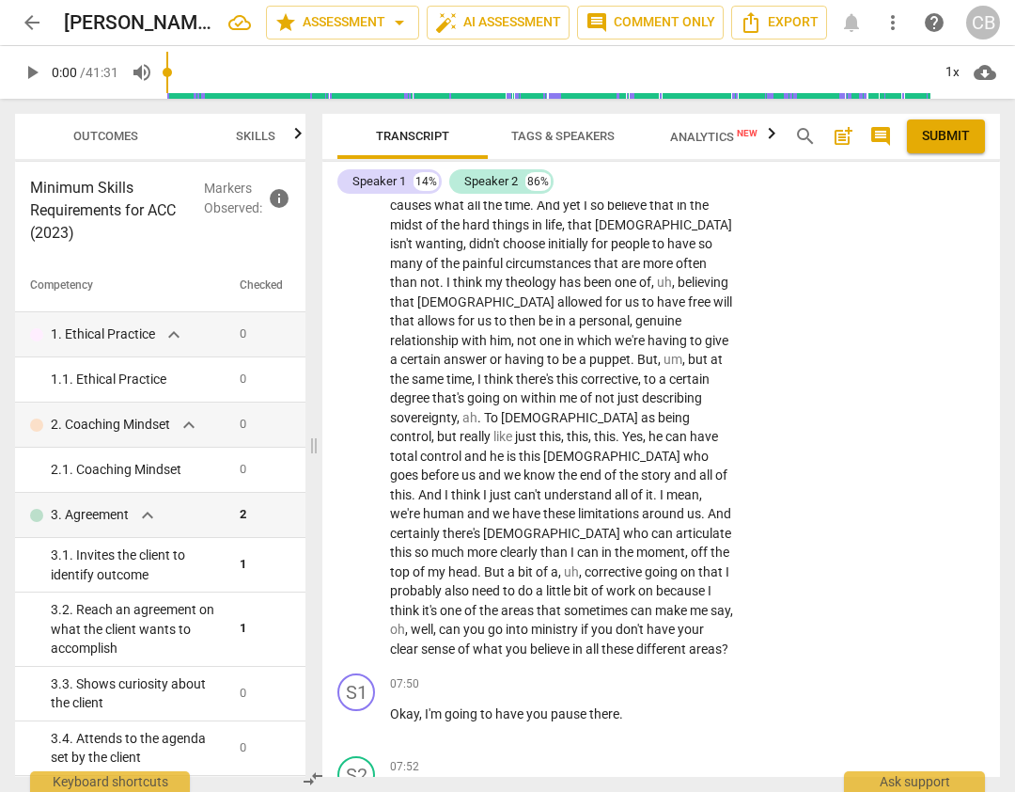
scroll to position [2299, 0]
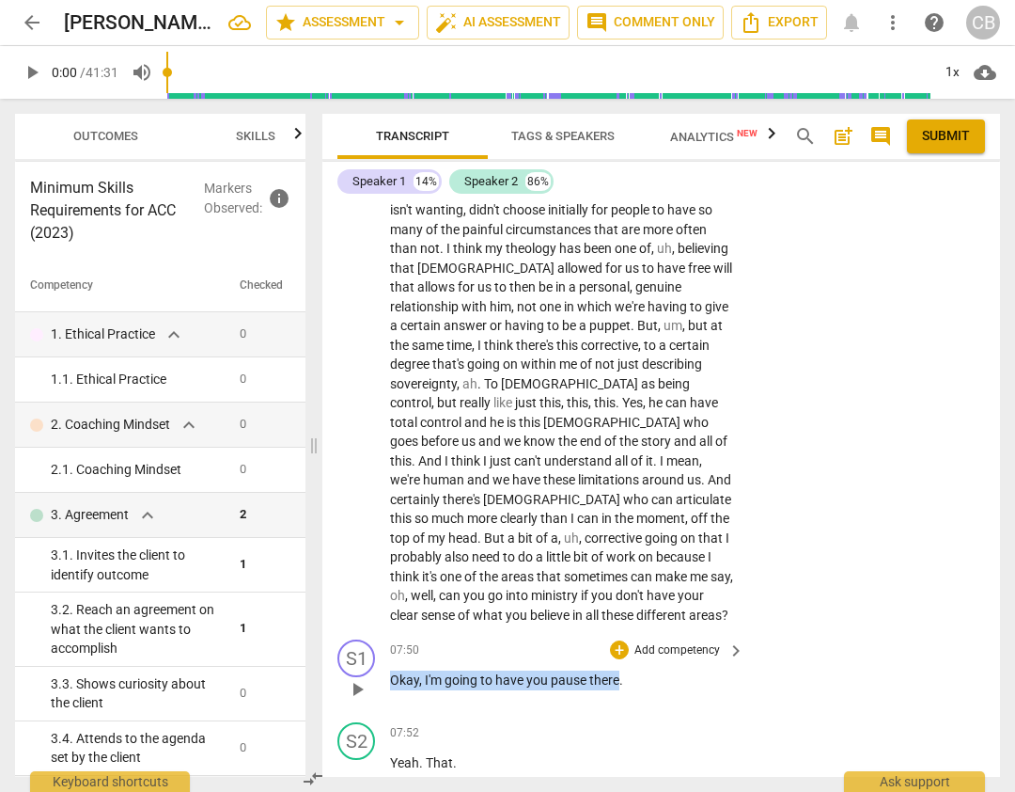
drag, startPoint x: 620, startPoint y: 528, endPoint x: 373, endPoint y: 527, distance: 246.3
click at [373, 632] on div "S1 play_arrow pause 07:50 + Add competency keyboard_arrow_right Okay , I'm goin…" at bounding box center [661, 673] width 678 height 83
click at [620, 640] on div "+" at bounding box center [619, 649] width 19 height 19
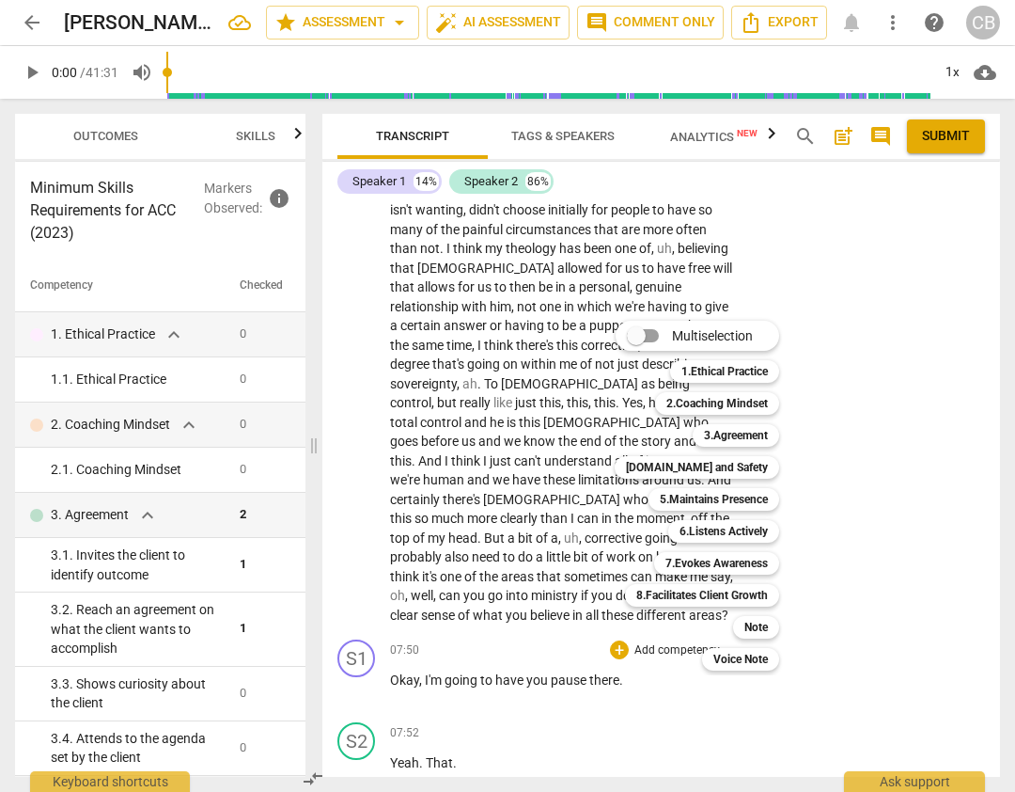
click at [741, 511] on div "5.Maintains Presence 5" at bounding box center [724, 499] width 166 height 32
click at [741, 502] on b "5.Maintains Presence" at bounding box center [714, 499] width 108 height 23
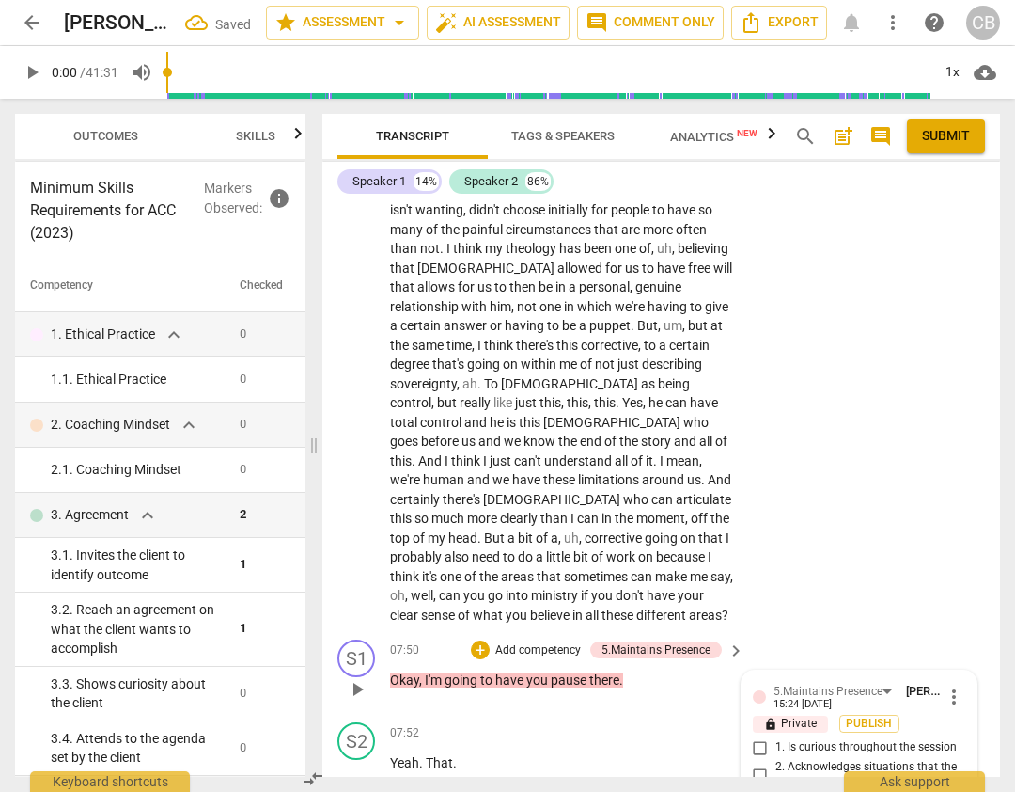
checkbox input "true"
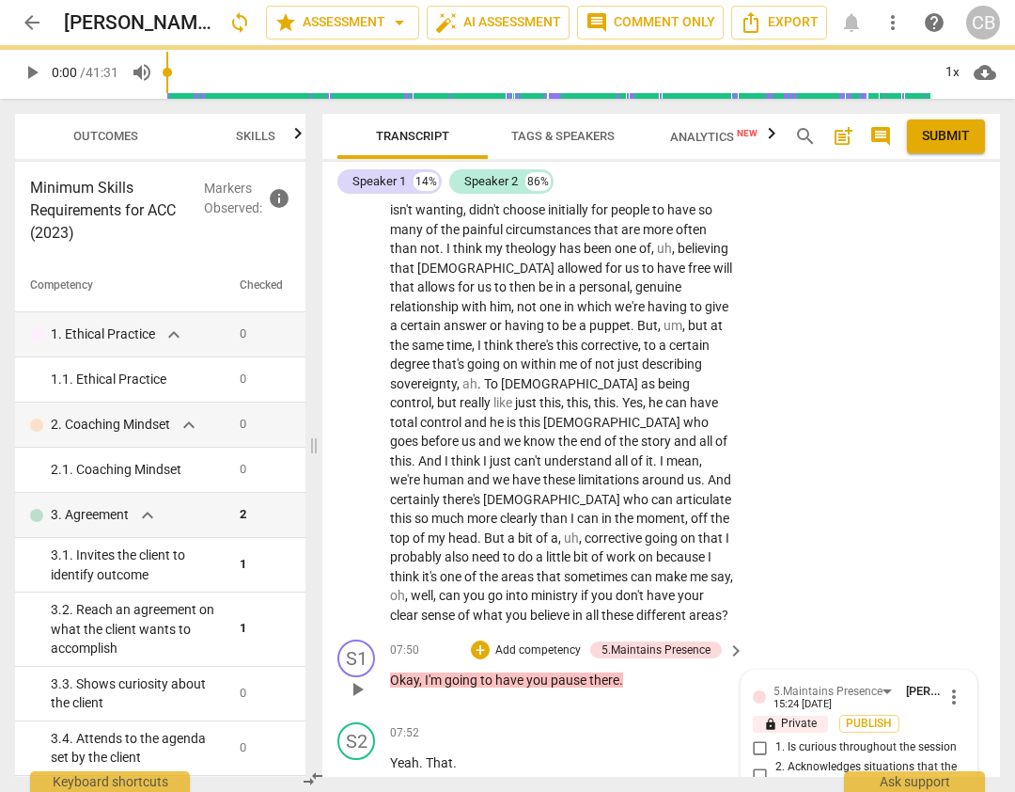
type textarea "T"
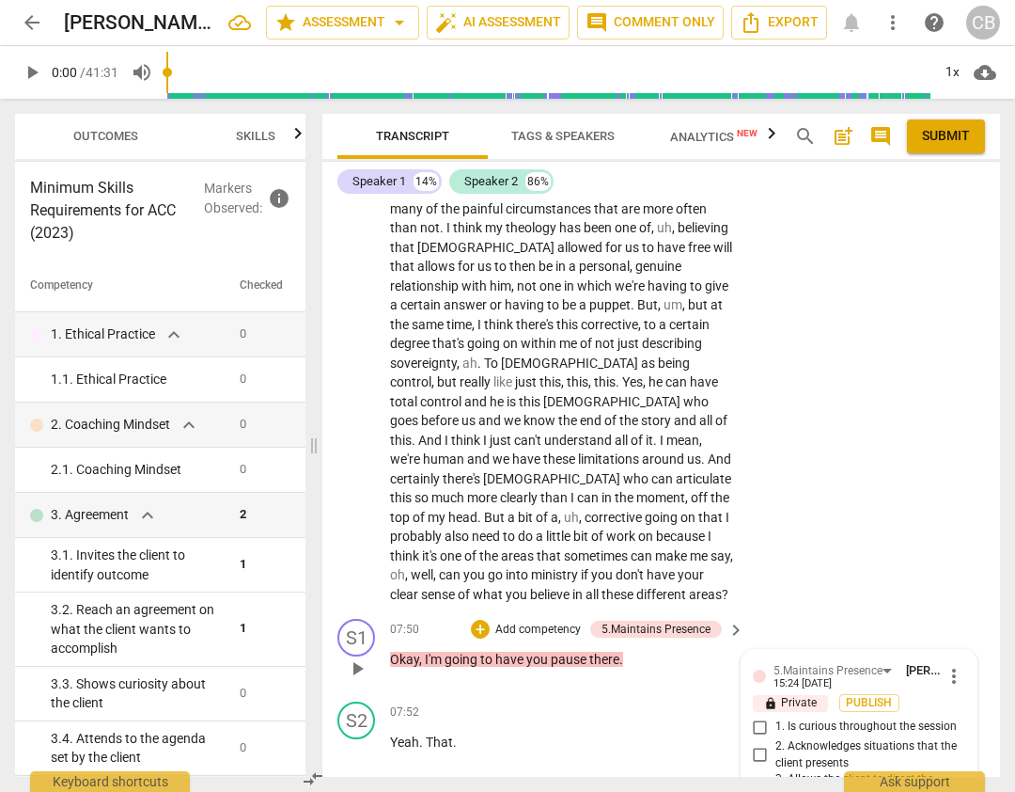
scroll to position [0, 0]
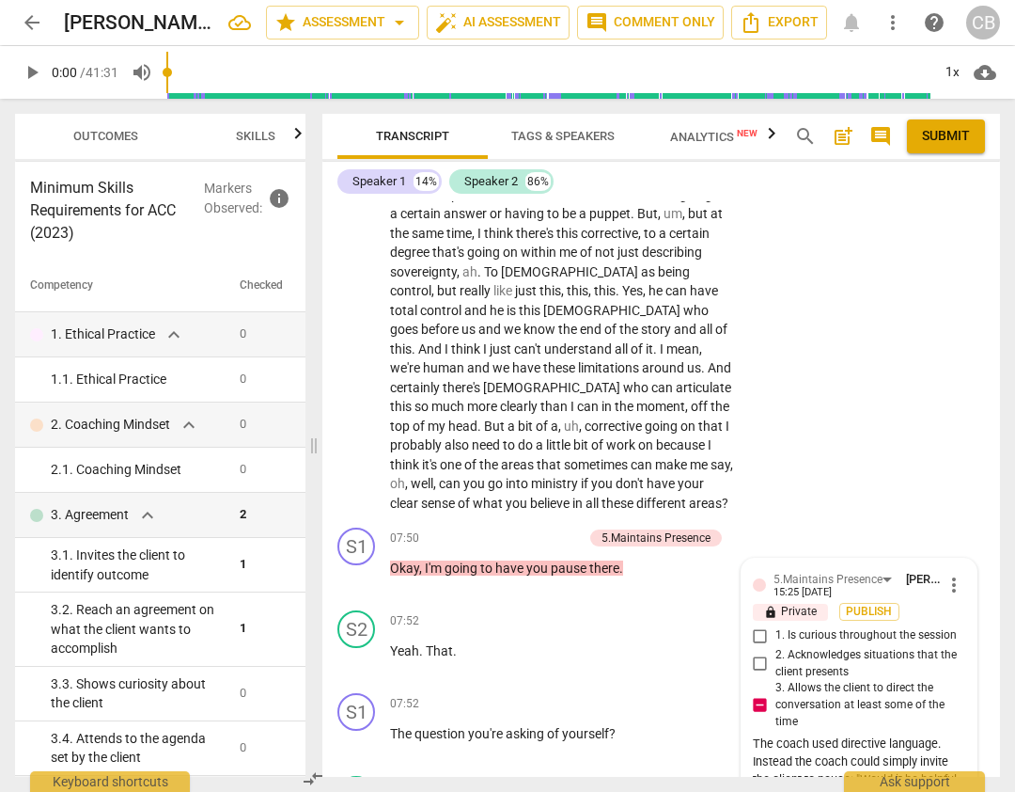
scroll to position [2384, 0]
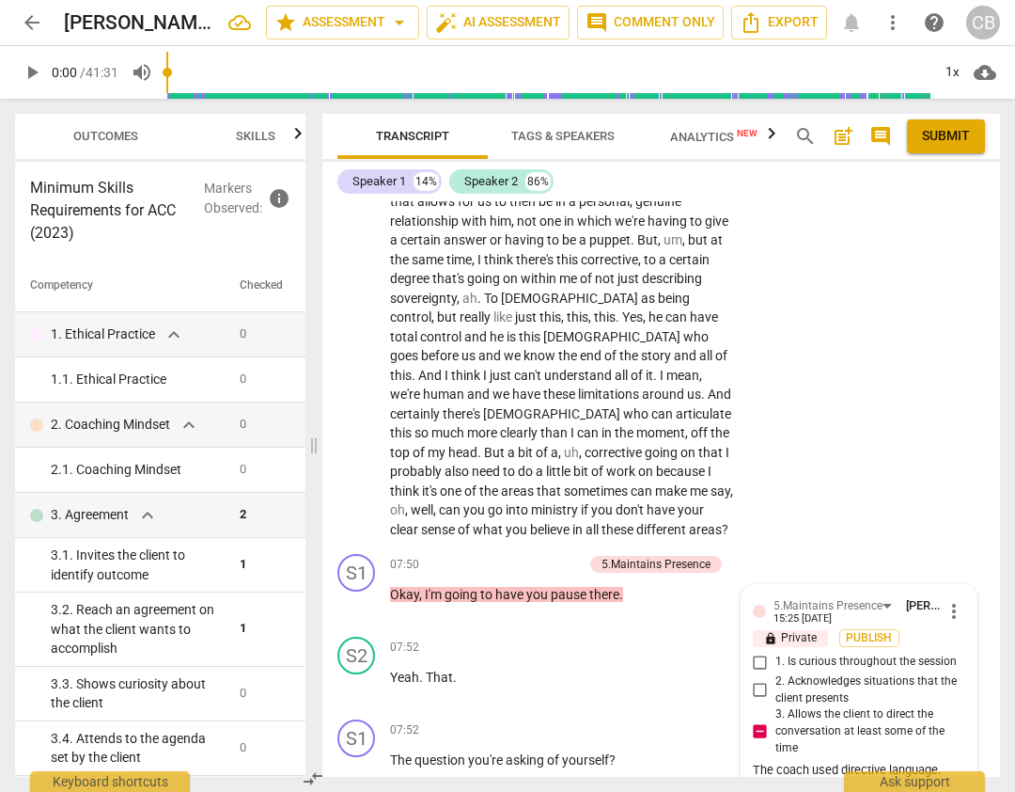
click at [458, 522] on span "sense" at bounding box center [439, 529] width 37 height 15
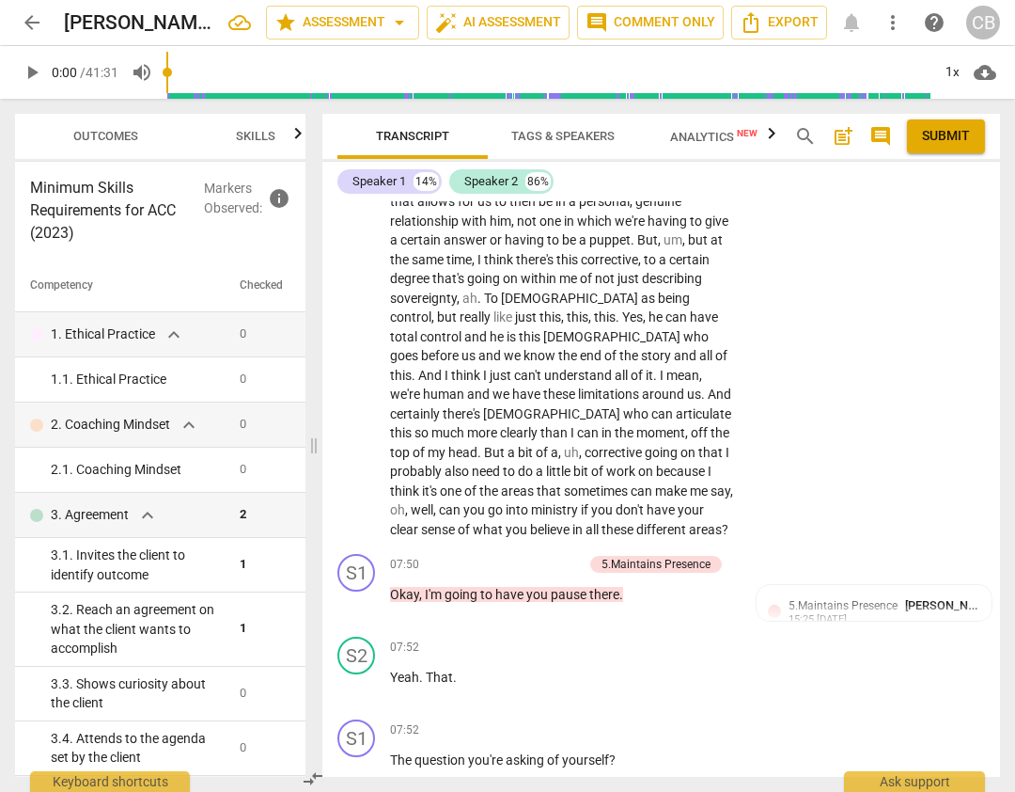
click at [689, 522] on span "areas" at bounding box center [705, 529] width 33 height 15
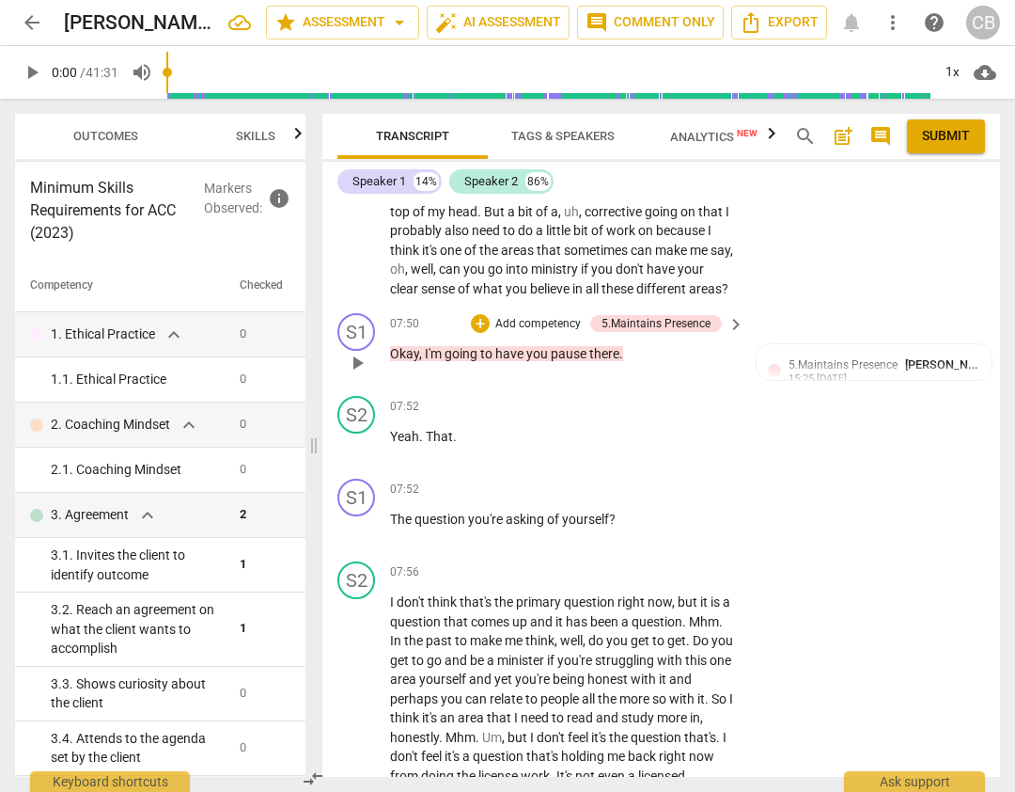
scroll to position [2638, 0]
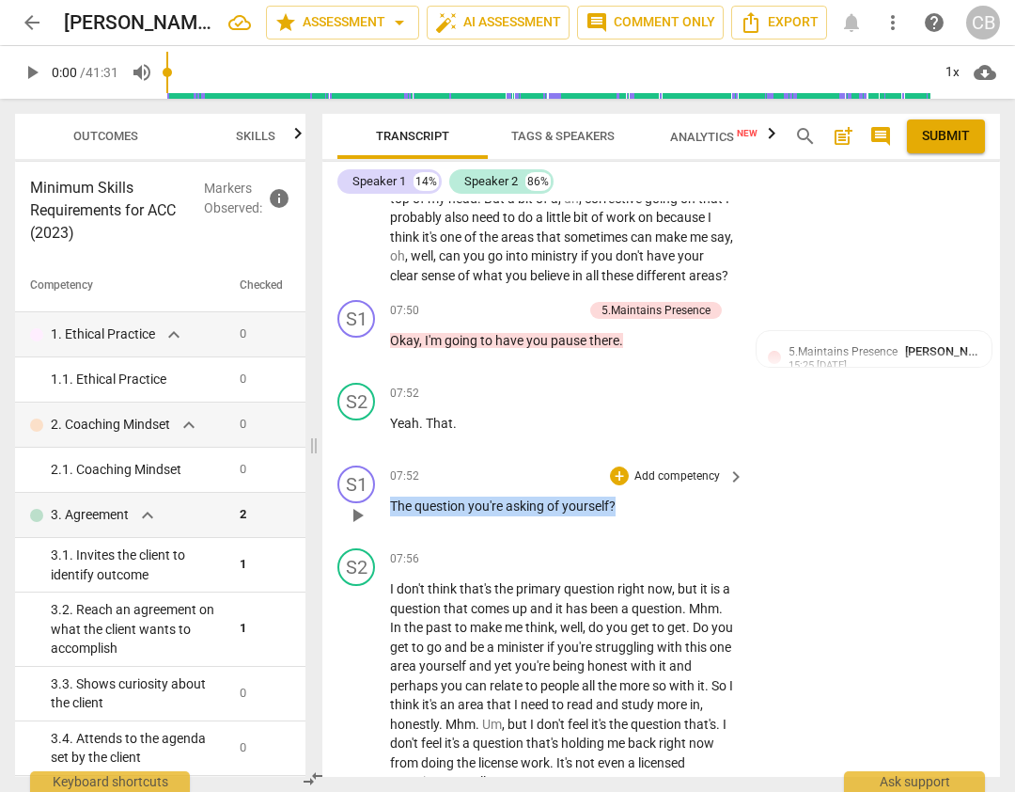
drag, startPoint x: 617, startPoint y: 354, endPoint x: 371, endPoint y: 355, distance: 245.4
click at [371, 458] on div "S1 play_arrow pause 07:52 + Add competency keyboard_arrow_right The question yo…" at bounding box center [661, 499] width 678 height 83
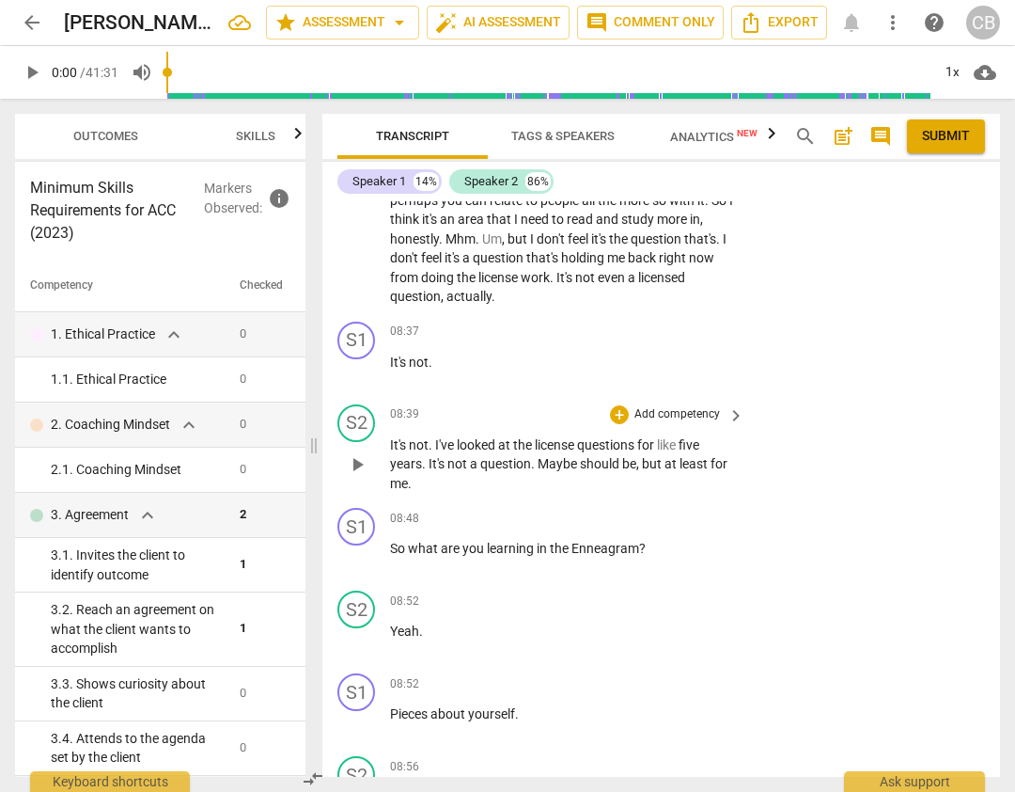
scroll to position [3146, 0]
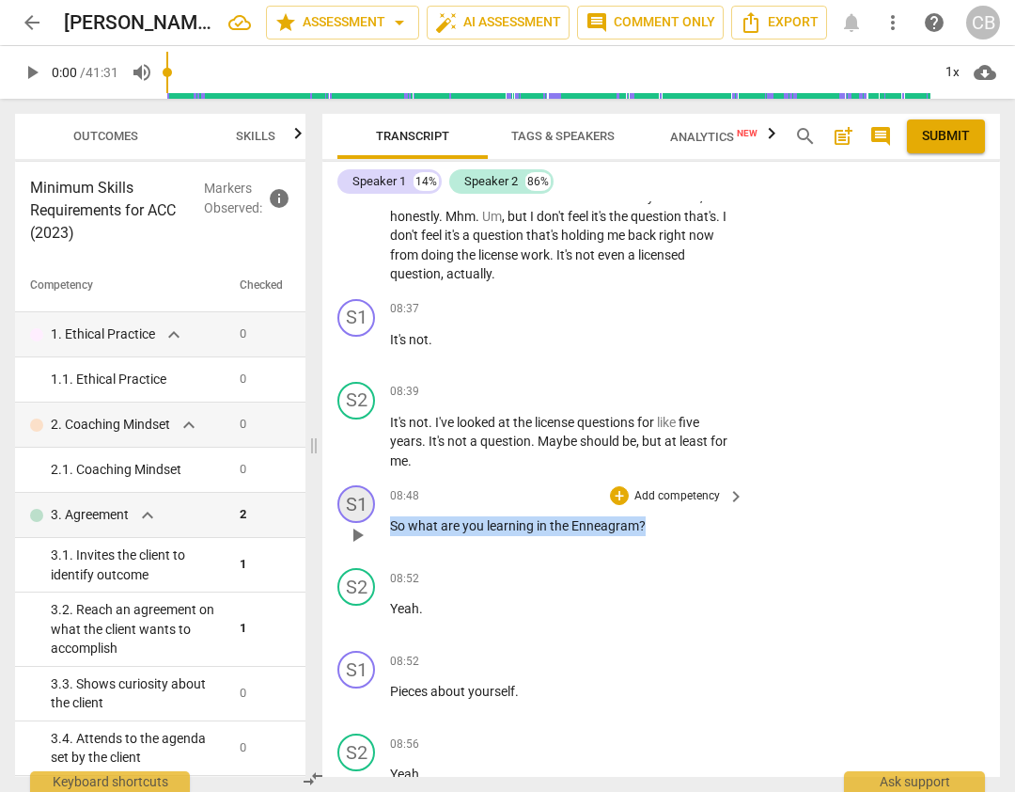
drag, startPoint x: 644, startPoint y: 371, endPoint x: 369, endPoint y: 355, distance: 275.0
click at [369, 478] on div "S1 play_arrow pause 08:48 + Add competency keyboard_arrow_right So what are you…" at bounding box center [661, 519] width 678 height 83
click at [404, 518] on span "So" at bounding box center [399, 525] width 18 height 15
drag, startPoint x: 390, startPoint y: 370, endPoint x: 500, endPoint y: 721, distance: 367.5
click at [500, 721] on div "S1 play_arrow pause 00:02 + Add competency 3.Agreement keyboard_arrow_right All…" at bounding box center [661, 488] width 678 height 575
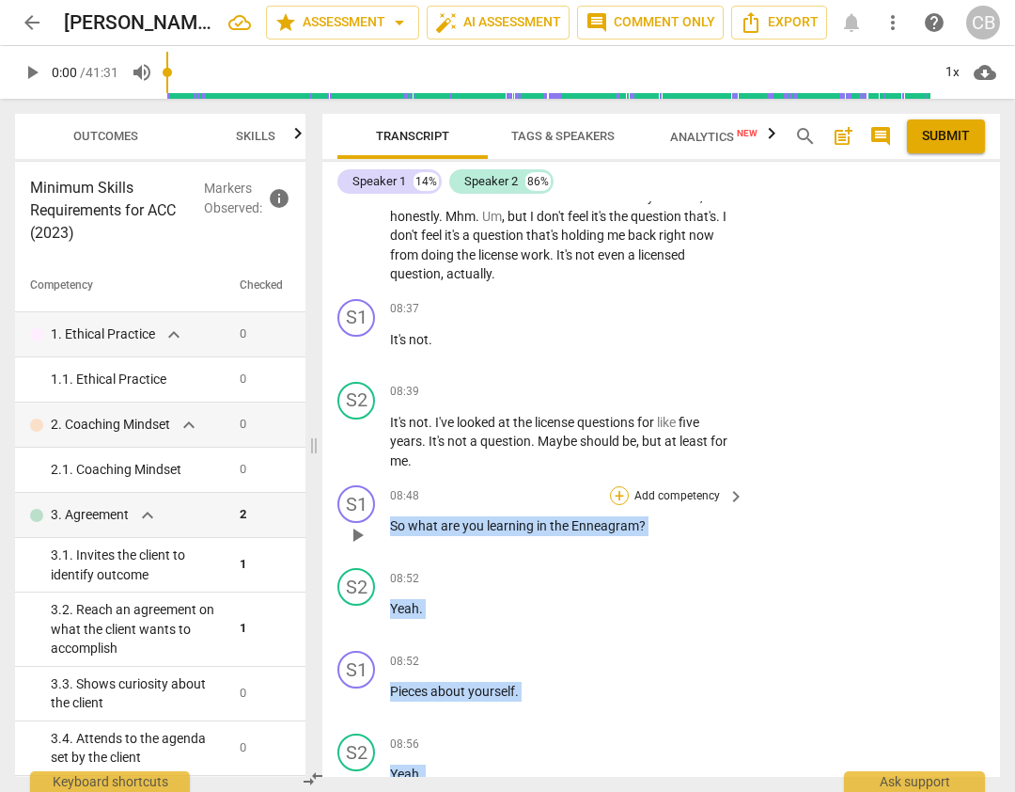
click at [614, 486] on div "+" at bounding box center [619, 495] width 19 height 19
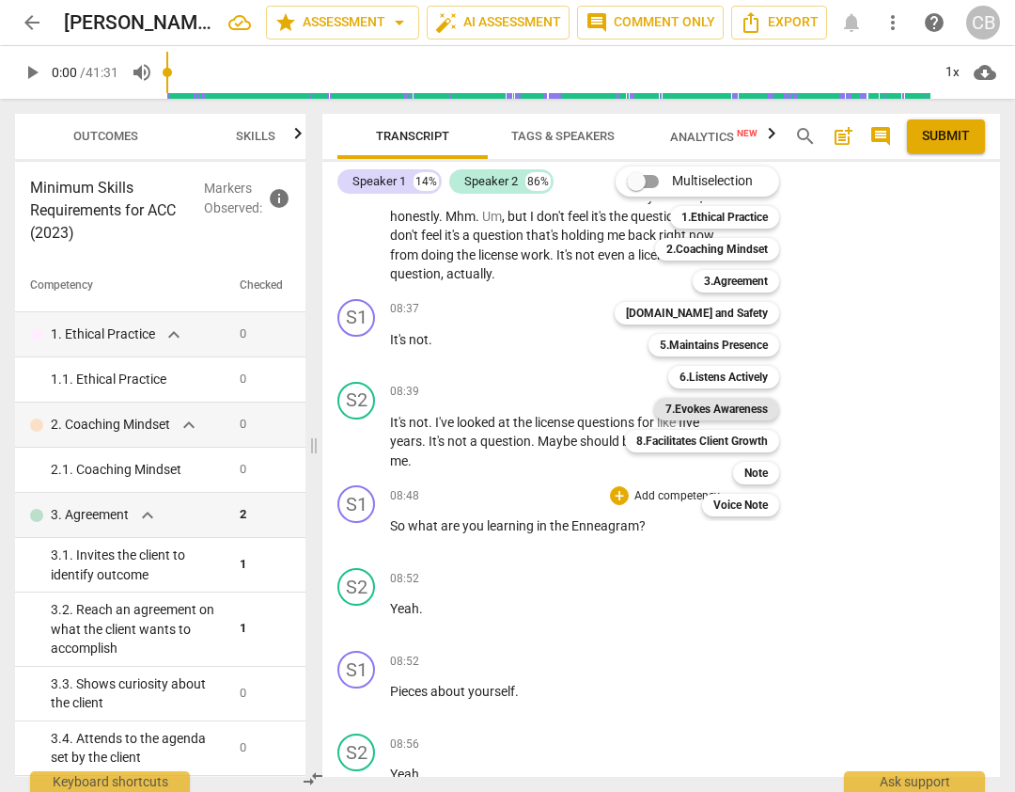
click at [756, 409] on b "7.Evokes Awareness" at bounding box center [717, 409] width 102 height 23
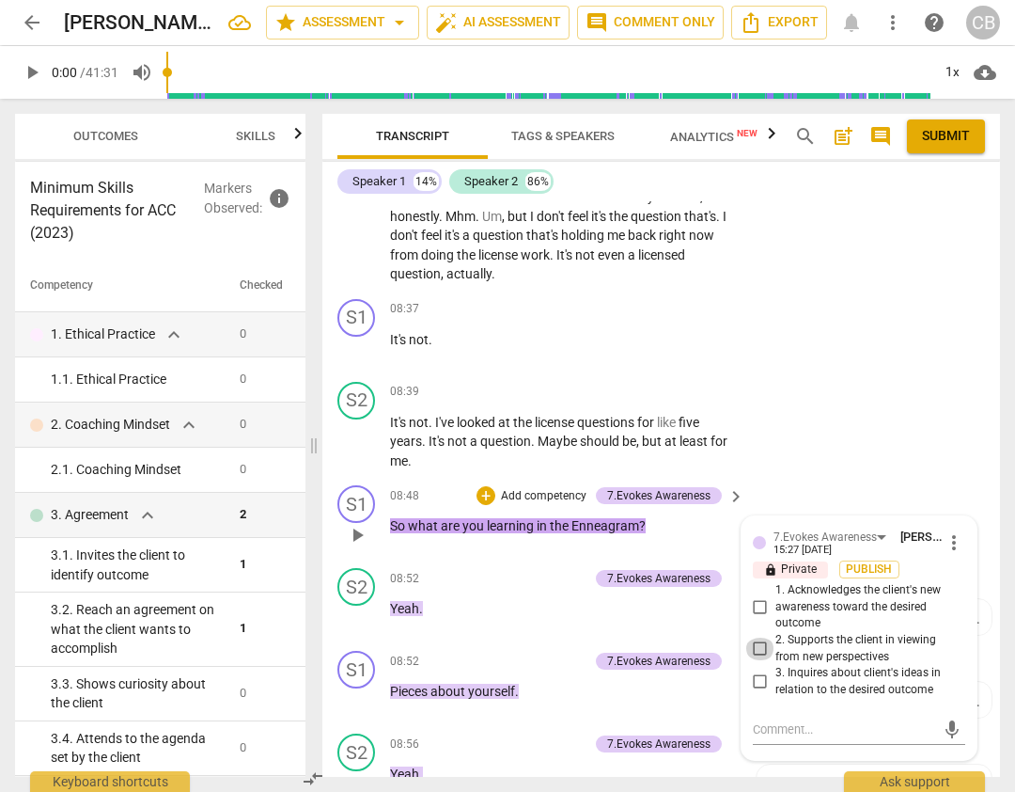
click at [760, 637] on input "2. Supports the client in viewing from new perspectives" at bounding box center [761, 648] width 30 height 23
click at [773, 720] on textarea at bounding box center [844, 729] width 182 height 18
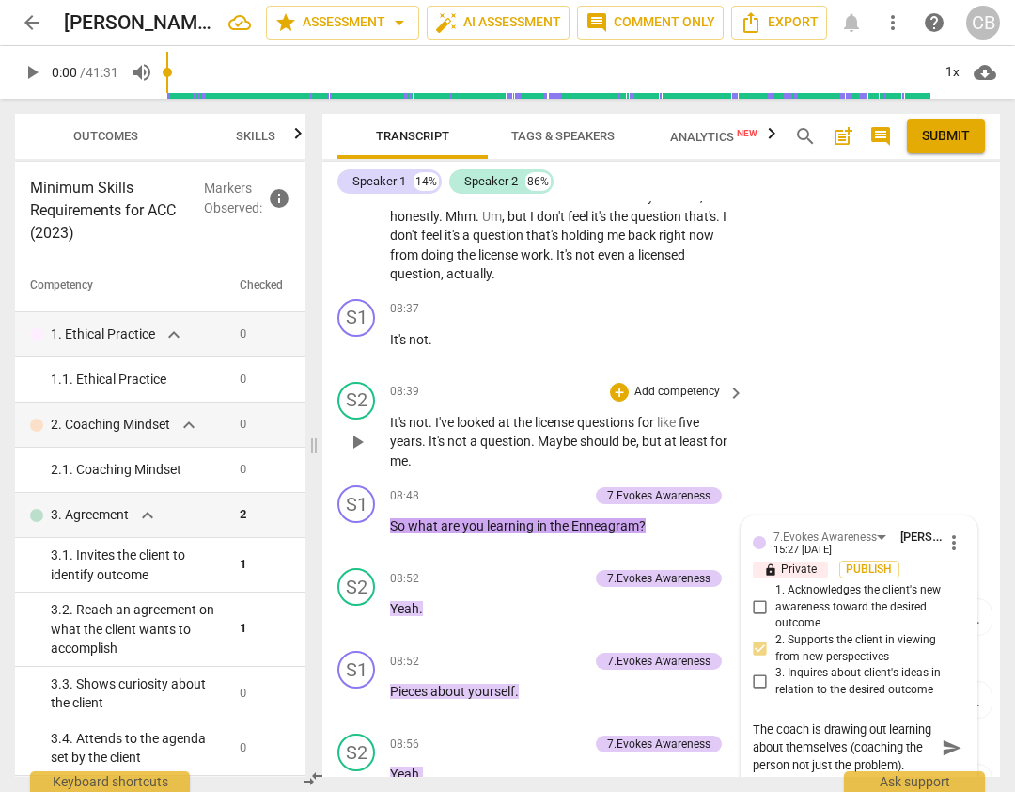
click at [835, 374] on div "S2 play_arrow pause 08:39 + Add competency keyboard_arrow_right It's not . I've…" at bounding box center [661, 426] width 678 height 104
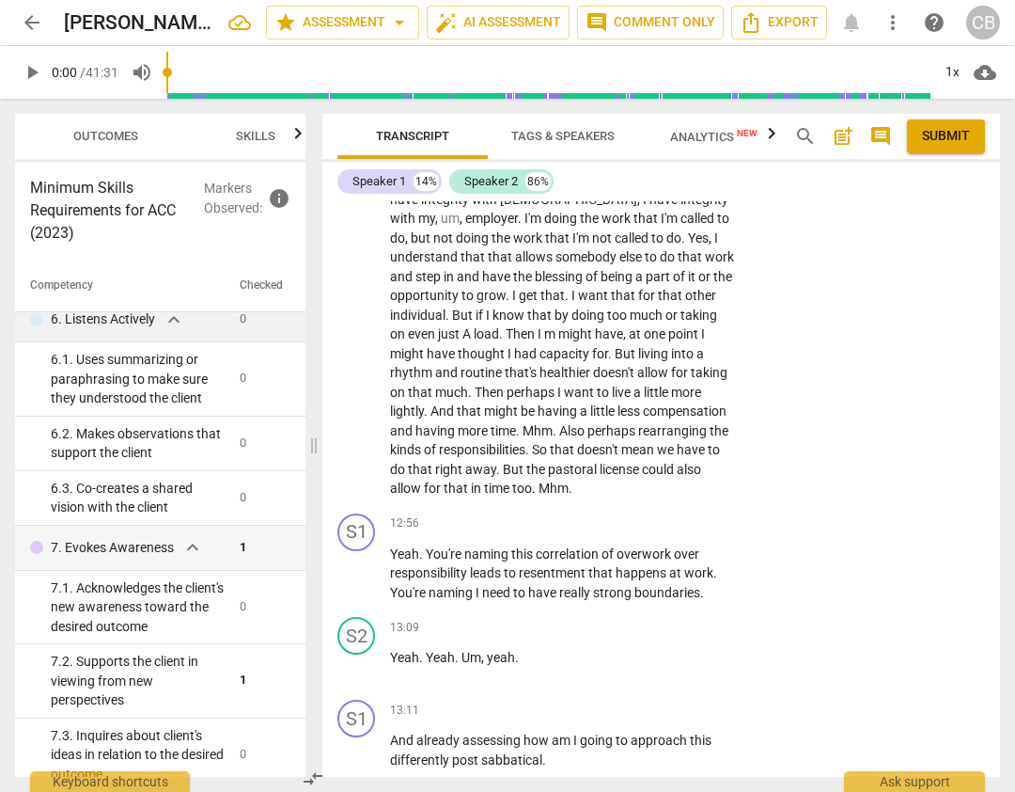
scroll to position [4529, 0]
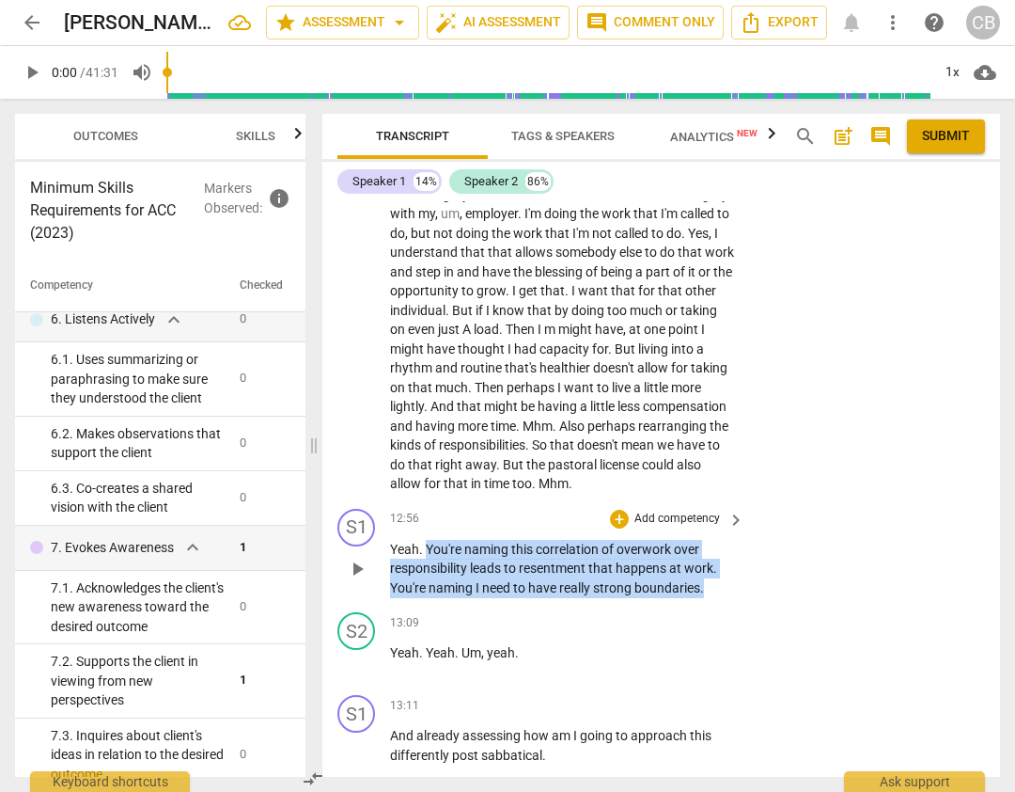
drag, startPoint x: 426, startPoint y: 390, endPoint x: 731, endPoint y: 438, distance: 309.3
click at [731, 540] on div "Yeah . You're naming this correlation of overwork over responsibility leads to …" at bounding box center [568, 569] width 356 height 58
click at [621, 510] on div "+ Add competency" at bounding box center [666, 519] width 112 height 19
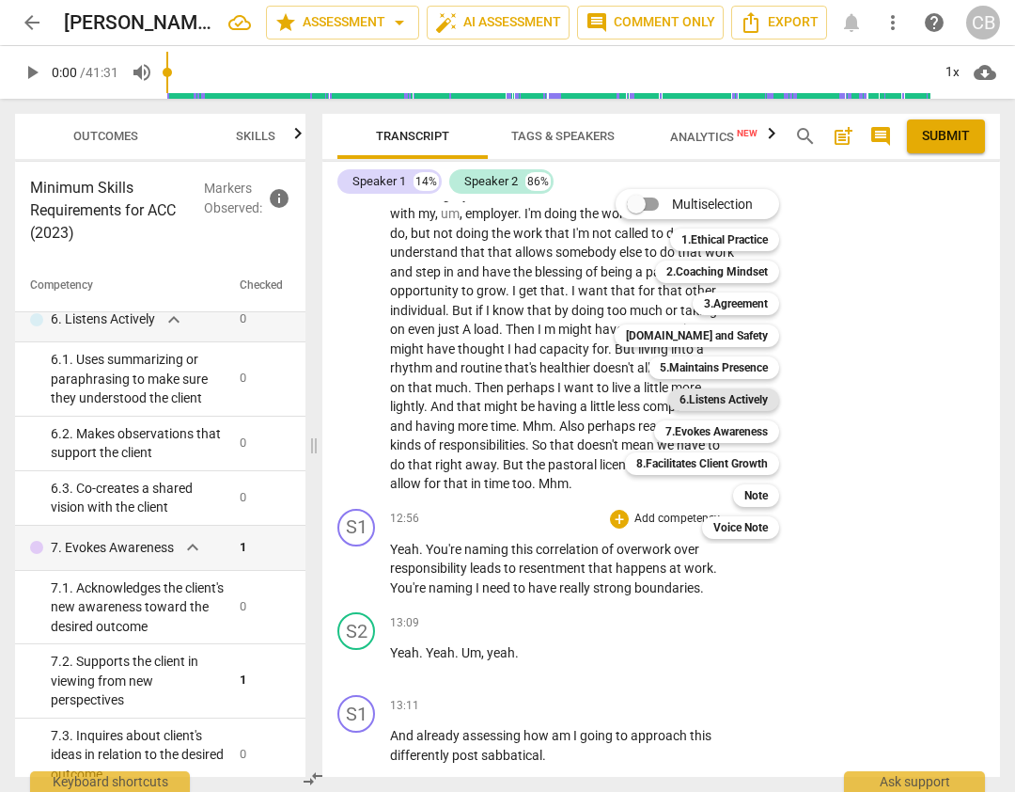
click at [741, 401] on b "6.Listens Actively" at bounding box center [724, 399] width 88 height 23
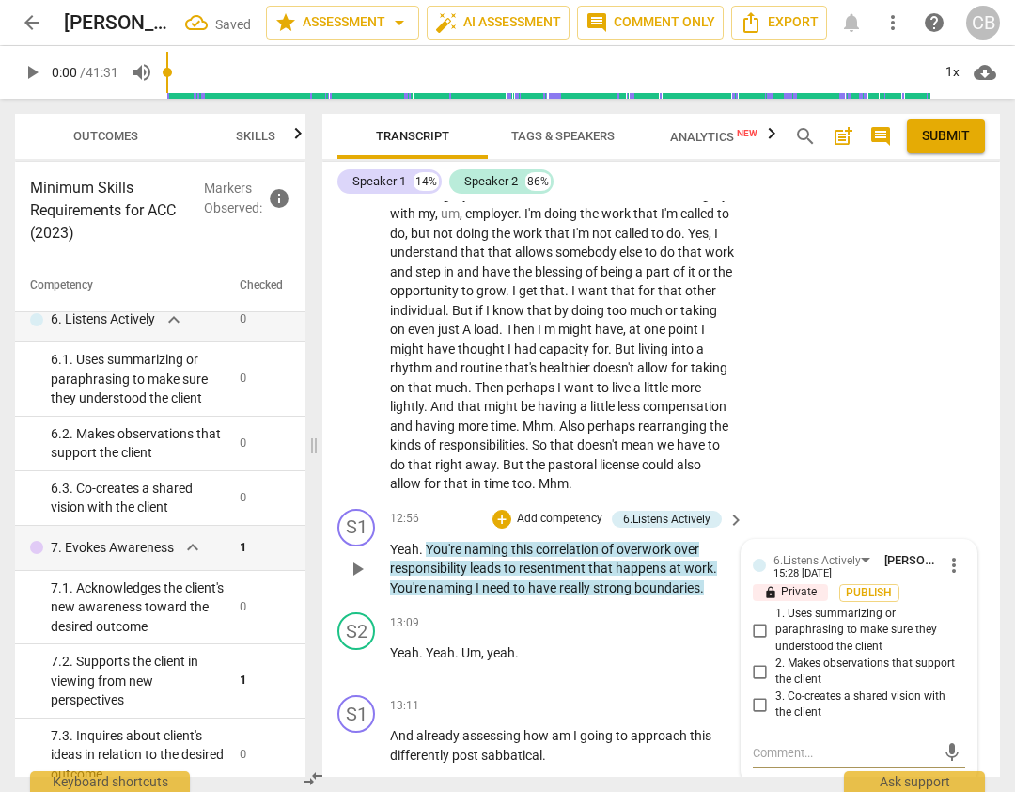
click at [758, 660] on input "2. Makes observations that support the client" at bounding box center [761, 671] width 30 height 23
click at [771, 744] on textarea at bounding box center [844, 753] width 182 height 18
click at [951, 751] on span "send" at bounding box center [952, 761] width 21 height 21
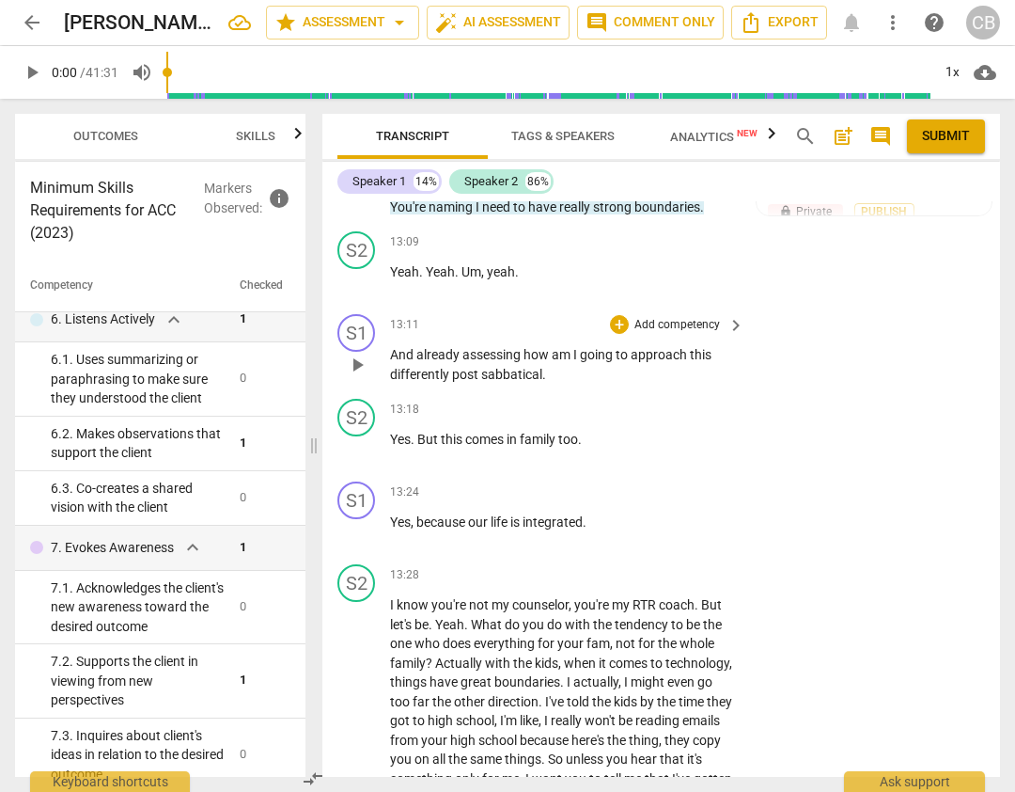
scroll to position [4917, 0]
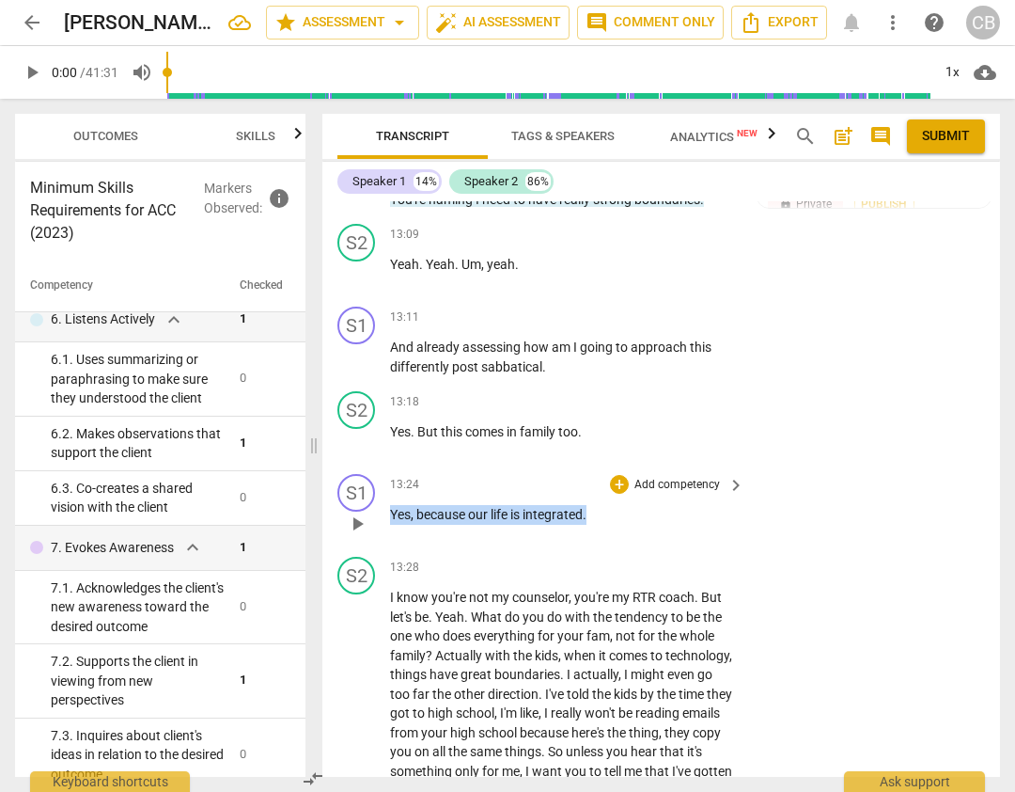
drag, startPoint x: 590, startPoint y: 363, endPoint x: 390, endPoint y: 354, distance: 199.5
click at [390, 505] on p "Yes , because our life is integrated ." at bounding box center [562, 515] width 345 height 20
click at [621, 475] on div "+" at bounding box center [619, 484] width 19 height 19
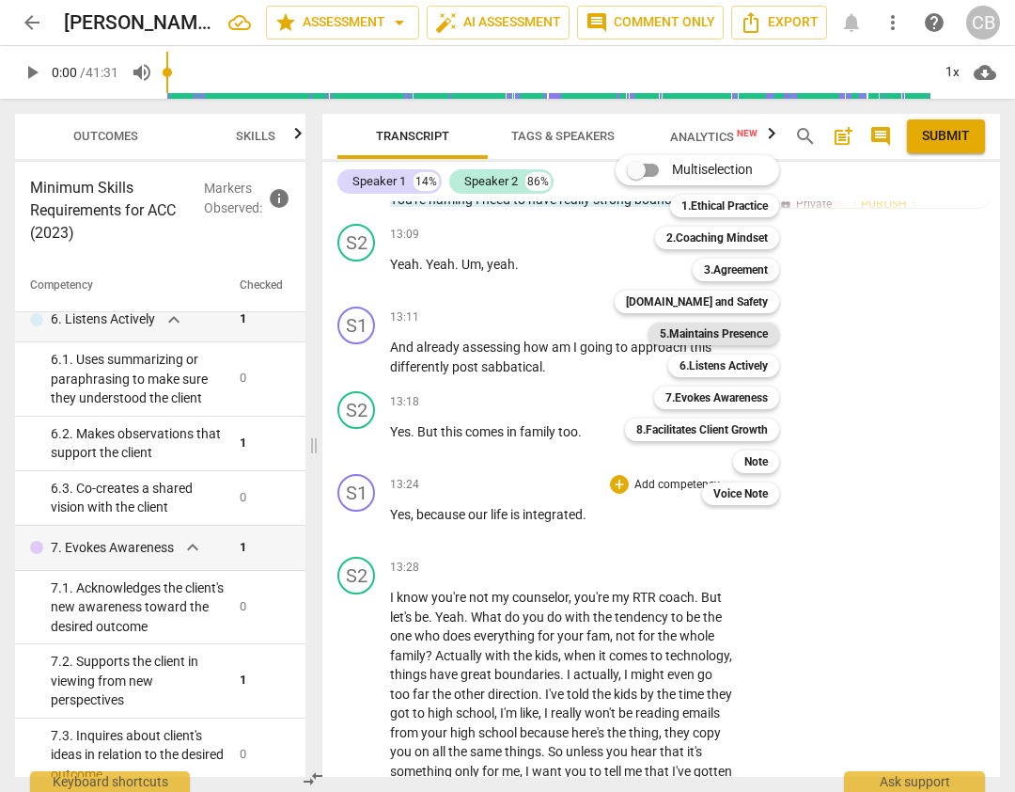
click at [742, 333] on b "5.Maintains Presence" at bounding box center [714, 333] width 108 height 23
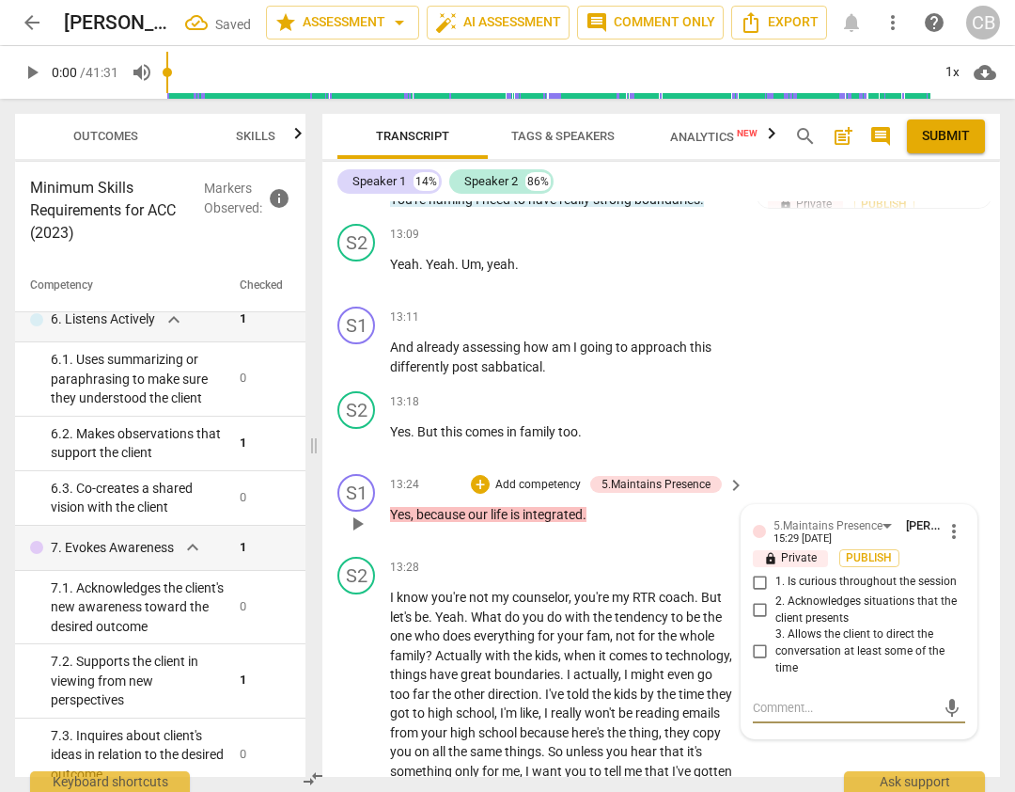
click at [757, 599] on input "2. Acknowledges situations that the client presents" at bounding box center [761, 610] width 30 height 23
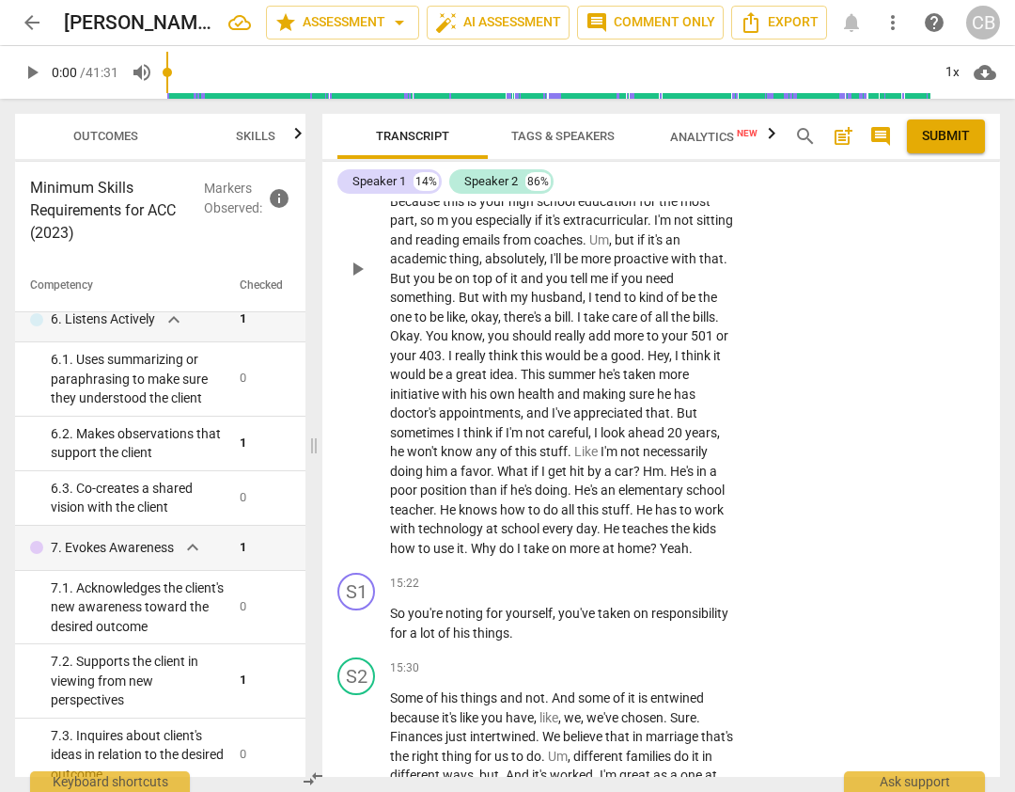
scroll to position [5547, 0]
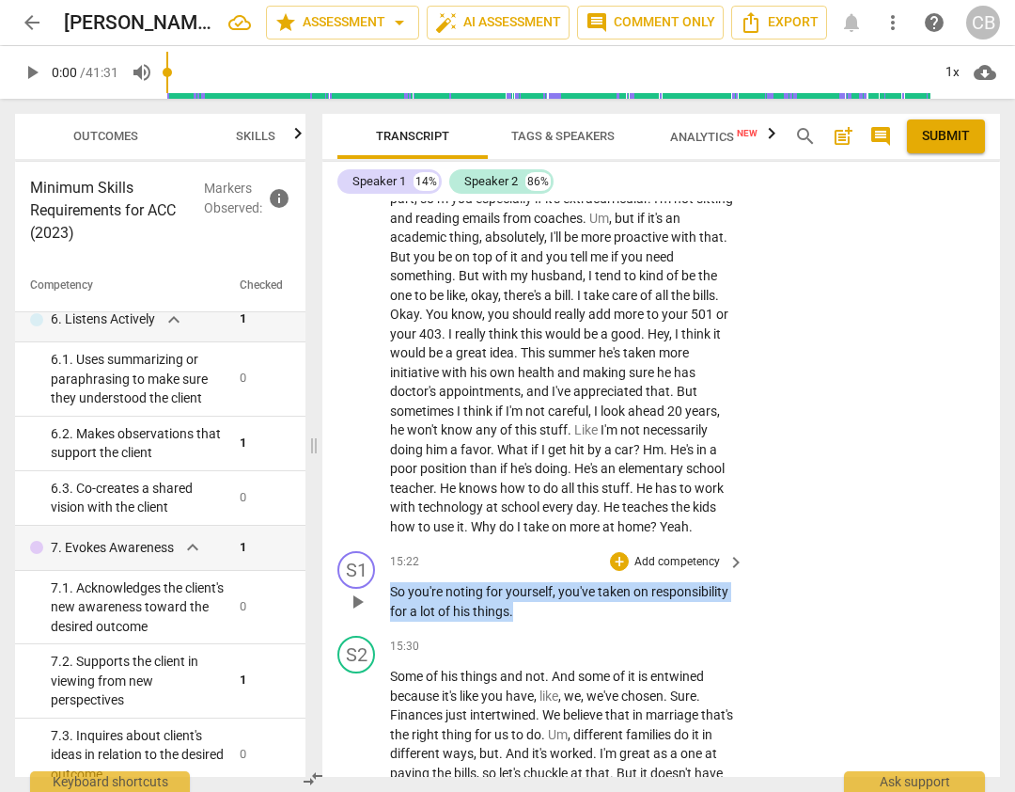
drag, startPoint x: 390, startPoint y: 455, endPoint x: 530, endPoint y: 476, distance: 141.6
click at [530, 582] on p "So you're noting for yourself , you've taken on responsibility for a lot of his…" at bounding box center [562, 601] width 345 height 39
click at [618, 552] on div "+" at bounding box center [619, 561] width 19 height 19
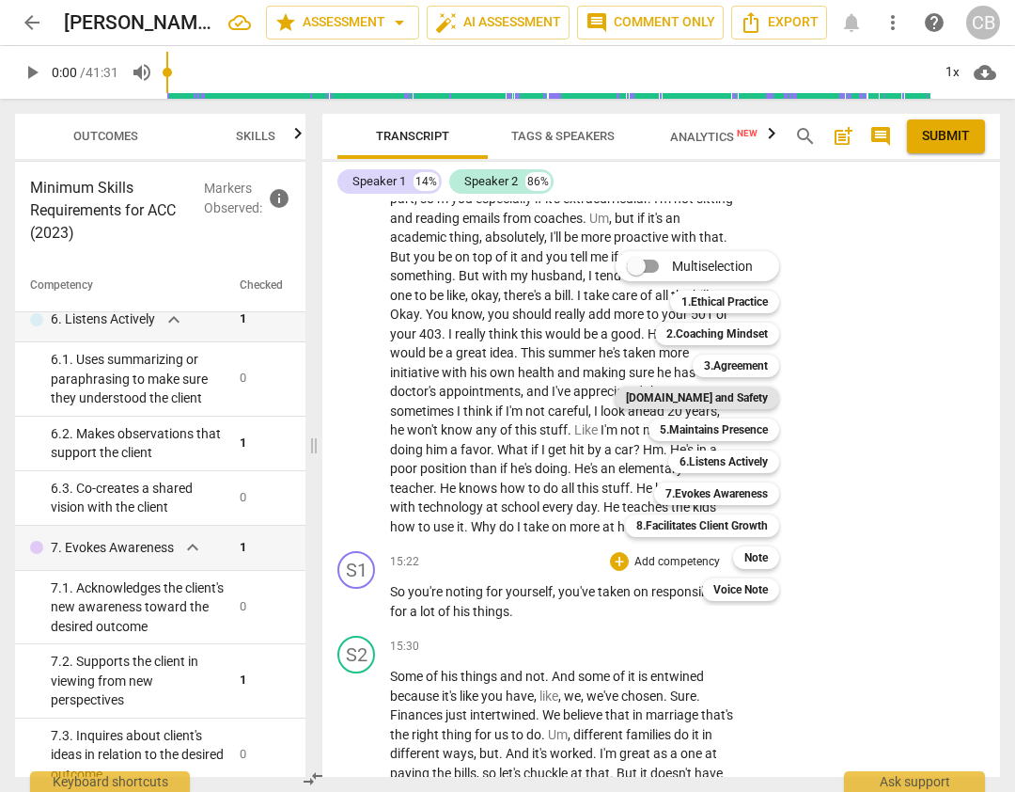
click at [726, 395] on b "[DOMAIN_NAME] and Safety" at bounding box center [697, 397] width 142 height 23
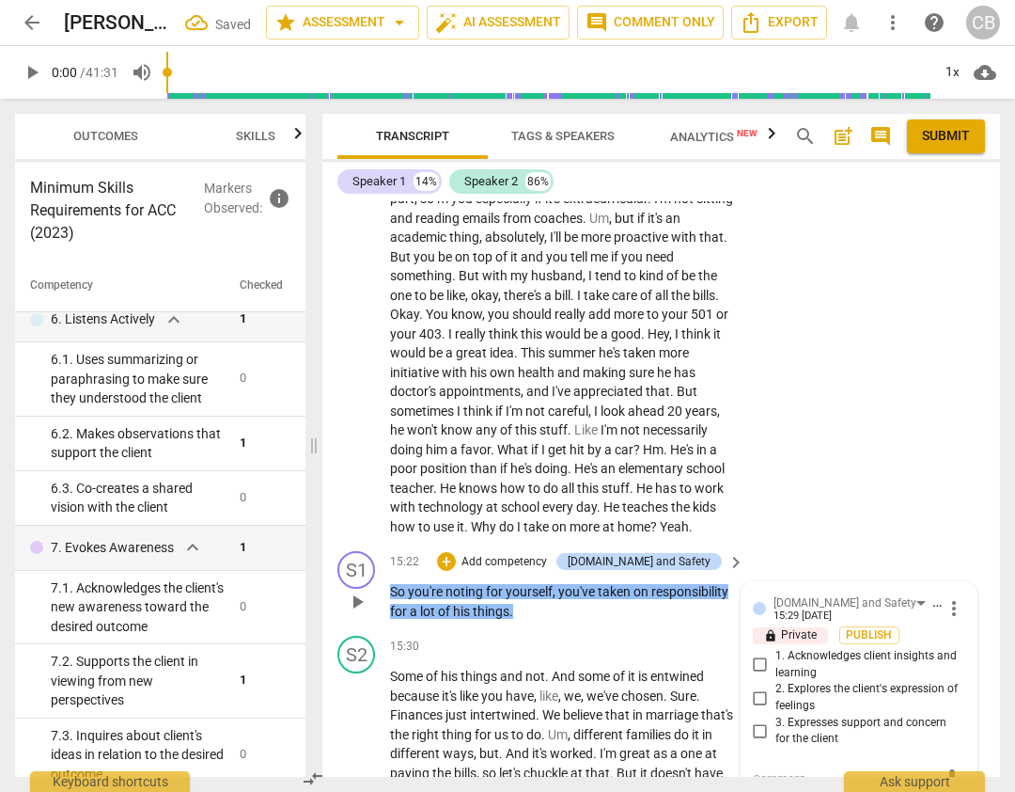
click at [755, 719] on input "3. Expresses support and concern for the client" at bounding box center [761, 730] width 30 height 23
click at [851, 324] on div "S2 play_arrow pause 13:28 + Add competency keyboard_arrow_right I know you're n…" at bounding box center [661, 231] width 678 height 624
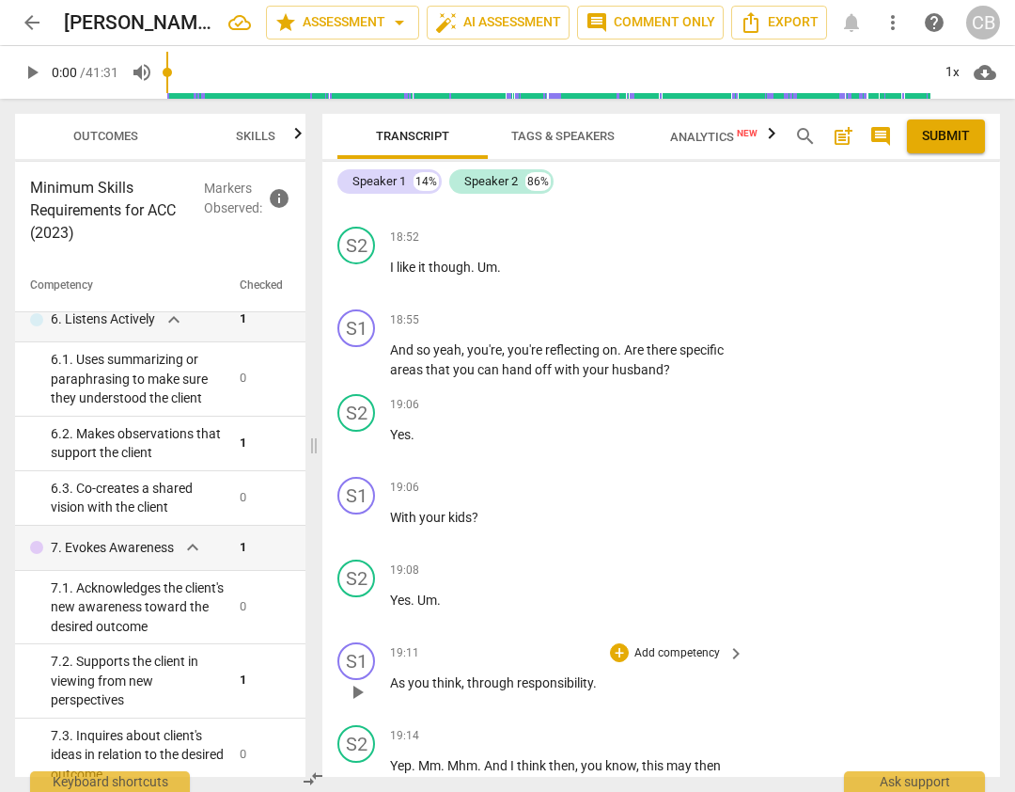
scroll to position [7331, 0]
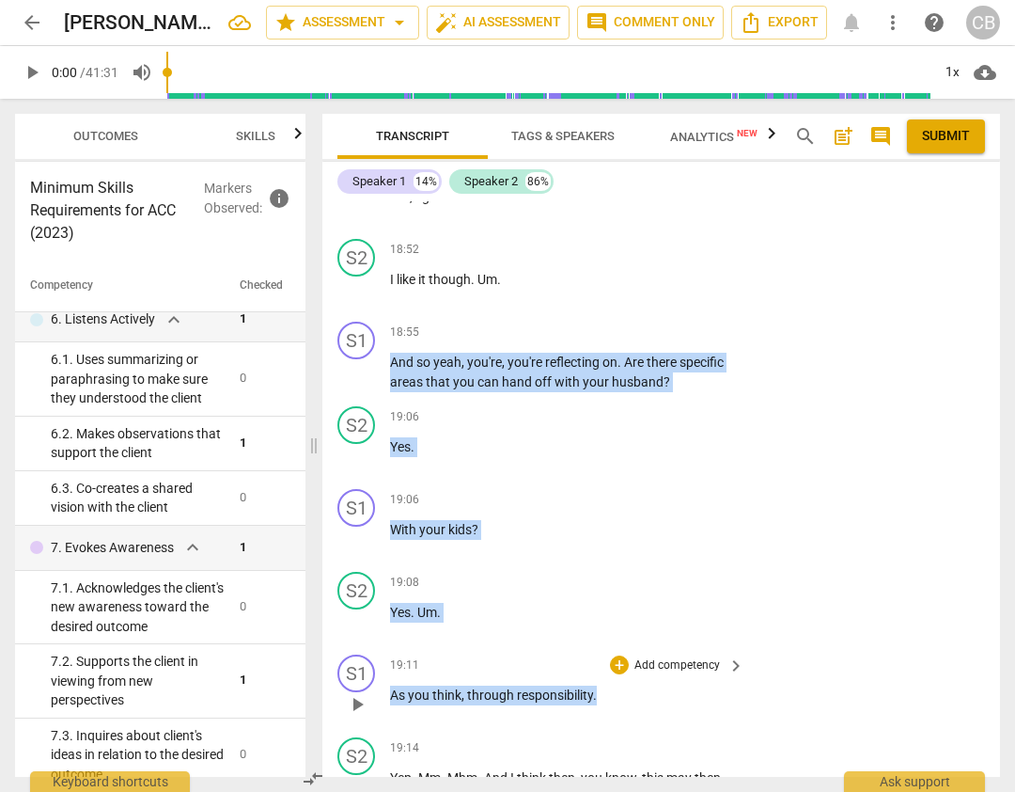
drag, startPoint x: 391, startPoint y: 242, endPoint x: 615, endPoint y: 580, distance: 405.8
click at [615, 580] on div "S1 play_arrow pause 00:02 + Add competency 3.Agreement keyboard_arrow_right All…" at bounding box center [661, 488] width 678 height 575
click at [615, 655] on div "+" at bounding box center [619, 664] width 19 height 19
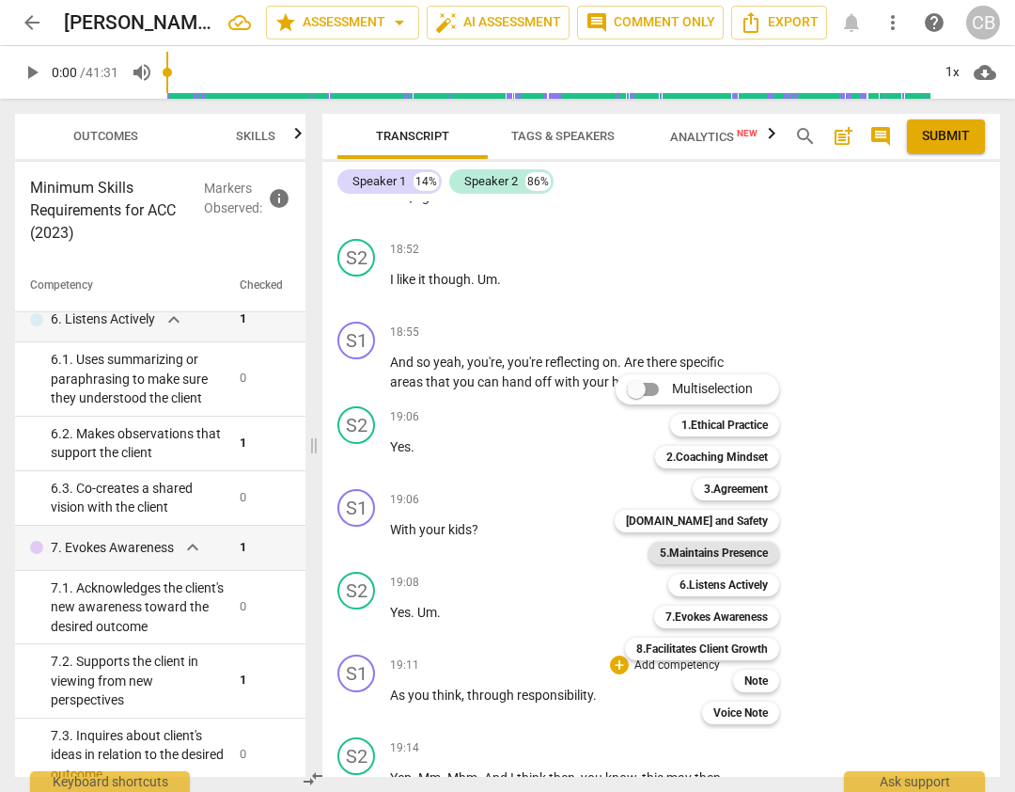
click at [718, 552] on b "5.Maintains Presence" at bounding box center [714, 553] width 108 height 23
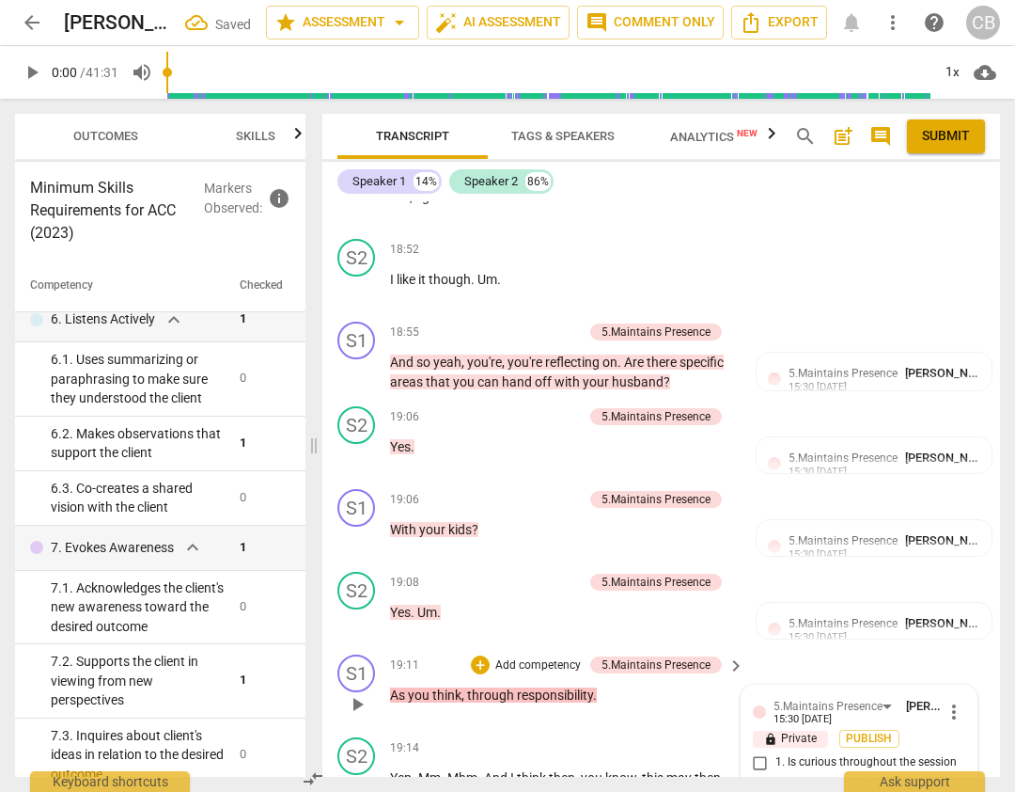
scroll to position [7334, 0]
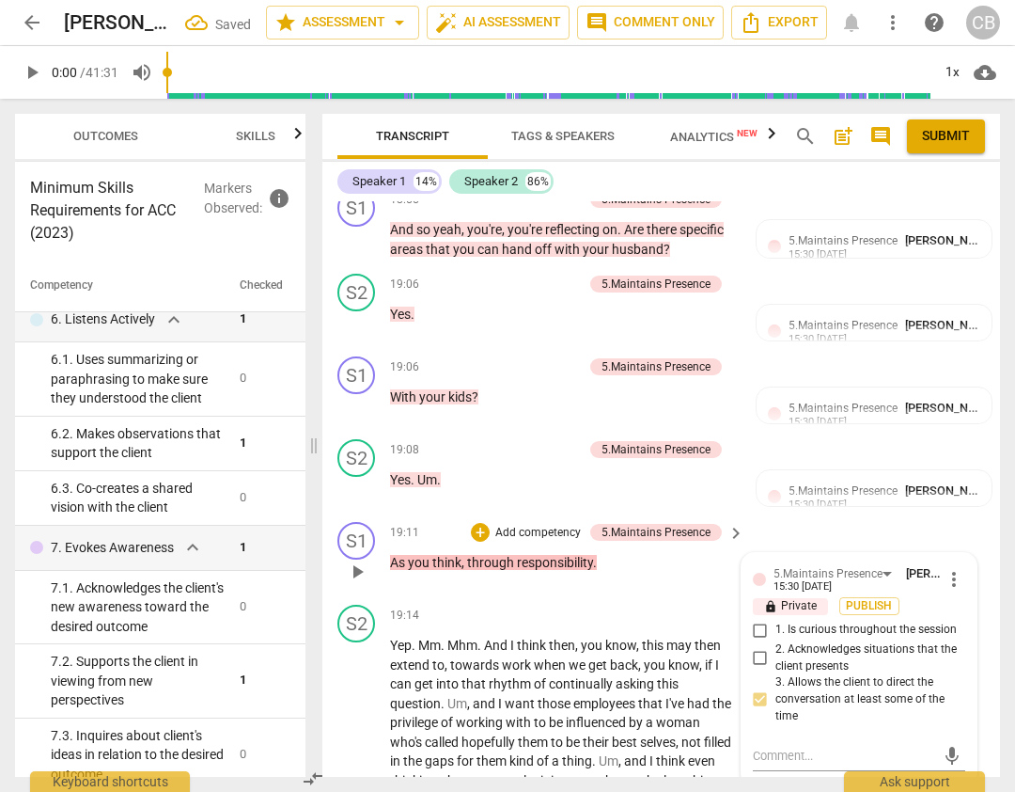
scroll to position [7539, 0]
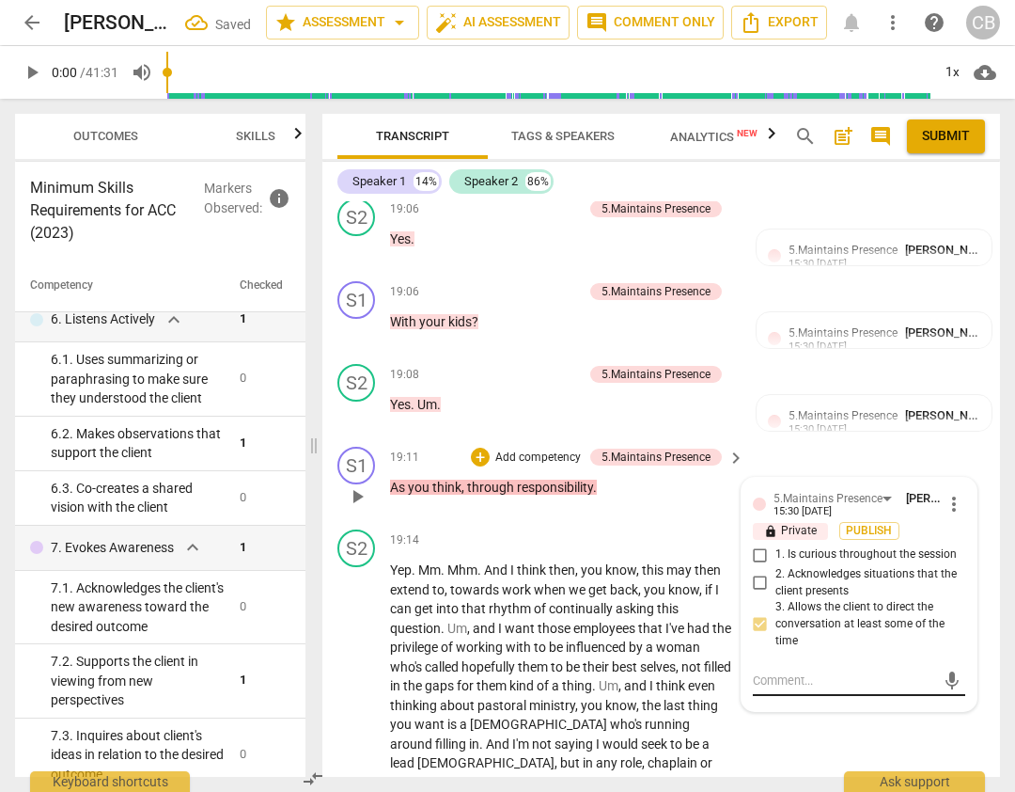
click at [785, 671] on textarea at bounding box center [844, 680] width 182 height 18
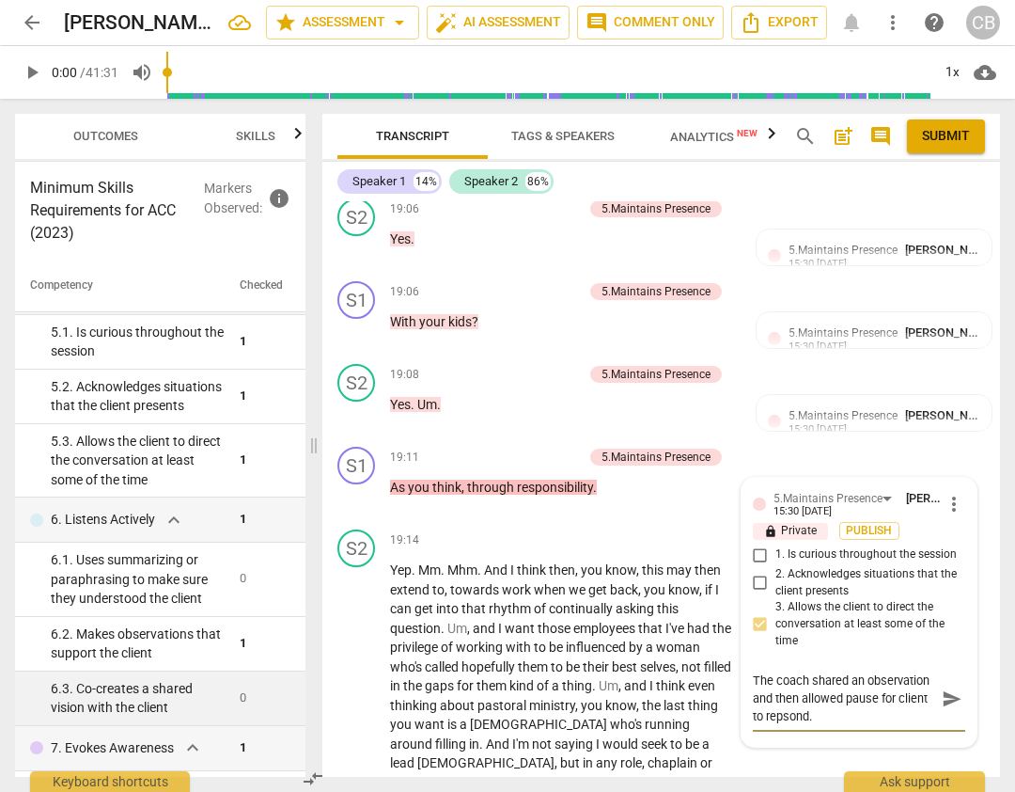
scroll to position [702, 0]
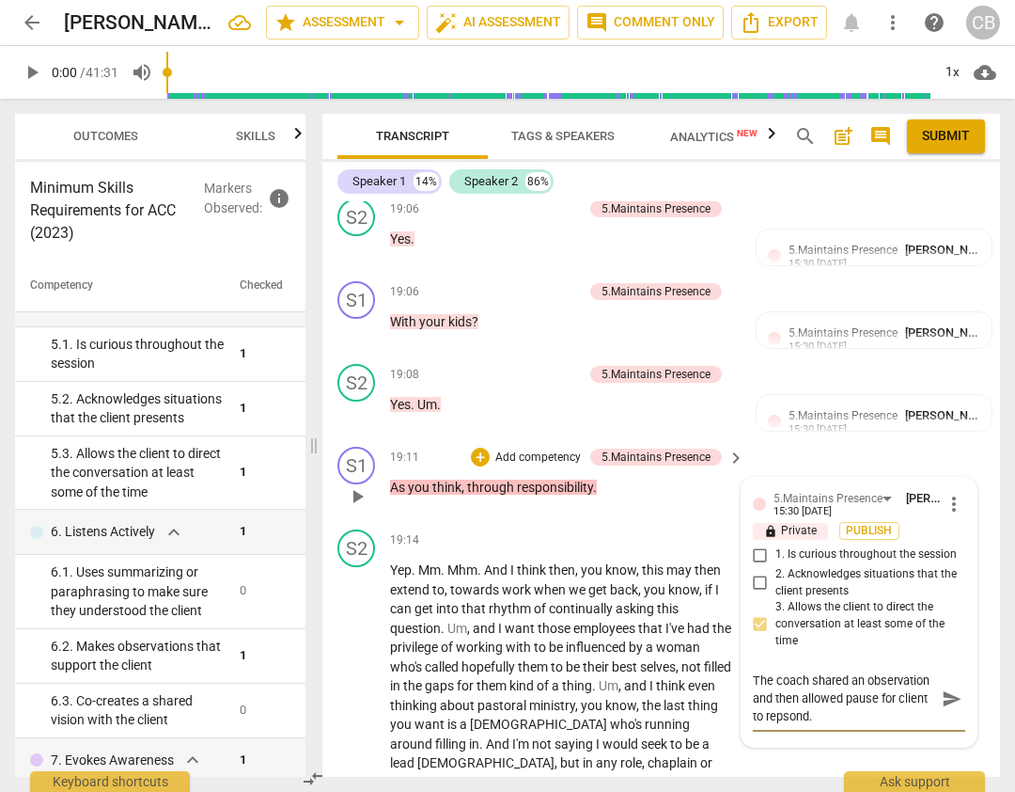
click at [875, 671] on textarea "The coach shared an observation and then allowed pause for client to repsond." at bounding box center [844, 698] width 182 height 54
click at [797, 671] on textarea "The coach shared an observation and then allowed pause for client to repsond." at bounding box center [844, 698] width 182 height 54
click at [841, 671] on textarea "The coach shared an observation and then allowed pause for client to repsond." at bounding box center [844, 698] width 182 height 54
click at [875, 671] on textarea "The coach shared an observation and then allowed pause for client to repsond." at bounding box center [844, 698] width 182 height 54
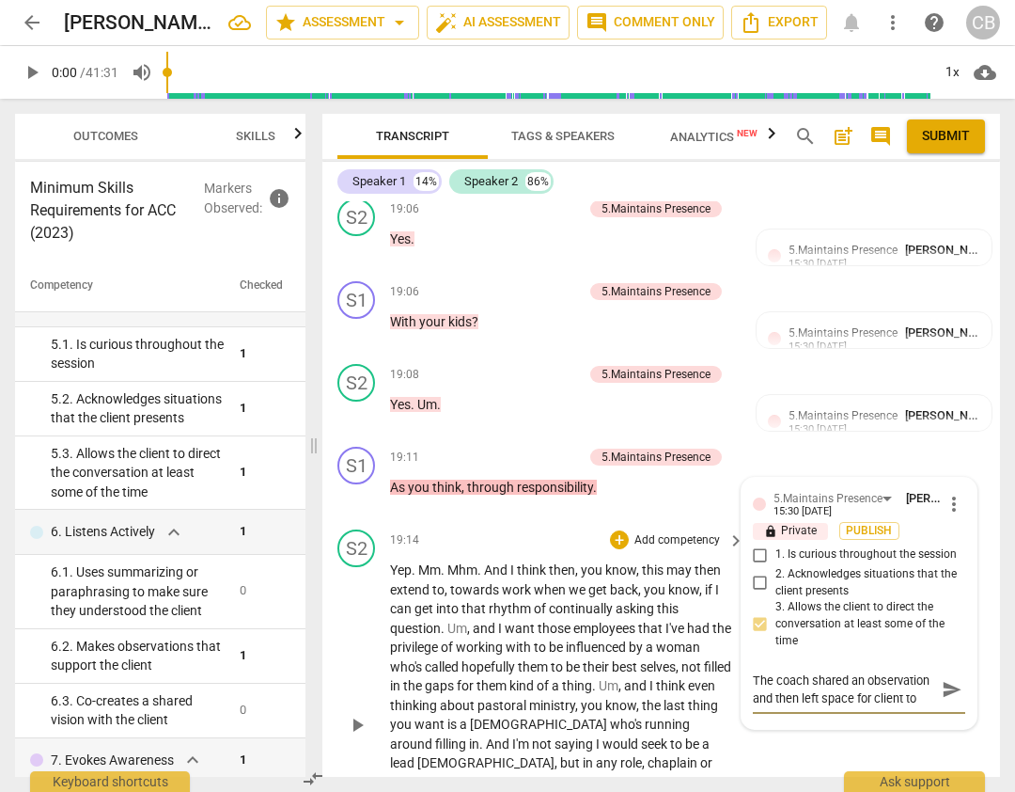
click at [847, 685] on div "S2 play_arrow pause 19:14 + Add competency keyboard_arrow_right Yep . Mm . Mhm …" at bounding box center [661, 709] width 678 height 374
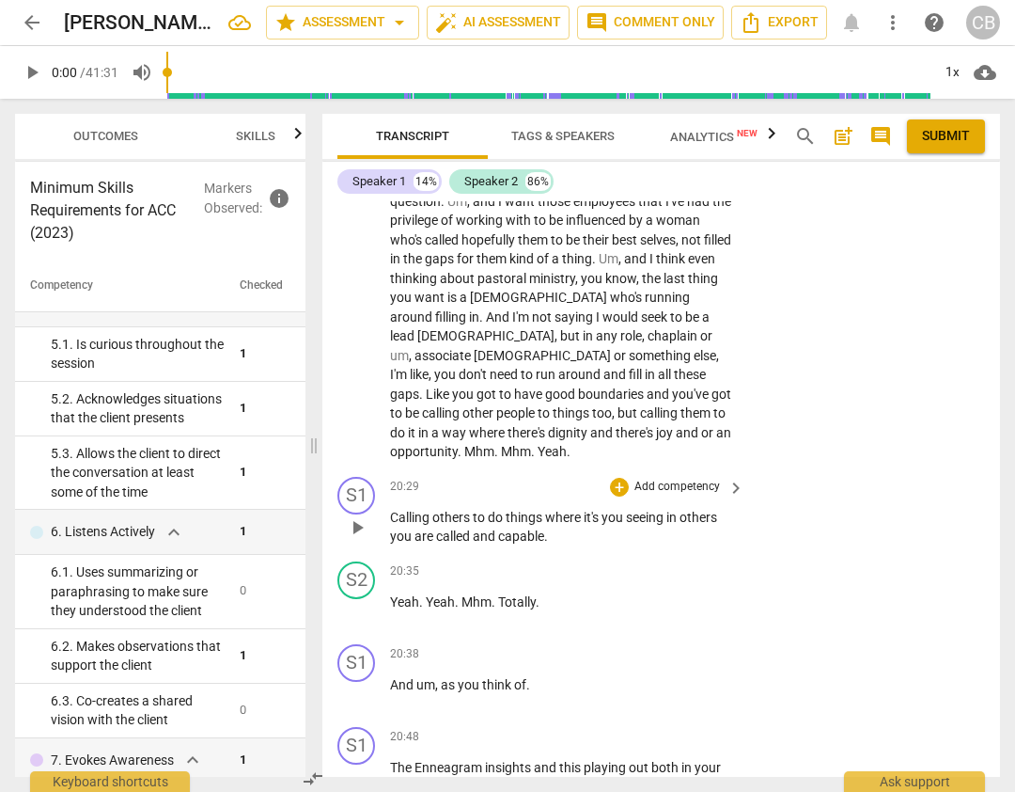
scroll to position [7962, 0]
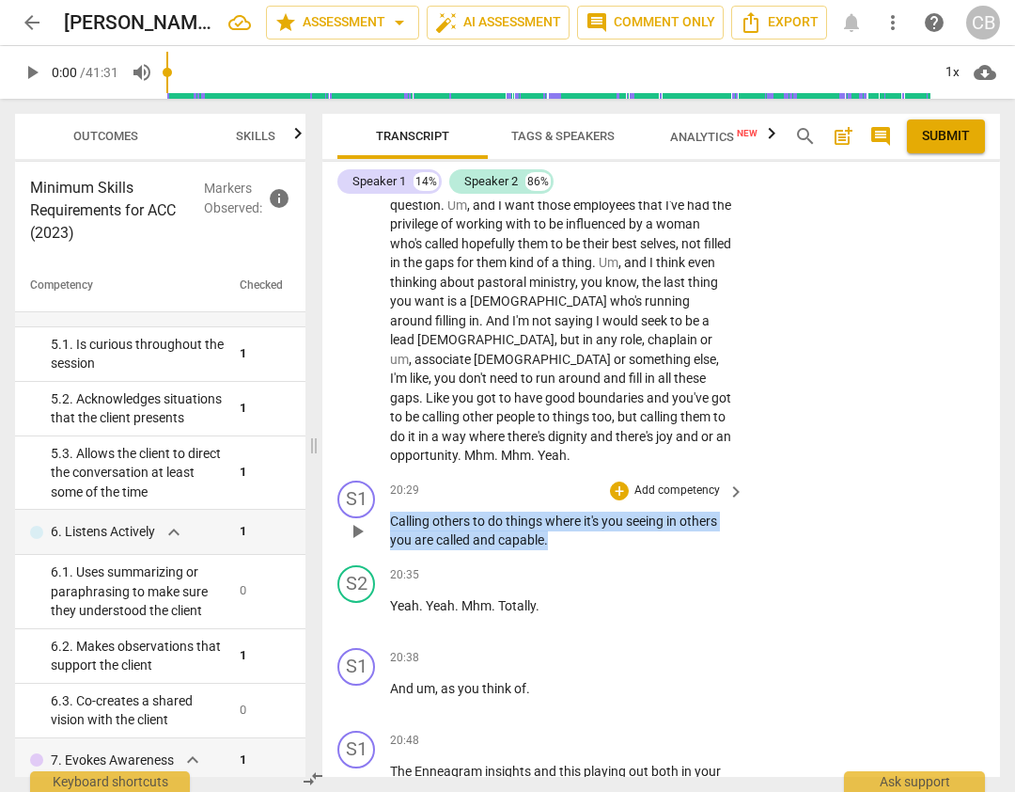
drag, startPoint x: 550, startPoint y: 406, endPoint x: 384, endPoint y: 379, distance: 168.6
click at [384, 473] on div "S1 play_arrow pause 20:29 + Add competency keyboard_arrow_right Calling others …" at bounding box center [661, 515] width 678 height 85
click at [619, 481] on div "+" at bounding box center [619, 490] width 19 height 19
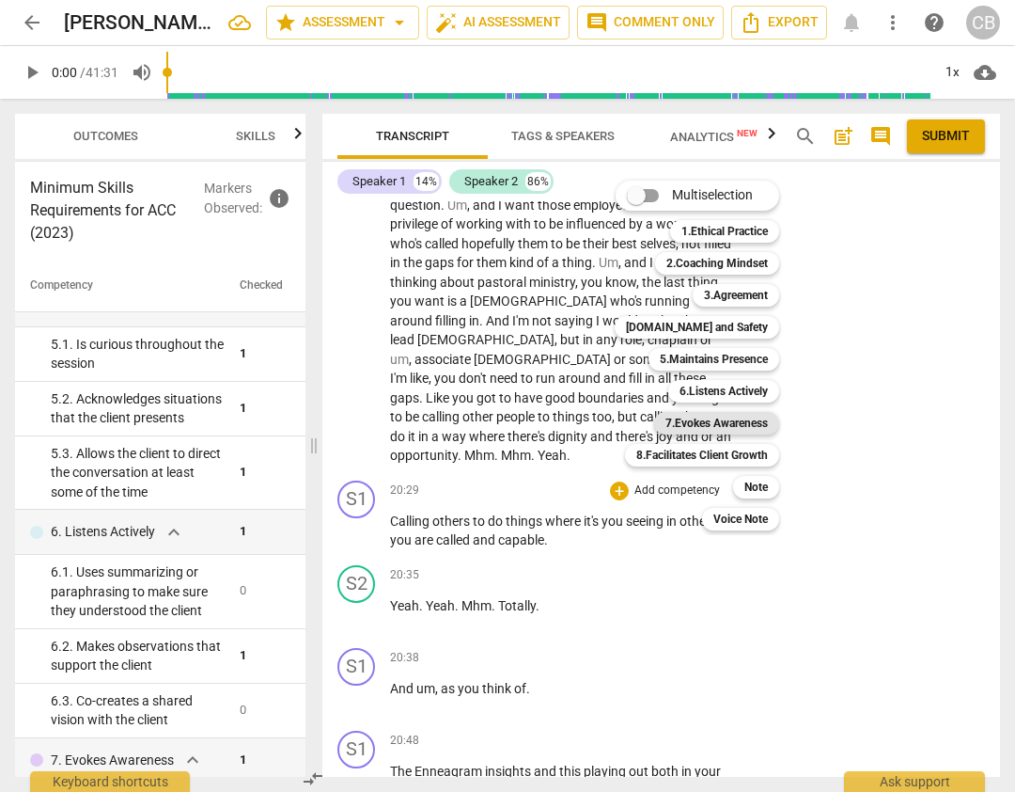
click at [728, 426] on b "7.Evokes Awareness" at bounding box center [717, 423] width 102 height 23
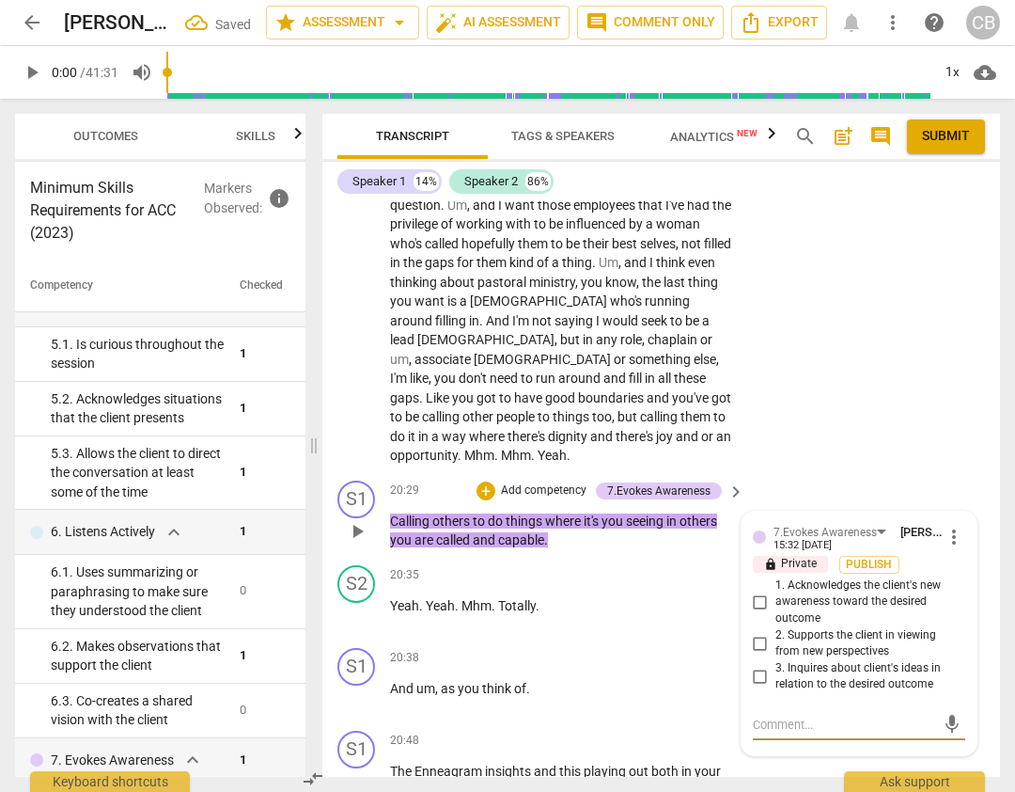
click at [754, 590] on input "1. Acknowledges the client's new awareness toward the desired outcome" at bounding box center [761, 601] width 30 height 23
click at [758, 590] on input "1. Acknowledges the client's new awareness toward the desired outcome" at bounding box center [761, 601] width 30 height 23
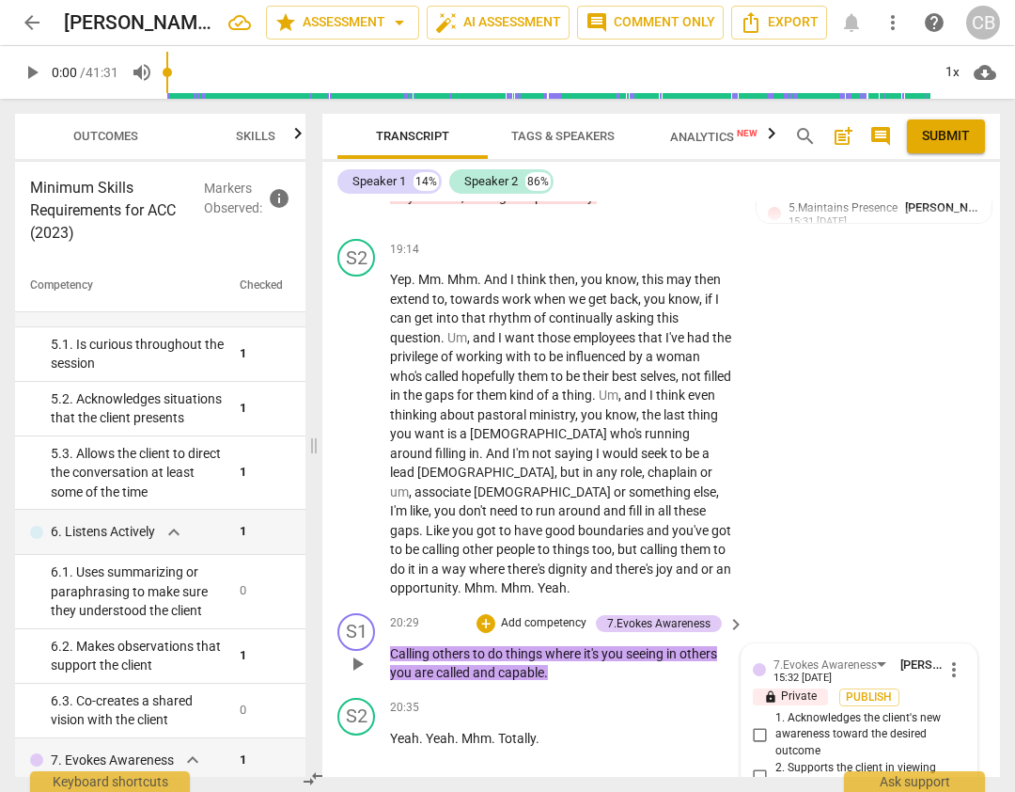
scroll to position [7828, 0]
click at [760, 724] on input "1. Acknowledges the client's new awareness toward the desired outcome" at bounding box center [761, 735] width 30 height 23
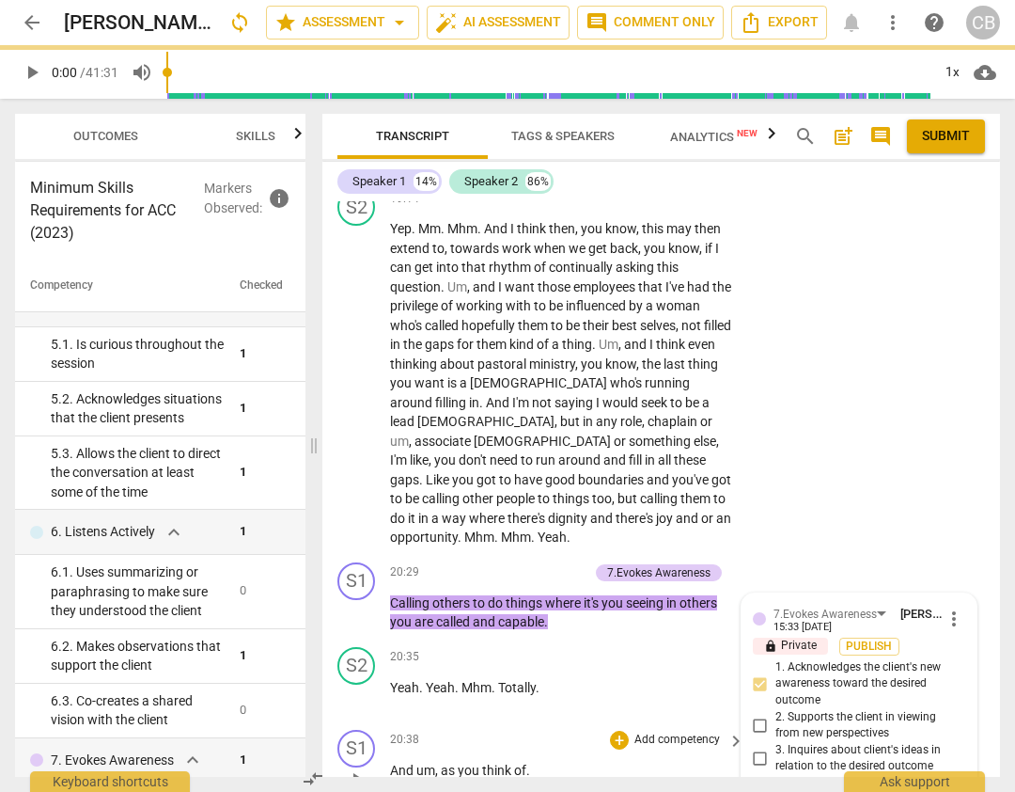
scroll to position [7958, 0]
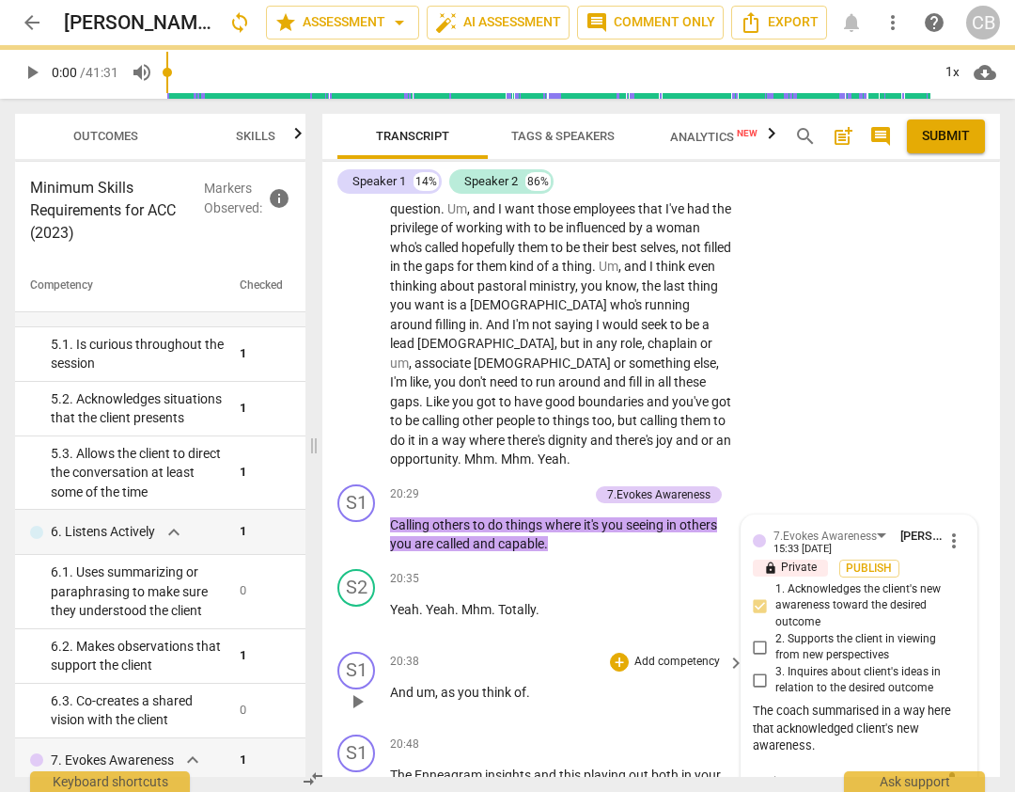
click at [517, 684] on span "of" at bounding box center [520, 691] width 12 height 15
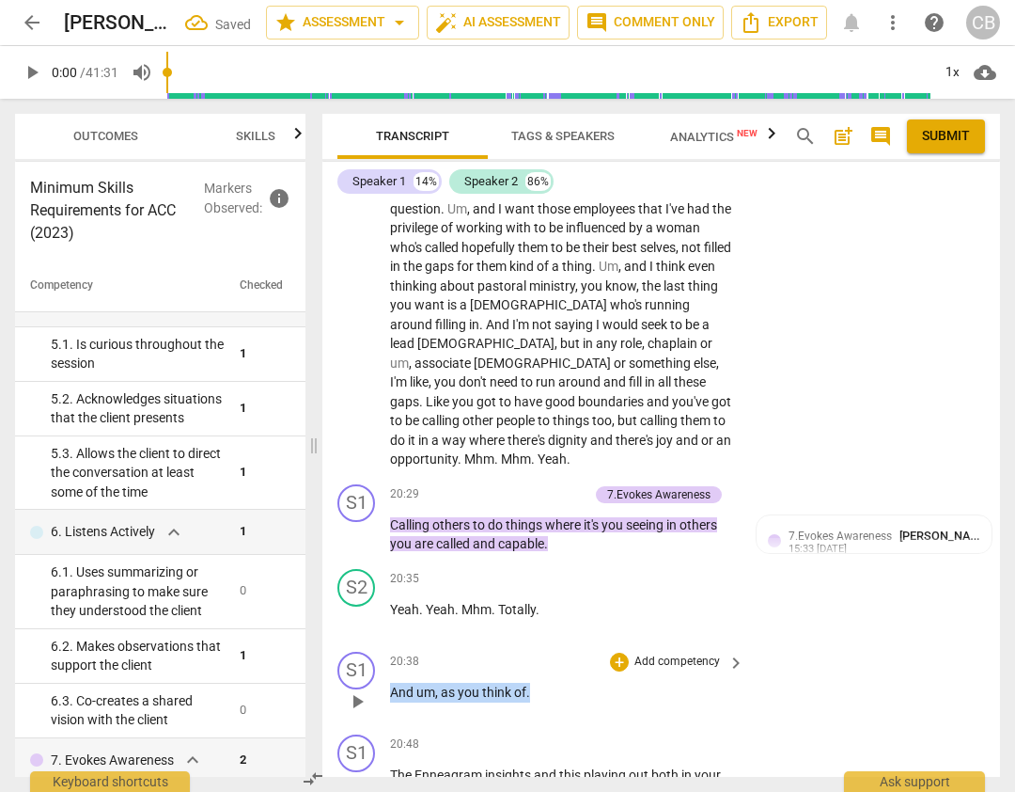
drag, startPoint x: 531, startPoint y: 555, endPoint x: 381, endPoint y: 554, distance: 150.4
click at [381, 644] on div "S1 play_arrow pause 20:38 + Add competency keyboard_arrow_right And um , as you…" at bounding box center [661, 685] width 678 height 83
click at [389, 484] on div "S1 play_arrow pause" at bounding box center [364, 519] width 53 height 70
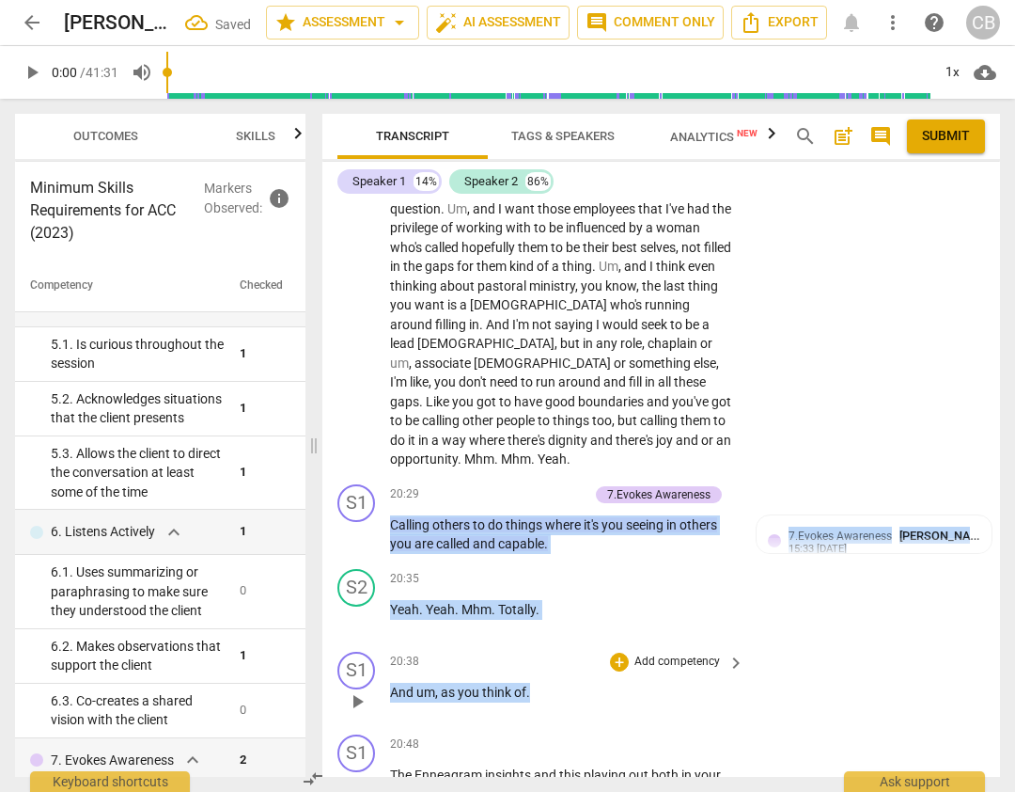
drag, startPoint x: 389, startPoint y: 383, endPoint x: 543, endPoint y: 559, distance: 234.6
click at [543, 559] on div "S1 play_arrow pause 00:02 + Add competency 3.Agreement keyboard_arrow_right All…" at bounding box center [661, 488] width 678 height 575
copy div "Calling others to do things where it's you seeing in others you are called and …"
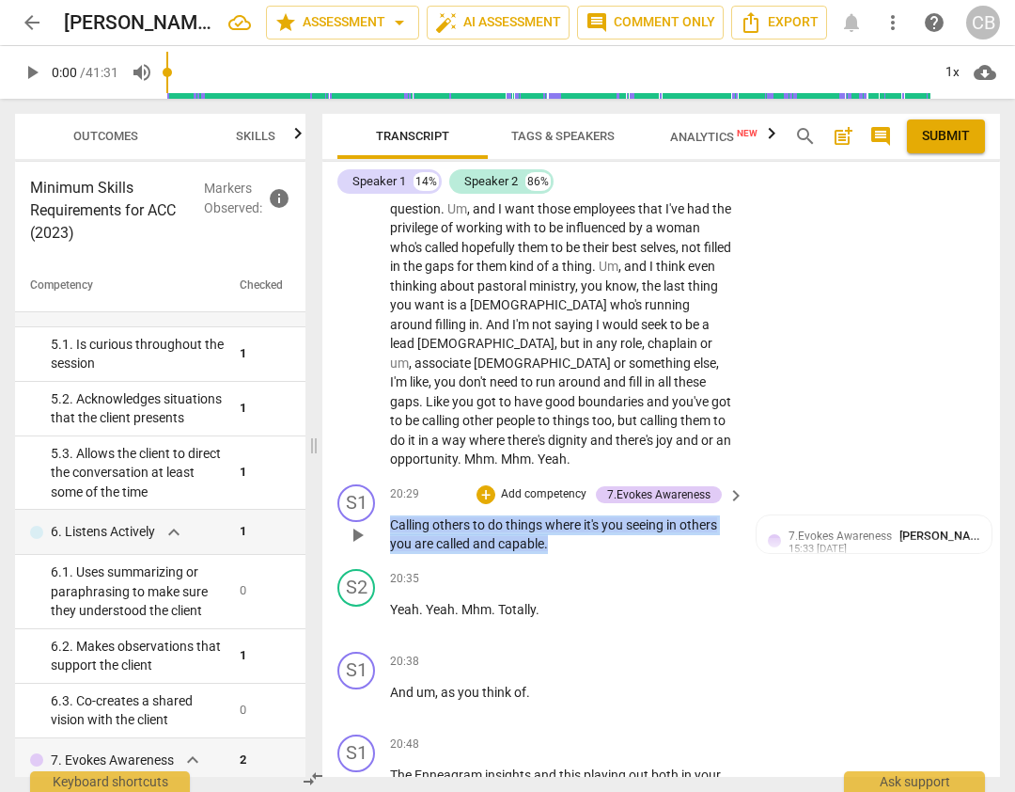
drag, startPoint x: 548, startPoint y: 408, endPoint x: 390, endPoint y: 390, distance: 159.0
click at [390, 515] on p "Calling others to do things where it's you seeing in others you are called and …" at bounding box center [562, 534] width 345 height 39
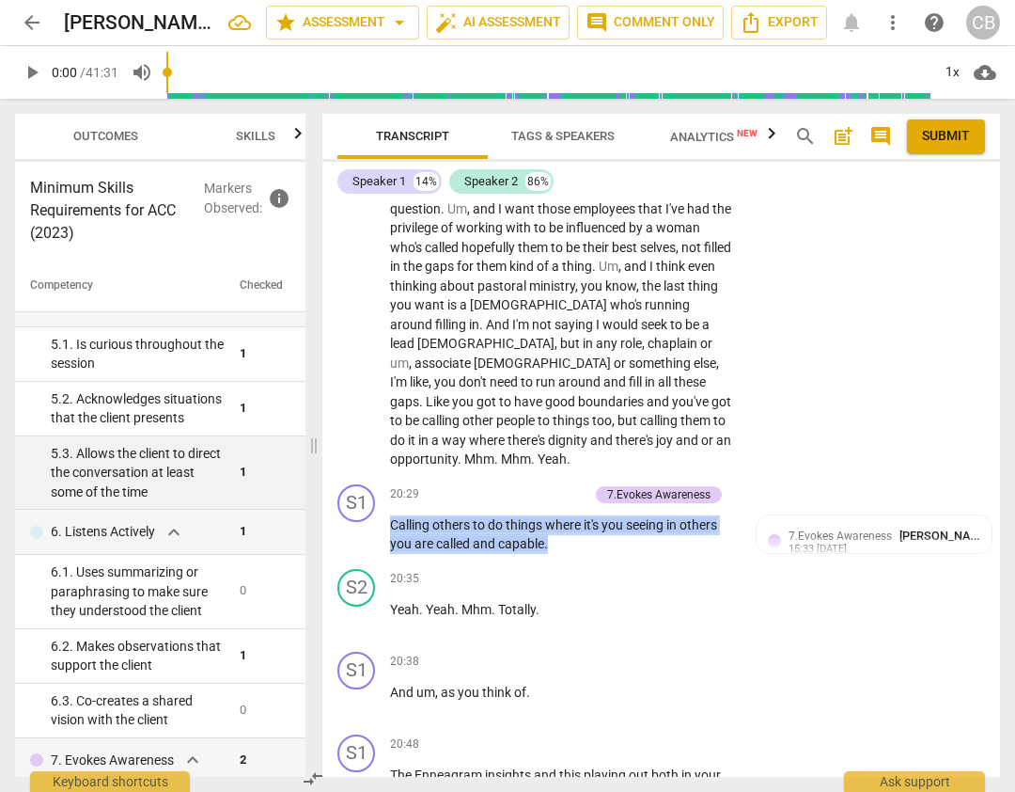
copy p "Calling others to do things where it's you seeing in others you are called and …"
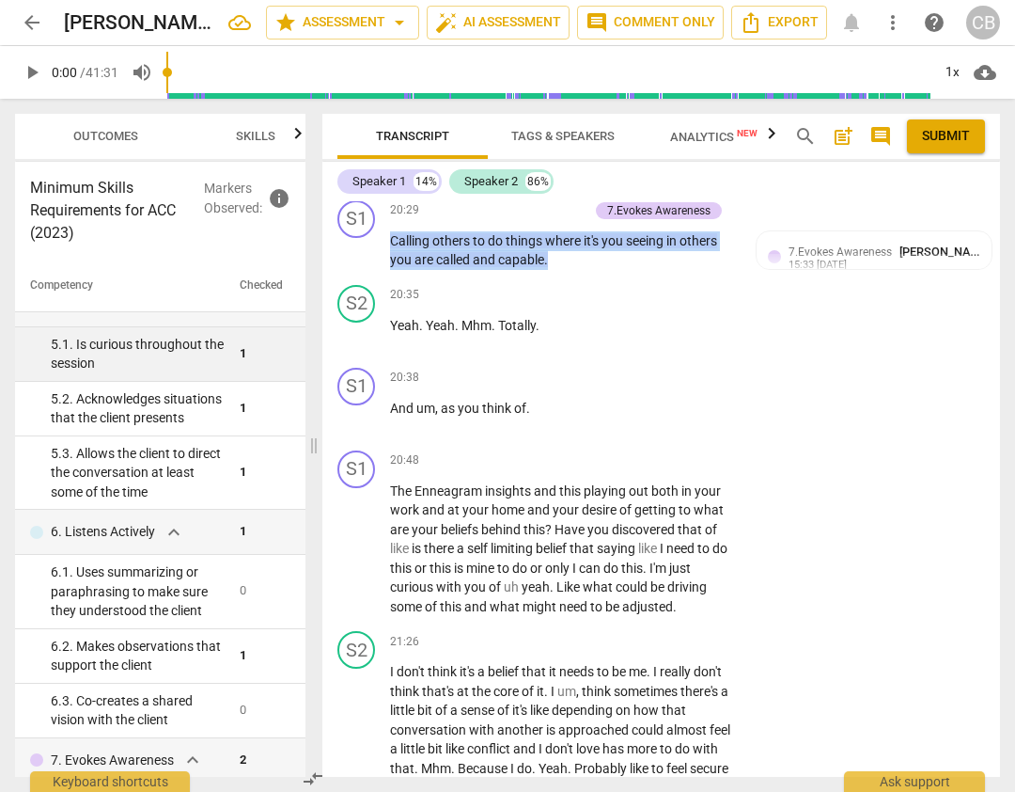
scroll to position [8254, 0]
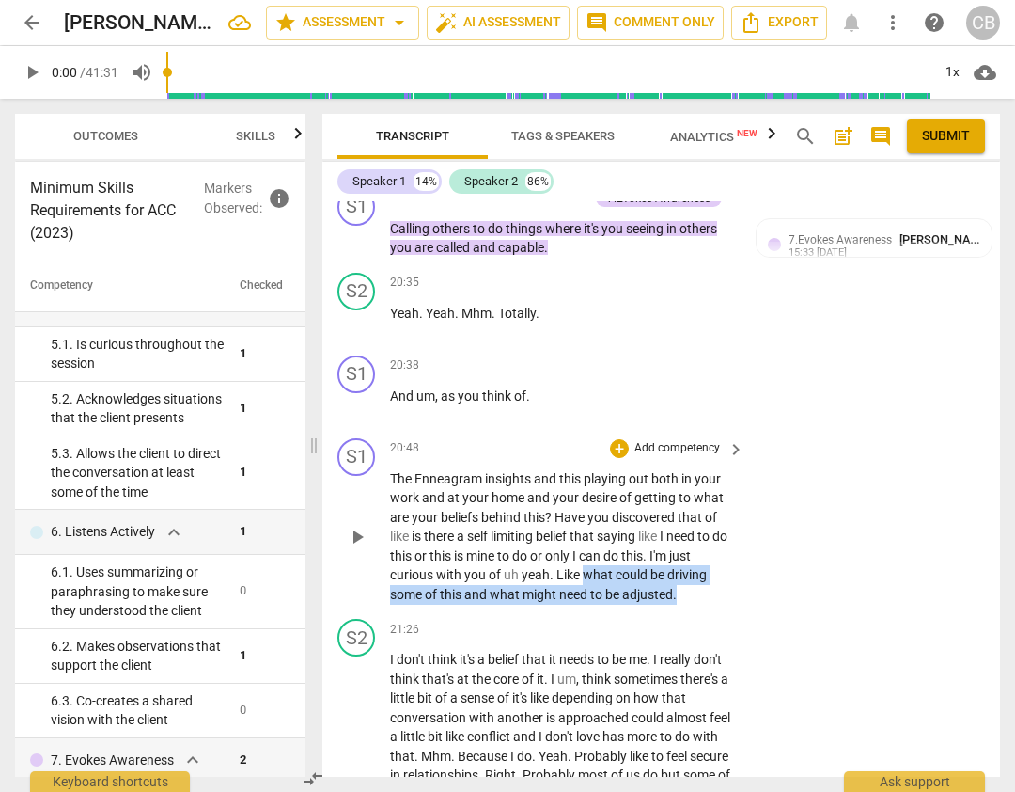
drag, startPoint x: 582, startPoint y: 438, endPoint x: 700, endPoint y: 458, distance: 120.1
click at [700, 469] on p "The Enneagram insights and this playing out both in your work and at your home …" at bounding box center [562, 536] width 345 height 135
click at [618, 439] on div "+" at bounding box center [619, 448] width 19 height 19
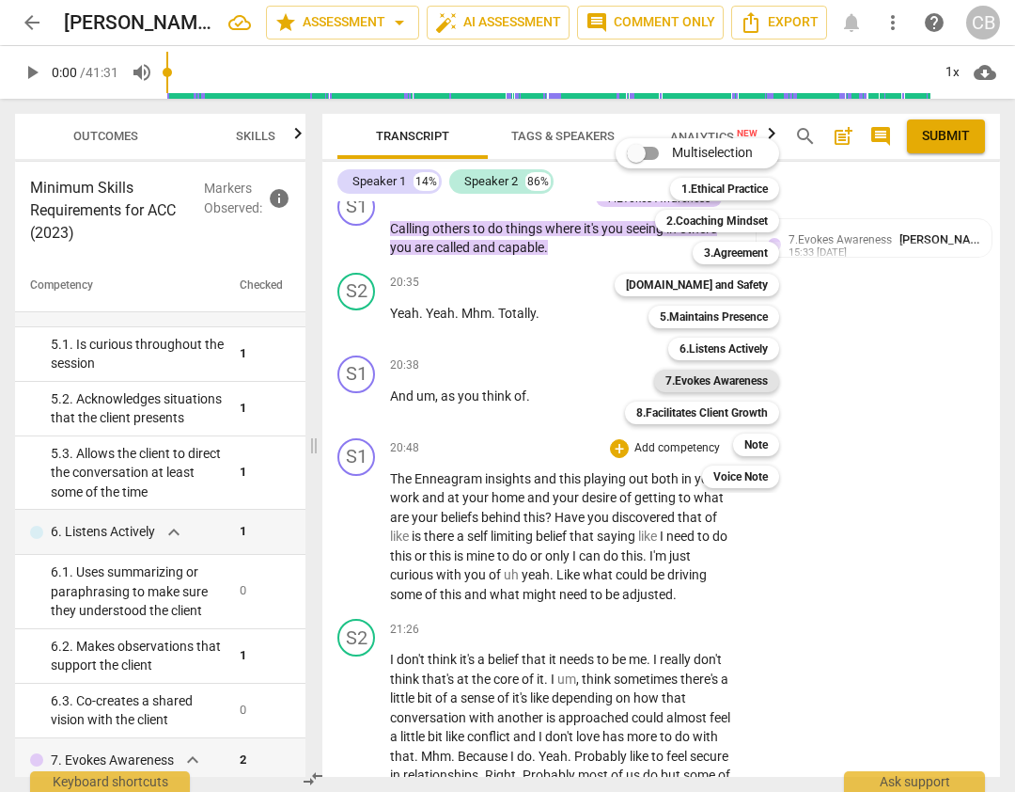
click at [748, 378] on b "7.Evokes Awareness" at bounding box center [717, 380] width 102 height 23
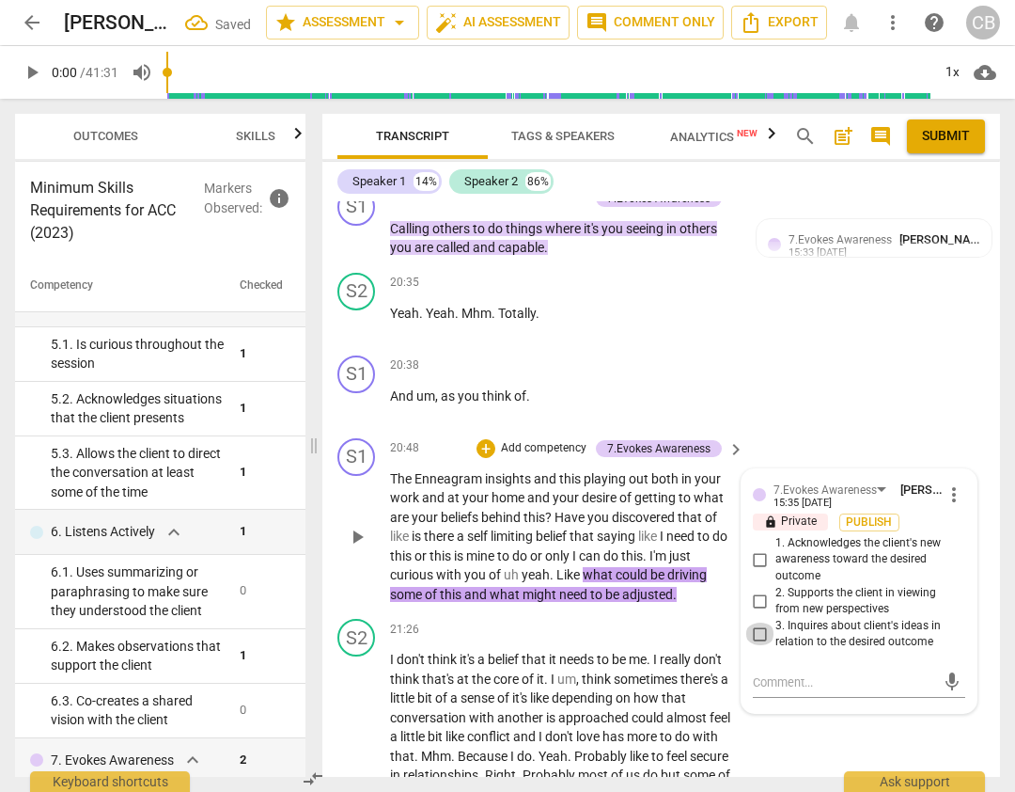
click at [756, 622] on input "3. Inquires about client's ideas in relation to the desired outcome" at bounding box center [761, 633] width 30 height 23
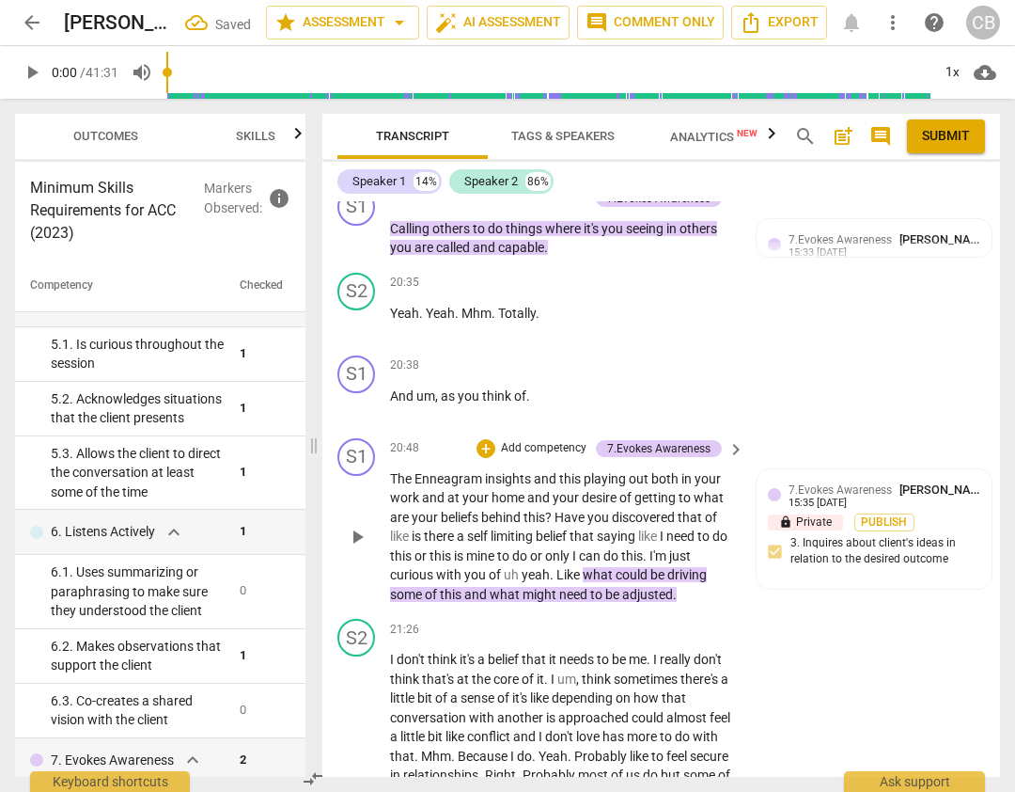
click at [536, 528] on span "limiting" at bounding box center [513, 535] width 45 height 15
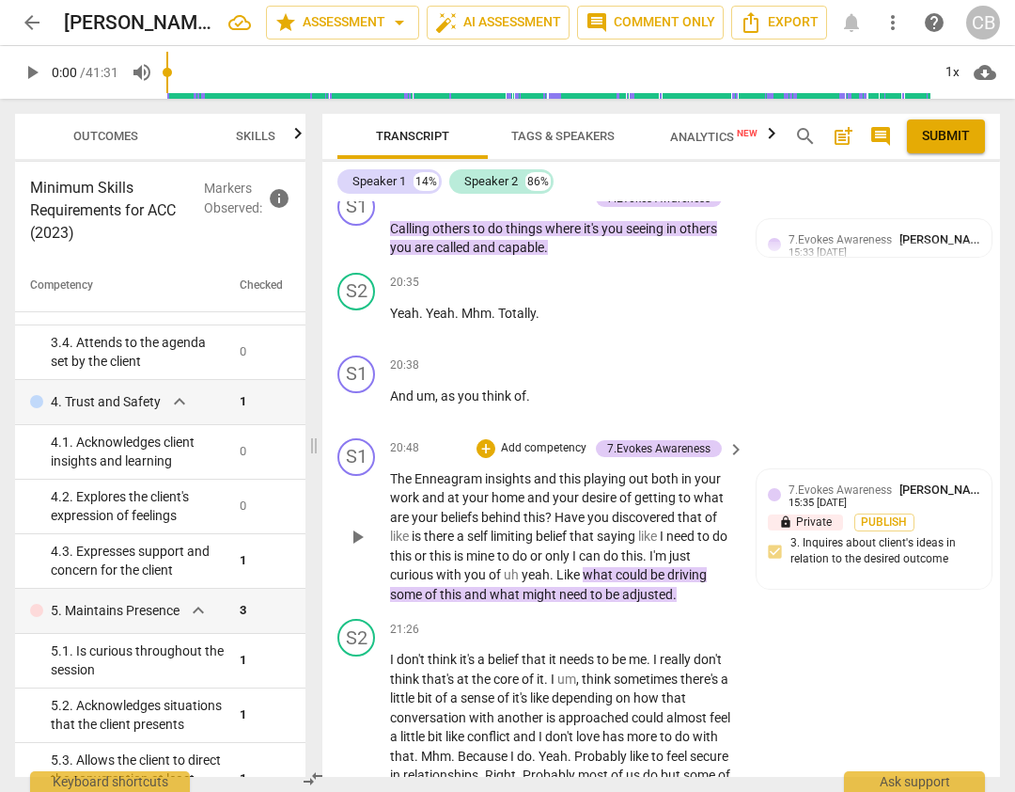
scroll to position [403, 0]
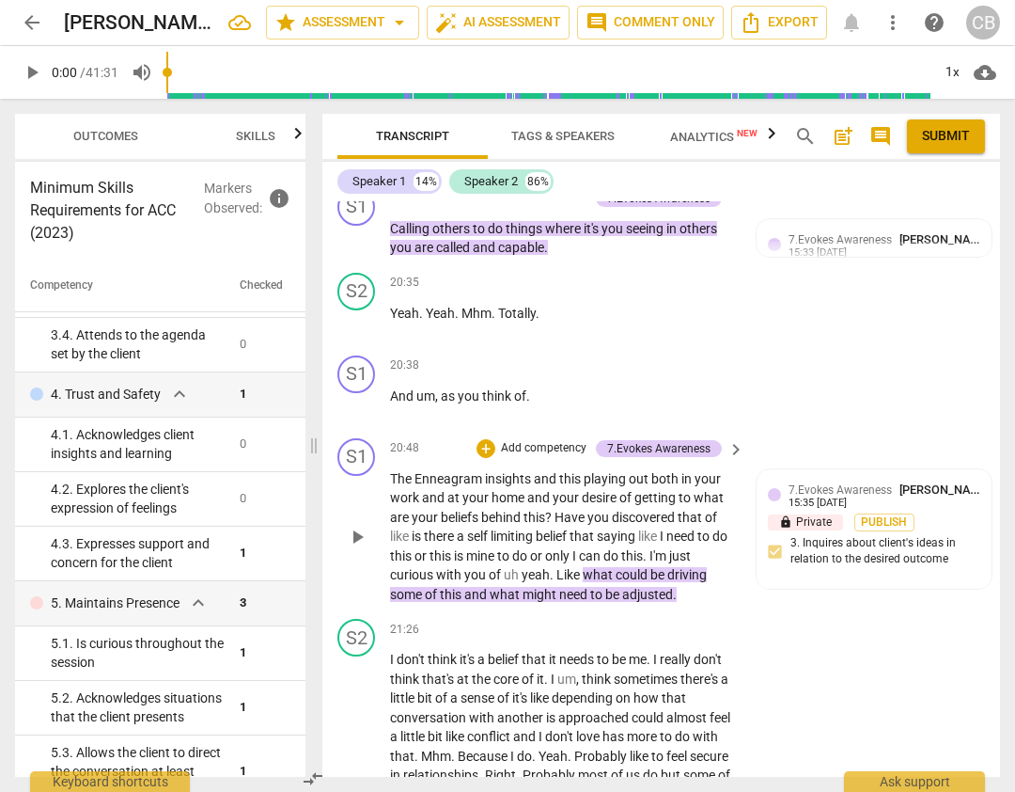
click at [566, 528] on span "belief" at bounding box center [553, 535] width 34 height 15
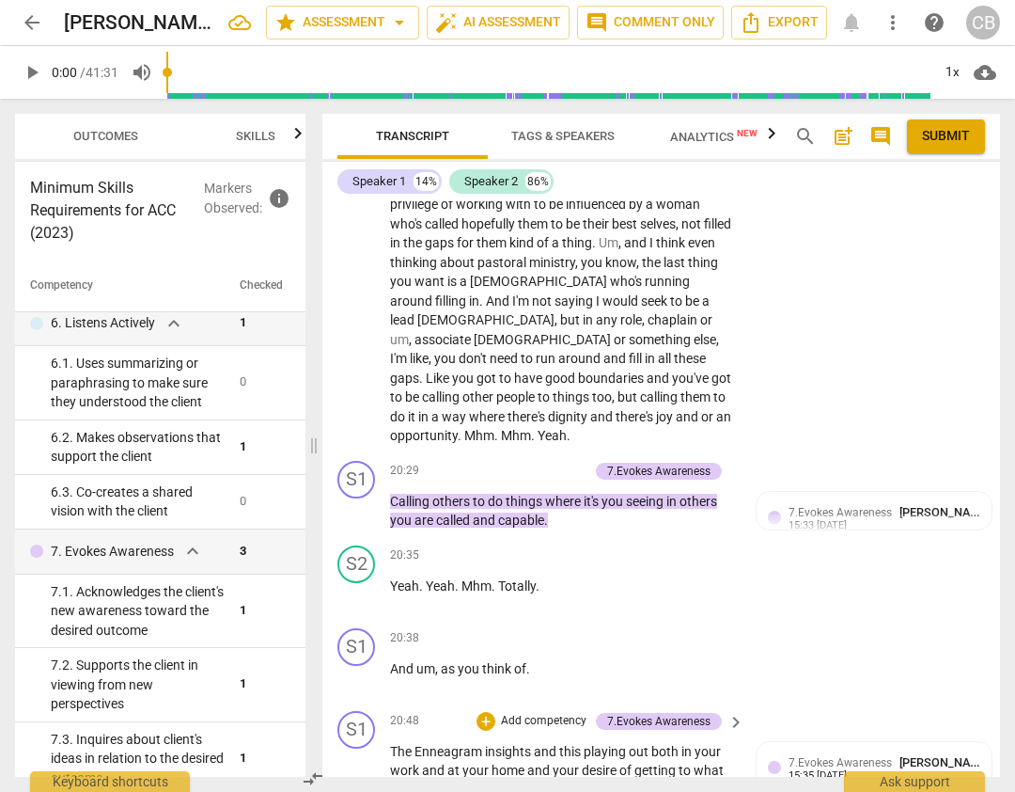
scroll to position [7976, 0]
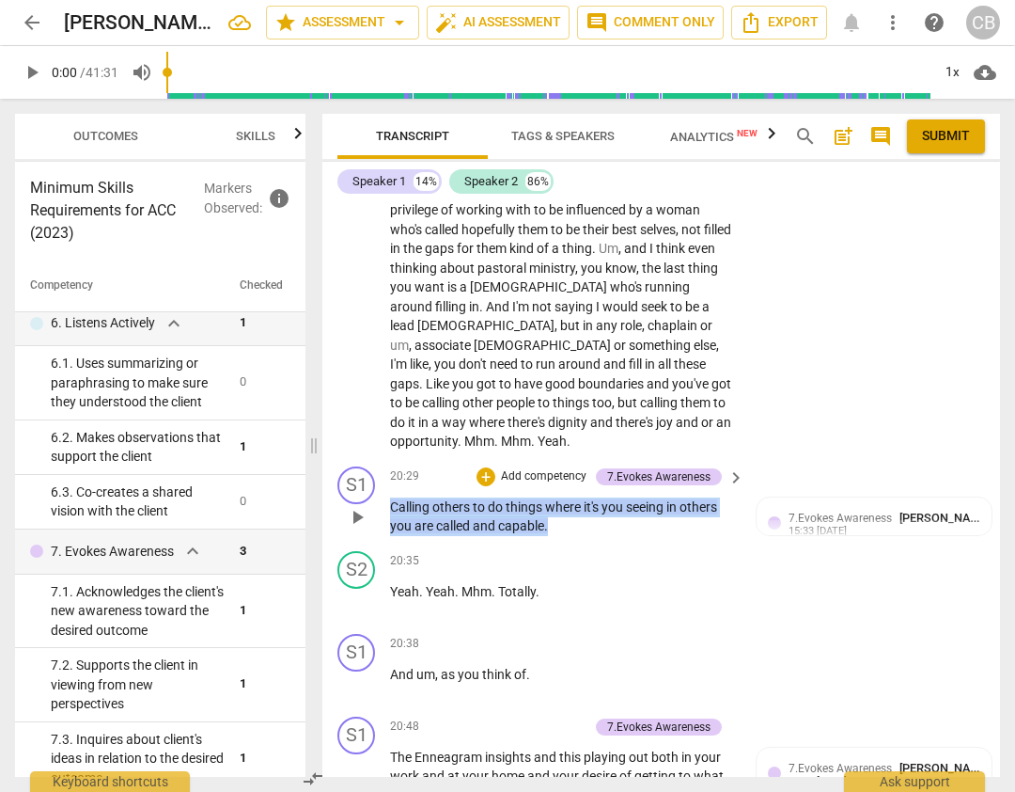
drag, startPoint x: 556, startPoint y: 392, endPoint x: 387, endPoint y: 367, distance: 170.2
click at [387, 459] on div "S1 play_arrow pause 20:29 + Add competency 7.Evokes Awareness keyboard_arrow_ri…" at bounding box center [661, 501] width 678 height 85
click at [485, 467] on div "+" at bounding box center [486, 476] width 19 height 19
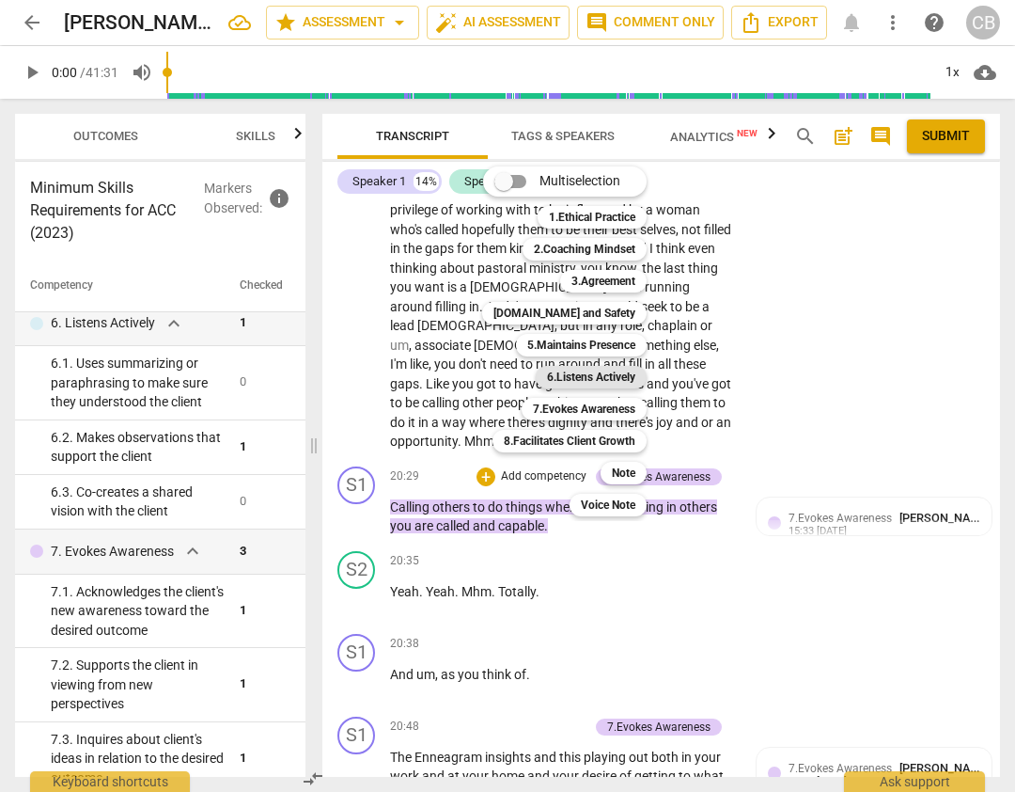
click at [613, 380] on b "6.Listens Actively" at bounding box center [591, 377] width 88 height 23
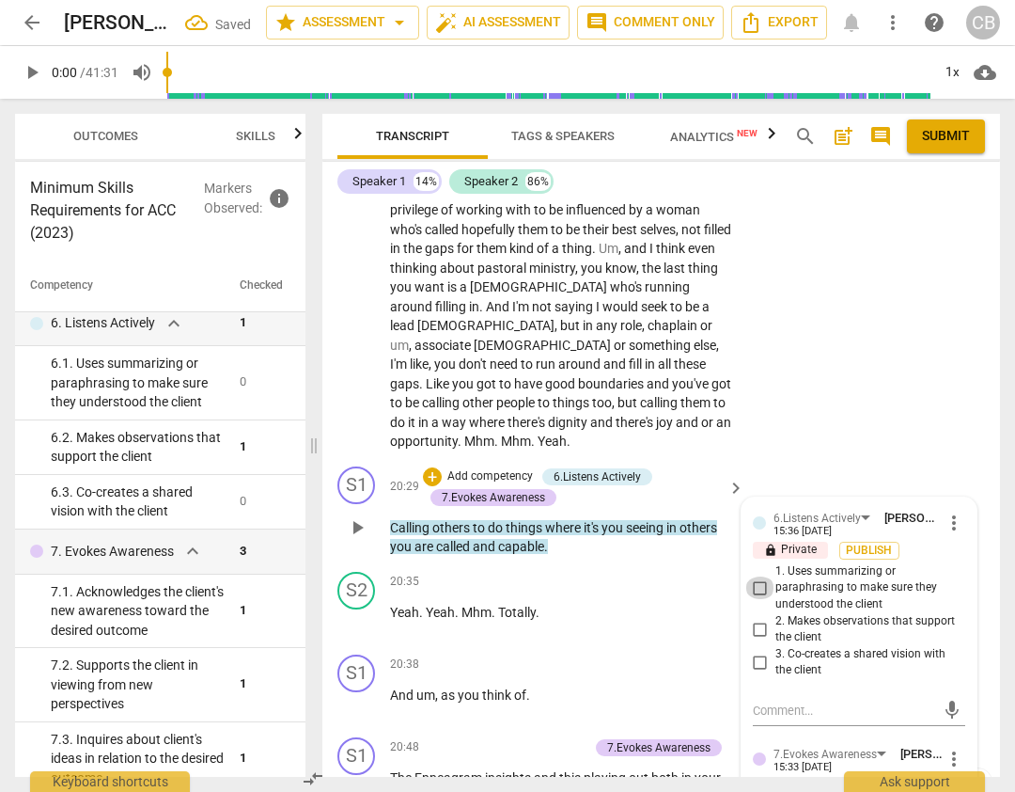
click at [753, 576] on input "1. Uses summarizing or paraphrasing to make sure they understood the client" at bounding box center [761, 587] width 30 height 23
click at [849, 271] on div "S2 play_arrow pause 19:14 + Add competency keyboard_arrow_right Yep . Mm . Mhm …" at bounding box center [661, 272] width 678 height 374
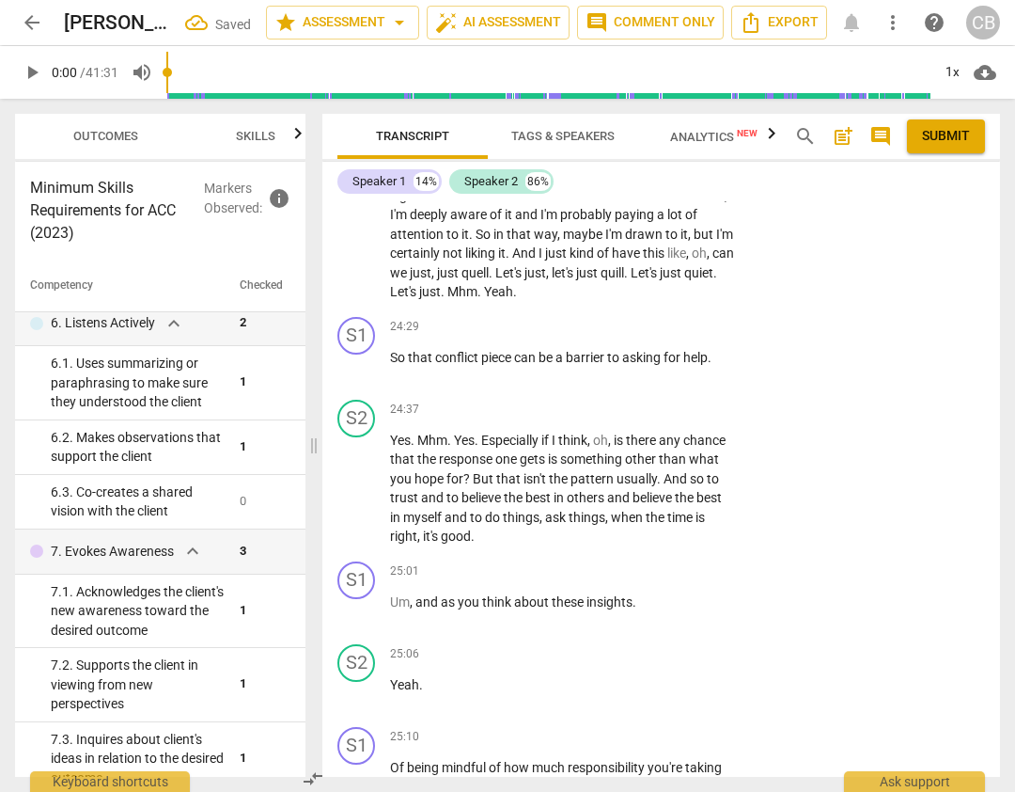
scroll to position [9374, 0]
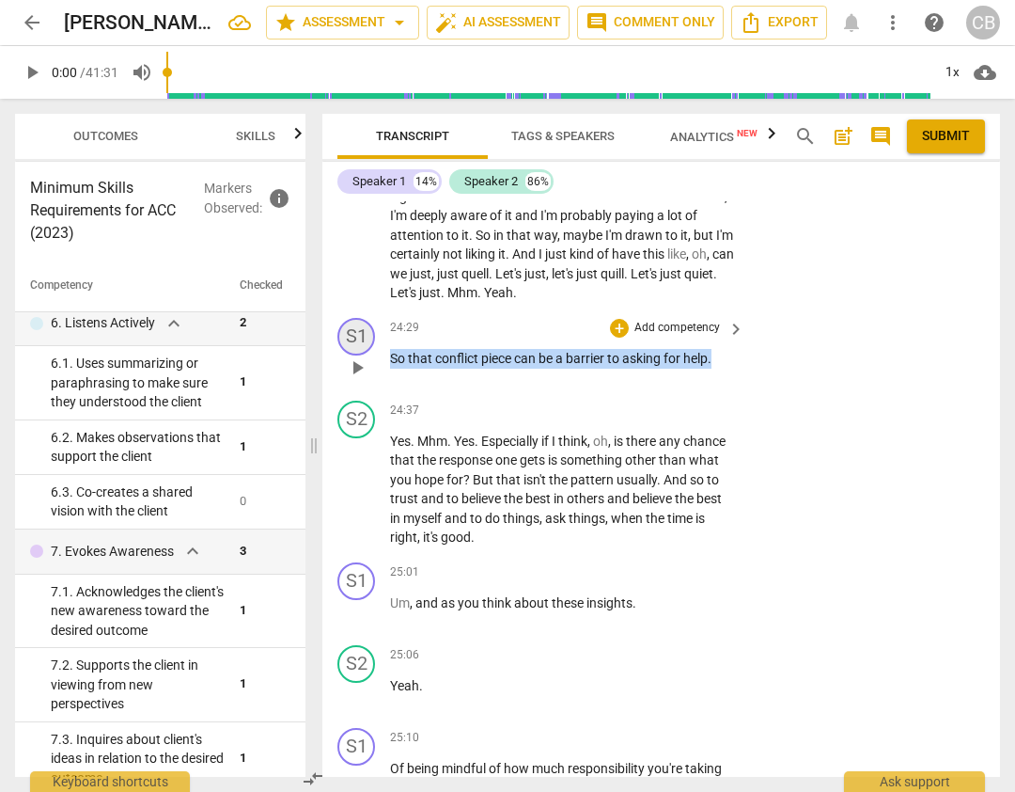
drag, startPoint x: 715, startPoint y: 243, endPoint x: 368, endPoint y: 231, distance: 348.1
click at [367, 310] on div "S1 play_arrow pause 24:29 + Add competency keyboard_arrow_right So that conflic…" at bounding box center [661, 351] width 678 height 83
click at [624, 319] on div "+" at bounding box center [619, 328] width 19 height 19
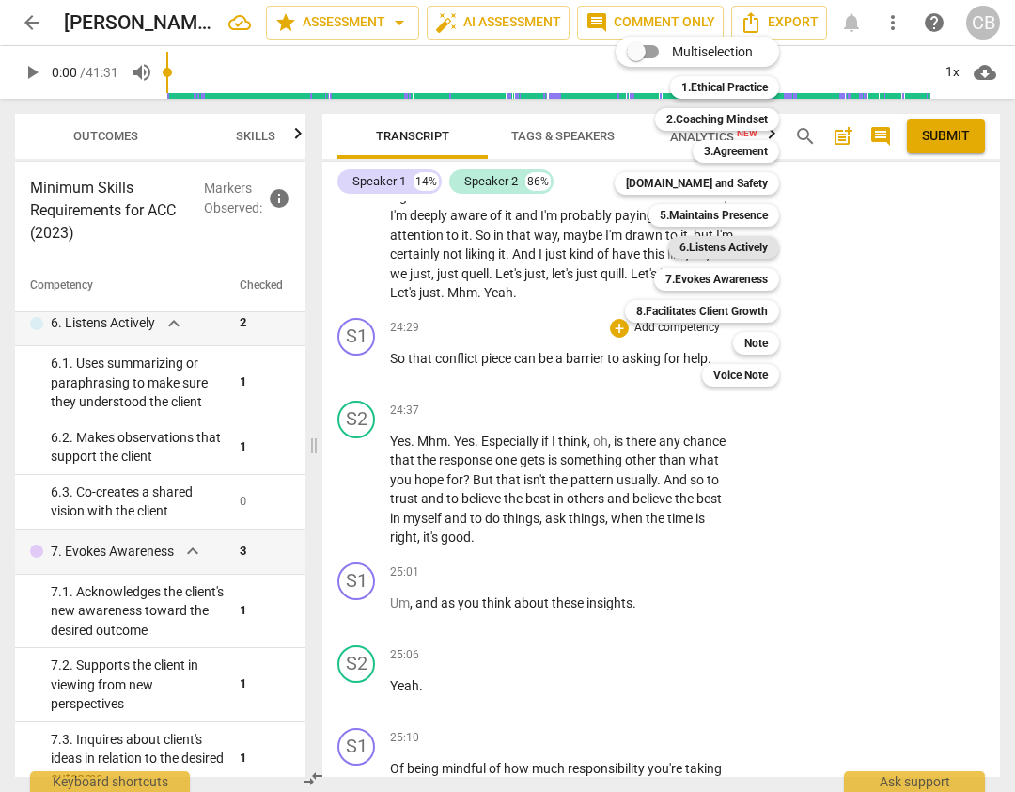
click at [704, 237] on b "6.Listens Actively" at bounding box center [724, 247] width 88 height 23
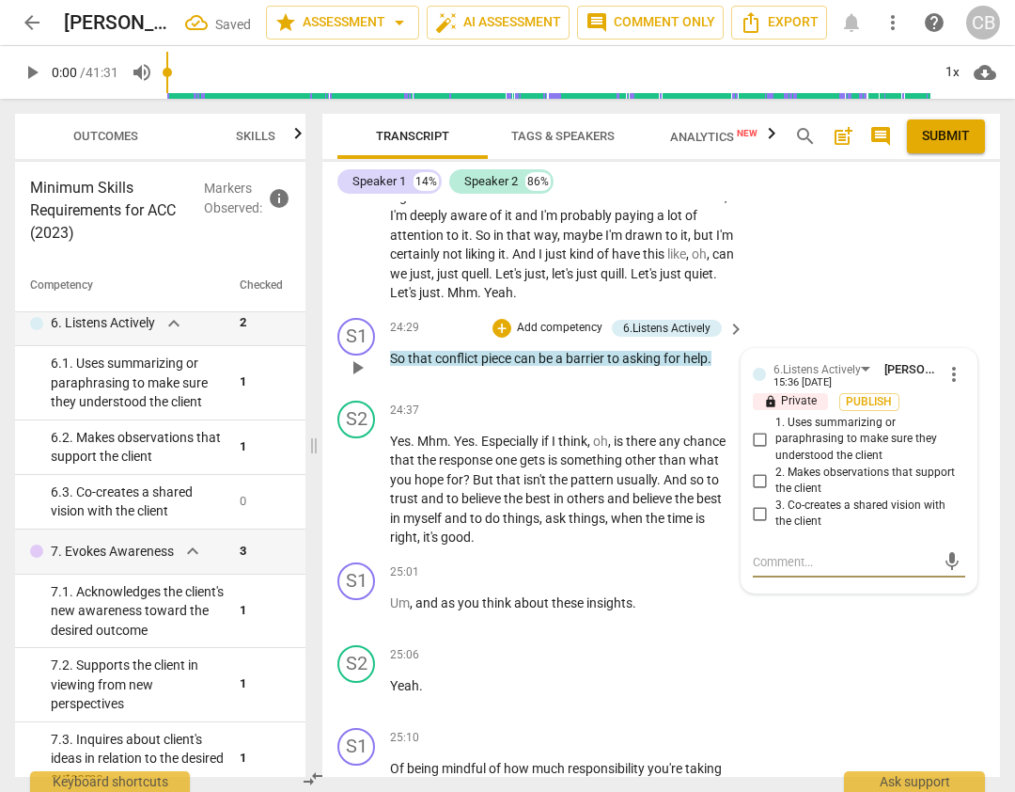
click at [757, 428] on input "1. Uses summarizing or paraphrasing to make sure they understood the client" at bounding box center [761, 439] width 30 height 23
click at [786, 720] on div "S1 play_arrow pause 25:10 + Add competency keyboard_arrow_right Of being mindfu…" at bounding box center [661, 772] width 678 height 104
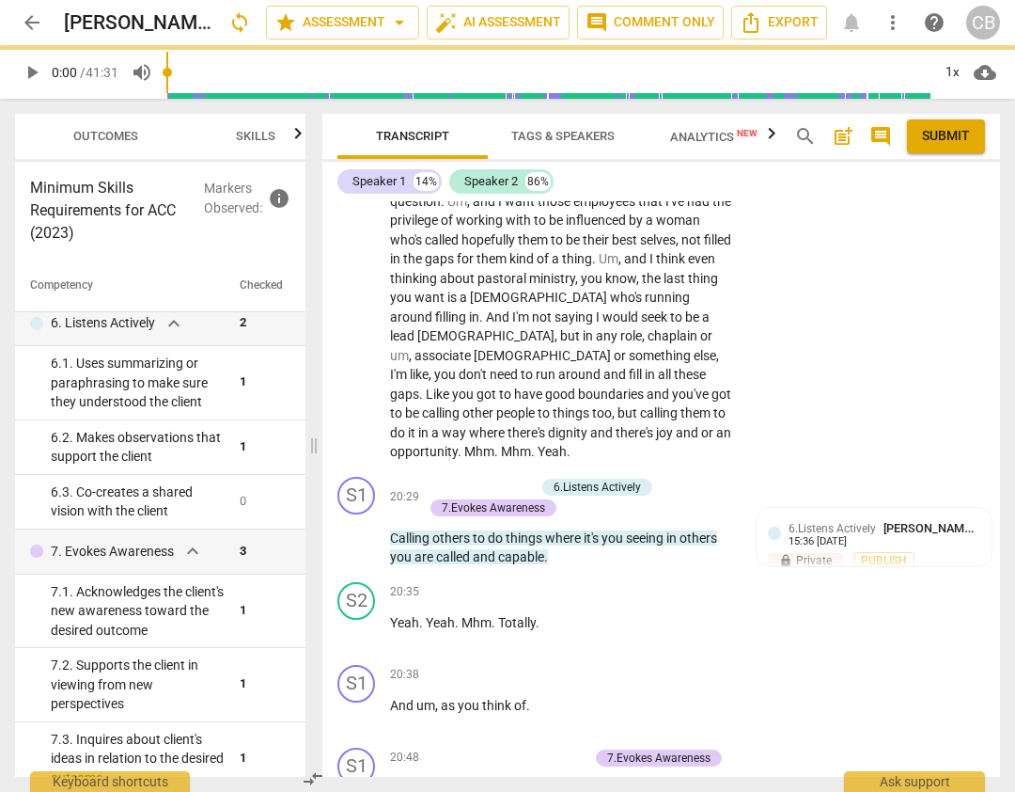
scroll to position [7998, 0]
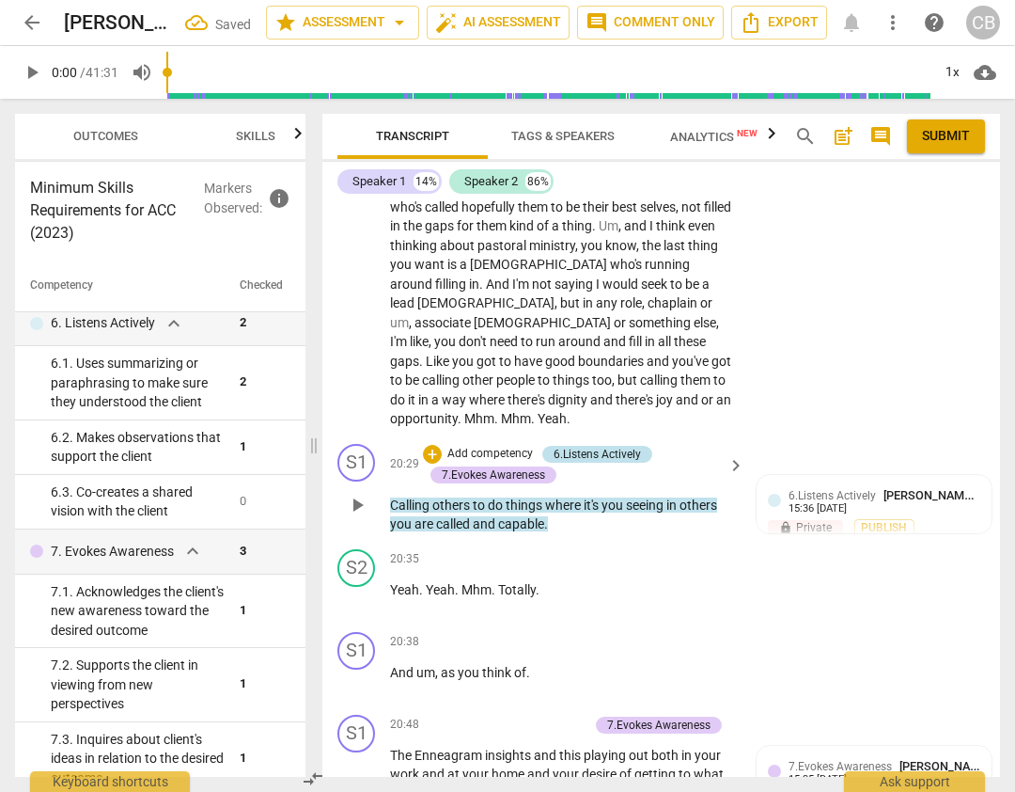
drag, startPoint x: 584, startPoint y: 312, endPoint x: 603, endPoint y: 319, distance: 19.9
click at [584, 446] on div "6.Listens Actively" at bounding box center [597, 454] width 87 height 17
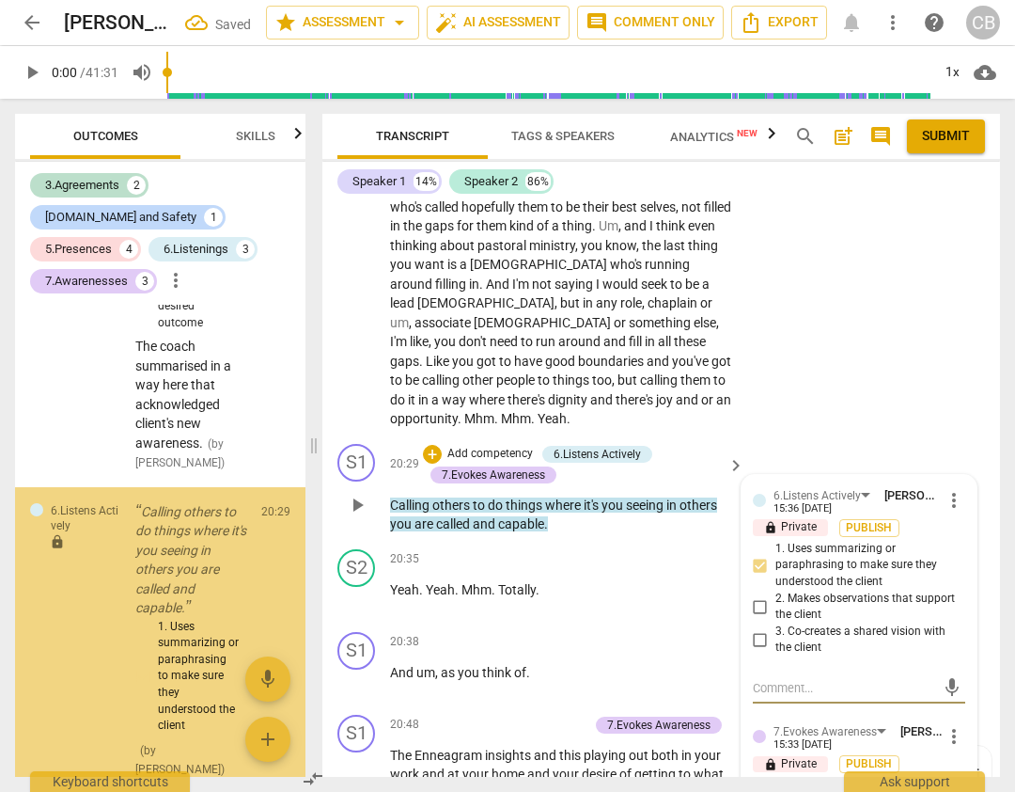
scroll to position [3285, 0]
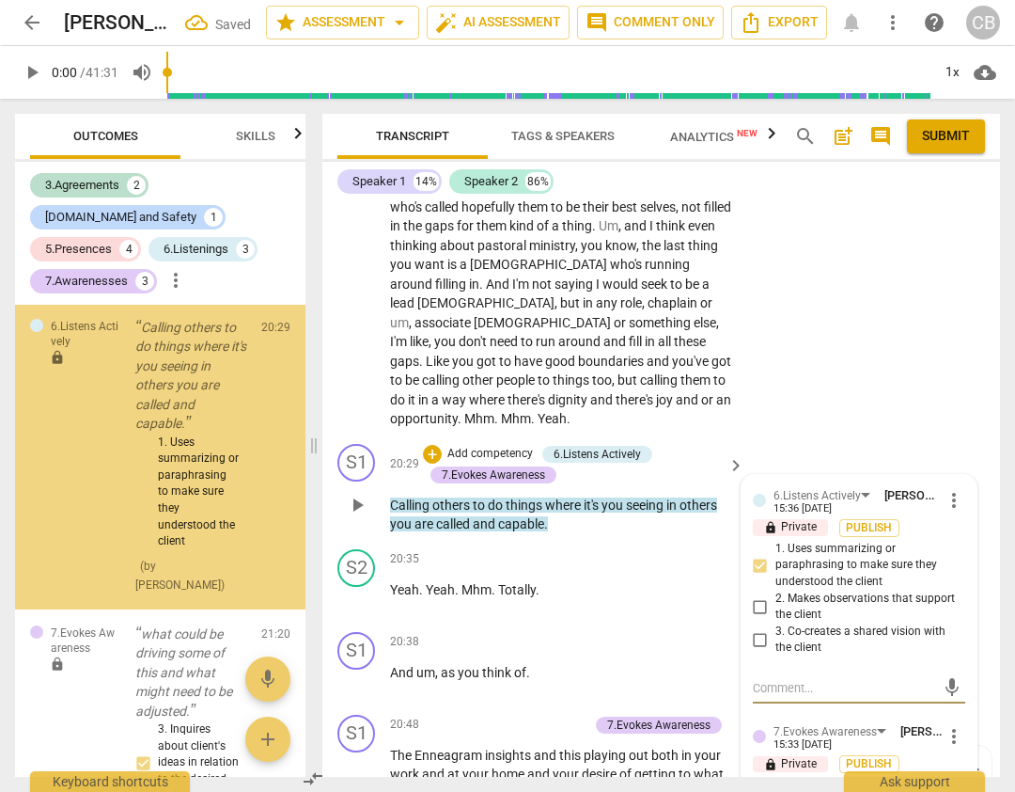
click at [952, 489] on span "more_vert" at bounding box center [954, 500] width 23 height 23
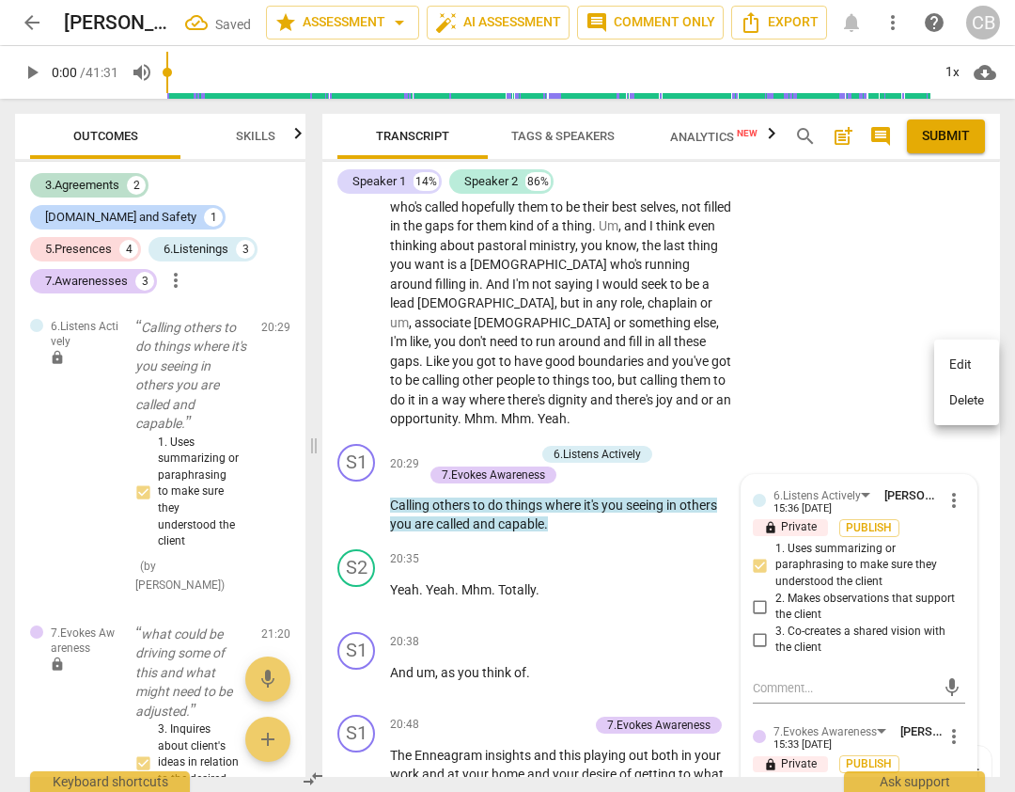
click at [949, 408] on li "Delete" at bounding box center [967, 401] width 65 height 36
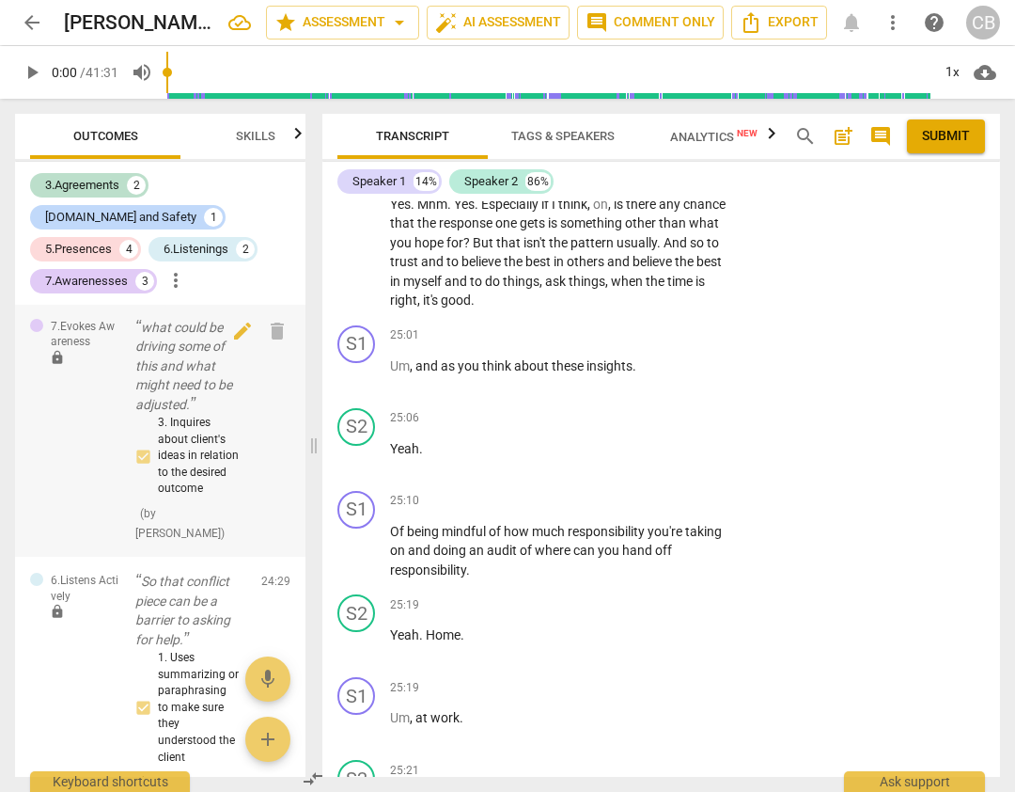
scroll to position [9594, 0]
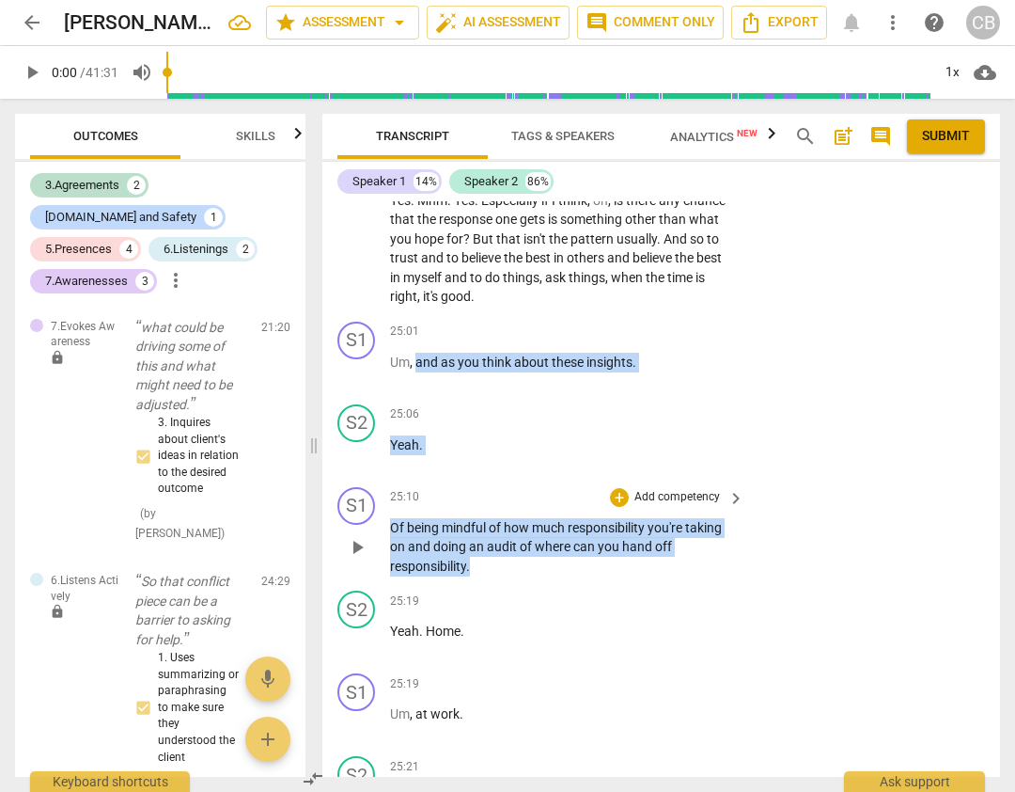
drag, startPoint x: 418, startPoint y: 246, endPoint x: 495, endPoint y: 452, distance: 219.5
click at [495, 452] on div "S1 play_arrow pause 00:02 + Add competency 3.Agreement keyboard_arrow_right All…" at bounding box center [661, 488] width 678 height 575
click at [621, 488] on div "+" at bounding box center [619, 497] width 19 height 19
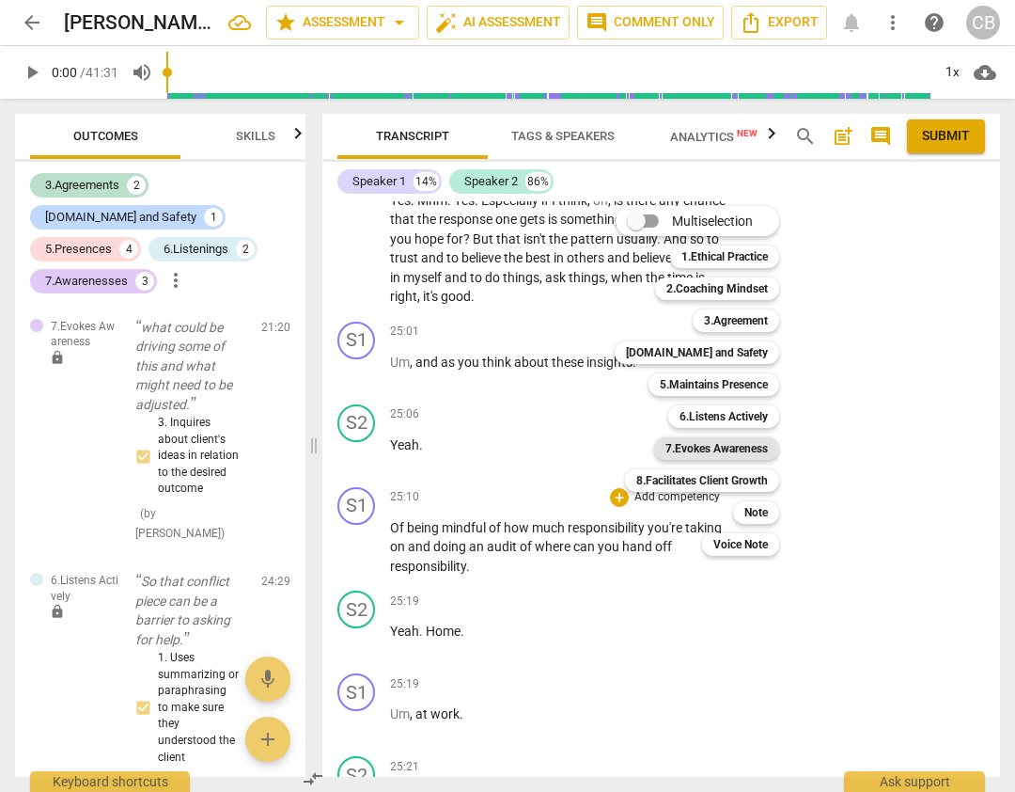
click at [698, 451] on b "7.Evokes Awareness" at bounding box center [717, 448] width 102 height 23
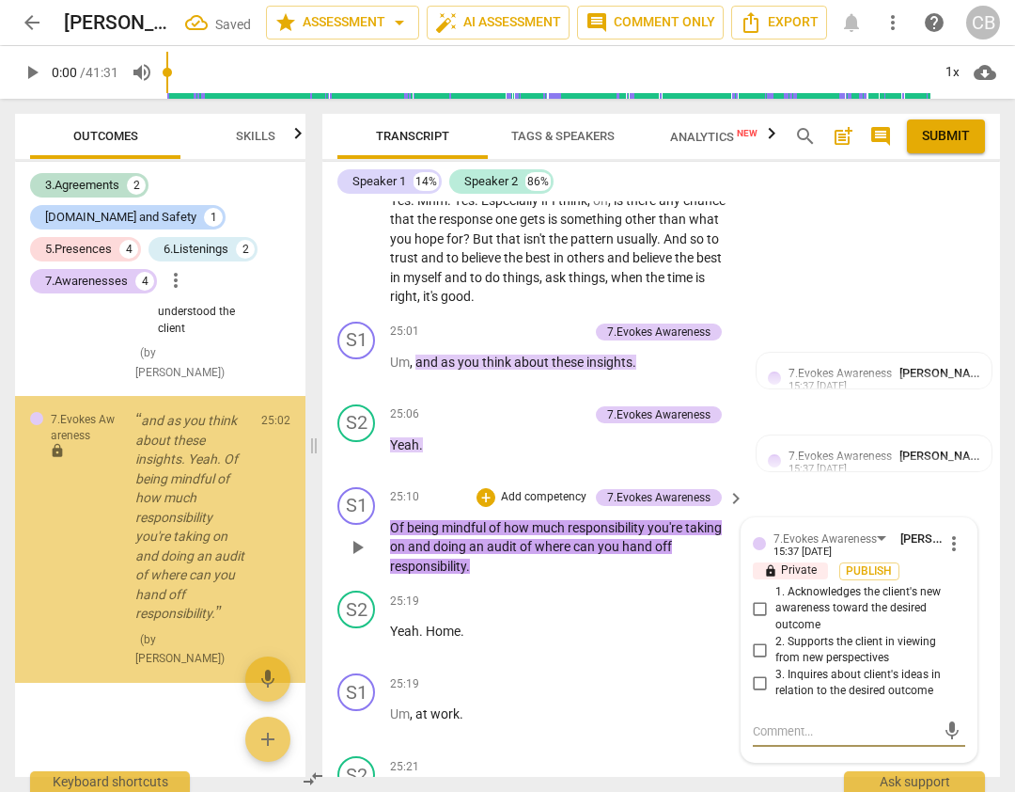
scroll to position [3774, 0]
click at [758, 671] on input "3. Inquires about client's ideas in relation to the desired outcome" at bounding box center [761, 682] width 30 height 23
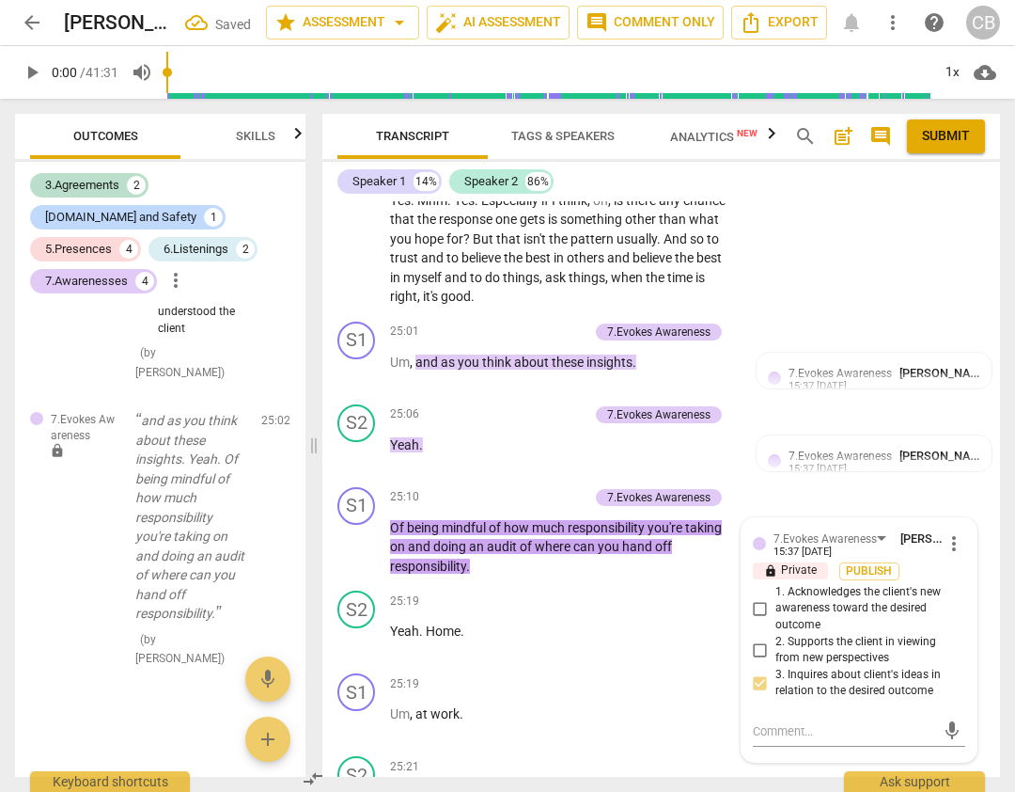
click at [254, 129] on span "Skills" at bounding box center [255, 136] width 39 height 14
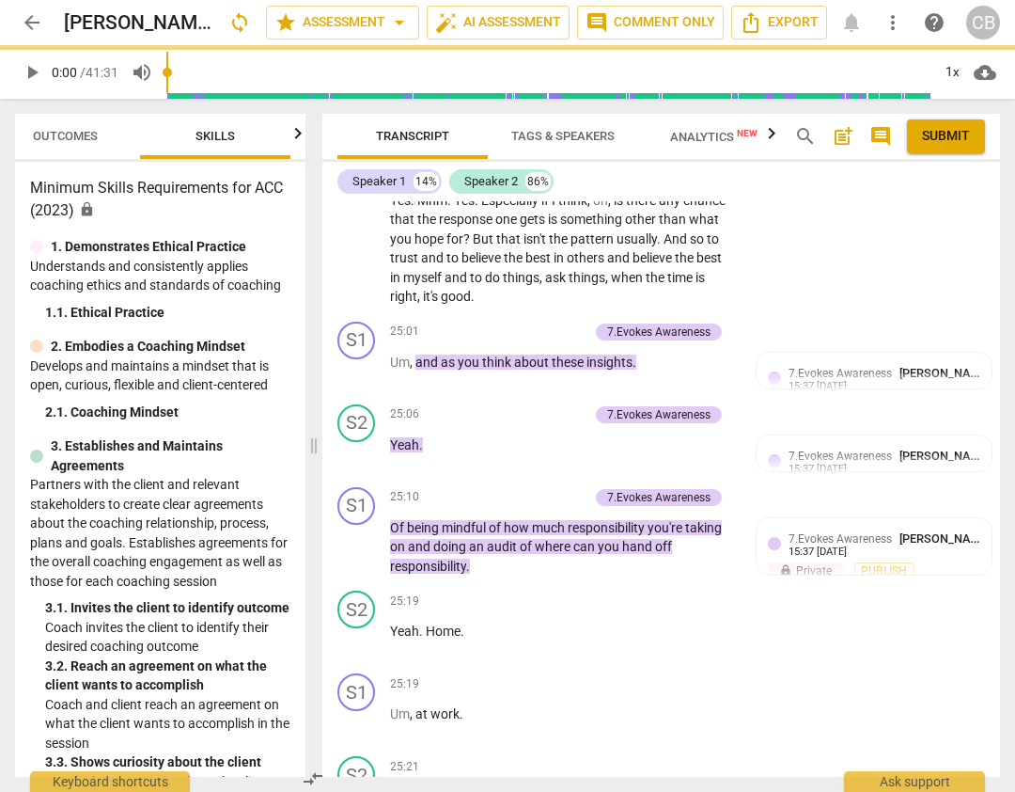
click at [292, 135] on icon "button" at bounding box center [298, 133] width 23 height 23
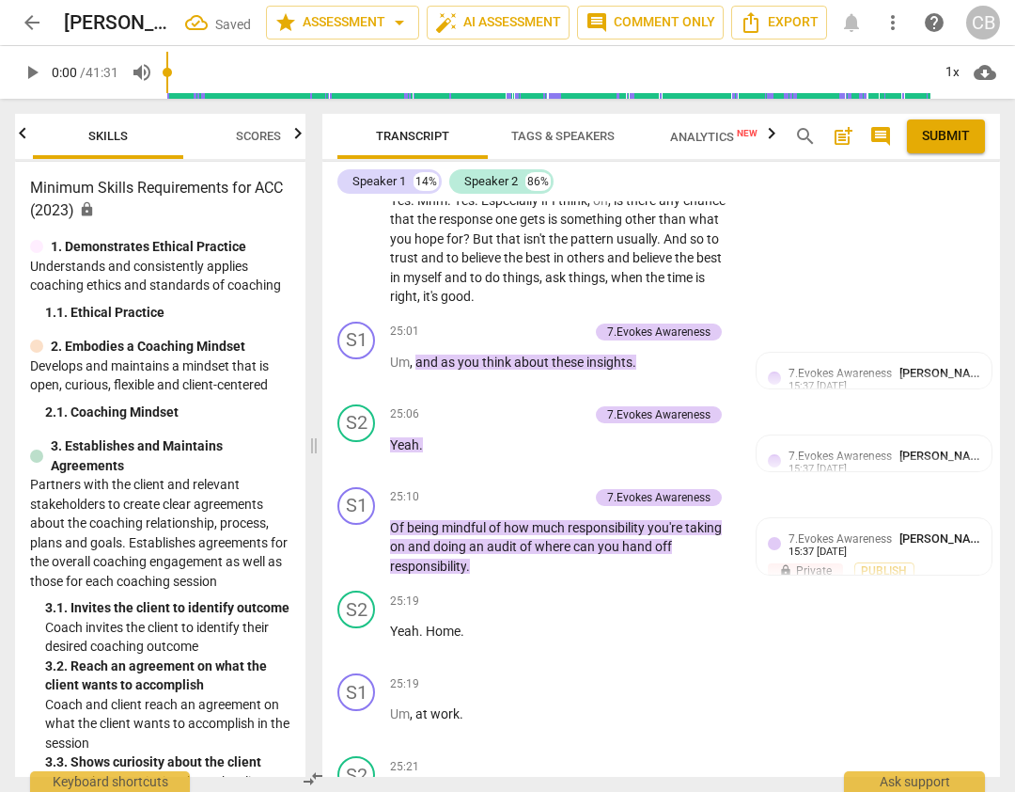
scroll to position [0, 191]
click at [217, 134] on span "Scores" at bounding box center [215, 136] width 45 height 14
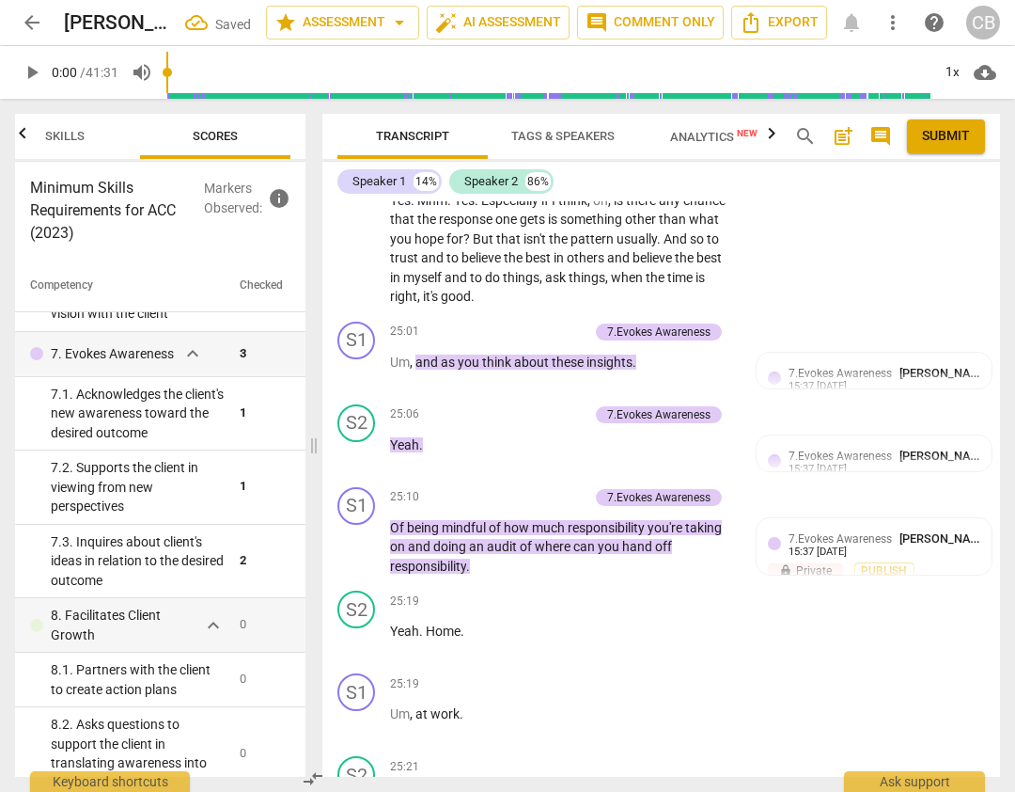
scroll to position [1116, 0]
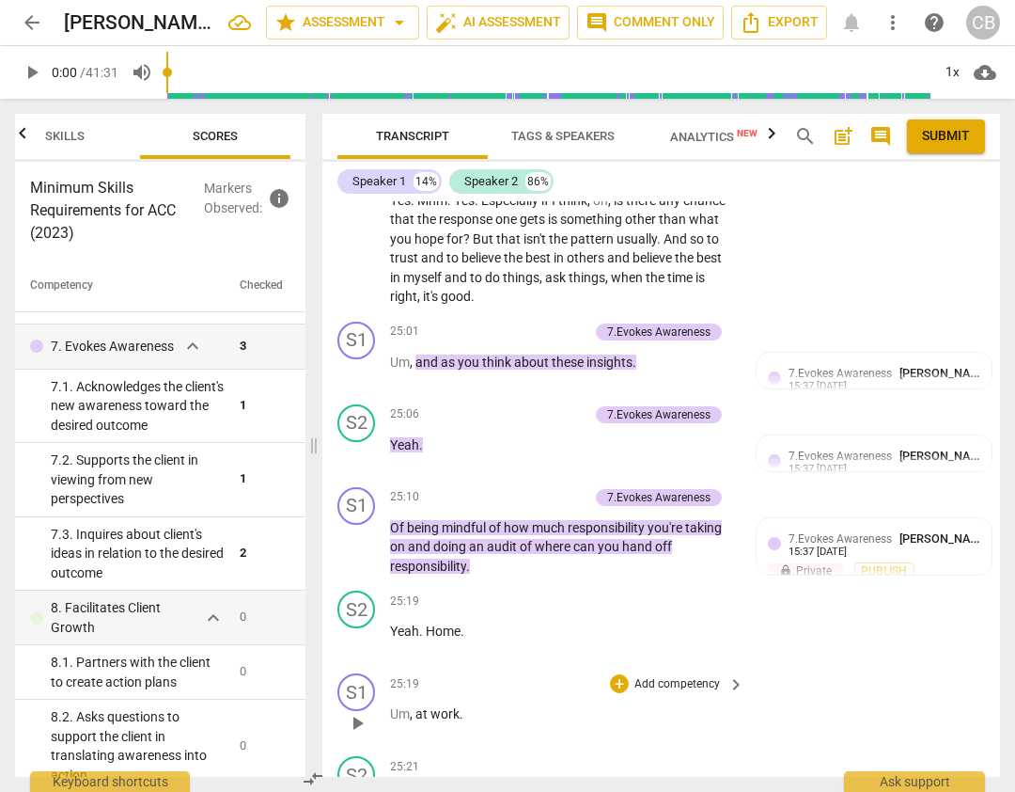
click at [845, 666] on div "S1 play_arrow pause 25:19 + Add competency keyboard_arrow_right Um , at work ." at bounding box center [661, 707] width 678 height 83
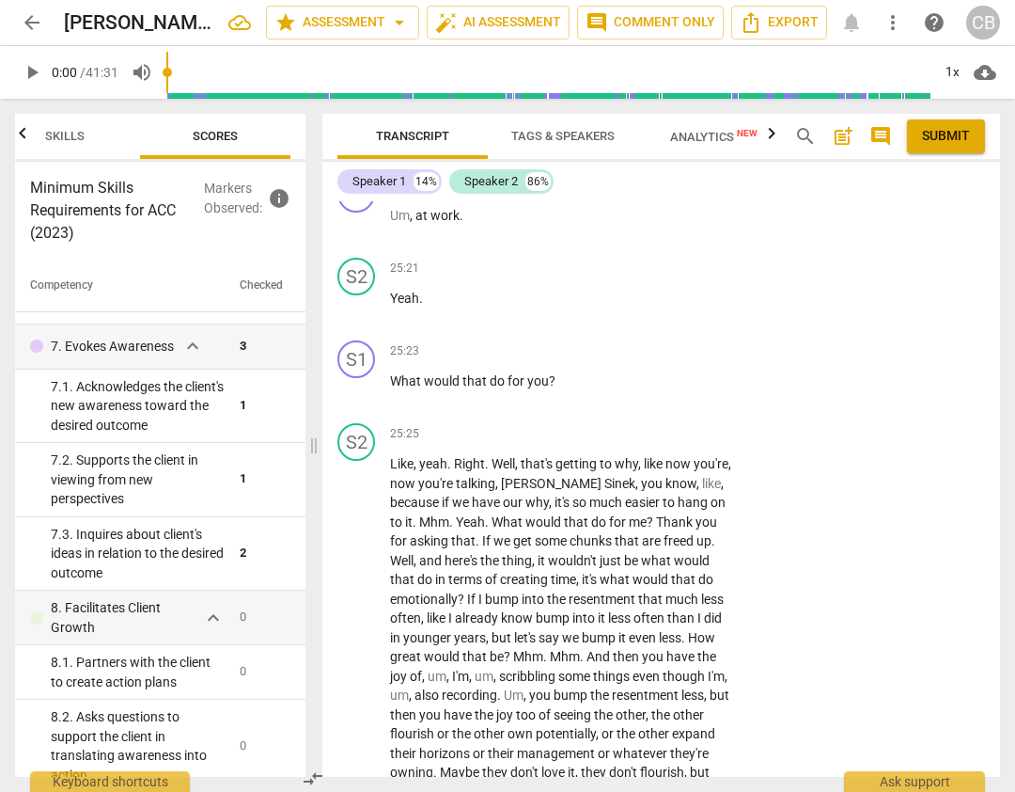
scroll to position [10093, 0]
drag, startPoint x: 554, startPoint y: 265, endPoint x: 391, endPoint y: 266, distance: 162.7
click at [391, 370] on p "What would that do for you ?" at bounding box center [562, 380] width 345 height 20
click at [616, 340] on div "+" at bounding box center [619, 349] width 19 height 19
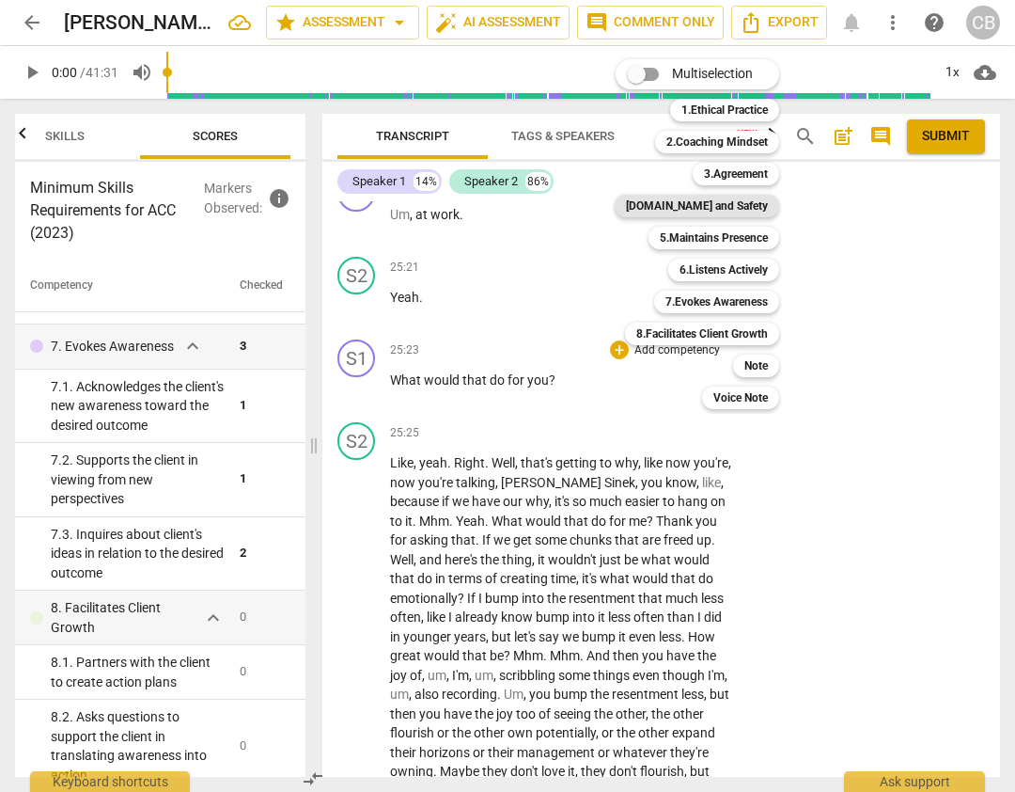
click at [748, 203] on b "[DOMAIN_NAME] and Safety" at bounding box center [697, 206] width 142 height 23
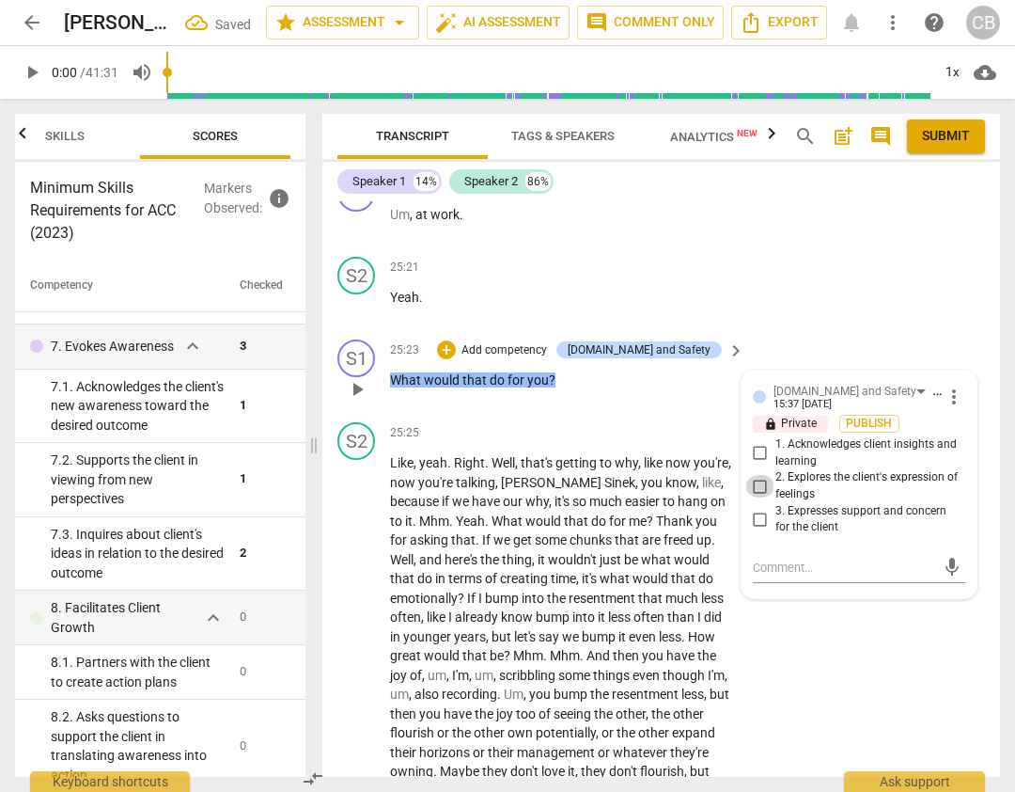
click at [750, 475] on input "2. Explores the client's expression of feelings" at bounding box center [761, 486] width 30 height 23
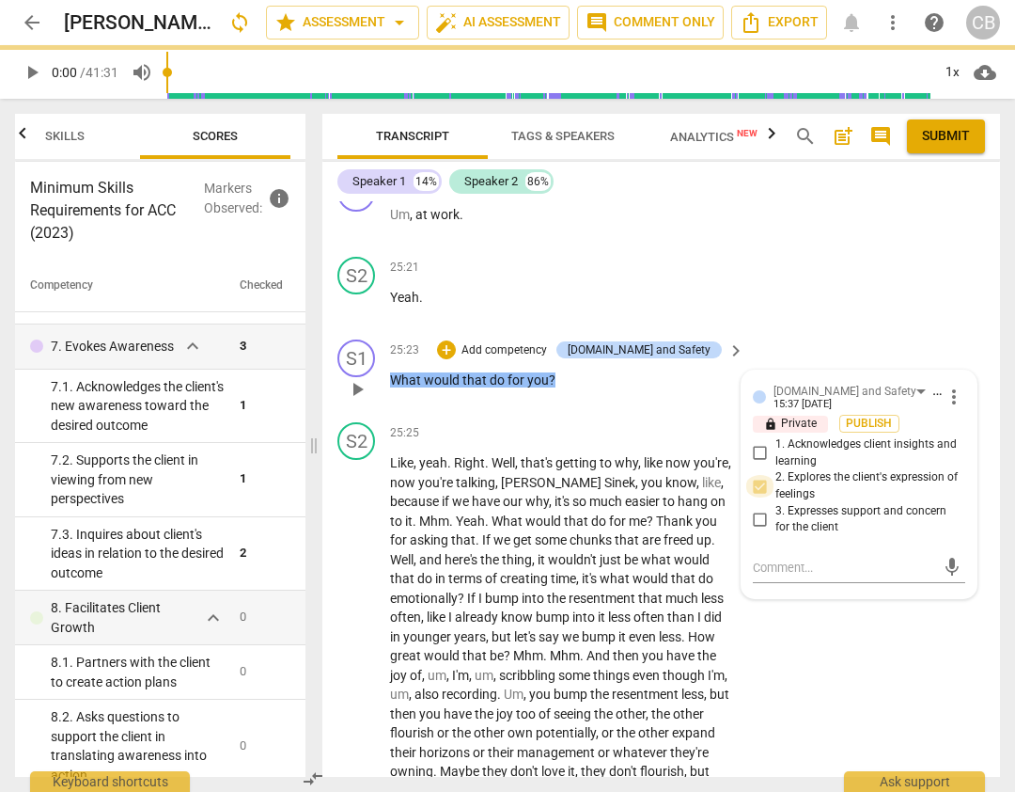
click at [757, 475] on input "2. Explores the client's expression of feelings" at bounding box center [761, 486] width 30 height 23
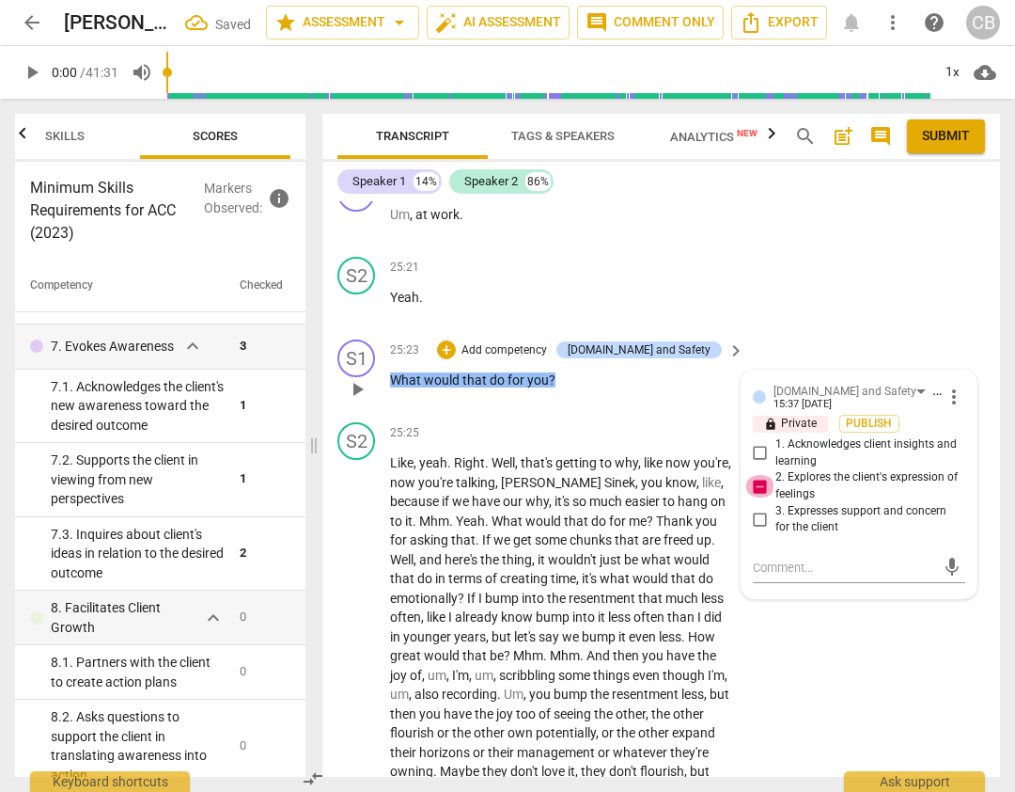
click at [757, 475] on input "2. Explores the client's expression of feelings" at bounding box center [761, 486] width 30 height 23
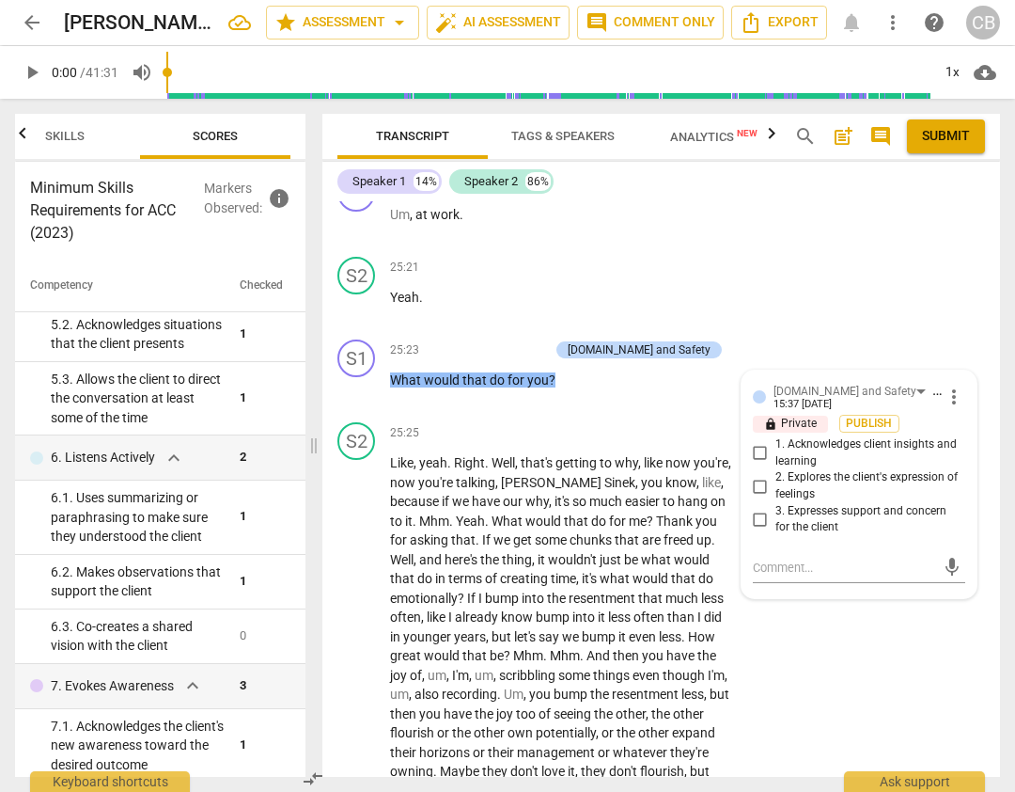
scroll to position [780, 0]
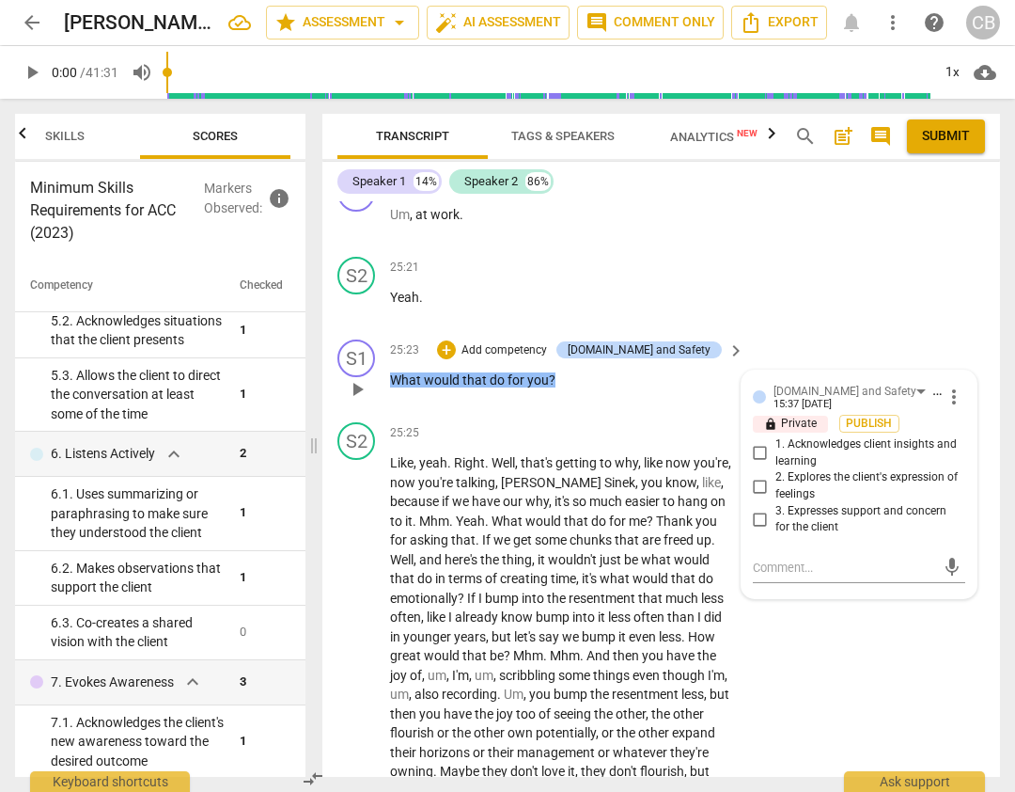
click at [947, 385] on span "more_vert" at bounding box center [954, 396] width 23 height 23
click at [955, 317] on li "Delete" at bounding box center [967, 316] width 65 height 36
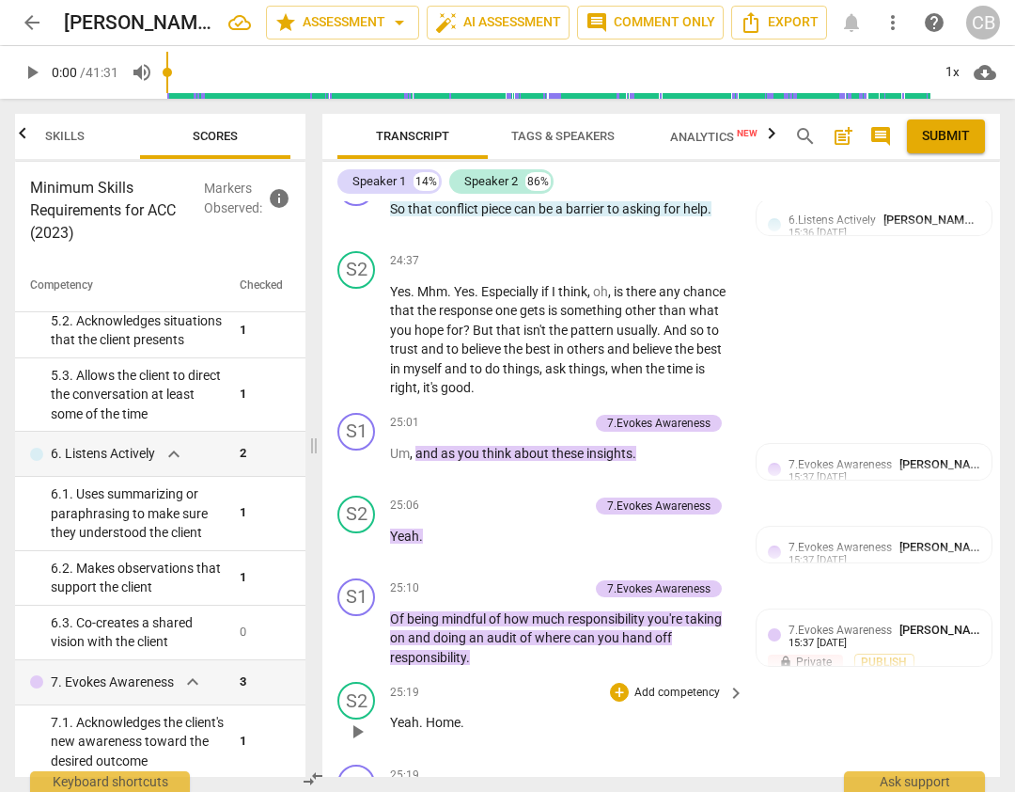
scroll to position [9495, 0]
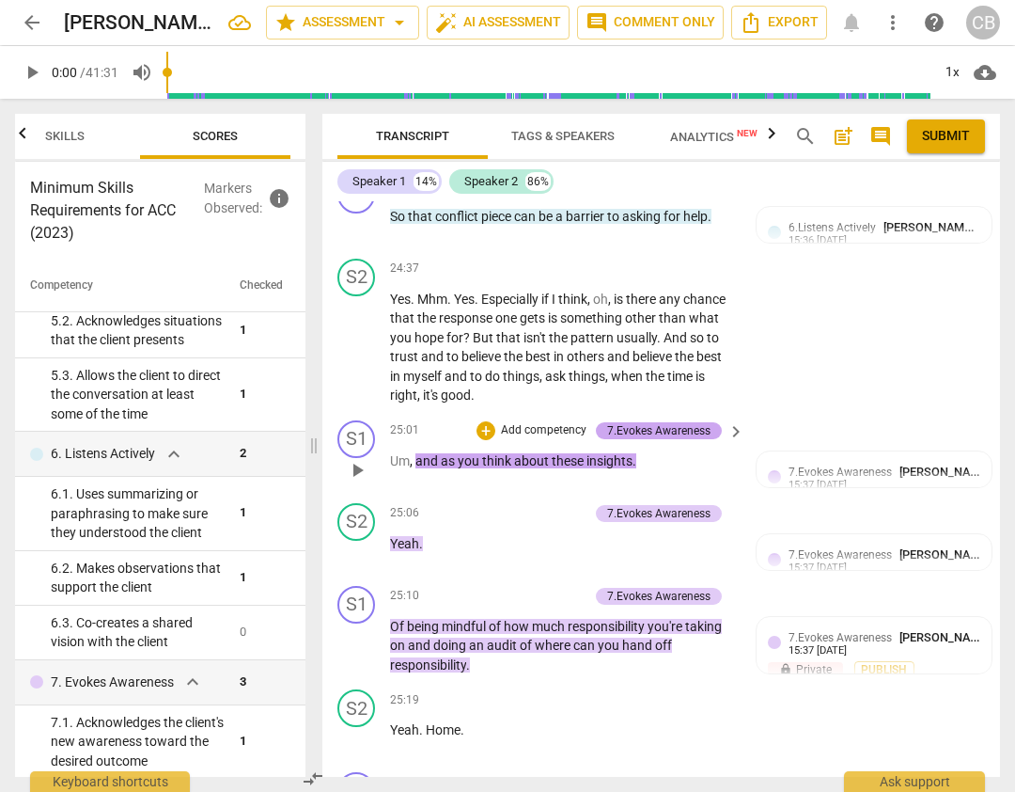
click at [686, 422] on div "7.Evokes Awareness" at bounding box center [658, 430] width 103 height 17
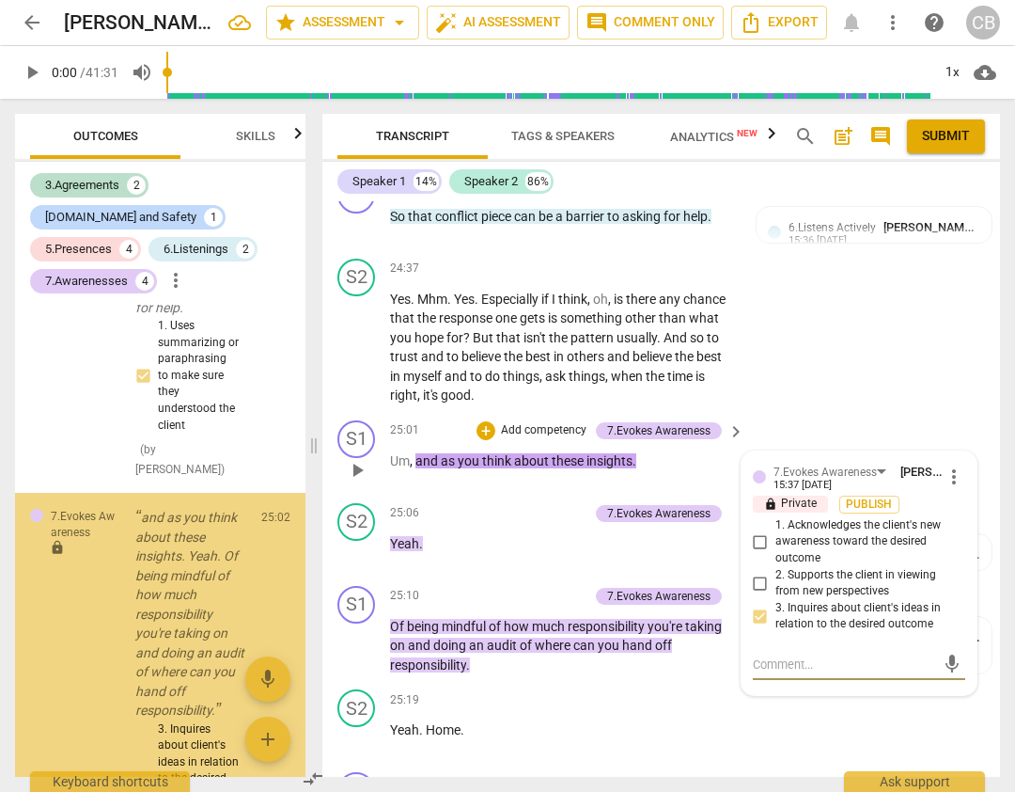
scroll to position [3833, 0]
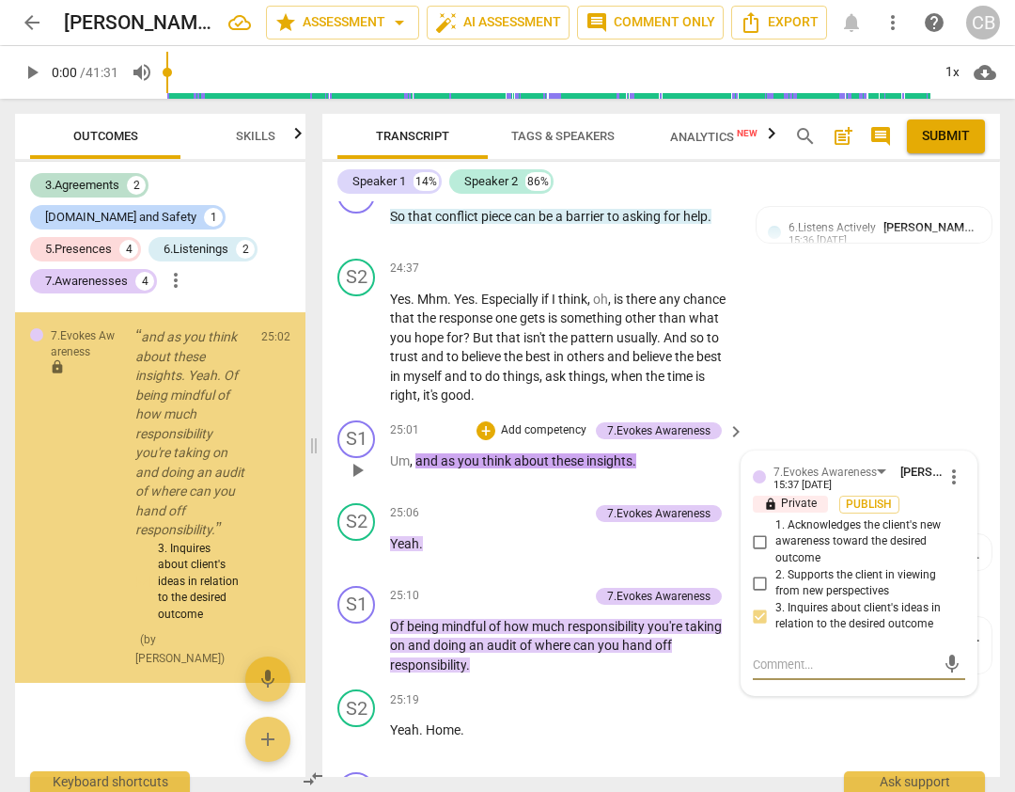
click at [947, 465] on span "more_vert" at bounding box center [954, 476] width 23 height 23
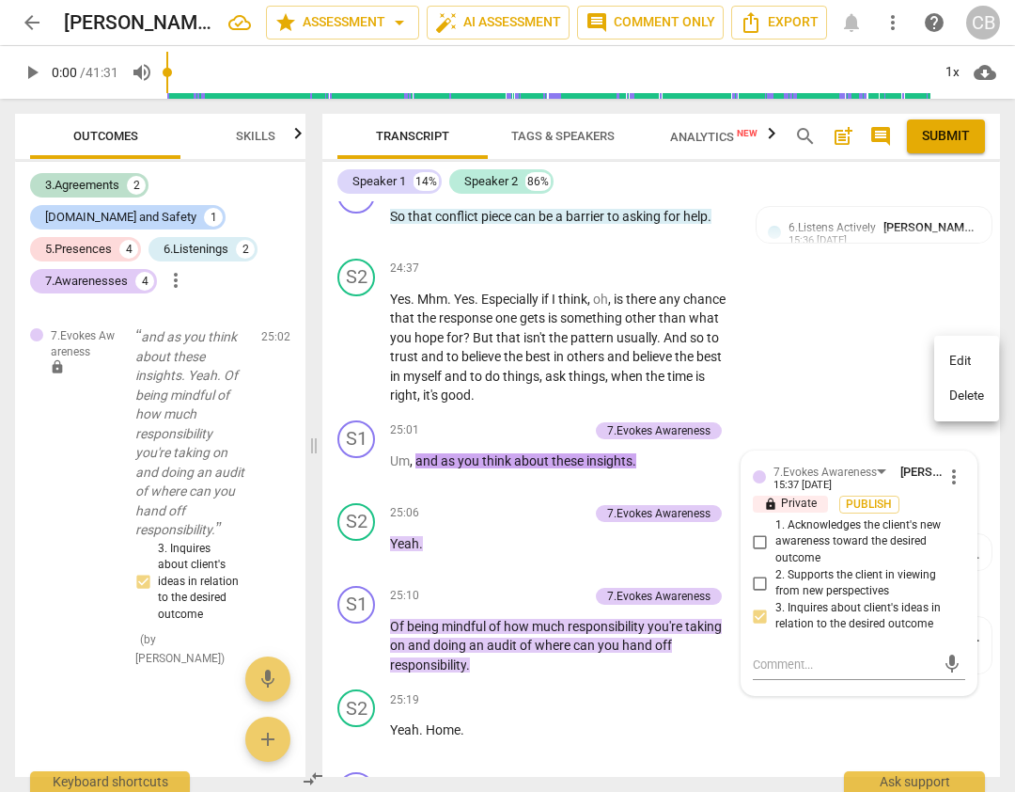
click at [957, 396] on li "Delete" at bounding box center [967, 396] width 65 height 36
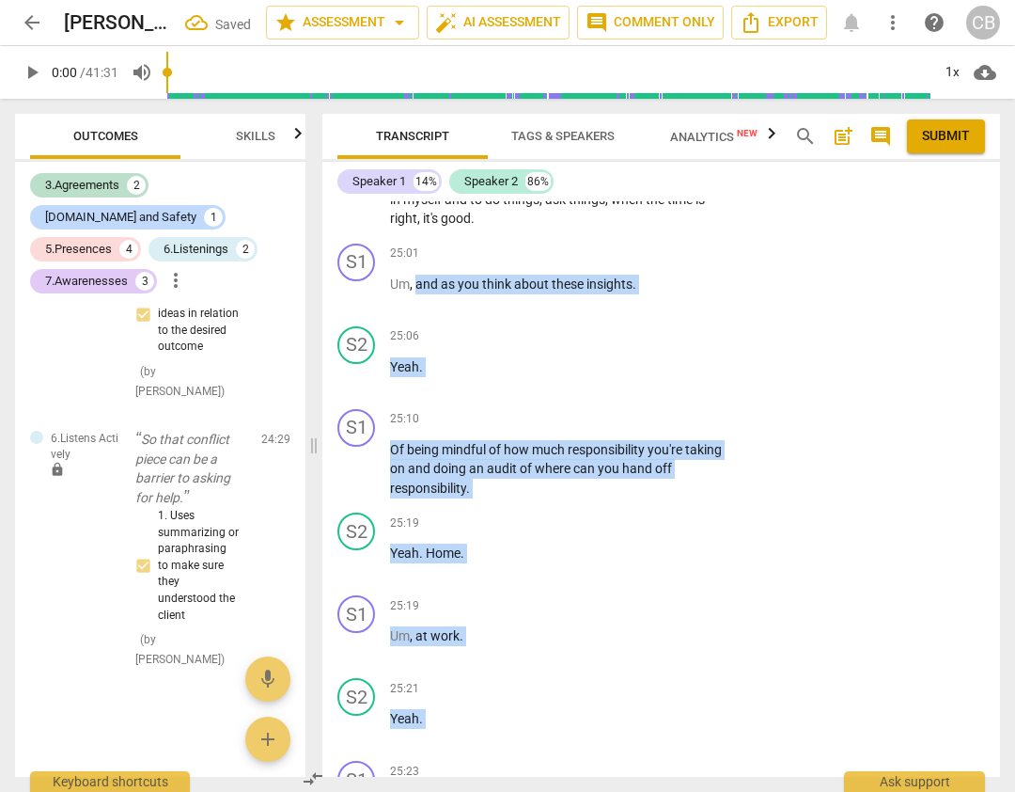
scroll to position [9720, 0]
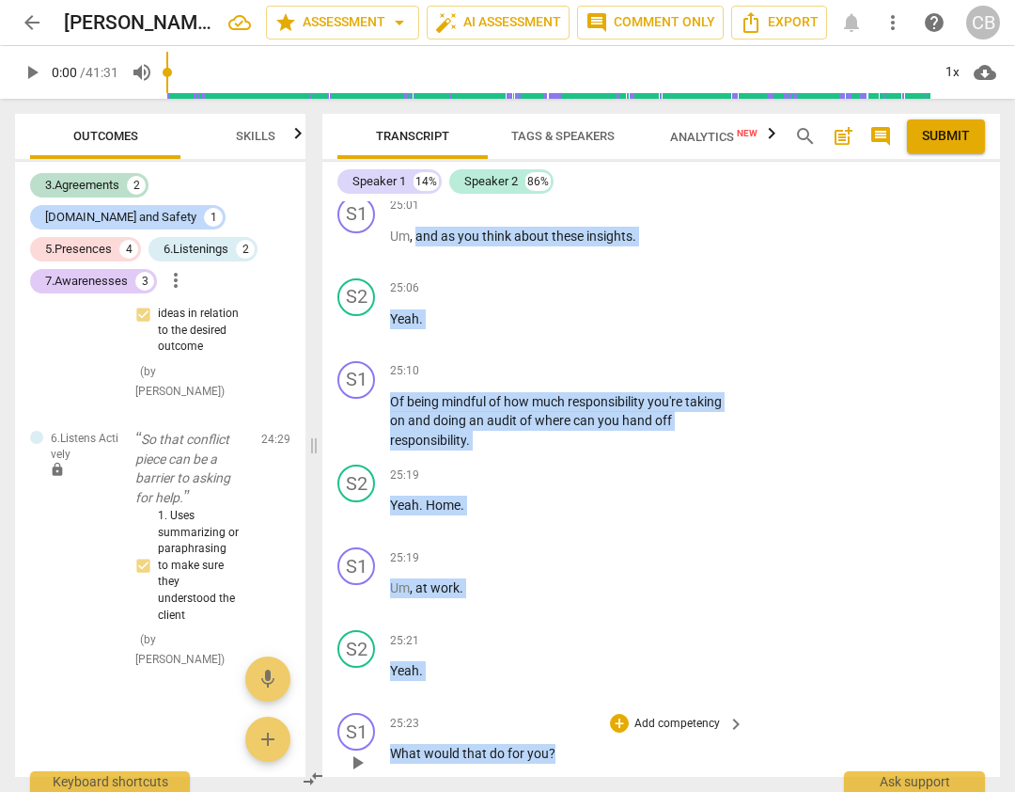
drag, startPoint x: 416, startPoint y: 344, endPoint x: 565, endPoint y: 652, distance: 342.7
click at [565, 652] on div "S1 play_arrow pause 00:02 + Add competency 3.Agreement keyboard_arrow_right All…" at bounding box center [661, 488] width 678 height 575
click at [619, 714] on div "+" at bounding box center [619, 723] width 19 height 19
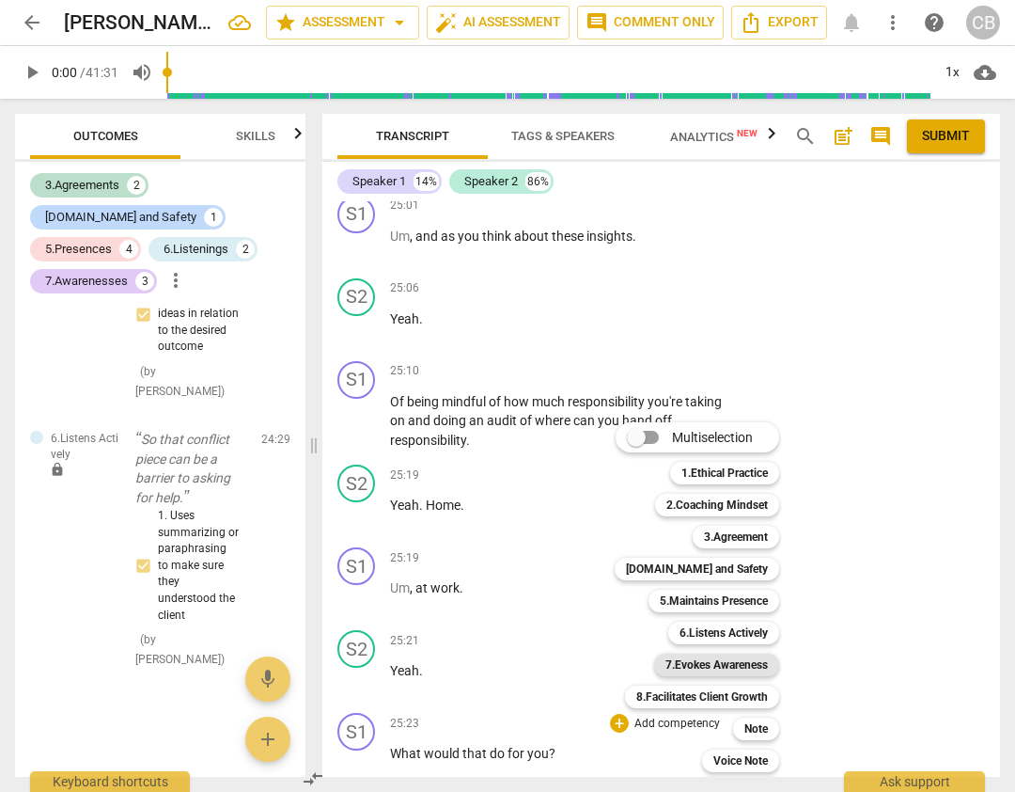
click at [720, 661] on b "7.Evokes Awareness" at bounding box center [717, 664] width 102 height 23
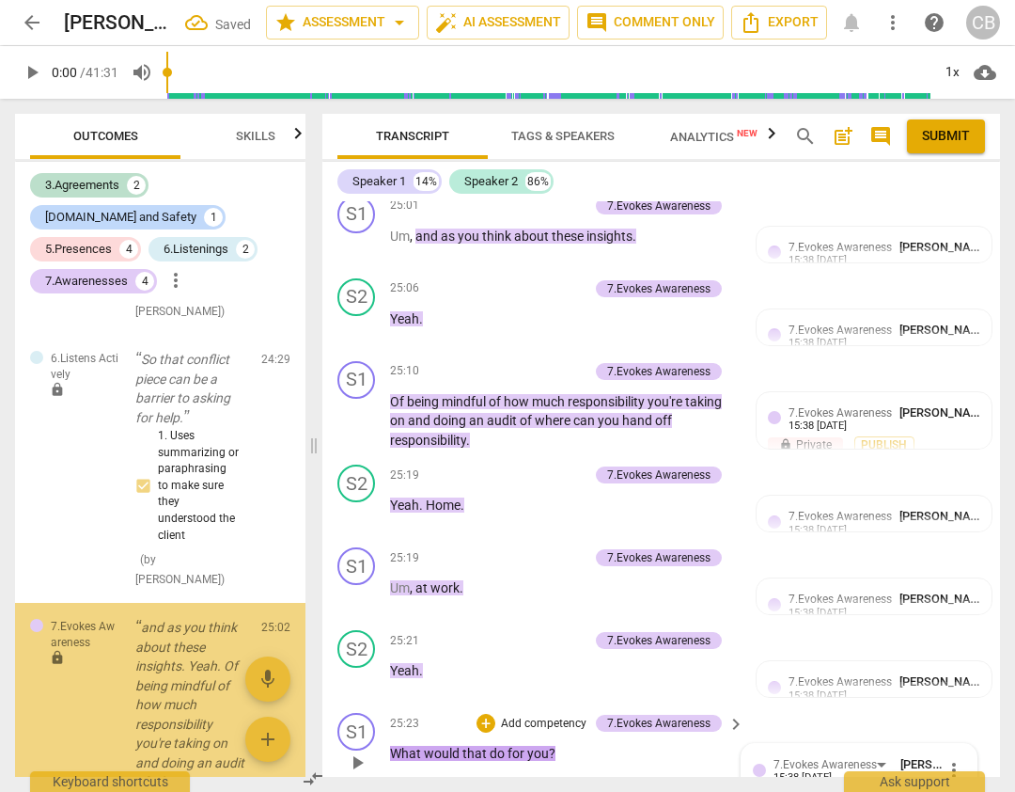
scroll to position [3822, 0]
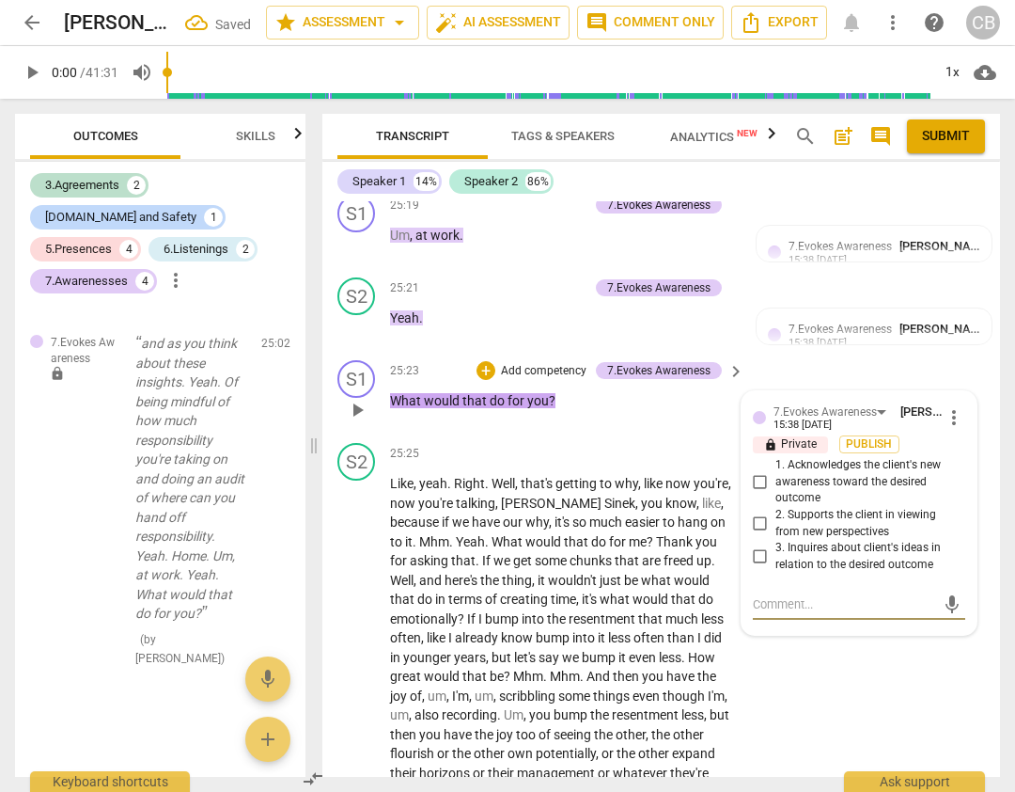
click at [756, 545] on input "3. Inquires about client's ideas in relation to the desired outcome" at bounding box center [761, 556] width 30 height 23
click at [850, 645] on div "S2 play_arrow pause 25:25 + Add competency keyboard_arrow_right Like , yeah . R…" at bounding box center [661, 631] width 678 height 393
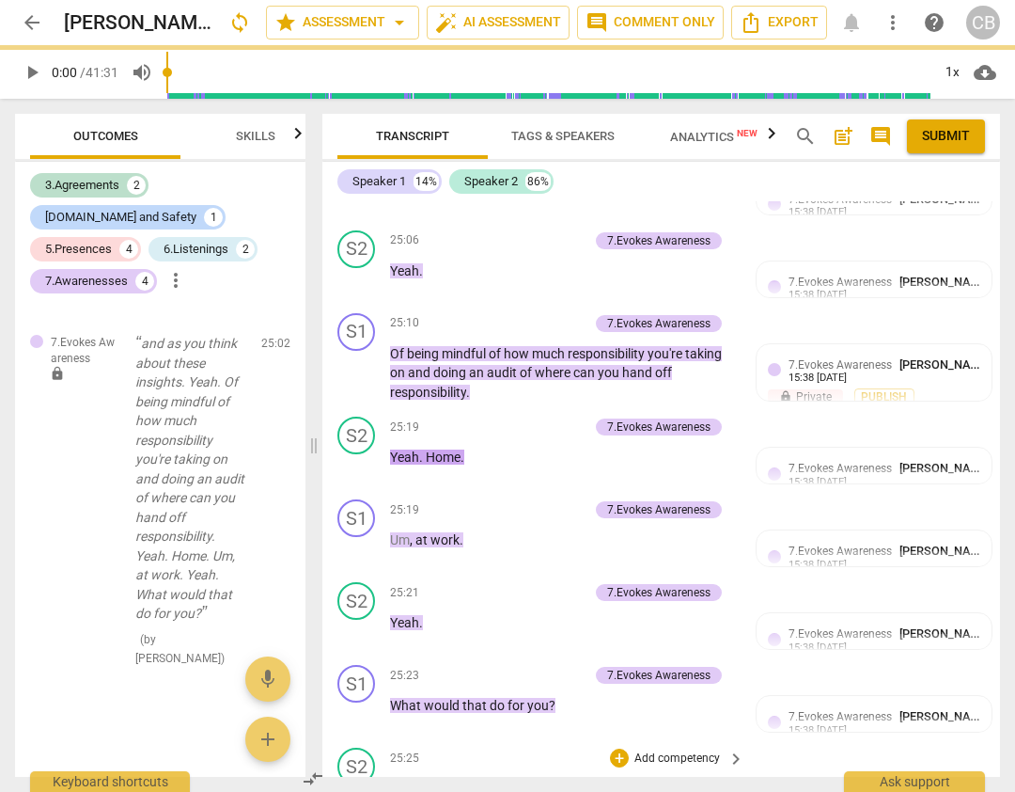
scroll to position [9745, 0]
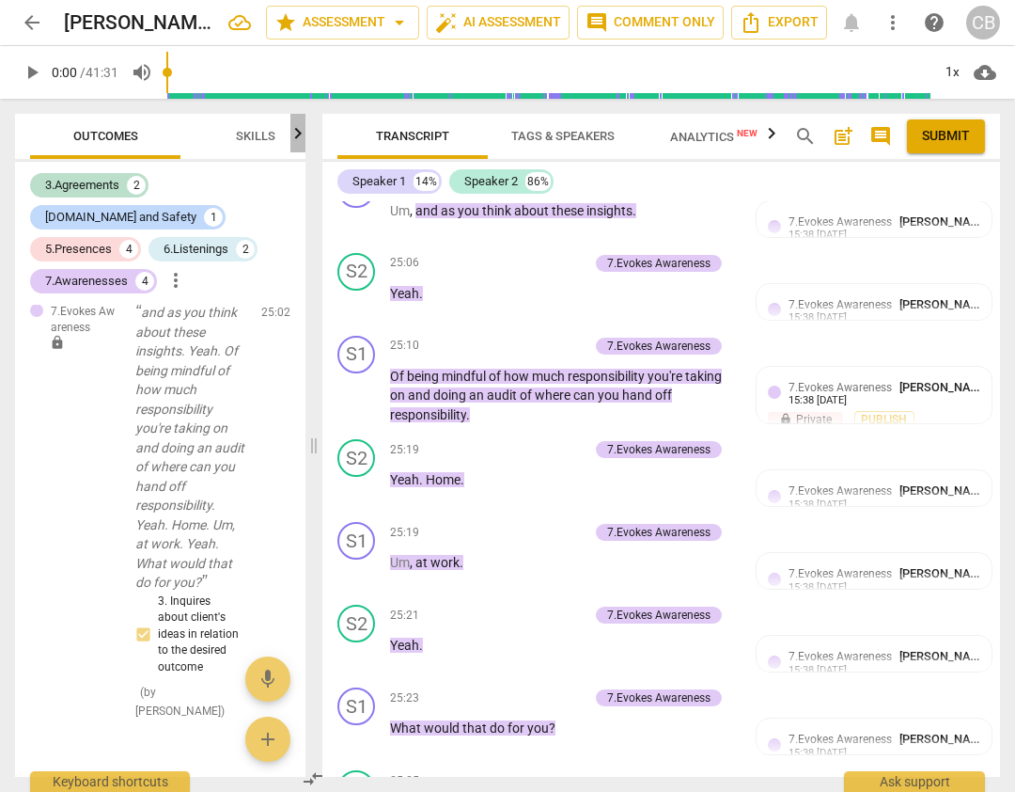
click at [300, 128] on icon "button" at bounding box center [298, 133] width 23 height 23
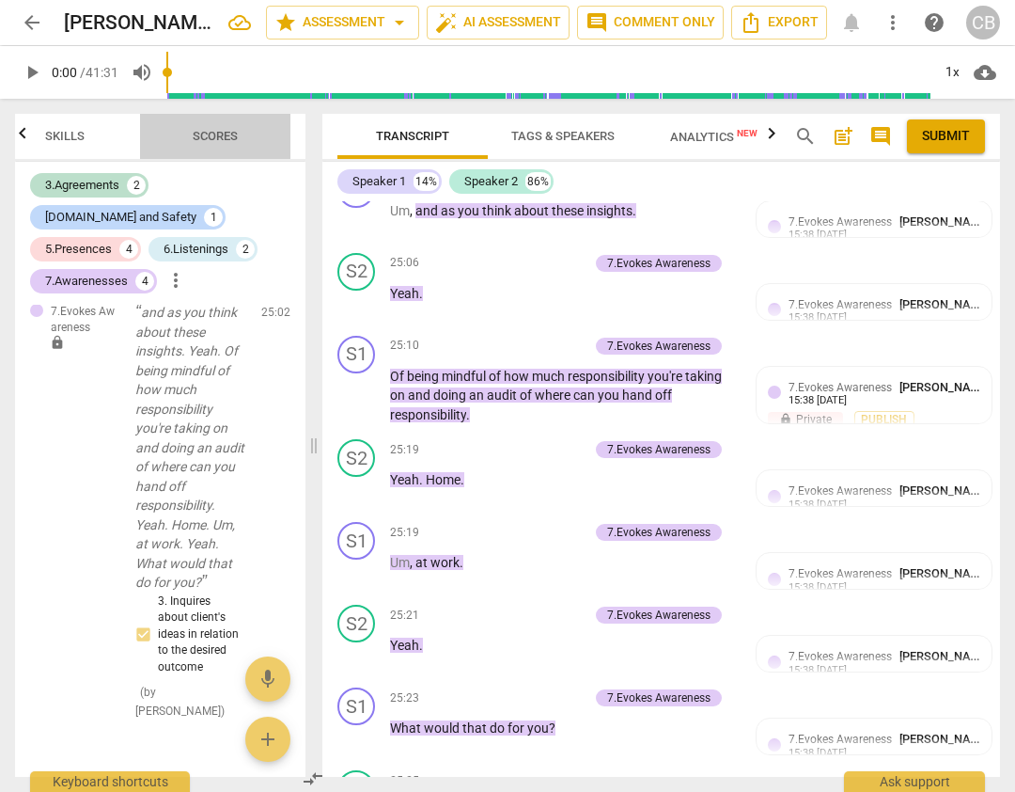
click at [232, 138] on span "Scores" at bounding box center [215, 136] width 45 height 14
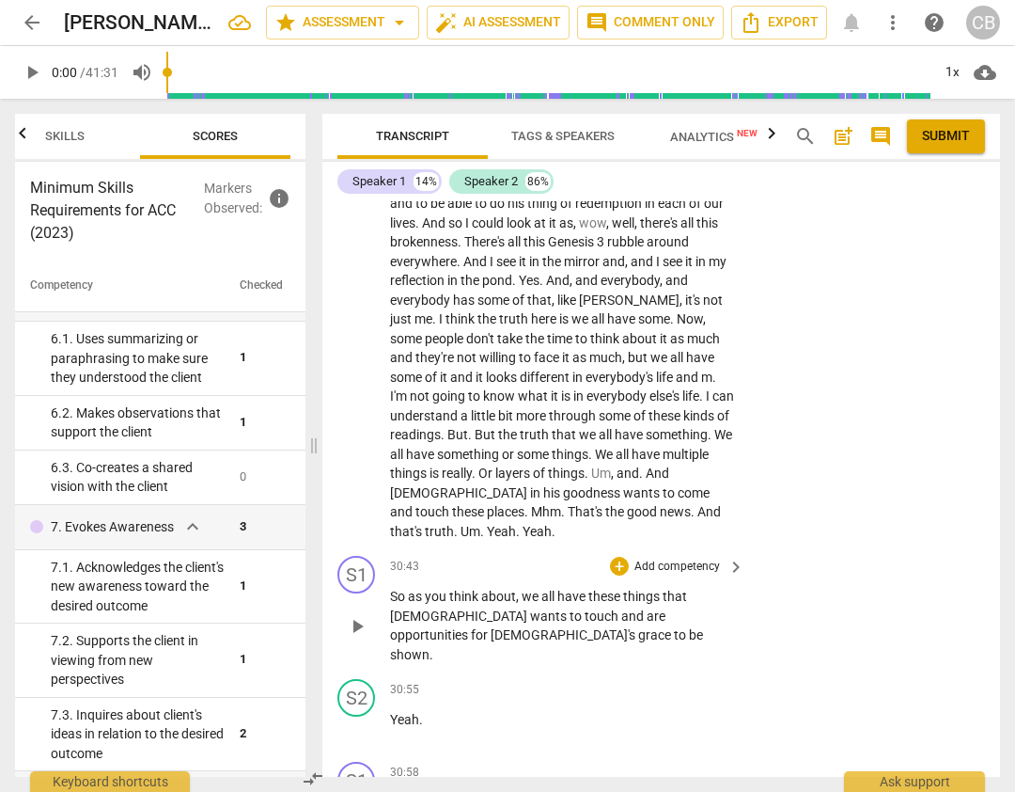
scroll to position [11507, 0]
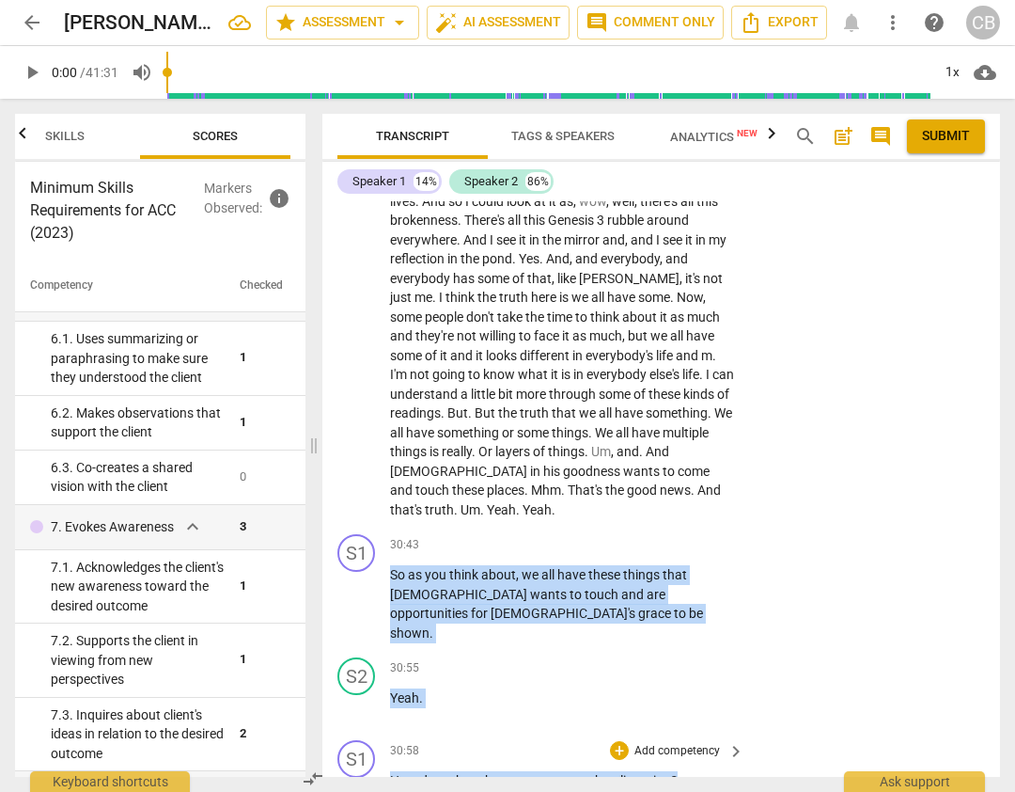
drag, startPoint x: 392, startPoint y: 459, endPoint x: 691, endPoint y: 648, distance: 353.7
click at [691, 648] on div "S1 play_arrow pause 00:02 + Add competency 3.Agreement keyboard_arrow_right All…" at bounding box center [661, 488] width 678 height 575
click at [619, 534] on div "+ Add competency keyboard_arrow_right" at bounding box center [676, 544] width 140 height 21
click at [615, 535] on div "+" at bounding box center [619, 544] width 19 height 19
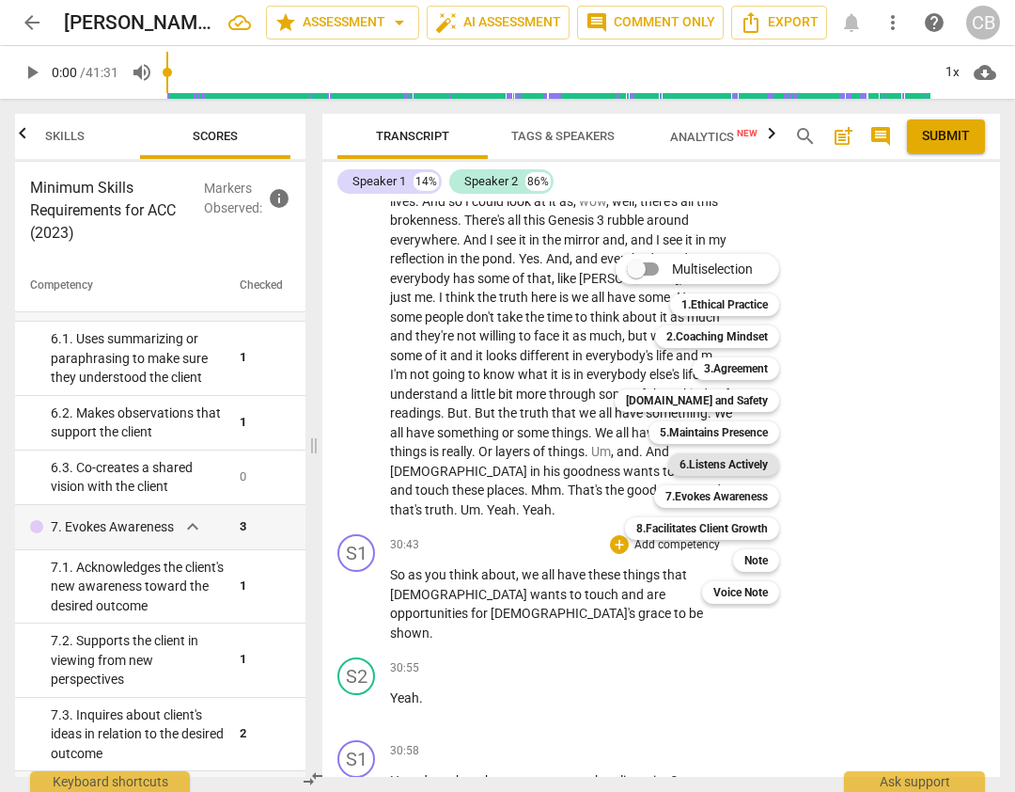
click at [688, 462] on b "6.Listens Actively" at bounding box center [724, 464] width 88 height 23
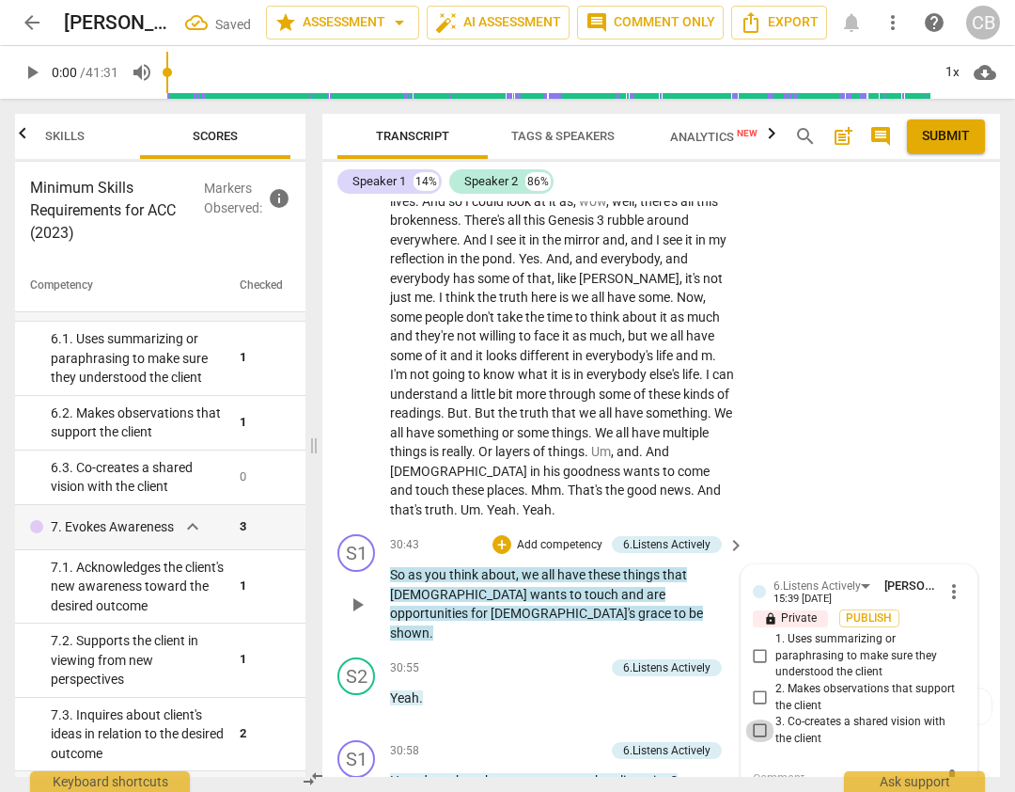
click at [754, 719] on input "3. Co-creates a shared vision with the client" at bounding box center [761, 730] width 30 height 23
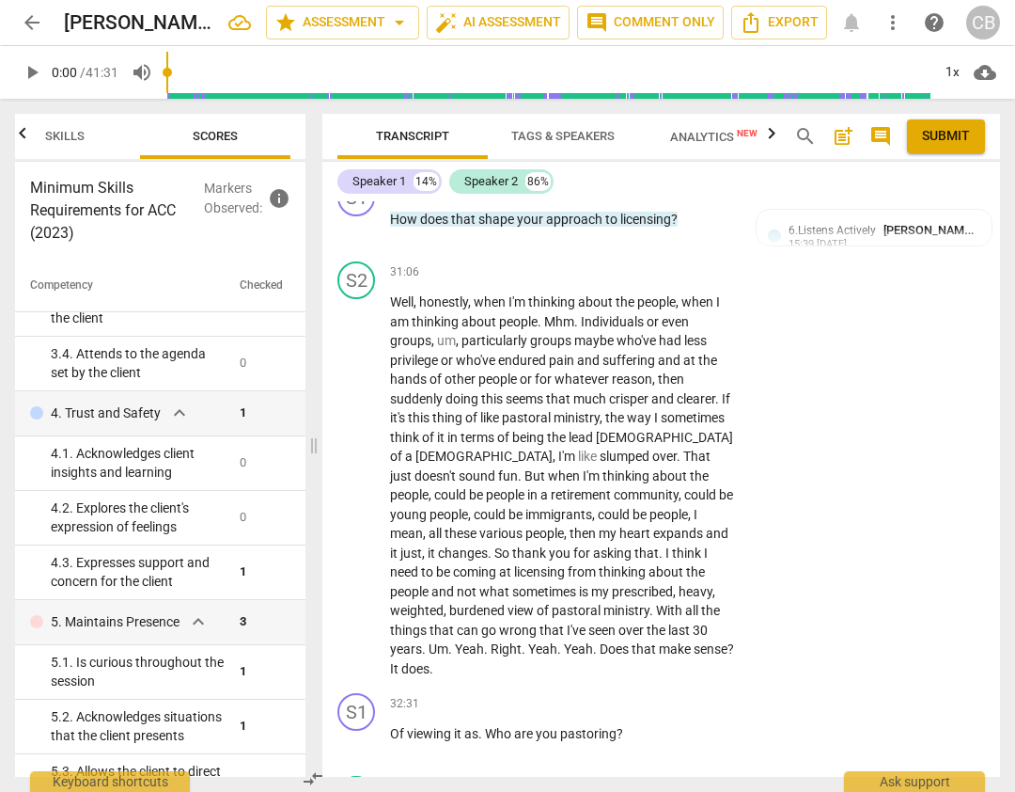
scroll to position [382, 0]
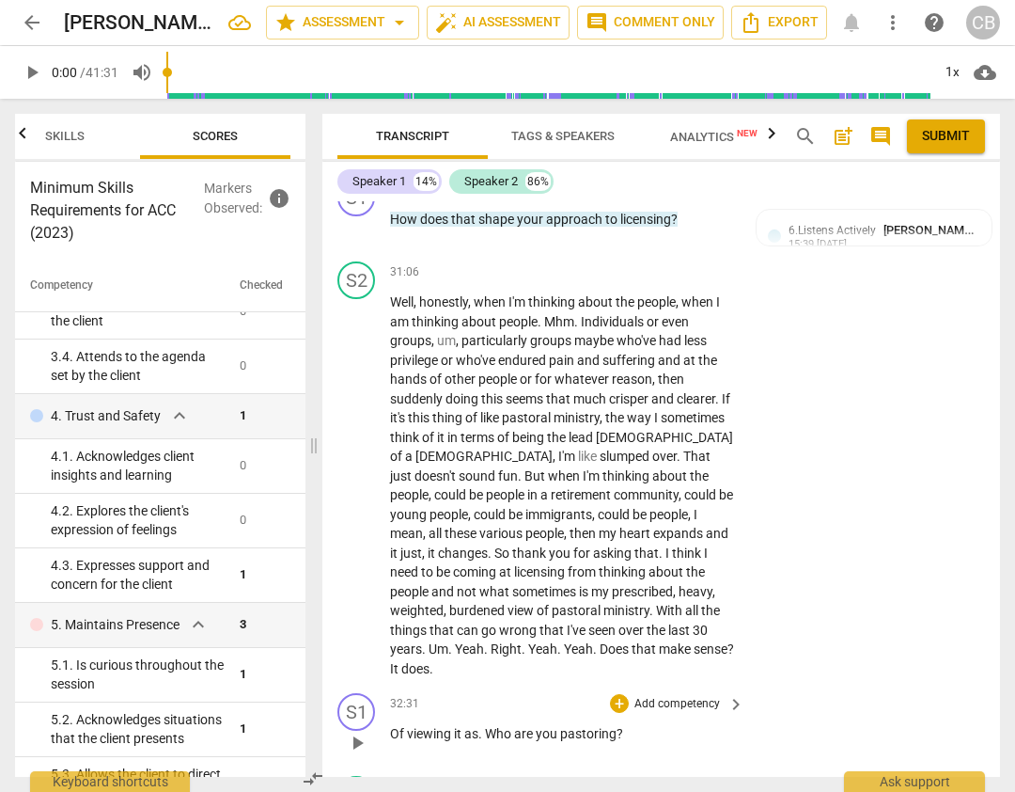
click at [824, 685] on div "S1 play_arrow pause 32:31 + Add competency keyboard_arrow_right Of viewing it a…" at bounding box center [661, 726] width 678 height 83
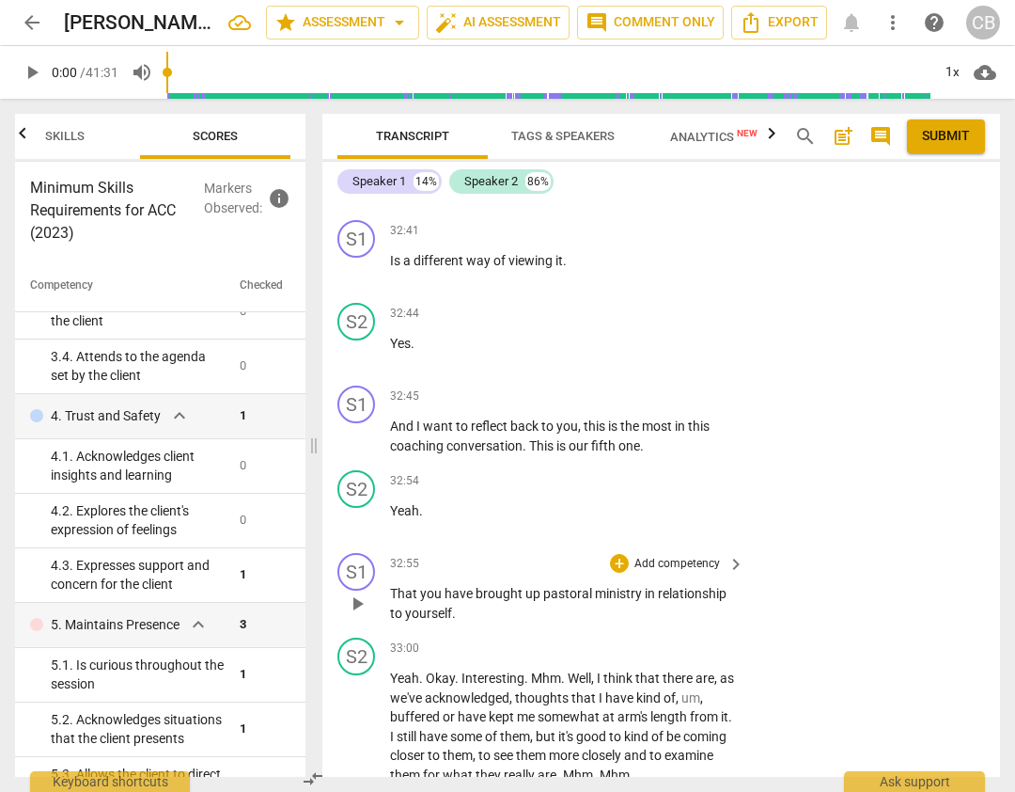
scroll to position [12864, 0]
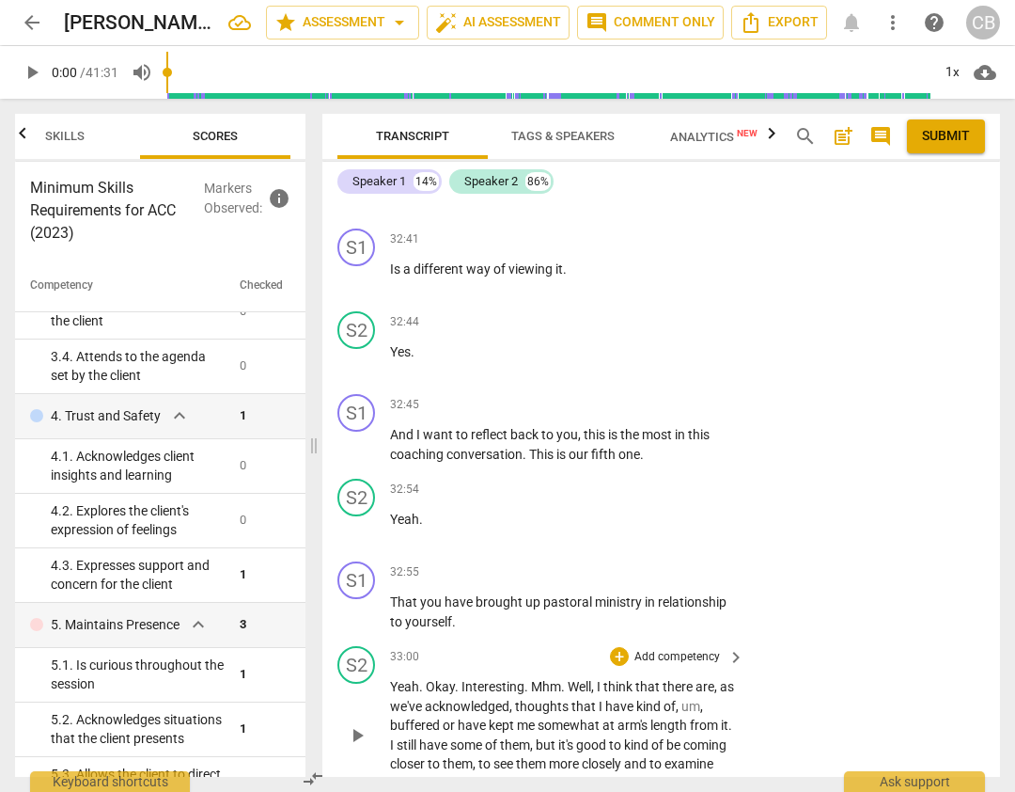
drag, startPoint x: 418, startPoint y: 281, endPoint x: 493, endPoint y: 494, distance: 225.1
click at [494, 494] on div "S1 play_arrow pause 00:02 + Add competency 3.Agreement keyboard_arrow_right All…" at bounding box center [661, 488] width 678 height 575
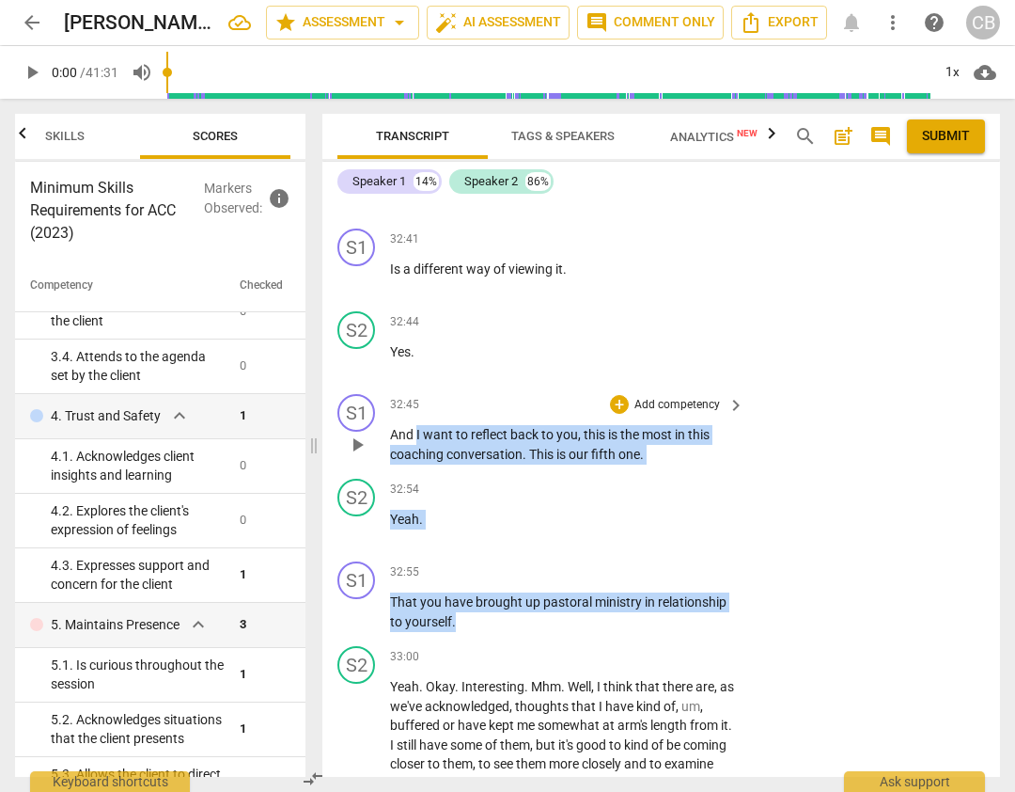
drag, startPoint x: 456, startPoint y: 467, endPoint x: 417, endPoint y: 279, distance: 192.1
click at [417, 279] on div "S1 play_arrow pause 00:02 + Add competency 3.Agreement keyboard_arrow_right All…" at bounding box center [661, 488] width 678 height 575
click at [617, 395] on div "+" at bounding box center [619, 404] width 19 height 19
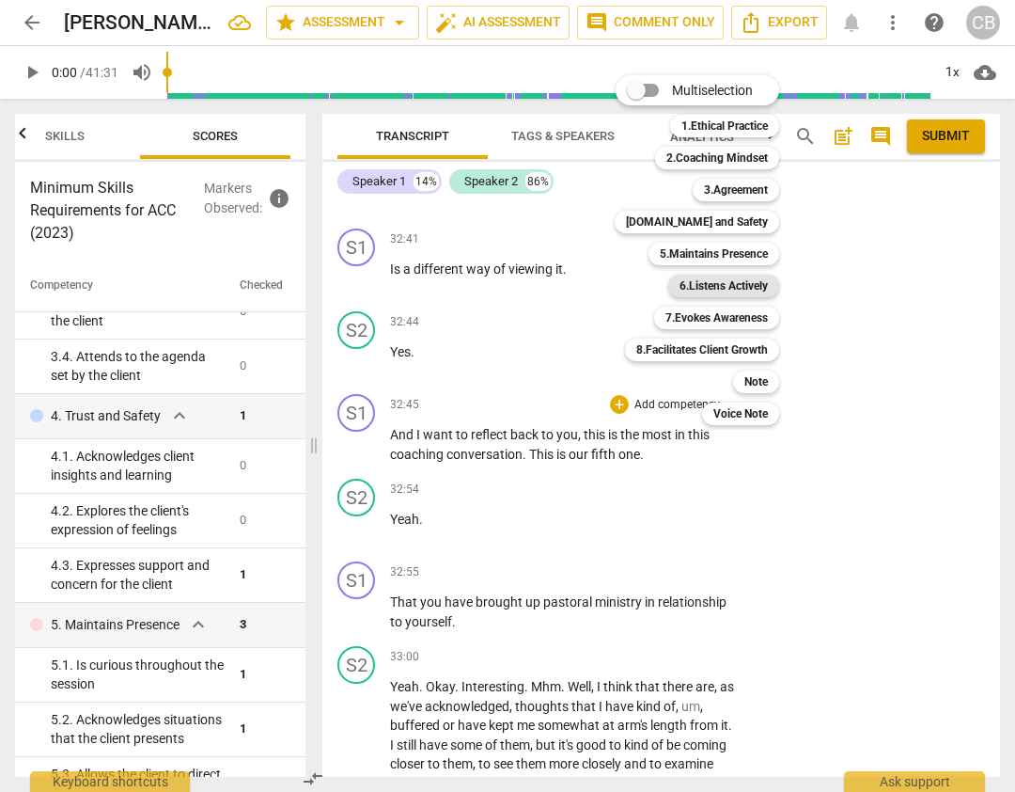
click at [742, 283] on b "6.Listens Actively" at bounding box center [724, 286] width 88 height 23
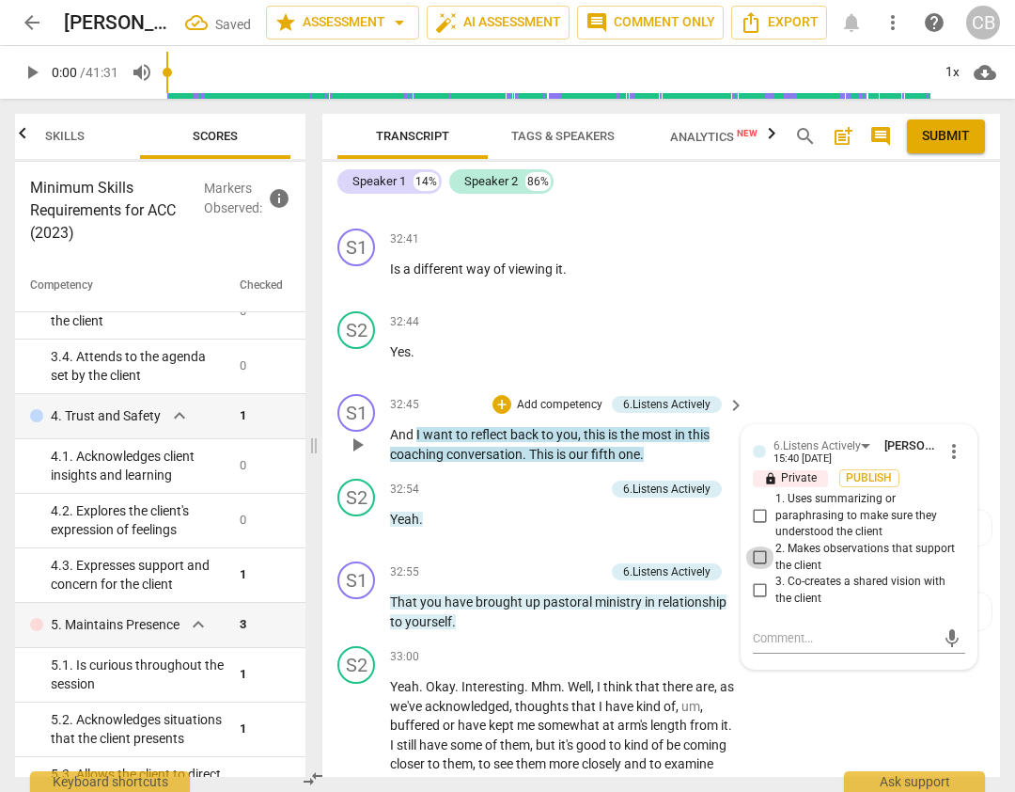
click at [757, 546] on input "2. Makes observations that support the client" at bounding box center [761, 557] width 30 height 23
click at [821, 638] on div "S2 play_arrow pause 33:00 + Add competency keyboard_arrow_right Yeah . Okay . I…" at bounding box center [661, 719] width 678 height 162
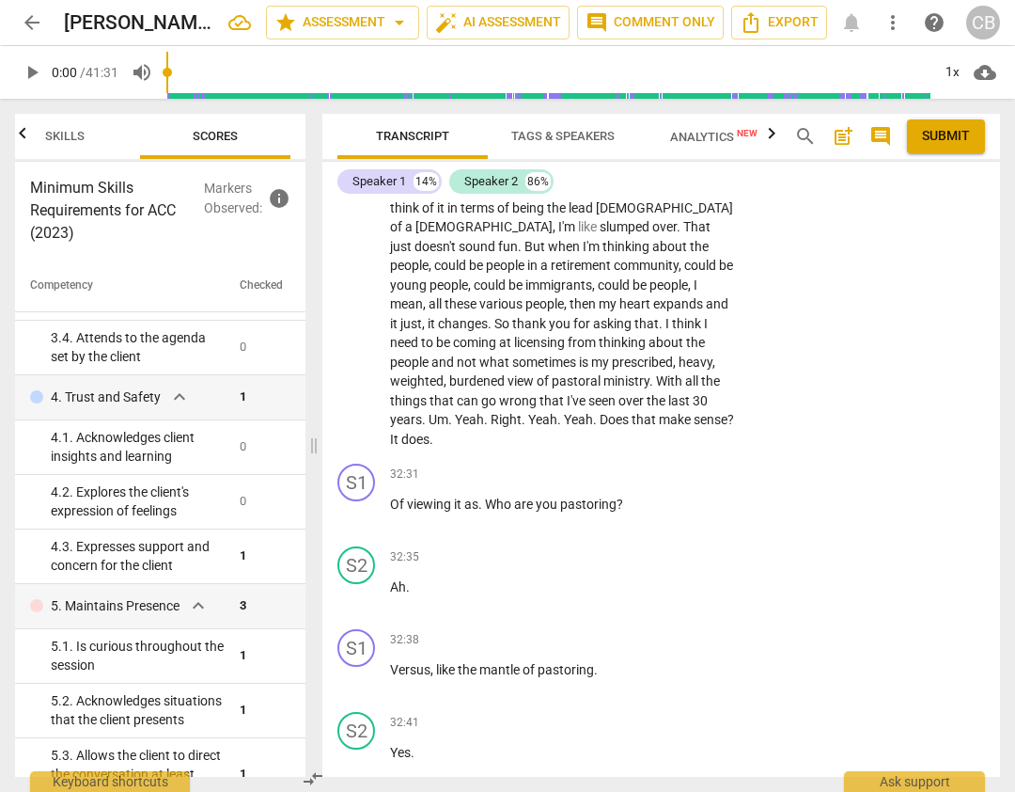
scroll to position [12313, 0]
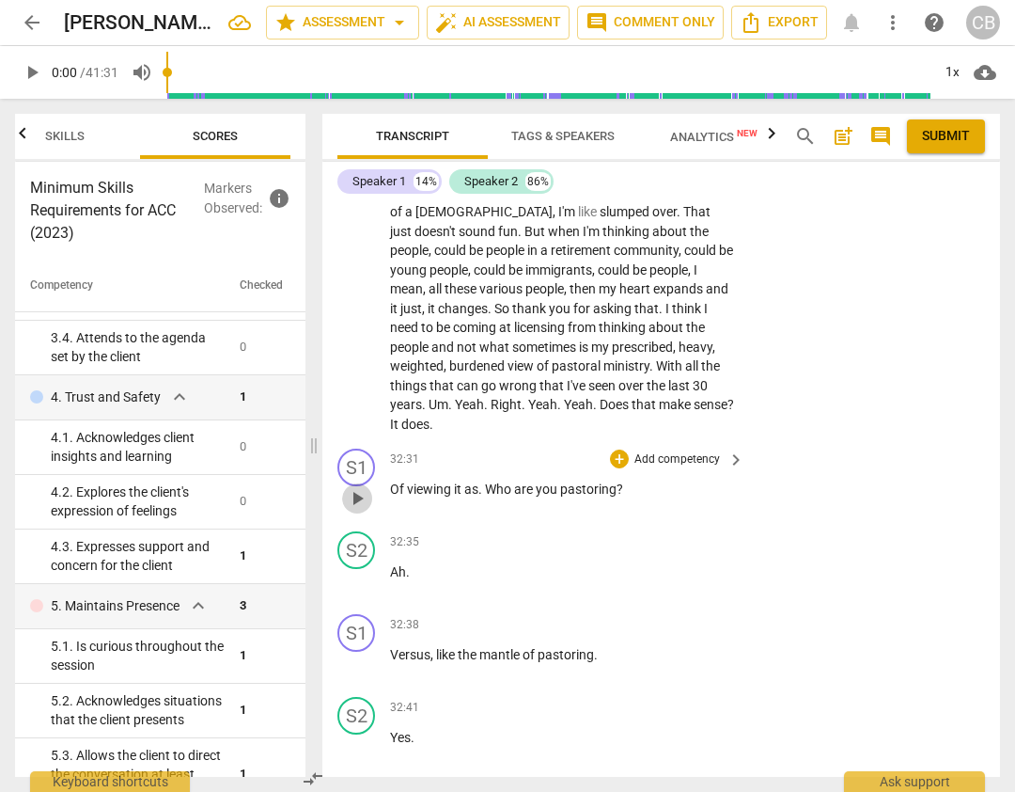
click at [356, 487] on span "play_arrow" at bounding box center [357, 498] width 23 height 23
click at [357, 487] on span "play_arrow" at bounding box center [357, 498] width 23 height 23
click at [360, 487] on span "play_arrow" at bounding box center [357, 498] width 23 height 23
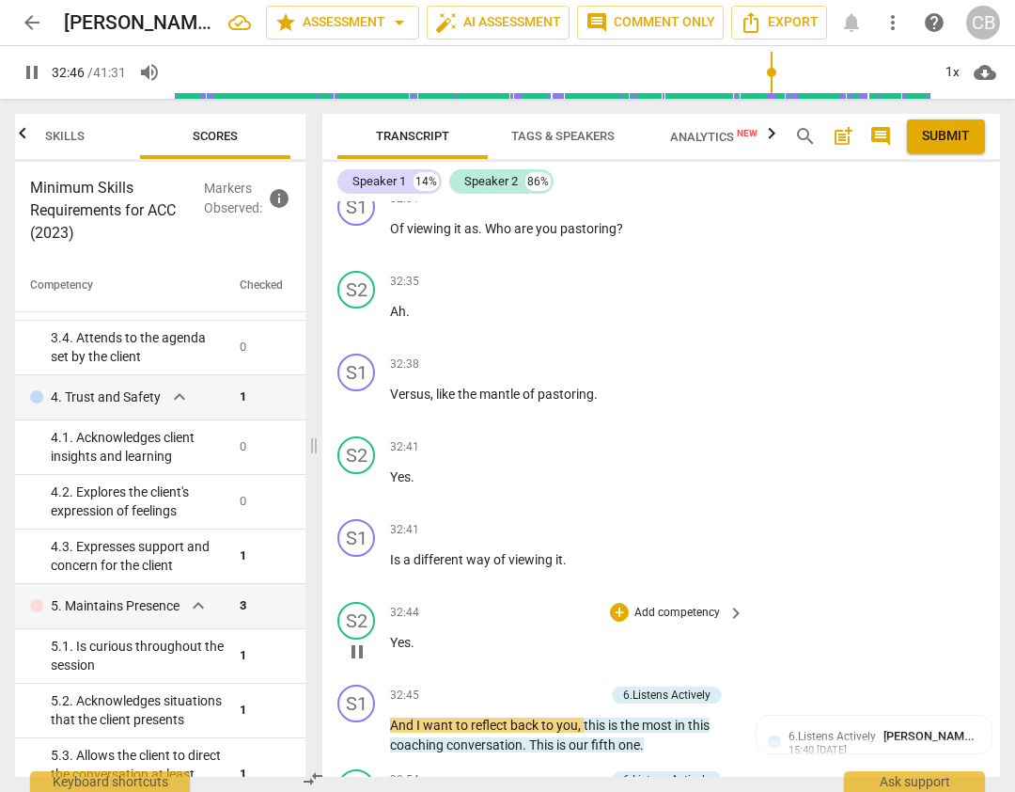
scroll to position [12557, 0]
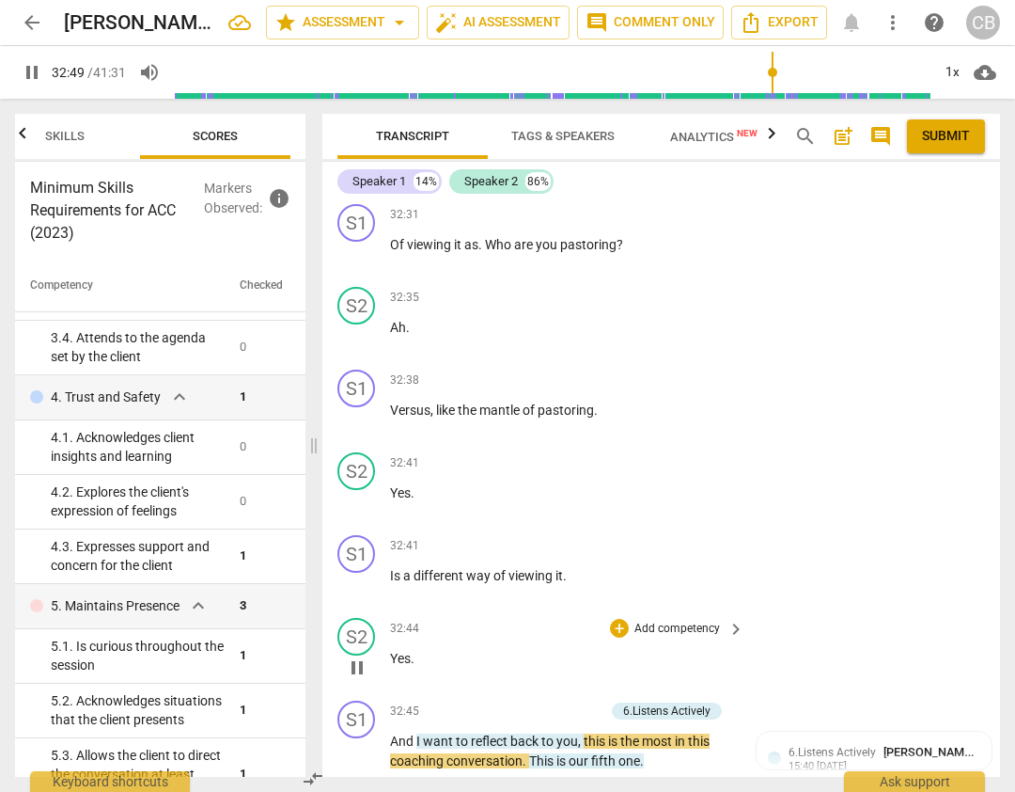
click at [355, 656] on span "pause" at bounding box center [357, 667] width 23 height 23
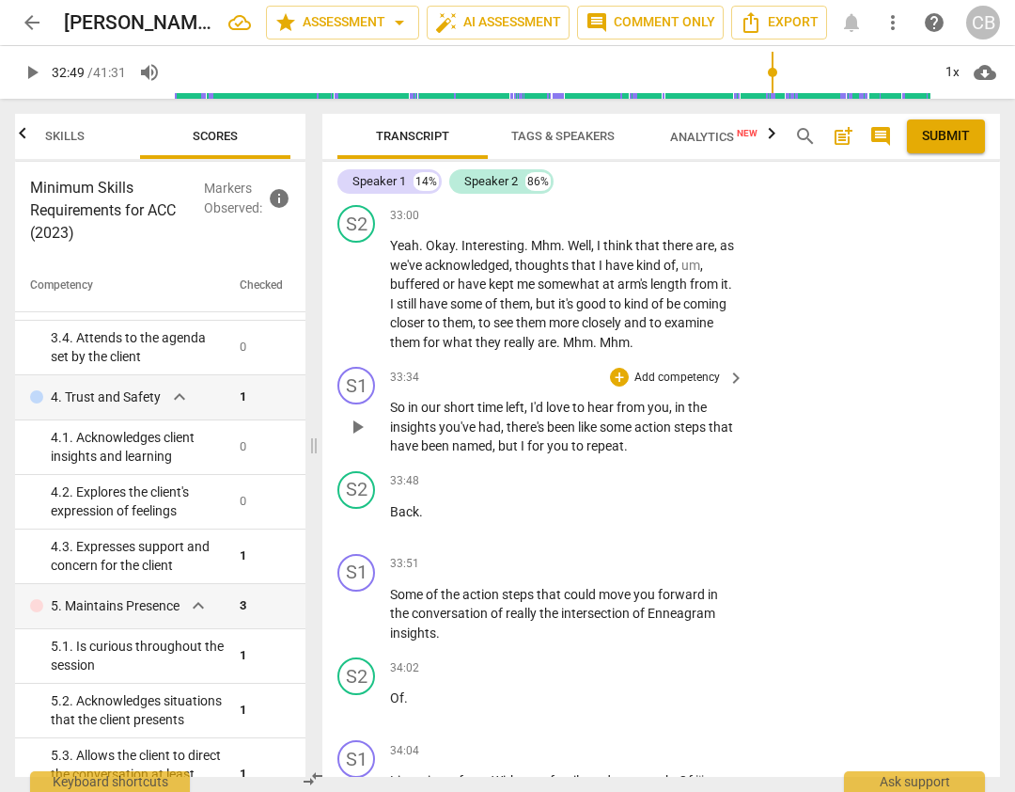
scroll to position [13313, 0]
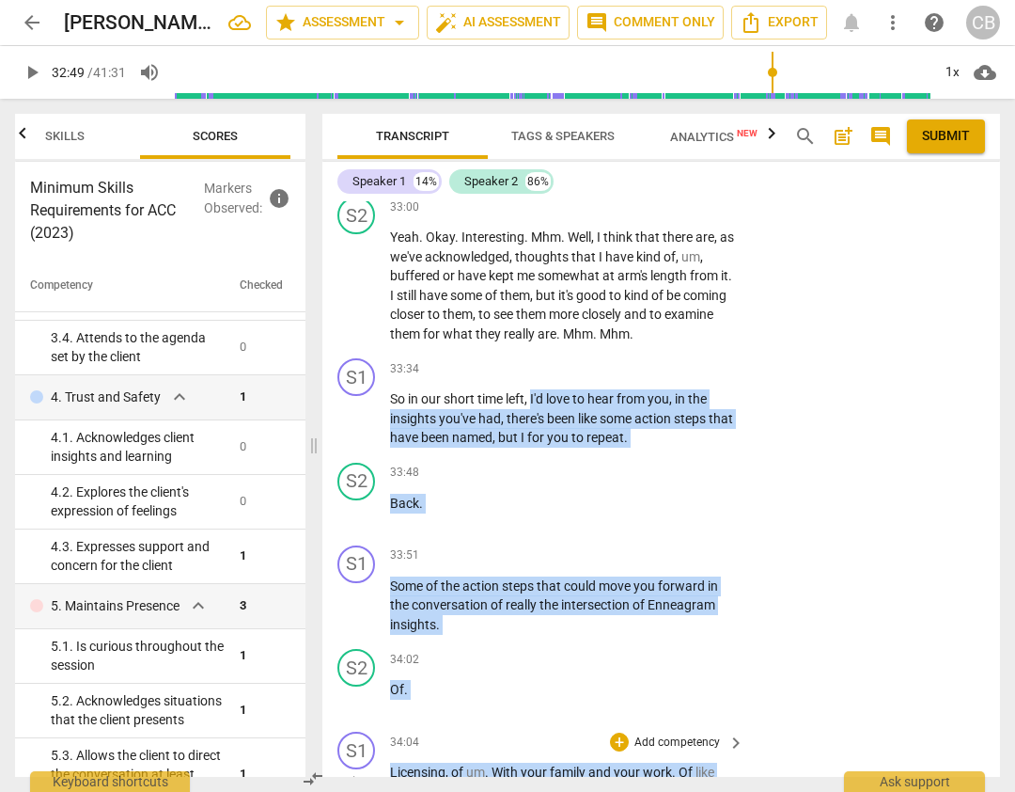
drag, startPoint x: 532, startPoint y: 244, endPoint x: 689, endPoint y: 634, distance: 419.7
click at [689, 634] on div "S1 play_arrow pause 00:02 + Add competency 3.Agreement keyboard_arrow_right All…" at bounding box center [661, 488] width 678 height 575
click at [614, 359] on div "+" at bounding box center [619, 368] width 19 height 19
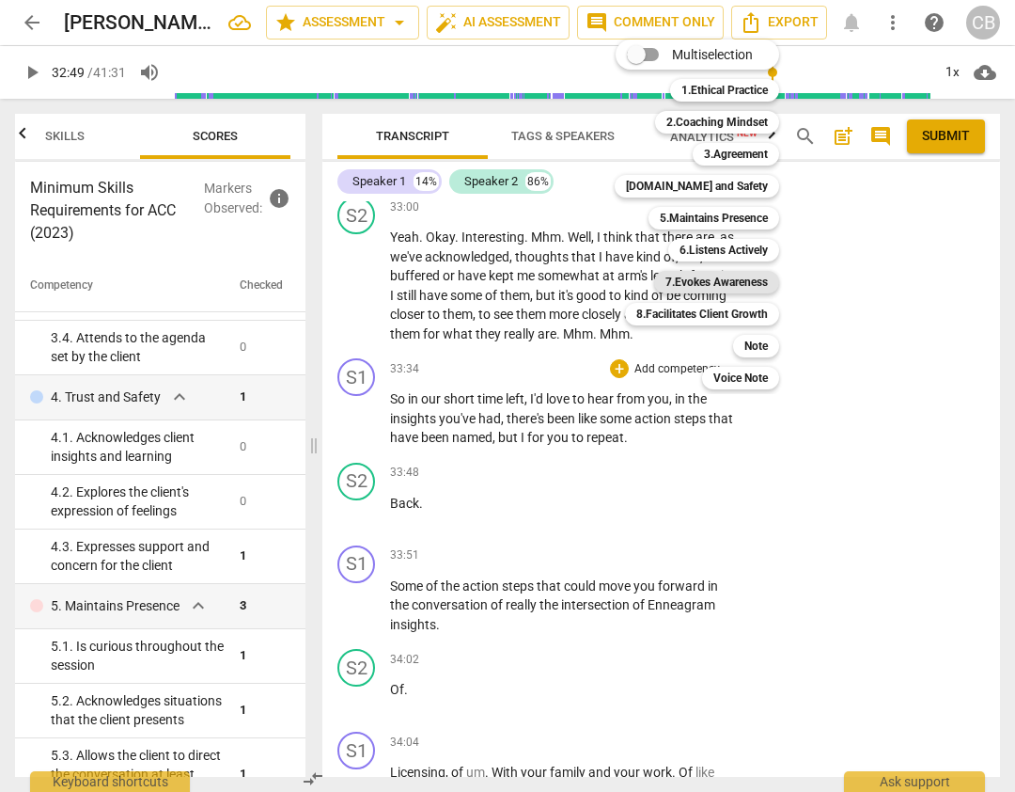
click at [715, 282] on b "7.Evokes Awareness" at bounding box center [717, 282] width 102 height 23
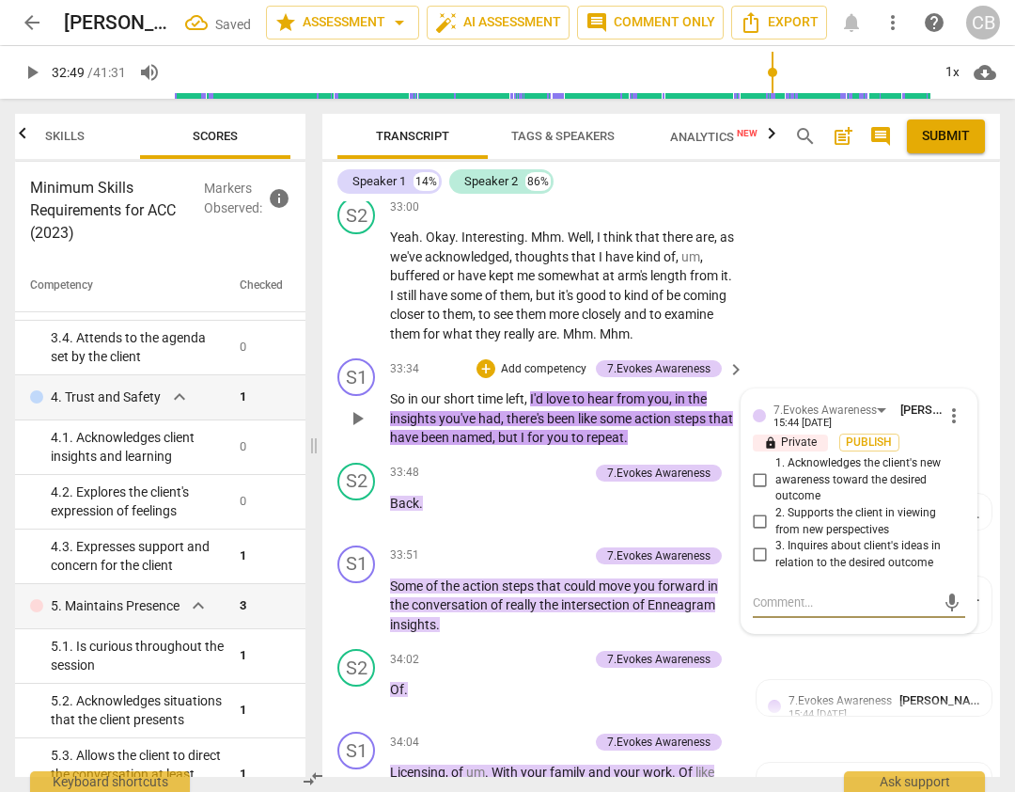
click at [944, 404] on span "more_vert" at bounding box center [954, 415] width 23 height 23
click at [955, 300] on li "Delete" at bounding box center [967, 296] width 65 height 36
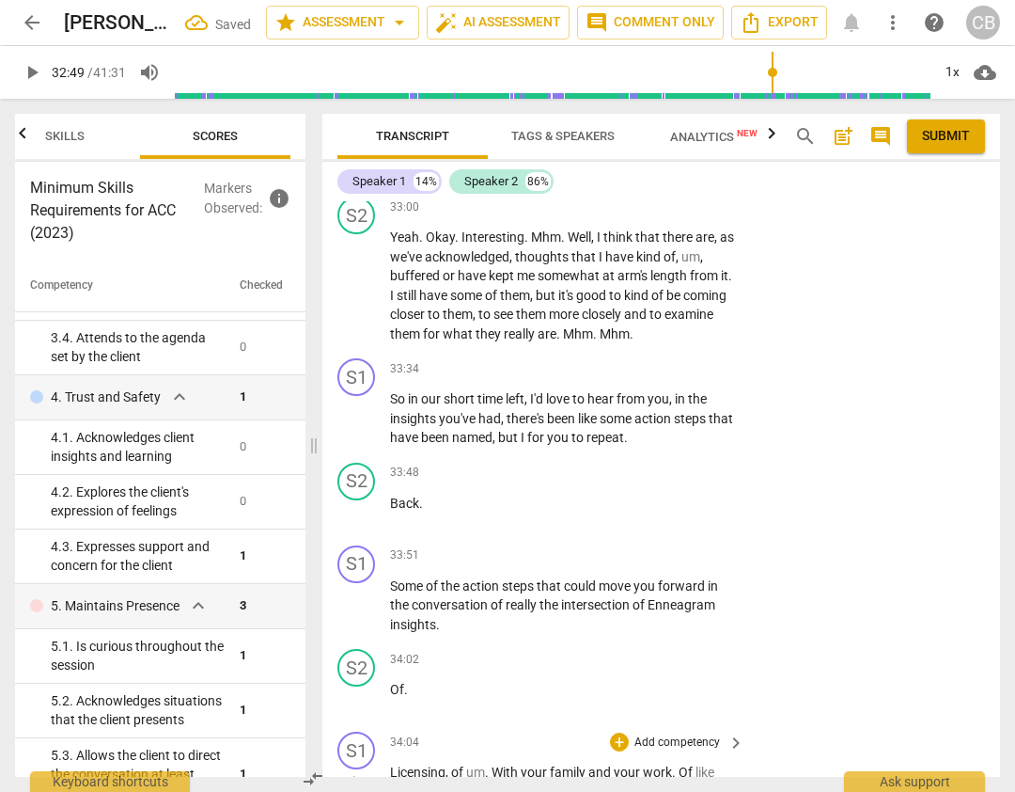
drag, startPoint x: 531, startPoint y: 244, endPoint x: 676, endPoint y: 632, distance: 414.4
click at [676, 632] on div "S1 play_arrow pause 00:02 + Add competency 3.Agreement keyboard_arrow_right All…" at bounding box center [661, 488] width 678 height 575
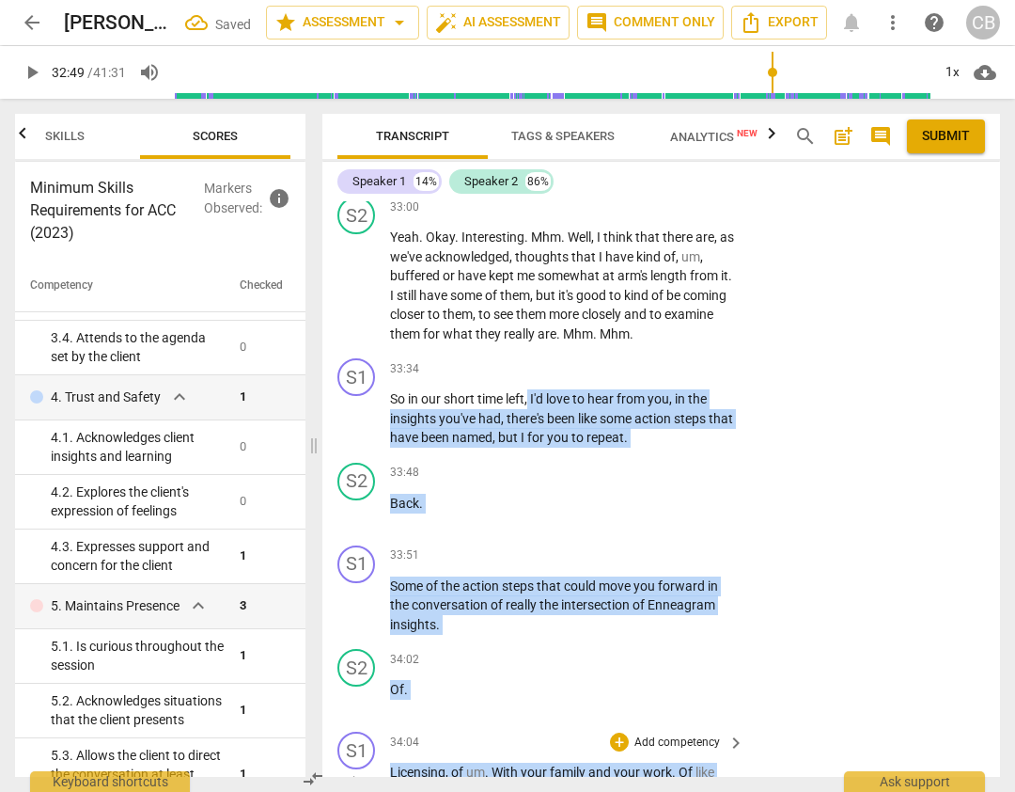
drag, startPoint x: 530, startPoint y: 242, endPoint x: 688, endPoint y: 647, distance: 434.9
click at [688, 647] on div "S1 play_arrow pause 00:02 + Add competency 3.Agreement keyboard_arrow_right All…" at bounding box center [661, 488] width 678 height 575
click at [618, 359] on div "+" at bounding box center [619, 368] width 19 height 19
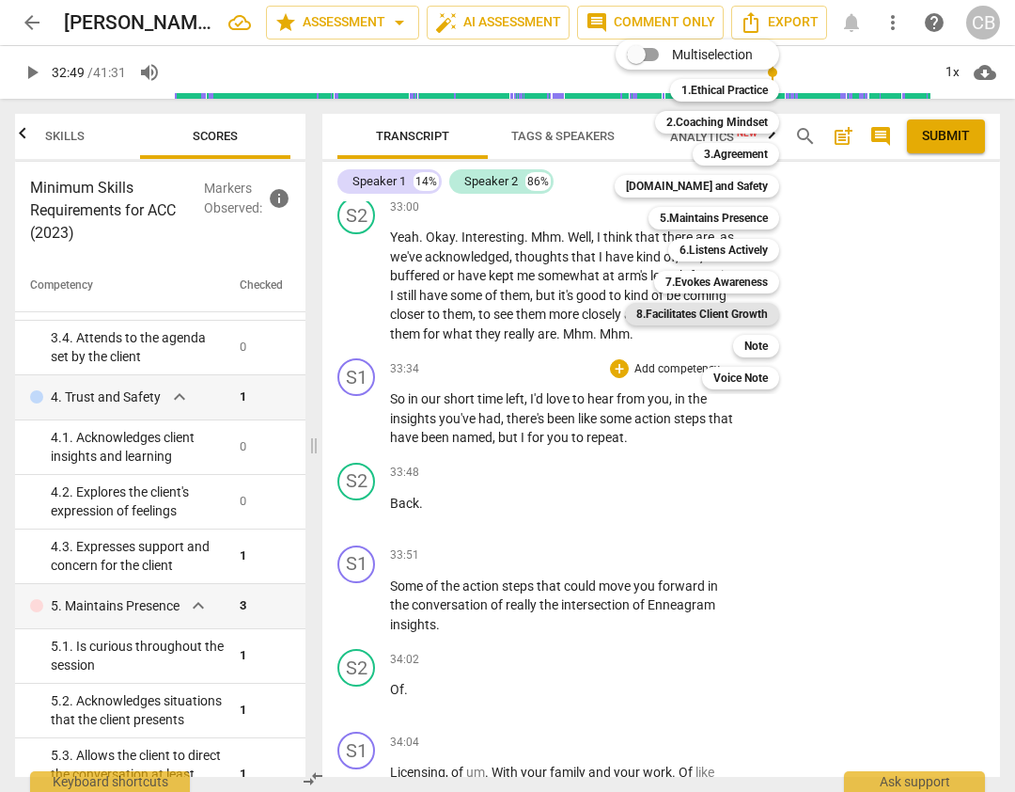
click at [737, 318] on b "8.Facilitates Client Growth" at bounding box center [703, 314] width 132 height 23
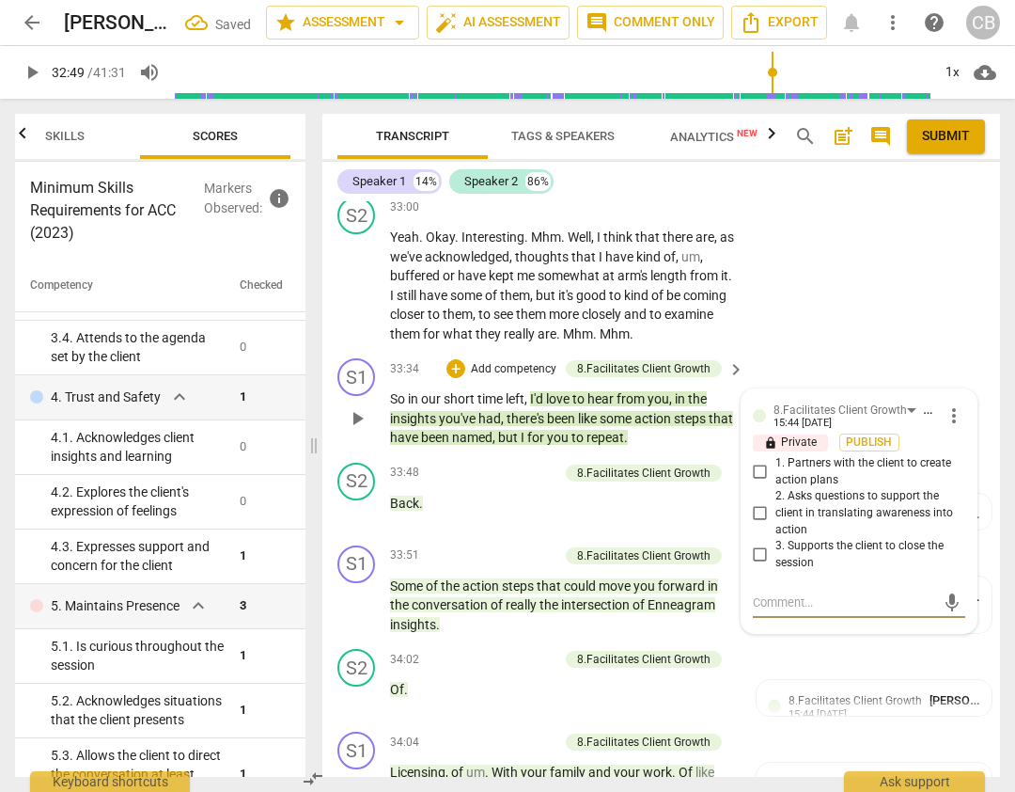
click at [757, 502] on input "2. Asks questions to support the client in translating awareness into action" at bounding box center [761, 513] width 30 height 23
click at [789, 588] on div "mic" at bounding box center [859, 603] width 212 height 30
click at [776, 593] on textarea at bounding box center [844, 602] width 182 height 18
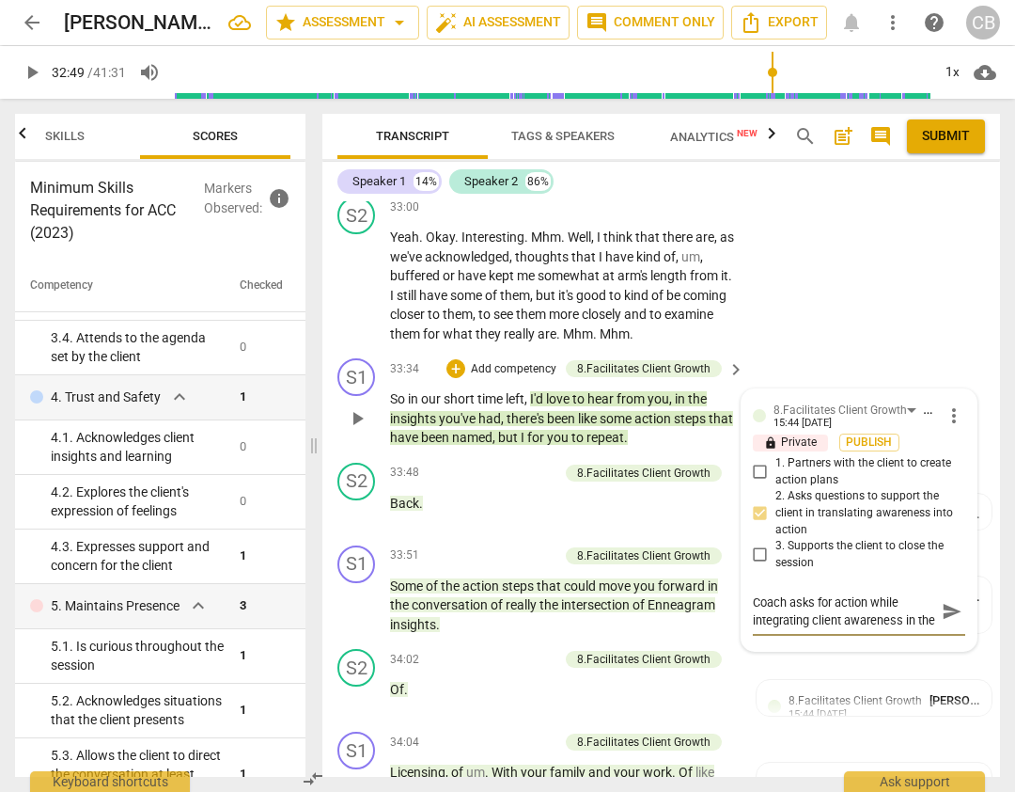
scroll to position [16, 0]
click at [950, 602] on span "send" at bounding box center [952, 612] width 21 height 21
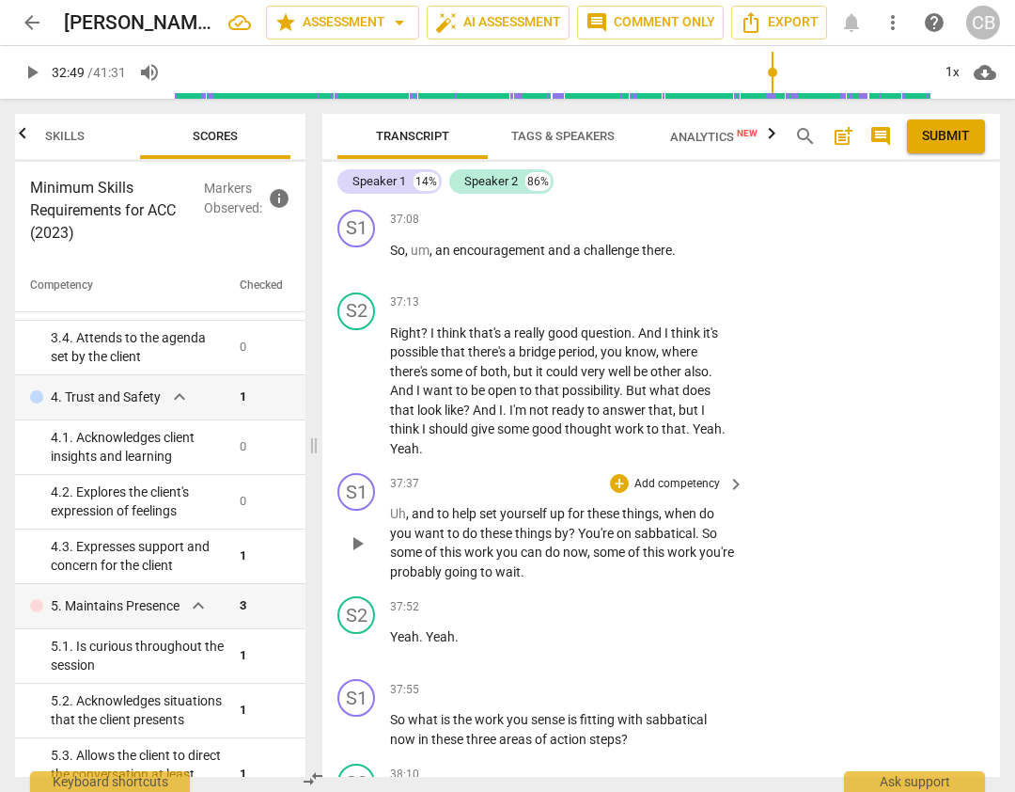
scroll to position [15107, 0]
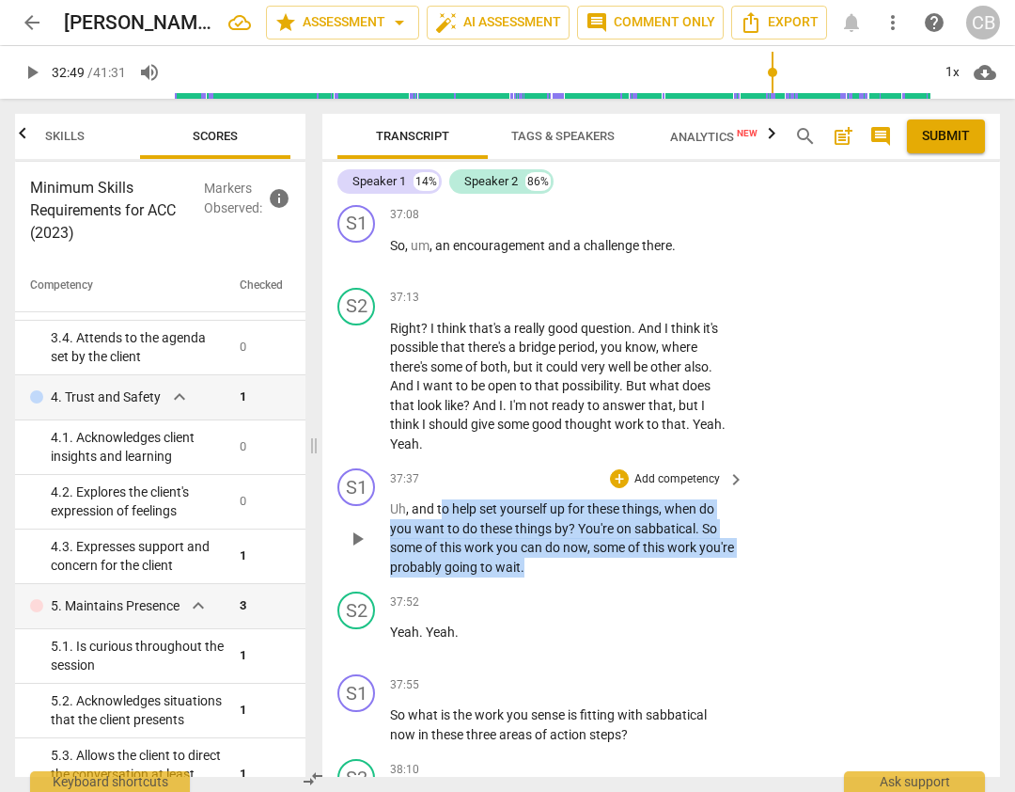
drag, startPoint x: 439, startPoint y: 354, endPoint x: 584, endPoint y: 412, distance: 156.1
click at [584, 499] on p "Uh , and to help set yourself up for these things , when do you want to do thes…" at bounding box center [562, 537] width 345 height 77
click at [617, 469] on div "+" at bounding box center [619, 478] width 19 height 19
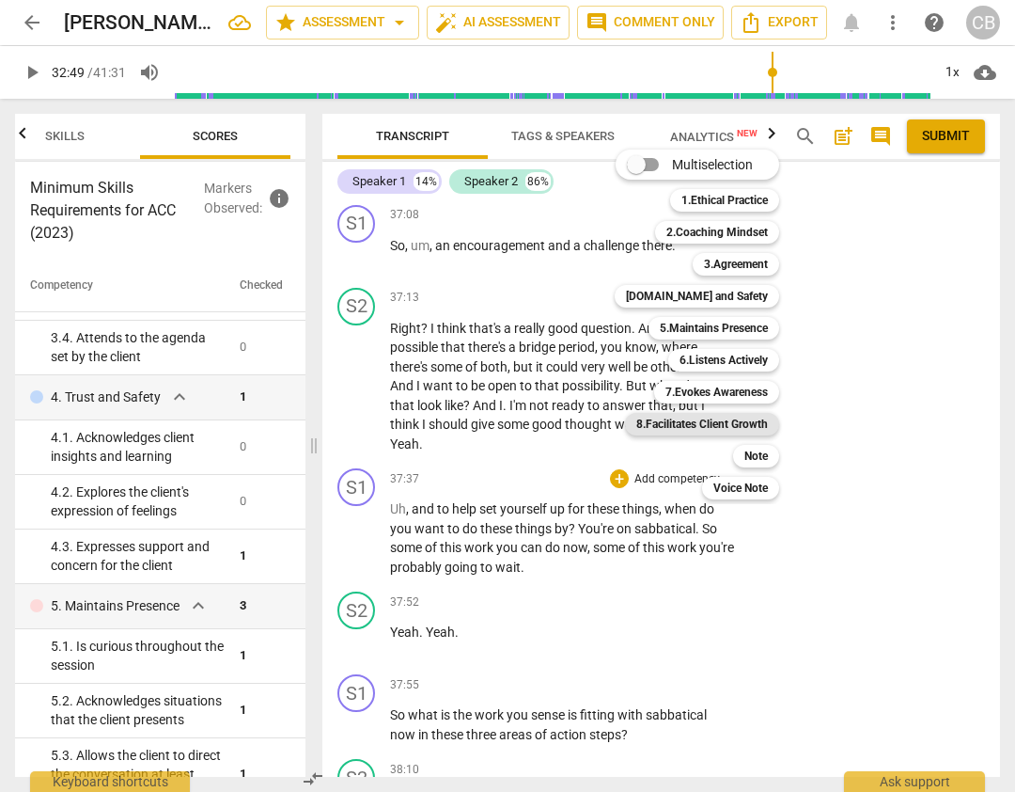
click at [697, 423] on b "8.Facilitates Client Growth" at bounding box center [703, 424] width 132 height 23
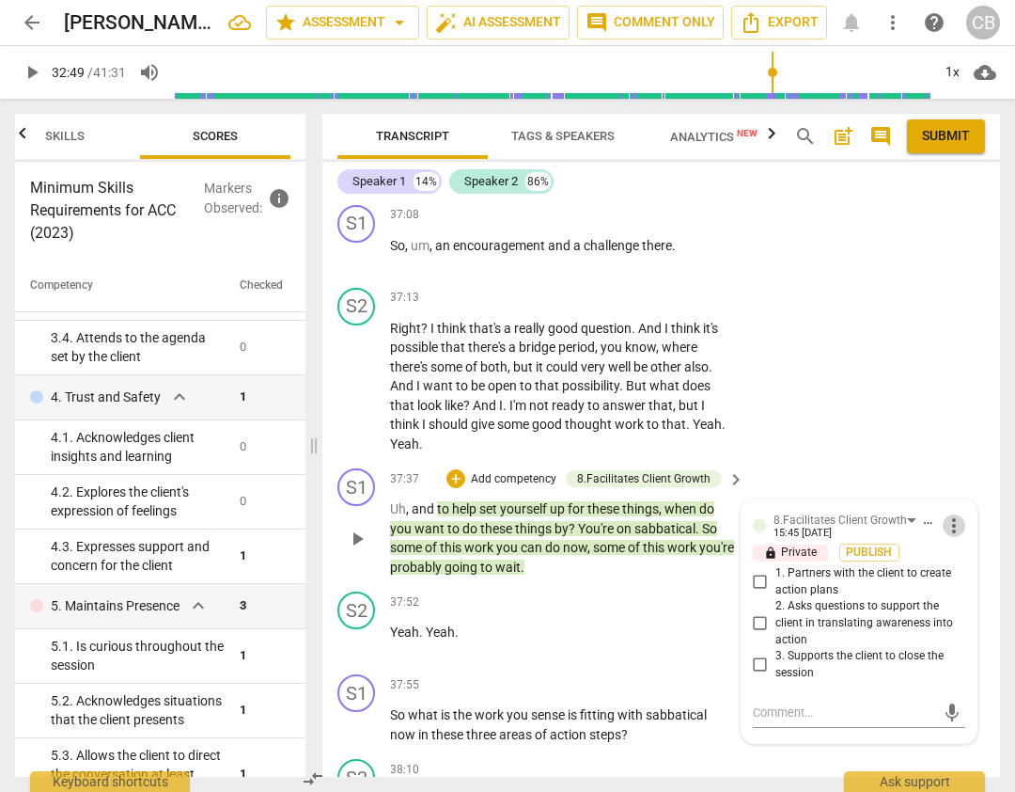
click at [946, 514] on span "more_vert" at bounding box center [954, 525] width 23 height 23
click at [949, 407] on li "Delete" at bounding box center [967, 406] width 65 height 36
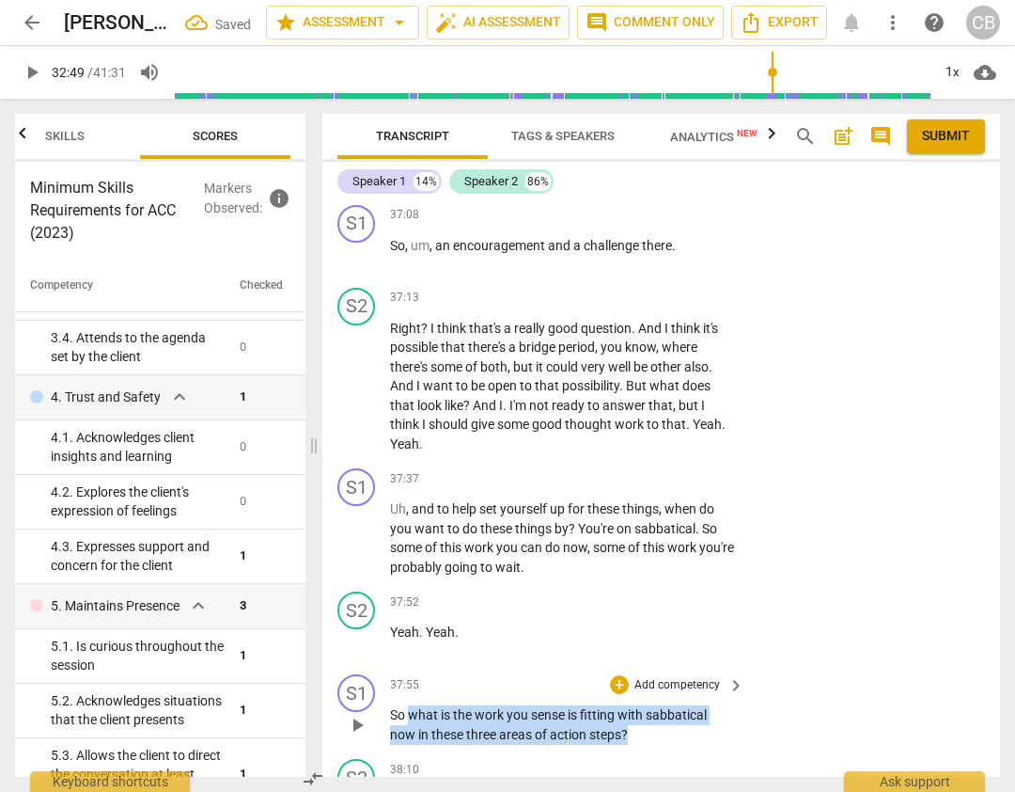
drag, startPoint x: 411, startPoint y: 562, endPoint x: 659, endPoint y: 581, distance: 248.9
click at [659, 705] on p "So what is the work you sense is fitting with sabbatical now in these three are…" at bounding box center [562, 724] width 345 height 39
click at [618, 675] on div "+" at bounding box center [619, 684] width 19 height 19
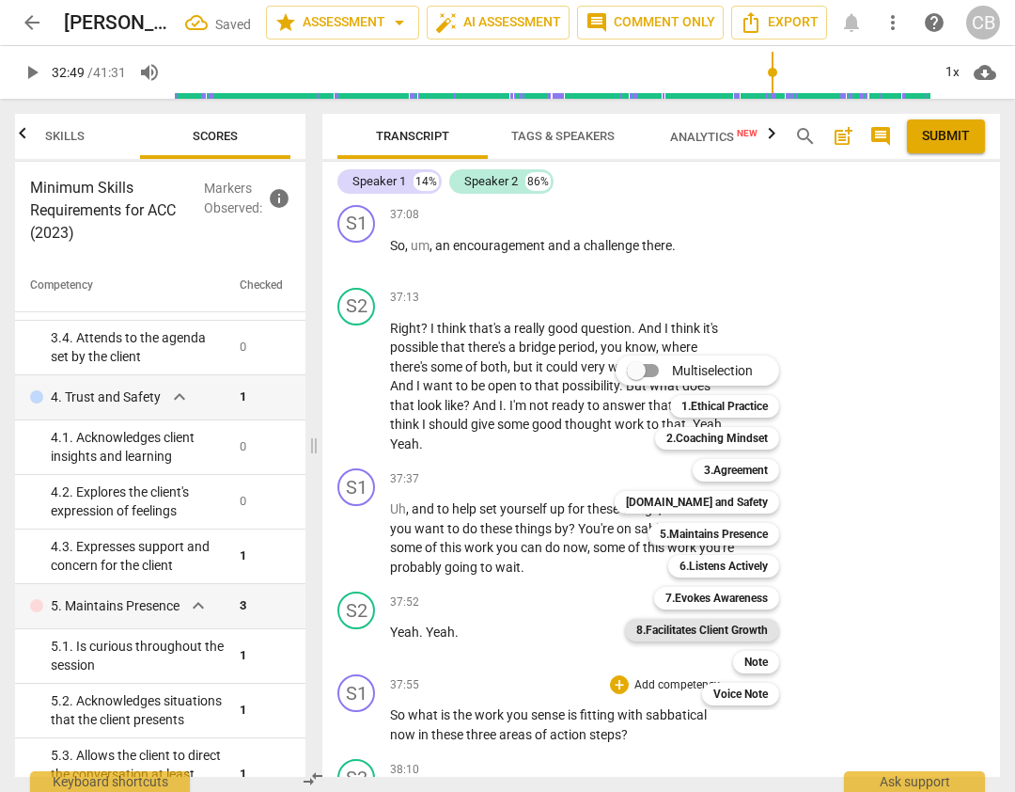
click at [713, 623] on b "8.Facilitates Client Growth" at bounding box center [703, 630] width 132 height 23
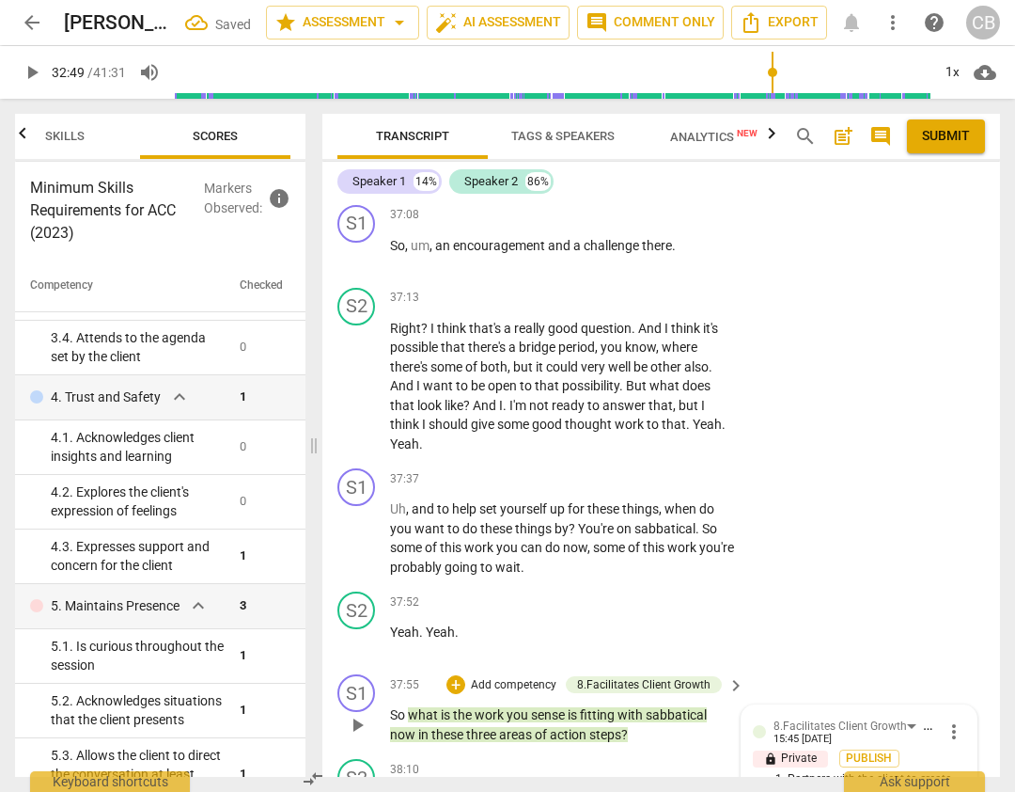
click at [750, 777] on input "1. Partners with the client to create action plans" at bounding box center [761, 788] width 30 height 23
click at [831, 584] on div "S2 play_arrow pause 37:52 + Add competency keyboard_arrow_right Yeah . Yeah ." at bounding box center [661, 625] width 678 height 83
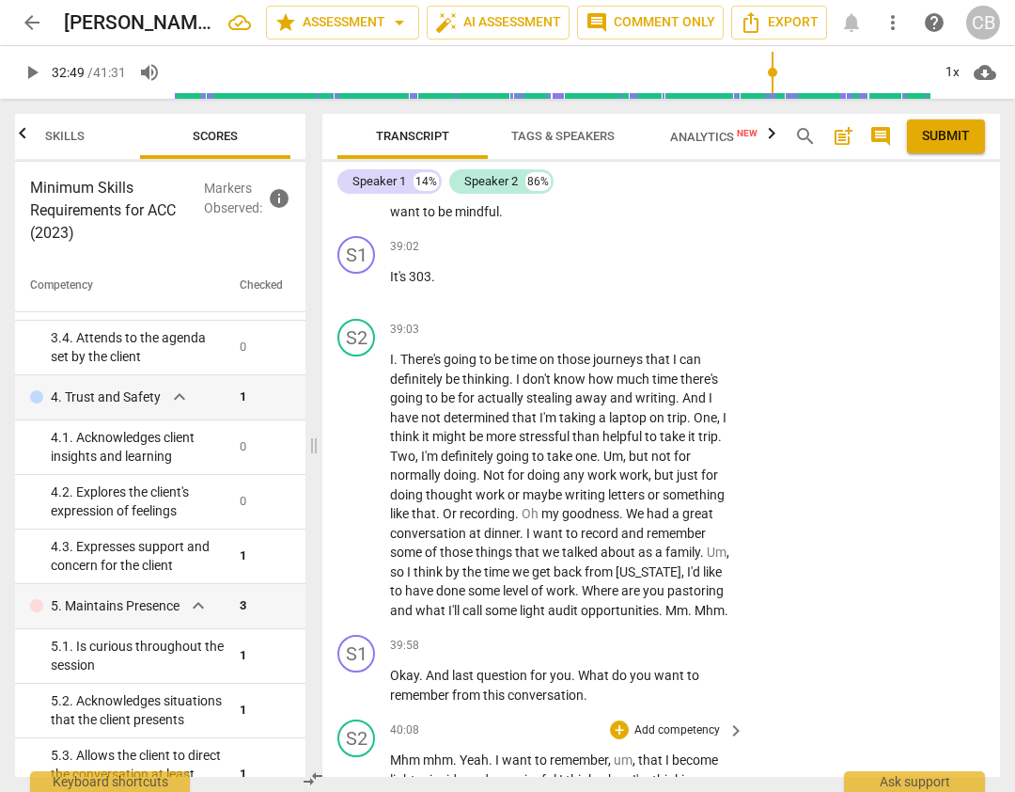
scroll to position [16037, 0]
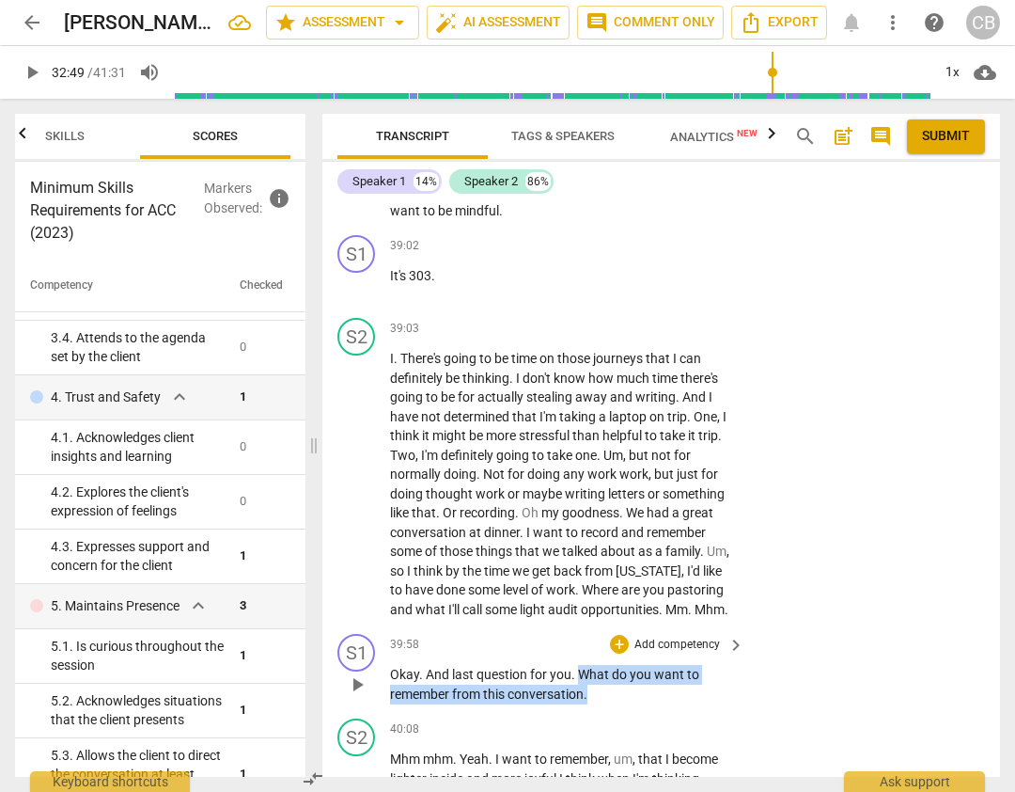
drag, startPoint x: 581, startPoint y: 538, endPoint x: 603, endPoint y: 566, distance: 35.5
click at [603, 665] on p "Okay . And last question for you . What do you want to remember from this conve…" at bounding box center [562, 684] width 345 height 39
click at [618, 635] on div "+" at bounding box center [619, 644] width 19 height 19
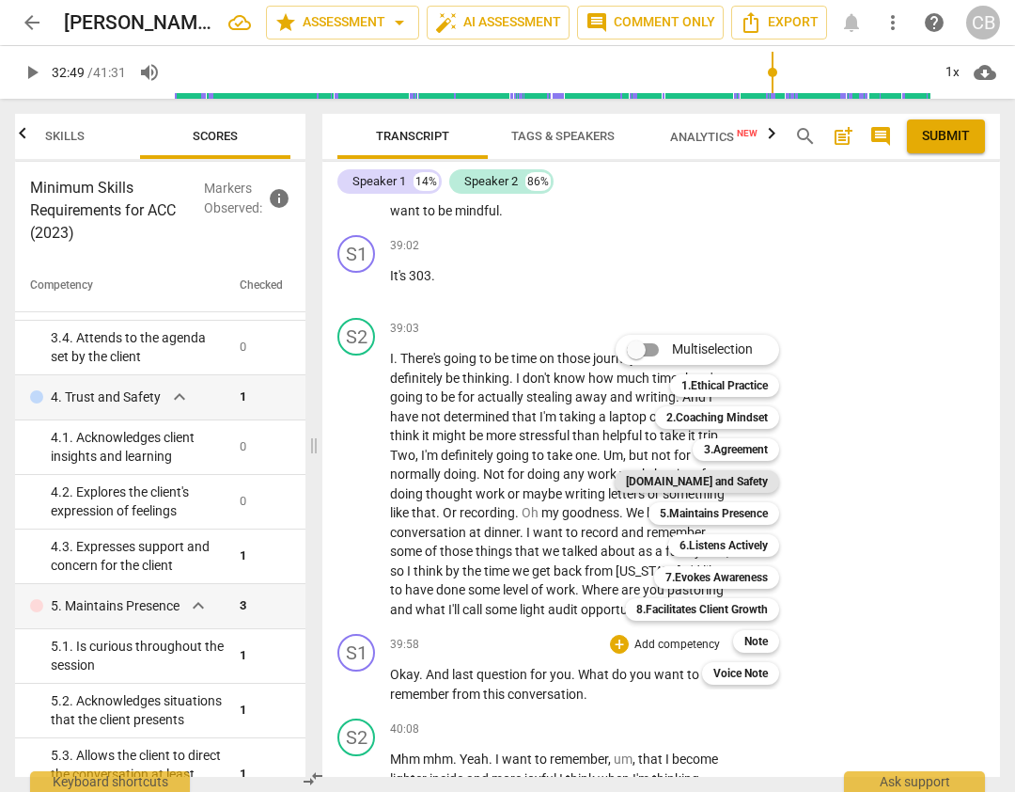
click at [723, 480] on b "[DOMAIN_NAME] and Safety" at bounding box center [697, 481] width 142 height 23
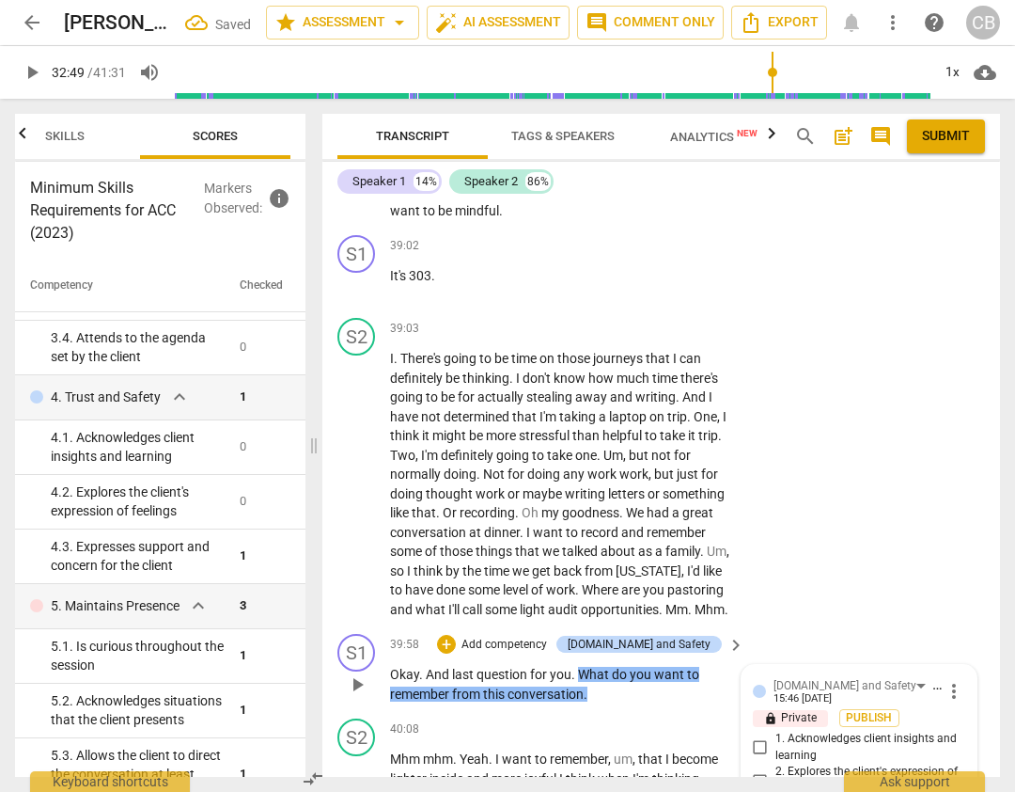
click at [755, 736] on input "1. Acknowledges client insights and learning" at bounding box center [761, 747] width 30 height 23
click at [874, 383] on div "S2 play_arrow pause 39:03 + Add competency keyboard_arrow_right I . There's goi…" at bounding box center [661, 468] width 678 height 316
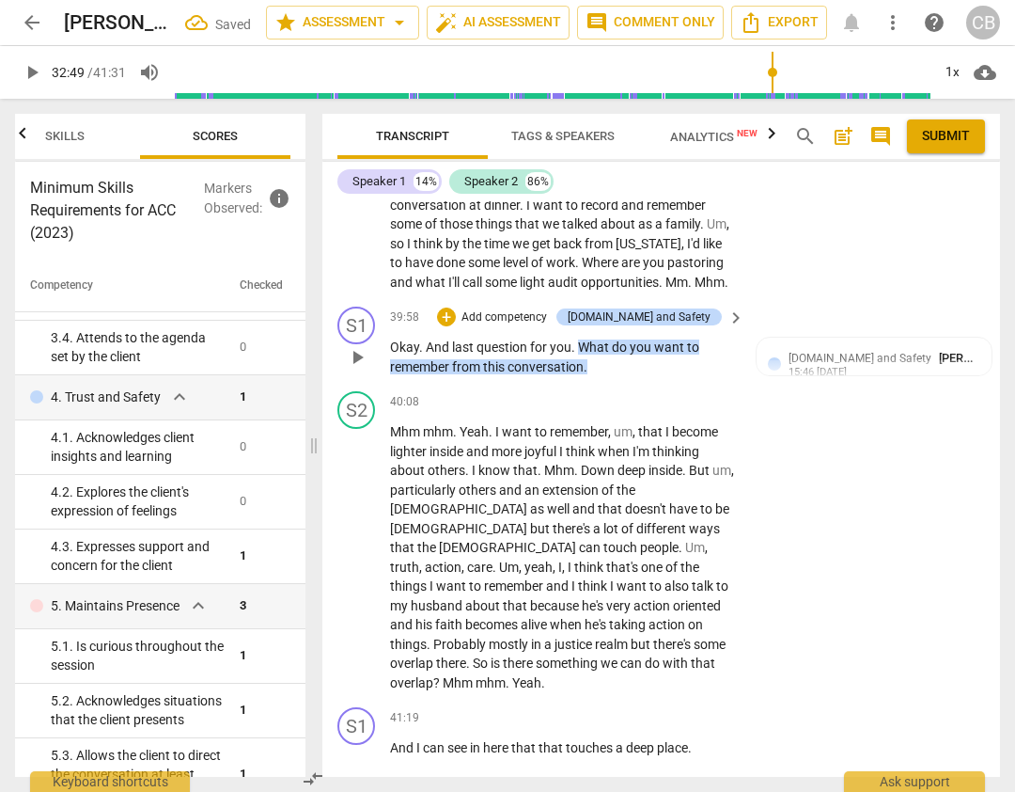
scroll to position [16370, 0]
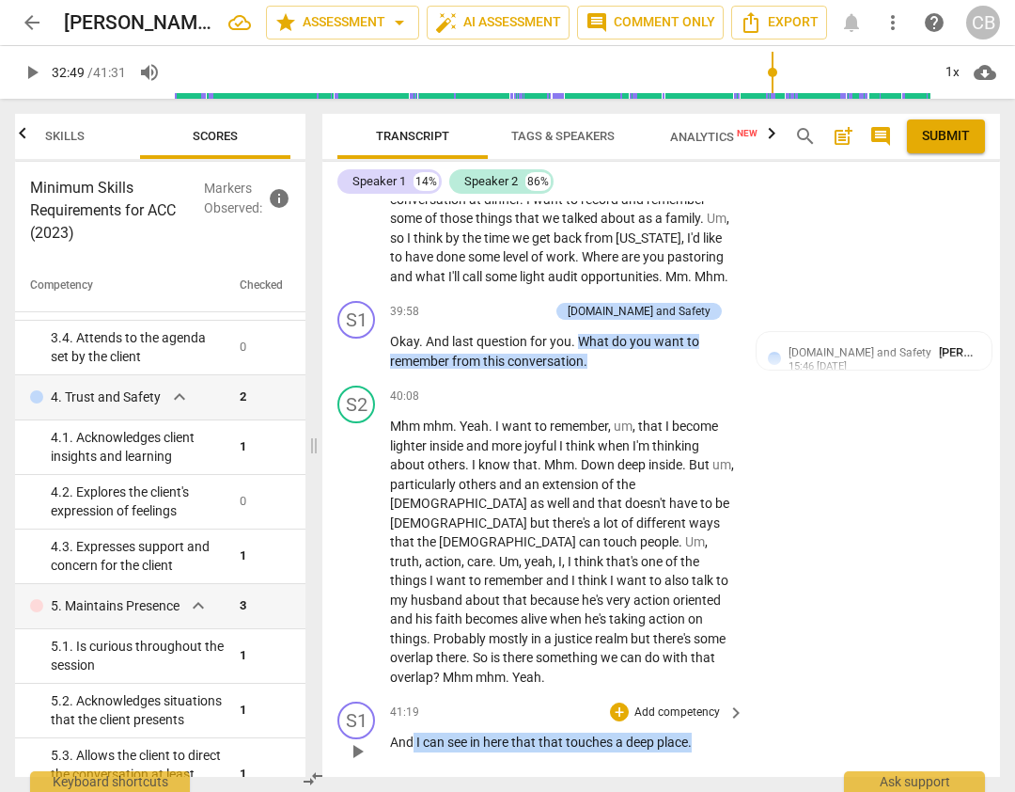
drag, startPoint x: 699, startPoint y: 587, endPoint x: 415, endPoint y: 595, distance: 284.1
click at [415, 732] on p "And I can see in here that that touches a deep place ." at bounding box center [562, 742] width 345 height 20
click at [621, 702] on div "+" at bounding box center [619, 711] width 19 height 19
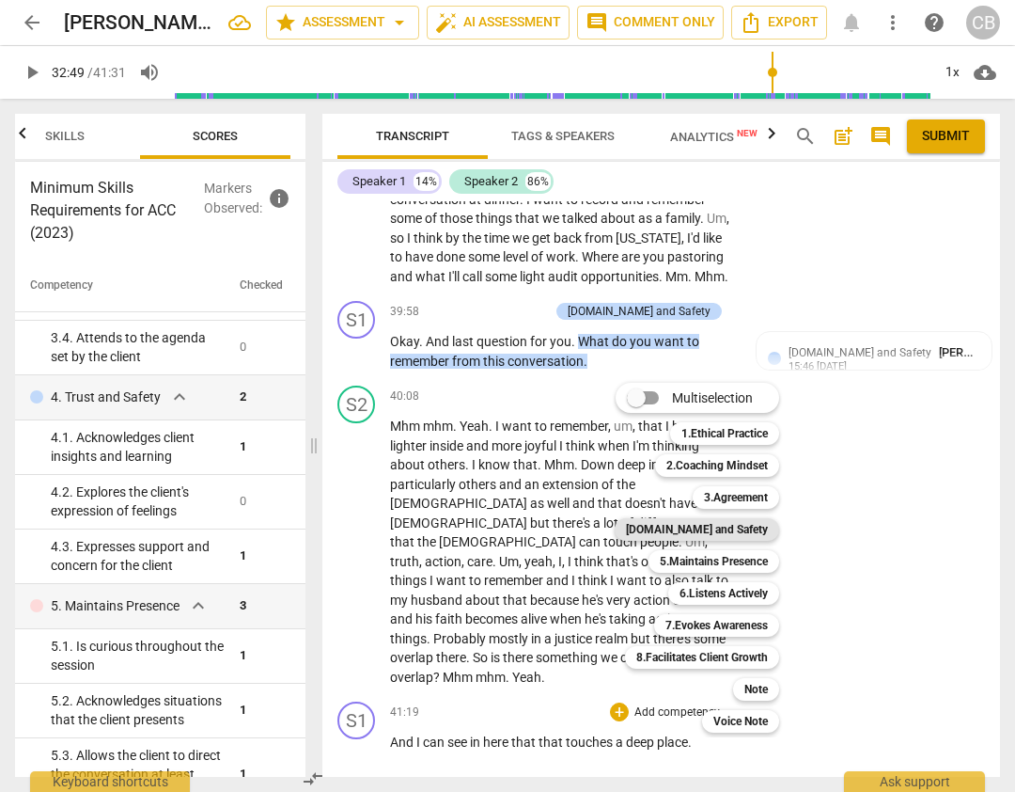
click at [742, 521] on b "[DOMAIN_NAME] and Safety" at bounding box center [697, 529] width 142 height 23
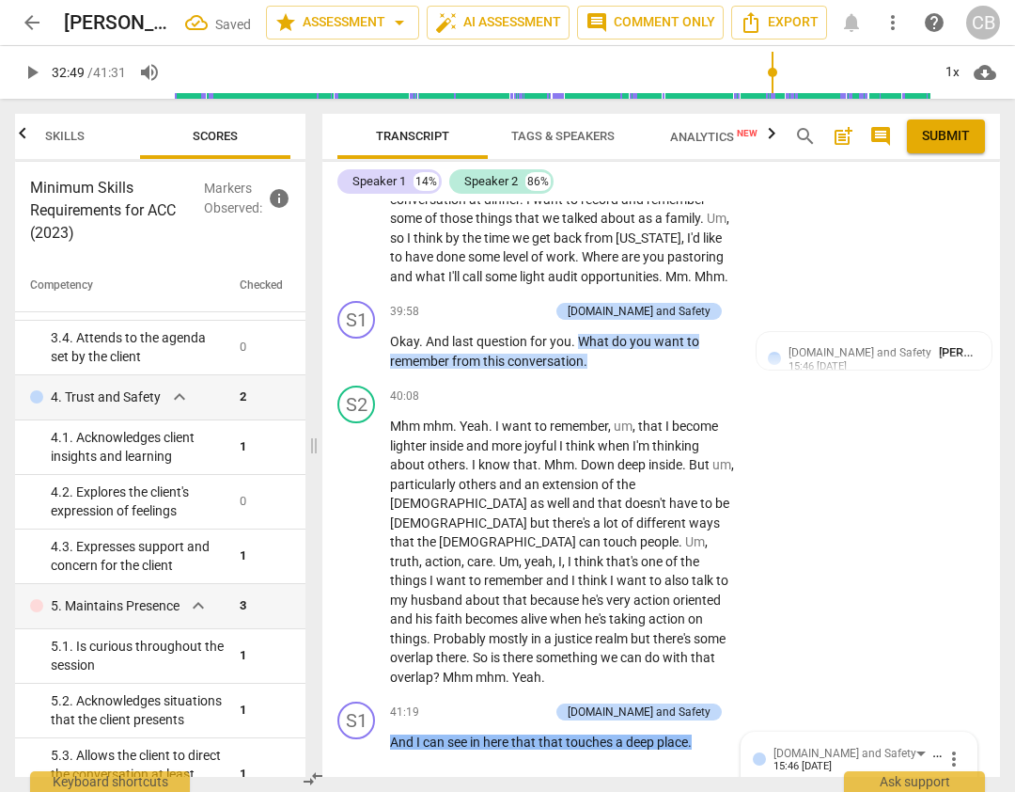
scroll to position [16375, 0]
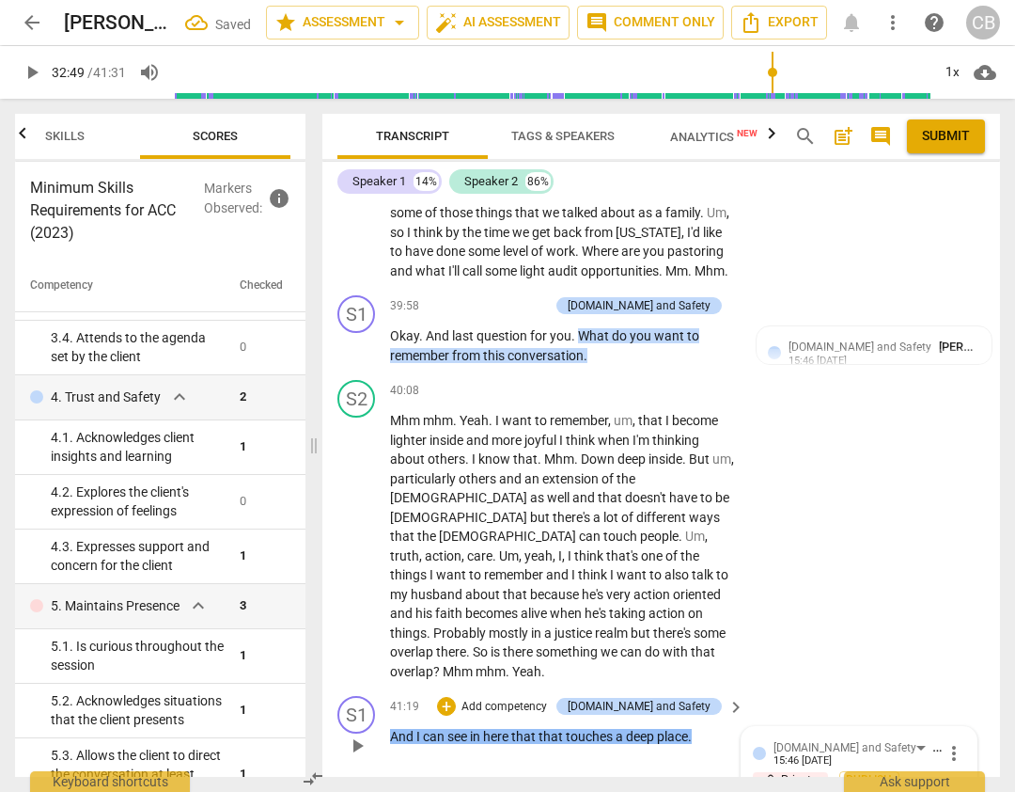
click at [830, 453] on div "S2 play_arrow pause 40:08 + Add competency keyboard_arrow_right Mhm mhm . Yeah …" at bounding box center [661, 530] width 678 height 316
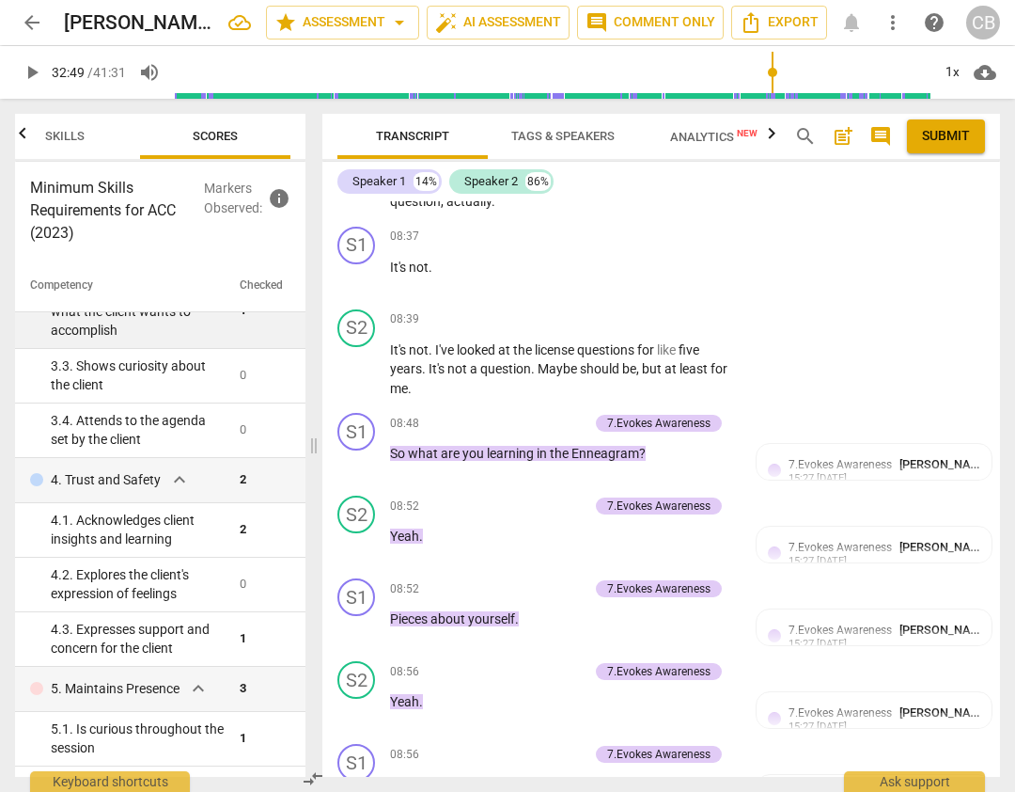
scroll to position [3220, 0]
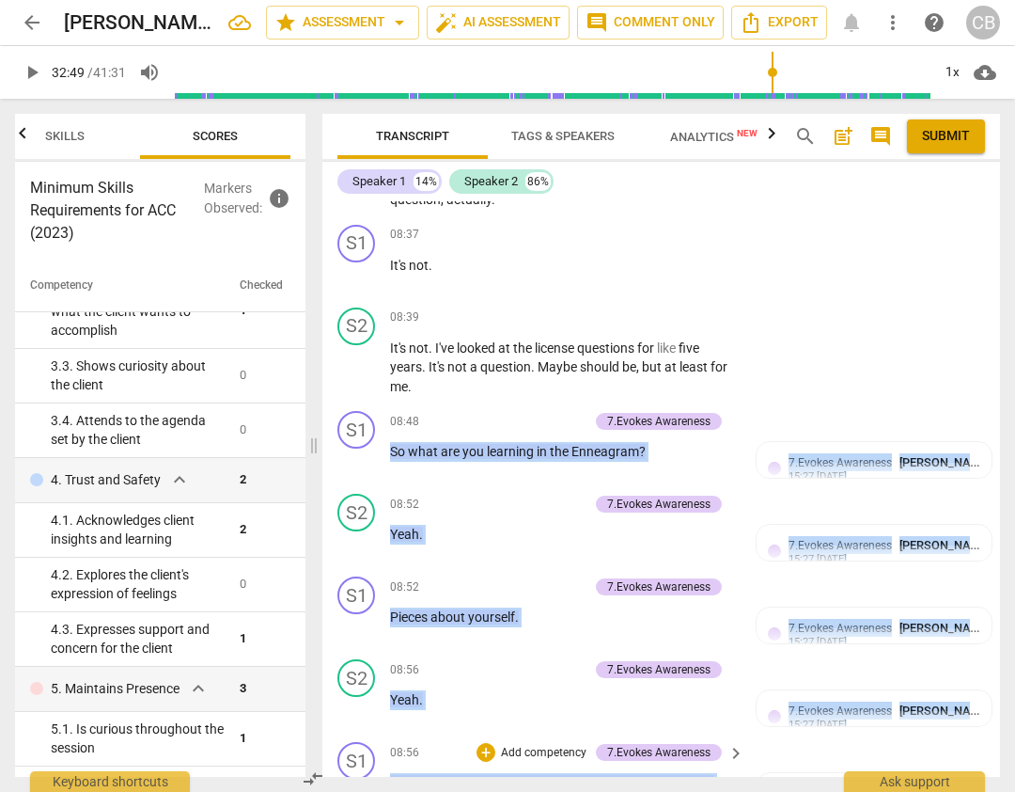
drag, startPoint x: 387, startPoint y: 297, endPoint x: 465, endPoint y: 655, distance: 366.6
click at [465, 656] on div "S1 play_arrow pause 00:02 + Add competency 3.Agreement keyboard_arrow_right All…" at bounding box center [661, 488] width 678 height 575
click at [483, 412] on div "+" at bounding box center [486, 421] width 19 height 19
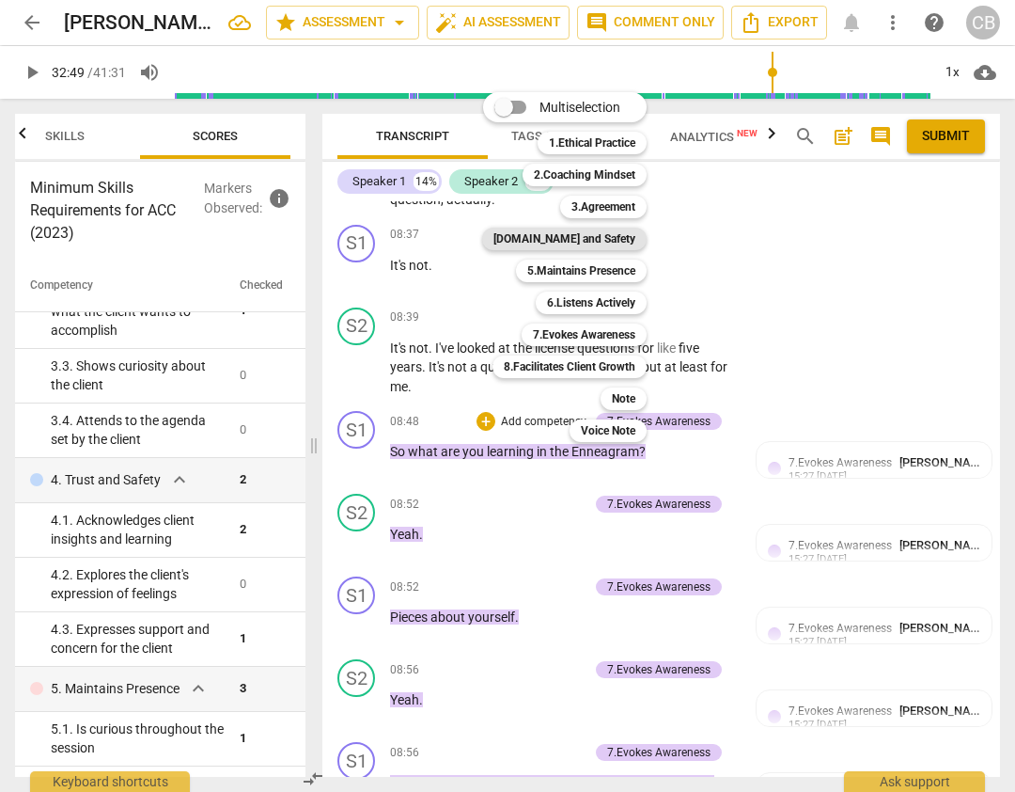
click at [590, 237] on b "[DOMAIN_NAME] and Safety" at bounding box center [565, 239] width 142 height 23
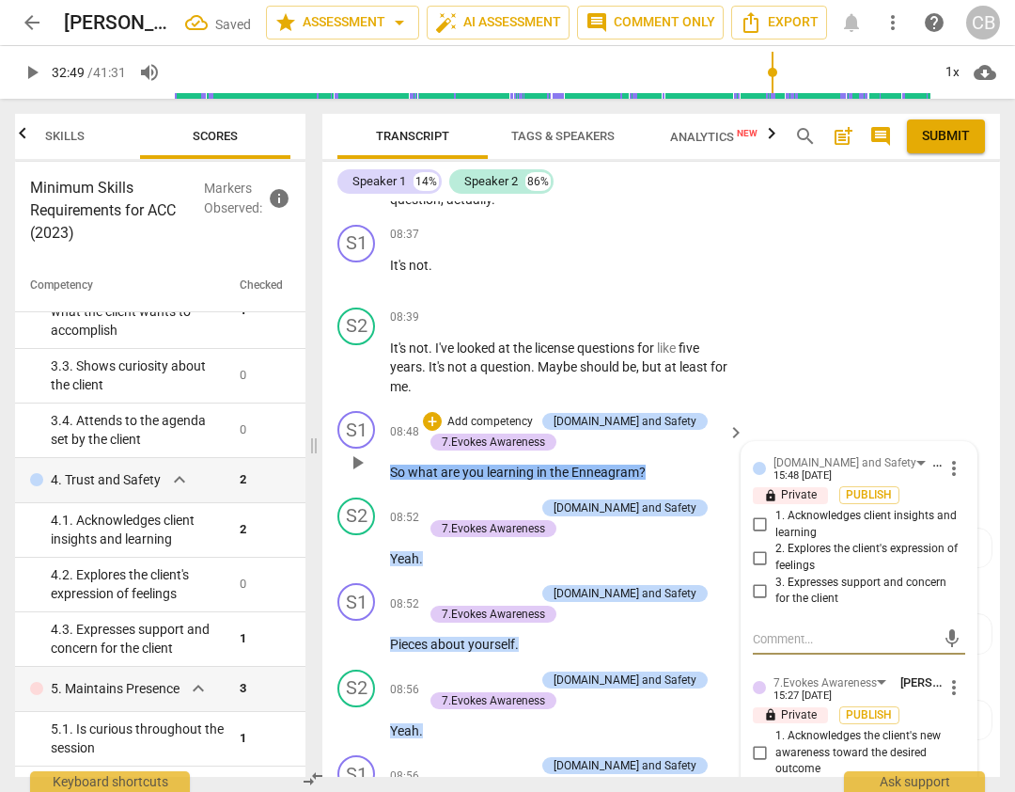
click at [763, 546] on input "2. Explores the client's expression of feelings" at bounding box center [761, 557] width 30 height 23
click at [865, 300] on div "S2 play_arrow pause 08:39 + Add competency keyboard_arrow_right It's not . I've…" at bounding box center [661, 352] width 678 height 104
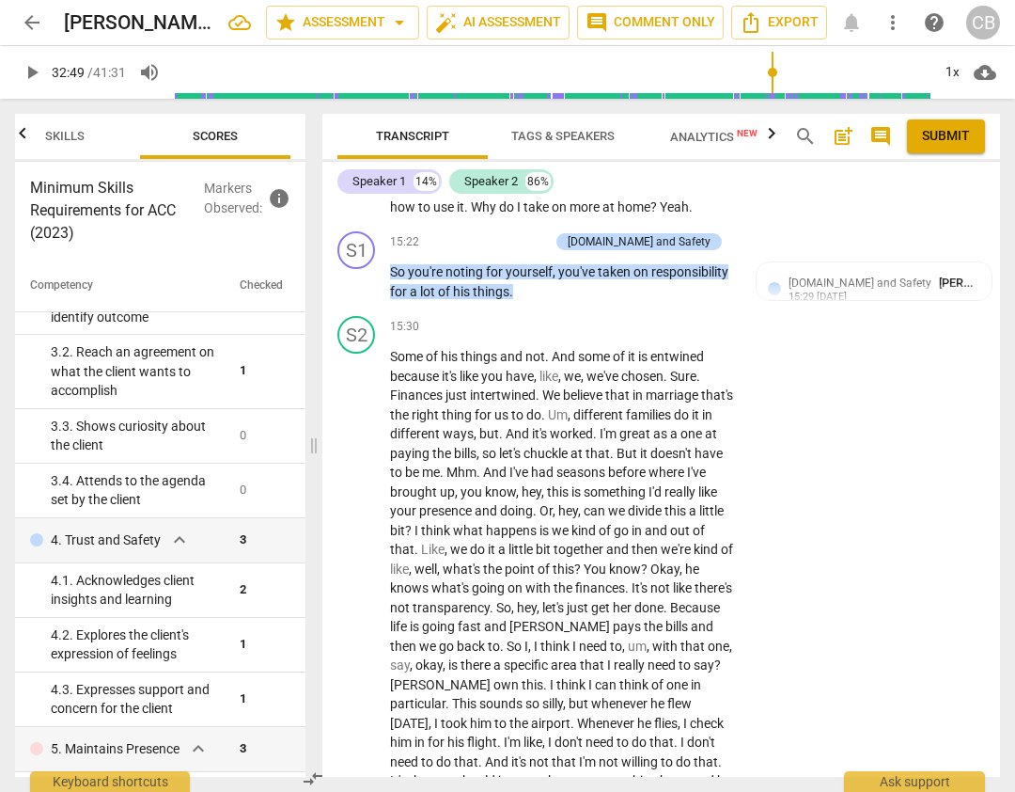
scroll to position [5975, 0]
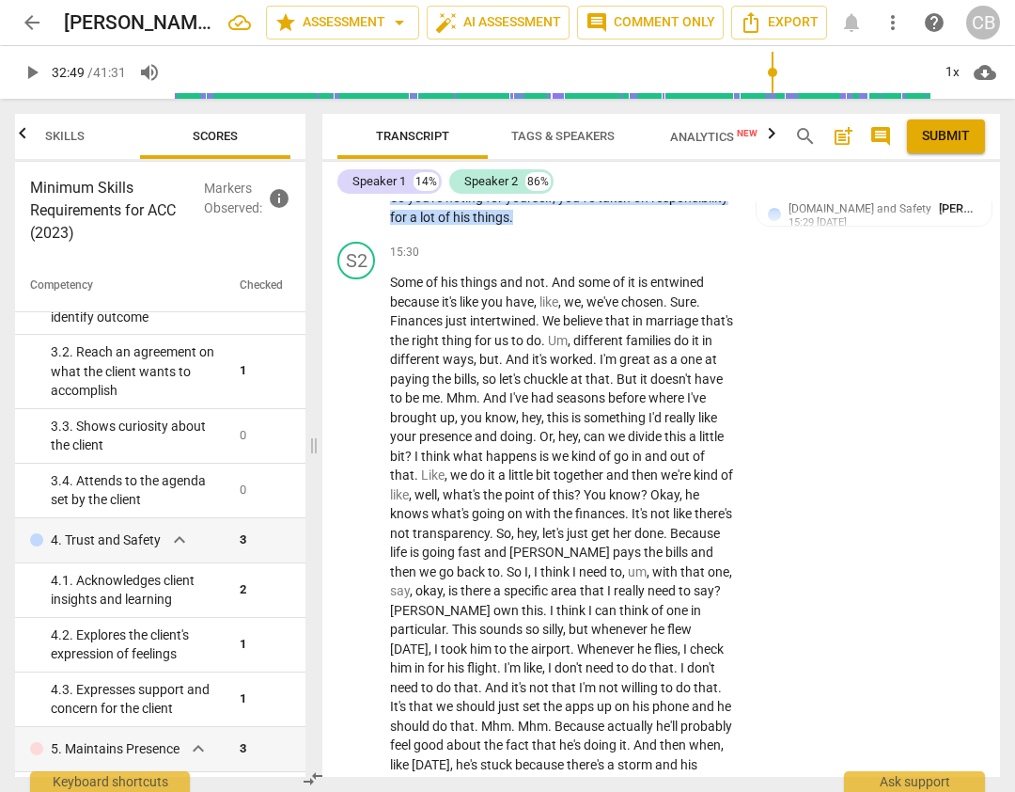
click at [24, 129] on icon "button" at bounding box center [22, 133] width 23 height 23
click at [90, 131] on span "Outcomes" at bounding box center [105, 136] width 65 height 14
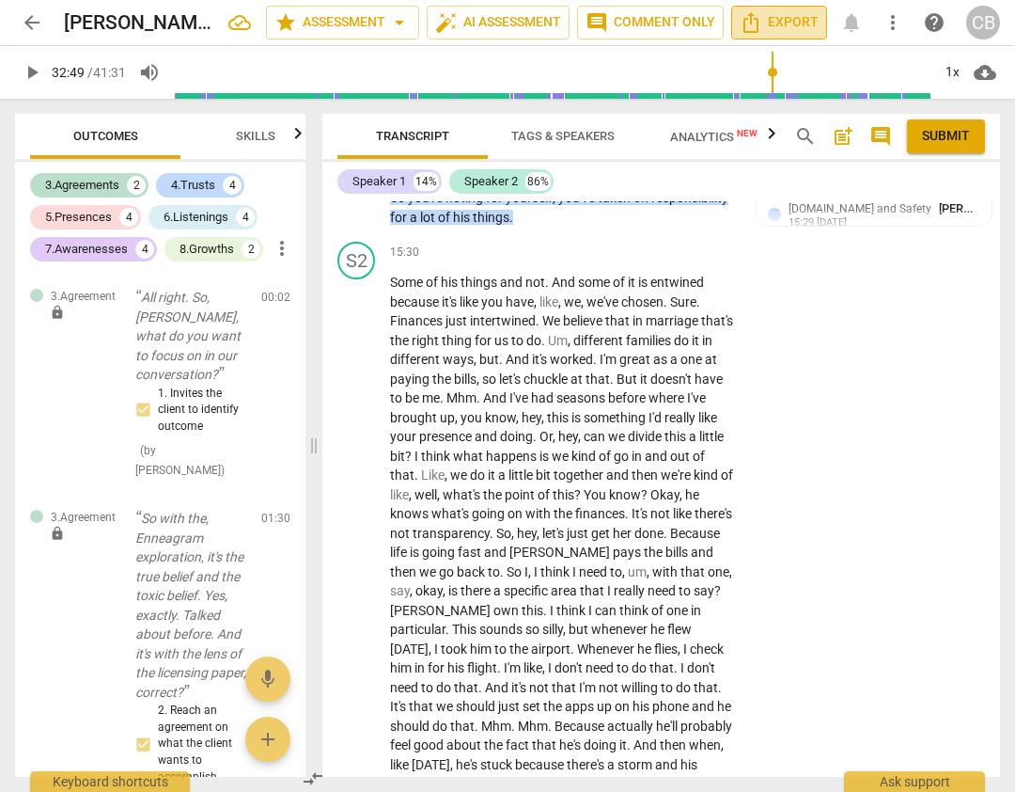
click at [755, 23] on icon "Export" at bounding box center [751, 22] width 23 height 23
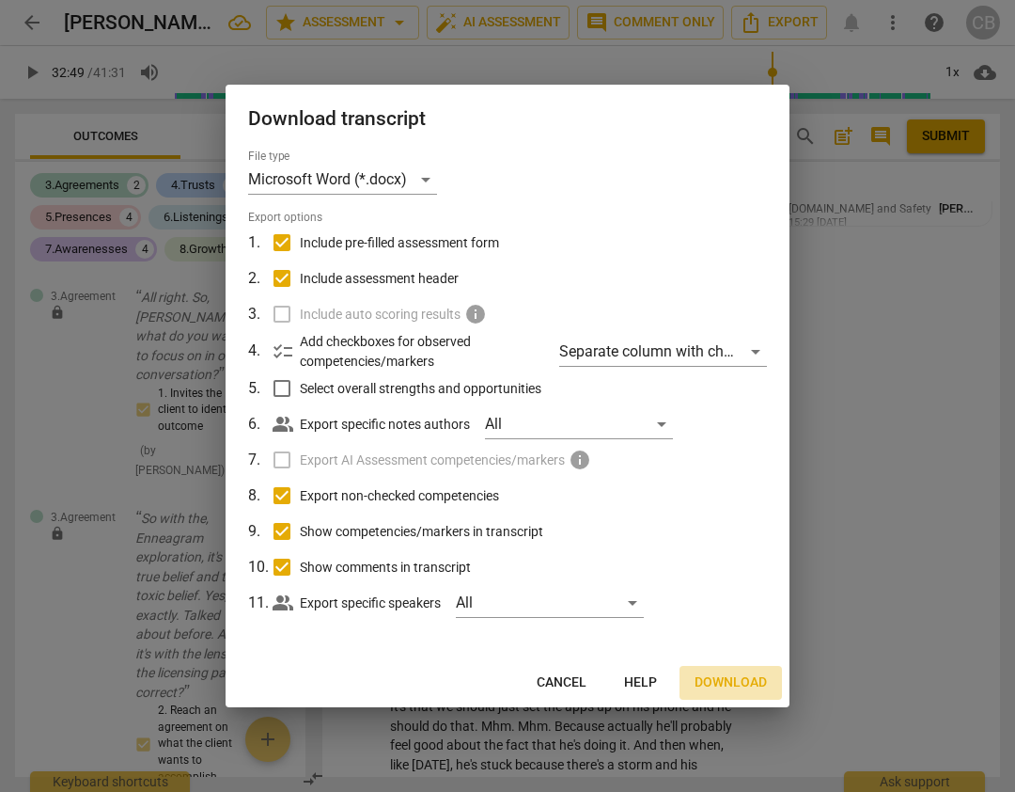
click at [705, 680] on span "Download" at bounding box center [731, 682] width 72 height 19
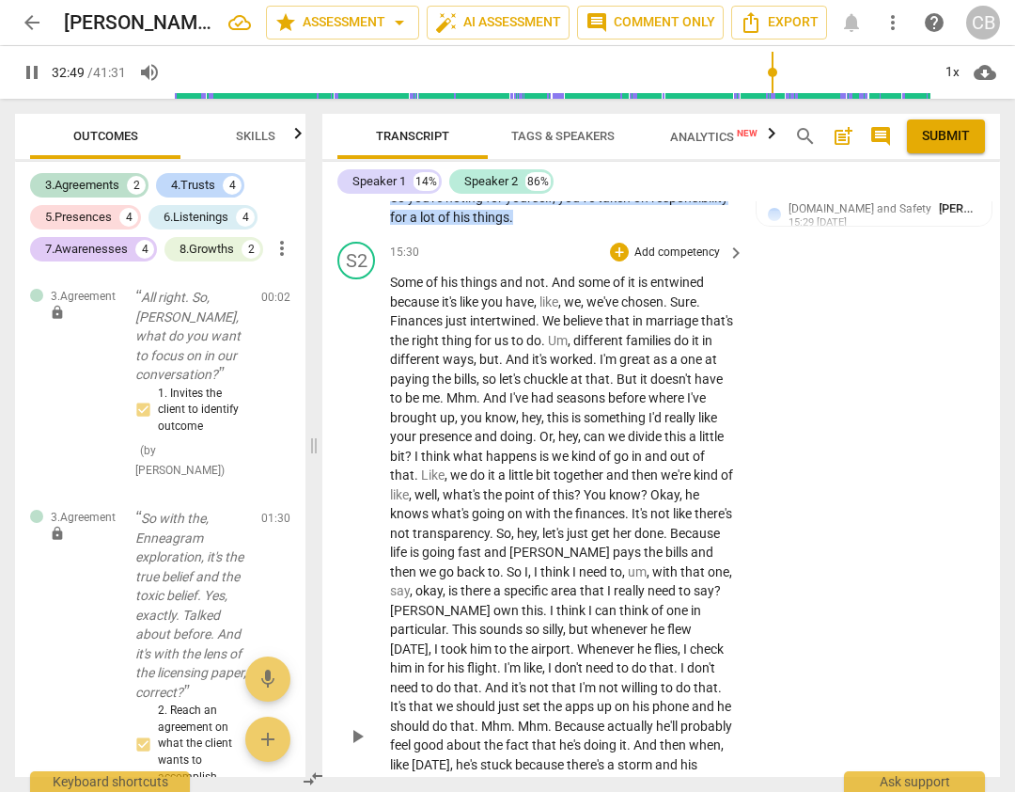
scroll to position [12969, 0]
